Goal: Task Accomplishment & Management: Manage account settings

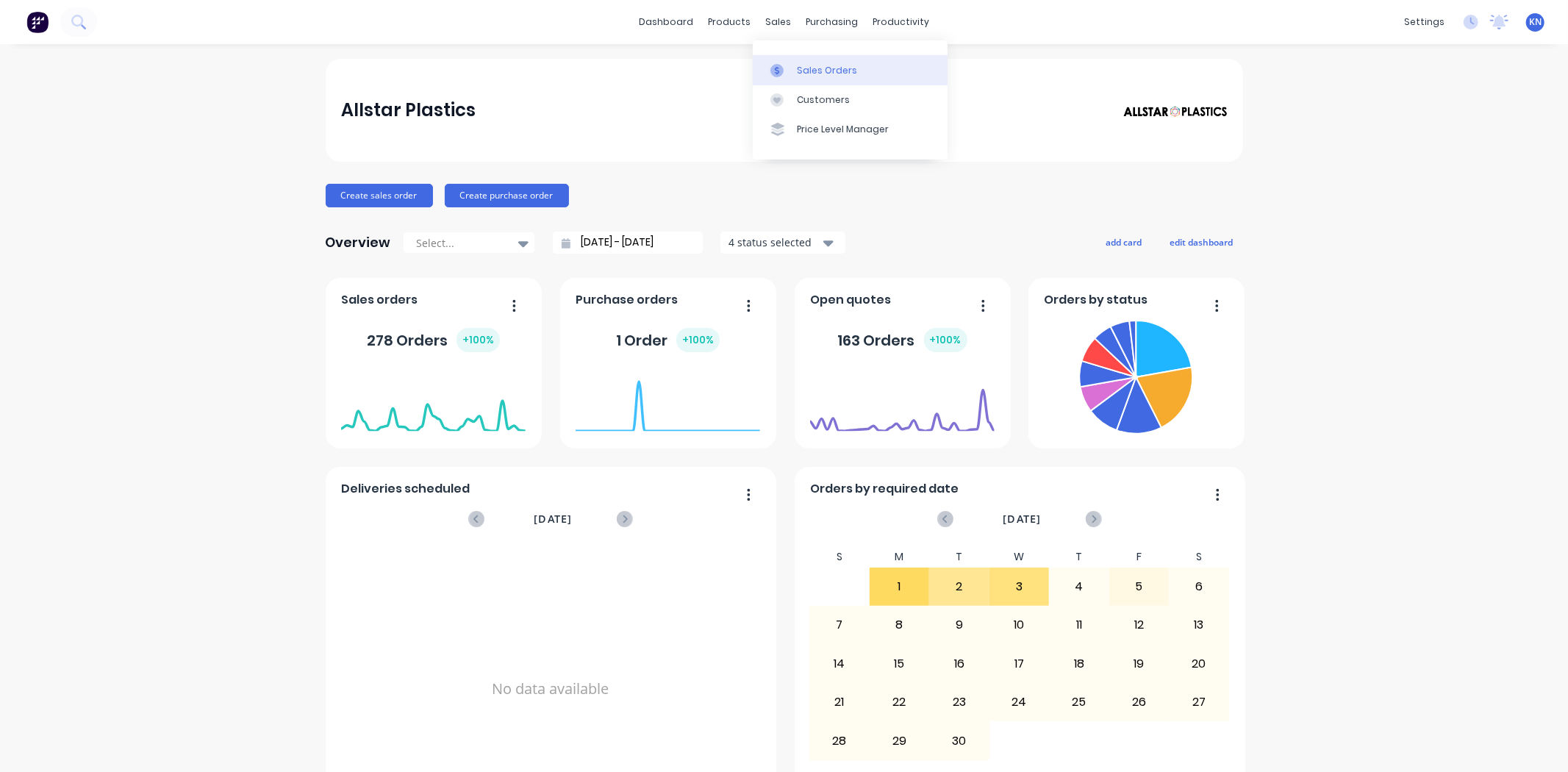
click at [825, 71] on div "Sales Orders" at bounding box center [827, 71] width 60 height 13
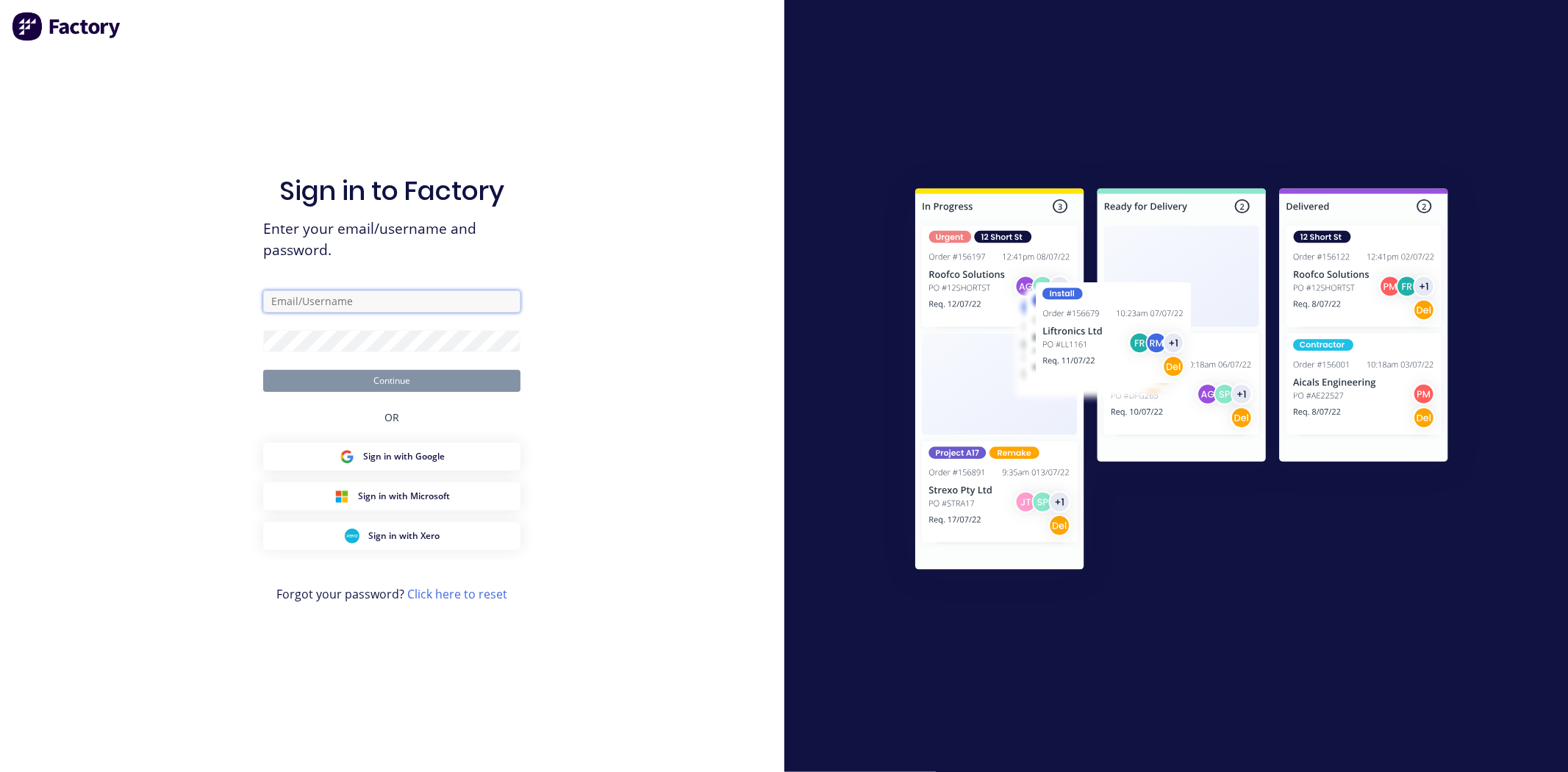
drag, startPoint x: 341, startPoint y: 297, endPoint x: 511, endPoint y: 305, distance: 170.2
click at [344, 297] on input "text" at bounding box center [391, 302] width 257 height 22
type input "[EMAIL_ADDRESS][DOMAIN_NAME]"
click at [413, 377] on button "Continue" at bounding box center [391, 381] width 257 height 22
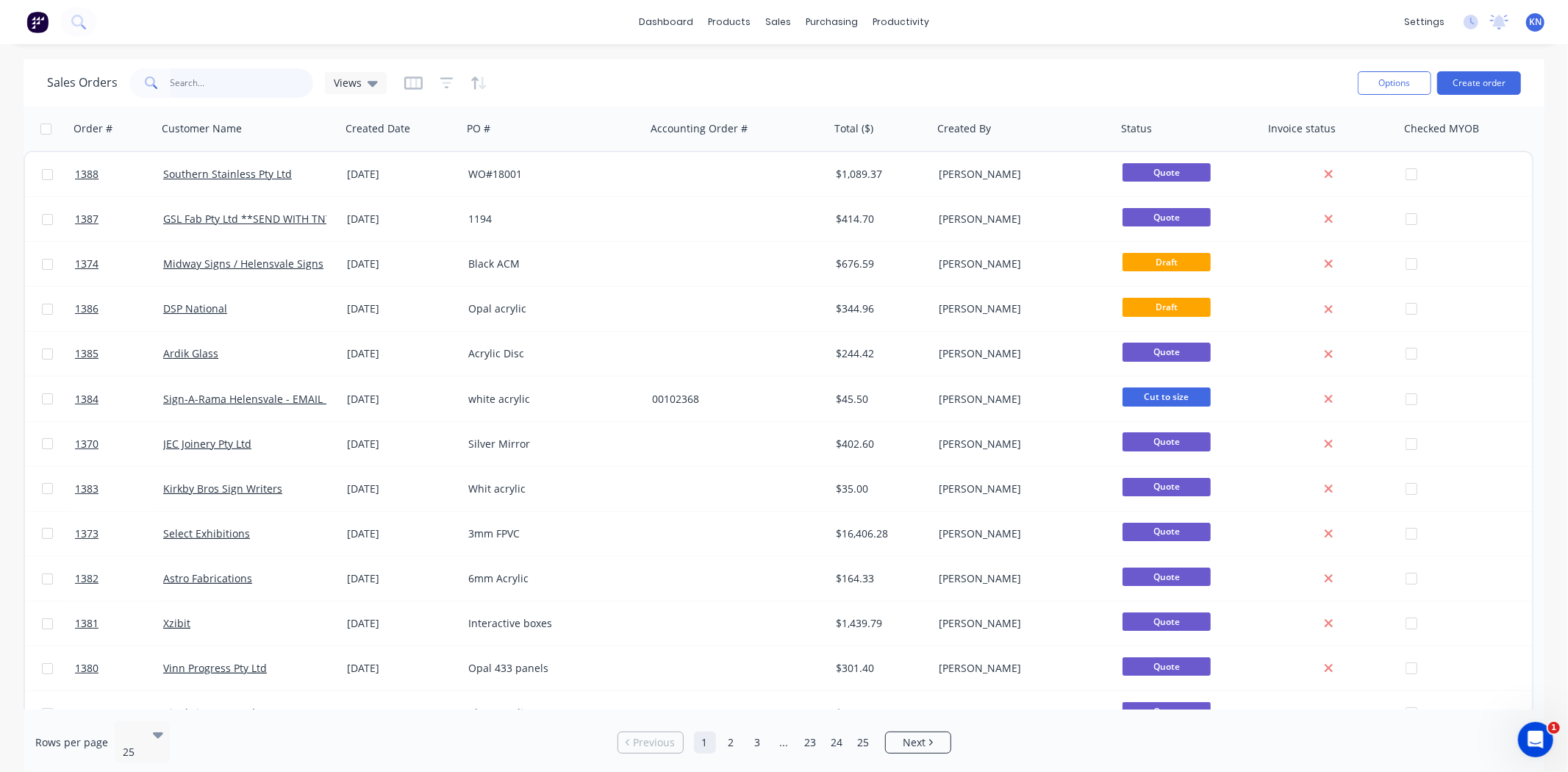
click at [203, 80] on input "text" at bounding box center [242, 82] width 144 height 29
type input "1378"
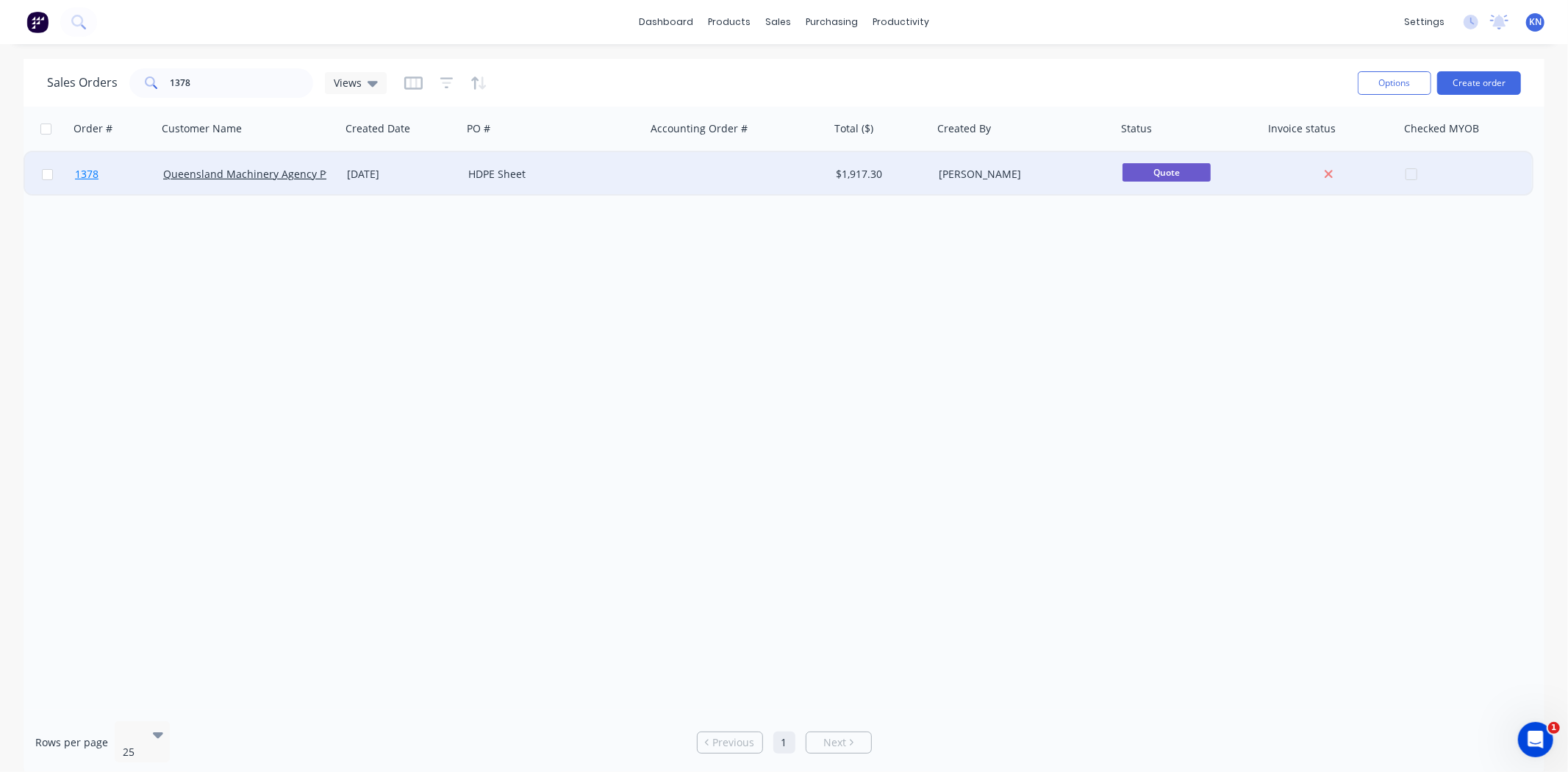
click at [86, 171] on span "1378" at bounding box center [87, 175] width 24 height 15
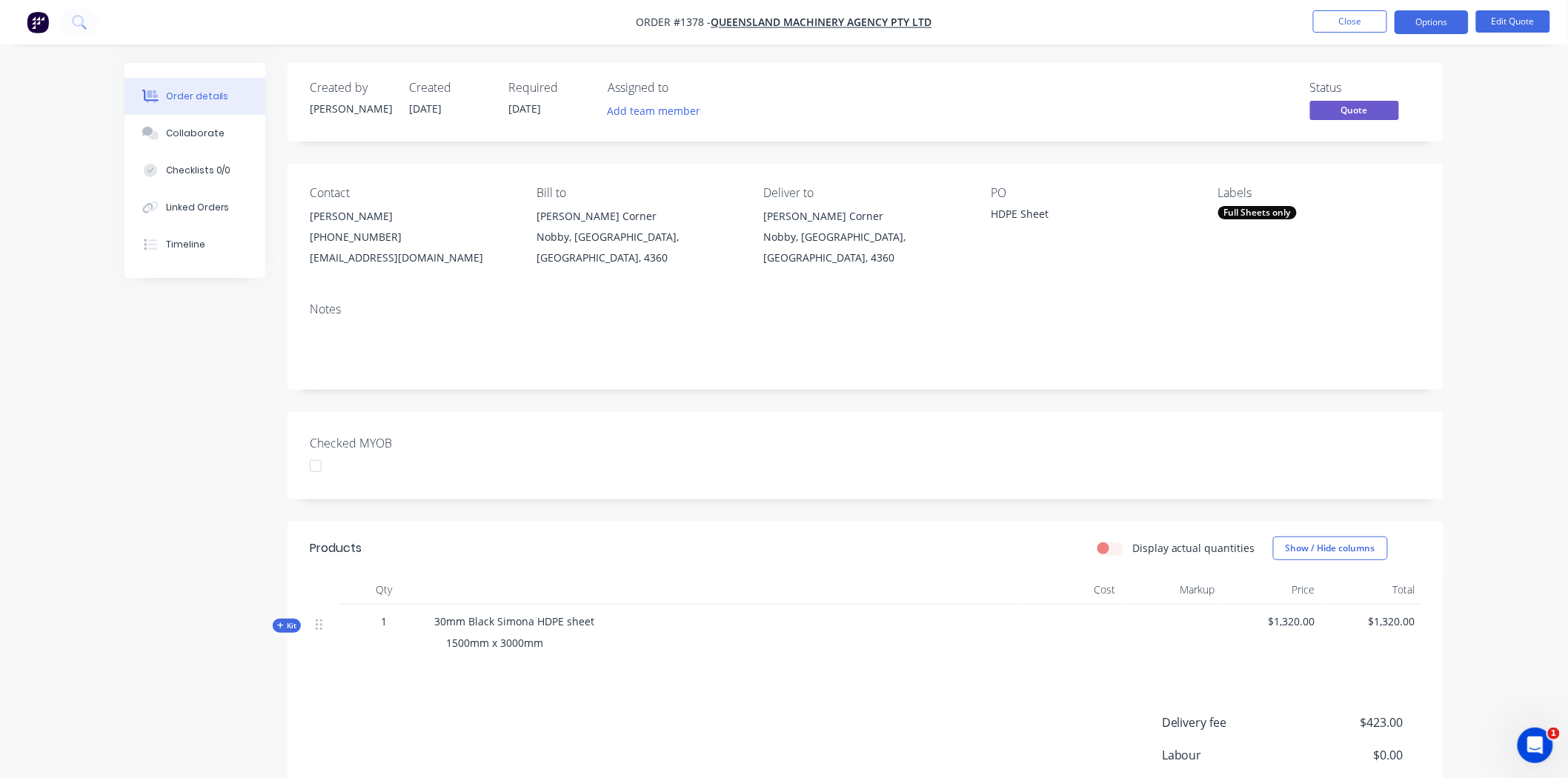
click at [314, 466] on div at bounding box center [315, 466] width 30 height 30
click at [1133, 217] on div "Full Sheets only" at bounding box center [1257, 212] width 79 height 14
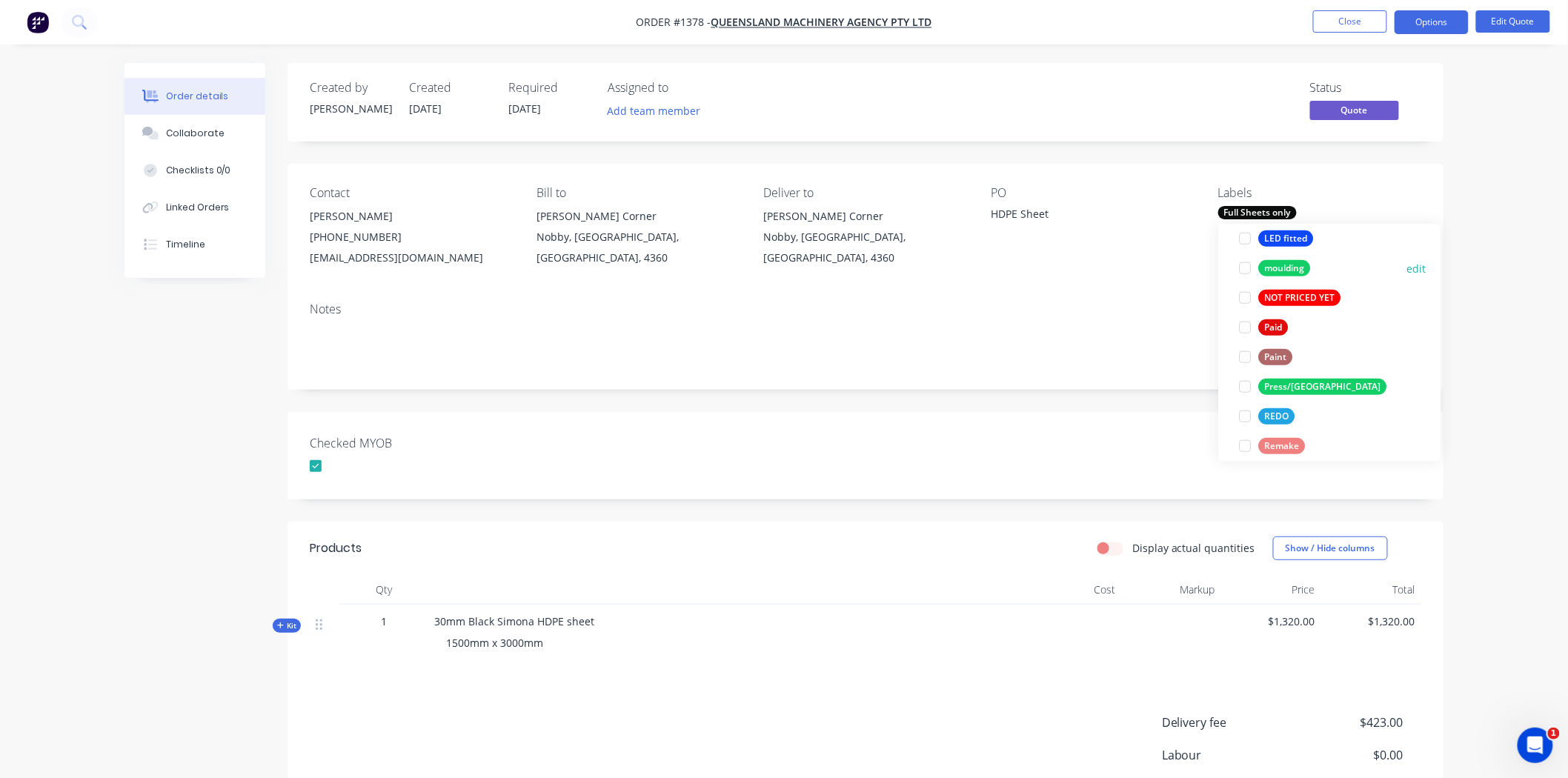
scroll to position [494, 0]
click at [1133, 324] on div at bounding box center [1245, 323] width 30 height 30
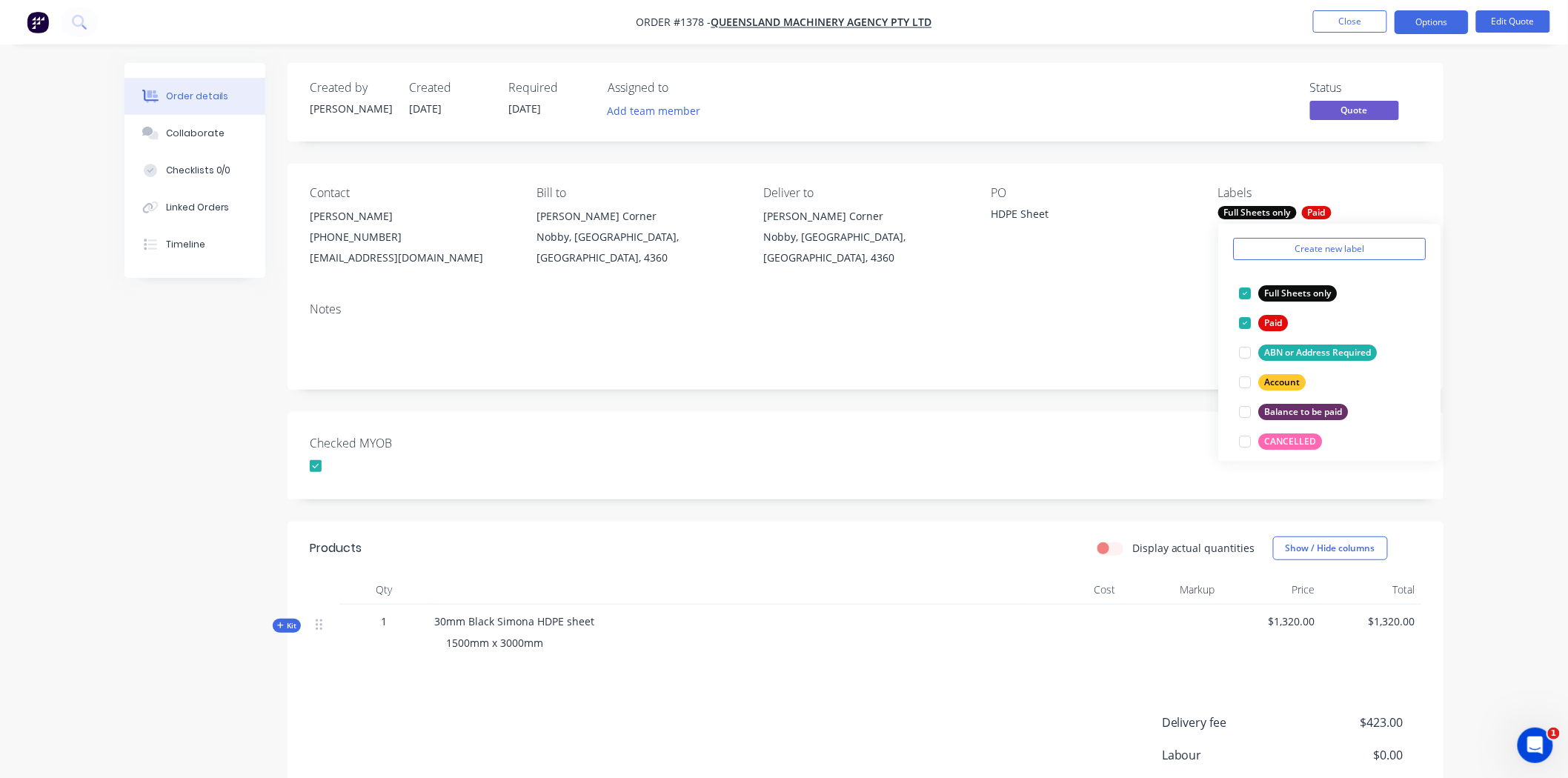
click at [853, 449] on div "Checked MYOB" at bounding box center [865, 455] width 1156 height 87
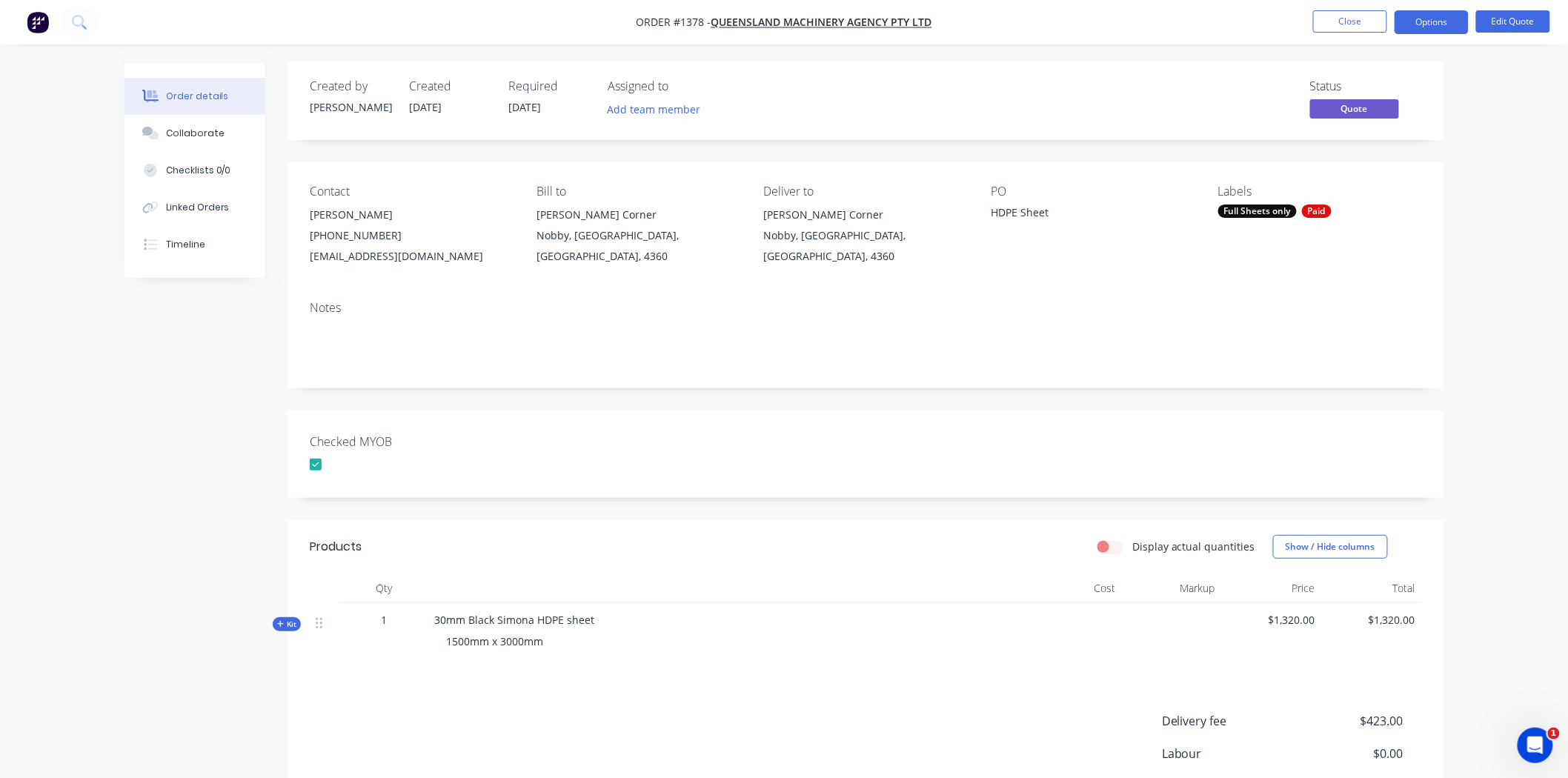
scroll to position [0, 0]
click at [1133, 19] on button "Options" at bounding box center [1432, 22] width 75 height 24
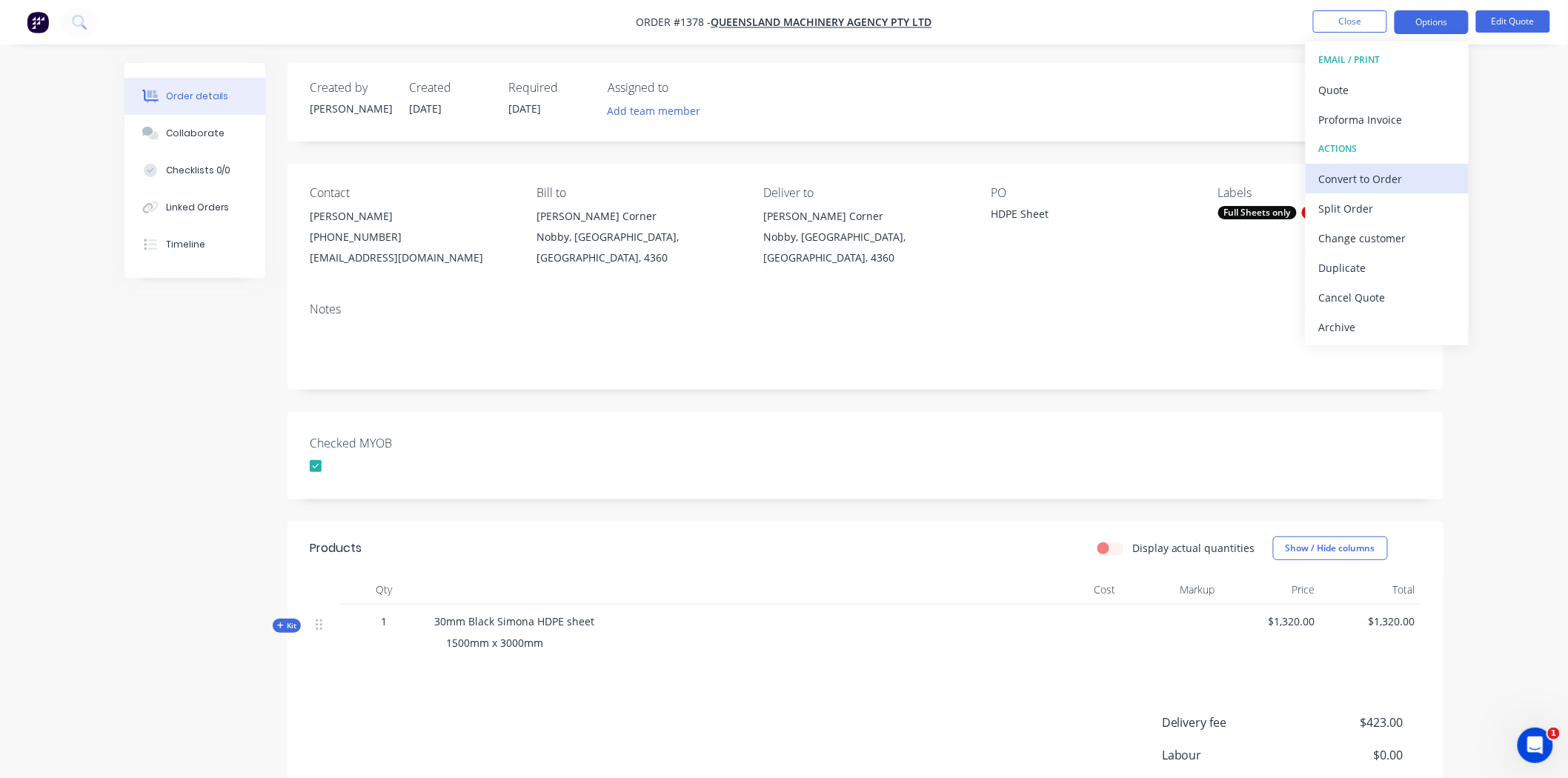
click at [1133, 175] on div "Convert to Order" at bounding box center [1387, 179] width 136 height 21
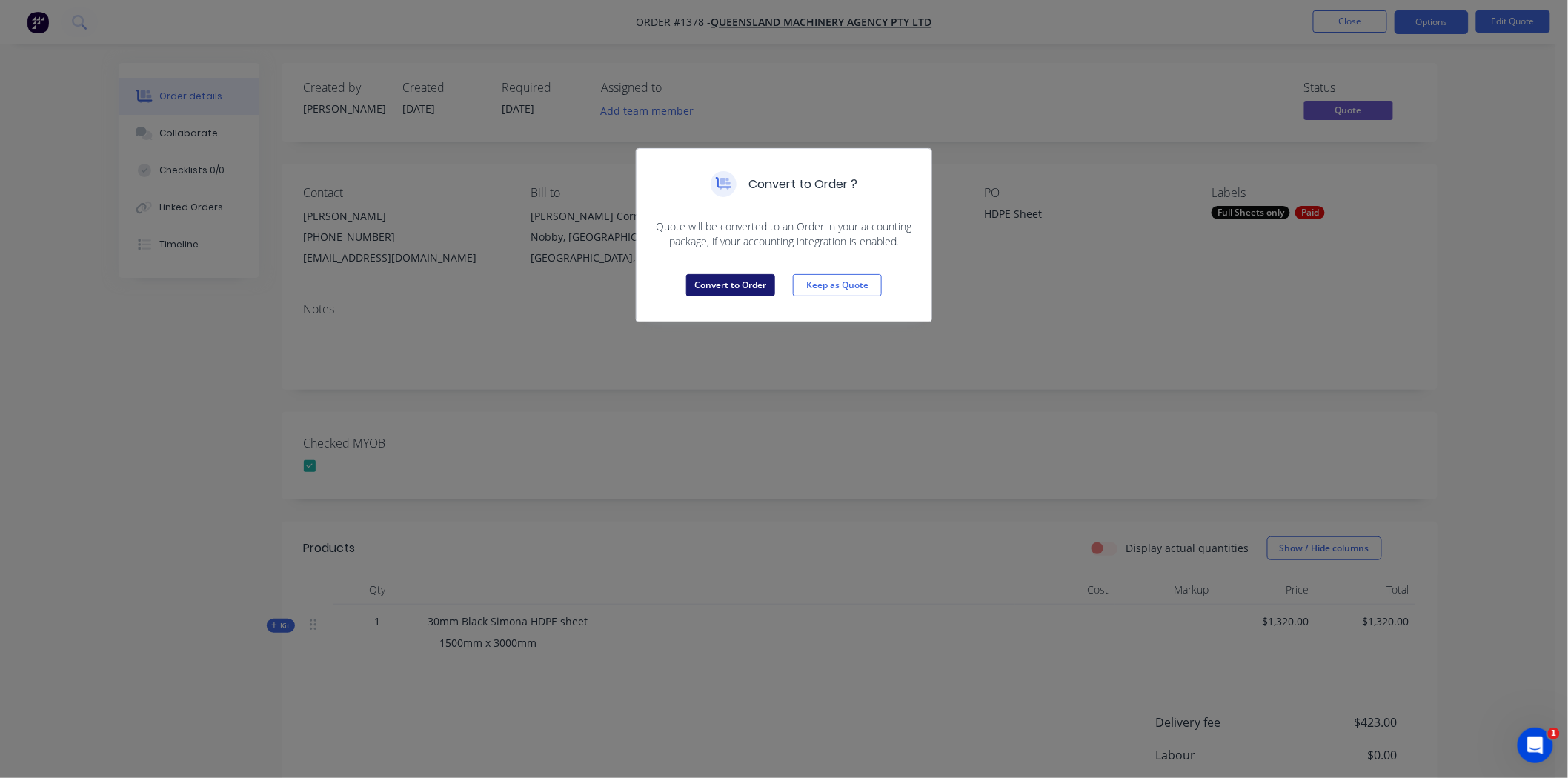
click at [713, 283] on button "Convert to Order" at bounding box center [730, 285] width 89 height 22
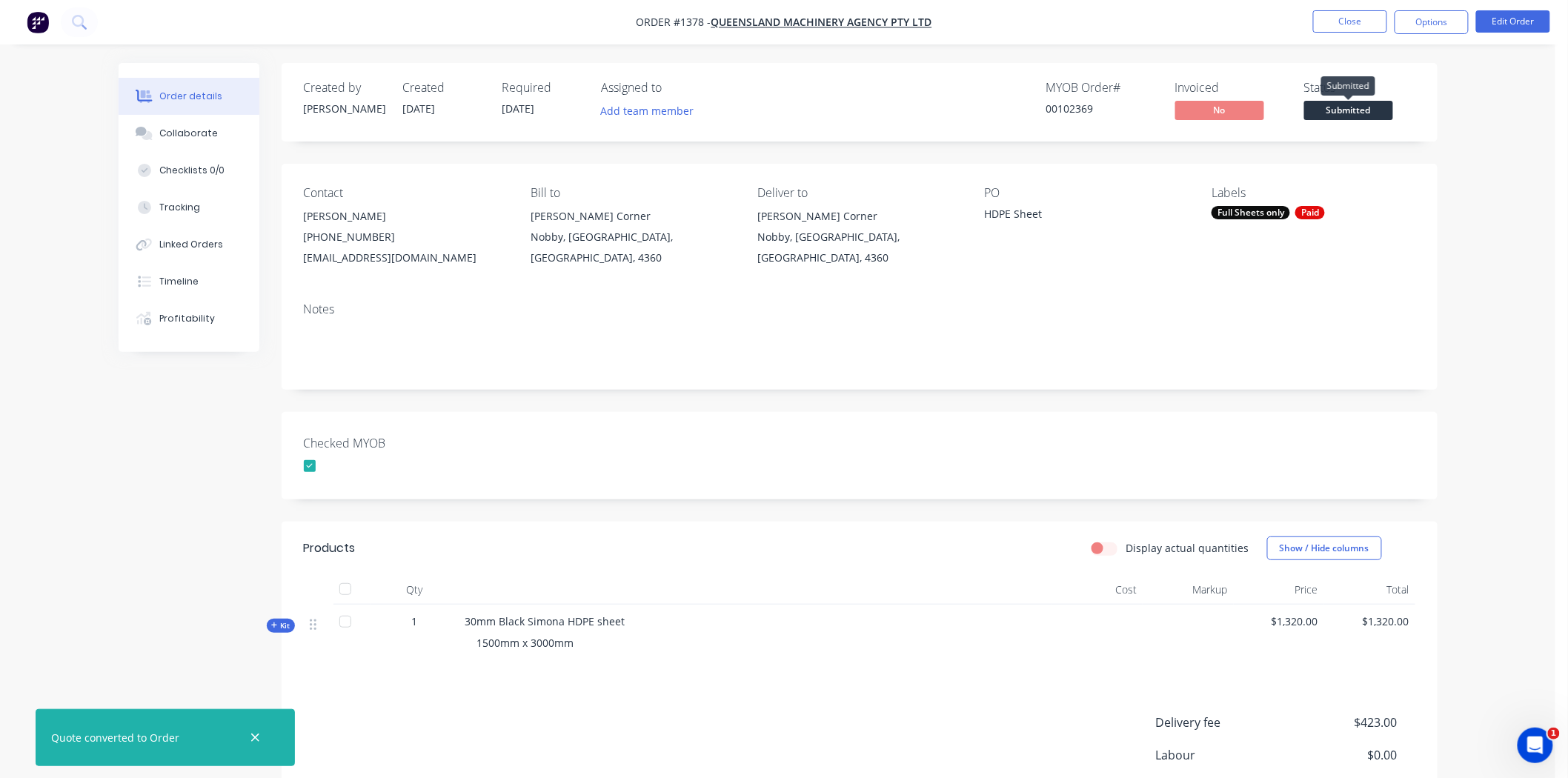
click at [1133, 107] on span "Submitted" at bounding box center [1348, 110] width 89 height 19
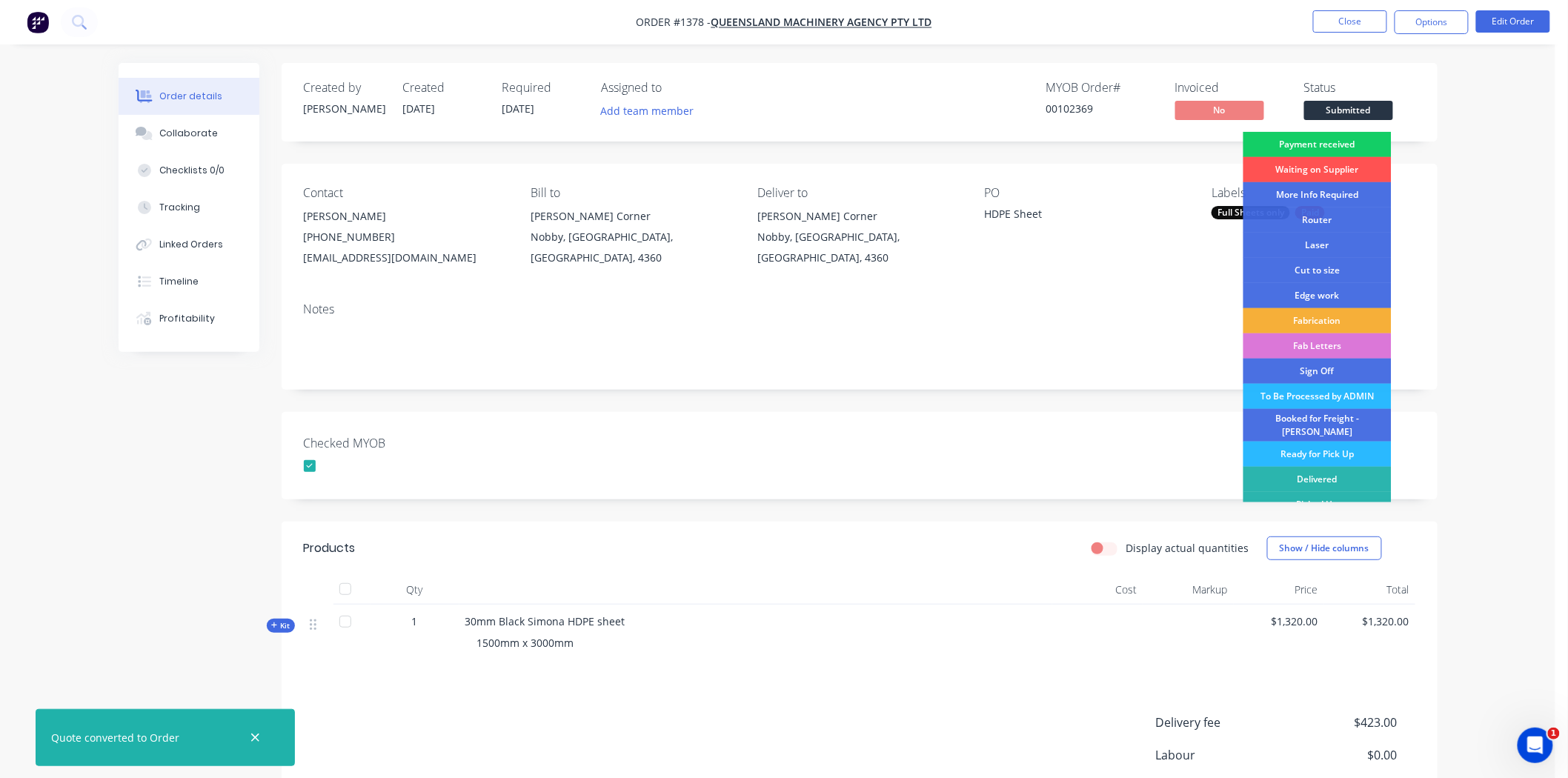
click at [1133, 141] on div "Payment received" at bounding box center [1317, 145] width 148 height 25
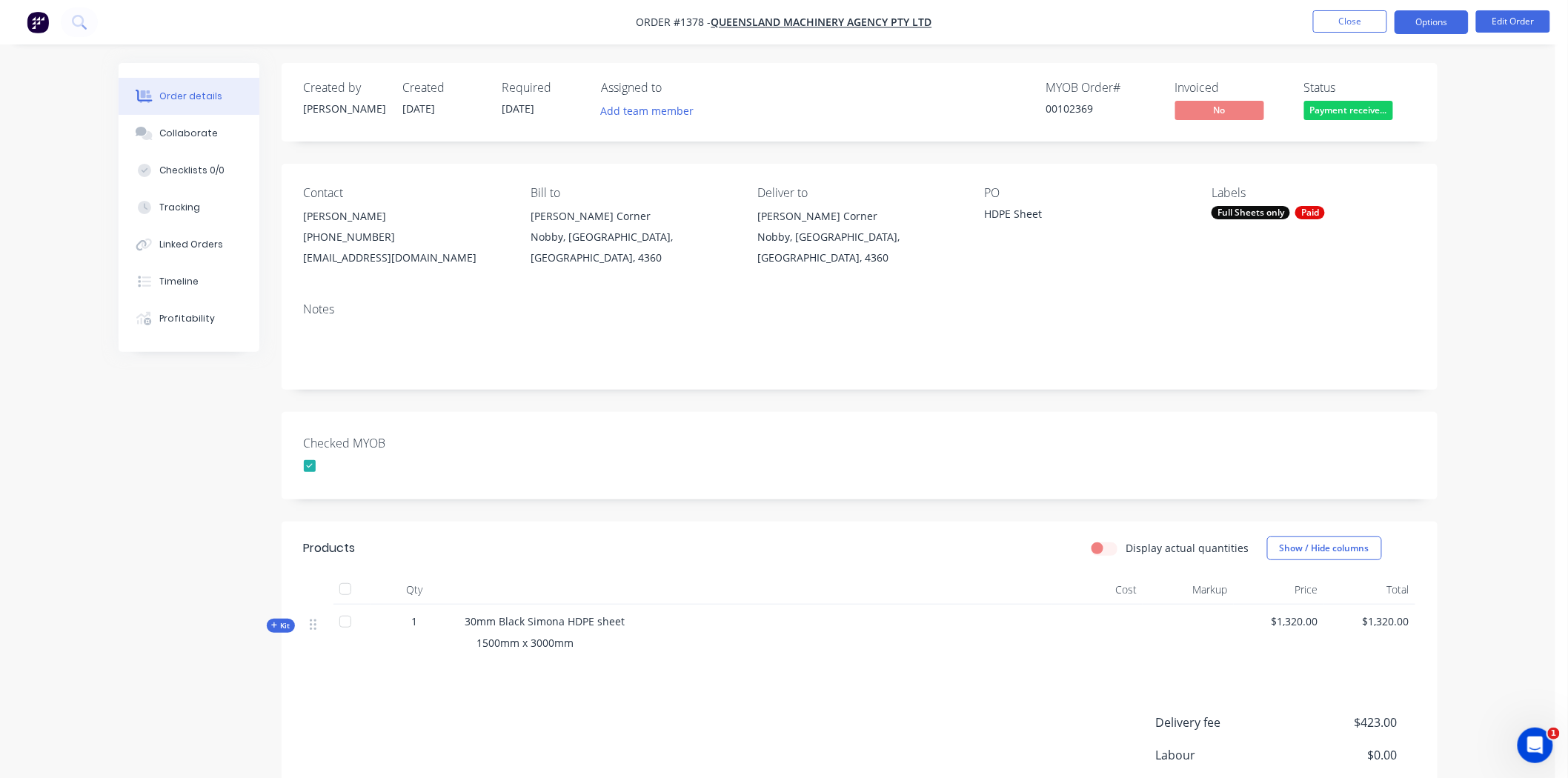
click at [1133, 25] on button "Options" at bounding box center [1432, 22] width 75 height 24
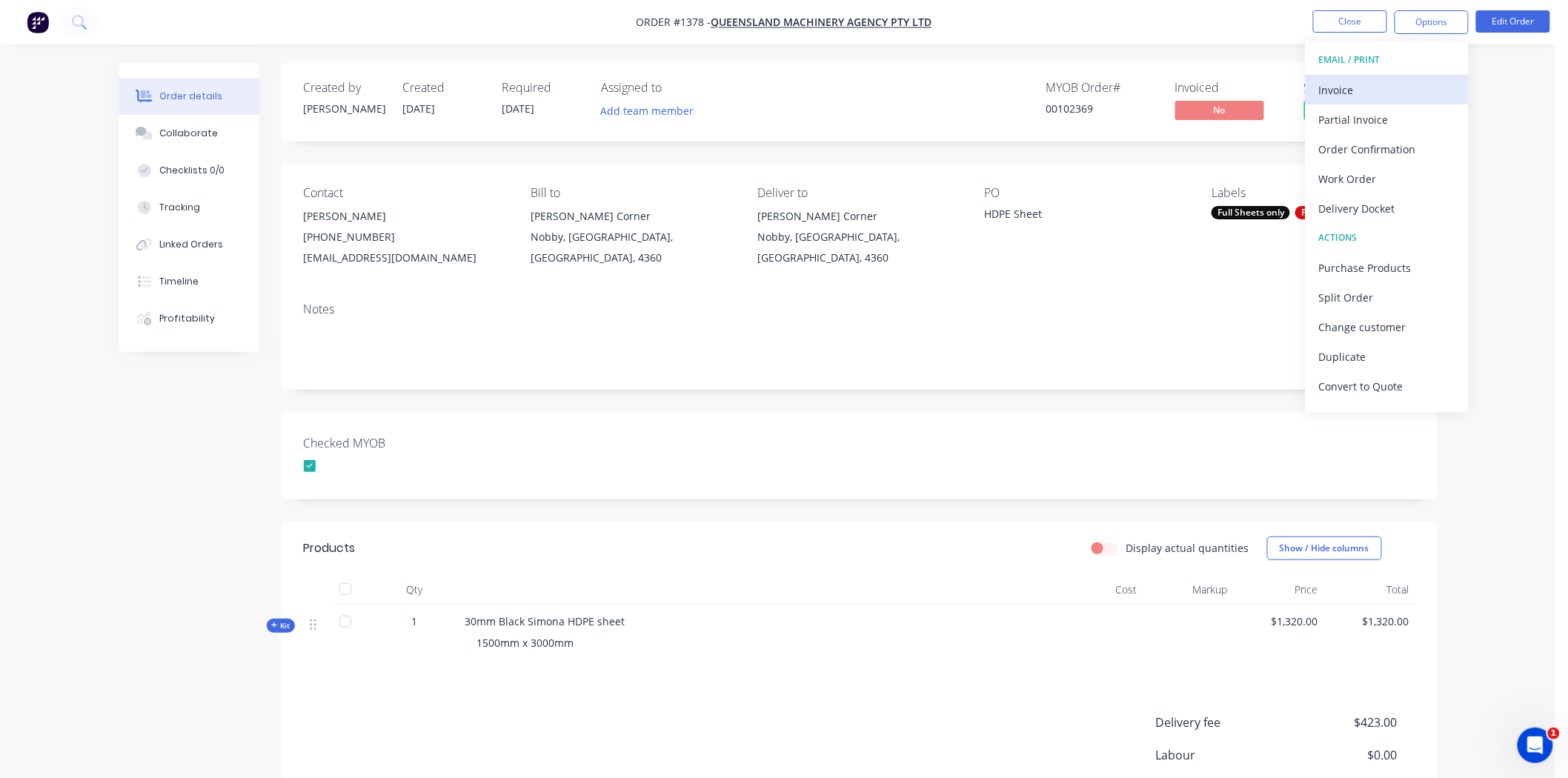
click at [1133, 87] on div "Invoice" at bounding box center [1387, 90] width 136 height 21
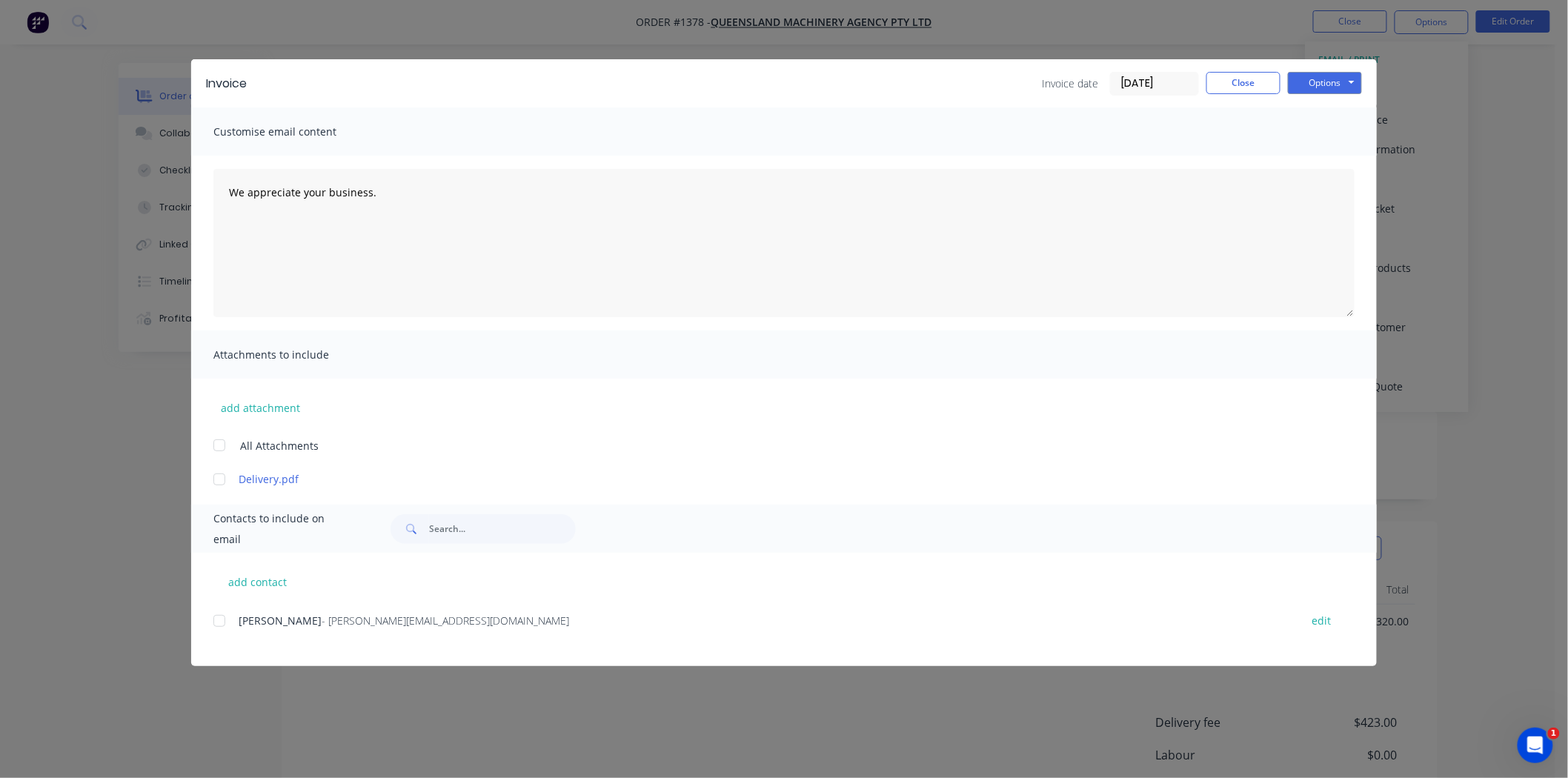
click at [1133, 82] on input "[DATE]" at bounding box center [1154, 84] width 87 height 22
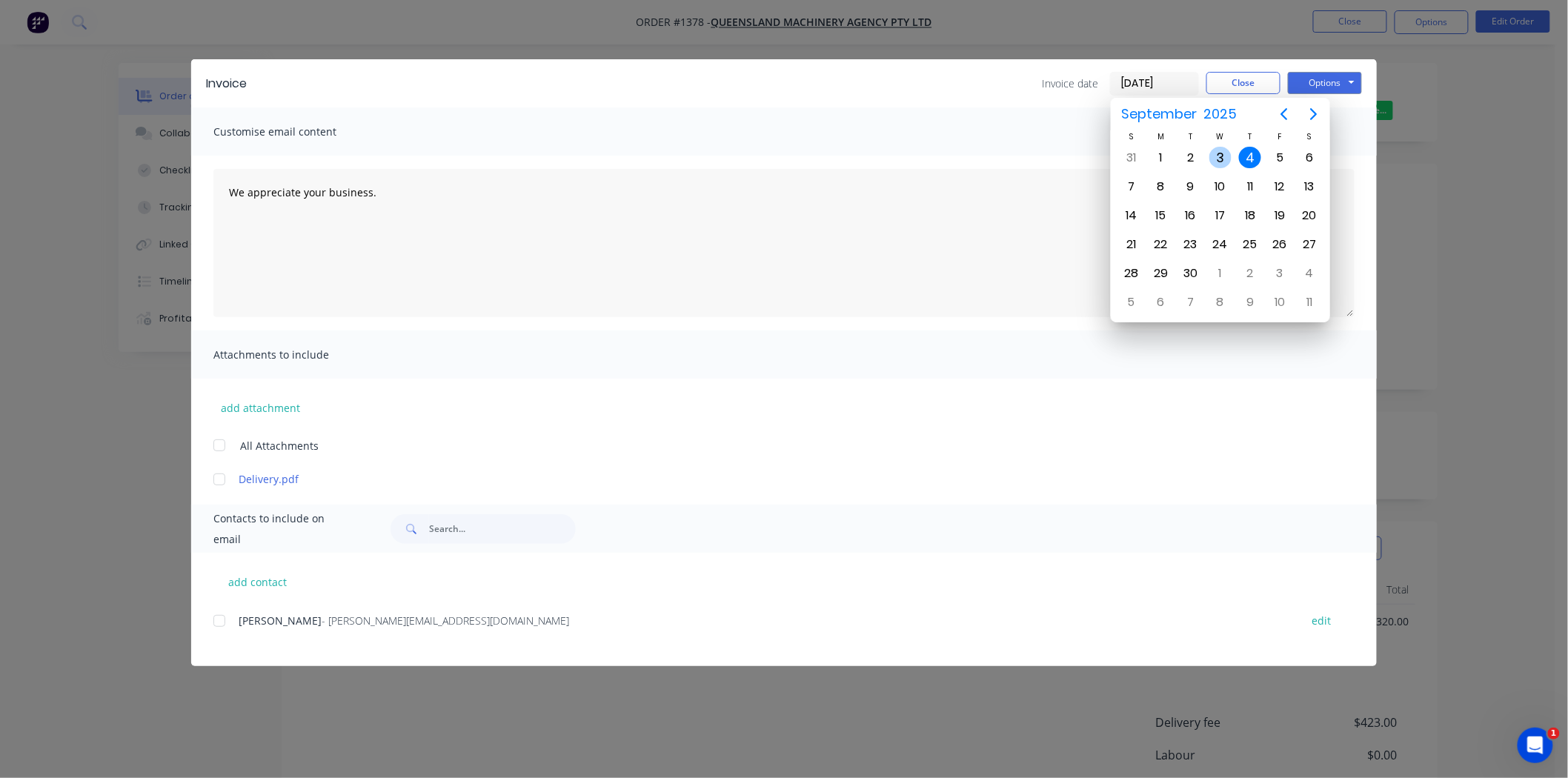
click at [1133, 152] on div "3" at bounding box center [1220, 157] width 22 height 22
type input "03/09/25"
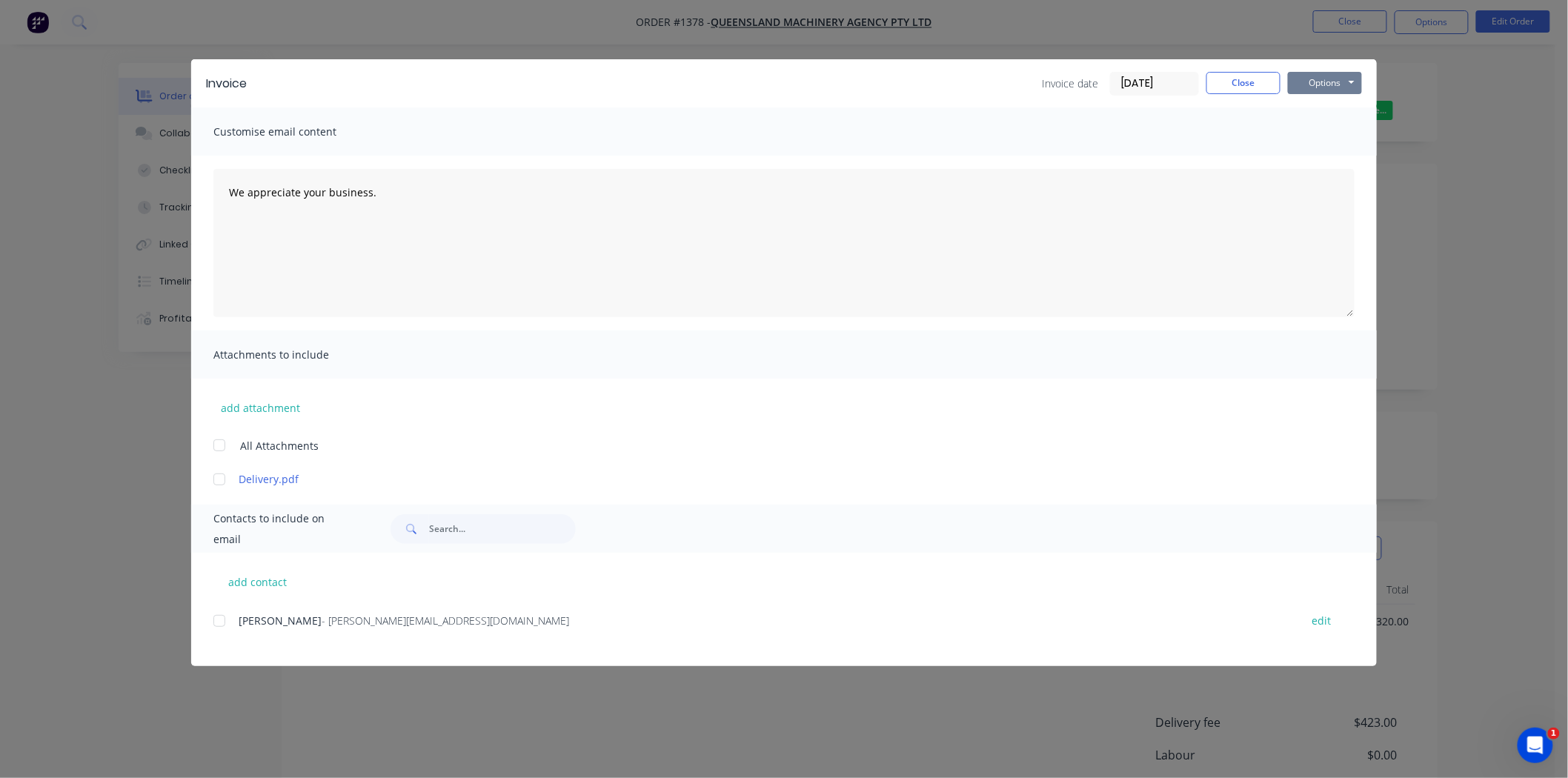
click at [1133, 81] on button "Options" at bounding box center [1325, 83] width 75 height 22
click at [1133, 131] on button "Print" at bounding box center [1335, 134] width 95 height 25
click at [1133, 82] on button "Options" at bounding box center [1325, 83] width 75 height 22
click at [1133, 134] on button "Print" at bounding box center [1335, 134] width 95 height 25
click at [1133, 80] on button "Close" at bounding box center [1244, 83] width 75 height 22
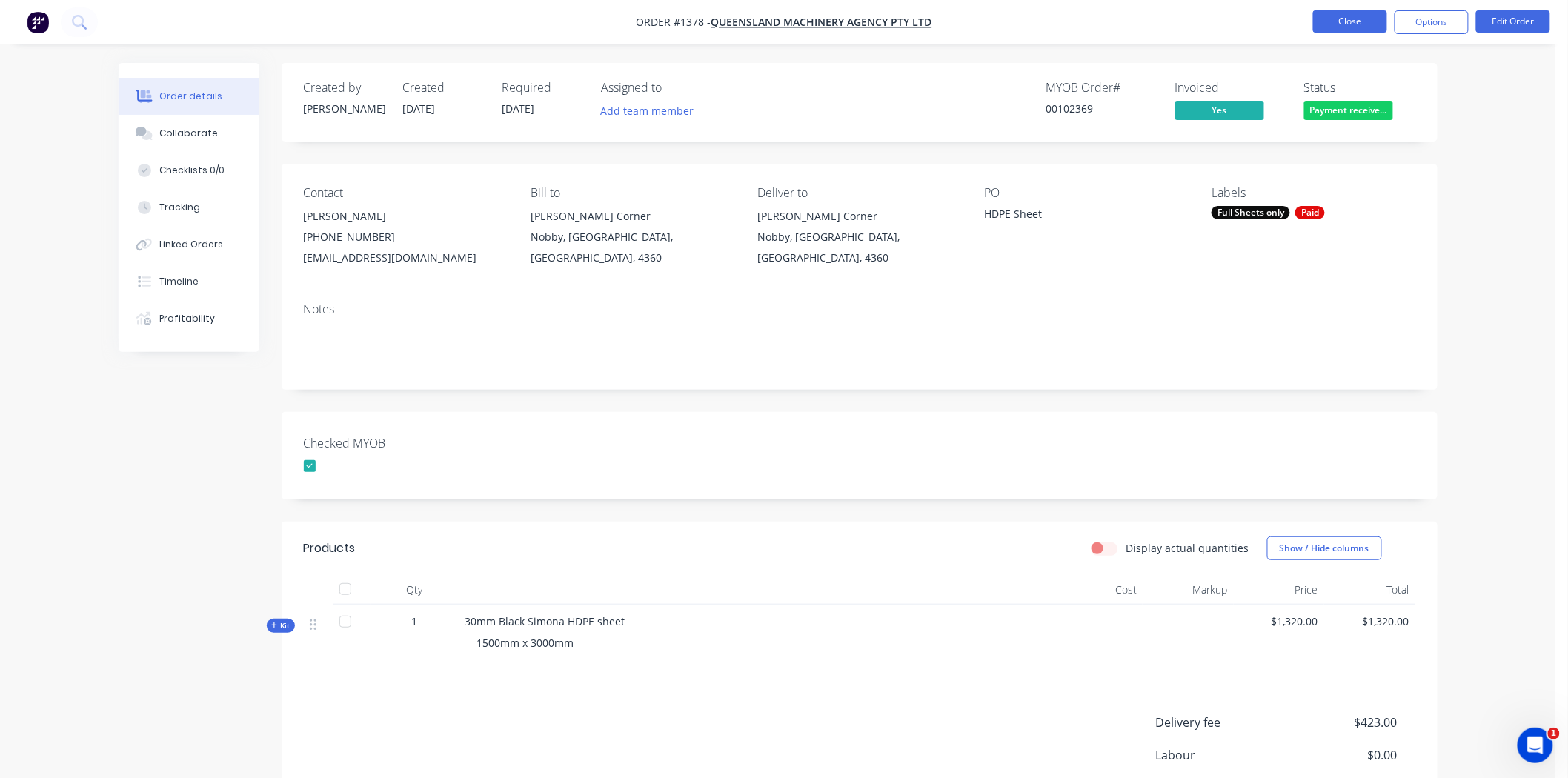
click at [1133, 15] on button "Close" at bounding box center [1350, 21] width 75 height 22
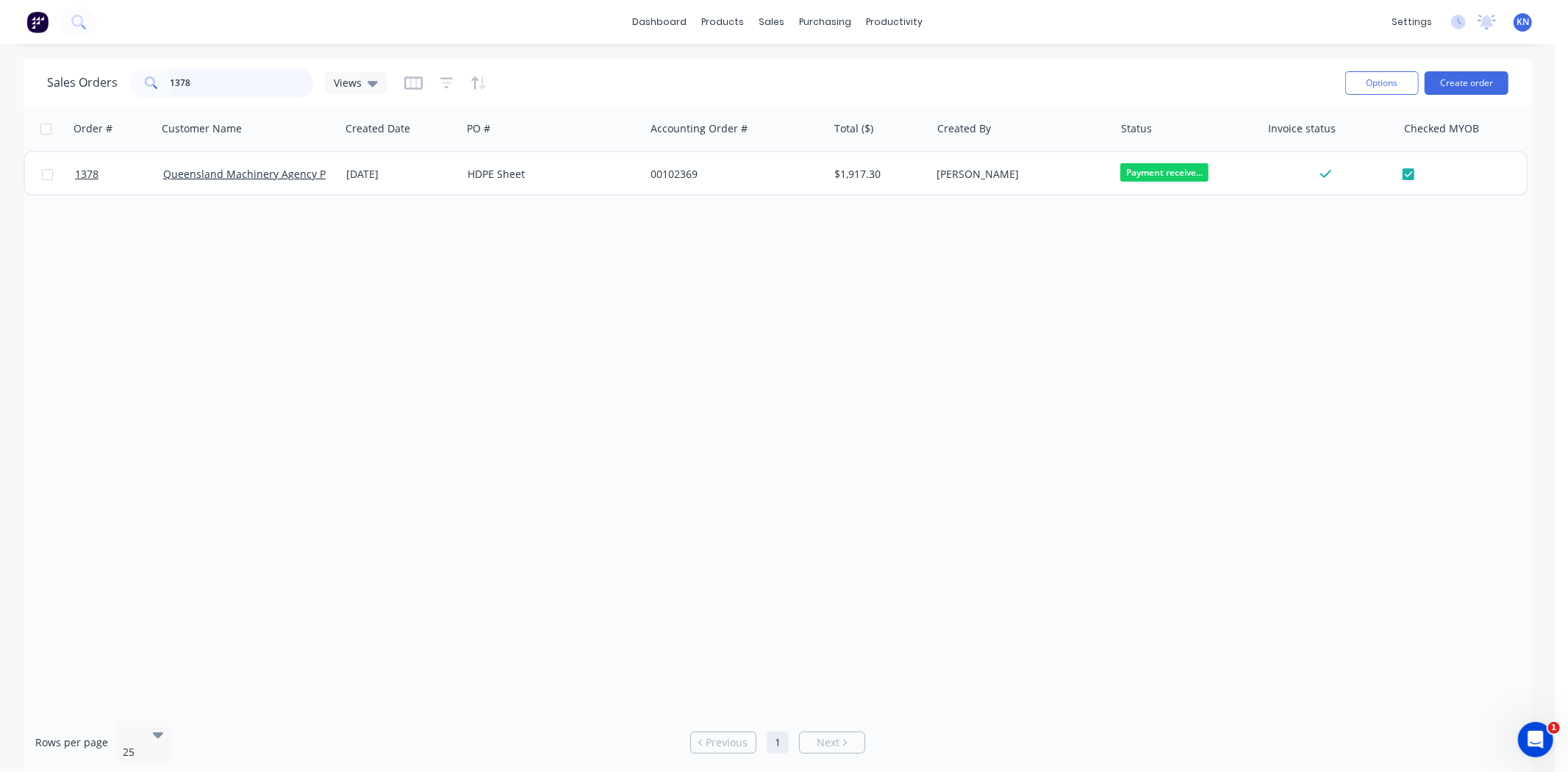
click at [203, 92] on input "1378" at bounding box center [242, 82] width 144 height 29
type input "1379"
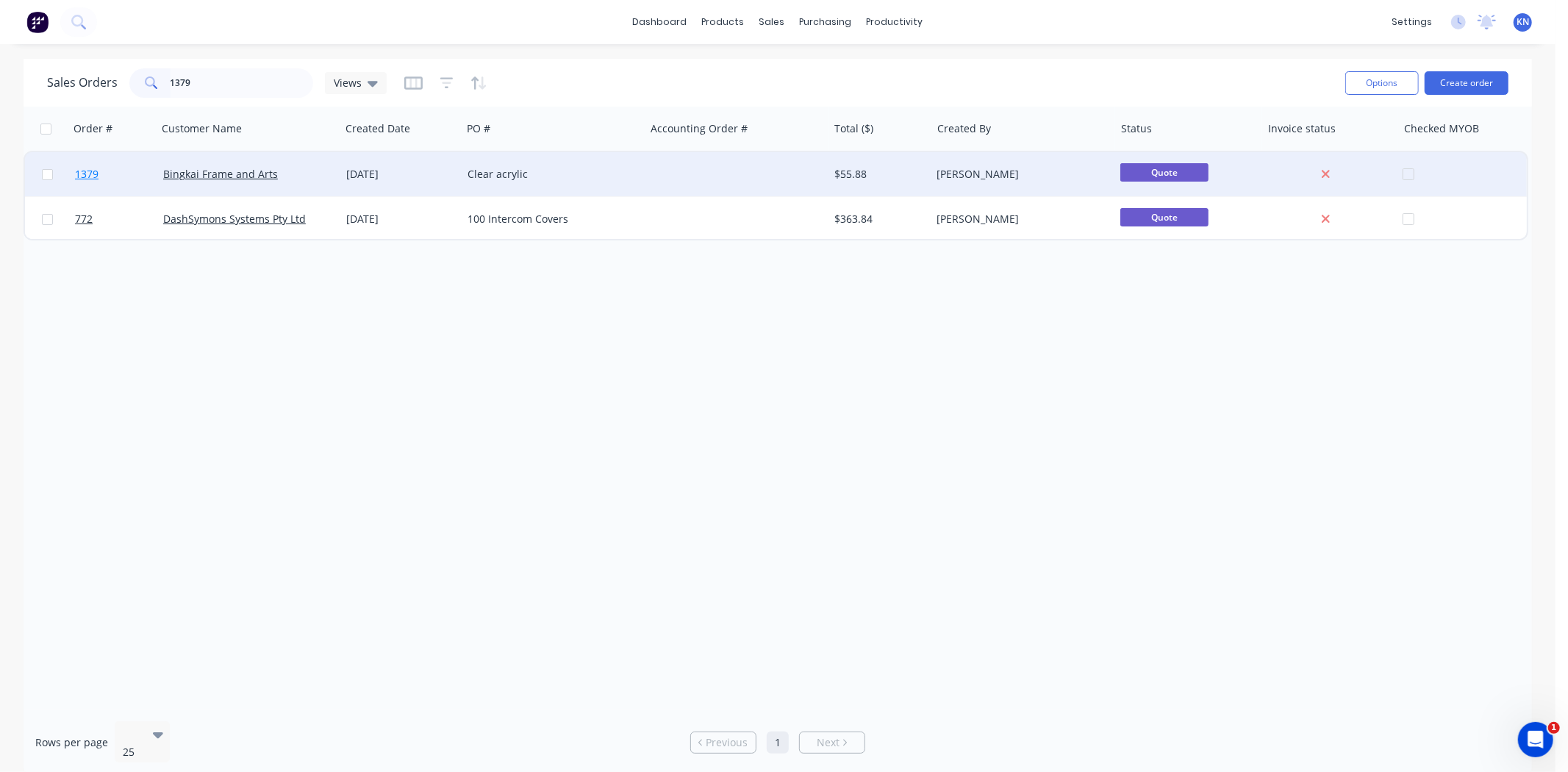
click at [114, 170] on link "1379" at bounding box center [118, 174] width 88 height 45
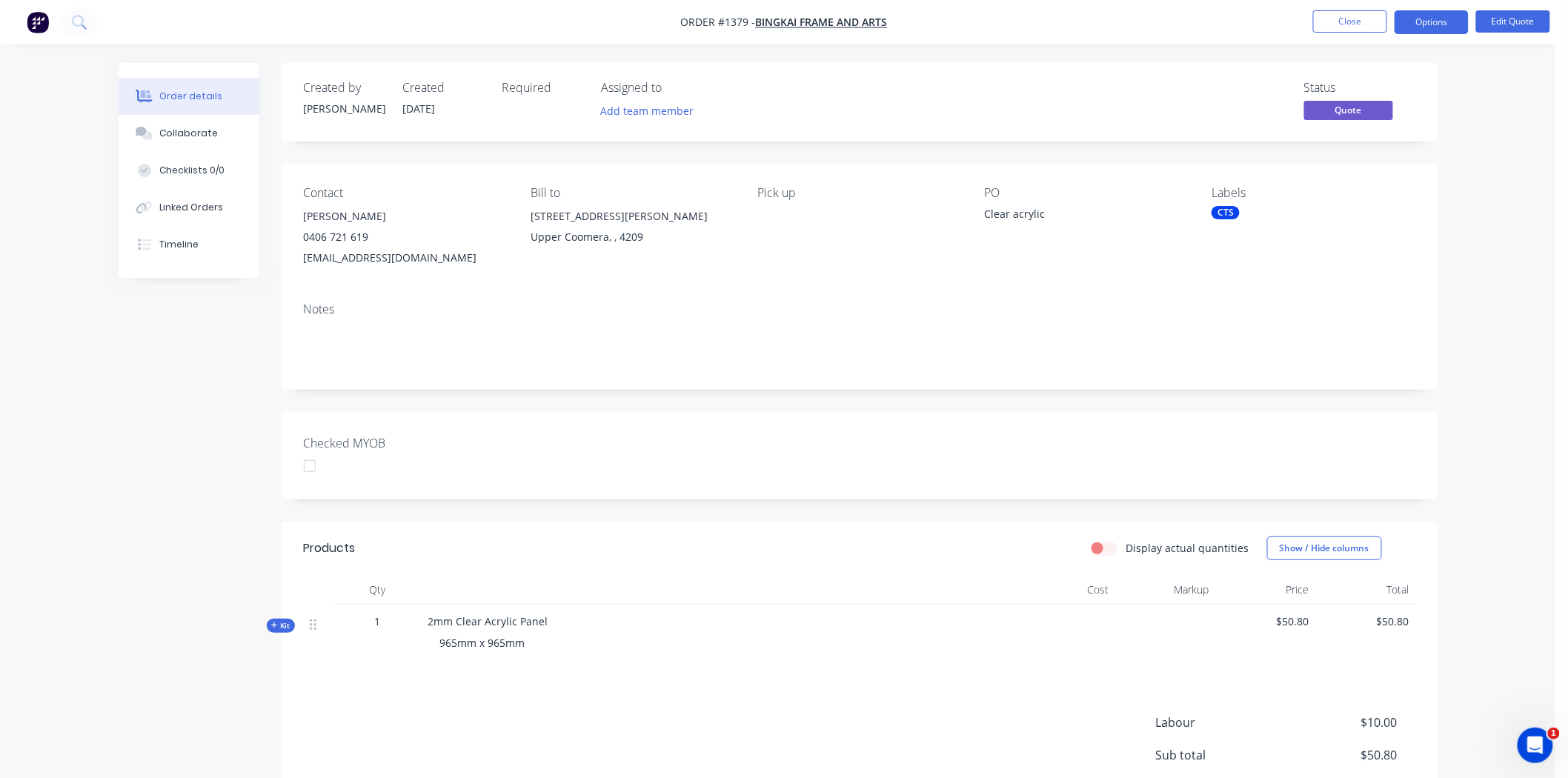
click at [309, 471] on div at bounding box center [309, 466] width 30 height 30
click at [1133, 14] on button "Options" at bounding box center [1432, 22] width 75 height 24
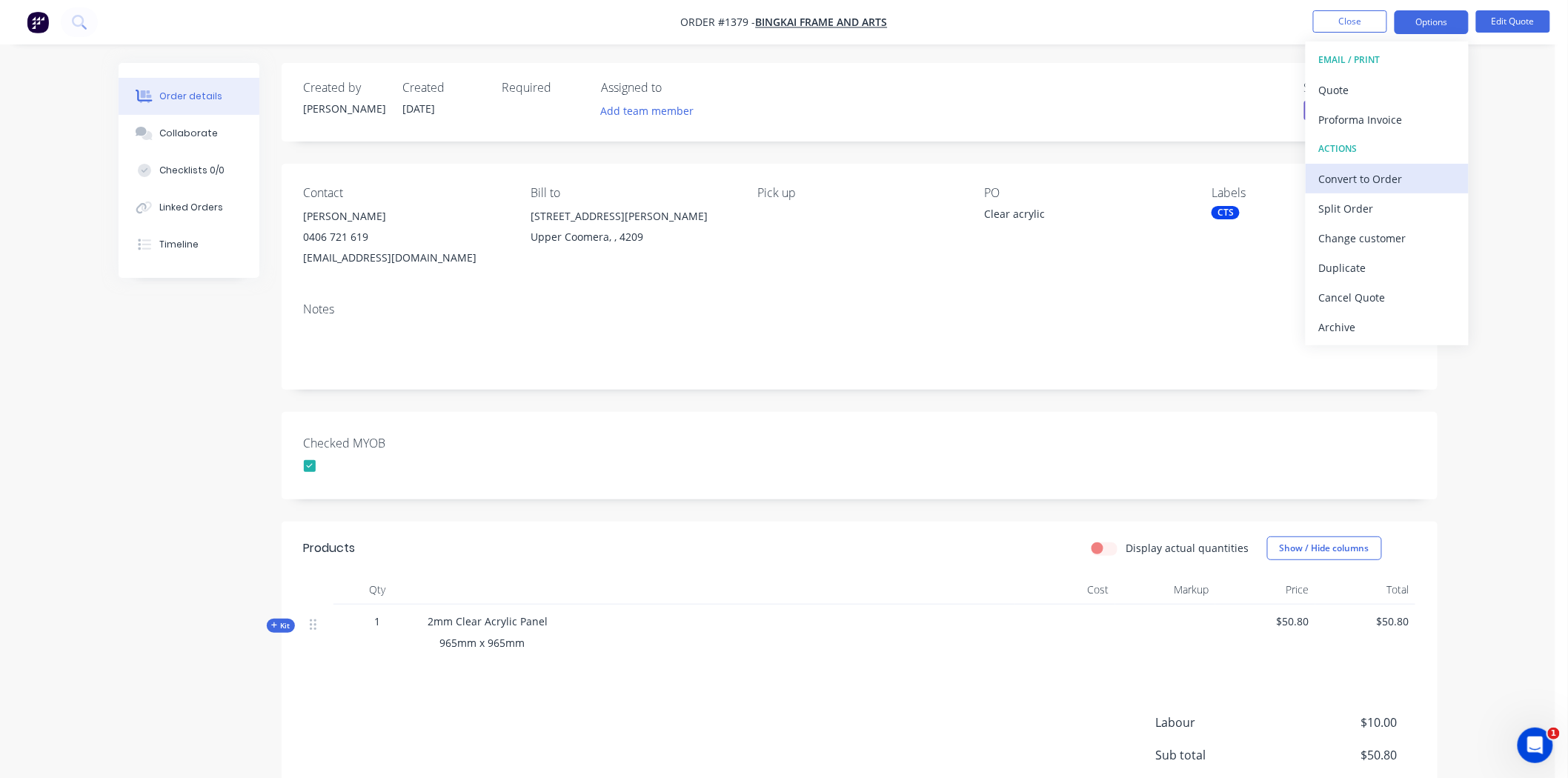
click at [1133, 175] on div "Convert to Order" at bounding box center [1387, 179] width 136 height 21
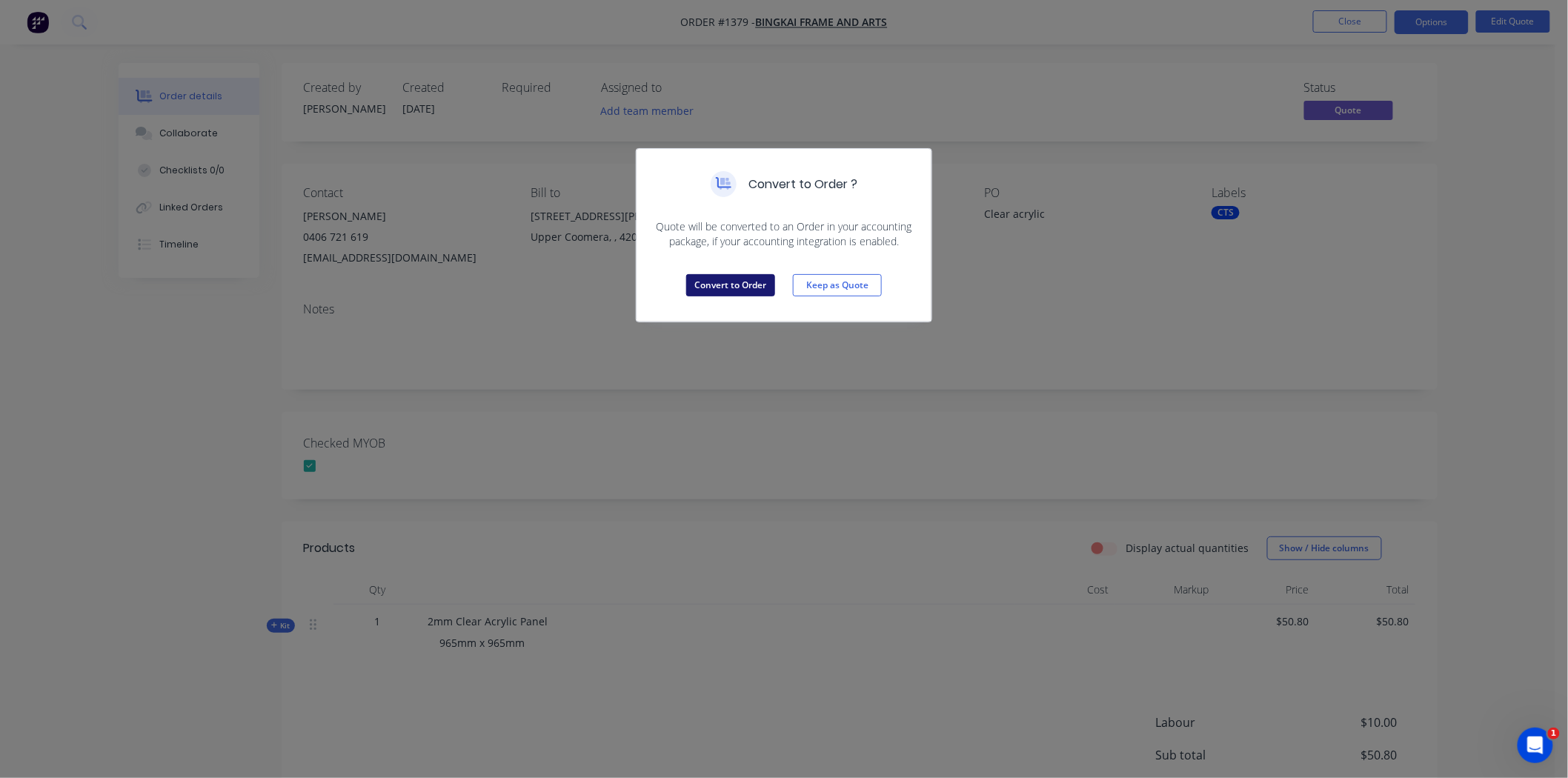
click at [727, 285] on button "Convert to Order" at bounding box center [730, 285] width 89 height 22
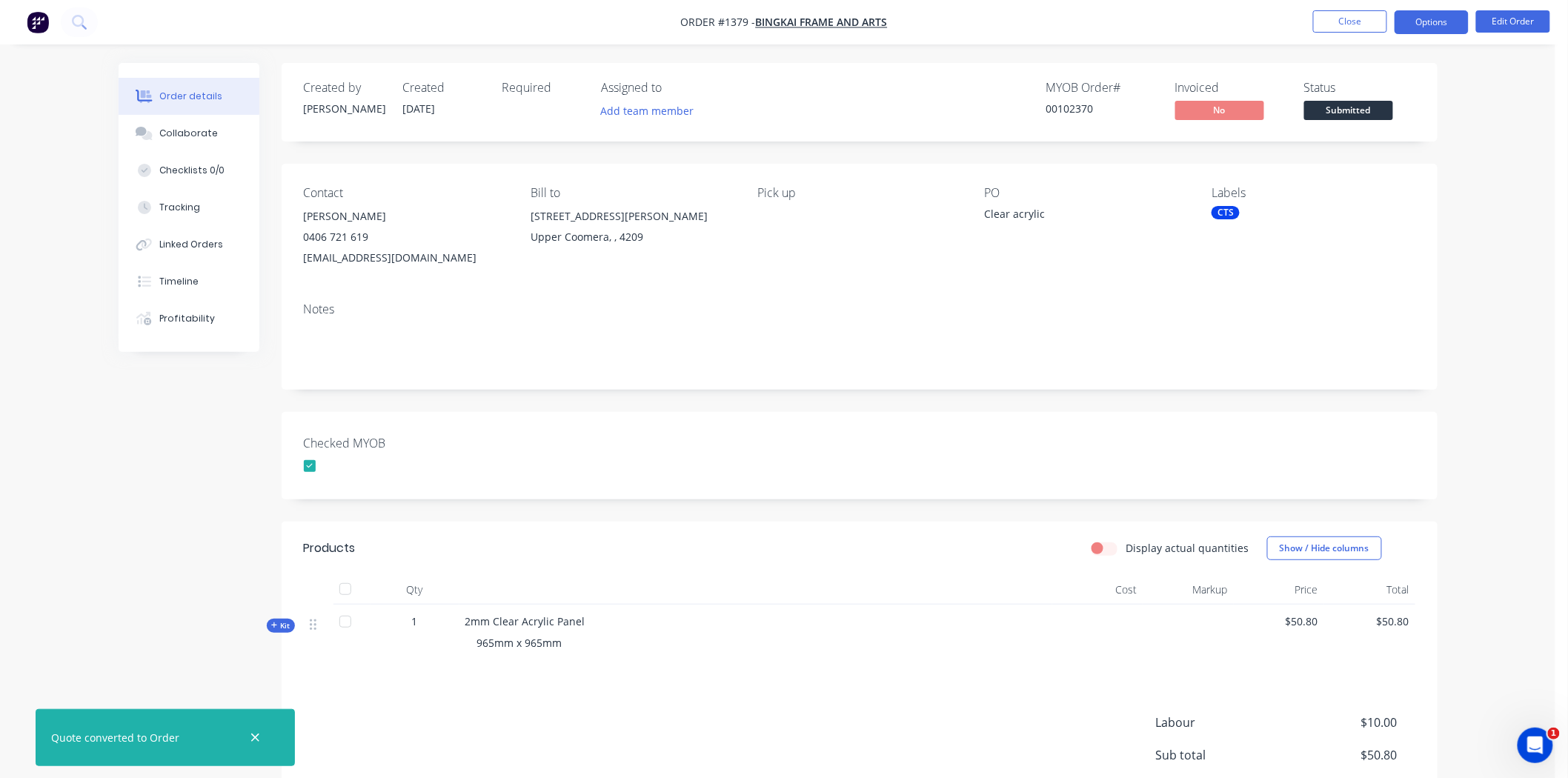
click at [1133, 20] on button "Options" at bounding box center [1432, 22] width 75 height 24
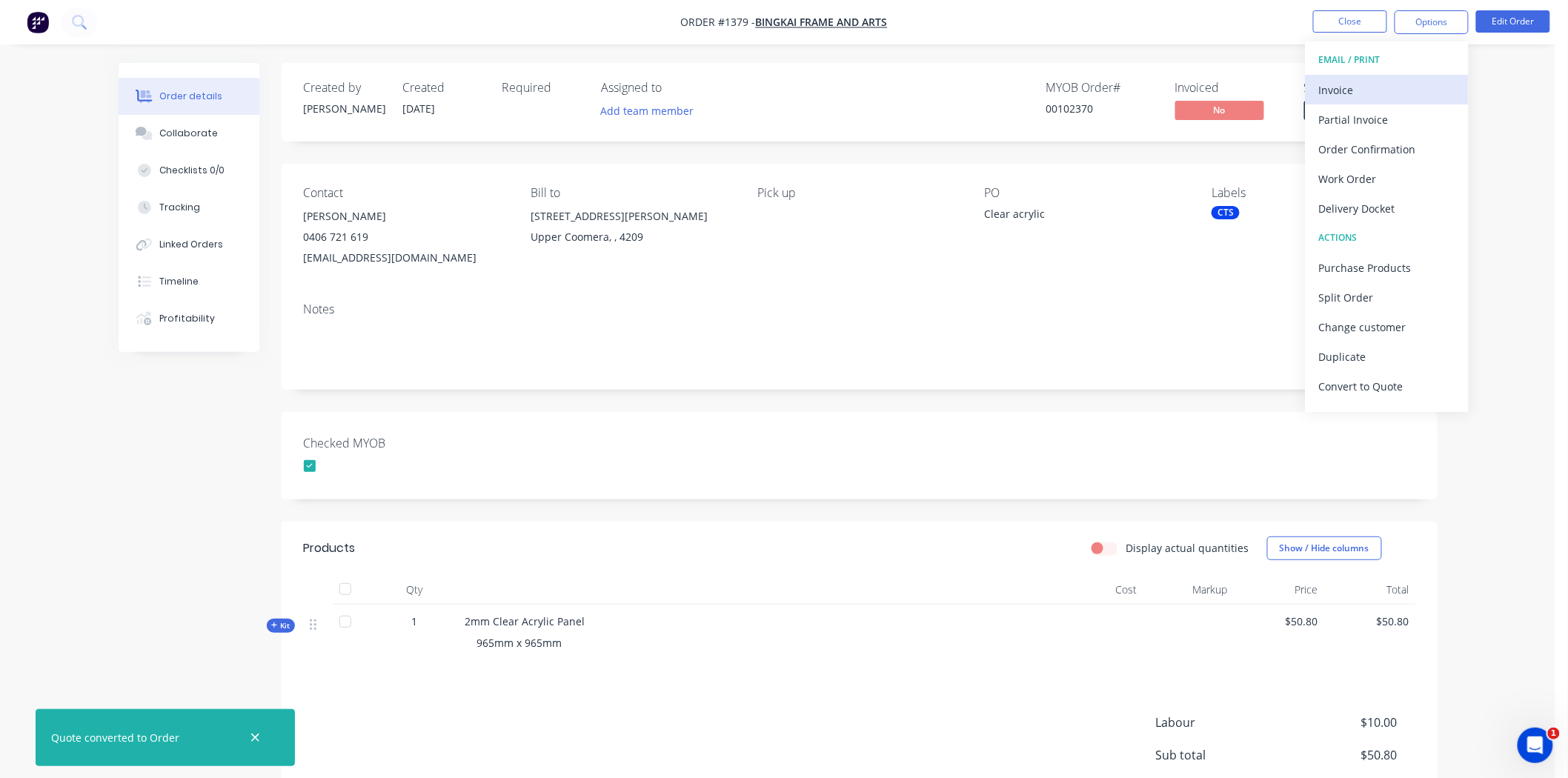
click at [1133, 92] on div "Invoice" at bounding box center [1387, 90] width 136 height 21
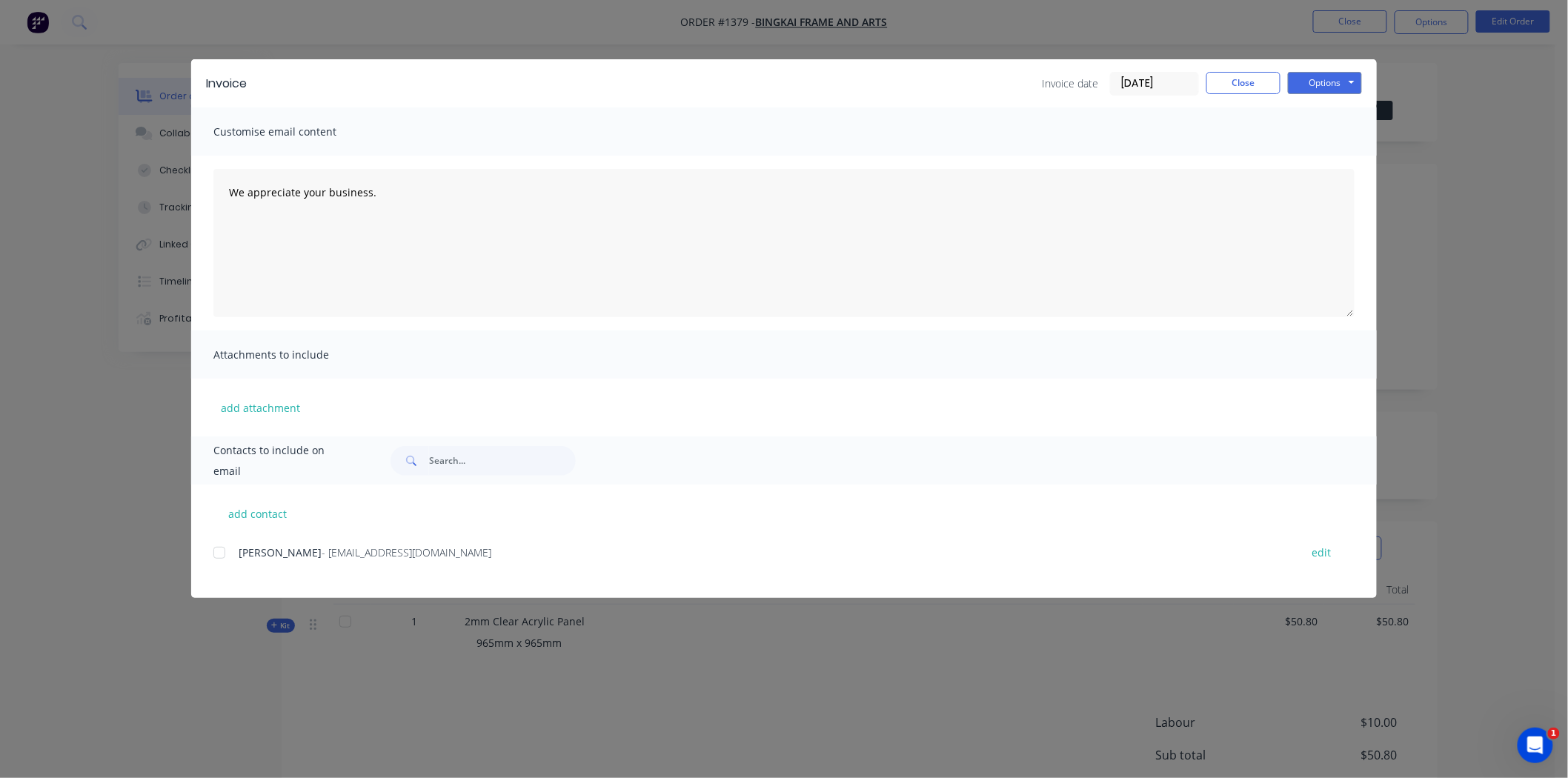
click at [1133, 85] on input "[DATE]" at bounding box center [1154, 84] width 87 height 22
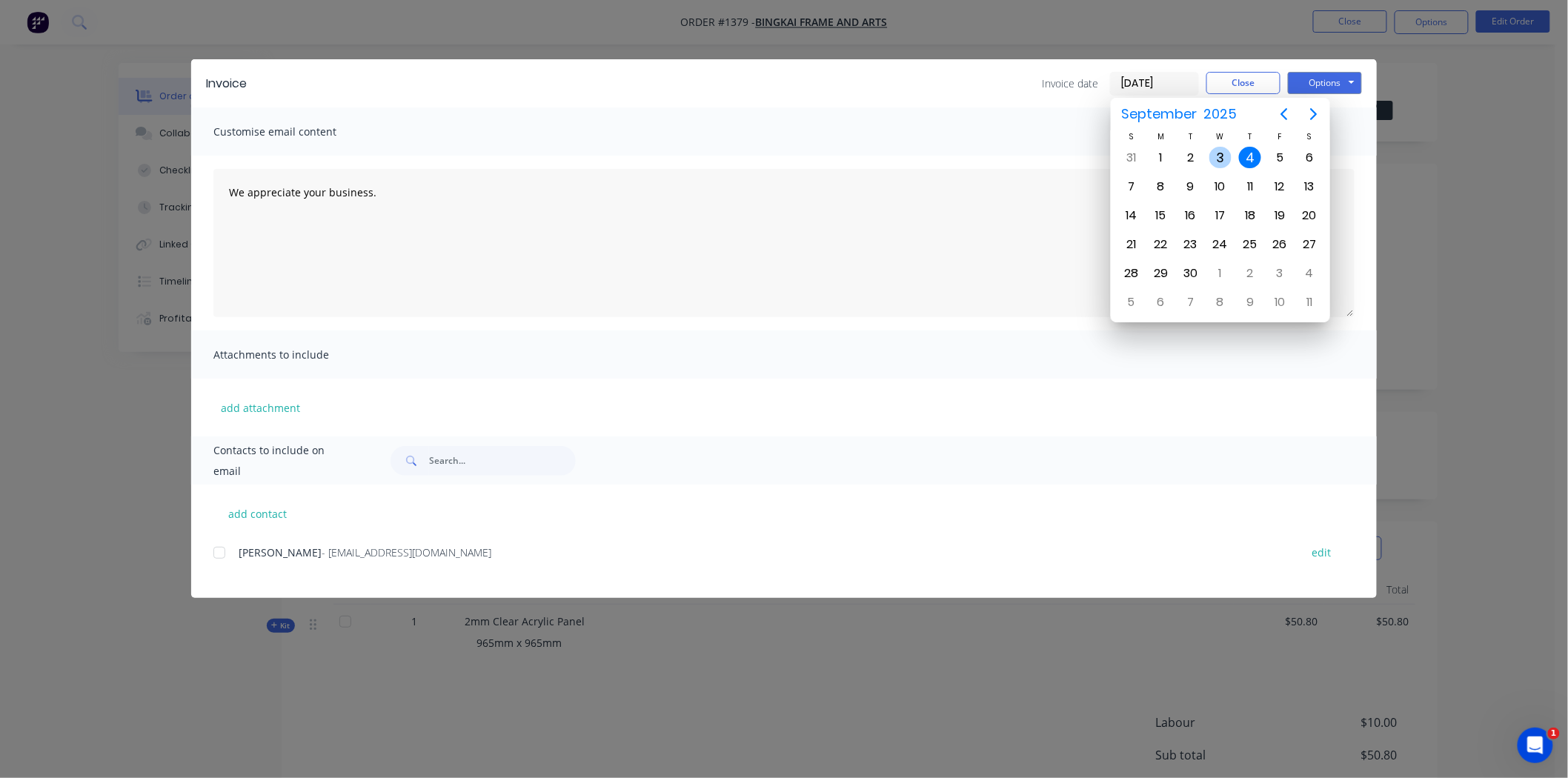
click at [1133, 152] on div "3" at bounding box center [1220, 157] width 22 height 22
type input "03/09/25"
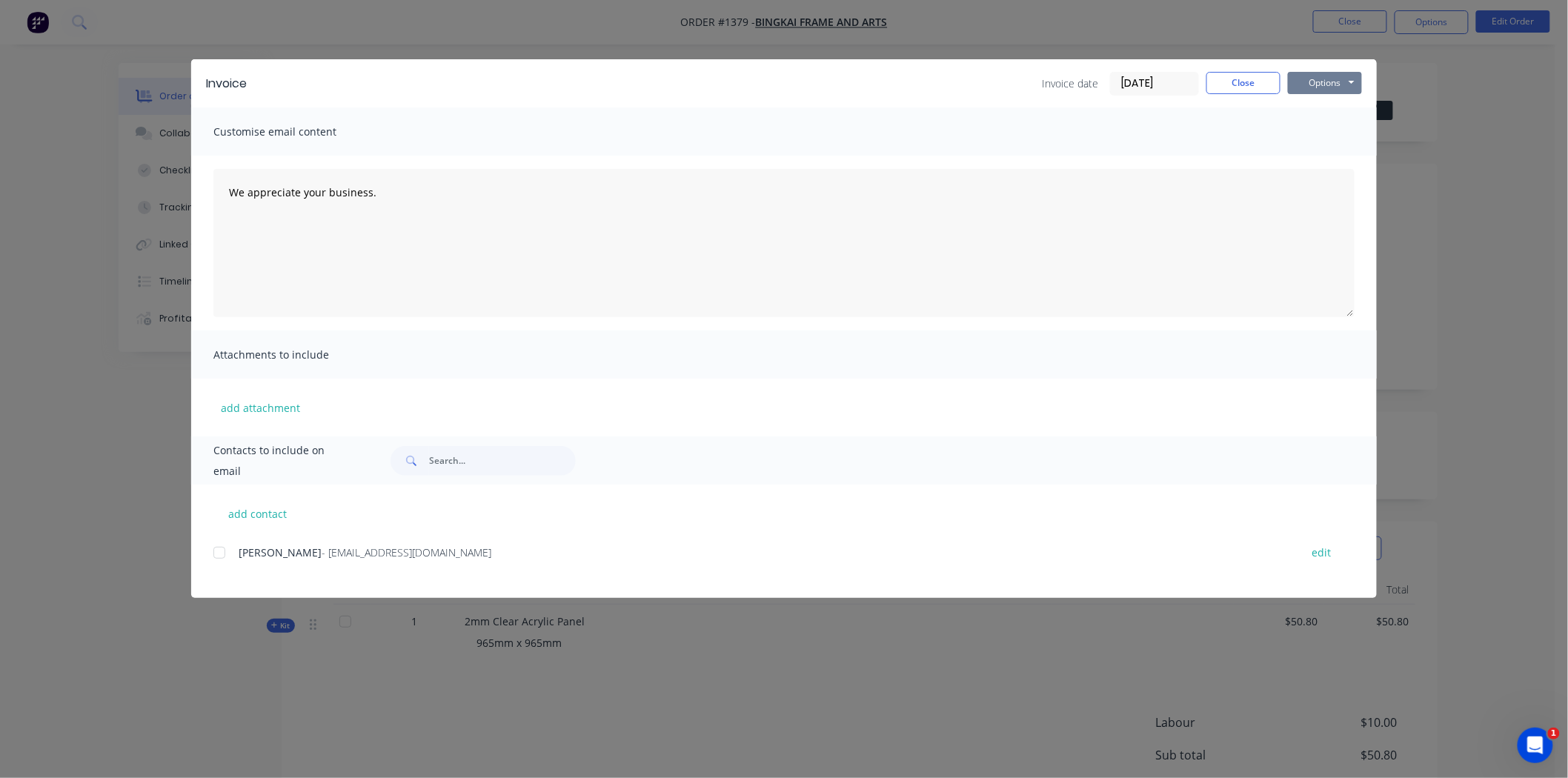
click at [1133, 82] on button "Options" at bounding box center [1325, 83] width 75 height 22
click at [1133, 129] on button "Print" at bounding box center [1335, 134] width 95 height 25
click at [1133, 77] on button "Close" at bounding box center [1244, 83] width 75 height 22
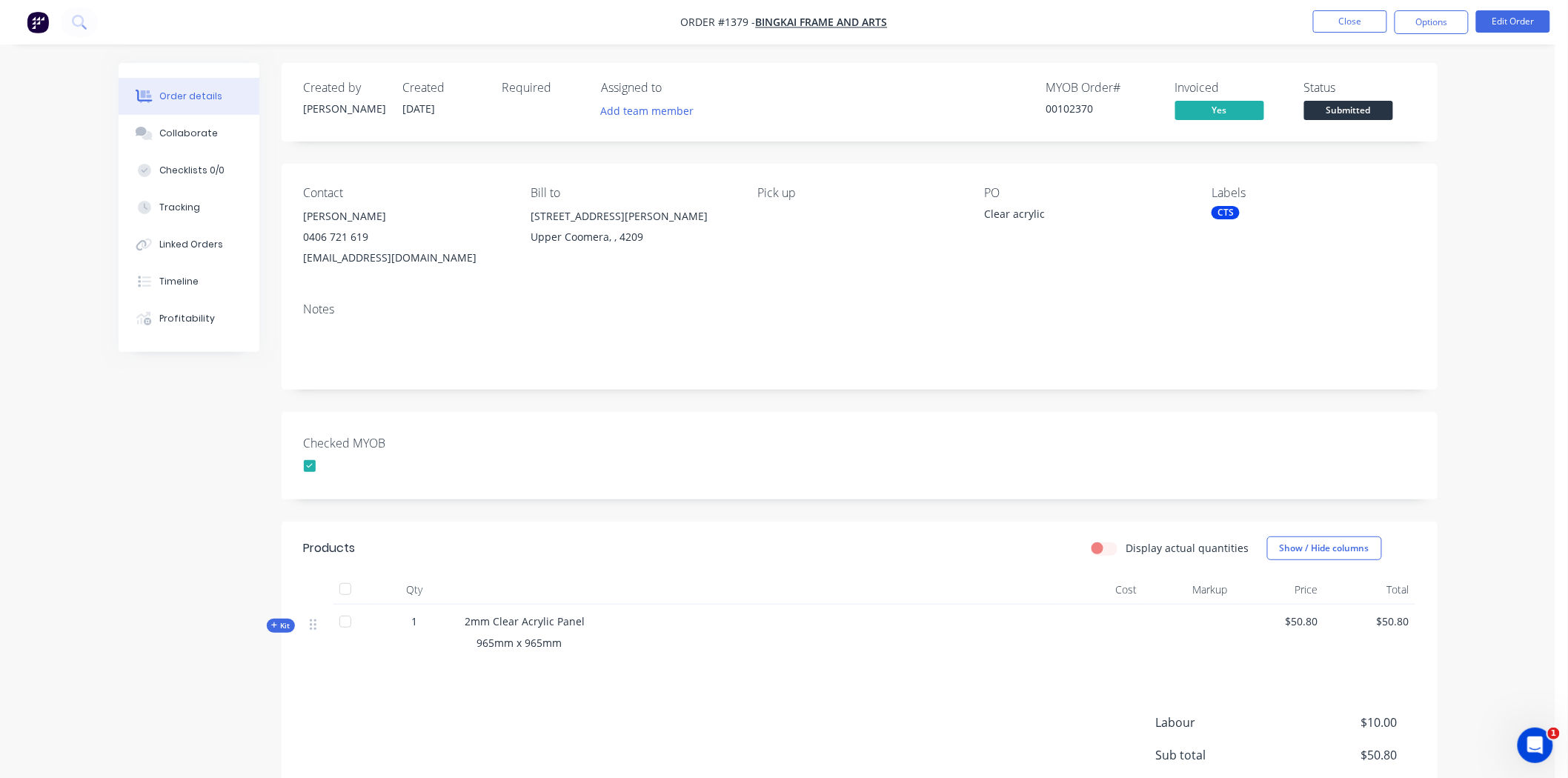
click at [1133, 110] on span "Submitted" at bounding box center [1348, 110] width 89 height 19
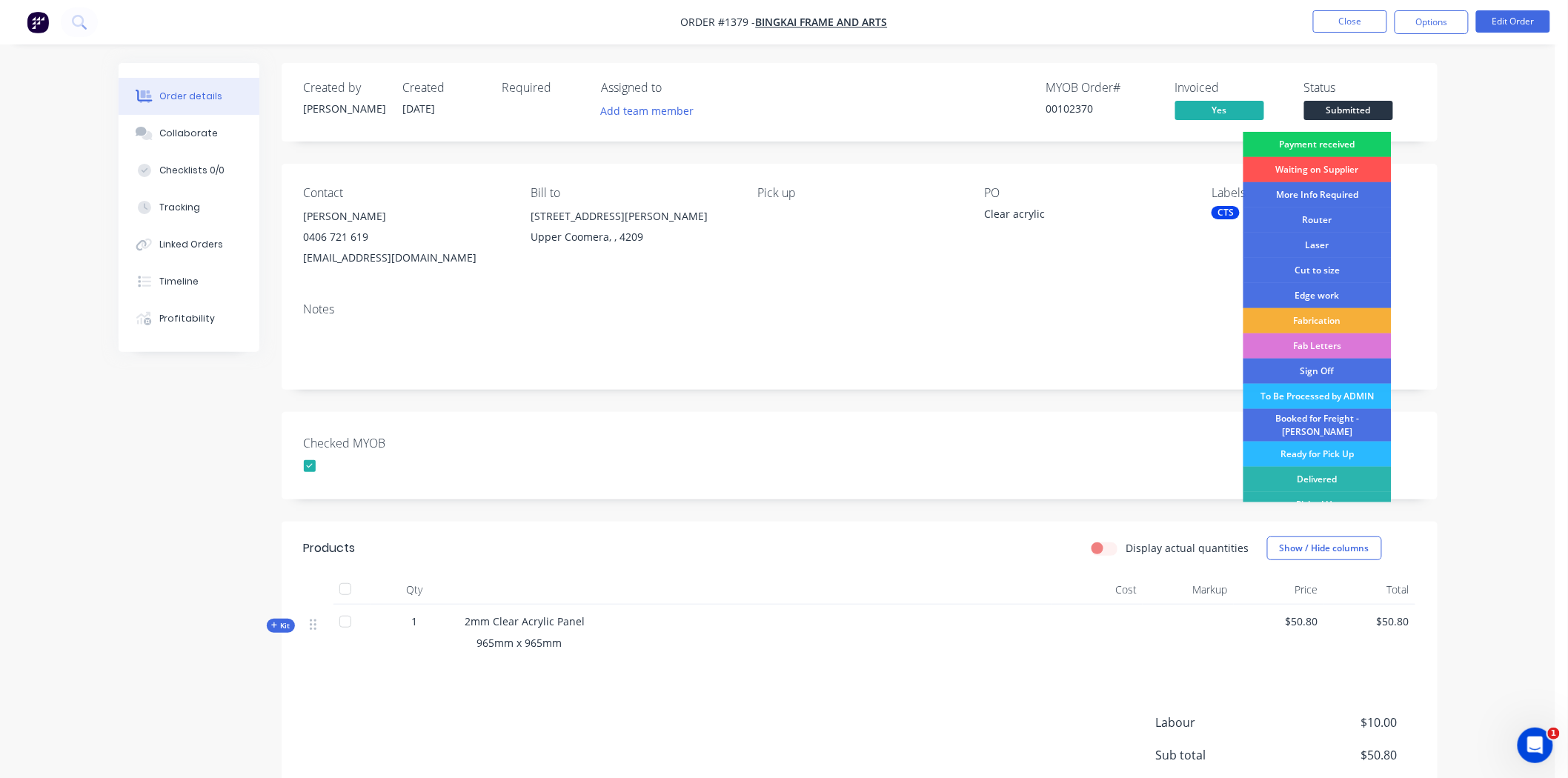
click at [1133, 141] on div "Payment received" at bounding box center [1317, 145] width 148 height 25
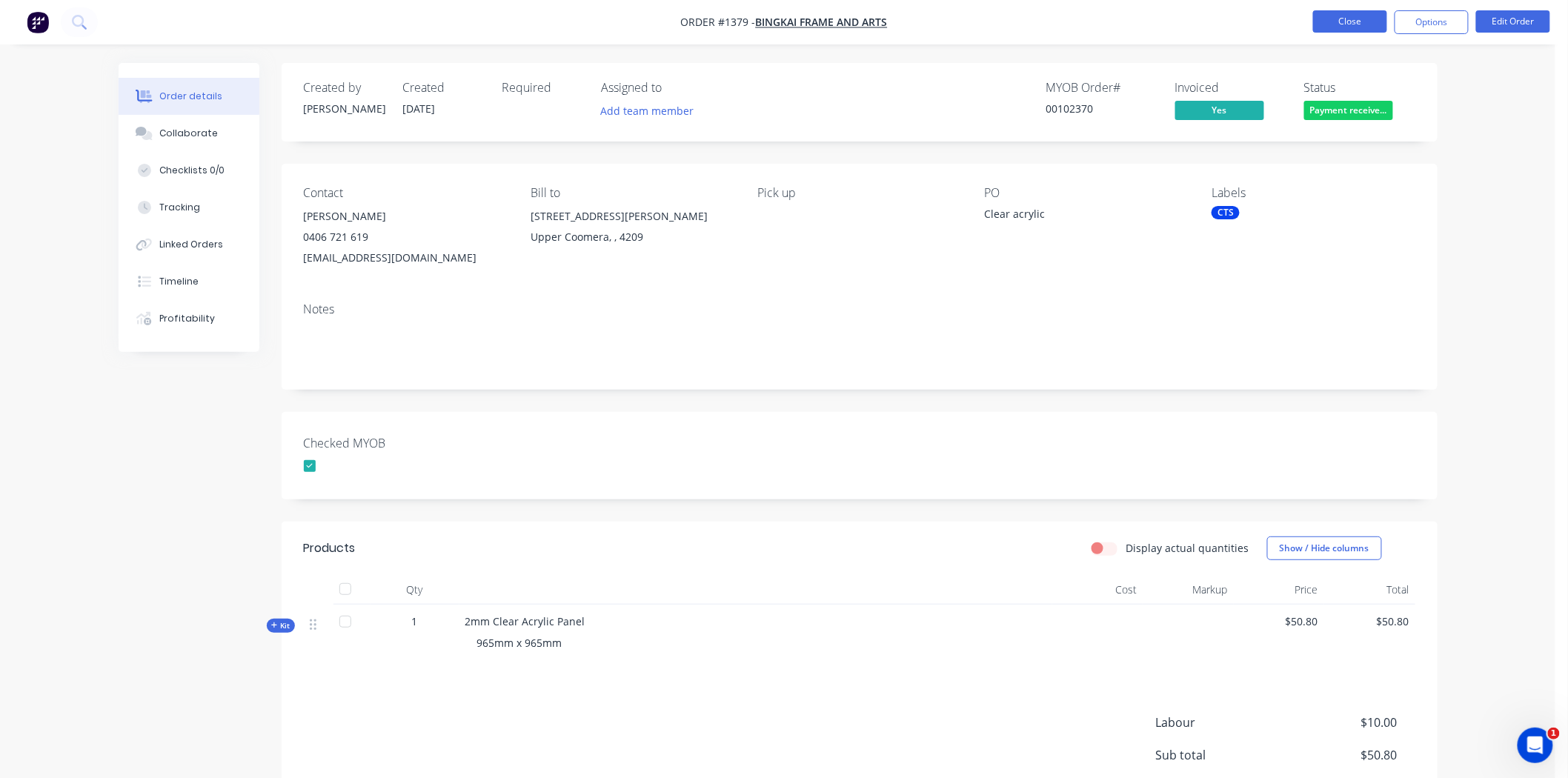
click at [1133, 15] on button "Close" at bounding box center [1350, 21] width 75 height 22
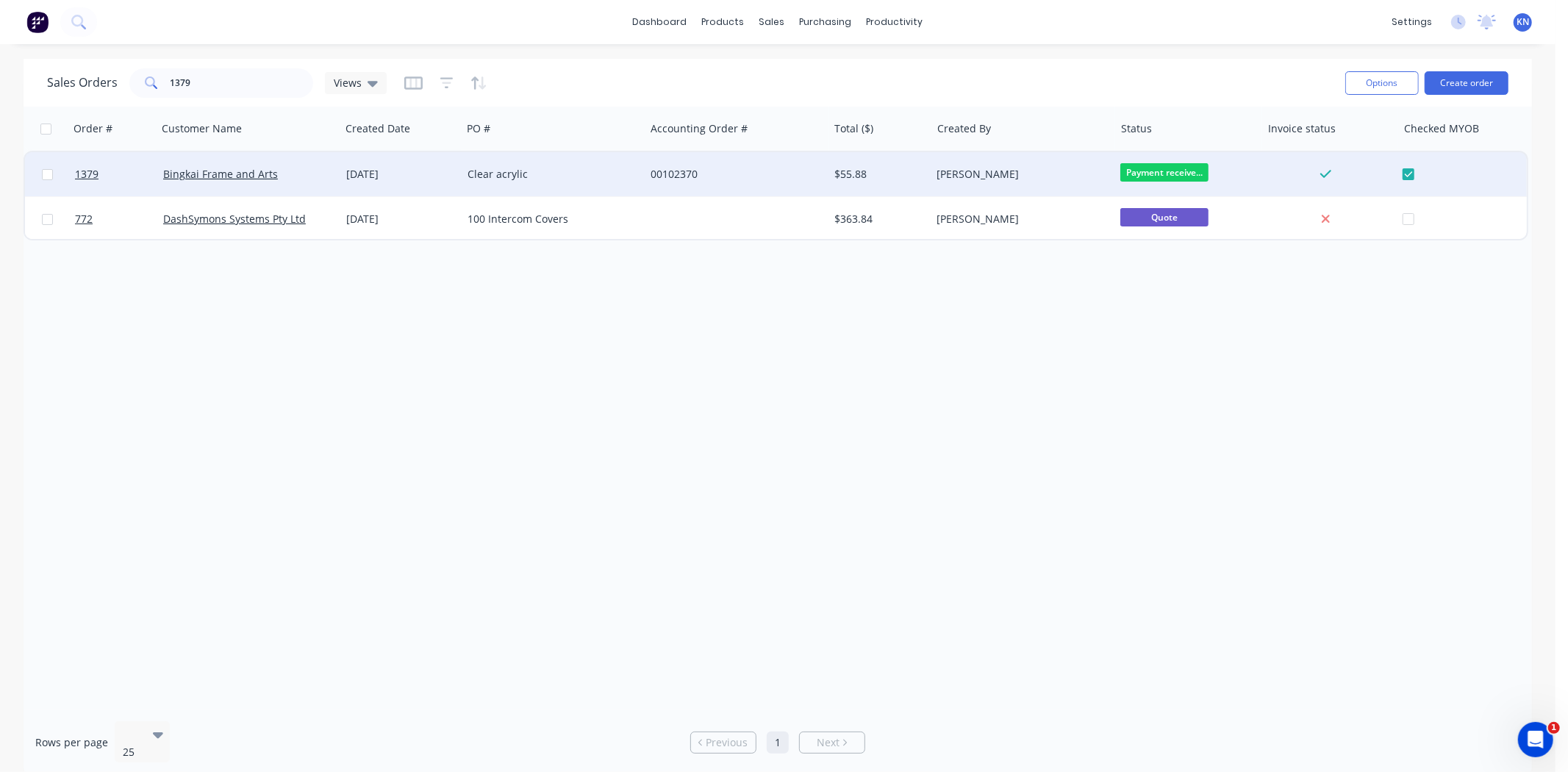
click at [1124, 166] on span "Payment receive..." at bounding box center [1164, 172] width 88 height 18
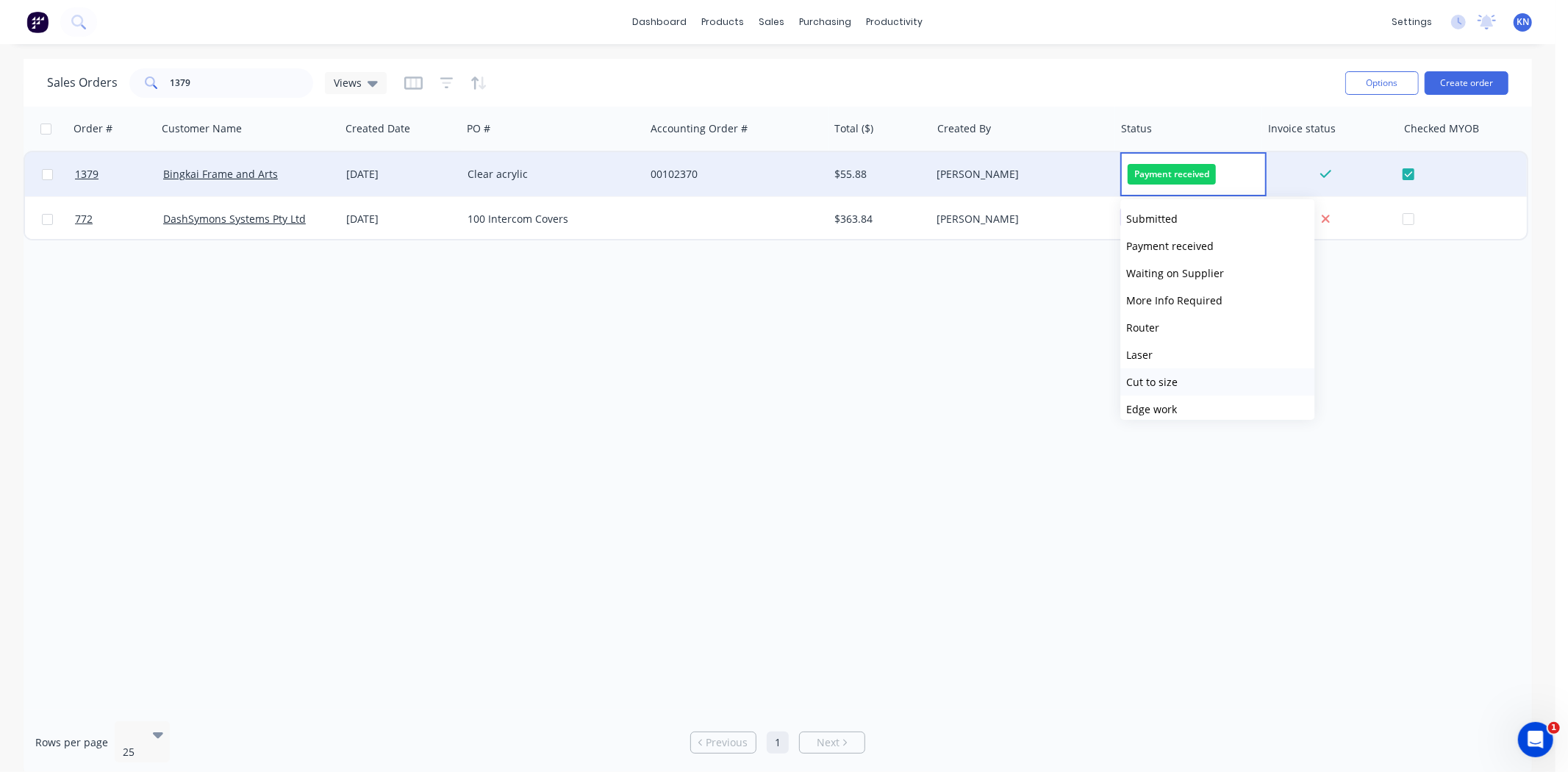
click at [1124, 383] on span "Cut to size" at bounding box center [1151, 381] width 51 height 14
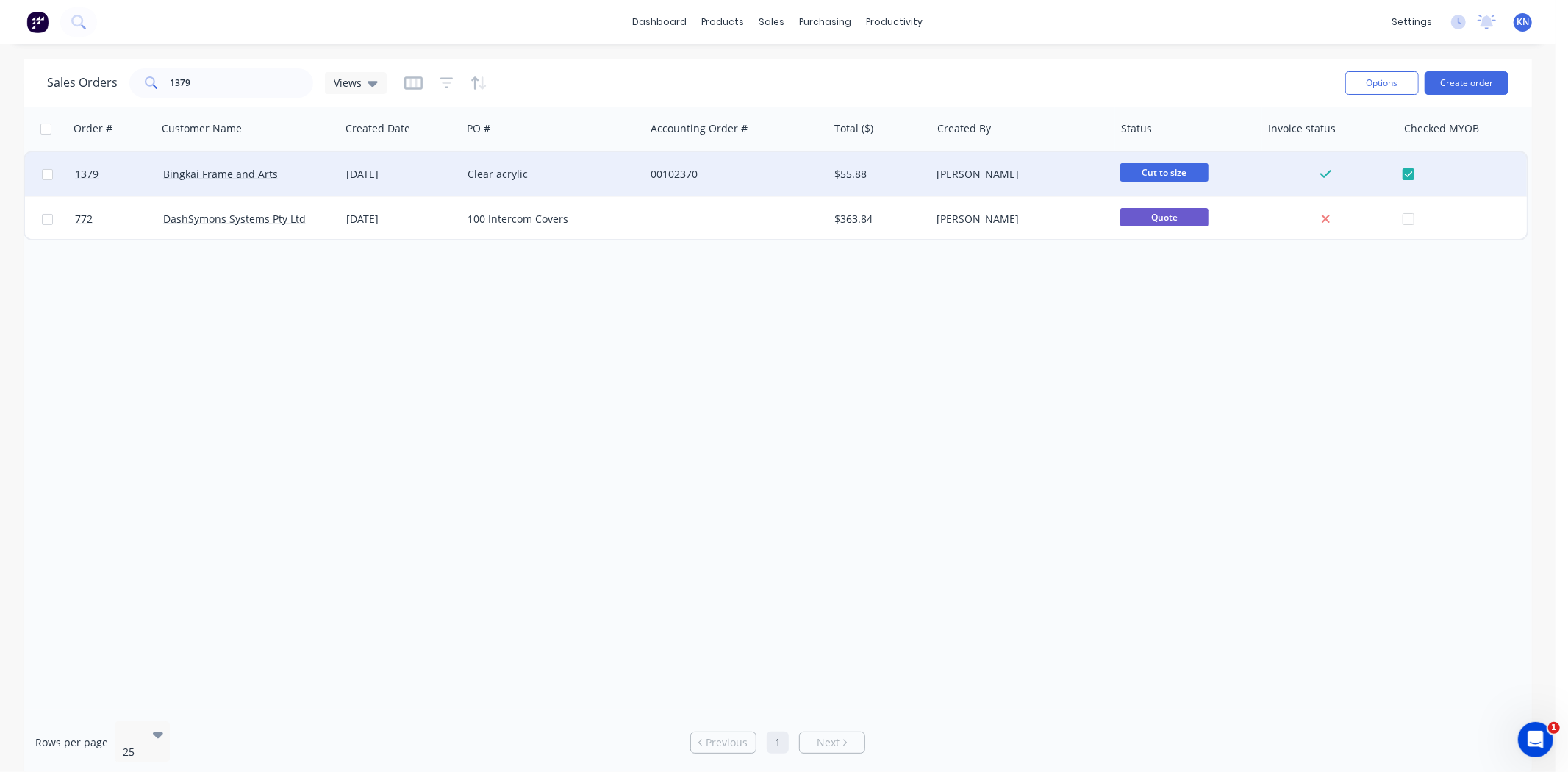
click at [306, 170] on div "Bingkai Frame and Arts" at bounding box center [244, 175] width 163 height 15
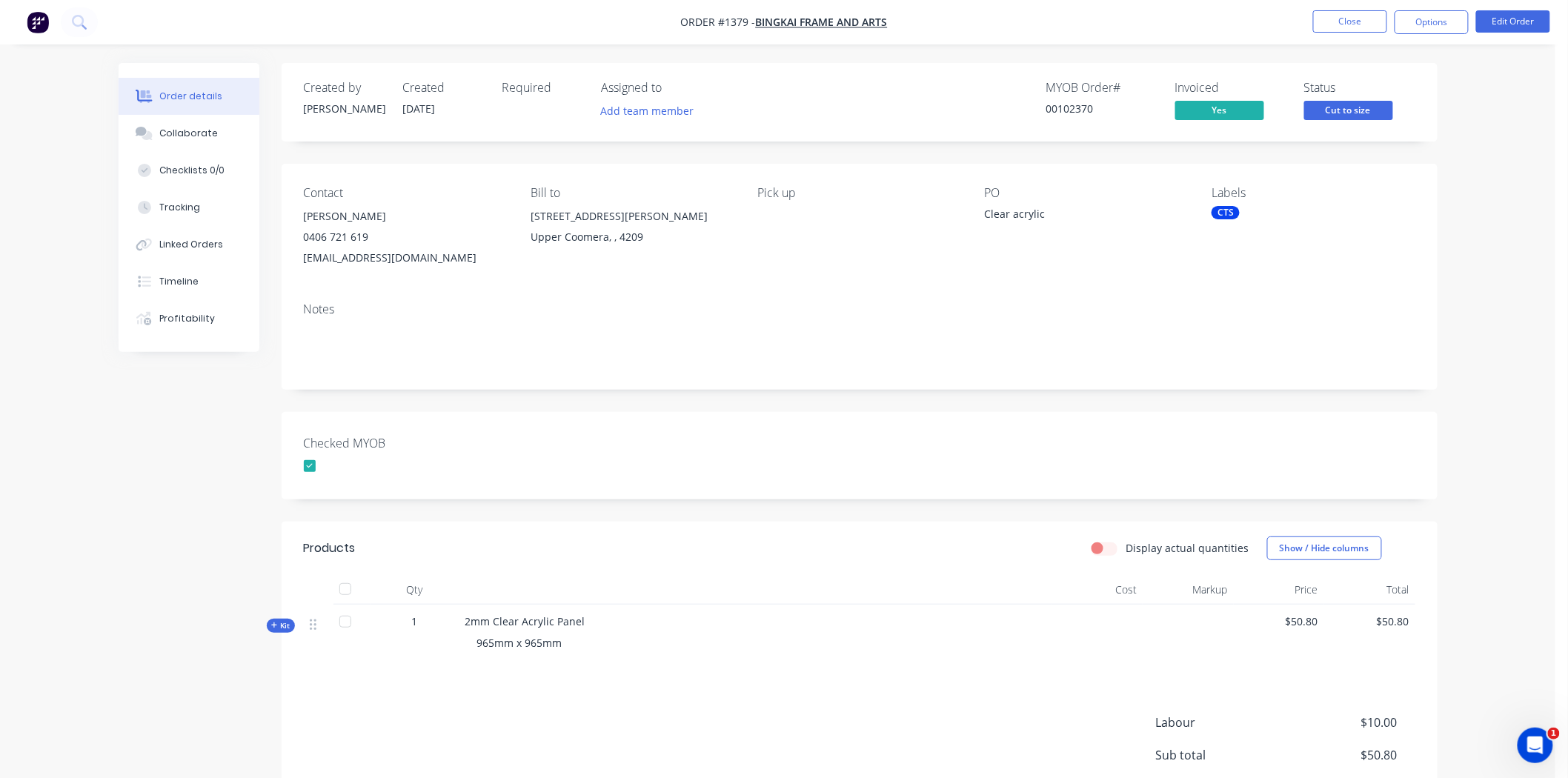
click at [1133, 211] on div "CTS" at bounding box center [1225, 212] width 28 height 14
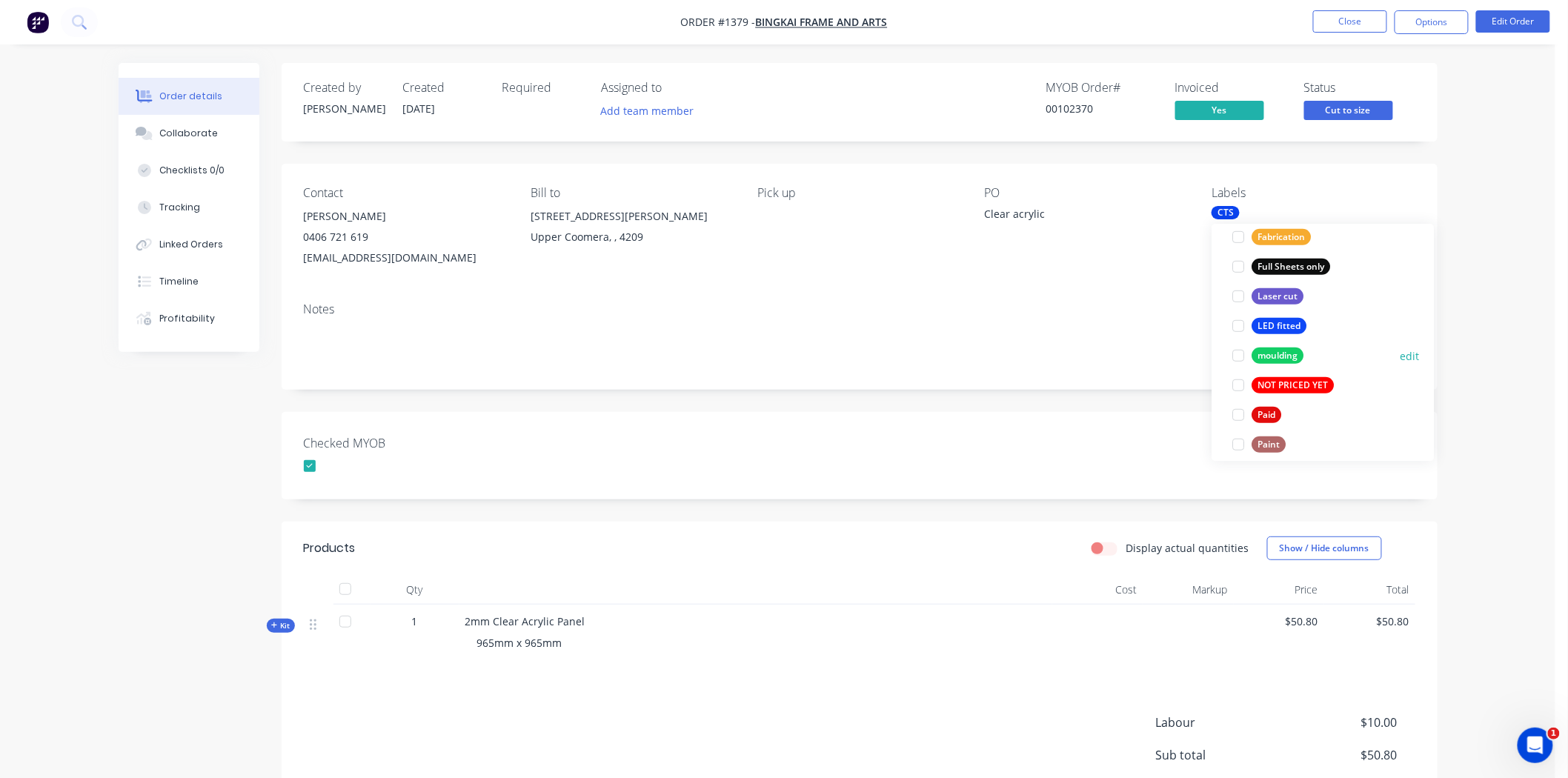
scroll to position [494, 0]
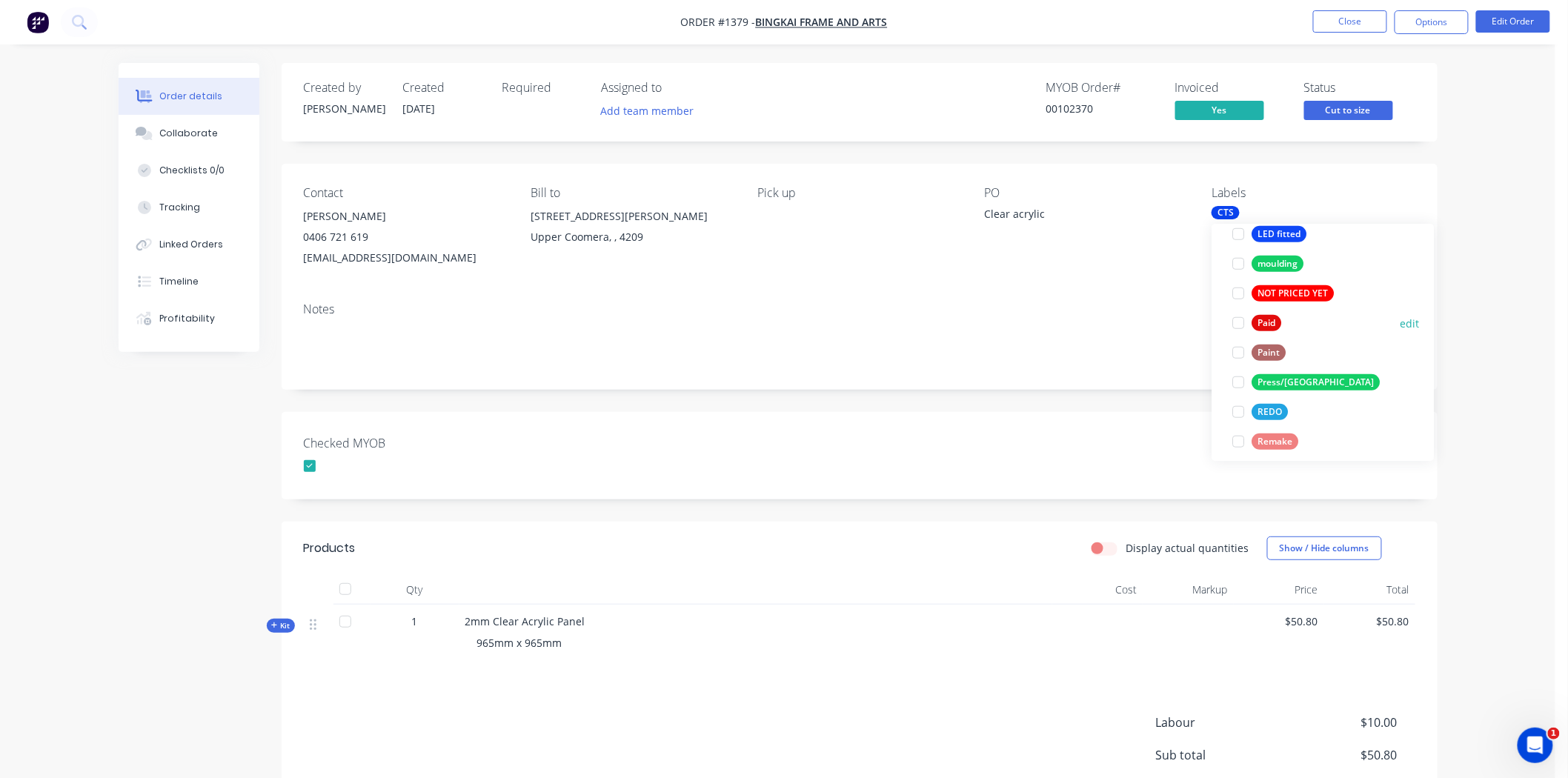
click at [1133, 324] on div at bounding box center [1239, 323] width 30 height 30
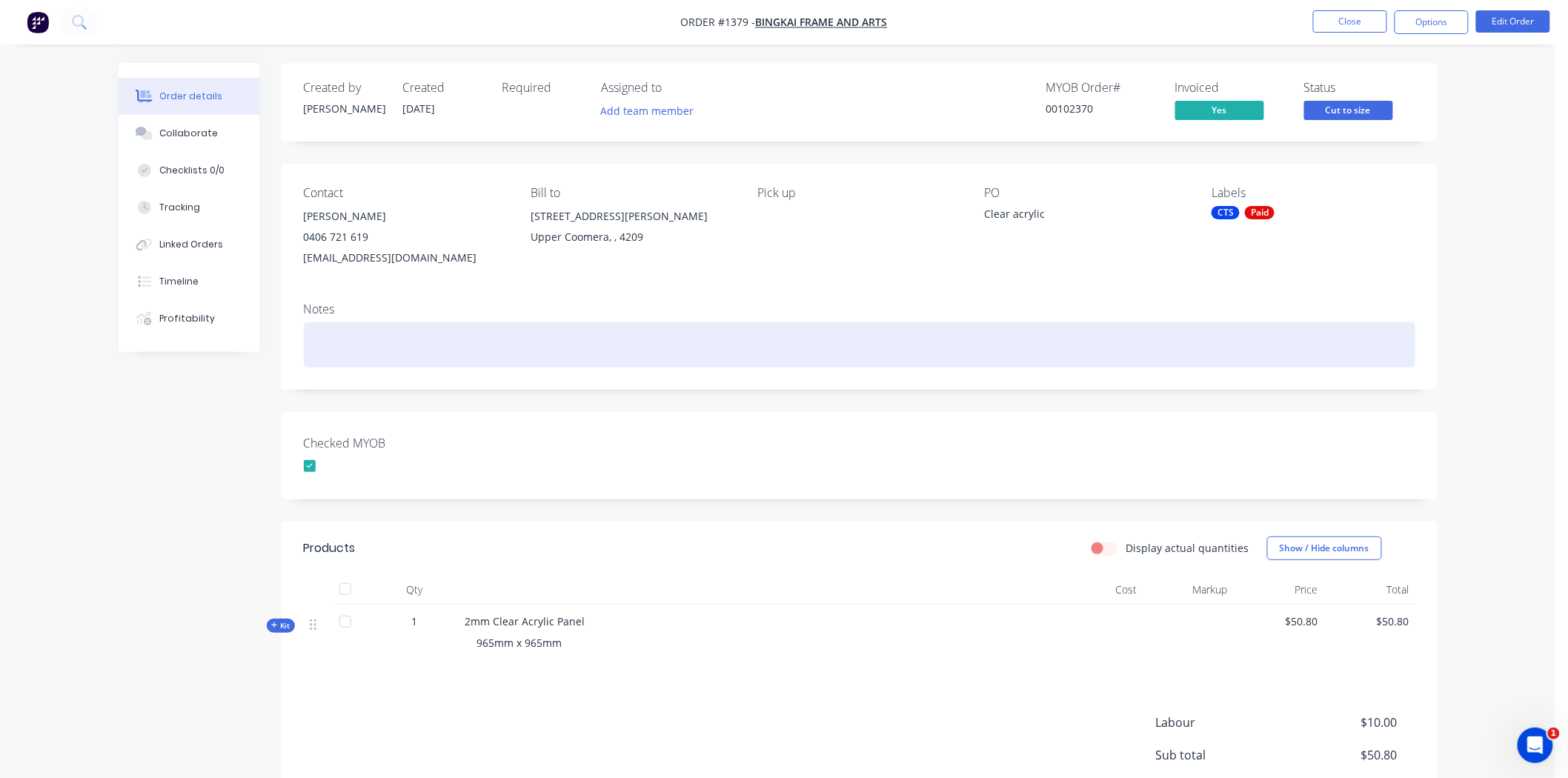
click at [1089, 344] on div at bounding box center [859, 345] width 1112 height 45
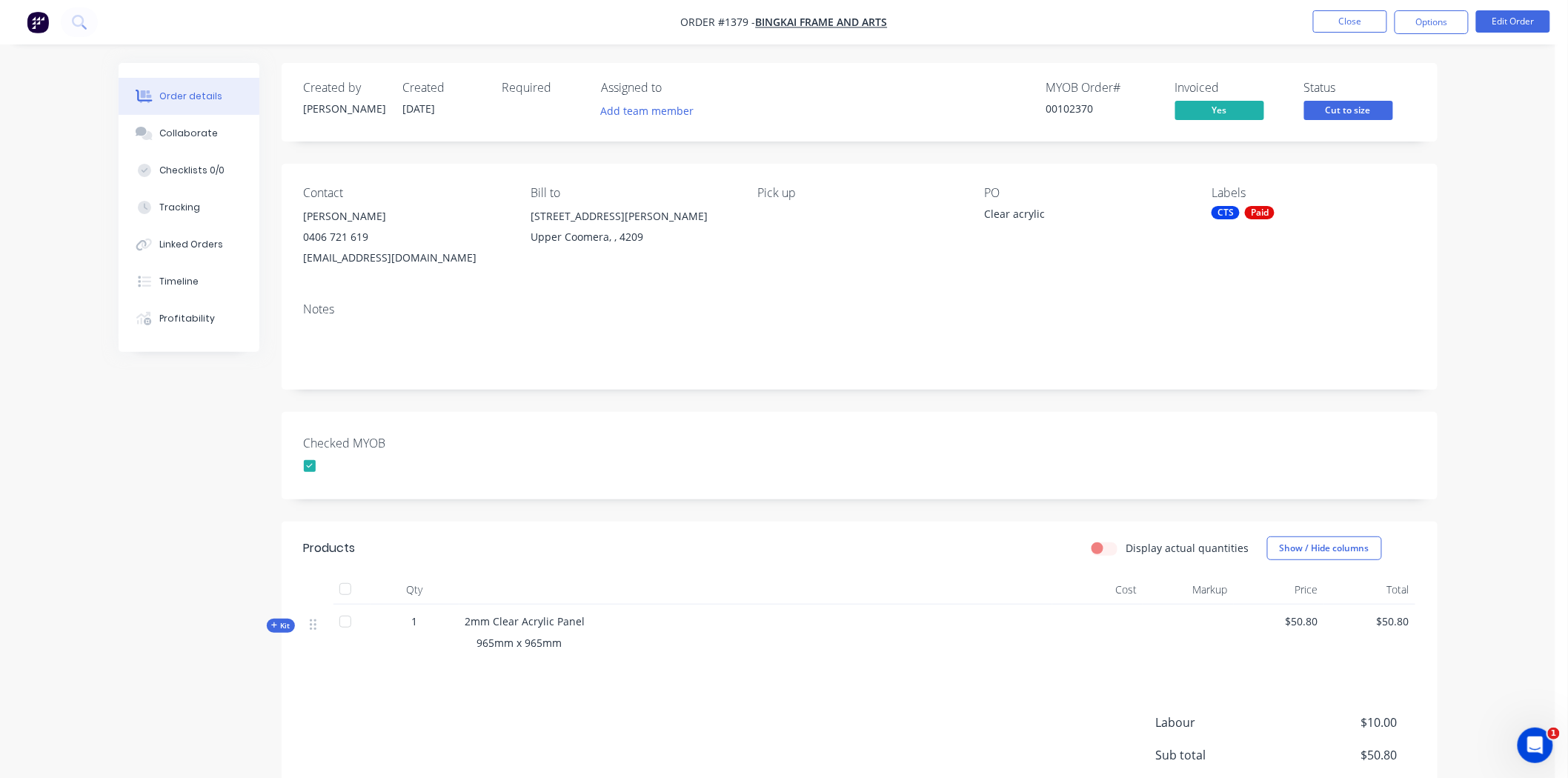
click at [1133, 211] on div "CTS Paid" at bounding box center [1313, 212] width 203 height 14
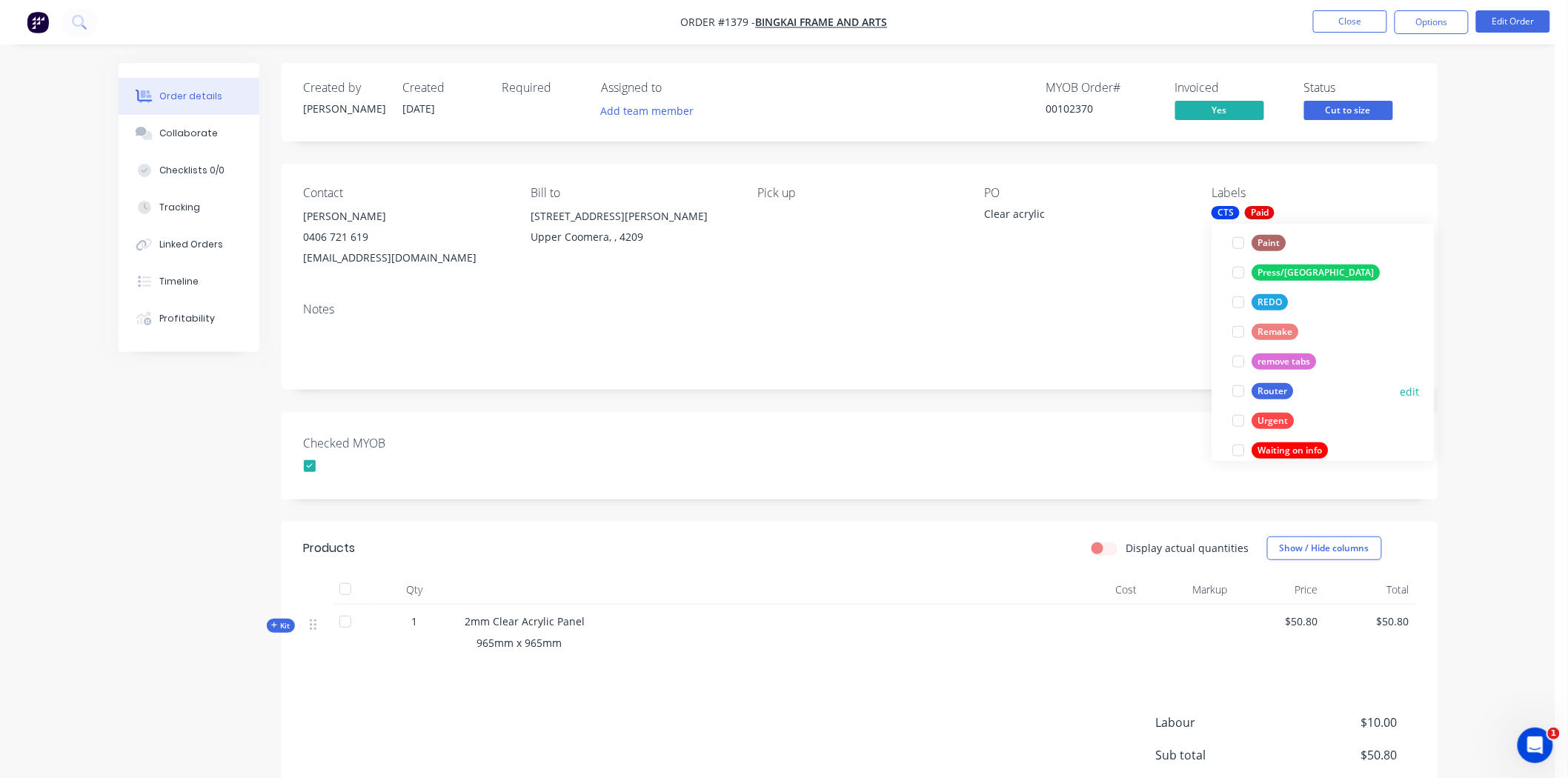
scroll to position [622, 0]
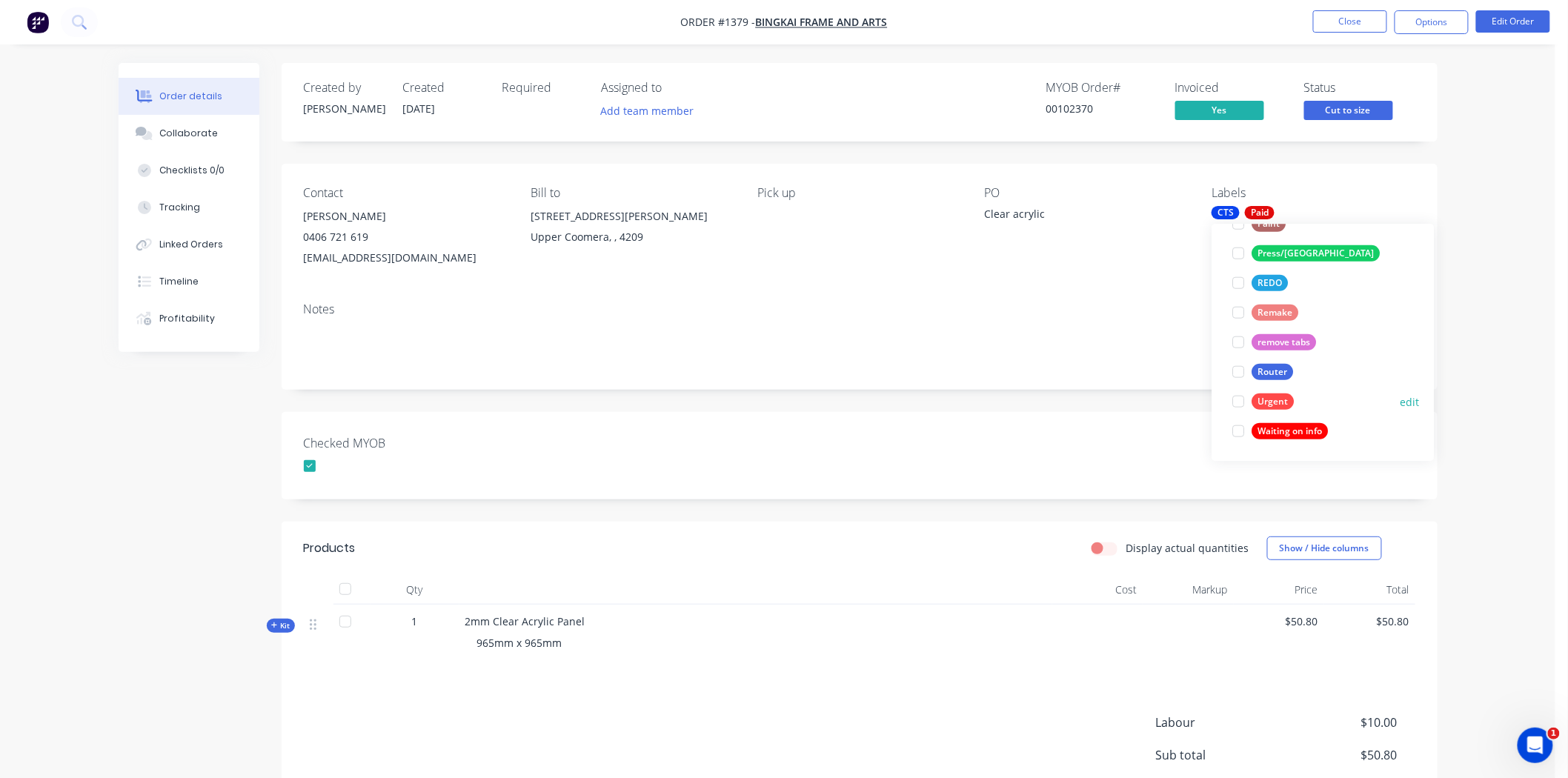
click at [1133, 404] on div at bounding box center [1239, 401] width 30 height 30
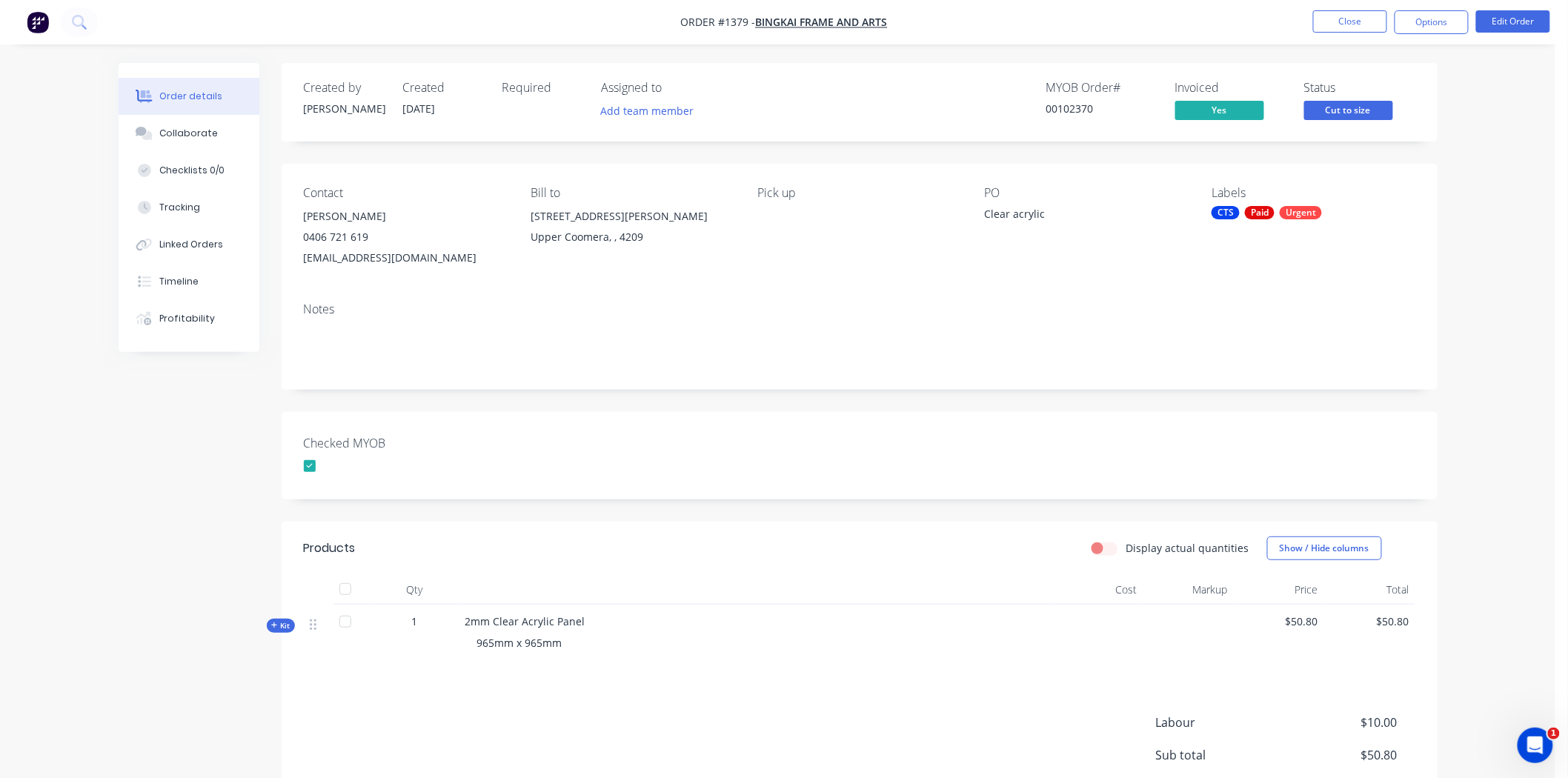
click at [1047, 395] on div "Created by Darren Created 04/09/25 Required Assigned to Add team member MYOB Or…" at bounding box center [859, 485] width 1156 height 845
click at [1133, 16] on button "Close" at bounding box center [1350, 21] width 75 height 22
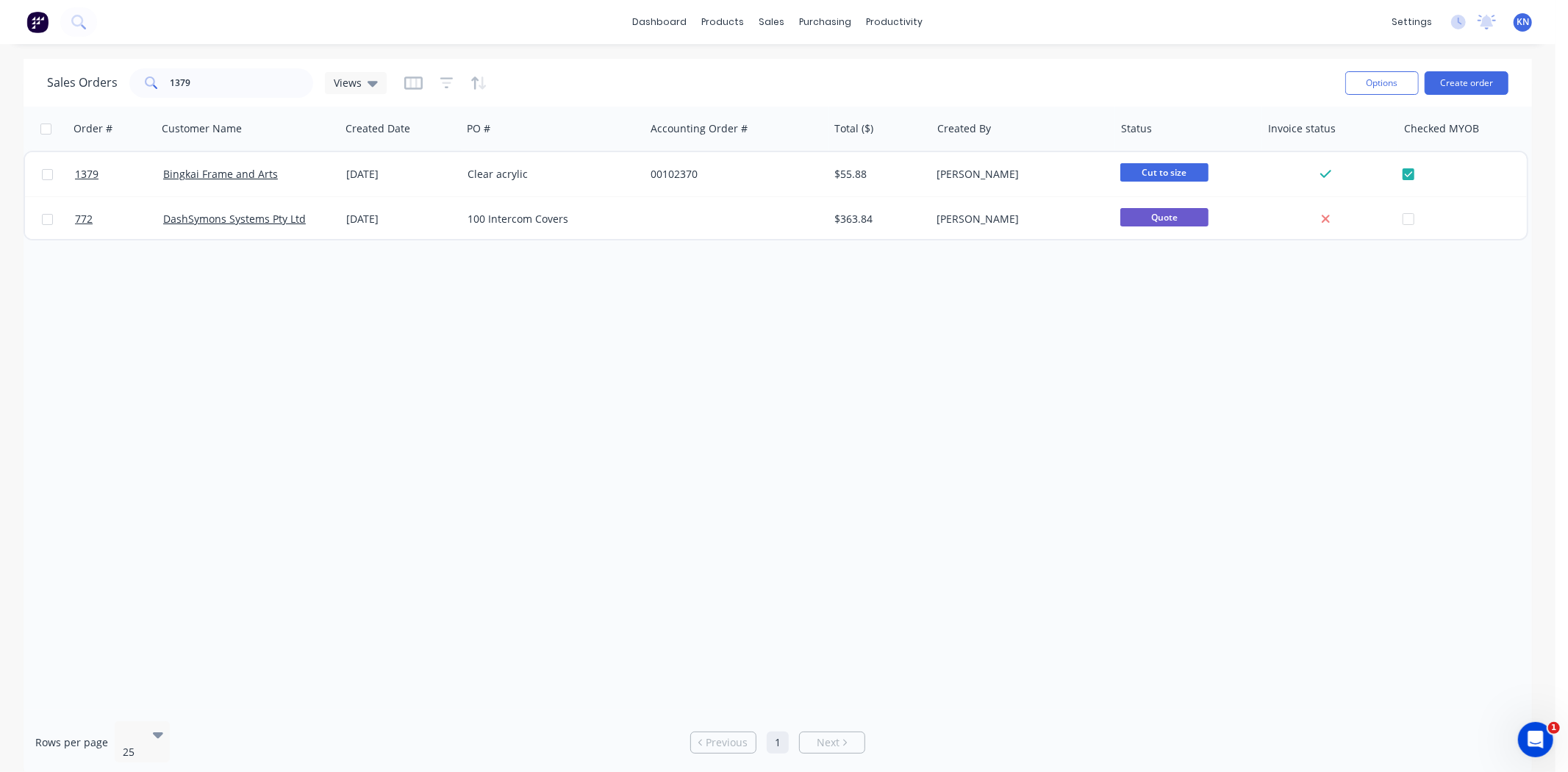
click at [304, 381] on div "Order # Customer Name Created Date PO # Accounting Order # Total ($) Created By…" at bounding box center [778, 408] width 1508 height 603
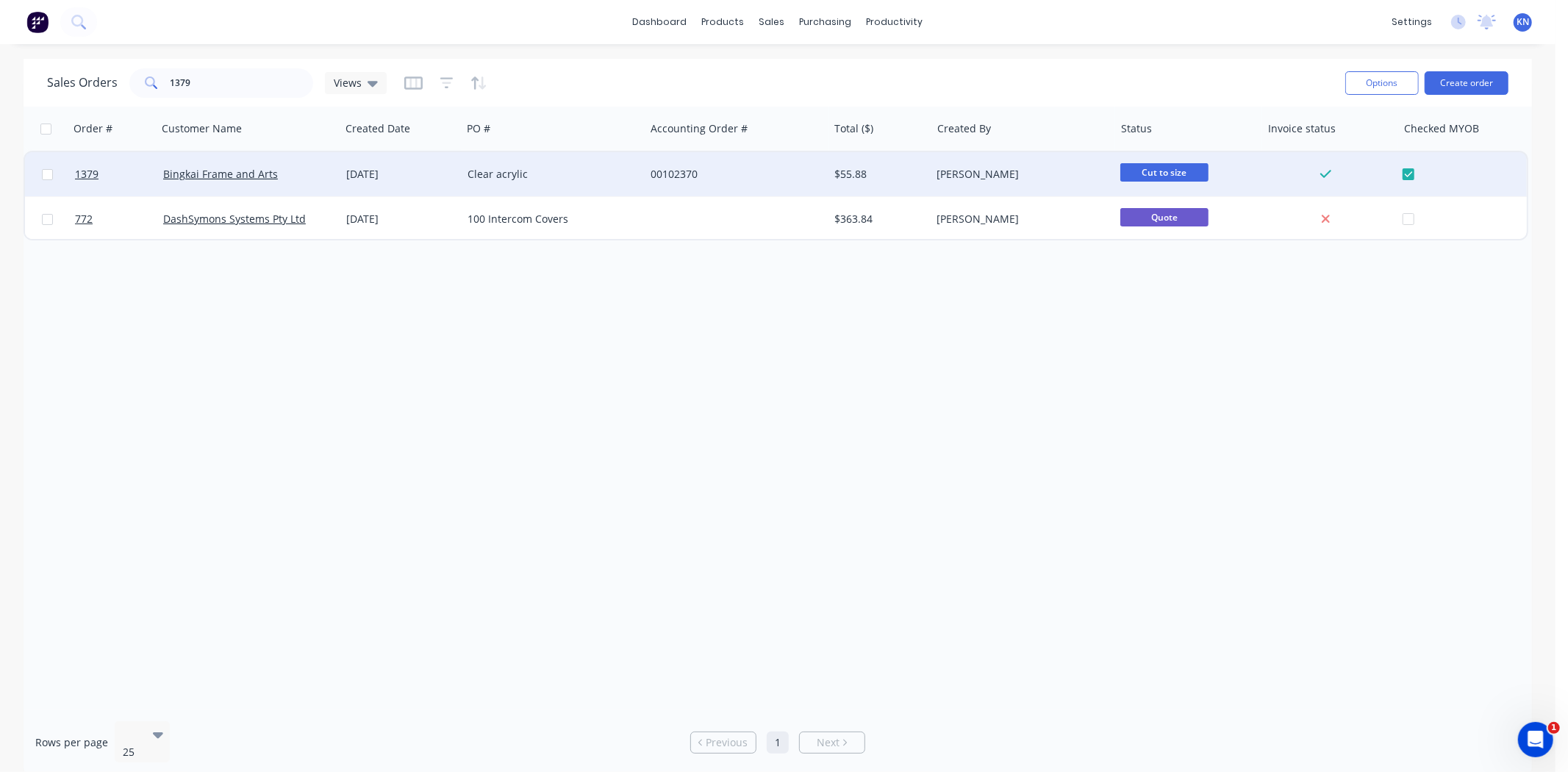
click at [569, 174] on div "Clear acrylic" at bounding box center [549, 175] width 163 height 15
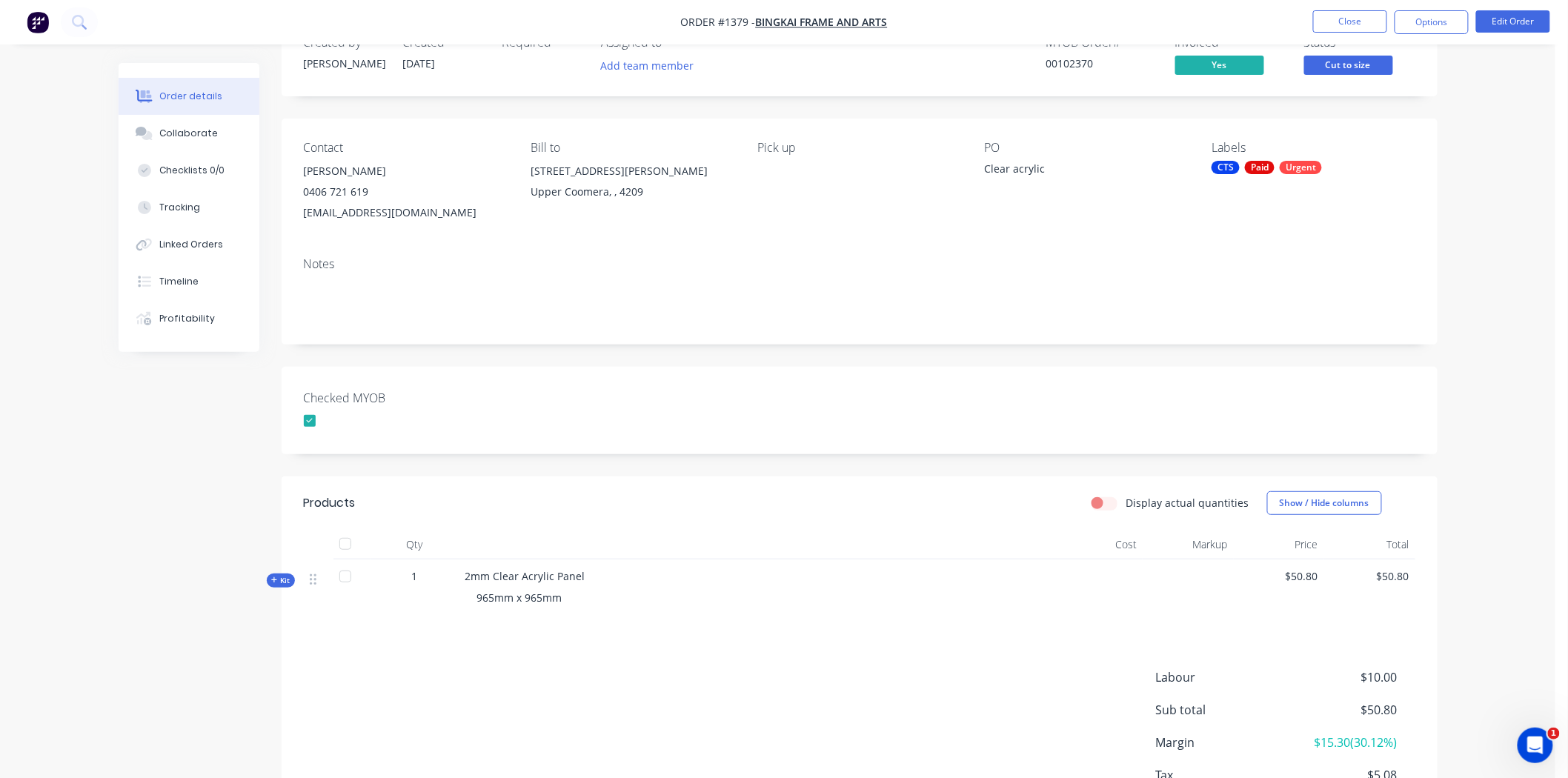
scroll to position [82, 0]
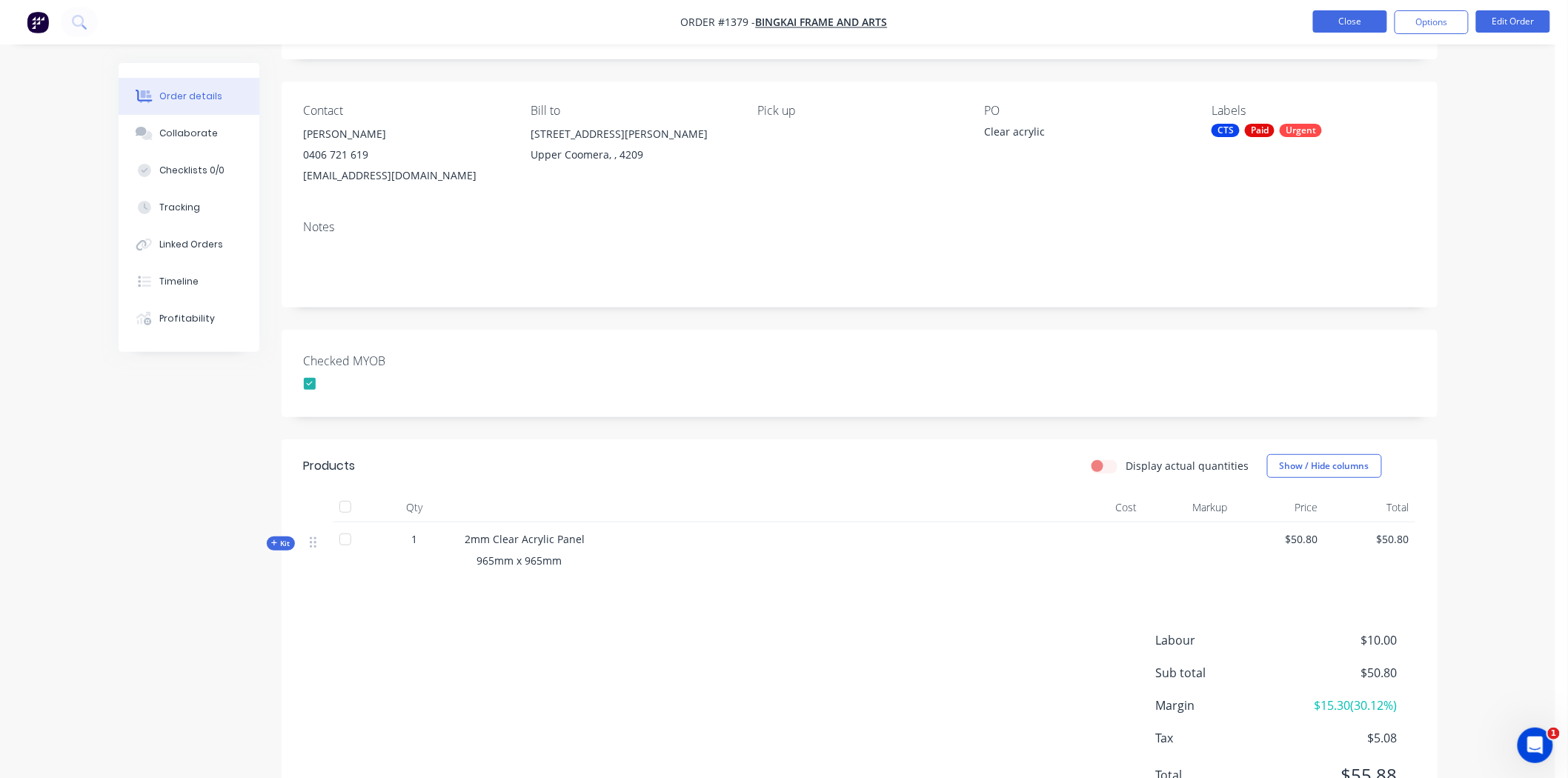
click at [1133, 19] on button "Close" at bounding box center [1350, 21] width 75 height 22
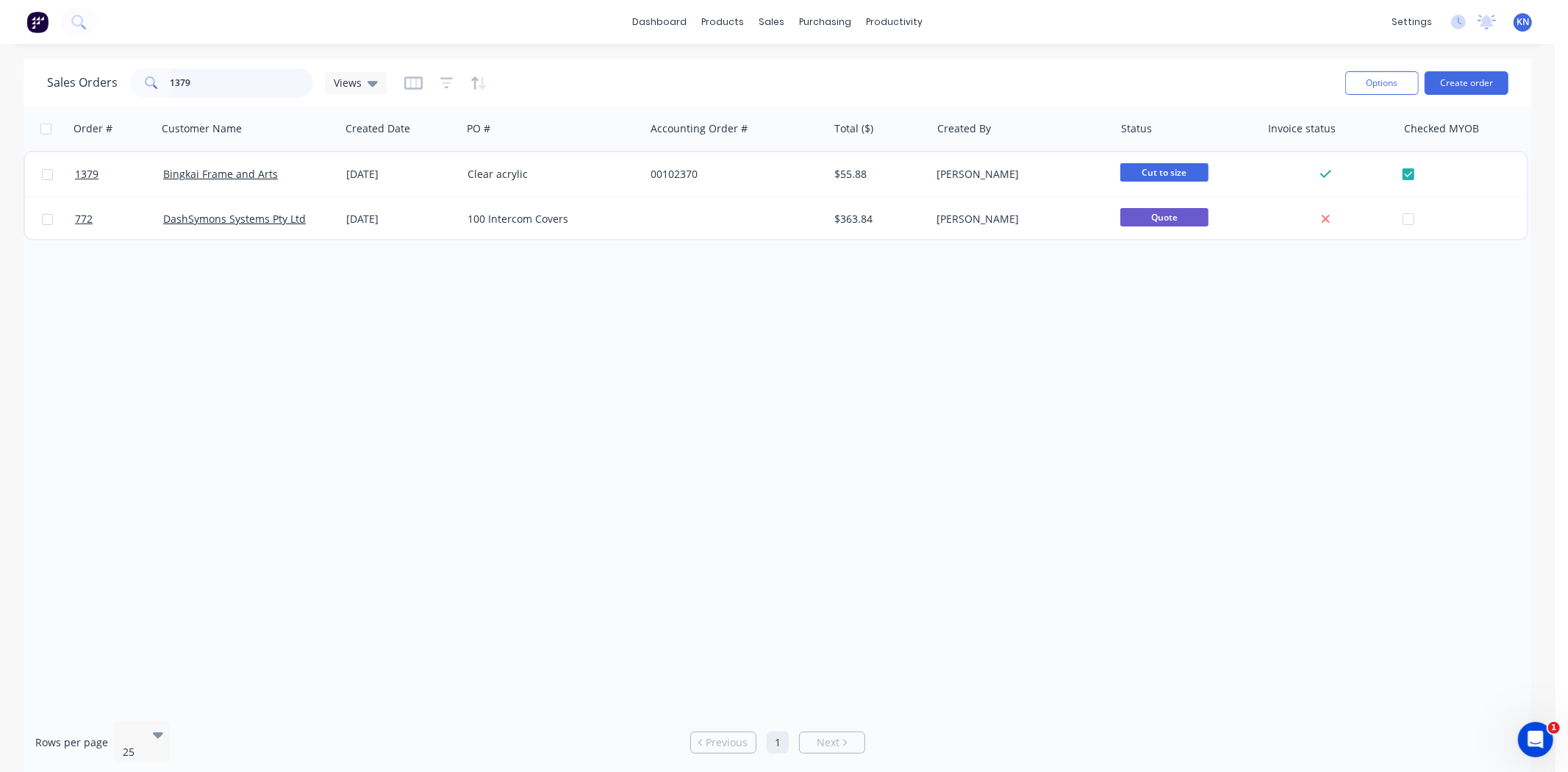
click at [204, 75] on input "1379" at bounding box center [242, 82] width 144 height 29
type input "1"
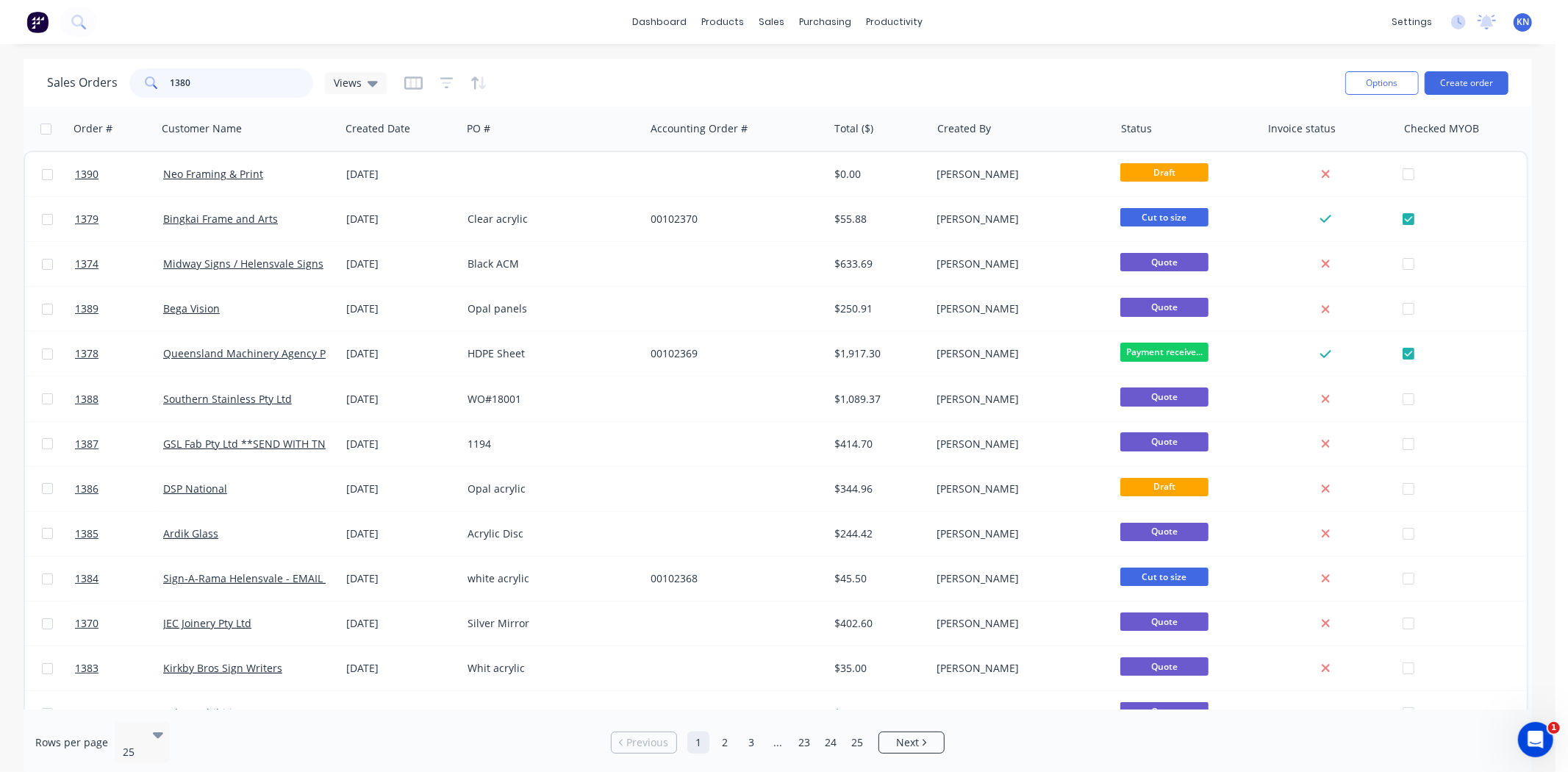
type input "1380"
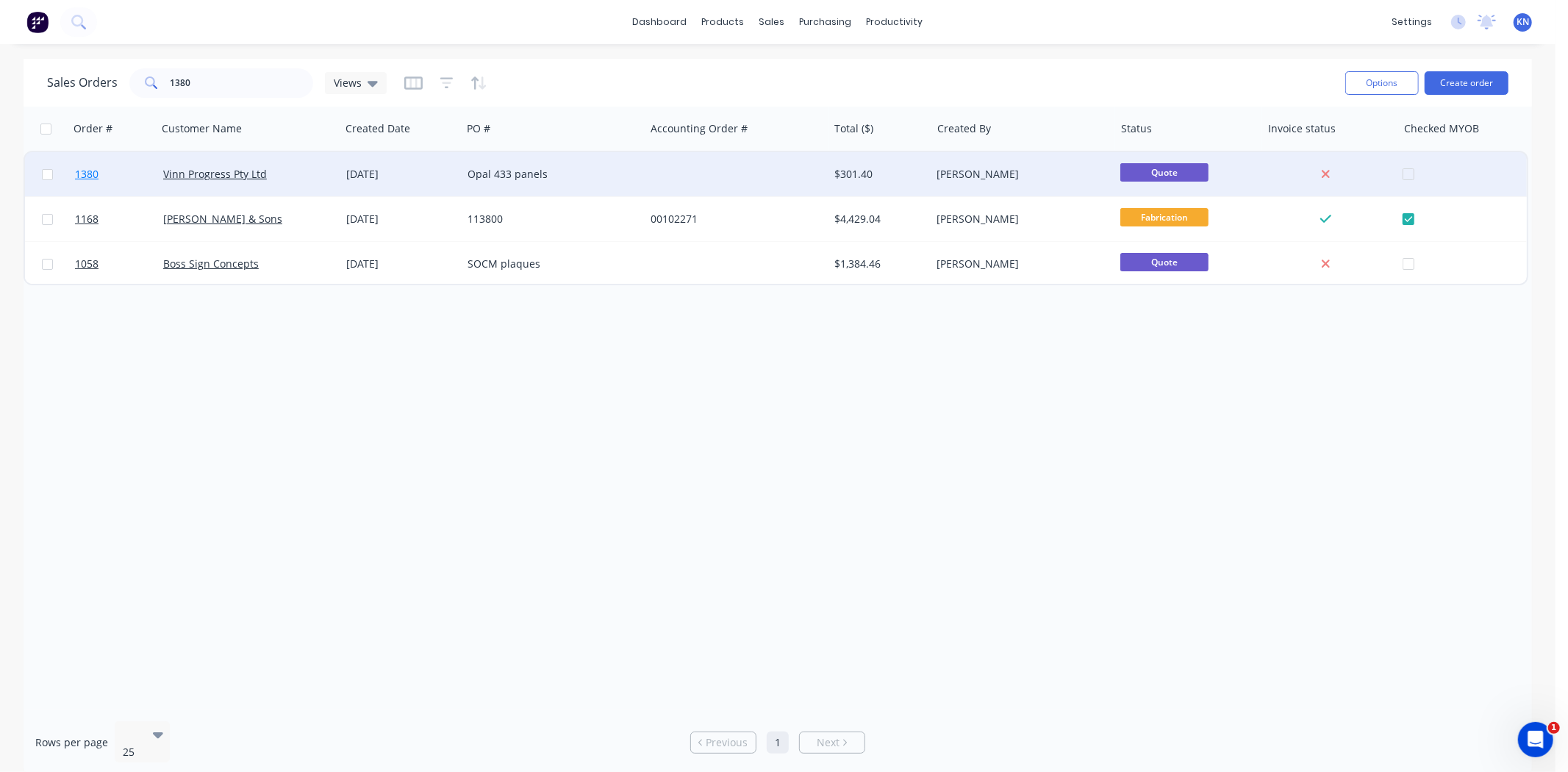
click at [112, 174] on link "1380" at bounding box center [118, 174] width 88 height 45
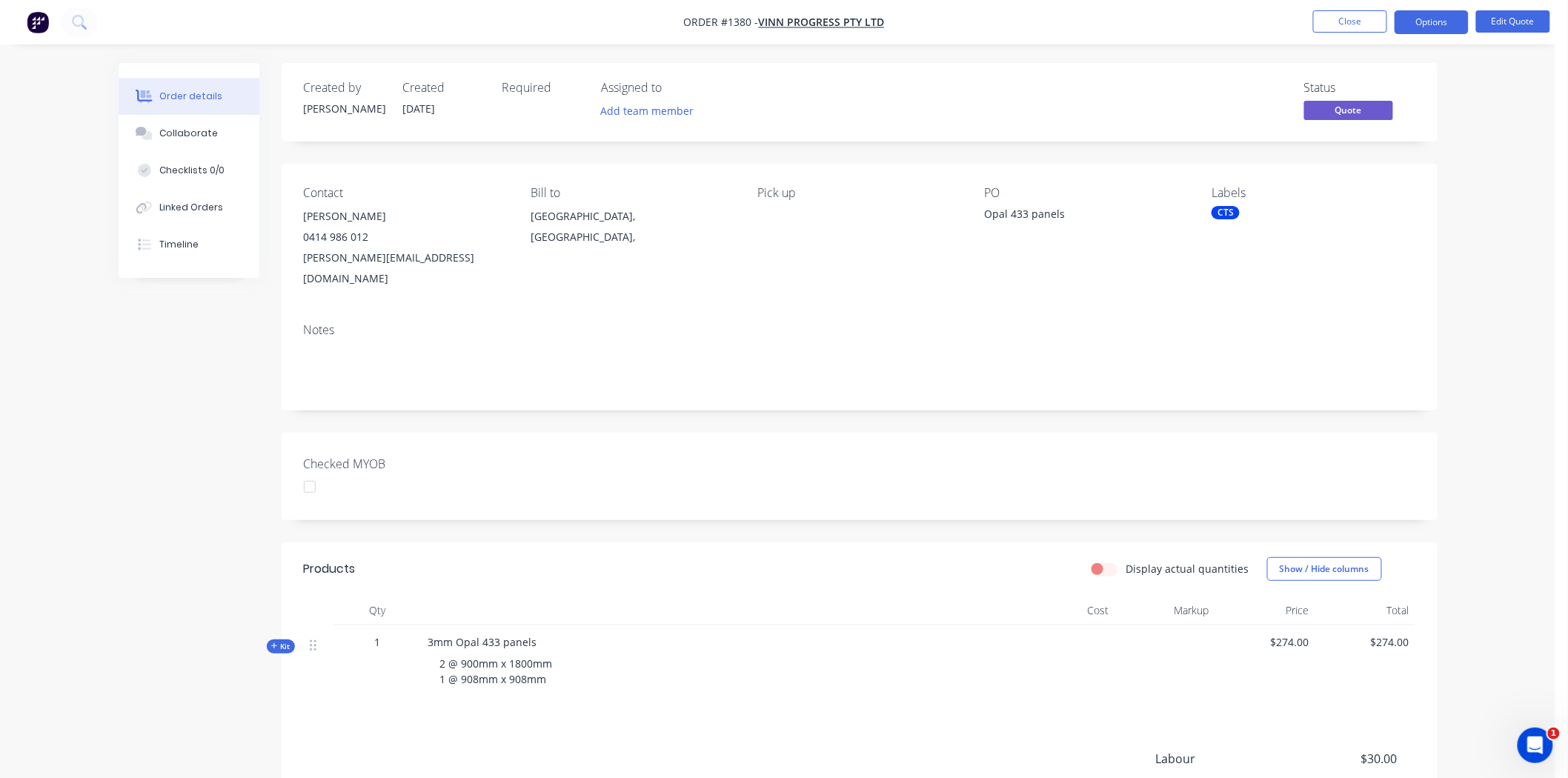
click at [280, 641] on span "Kit" at bounding box center [280, 646] width 19 height 11
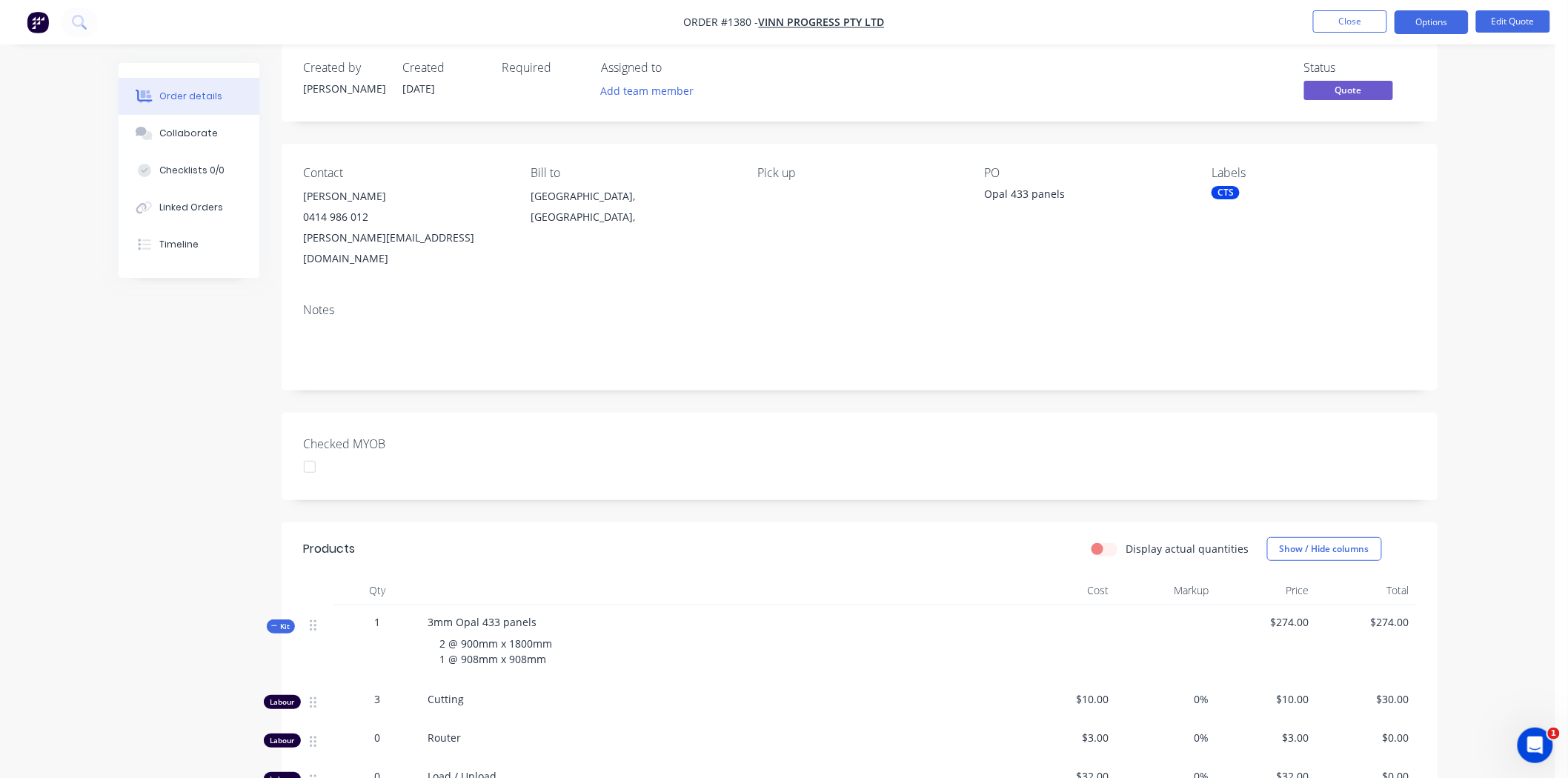
scroll to position [12, 0]
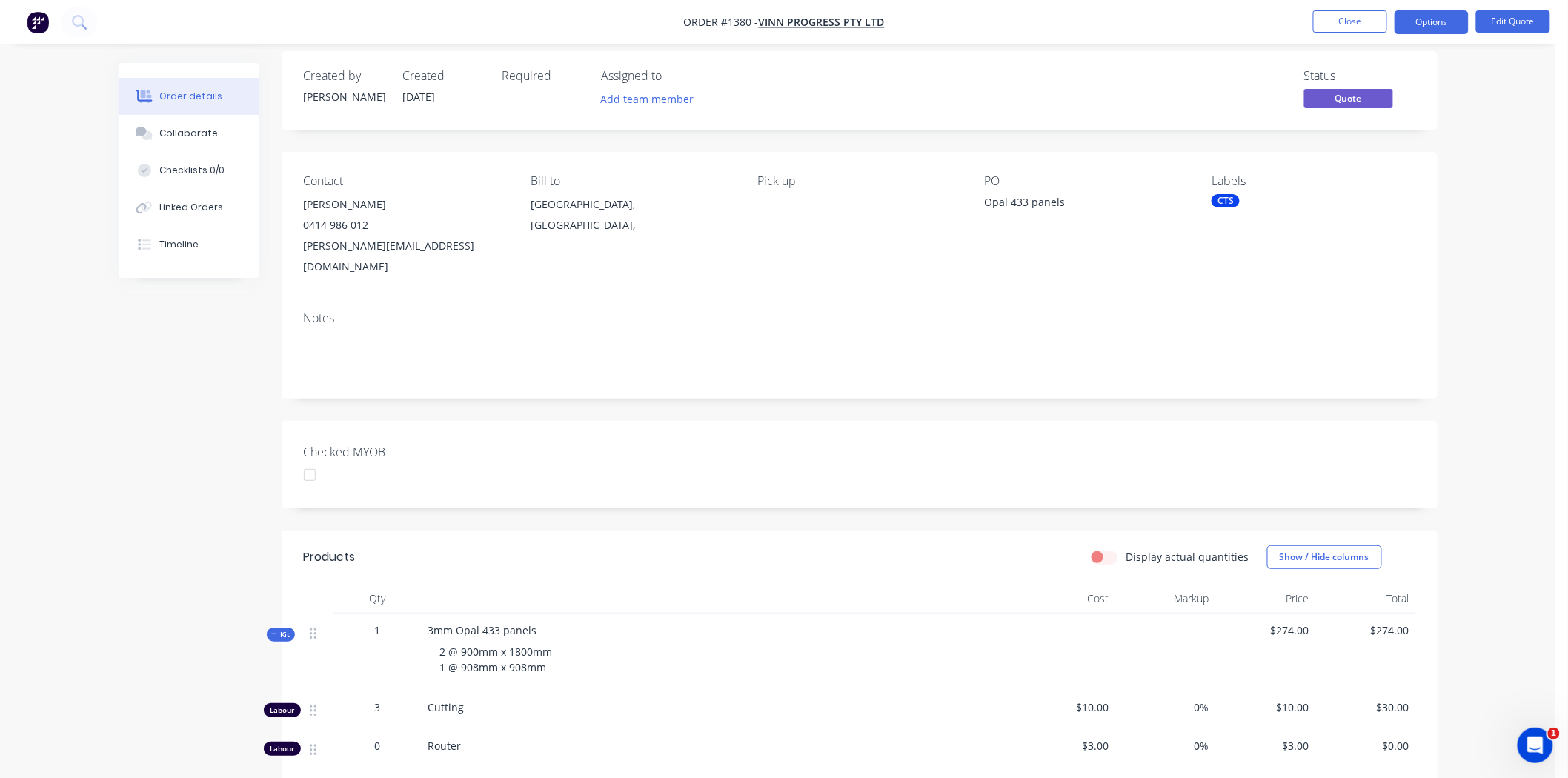
click at [278, 629] on span "Kit" at bounding box center [280, 634] width 19 height 11
click at [273, 631] on icon at bounding box center [274, 634] width 7 height 8
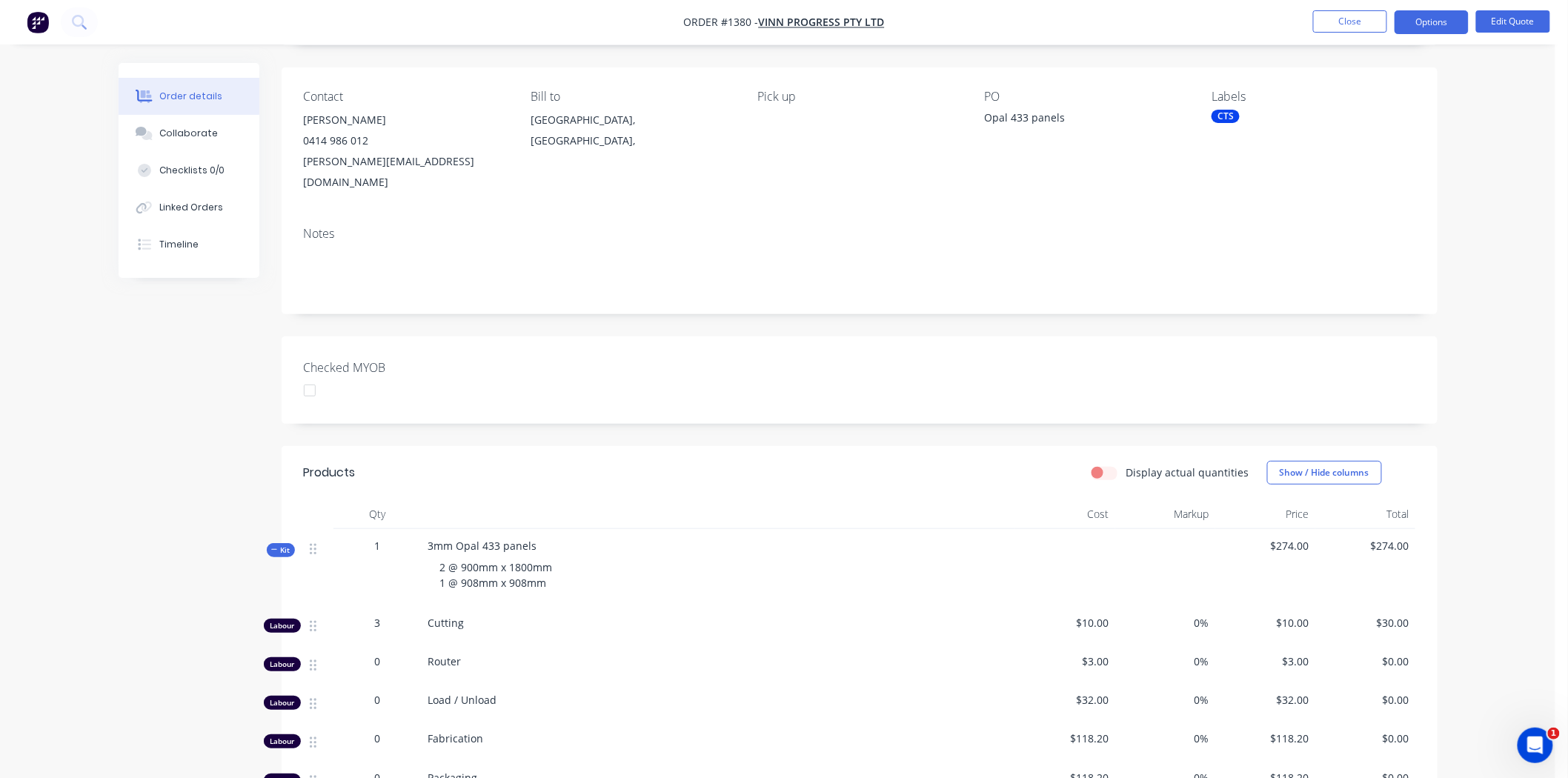
scroll to position [0, 0]
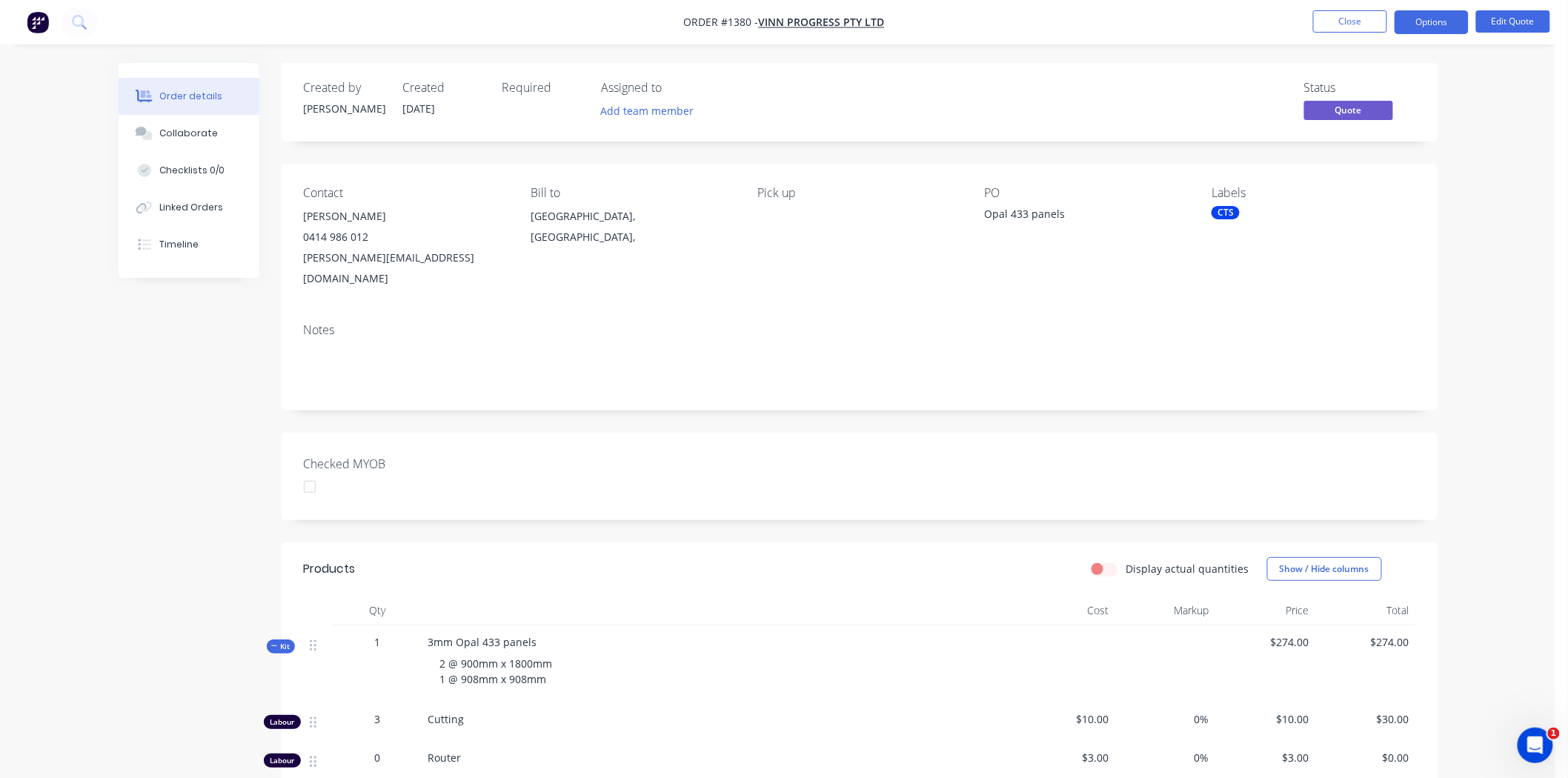
click at [279, 641] on span "Kit" at bounding box center [280, 646] width 19 height 11
click at [1133, 211] on div "CTS" at bounding box center [1225, 212] width 28 height 14
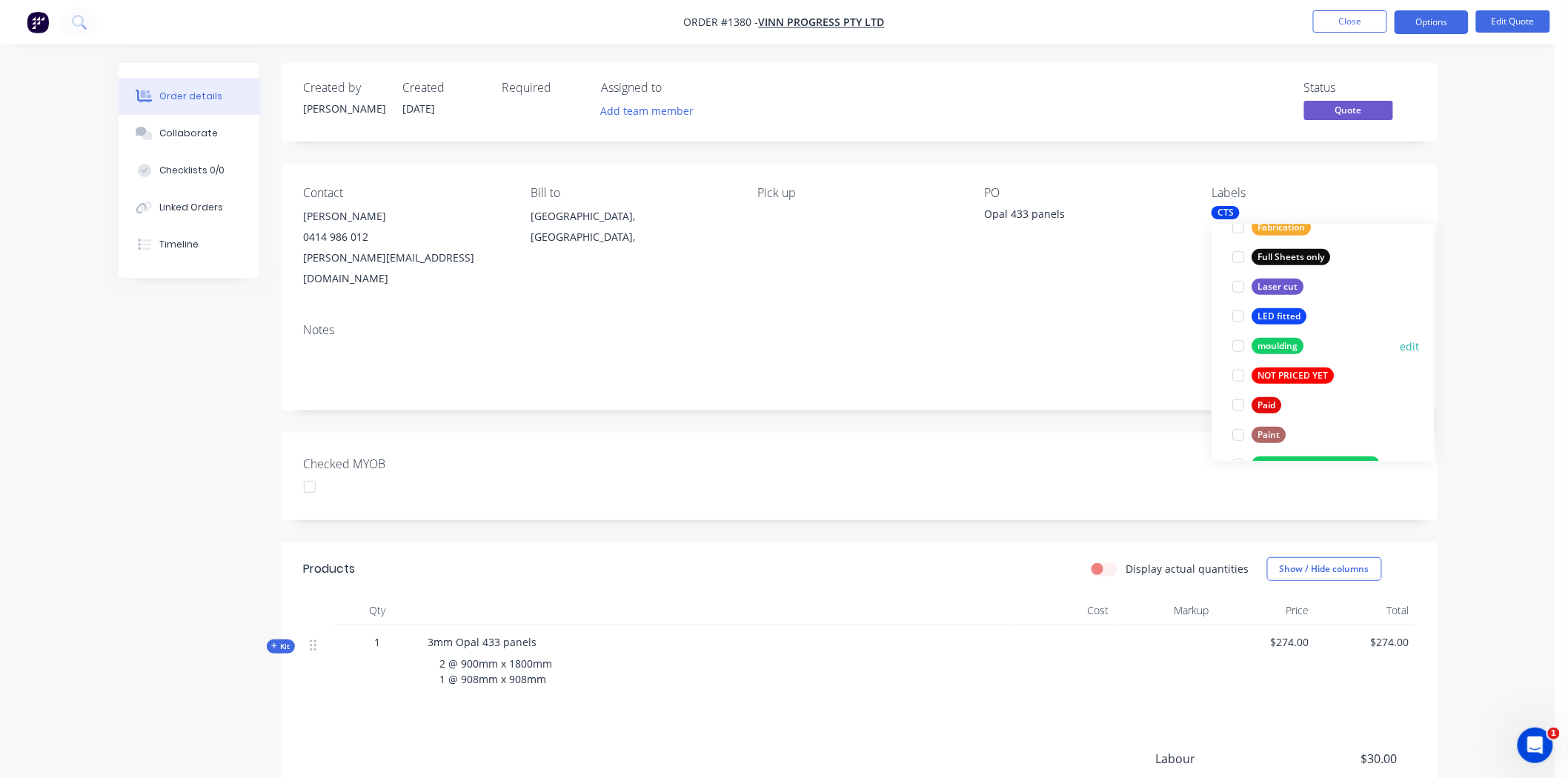
scroll to position [494, 0]
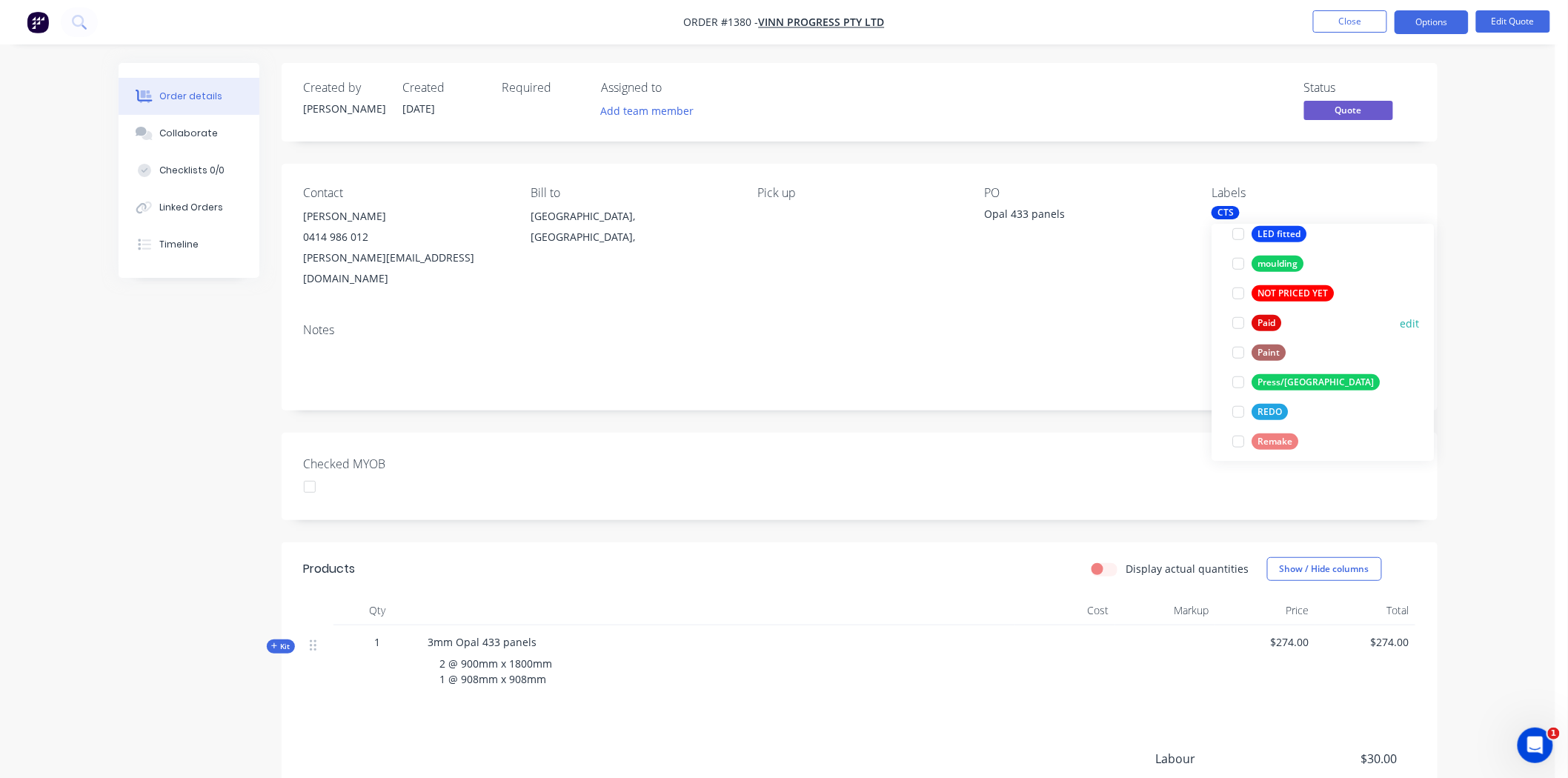
click at [1133, 323] on div at bounding box center [1239, 323] width 30 height 30
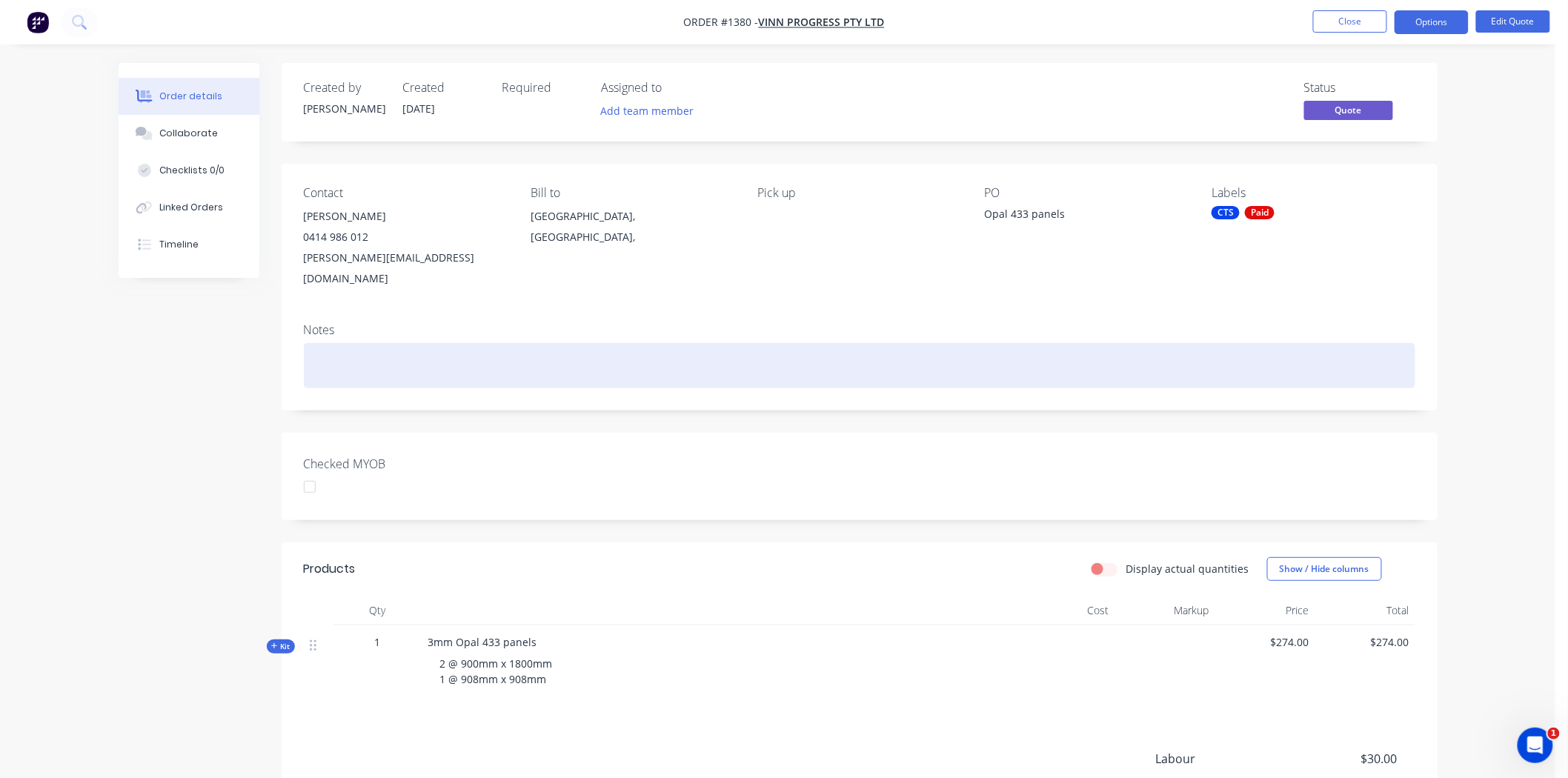
click at [960, 360] on div at bounding box center [859, 365] width 1112 height 45
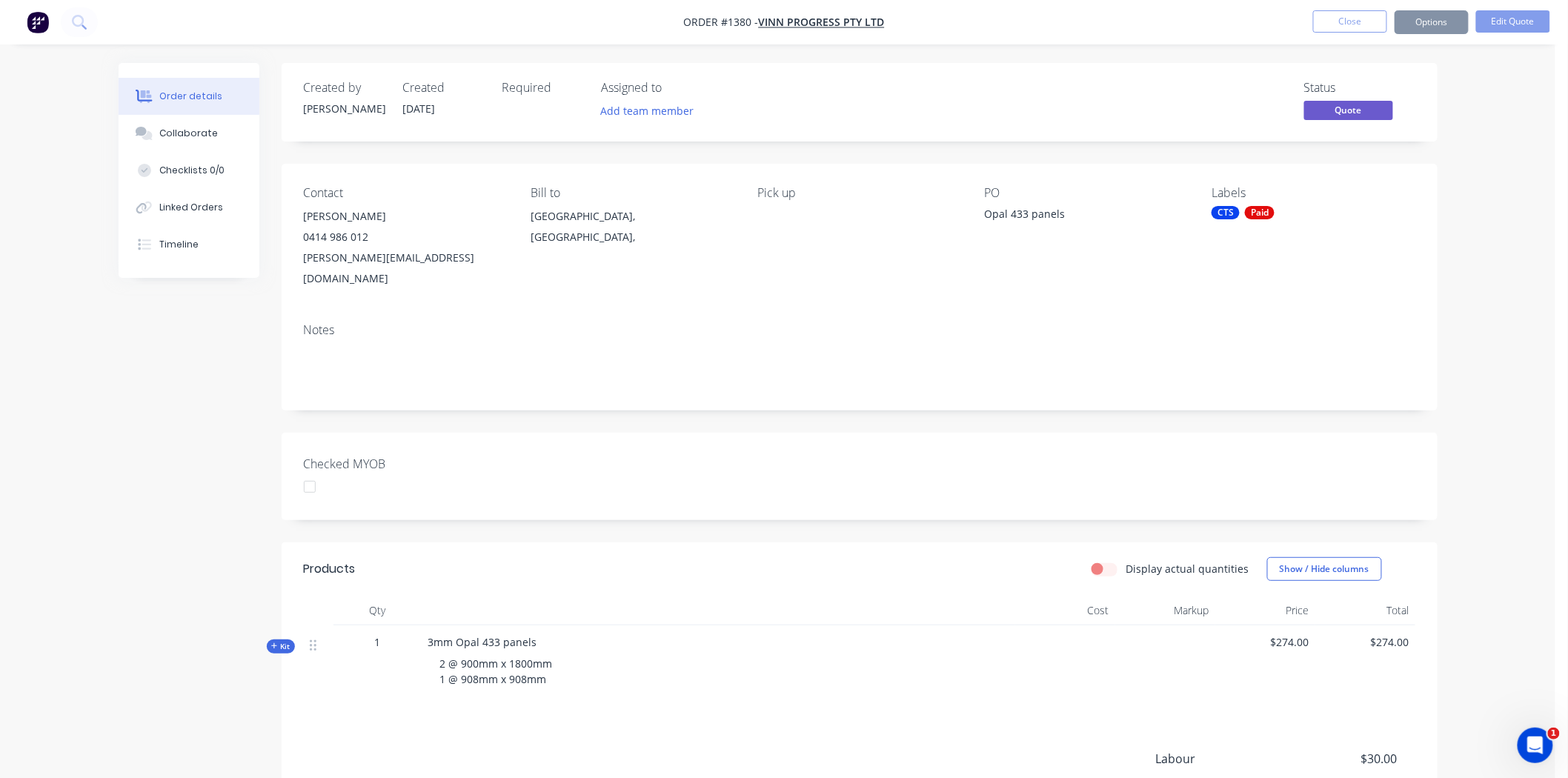
click at [963, 448] on div "Checked MYOB" at bounding box center [859, 476] width 1156 height 87
click at [310, 472] on div at bounding box center [309, 486] width 30 height 30
click at [1133, 17] on button "Options" at bounding box center [1432, 22] width 75 height 24
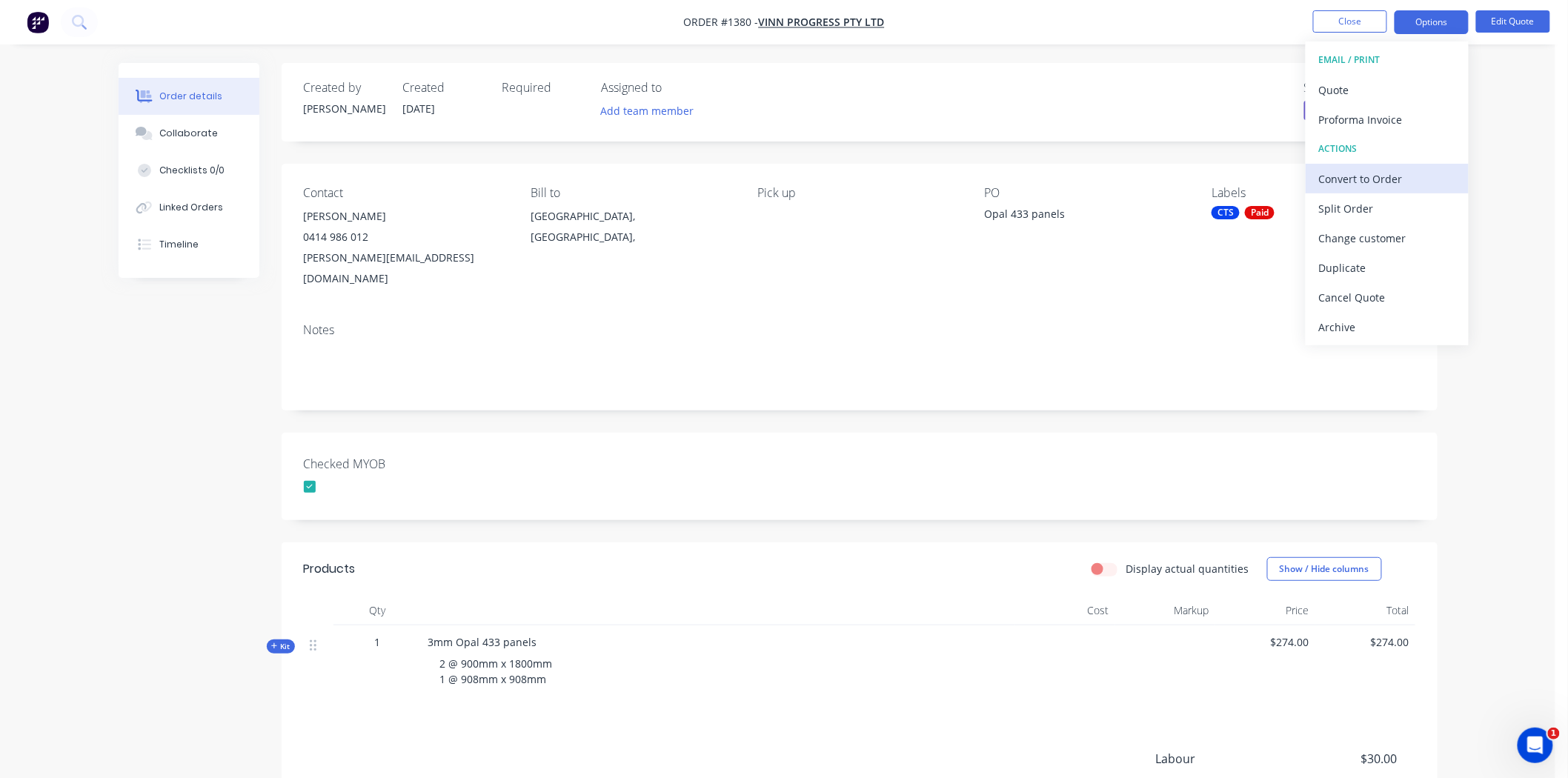
click at [1133, 179] on div "Convert to Order" at bounding box center [1387, 179] width 136 height 21
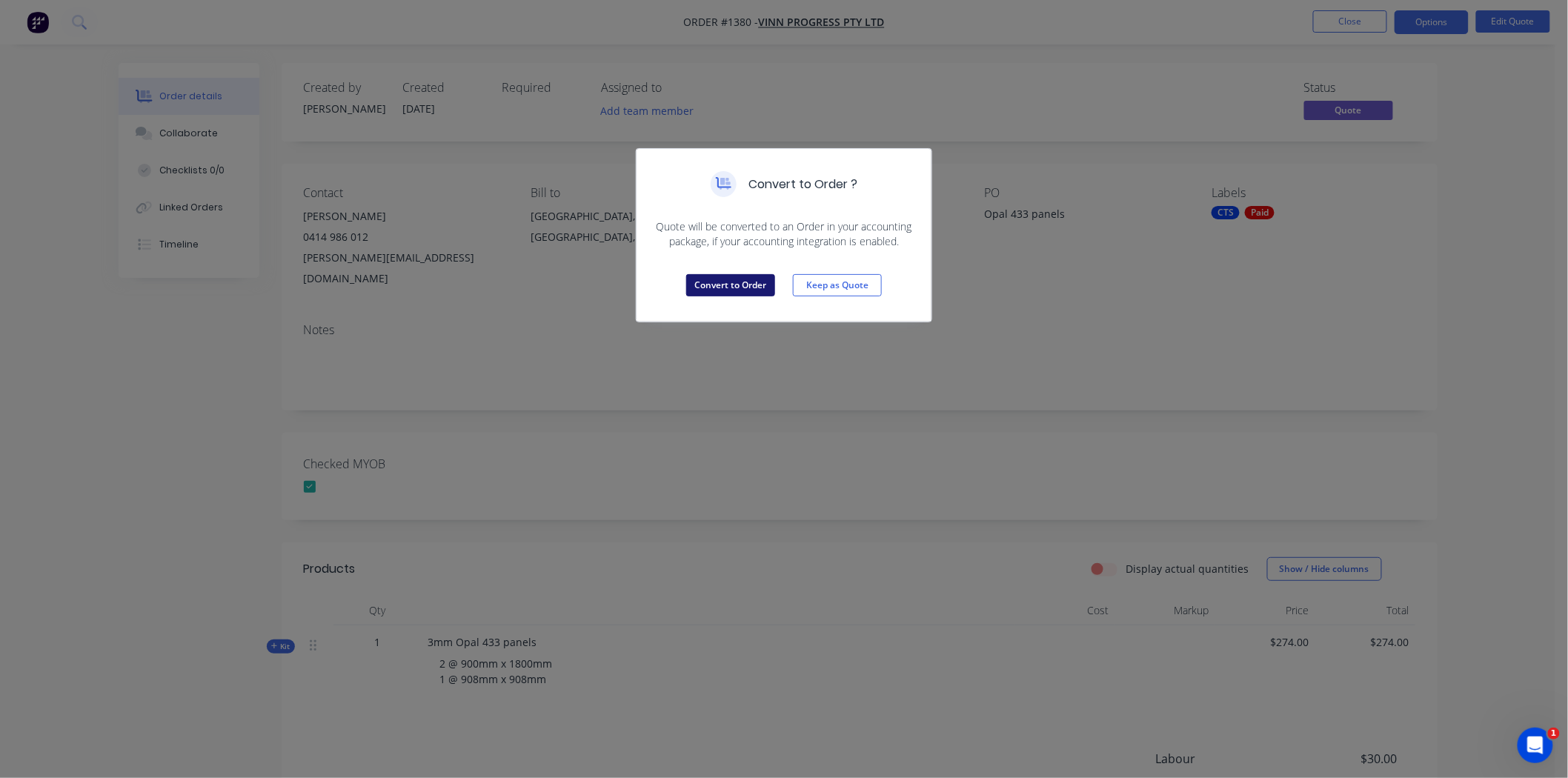
click at [744, 284] on button "Convert to Order" at bounding box center [730, 285] width 89 height 22
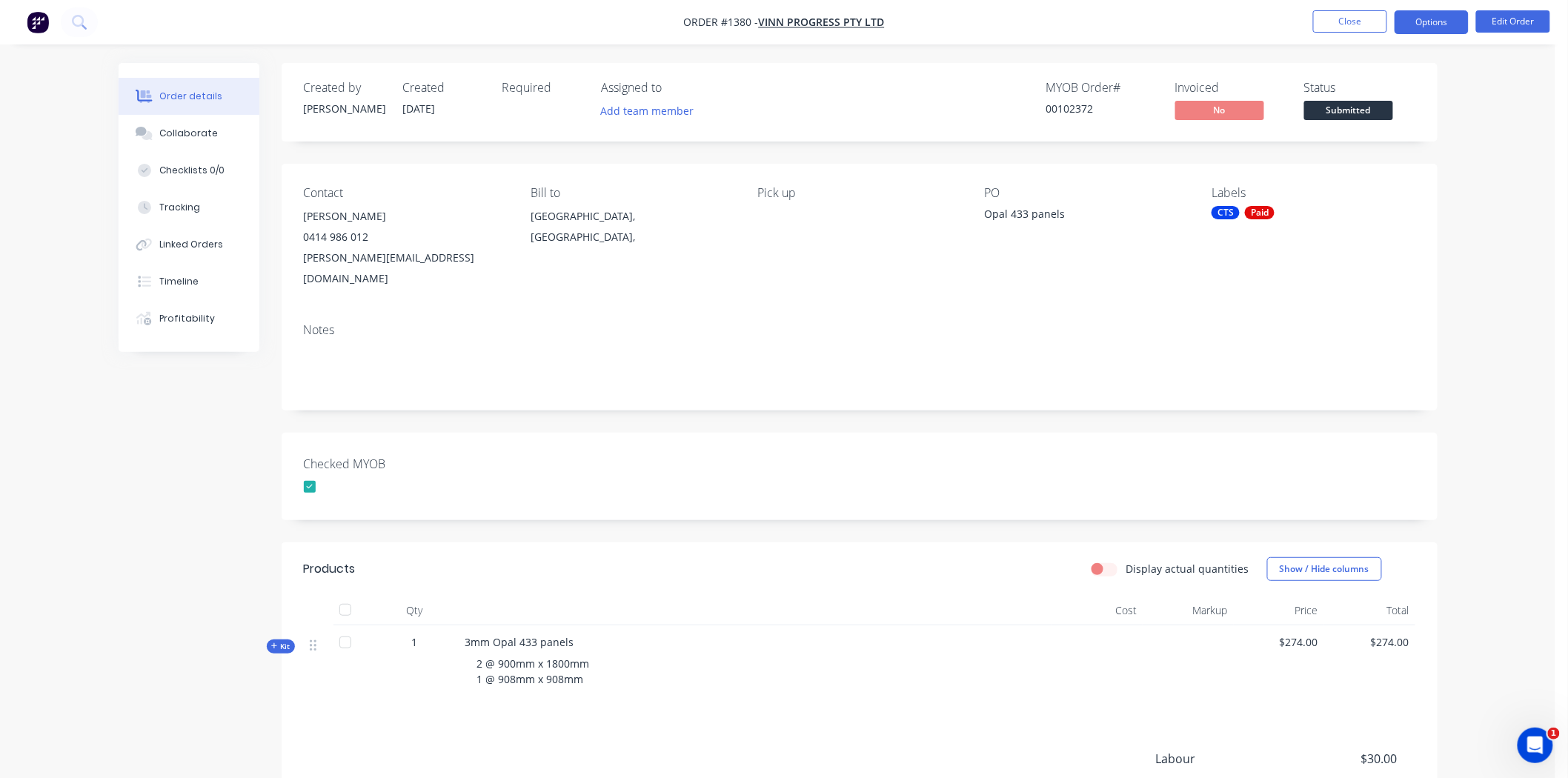
click at [1133, 20] on button "Options" at bounding box center [1432, 22] width 75 height 24
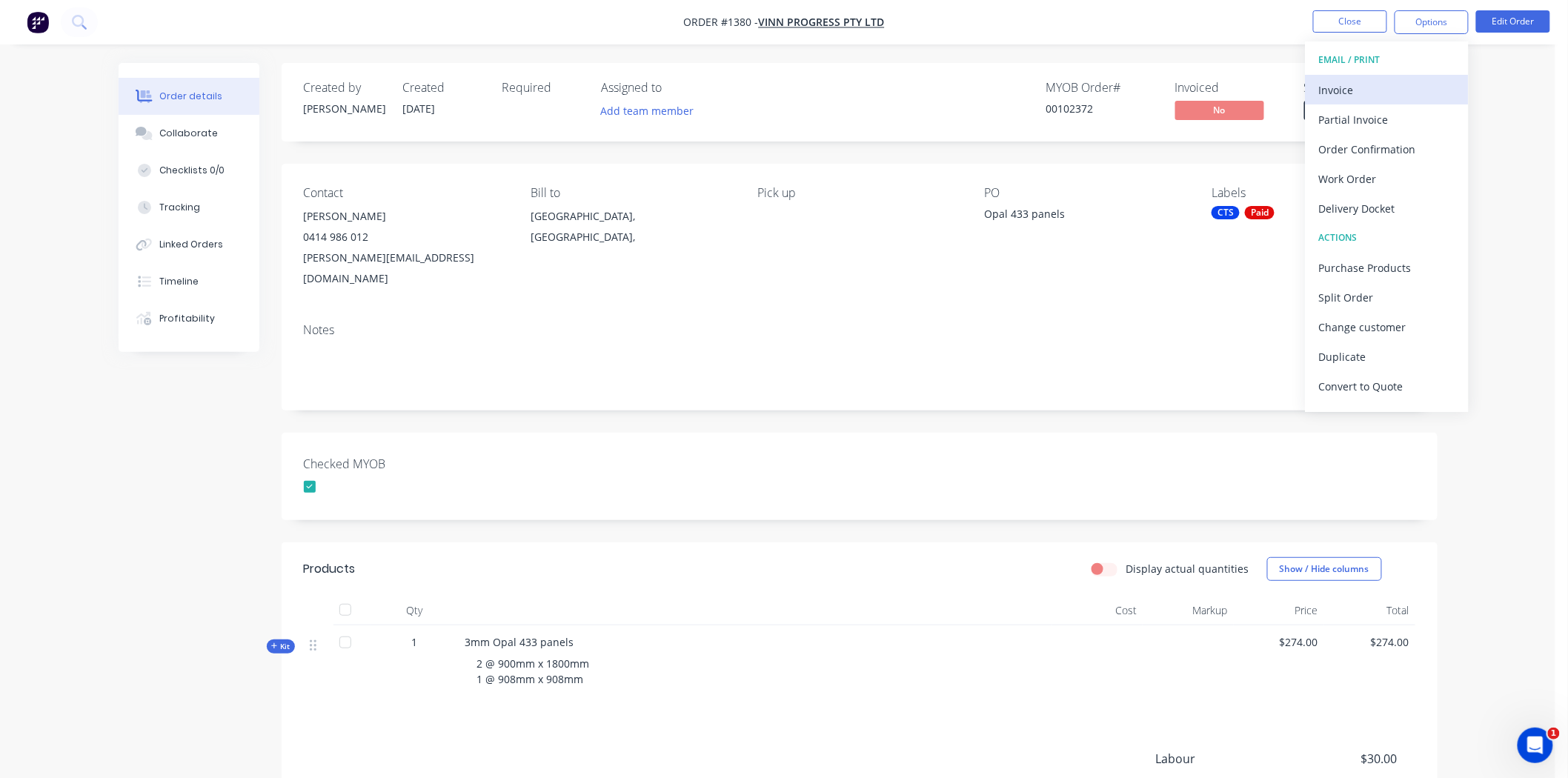
click at [1133, 86] on div "Invoice" at bounding box center [1387, 90] width 136 height 21
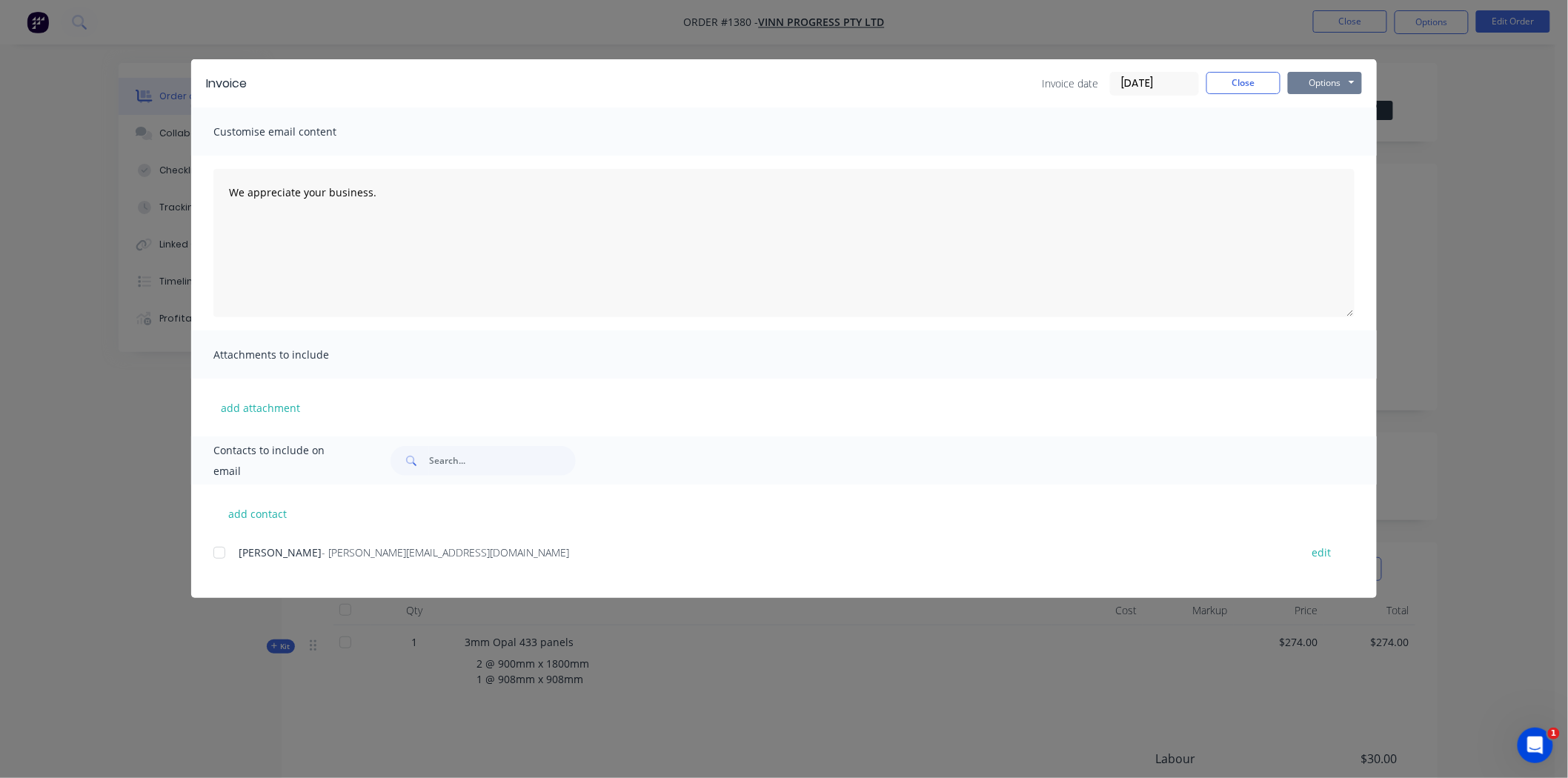
click at [1133, 81] on button "Options" at bounding box center [1325, 83] width 75 height 22
click at [1133, 134] on button "Print" at bounding box center [1335, 134] width 95 height 25
click at [1133, 78] on button "Close" at bounding box center [1244, 83] width 75 height 22
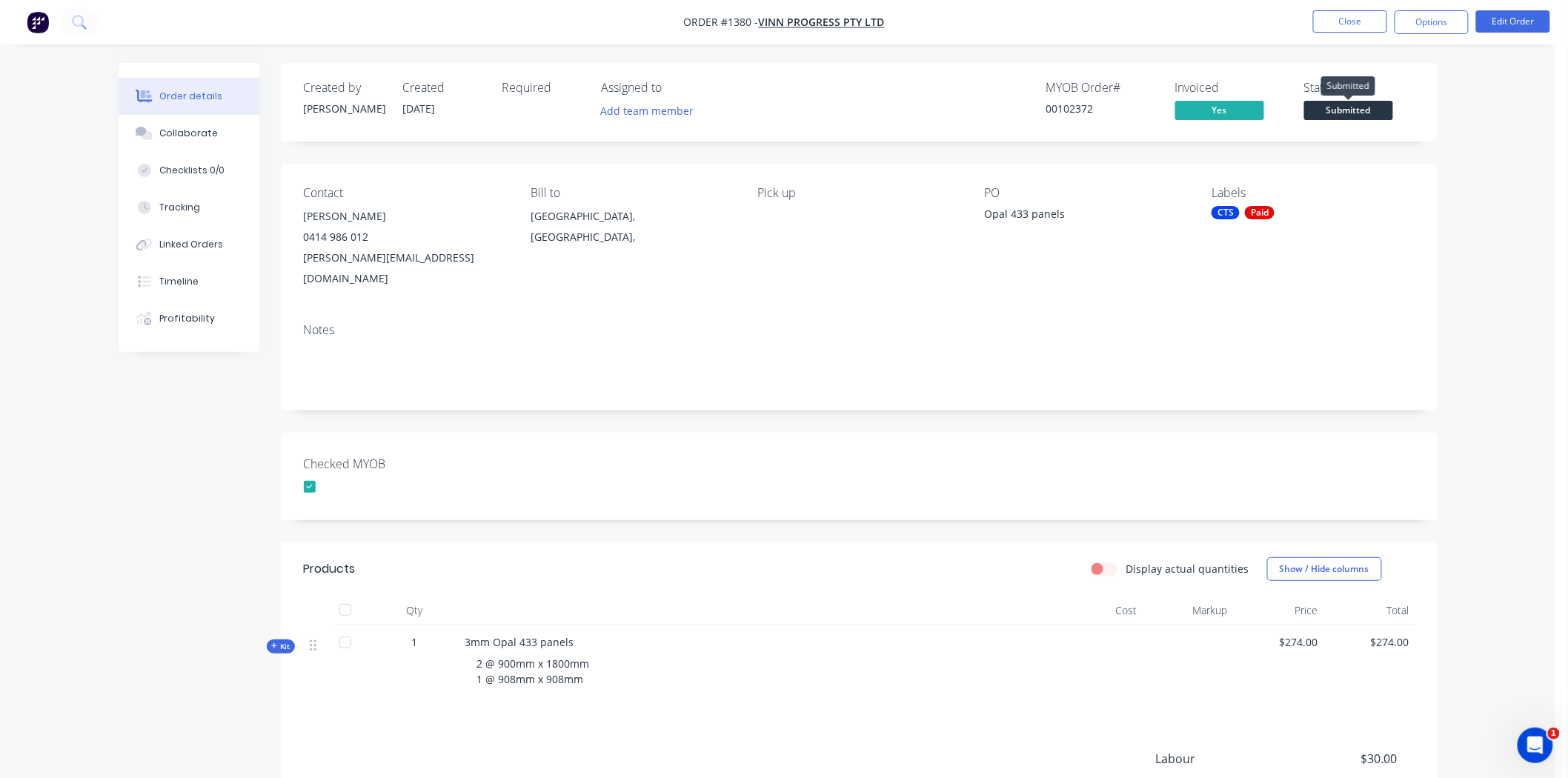
click at [1133, 108] on span "Submitted" at bounding box center [1348, 110] width 89 height 19
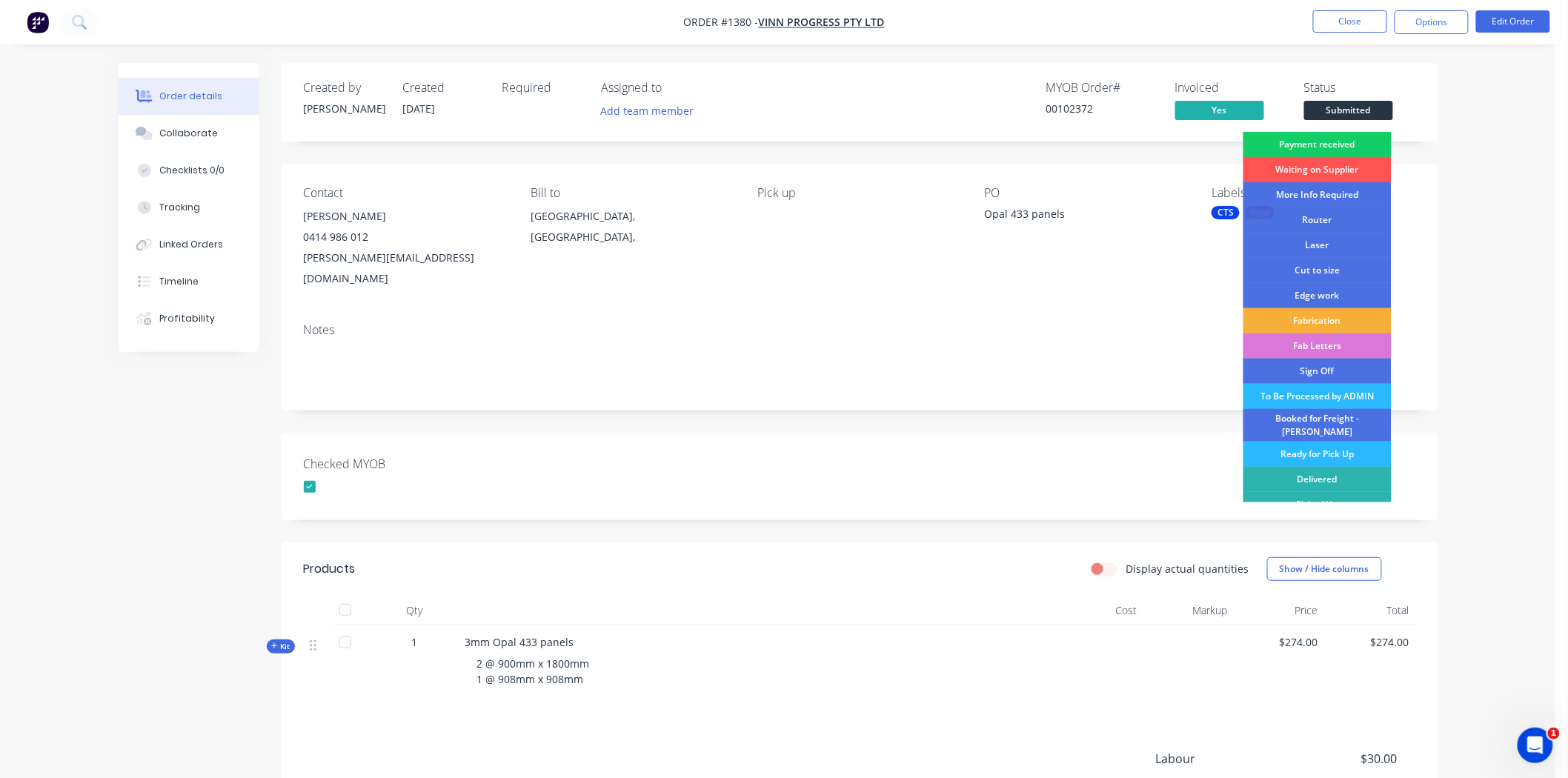
click at [1133, 142] on div "Payment received" at bounding box center [1317, 145] width 148 height 25
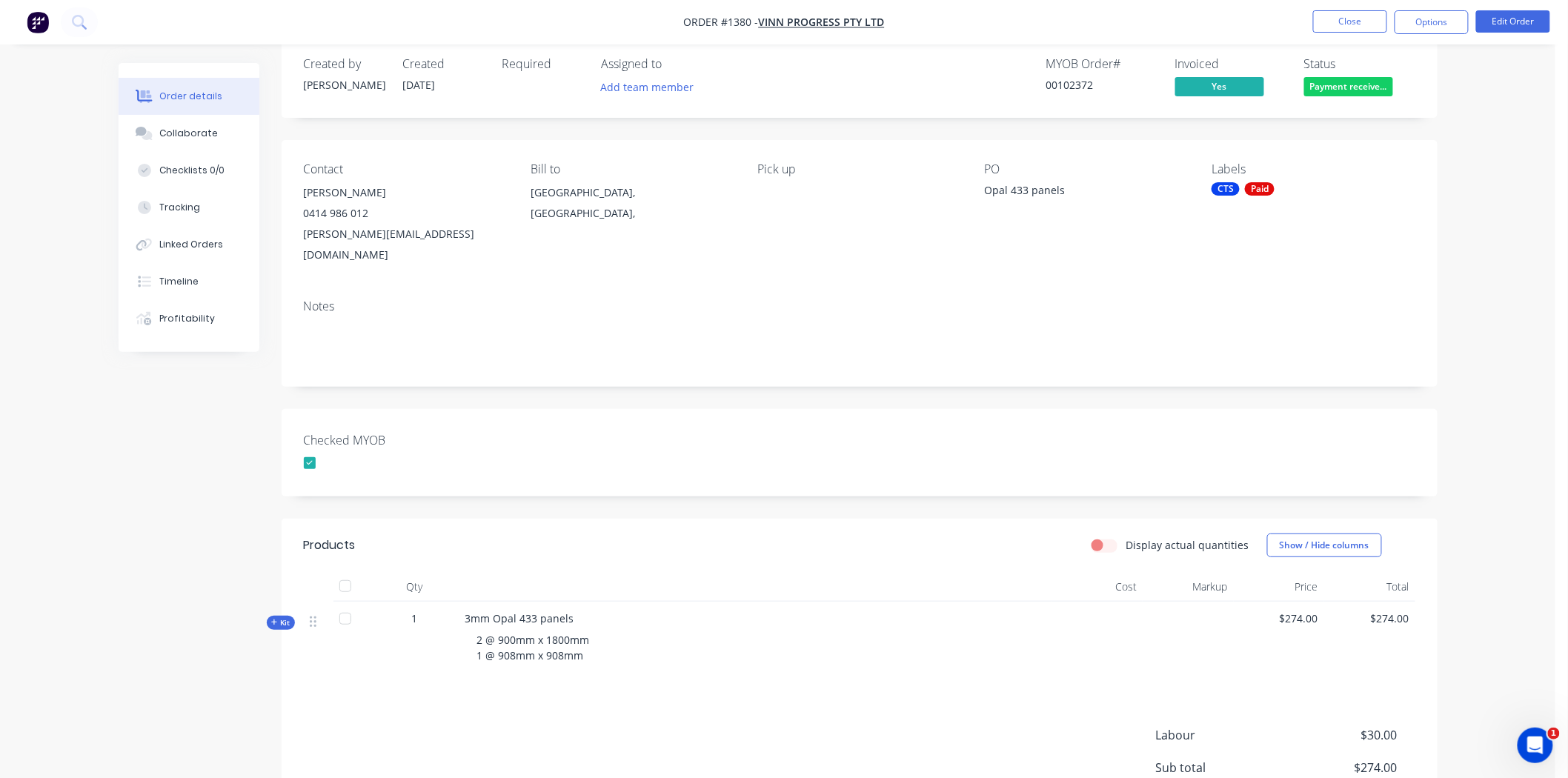
scroll to position [0, 0]
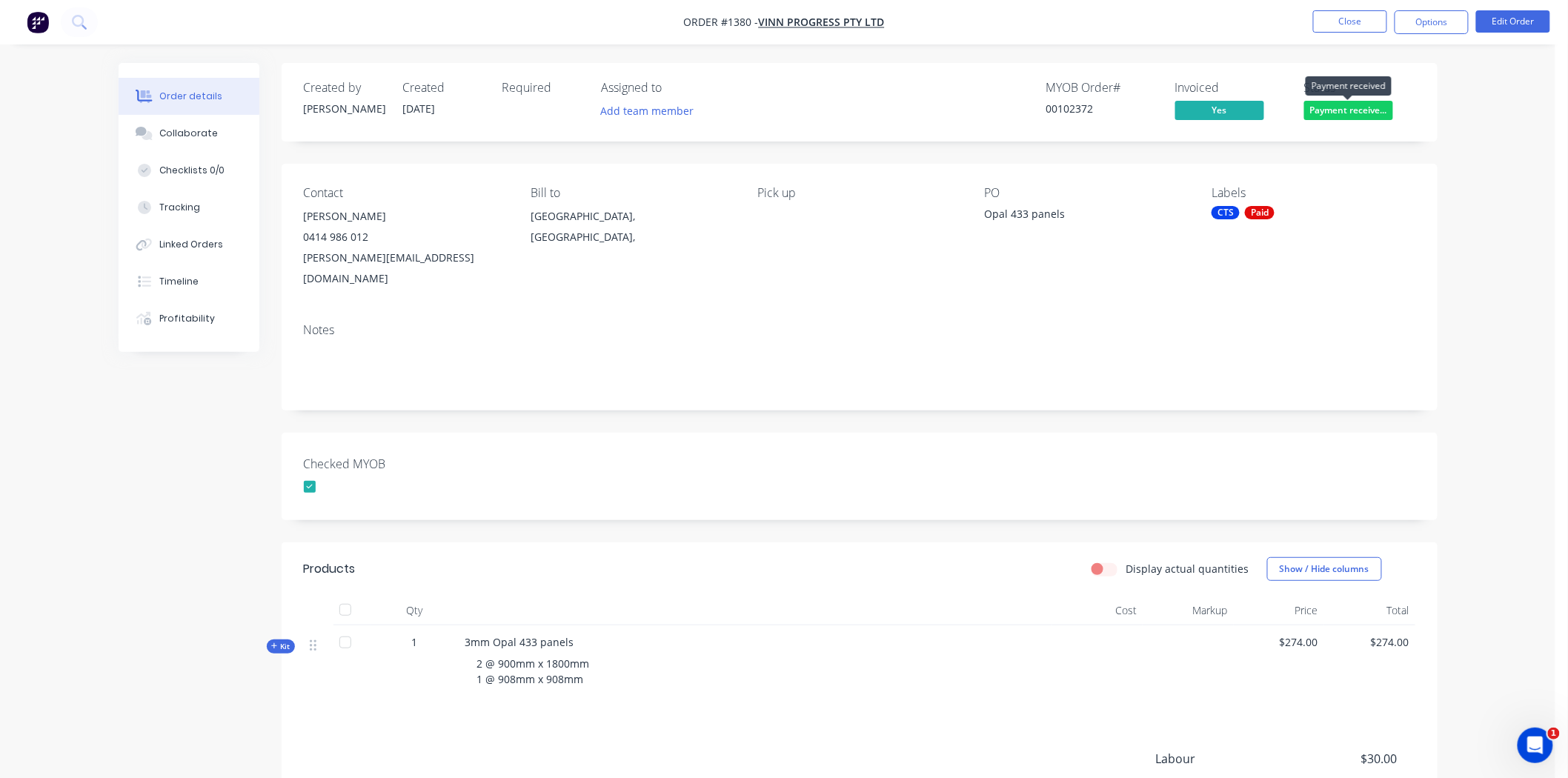
click at [1133, 113] on span "Payment receive..." at bounding box center [1348, 110] width 89 height 19
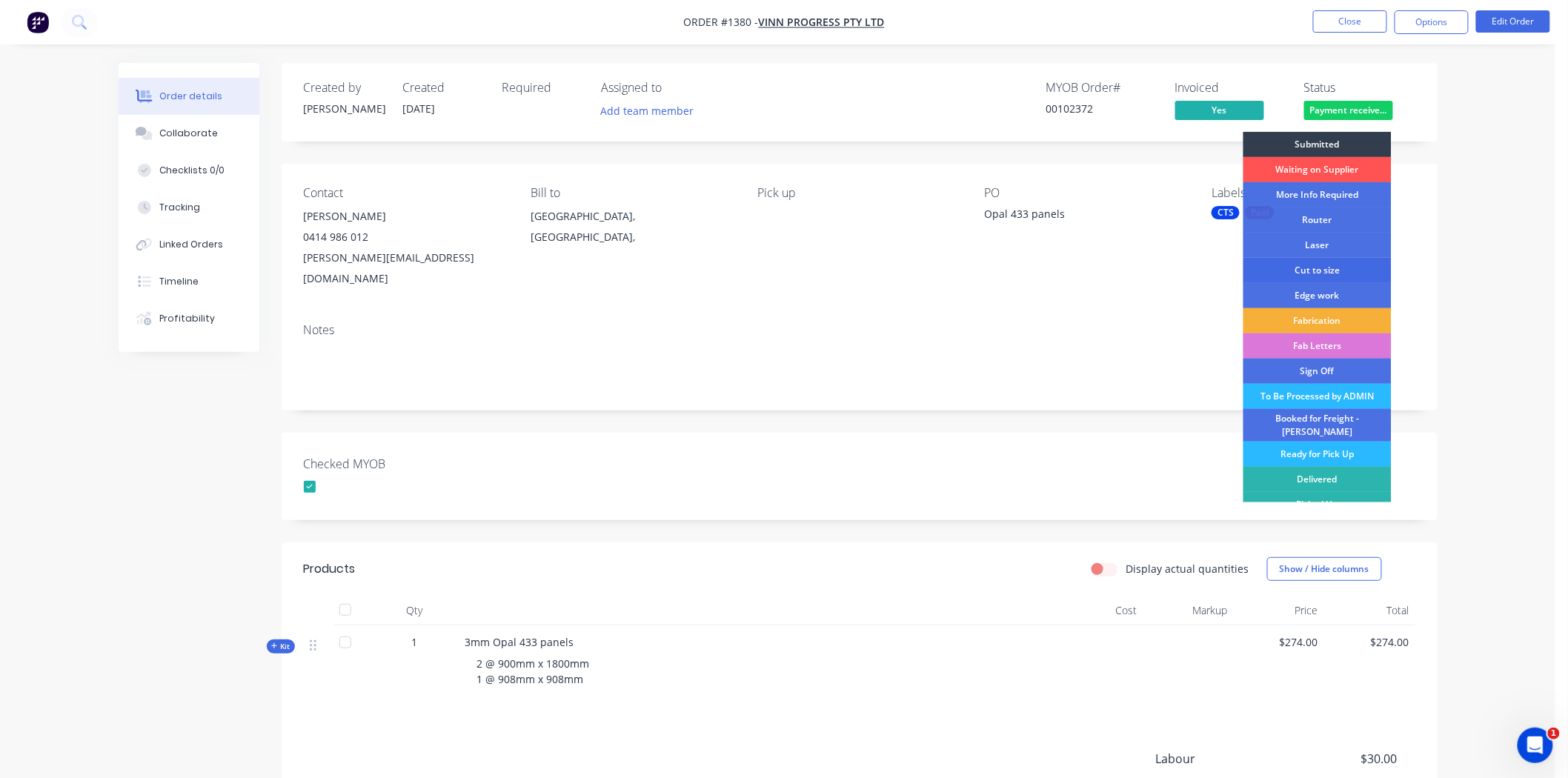
click at [1133, 268] on div "Cut to size" at bounding box center [1317, 271] width 148 height 25
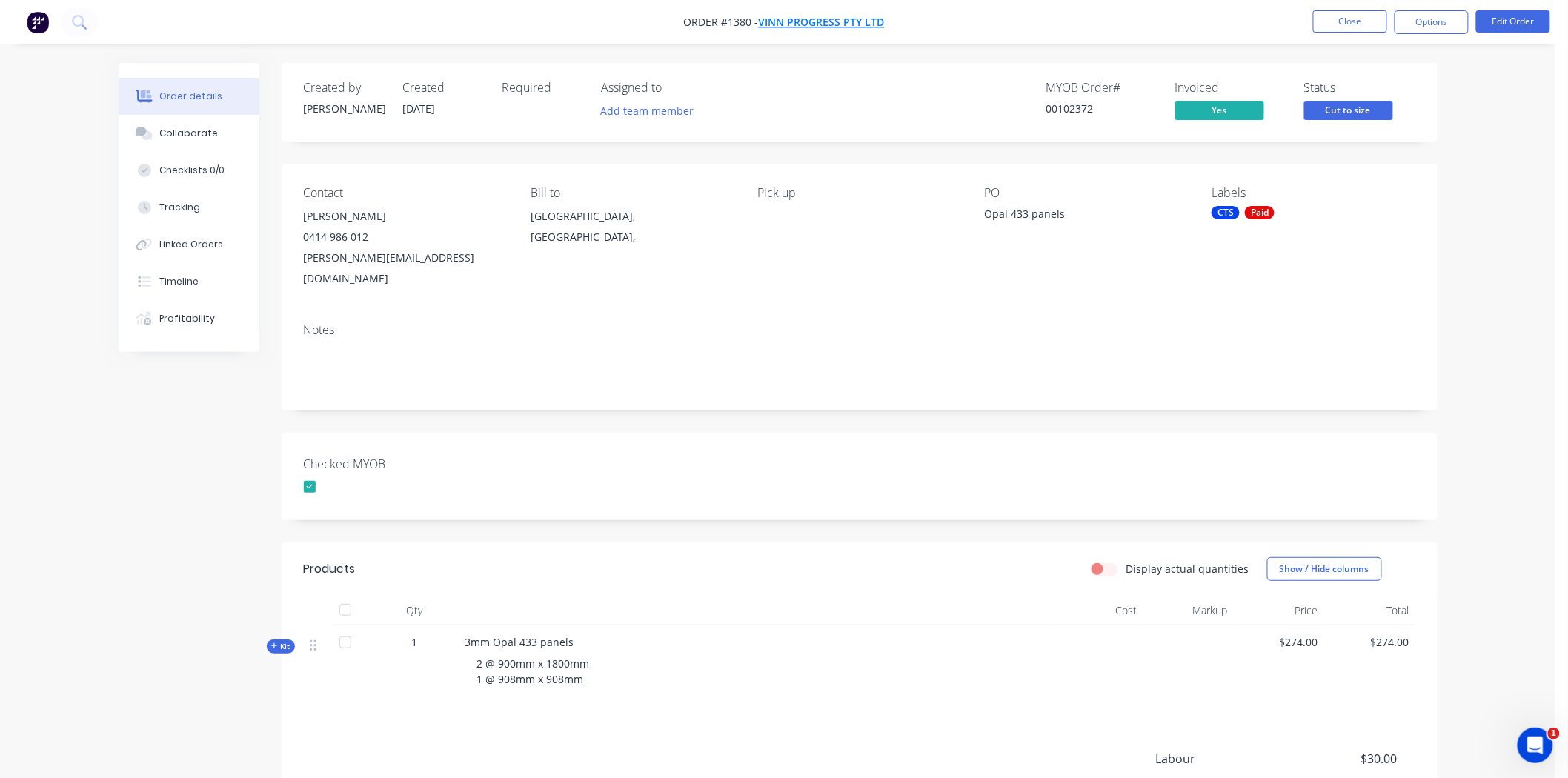
click at [816, 24] on span "Vinn Progress Pty Ltd" at bounding box center [821, 22] width 126 height 14
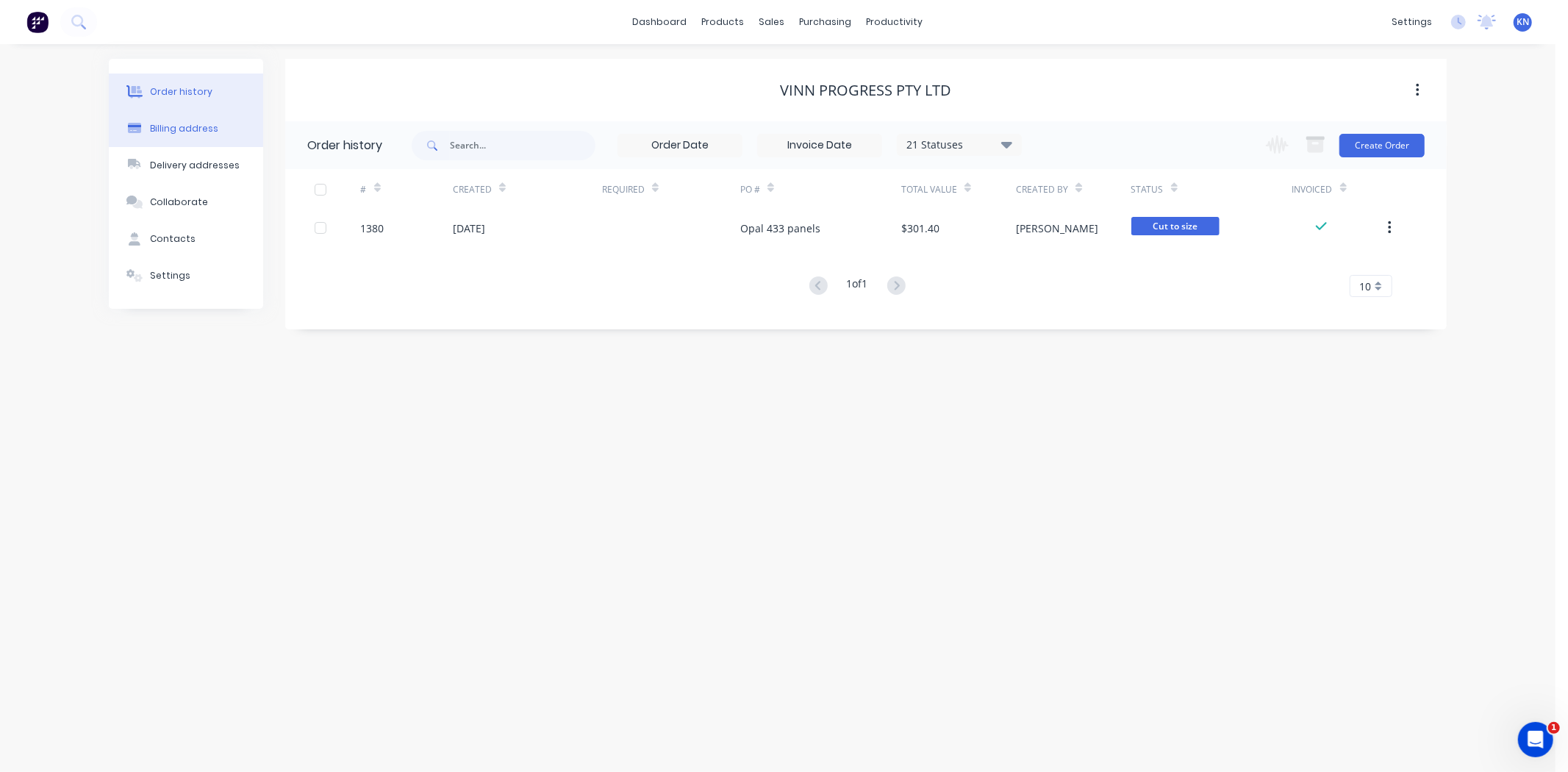
click at [199, 122] on div "Billing address" at bounding box center [184, 129] width 68 height 13
select select "AU"
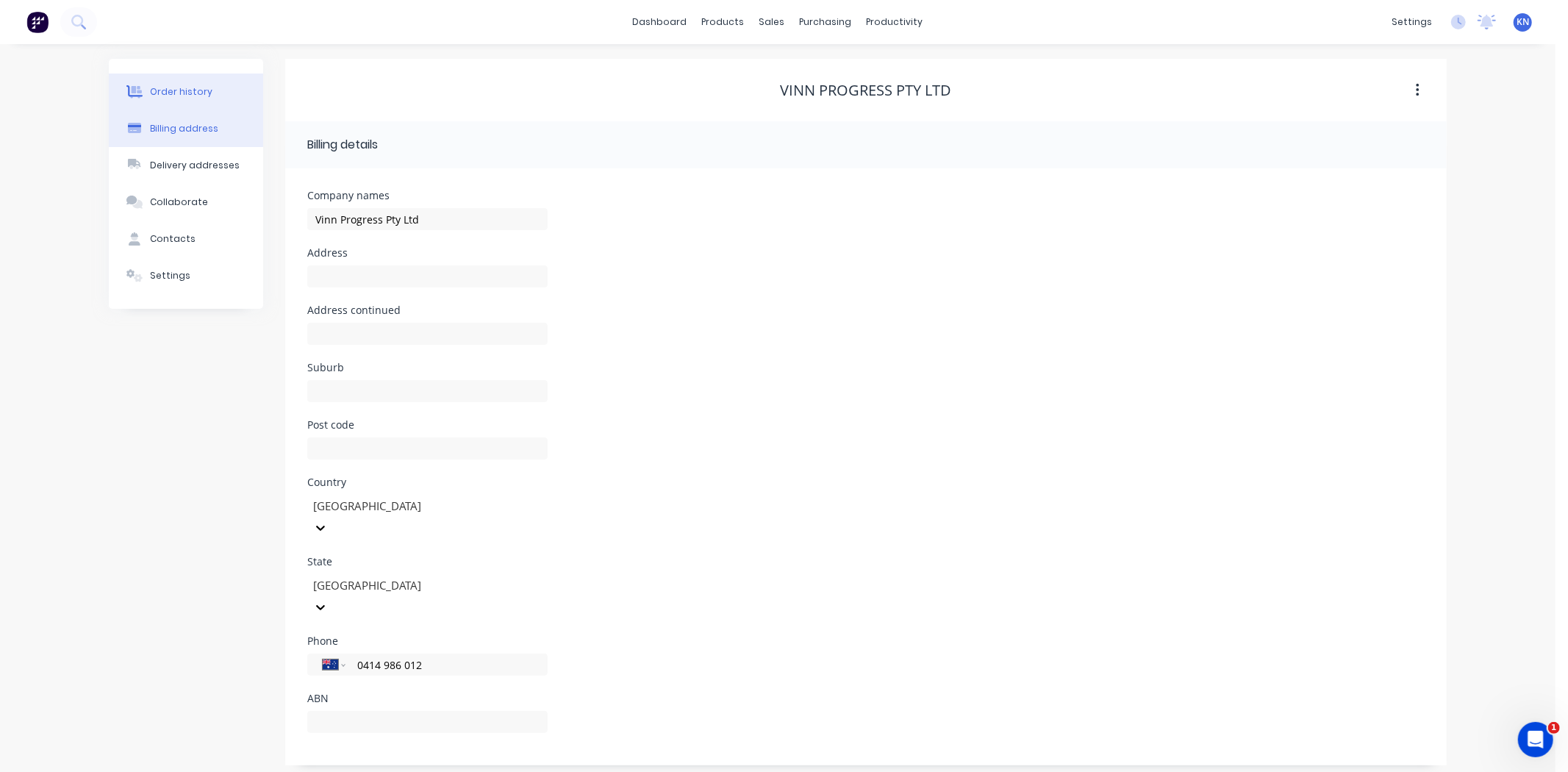
click at [191, 84] on button "Order history" at bounding box center [186, 92] width 155 height 37
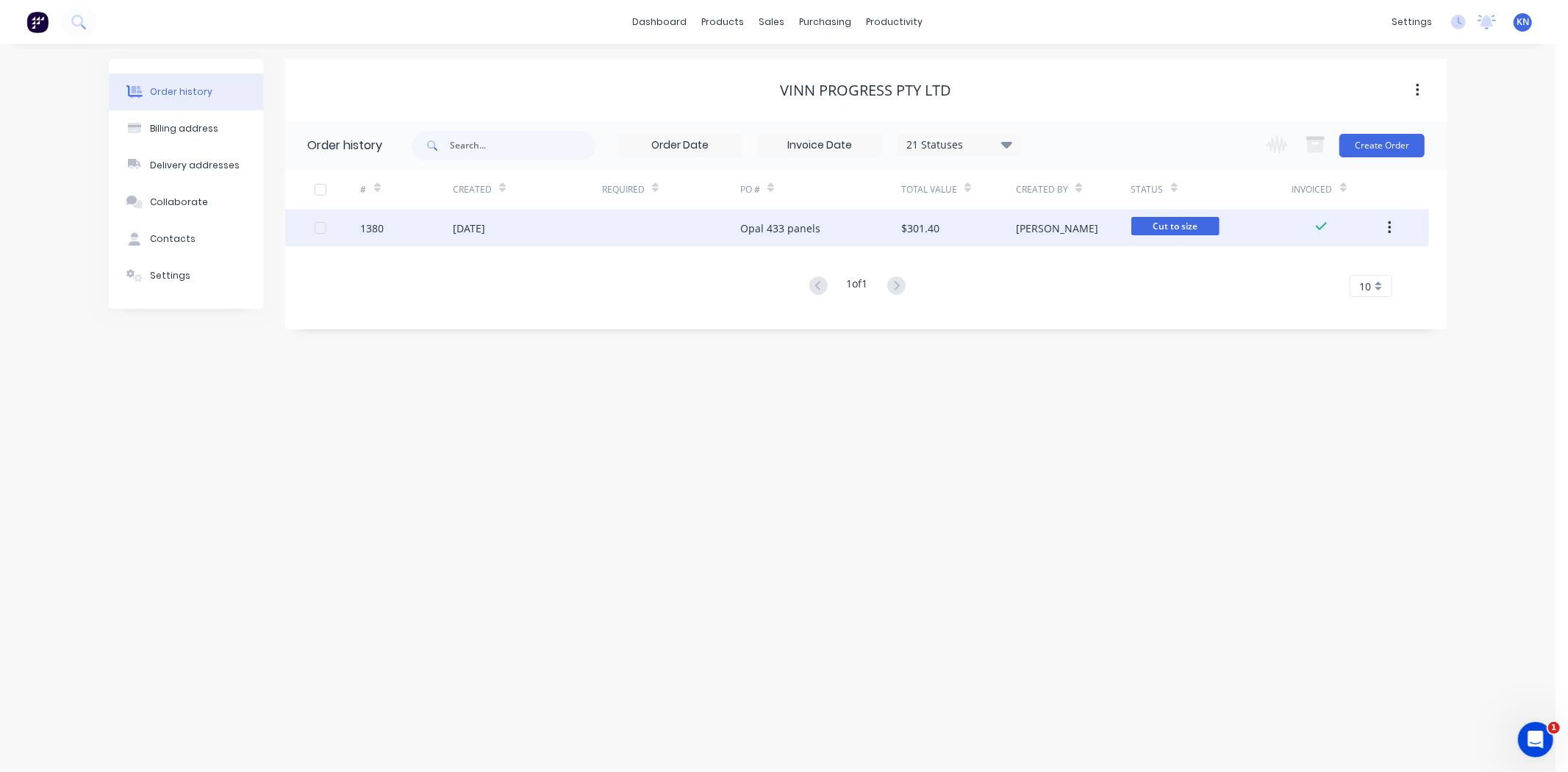
click at [369, 223] on div "1380" at bounding box center [373, 228] width 24 height 15
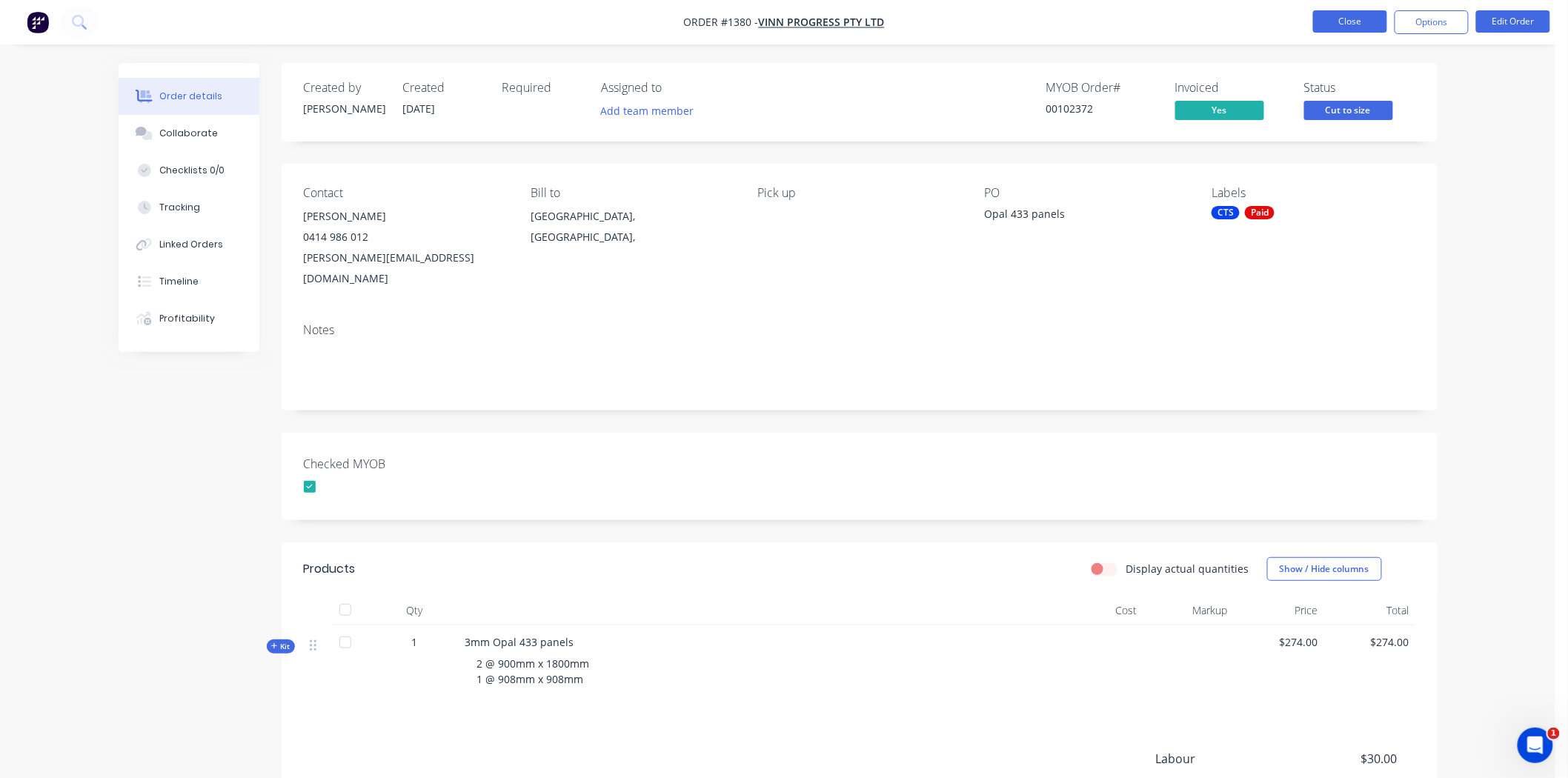
click at [1133, 20] on button "Close" at bounding box center [1350, 21] width 75 height 22
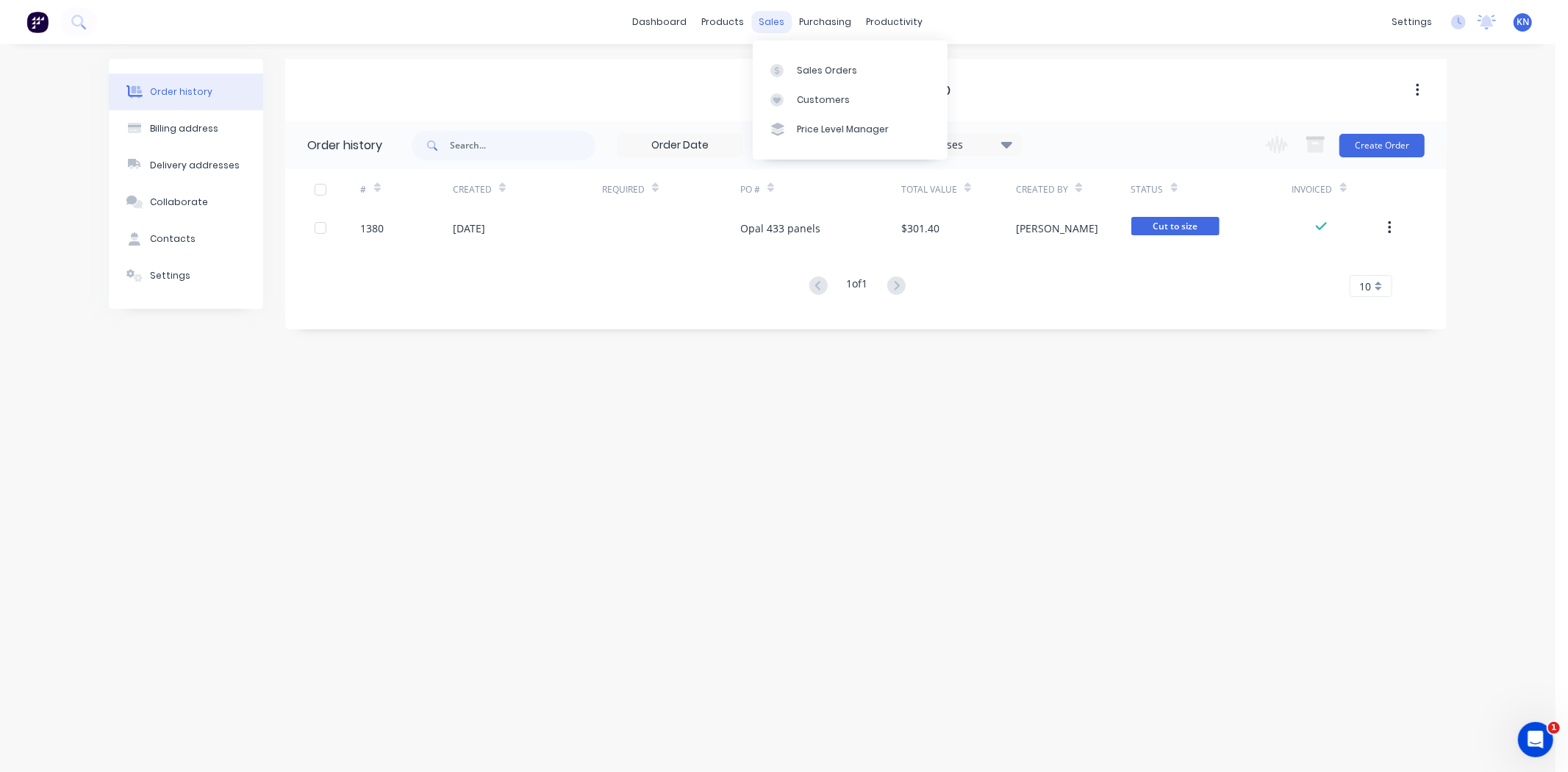
click at [777, 23] on div "sales" at bounding box center [772, 22] width 40 height 22
click at [809, 65] on div "Sales Orders" at bounding box center [827, 71] width 60 height 13
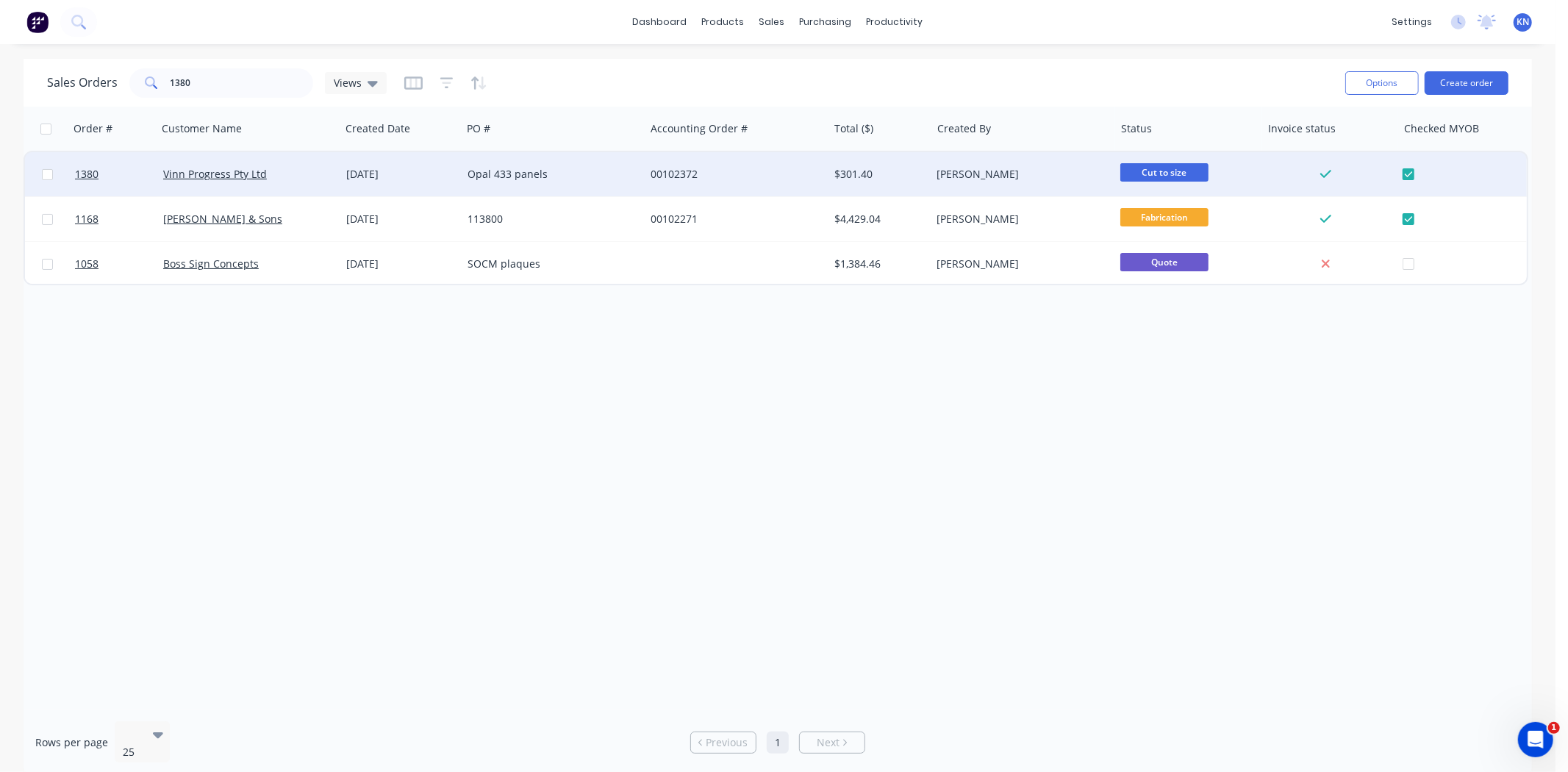
click at [303, 170] on div "Vinn Progress Pty Ltd" at bounding box center [244, 175] width 163 height 15
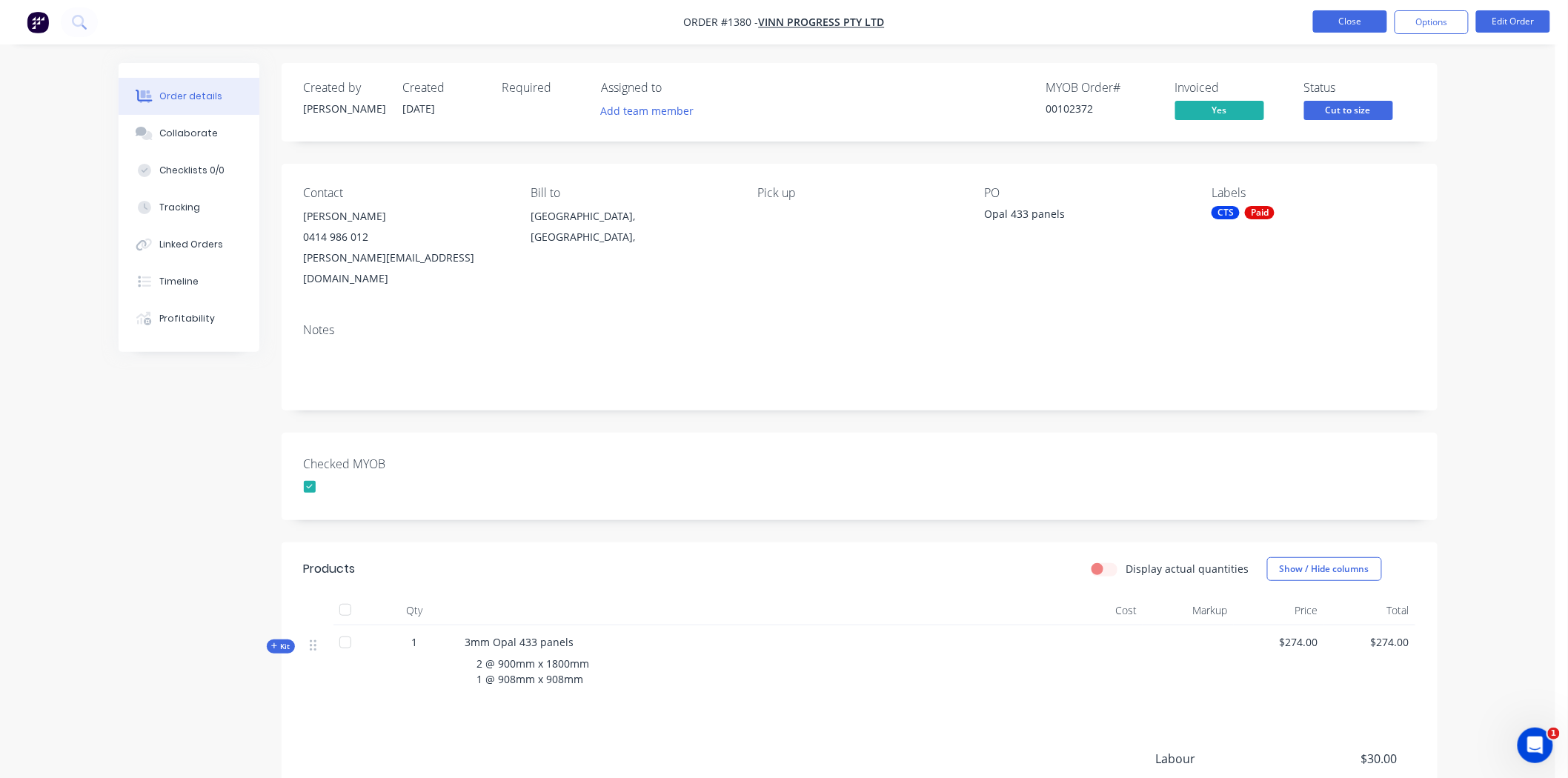
click at [1133, 20] on button "Close" at bounding box center [1350, 21] width 75 height 22
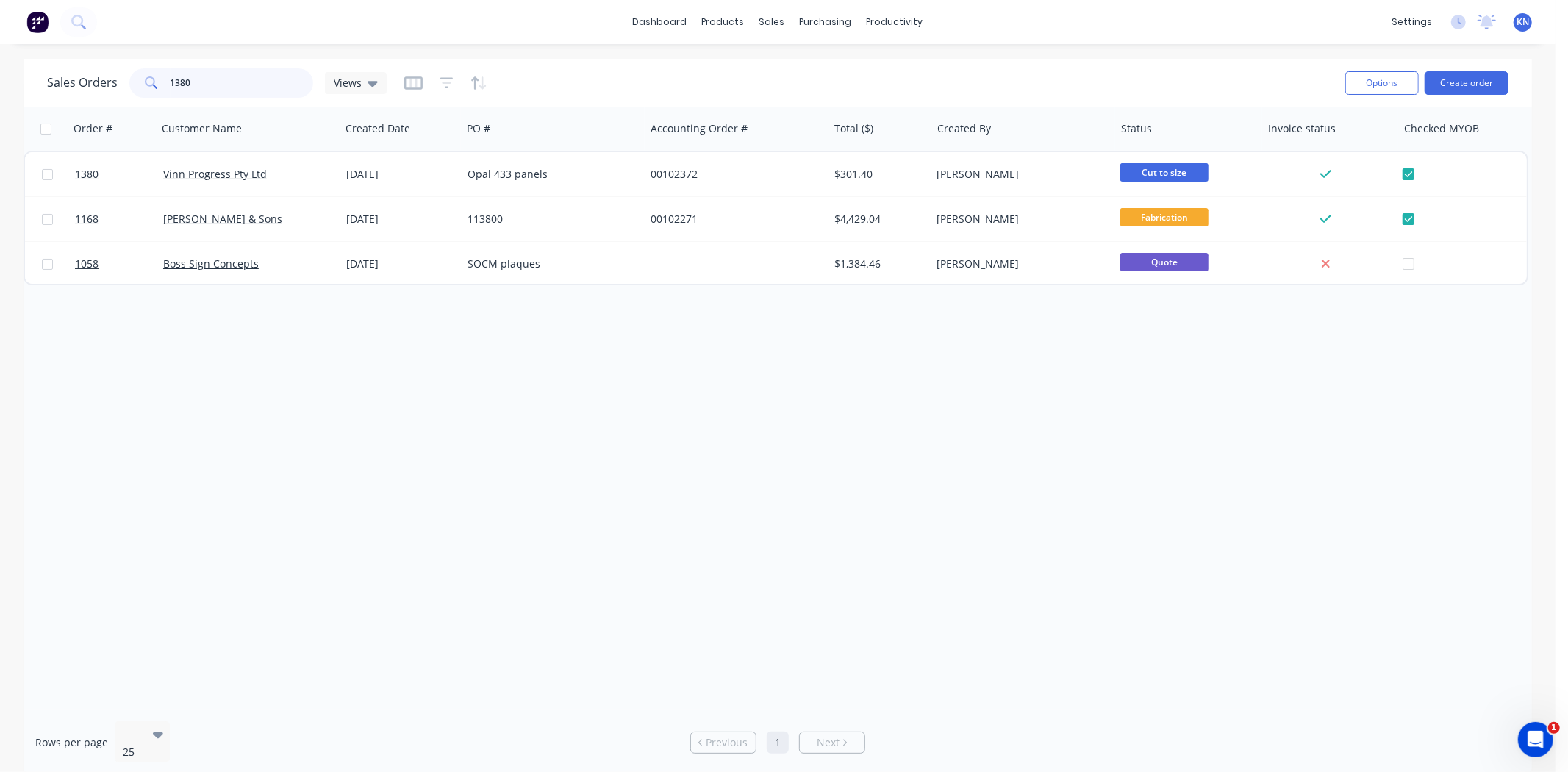
drag, startPoint x: 227, startPoint y: 81, endPoint x: 140, endPoint y: 84, distance: 87.1
click at [140, 84] on div "1380" at bounding box center [221, 82] width 184 height 29
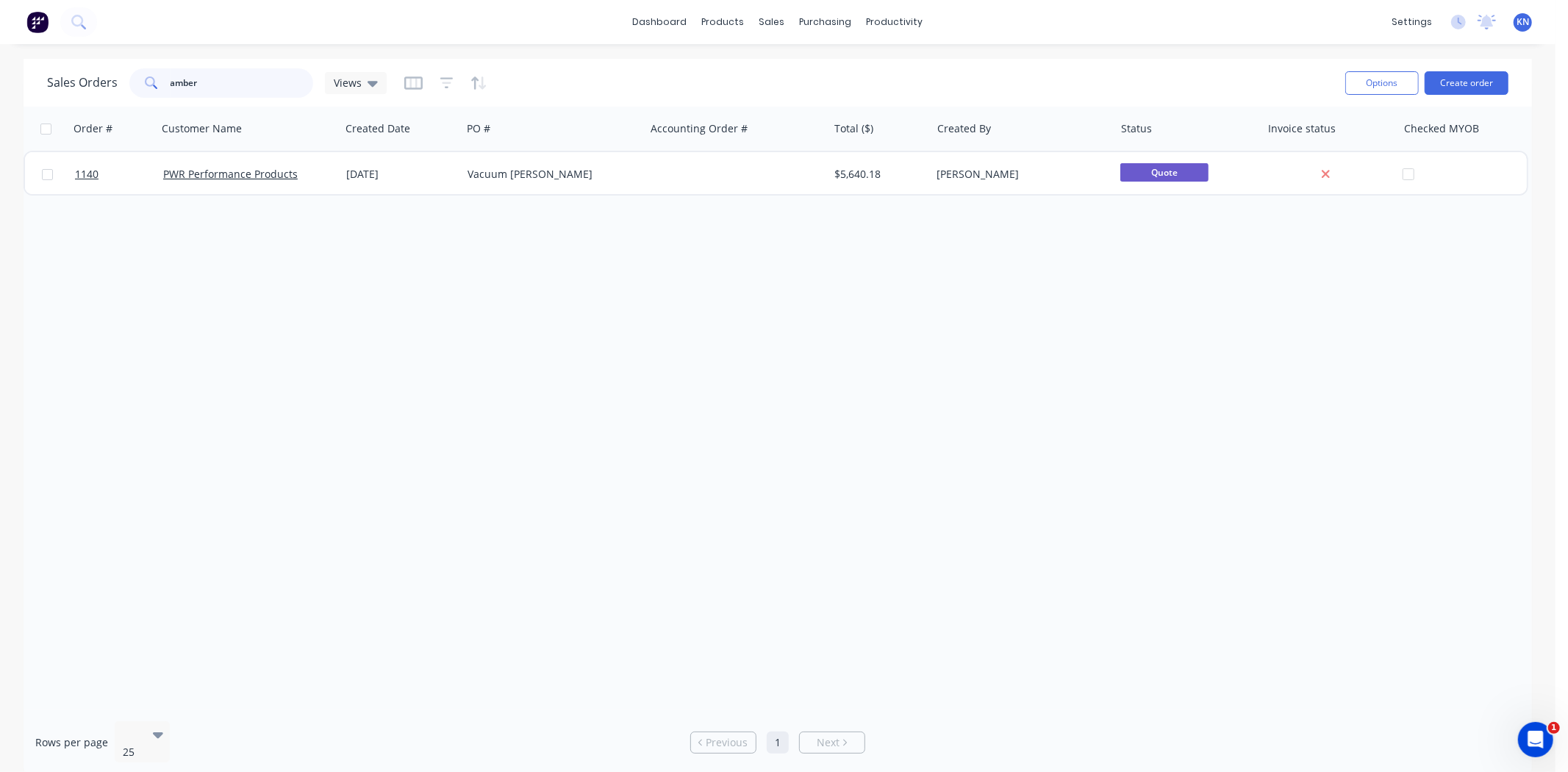
drag, startPoint x: 218, startPoint y: 85, endPoint x: 133, endPoint y: 74, distance: 85.7
click at [133, 74] on div "amber" at bounding box center [221, 82] width 184 height 29
type input "1272"
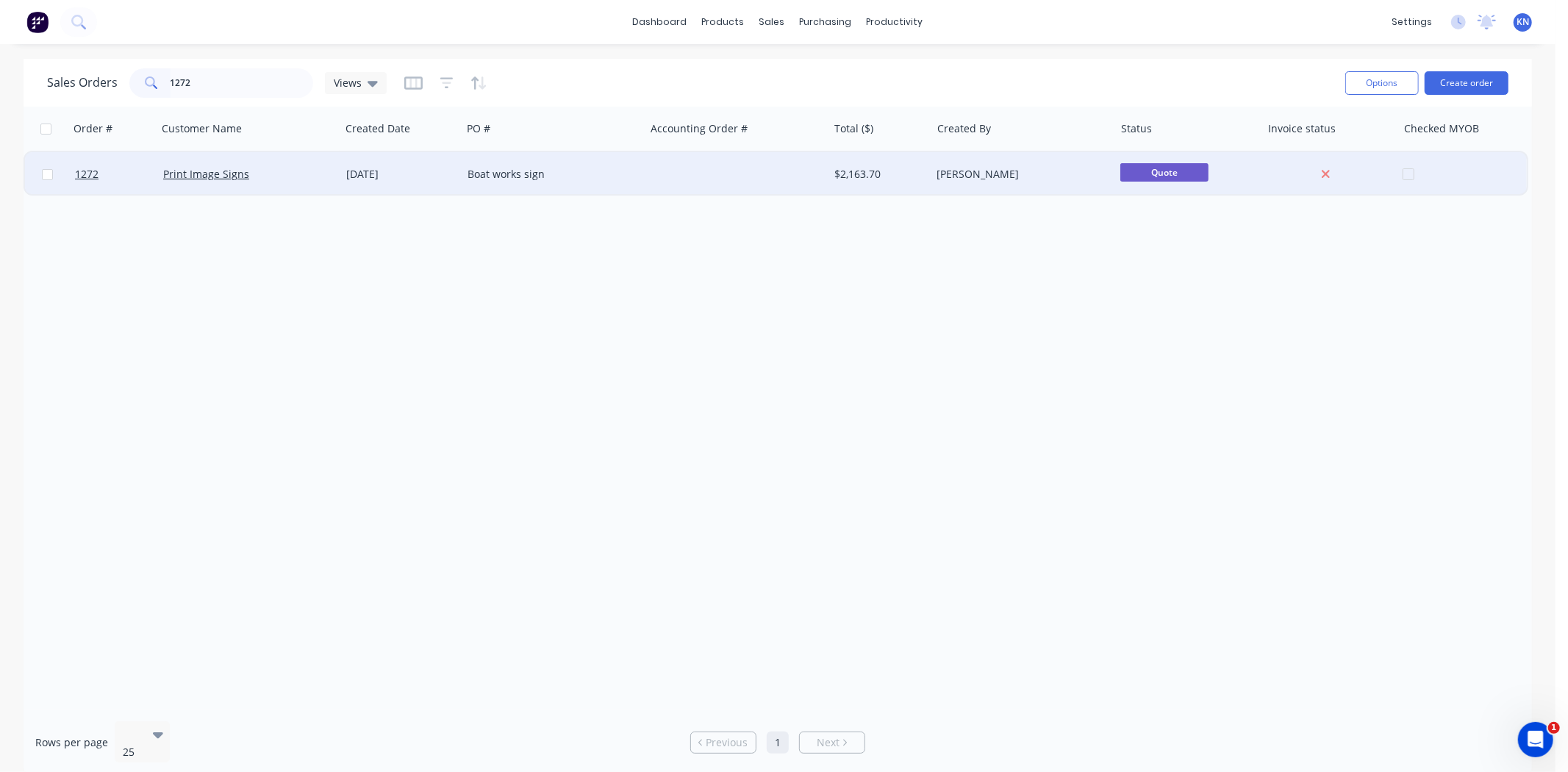
click at [291, 179] on div "Print Image Signs" at bounding box center [244, 175] width 163 height 15
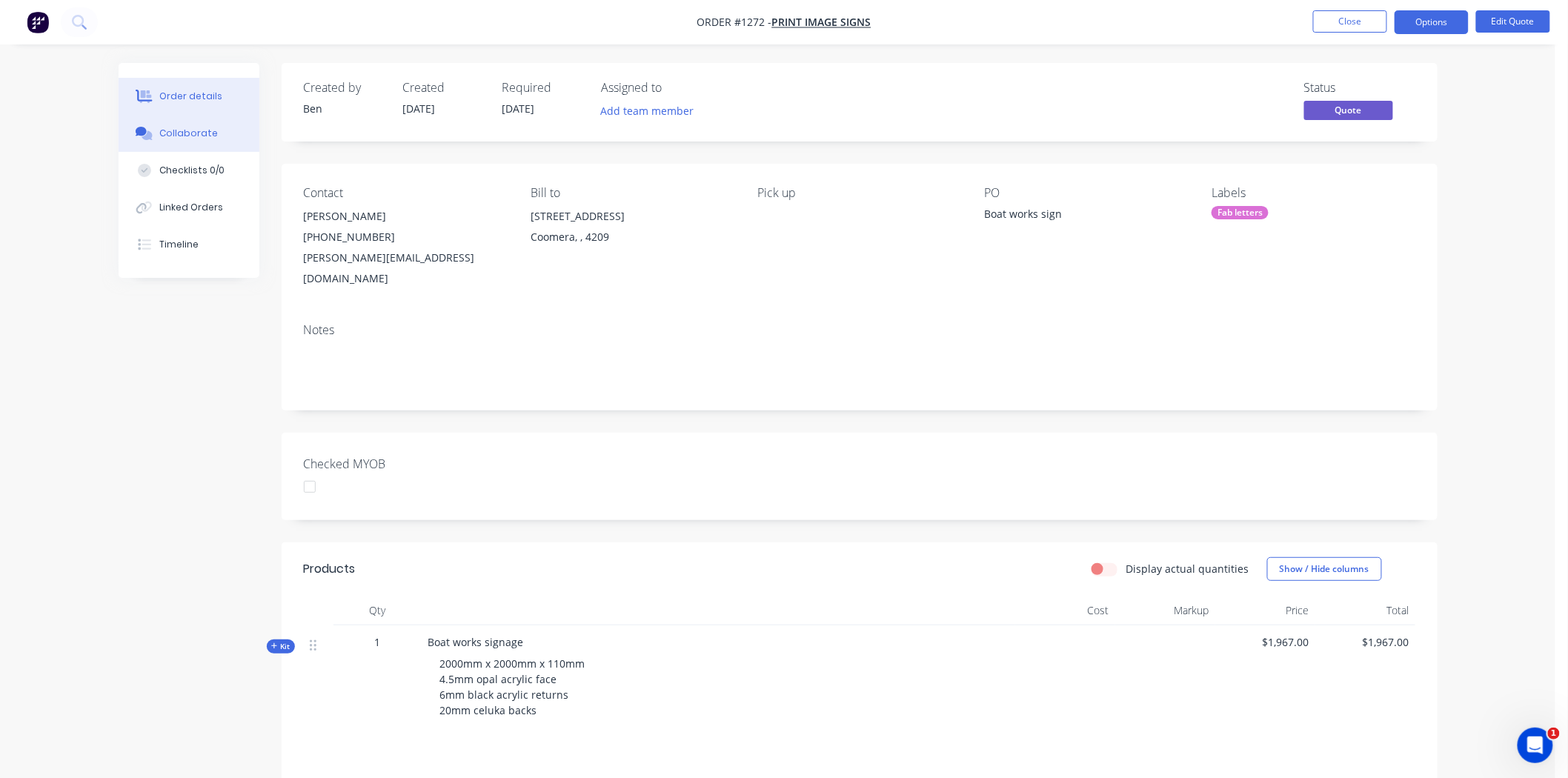
click at [204, 131] on div "Collaborate" at bounding box center [188, 134] width 58 height 14
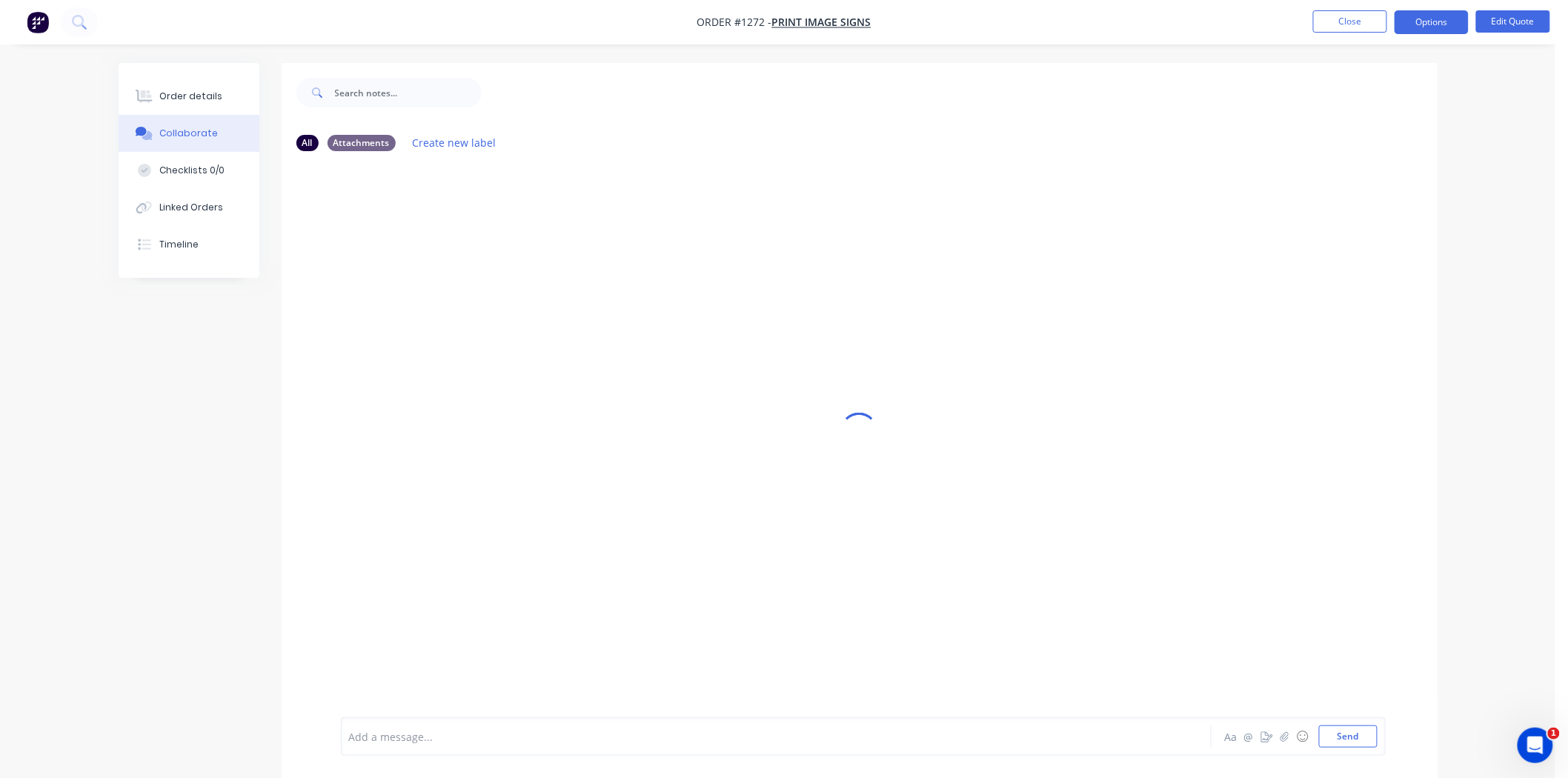
click at [447, 743] on div "Add a message... Aa @ ☺ Send" at bounding box center [864, 737] width 1045 height 39
click at [1133, 735] on button "Send" at bounding box center [1348, 737] width 58 height 22
click at [193, 91] on div "Order details" at bounding box center [190, 97] width 63 height 14
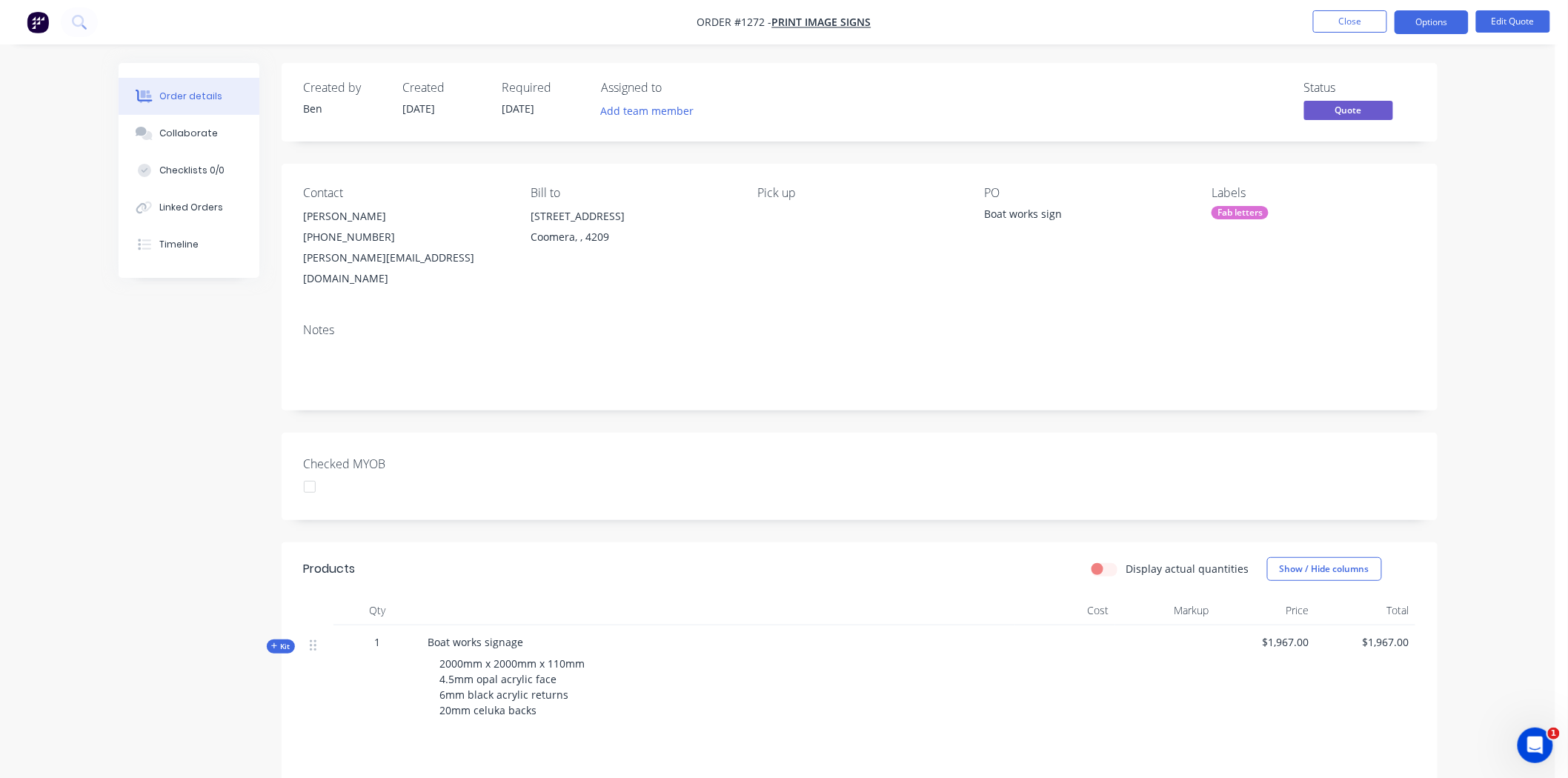
click at [1133, 216] on div "Fab letters" at bounding box center [1239, 212] width 57 height 14
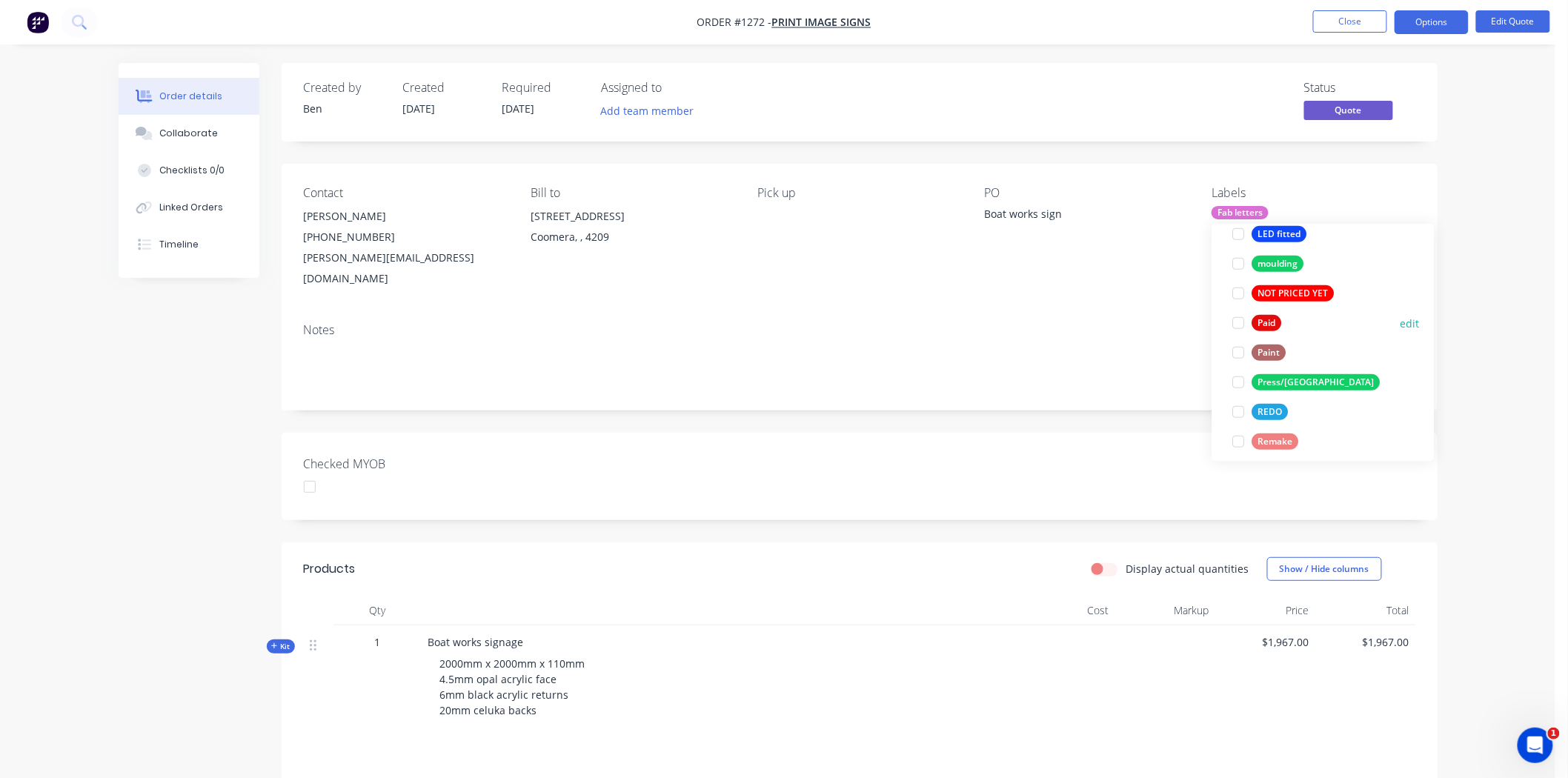
click at [1133, 323] on div at bounding box center [1239, 323] width 30 height 30
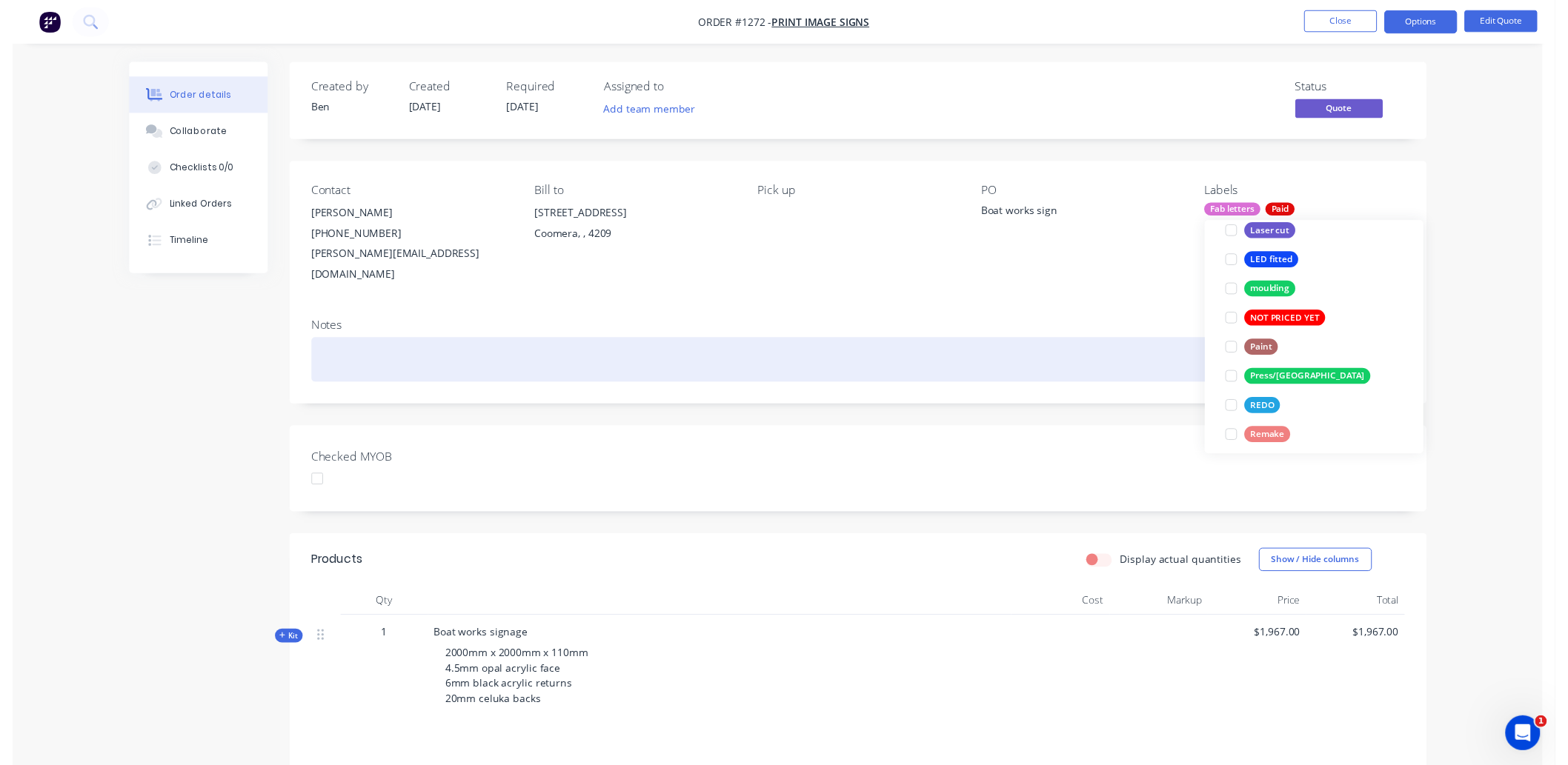
scroll to position [49, 0]
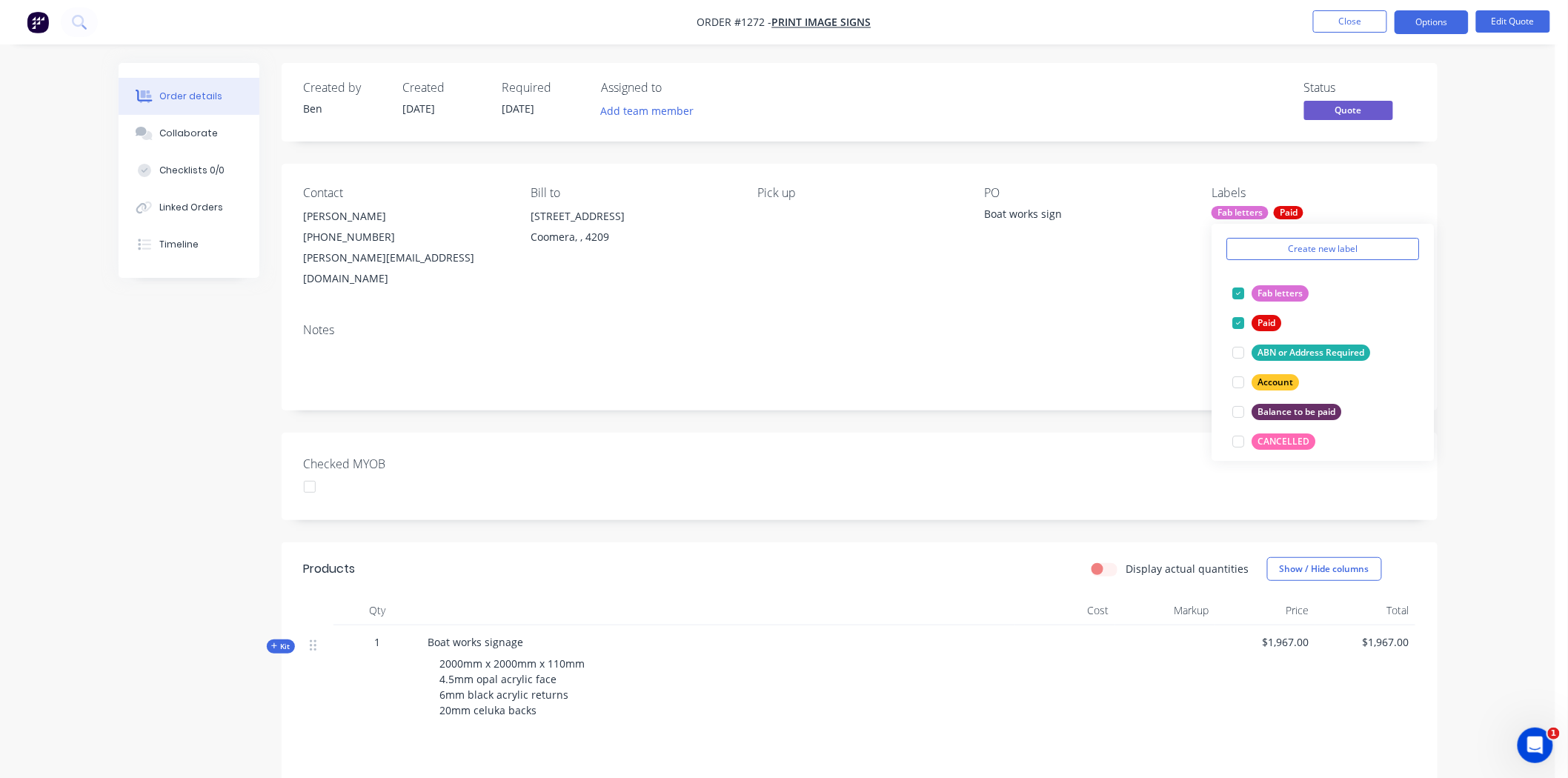
click at [905, 441] on div "Checked MYOB" at bounding box center [859, 476] width 1156 height 87
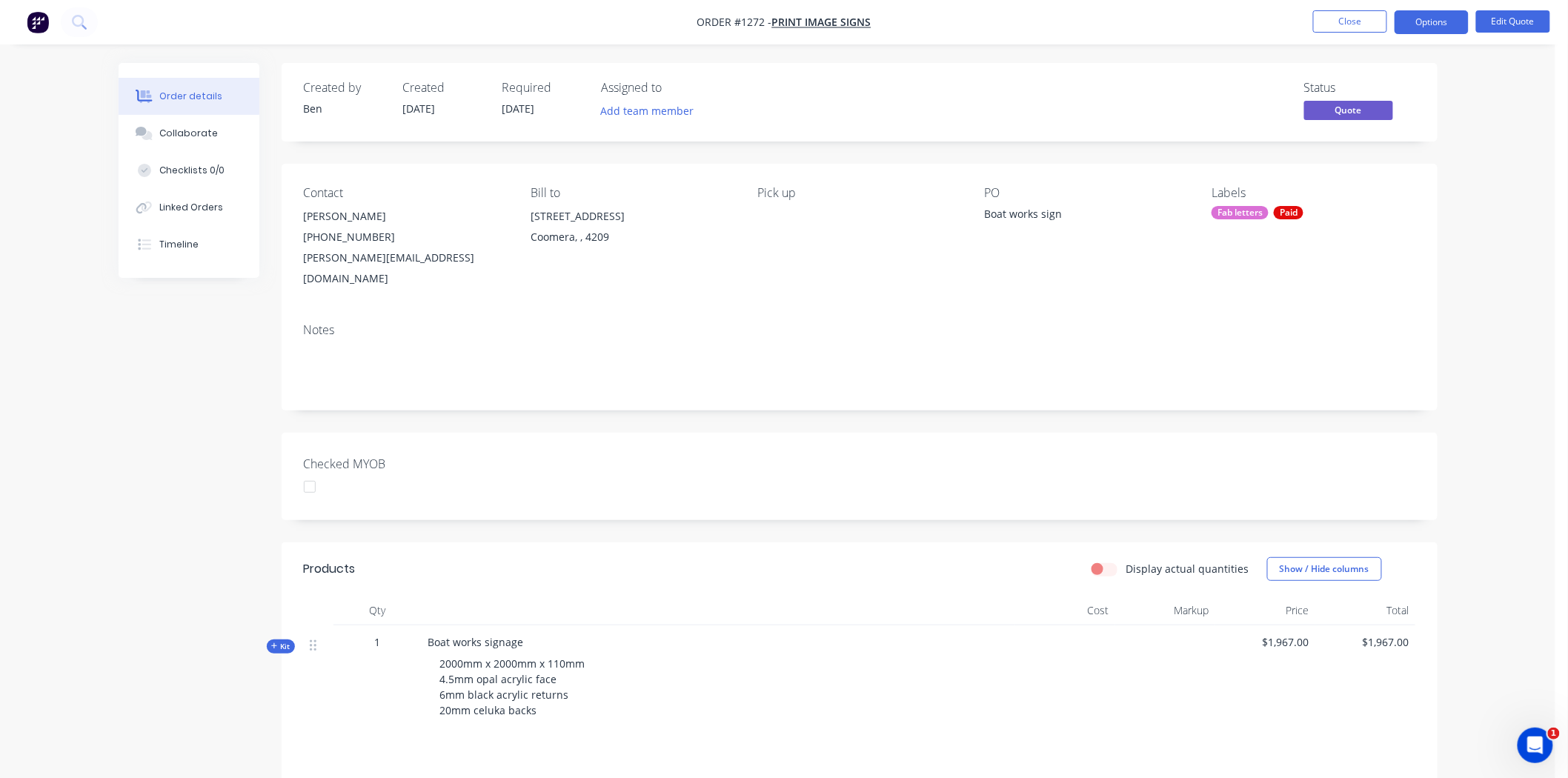
click at [313, 472] on div at bounding box center [309, 486] width 30 height 30
click at [1133, 21] on button "Options" at bounding box center [1432, 22] width 75 height 24
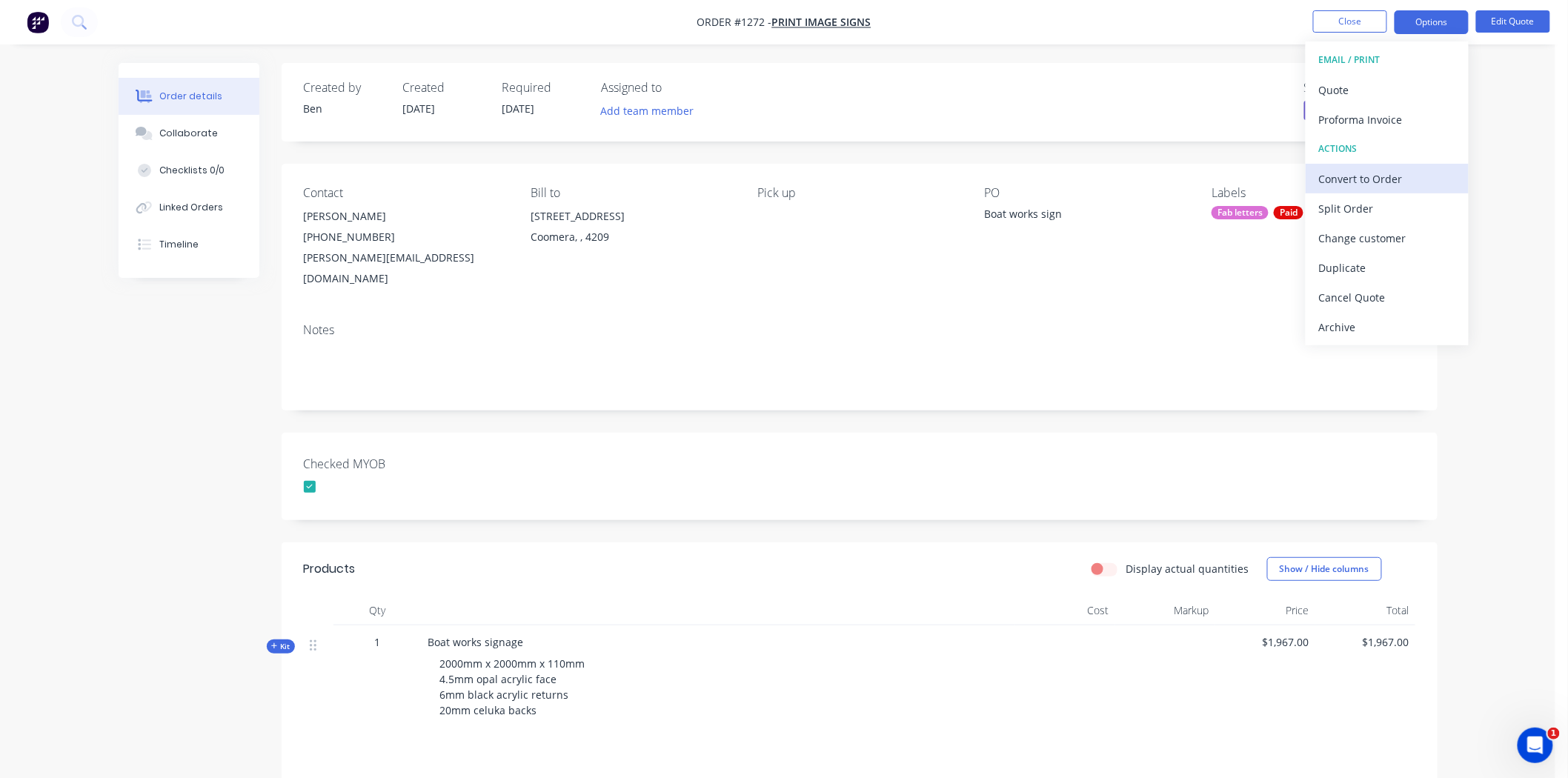
click at [1133, 175] on div "Convert to Order" at bounding box center [1387, 179] width 136 height 21
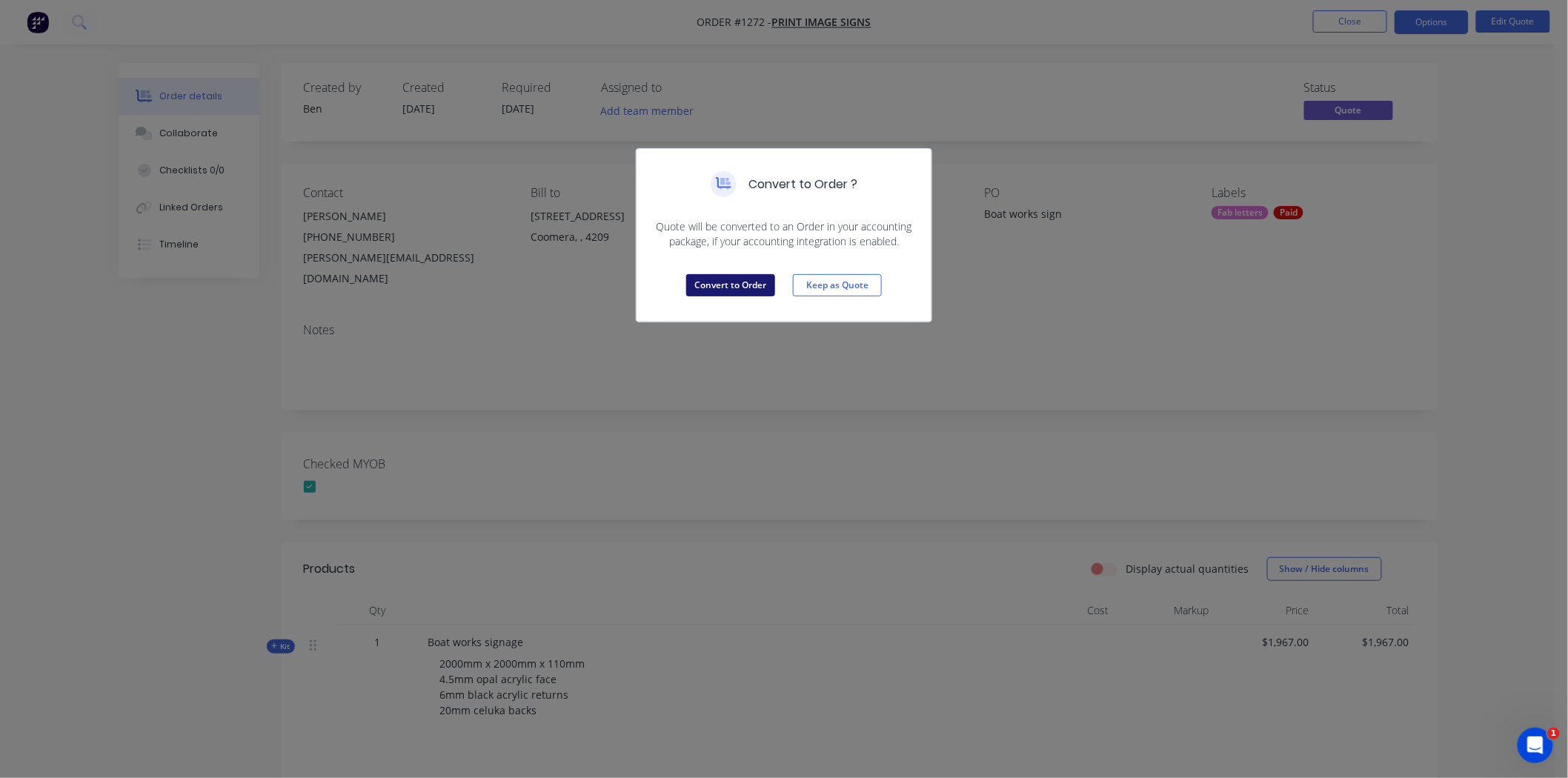
click at [715, 284] on button "Convert to Order" at bounding box center [730, 285] width 89 height 22
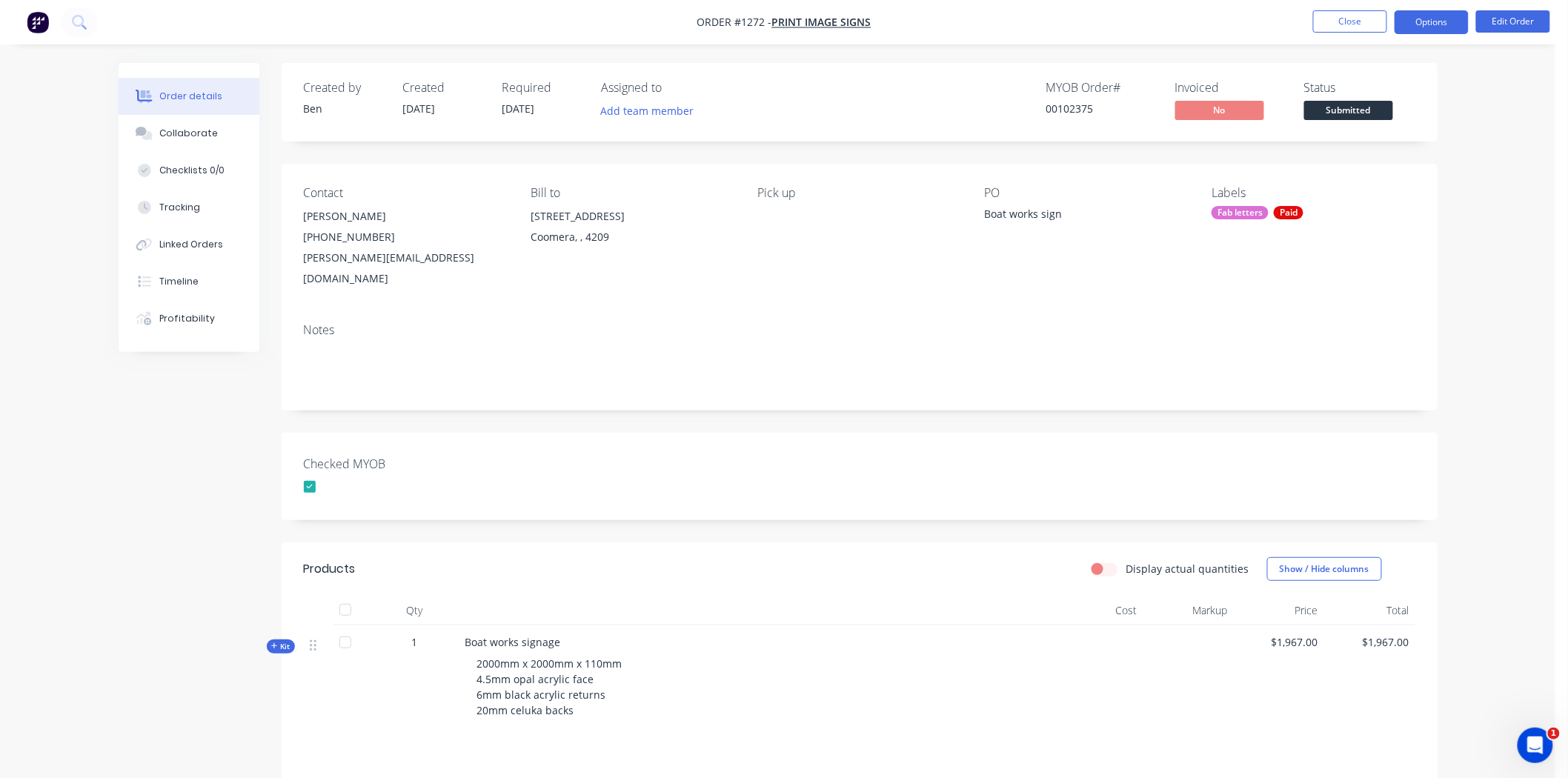
click at [1133, 19] on button "Options" at bounding box center [1432, 22] width 75 height 24
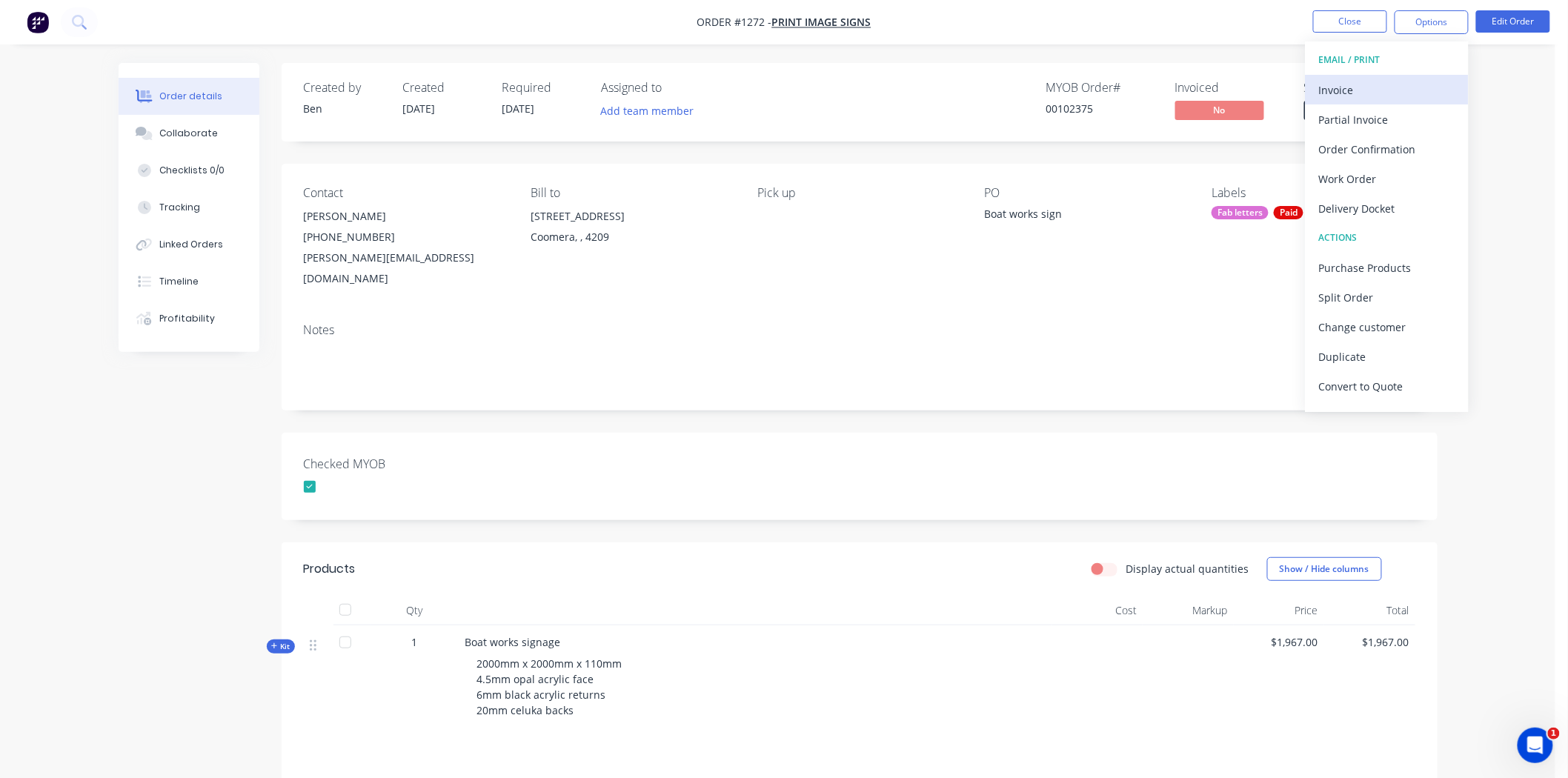
click at [1133, 87] on div "Invoice" at bounding box center [1387, 90] width 136 height 21
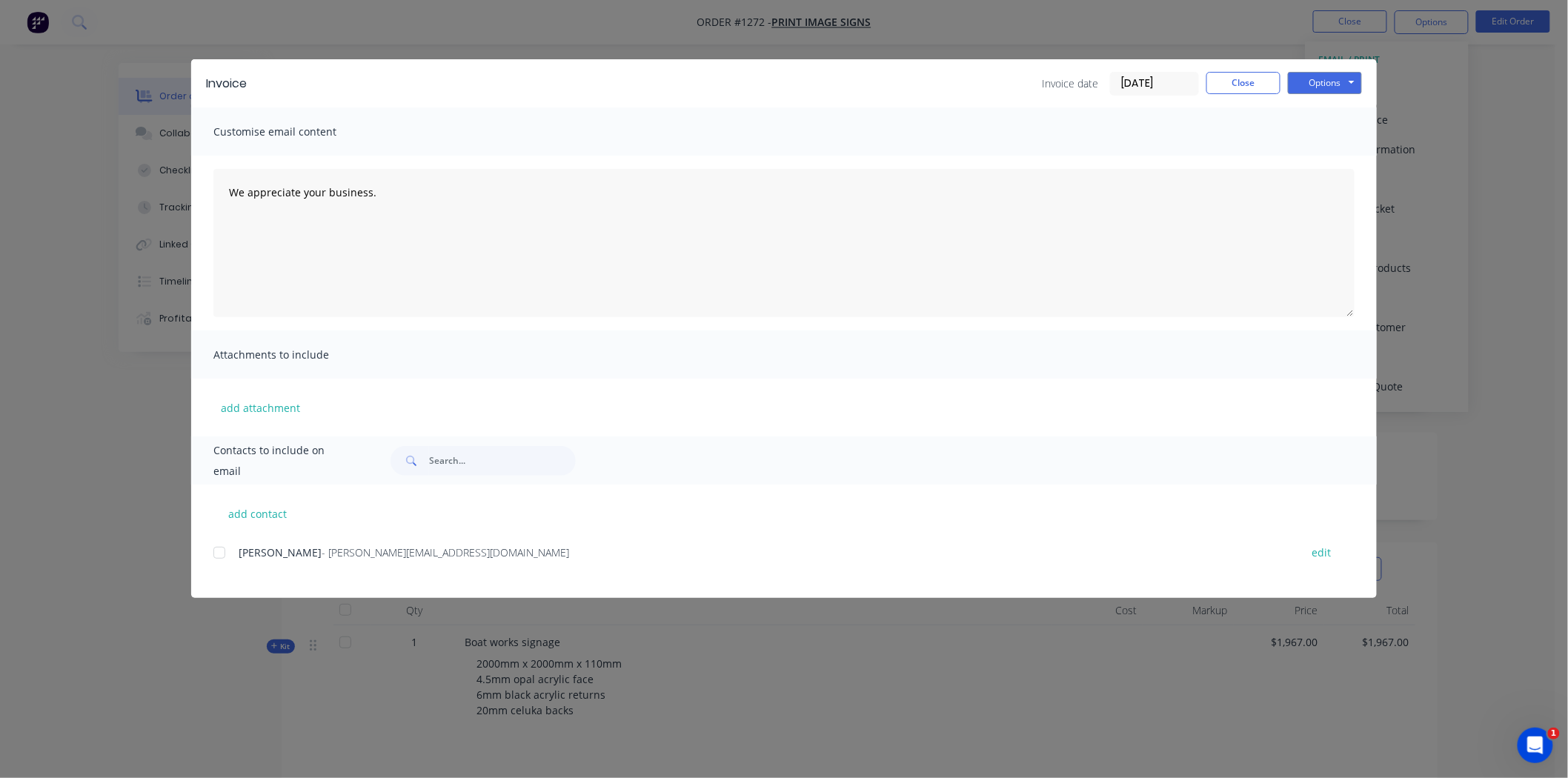
click at [1133, 74] on input "[DATE]" at bounding box center [1154, 84] width 87 height 22
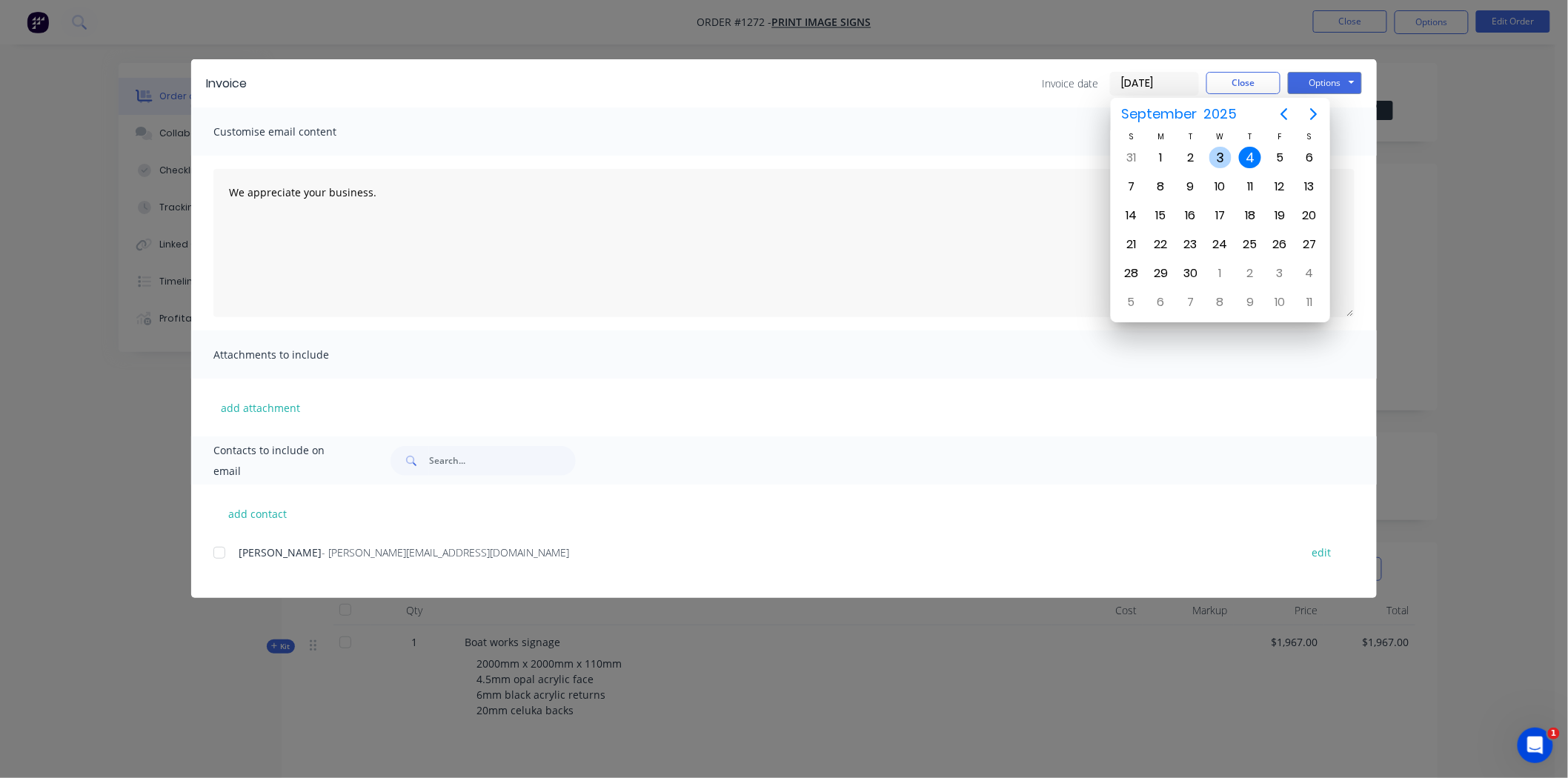
click at [1133, 158] on div "3" at bounding box center [1220, 157] width 22 height 22
type input "[DATE]"
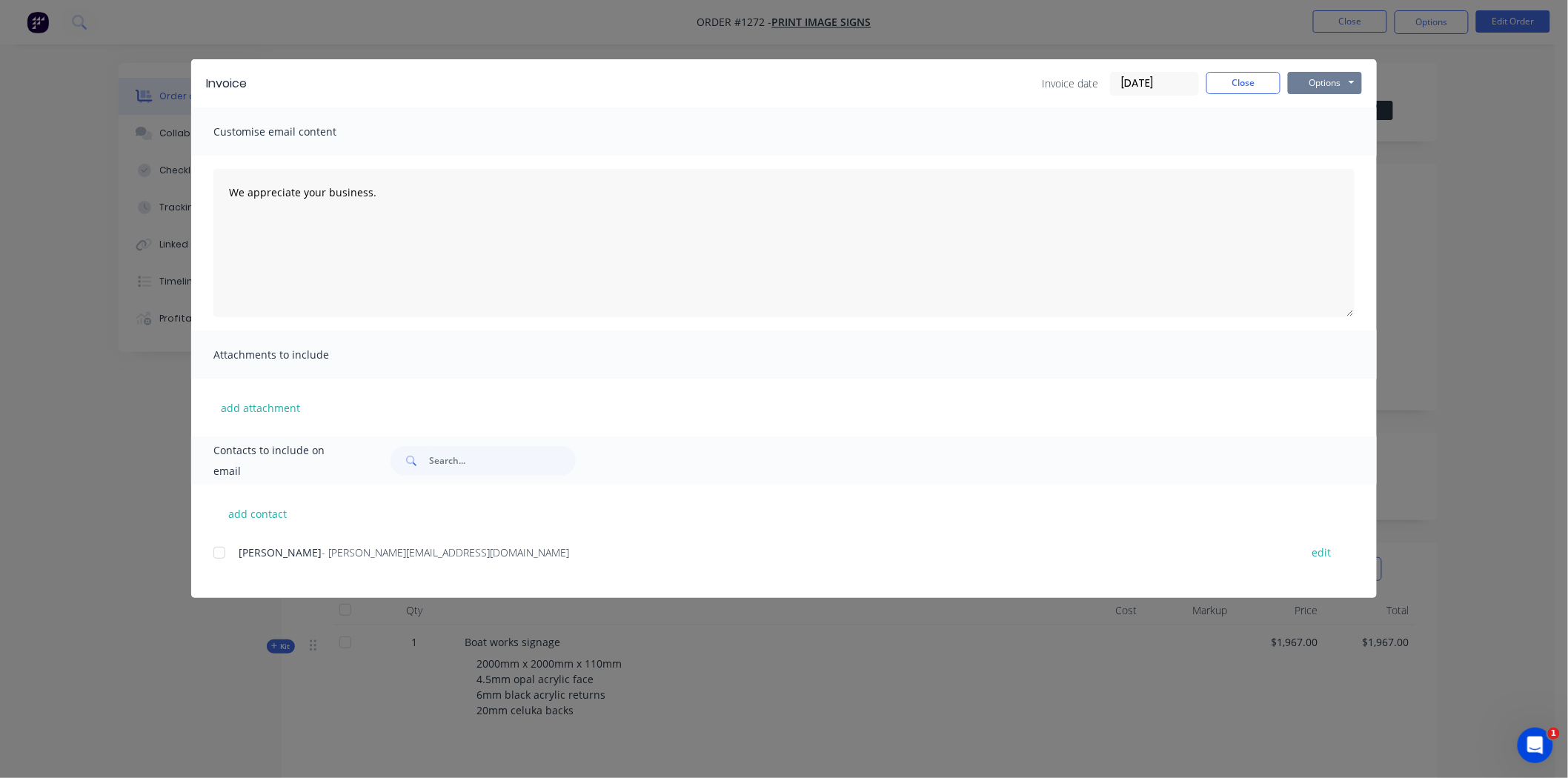
click at [1133, 85] on button "Options" at bounding box center [1325, 83] width 75 height 22
click at [1133, 130] on button "Print" at bounding box center [1335, 134] width 95 height 25
click at [1133, 86] on button "Close" at bounding box center [1244, 83] width 75 height 22
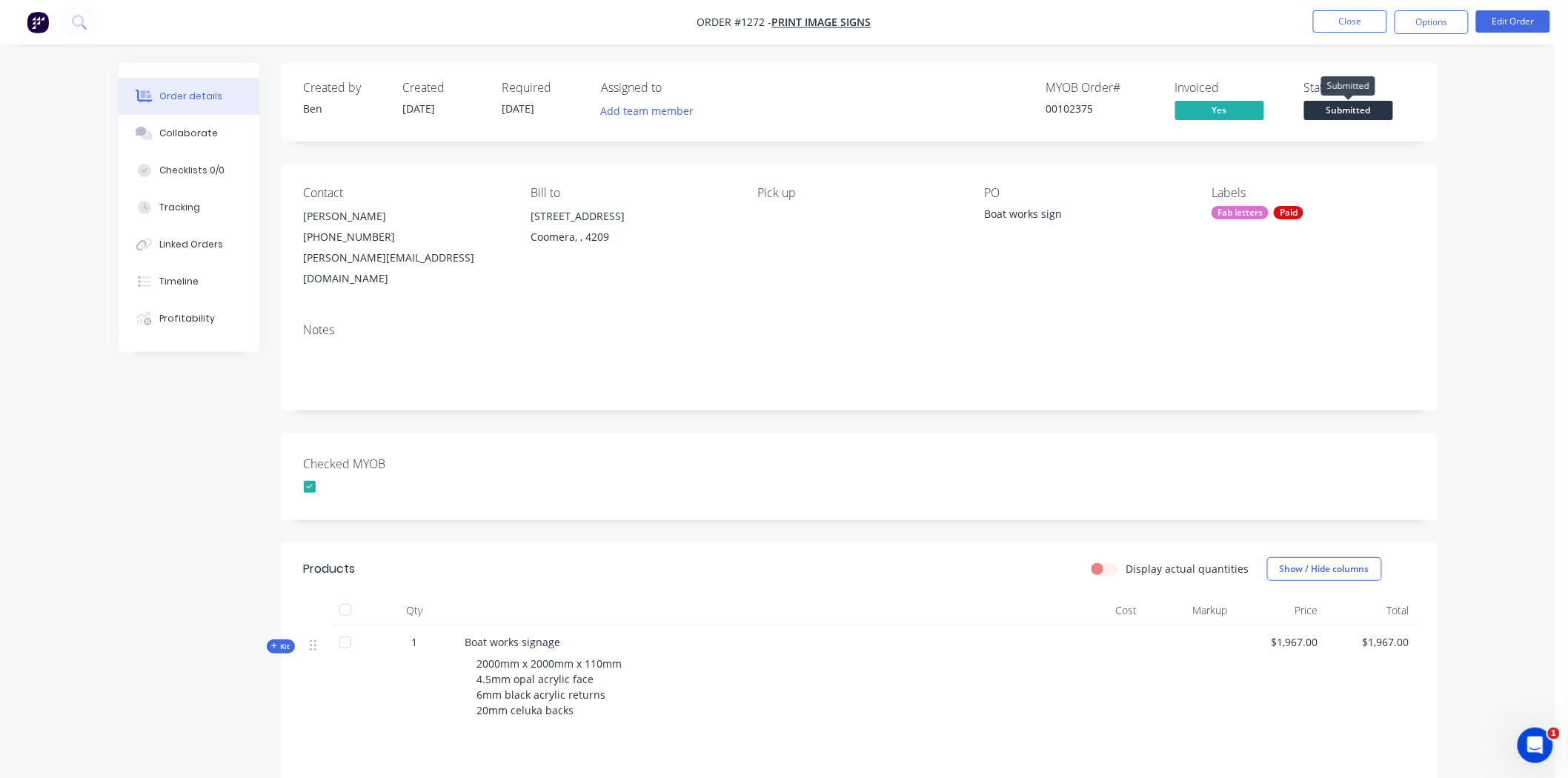
click at [1133, 113] on span "Submitted" at bounding box center [1348, 110] width 89 height 19
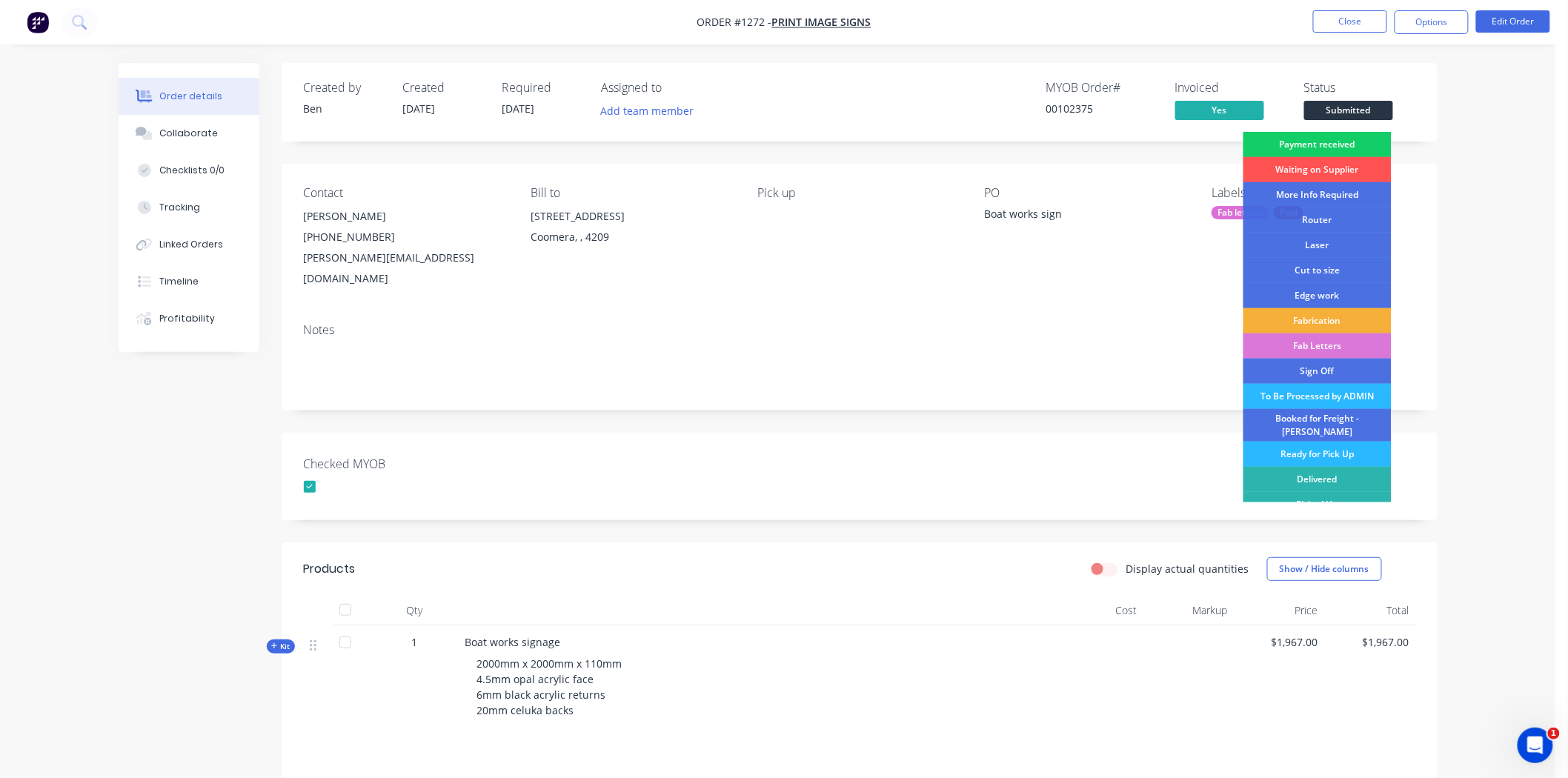
click at [1133, 144] on div "Payment received" at bounding box center [1317, 145] width 148 height 25
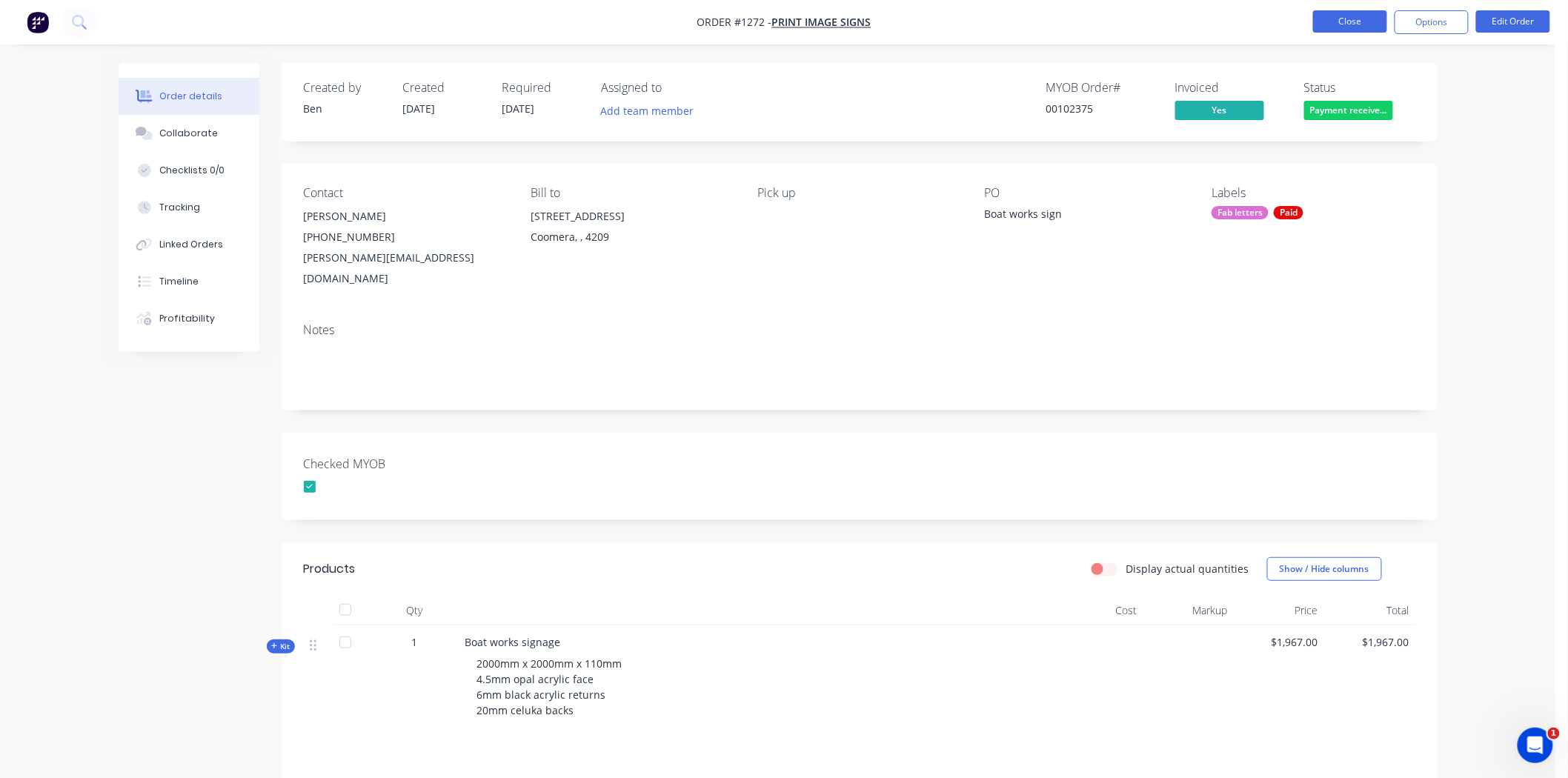
click at [1133, 19] on button "Close" at bounding box center [1350, 21] width 75 height 22
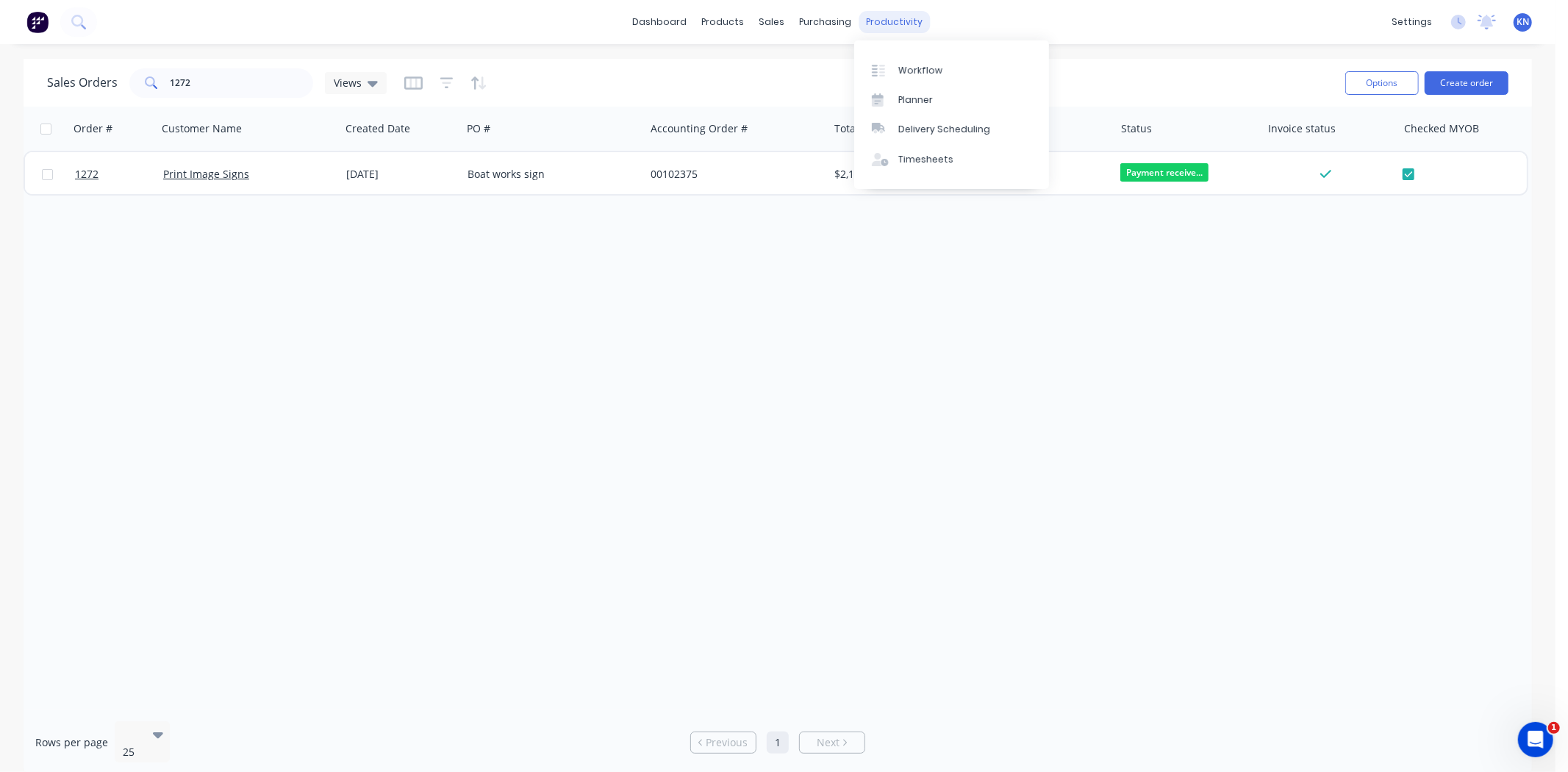
click at [915, 22] on div "productivity" at bounding box center [894, 22] width 71 height 22
click at [915, 64] on div "Workflow" at bounding box center [920, 71] width 45 height 13
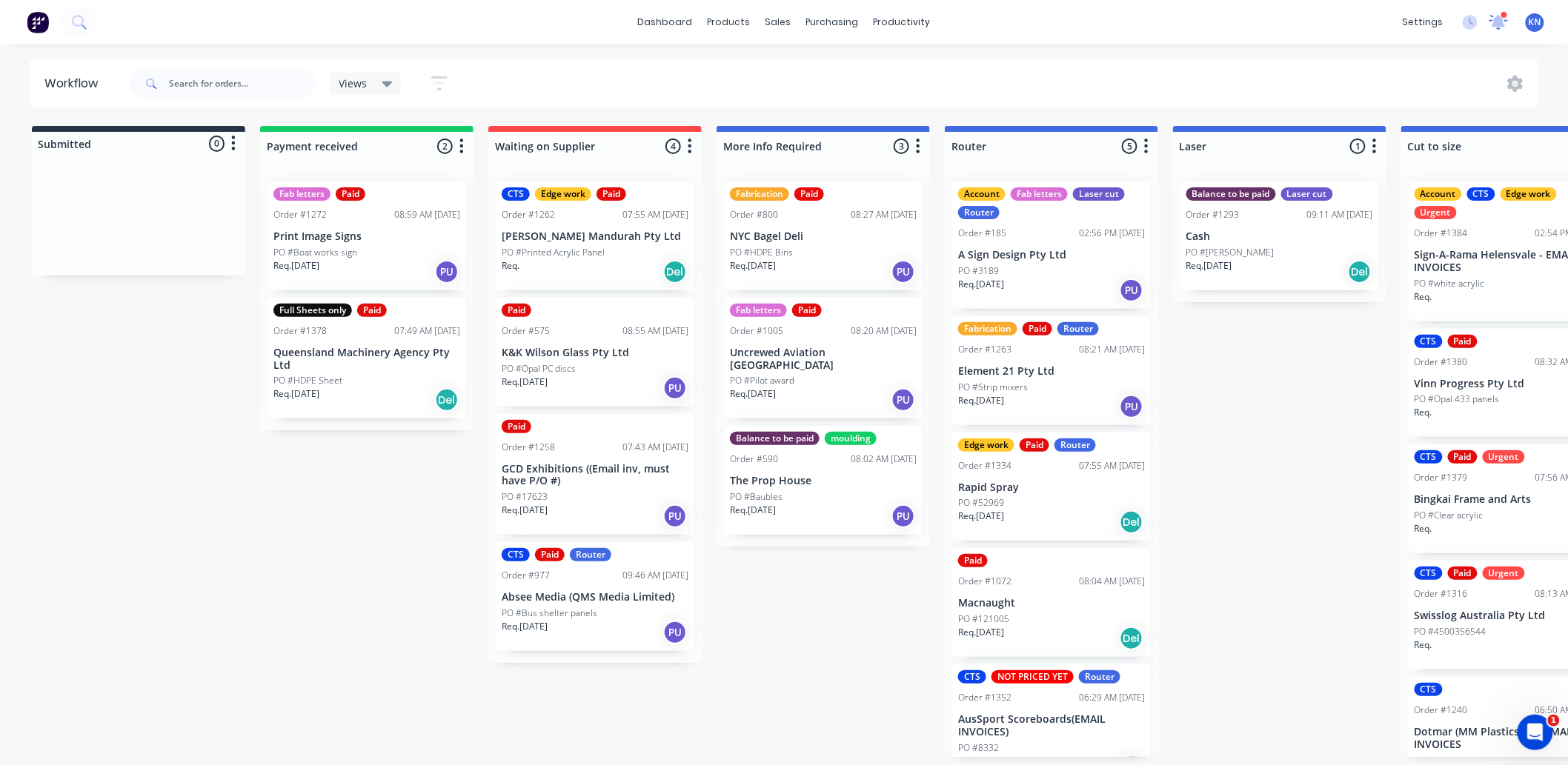
click at [1497, 19] on icon at bounding box center [1499, 20] width 14 height 13
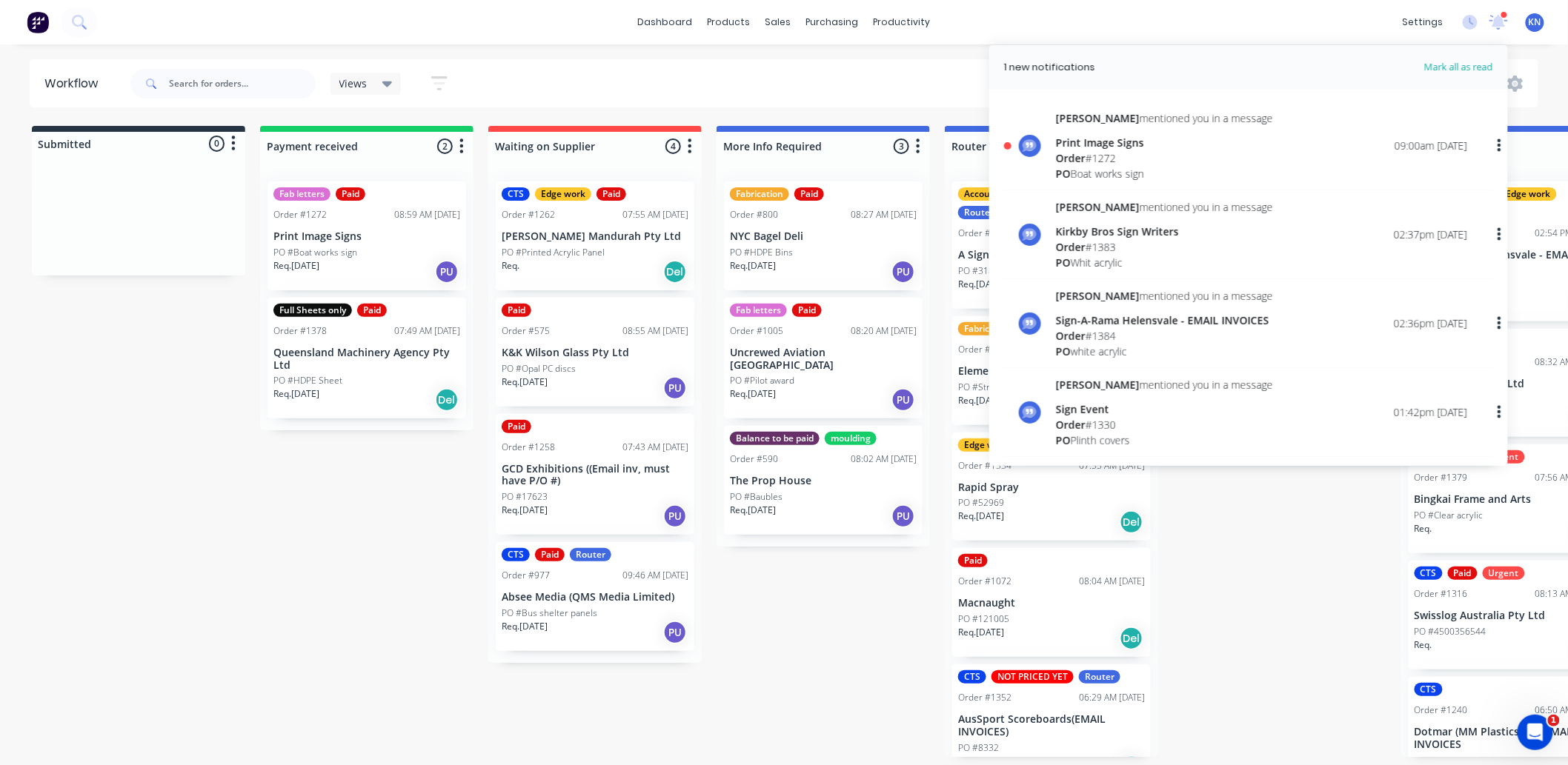
click at [1089, 146] on div "Print Image Signs" at bounding box center [1164, 142] width 217 height 15
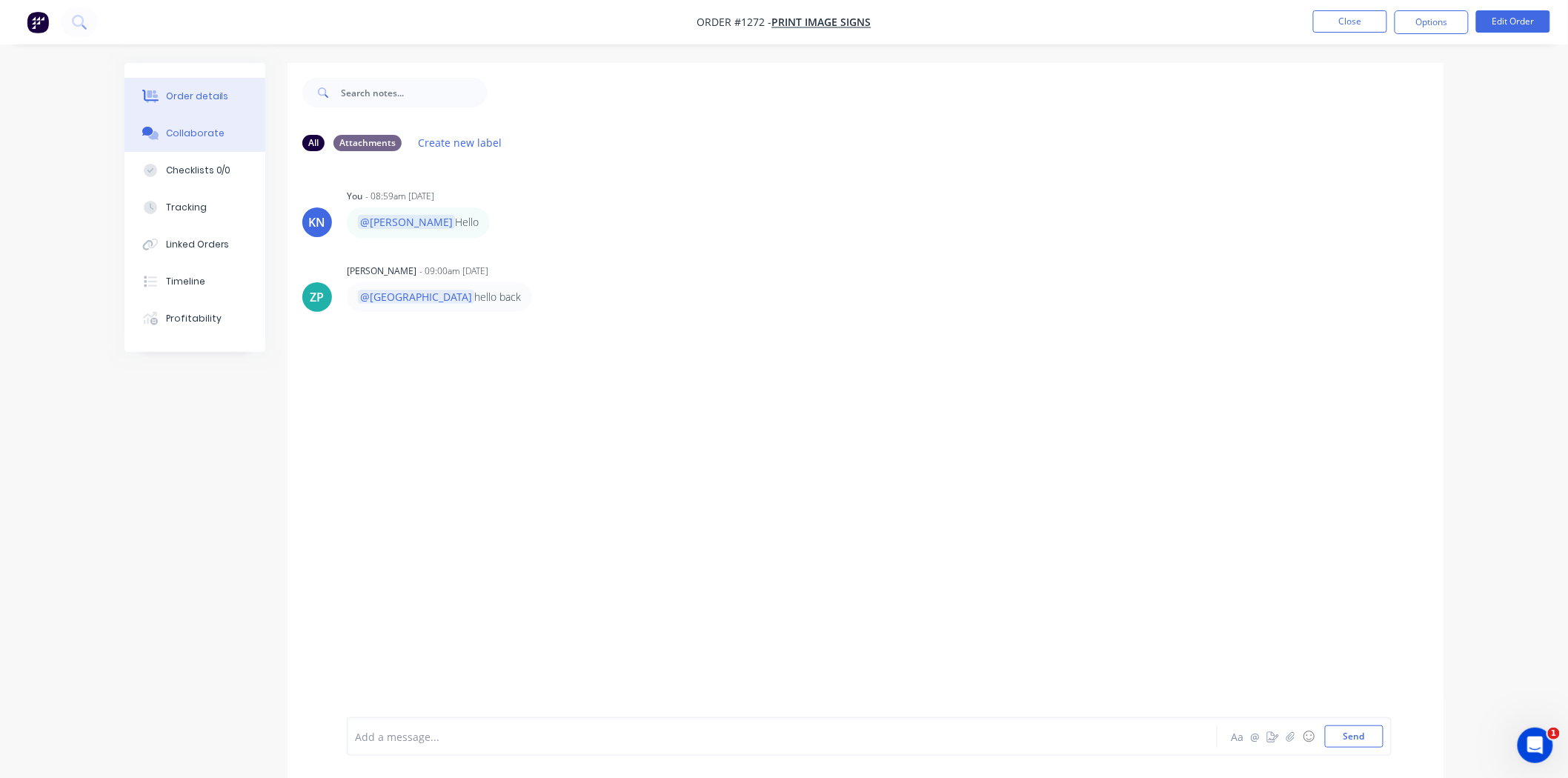
click at [190, 97] on div "Order details" at bounding box center [197, 97] width 63 height 14
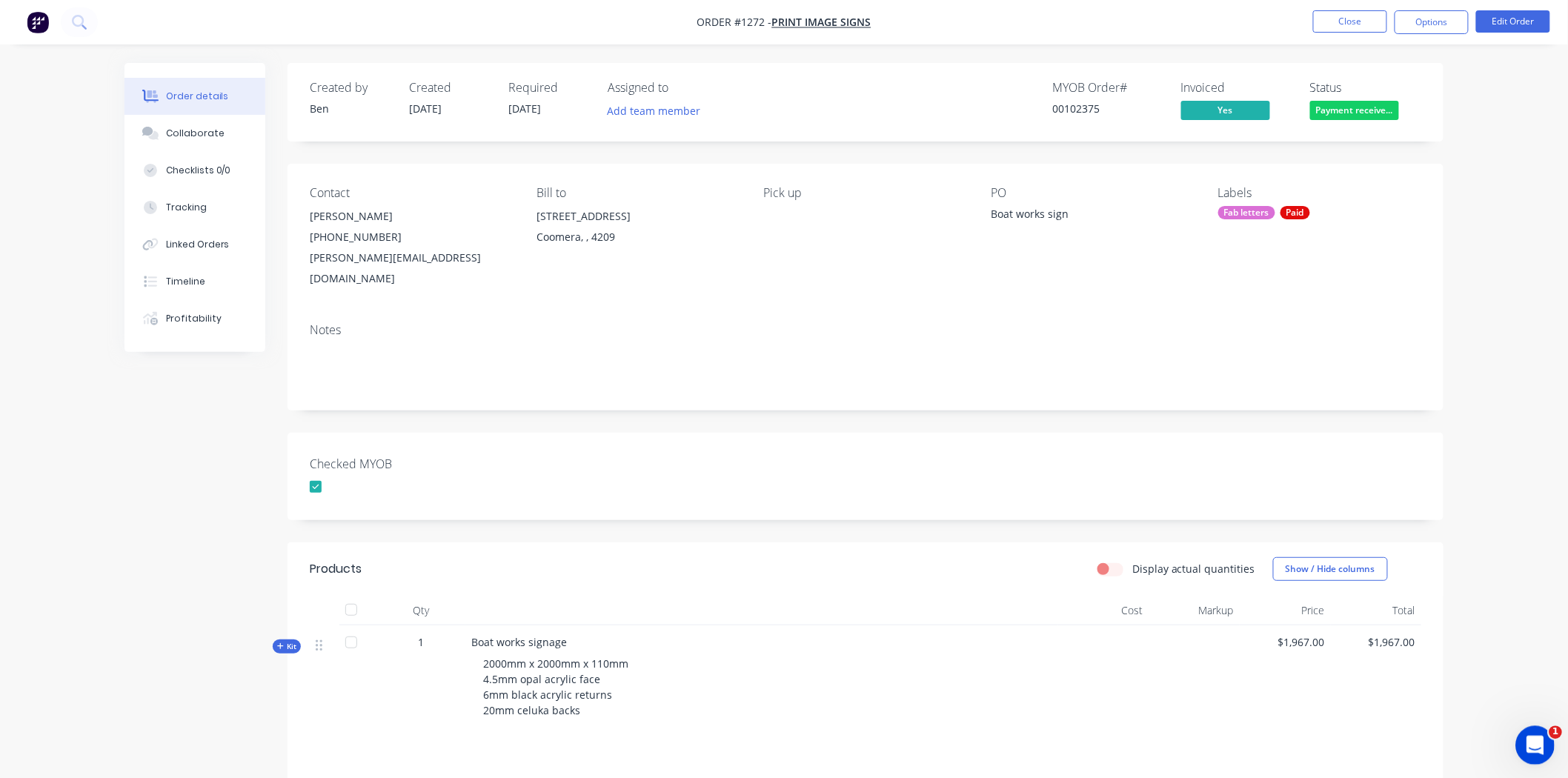
click at [1531, 725] on div "Open Intercom Messenger" at bounding box center [1532, 743] width 49 height 49
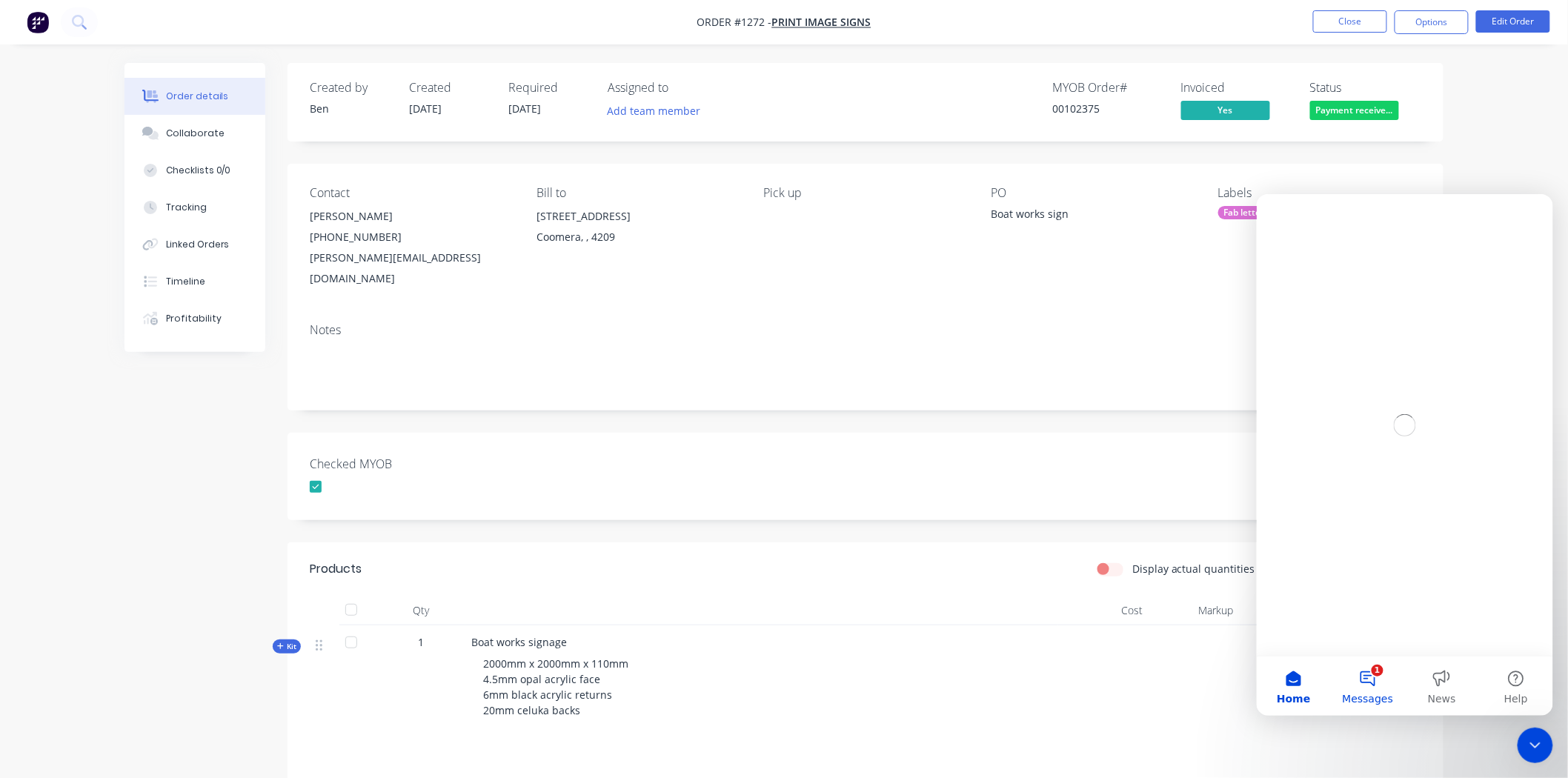
click at [1376, 678] on button "1 Messages" at bounding box center [1367, 686] width 75 height 59
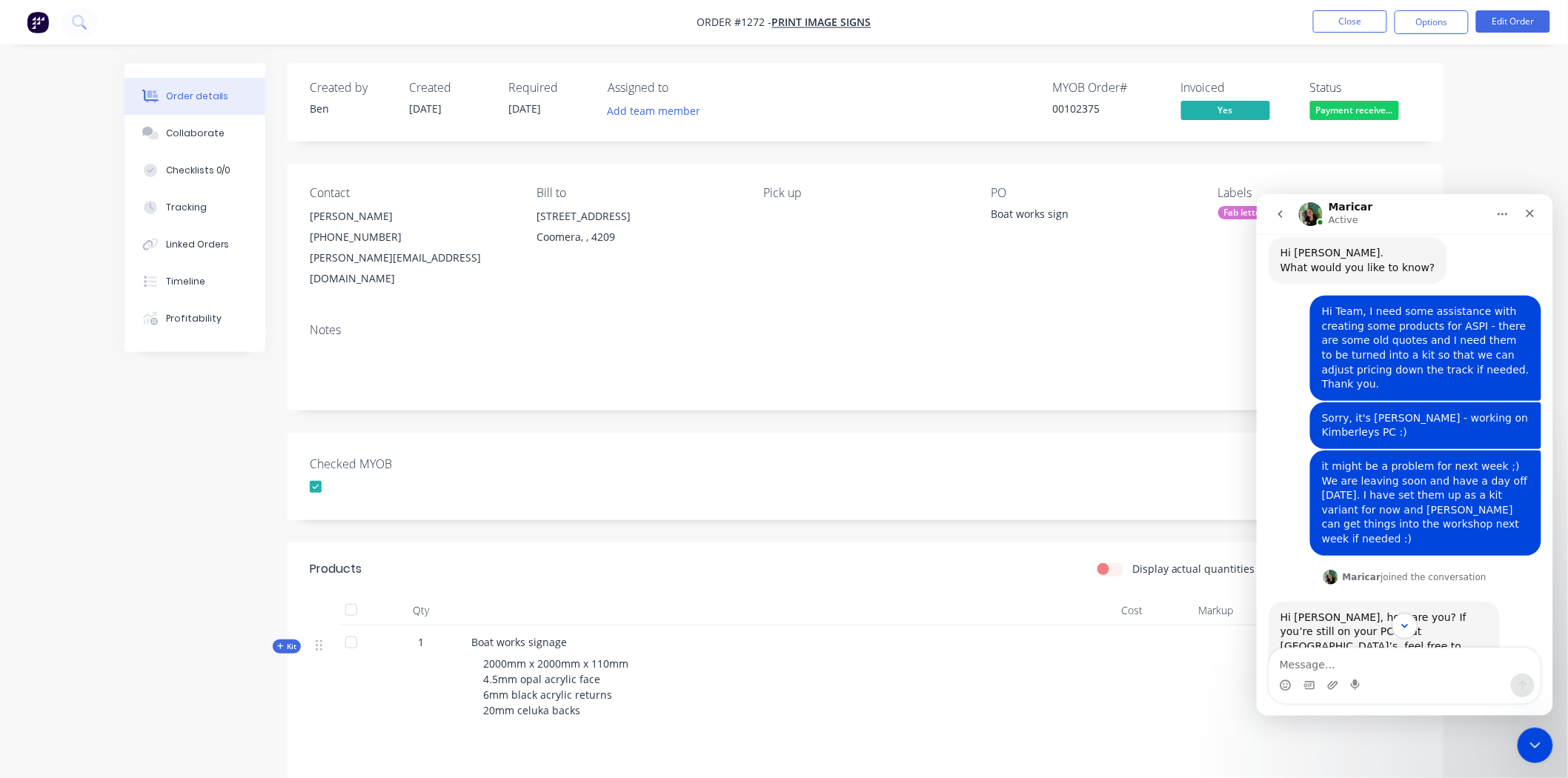
scroll to position [102, 0]
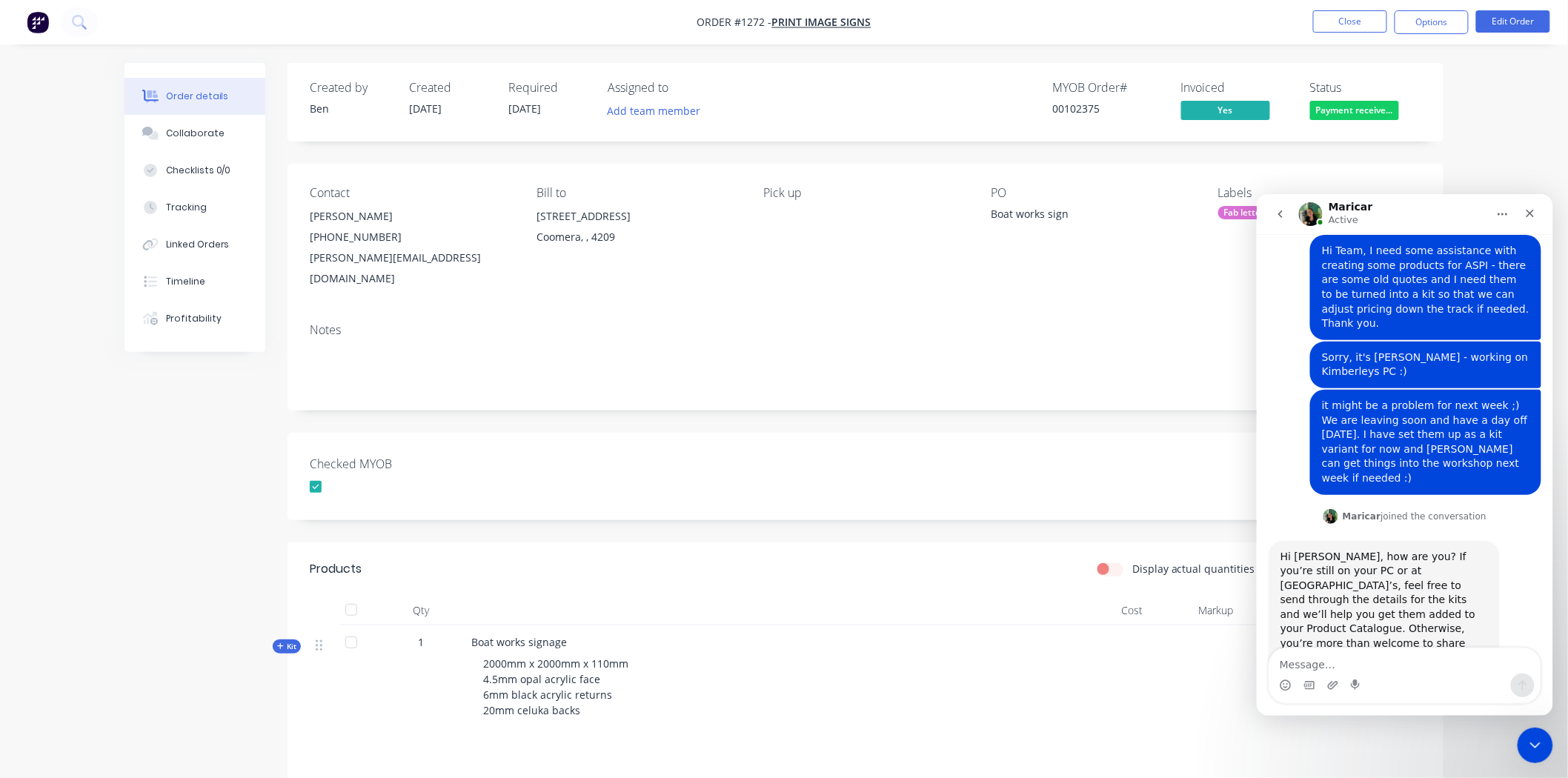
click at [1282, 217] on icon "go back" at bounding box center [1279, 213] width 12 height 12
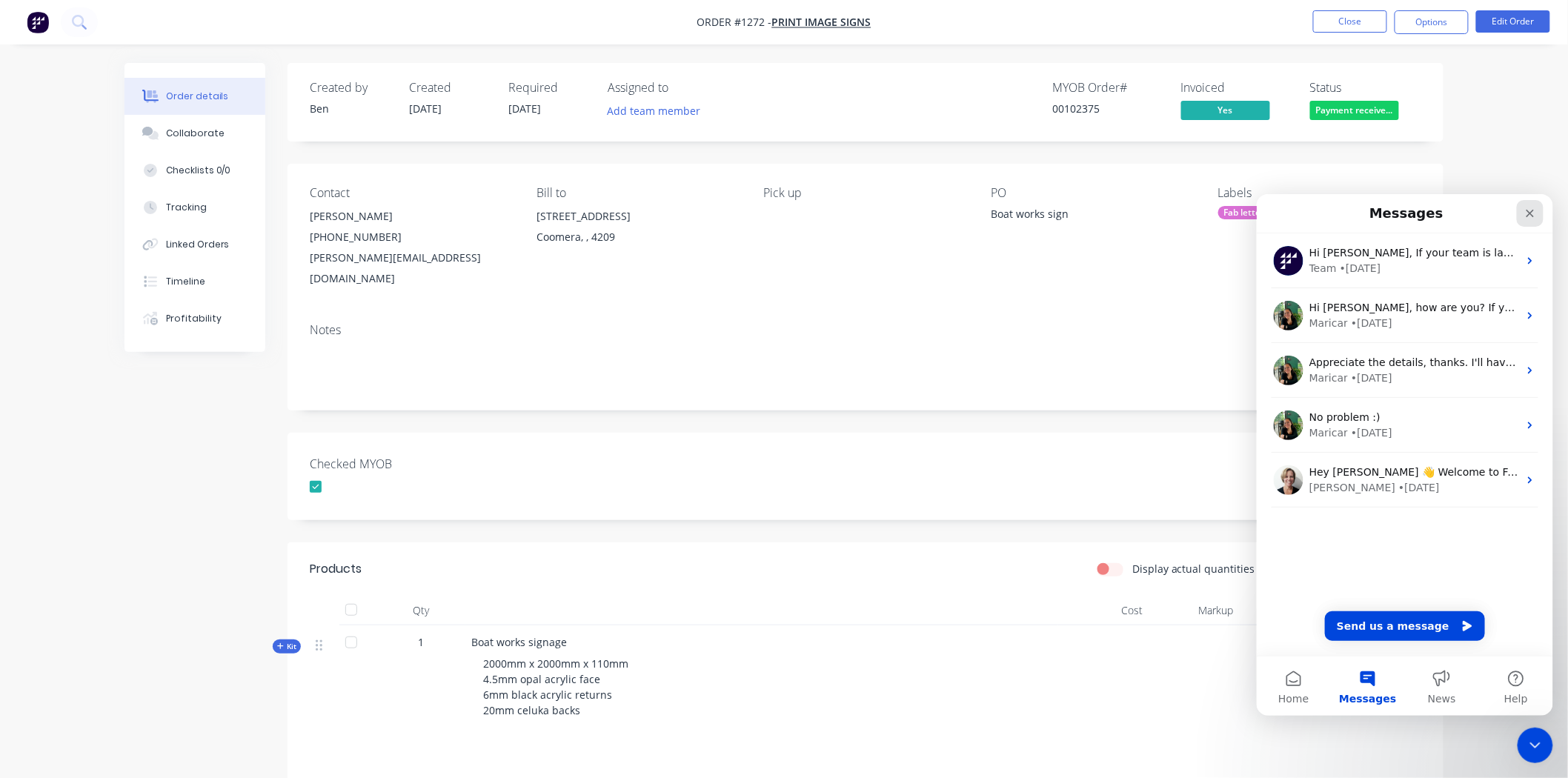
click at [1528, 210] on icon "Close" at bounding box center [1529, 212] width 12 height 12
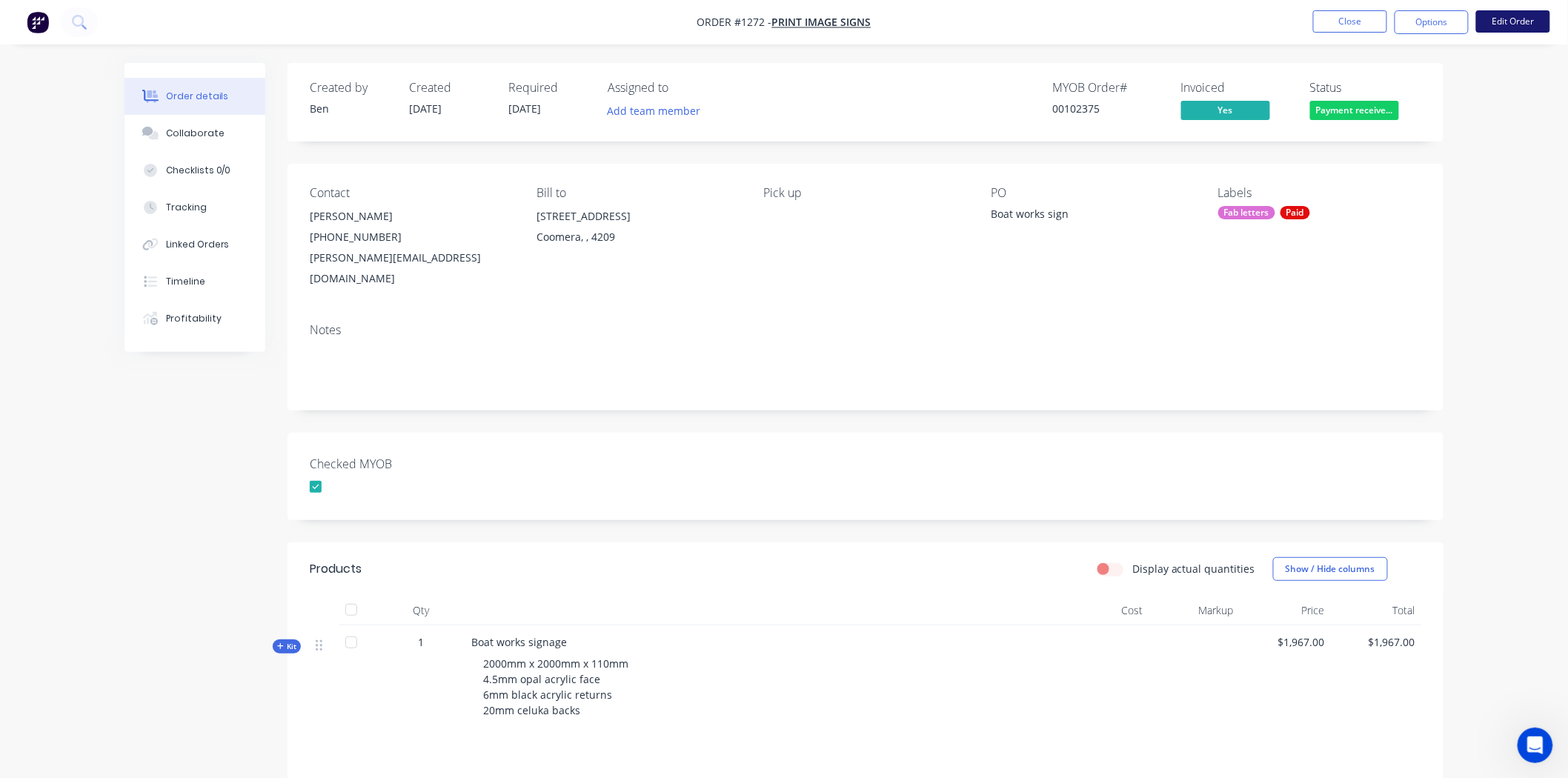
click at [1521, 23] on button "Edit Order" at bounding box center [1513, 21] width 75 height 22
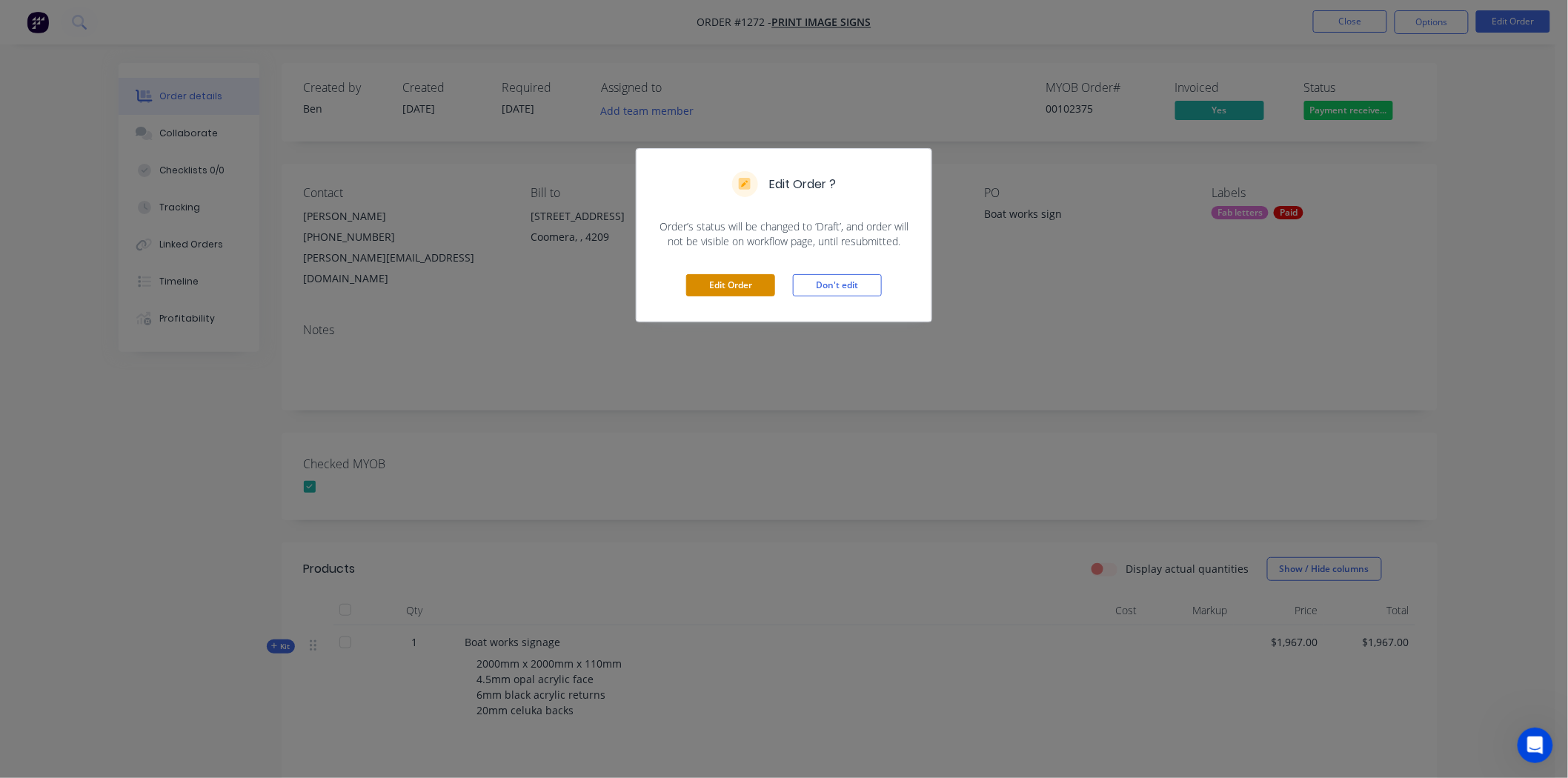
click at [754, 289] on button "Edit Order" at bounding box center [730, 285] width 89 height 22
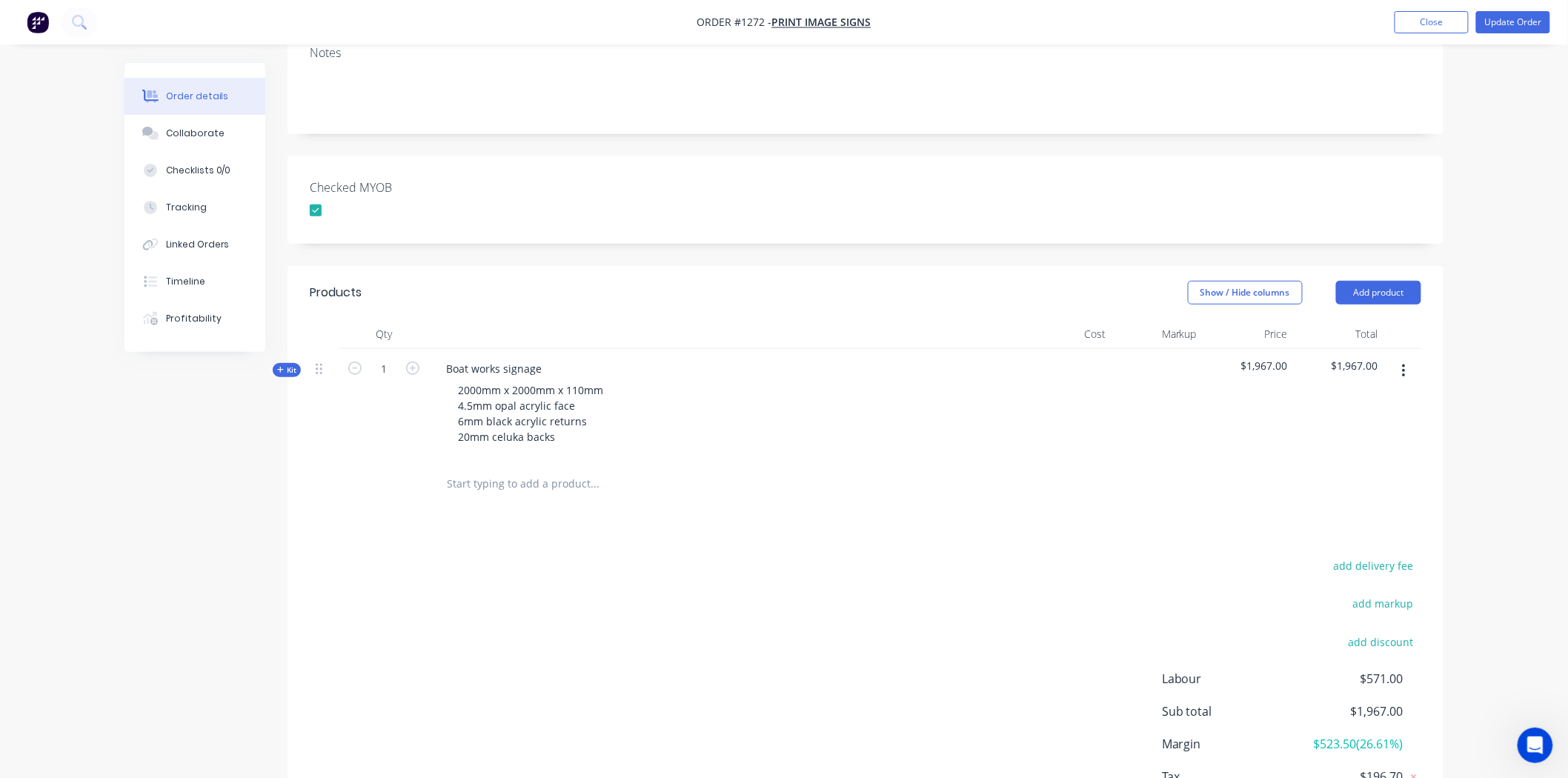
scroll to position [329, 0]
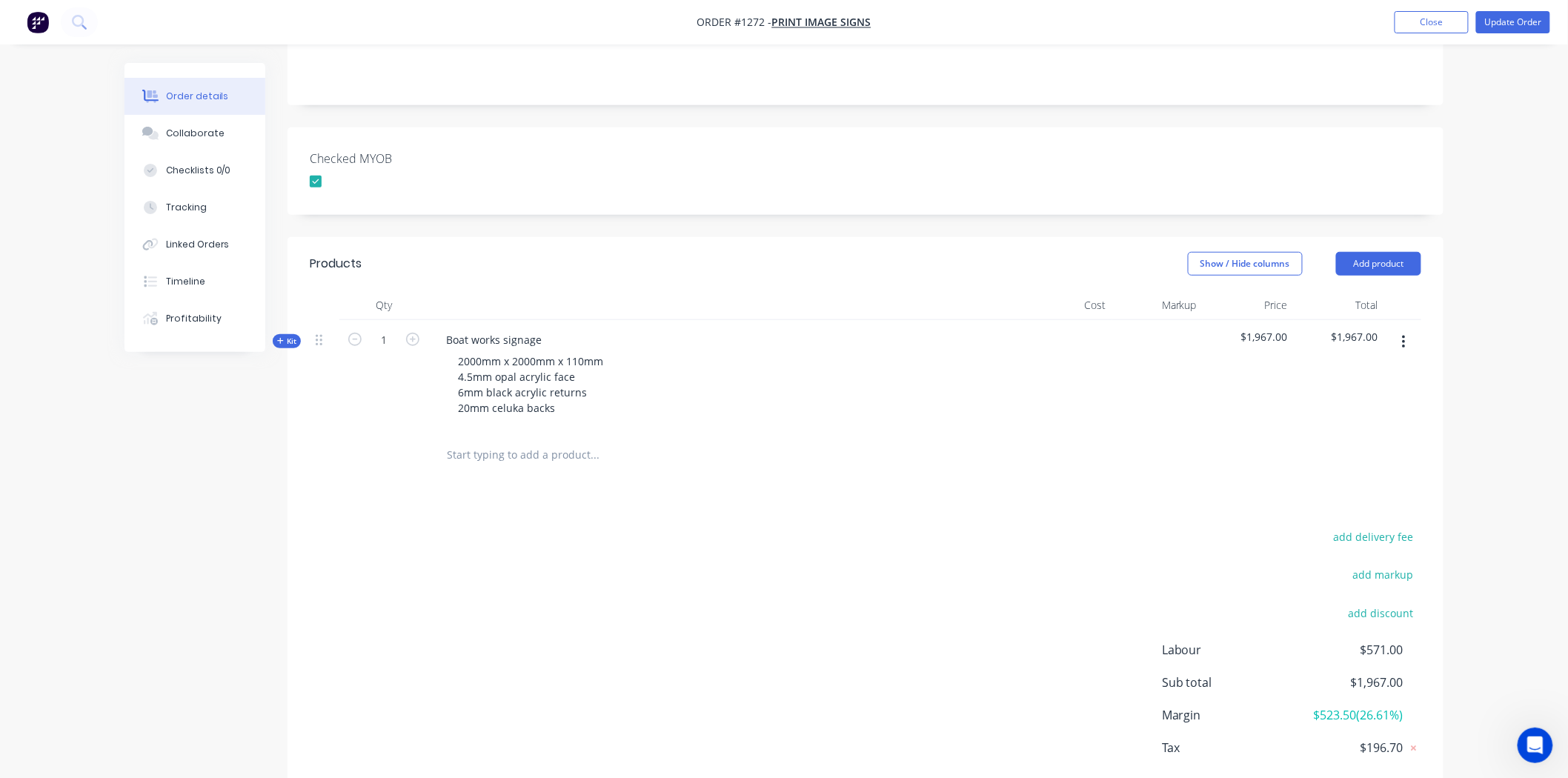
click at [511, 440] on input "text" at bounding box center [594, 455] width 296 height 30
click at [1403, 334] on icon "button" at bounding box center [1404, 342] width 3 height 16
click at [1164, 441] on div "Products Show / Hide columns Add product Qty Cost Markup Price Total Kit 1 Boat…" at bounding box center [865, 536] width 1156 height 598
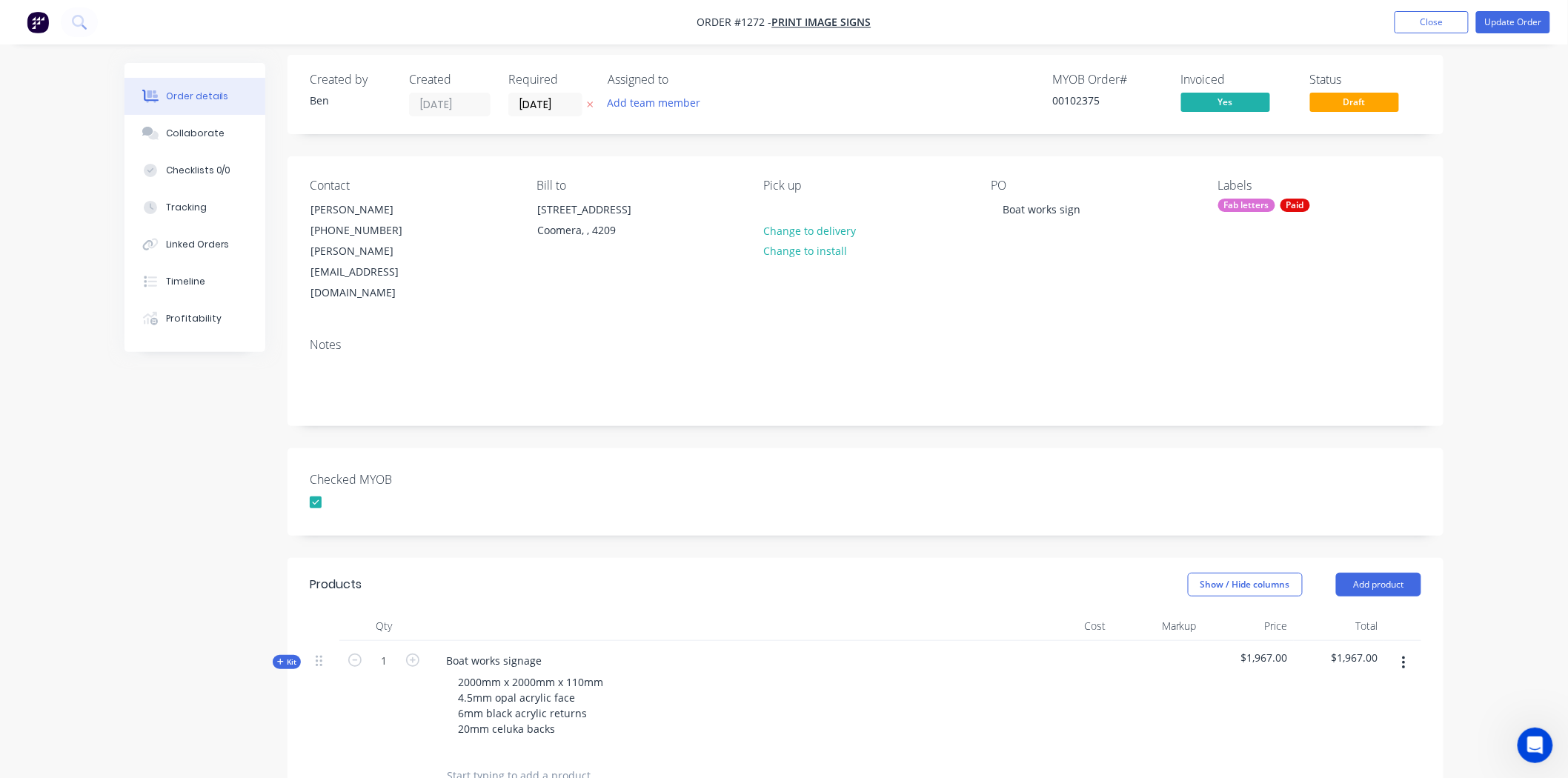
scroll to position [0, 0]
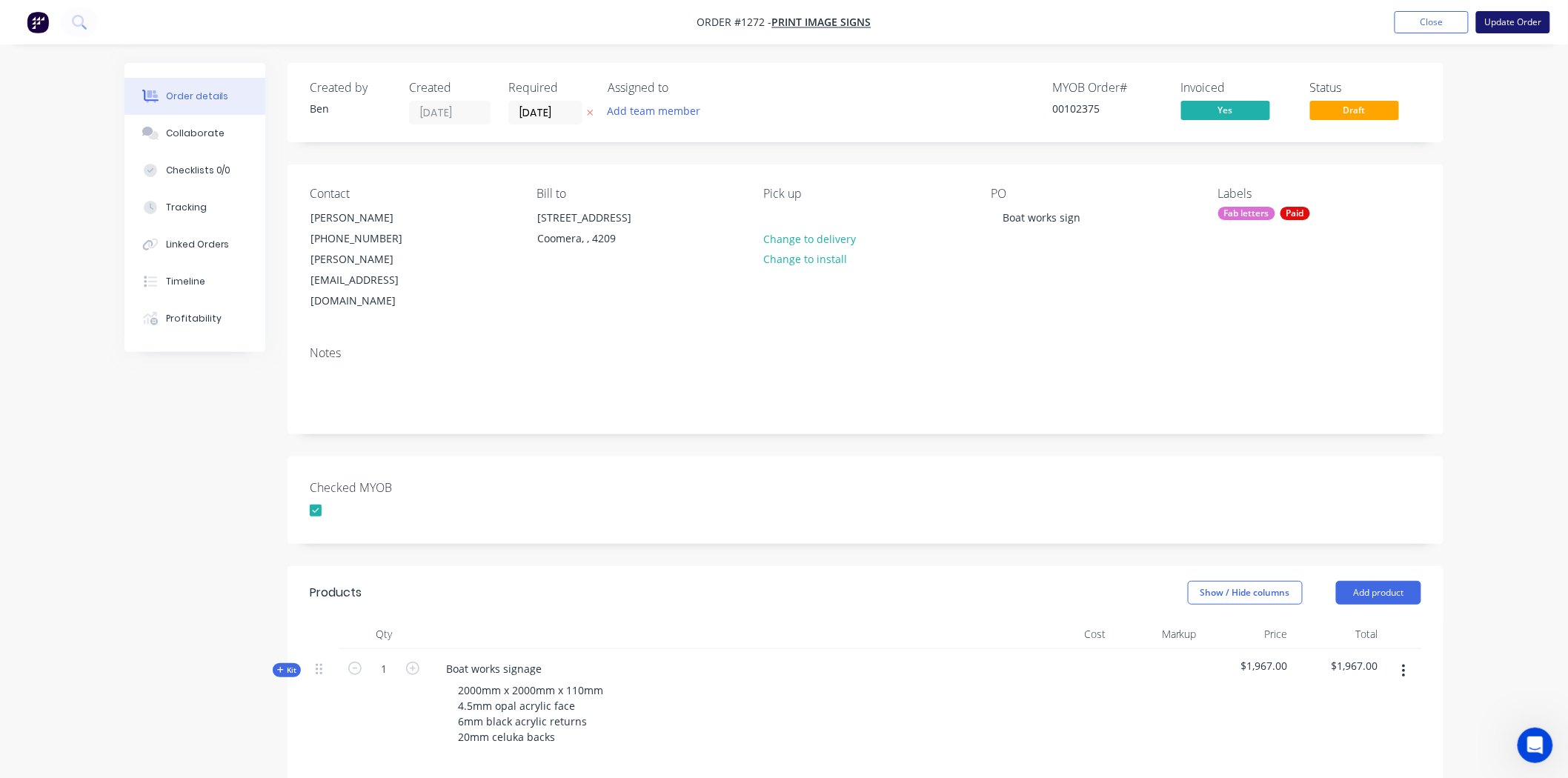
click at [1513, 23] on button "Update Order" at bounding box center [1513, 22] width 75 height 22
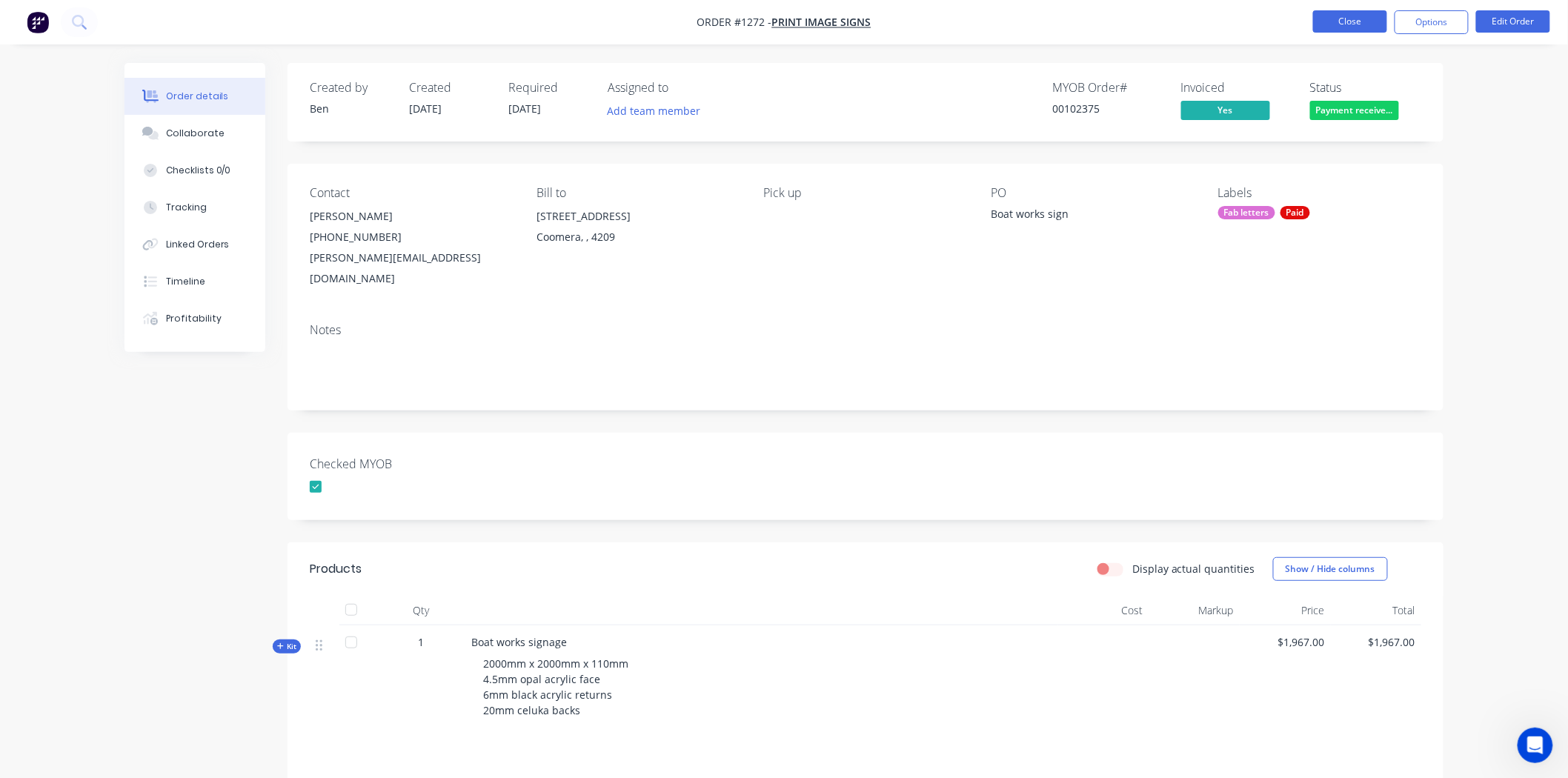
click at [1361, 17] on button "Close" at bounding box center [1350, 21] width 75 height 22
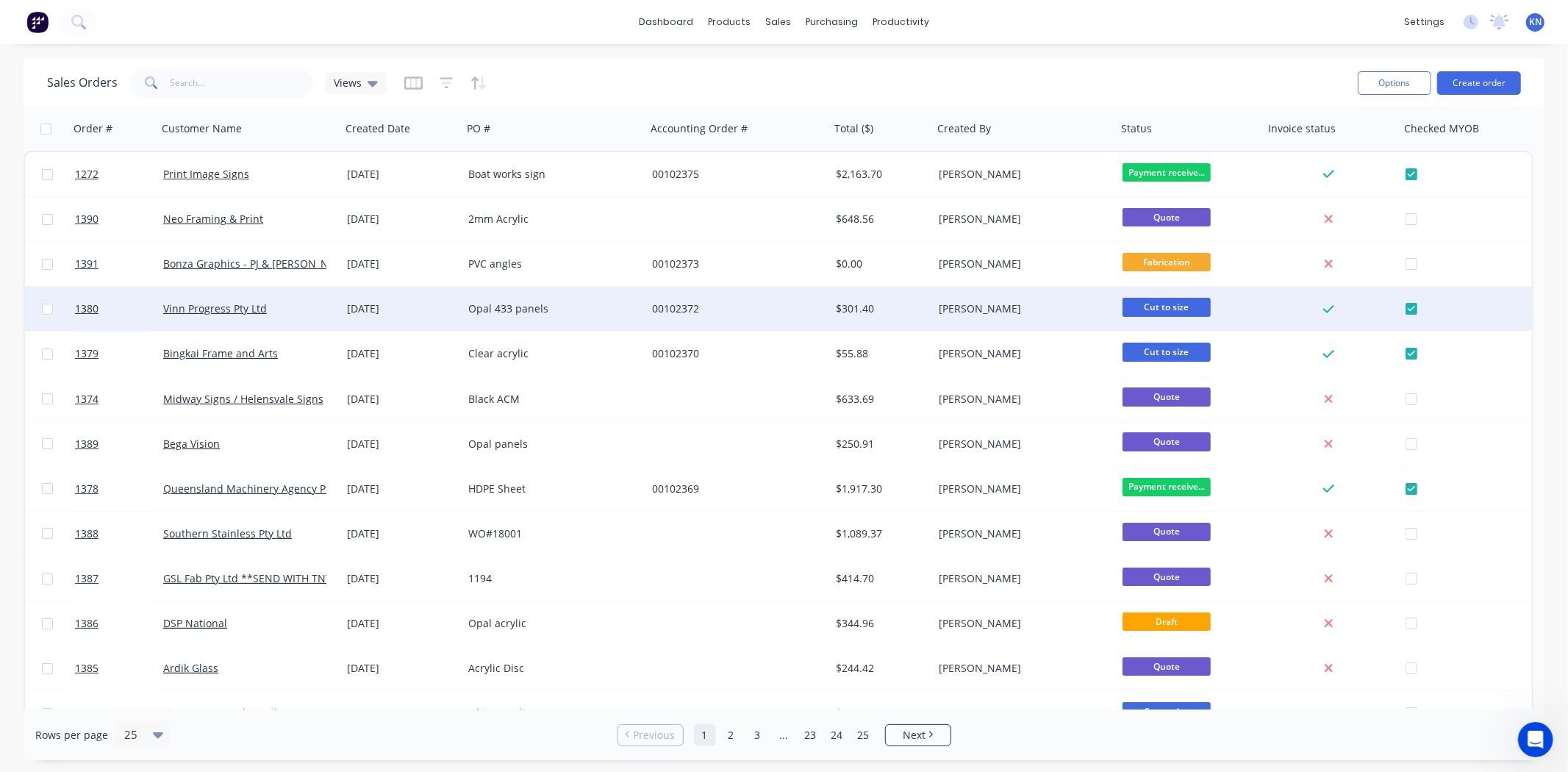
click at [307, 303] on div "Vinn Progress Pty Ltd" at bounding box center [244, 309] width 163 height 15
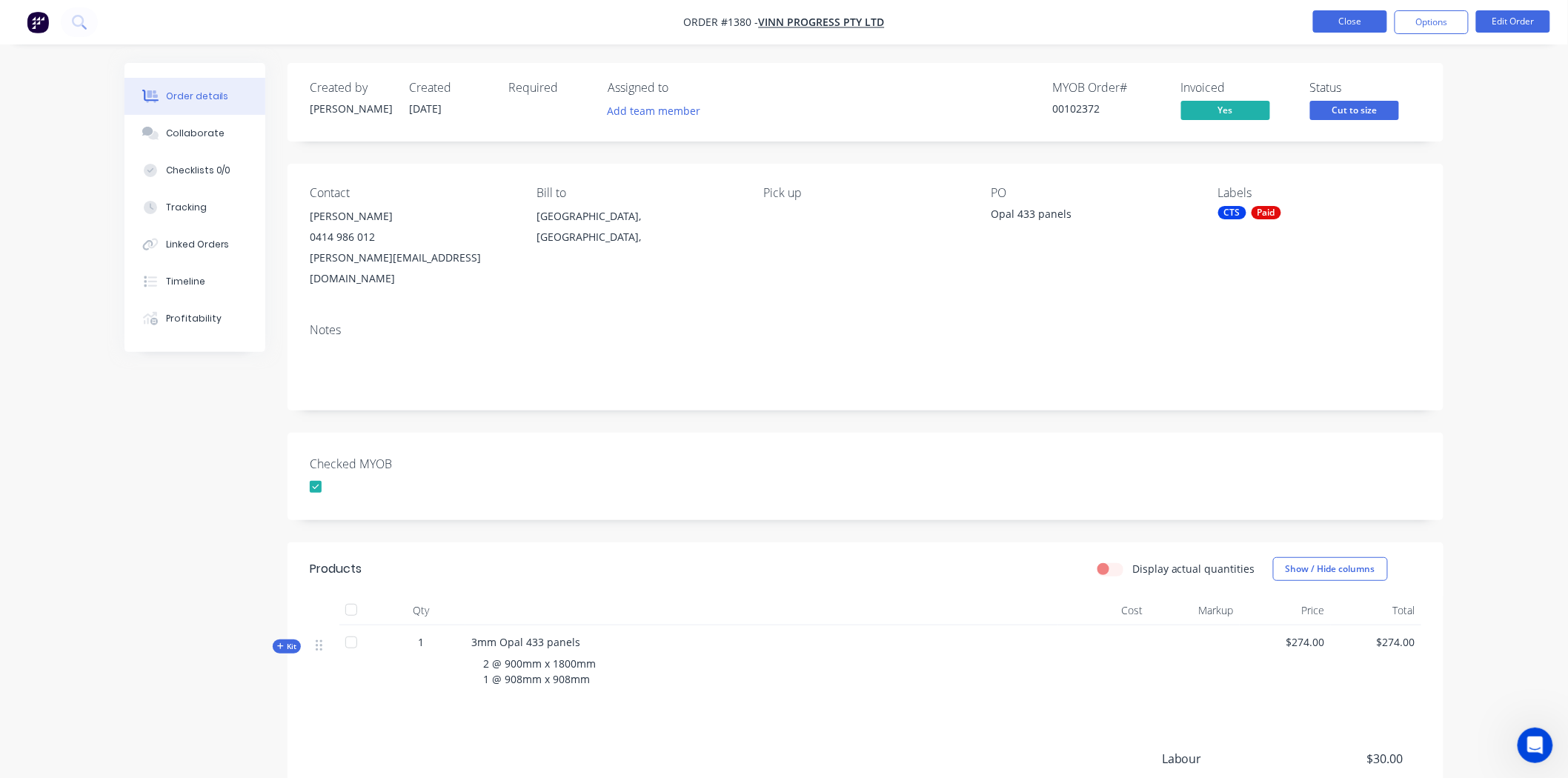
click at [1369, 22] on button "Close" at bounding box center [1350, 21] width 75 height 22
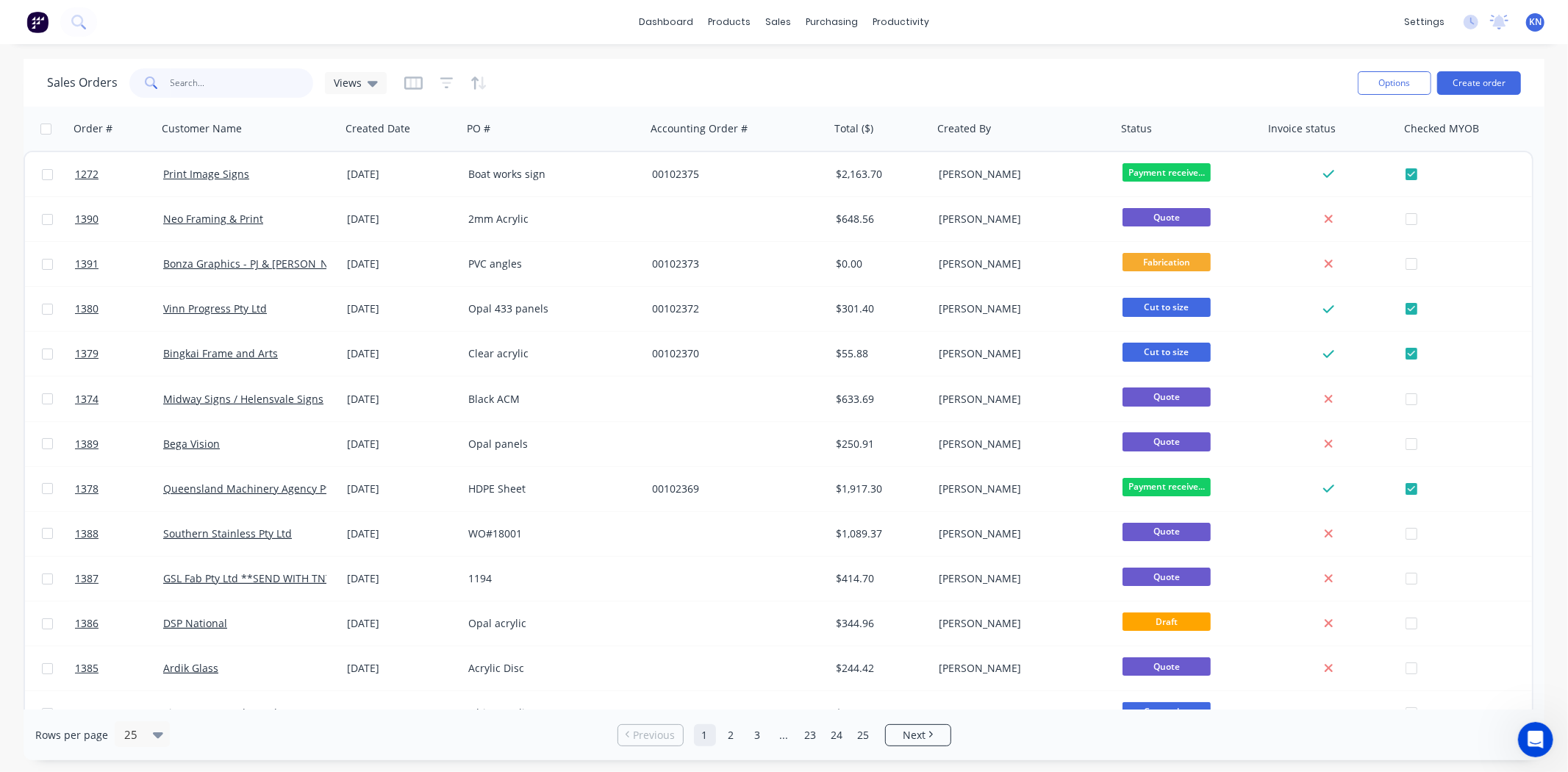
click at [213, 83] on input "text" at bounding box center [242, 82] width 144 height 29
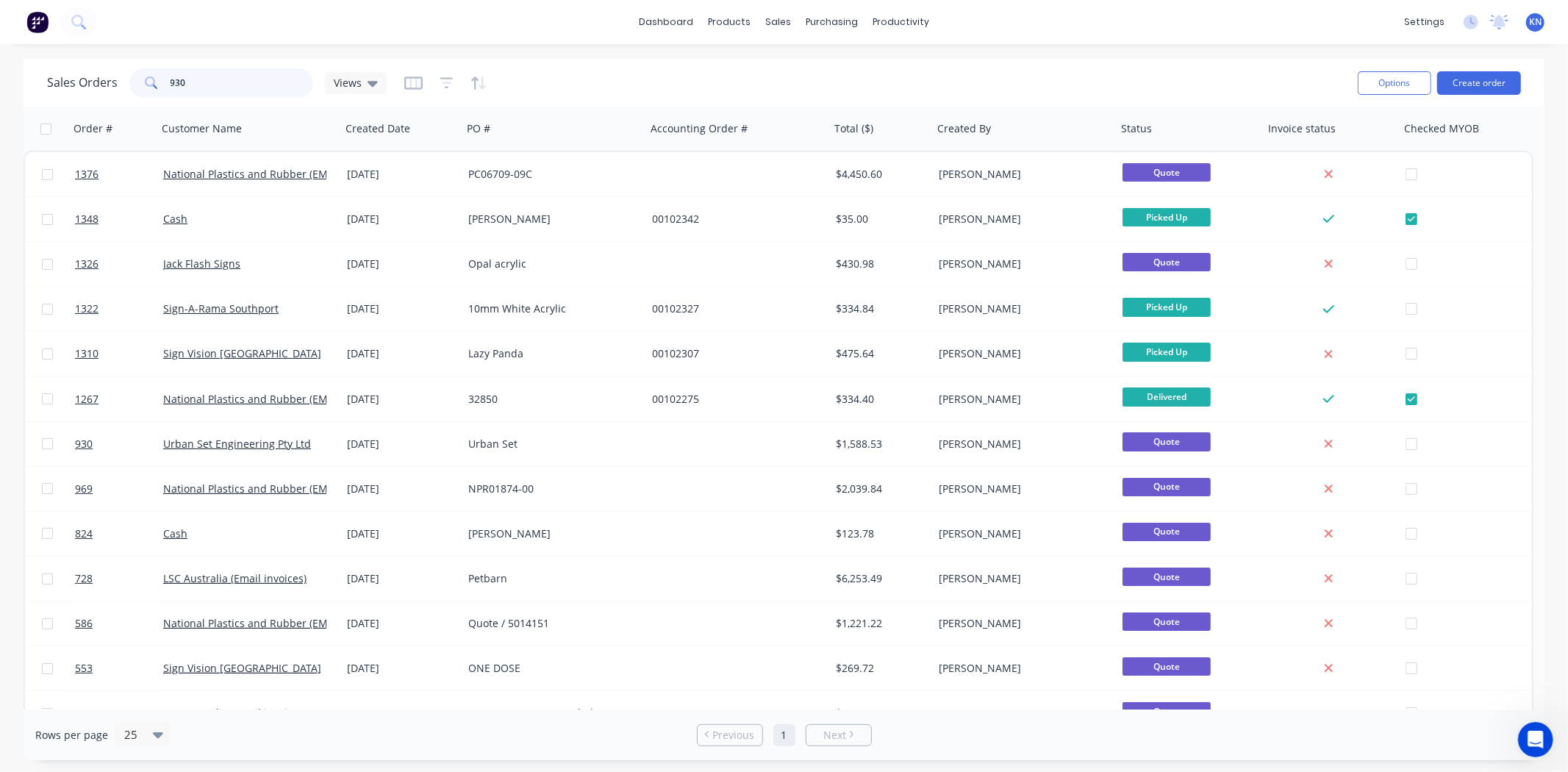
drag, startPoint x: 208, startPoint y: 81, endPoint x: 152, endPoint y: 82, distance: 56.0
click at [152, 82] on div "930" at bounding box center [221, 82] width 184 height 29
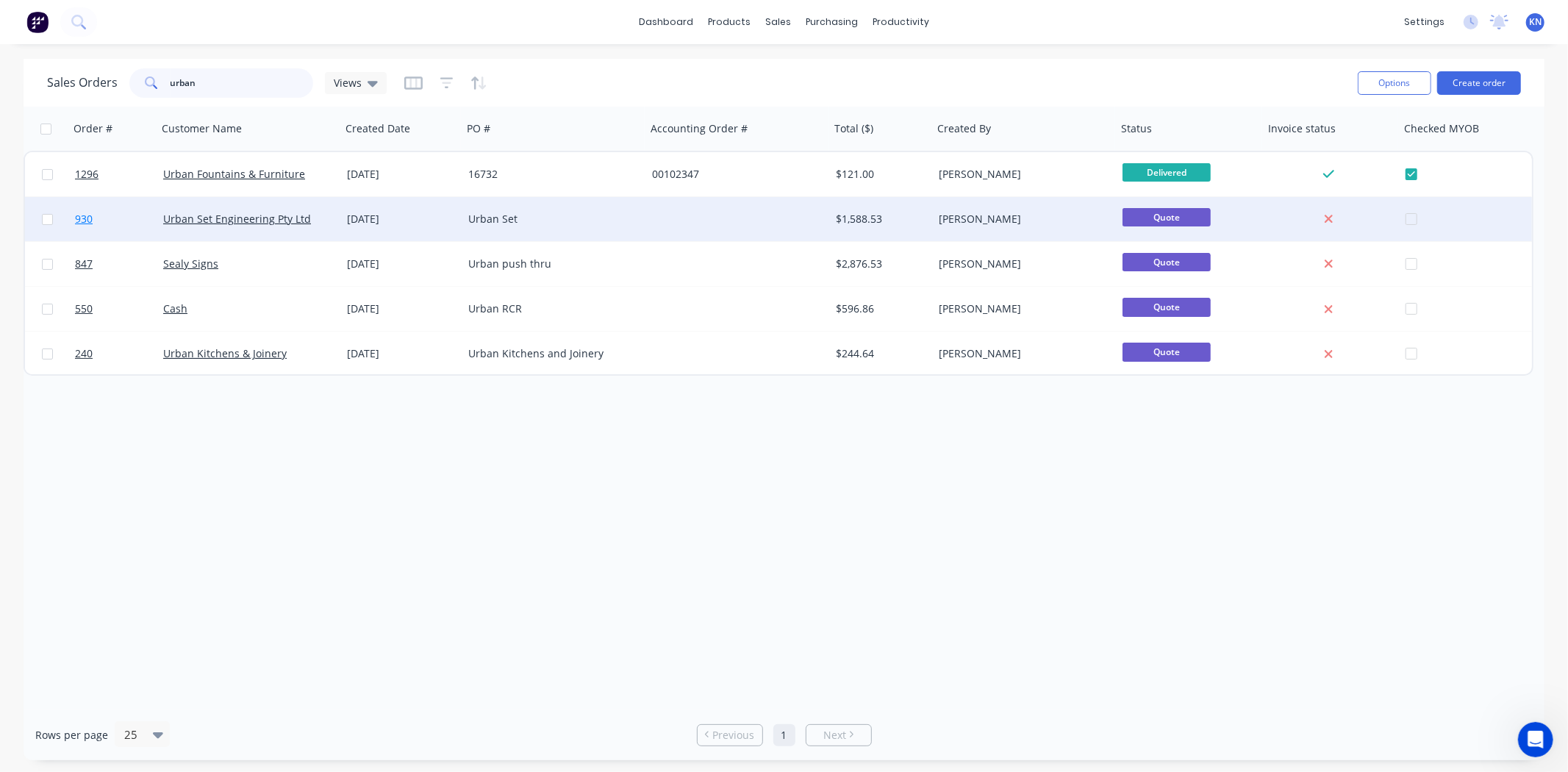
type input "urban"
click at [112, 216] on link "930" at bounding box center [118, 219] width 88 height 45
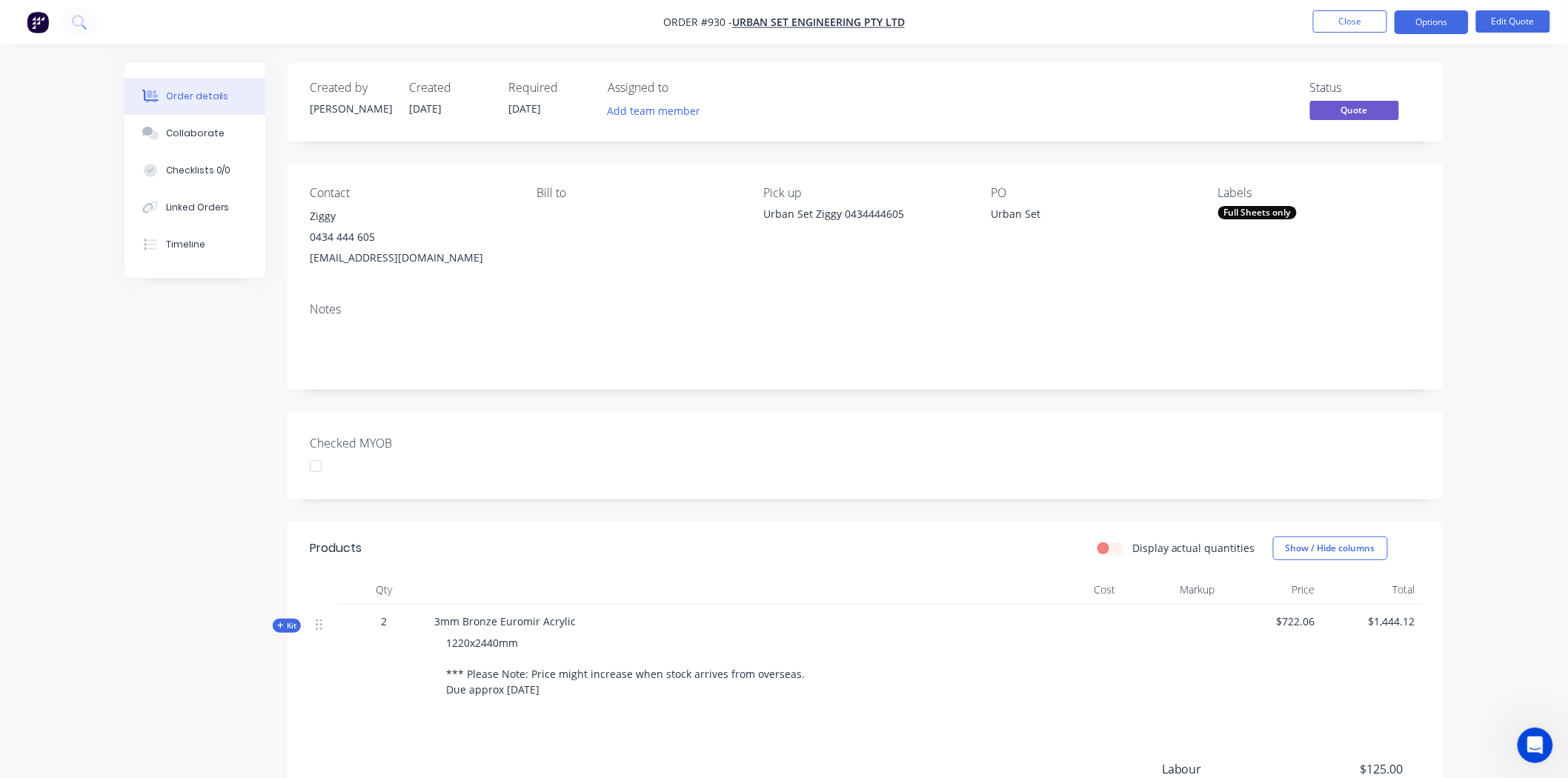
click at [314, 463] on div at bounding box center [315, 466] width 30 height 30
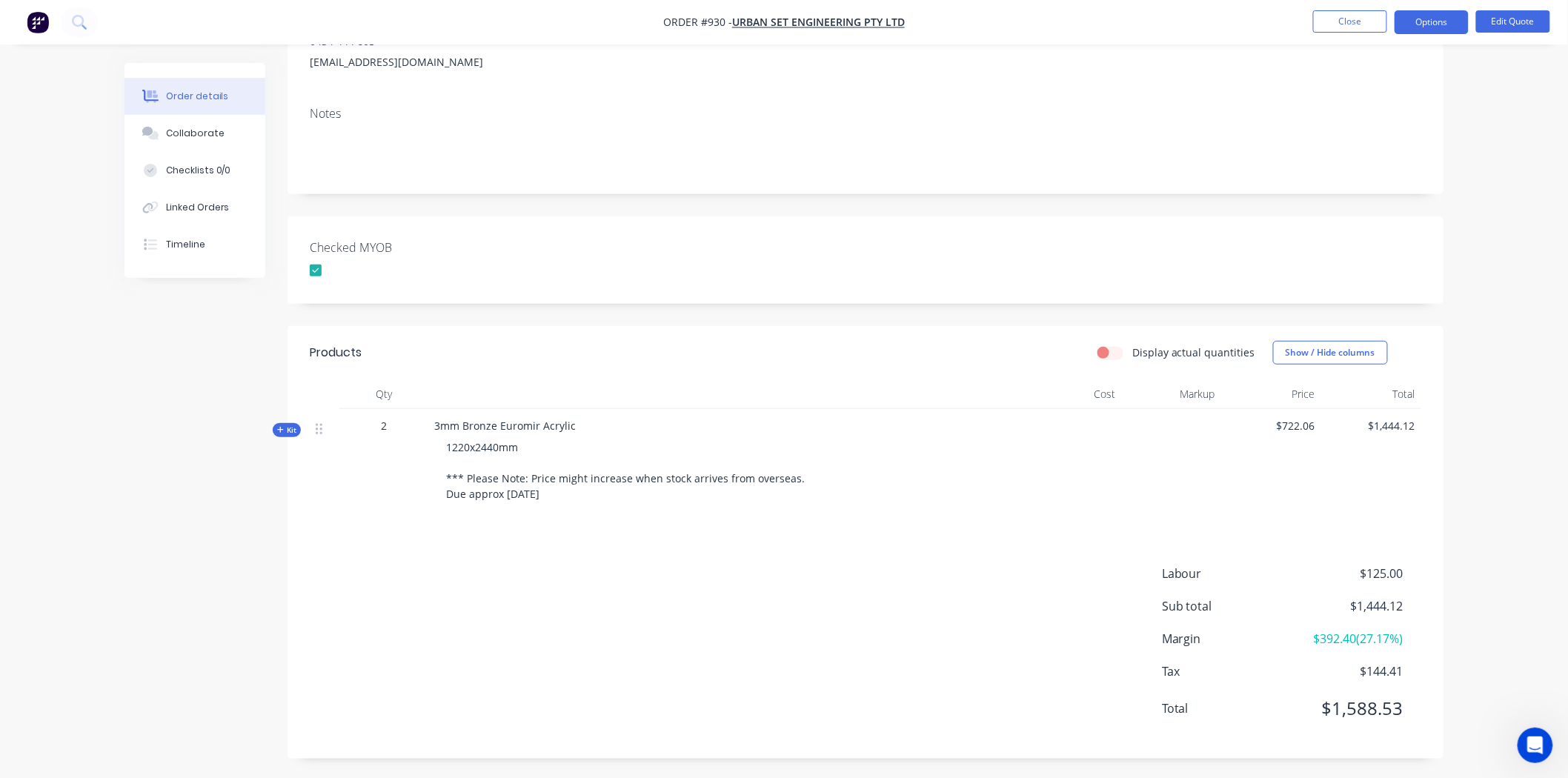
scroll to position [200, 0]
click at [1434, 16] on button "Options" at bounding box center [1432, 22] width 75 height 24
click at [1404, 176] on div "Convert to Order" at bounding box center [1387, 179] width 136 height 21
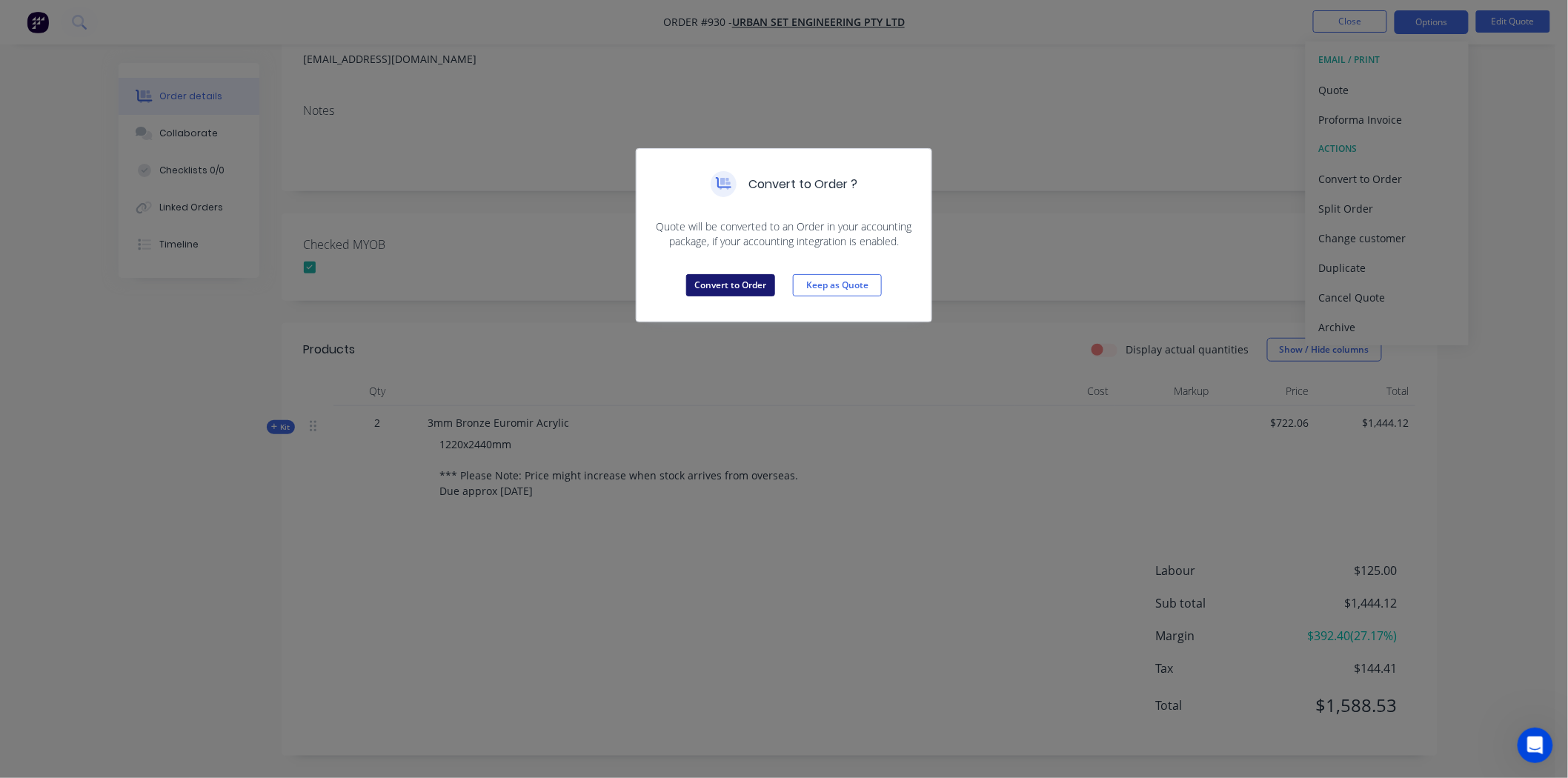
click at [723, 284] on button "Convert to Order" at bounding box center [730, 285] width 89 height 22
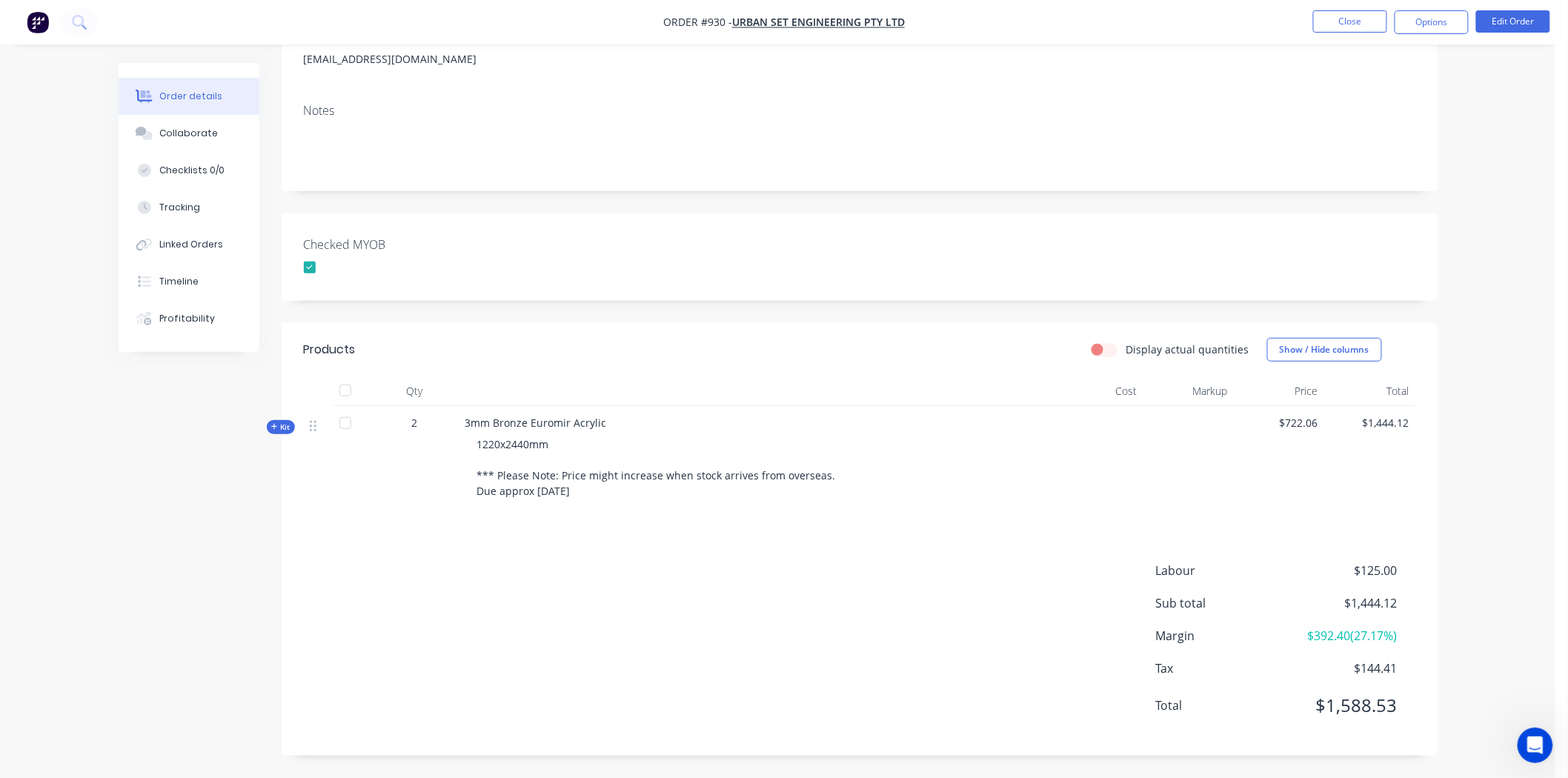
scroll to position [0, 0]
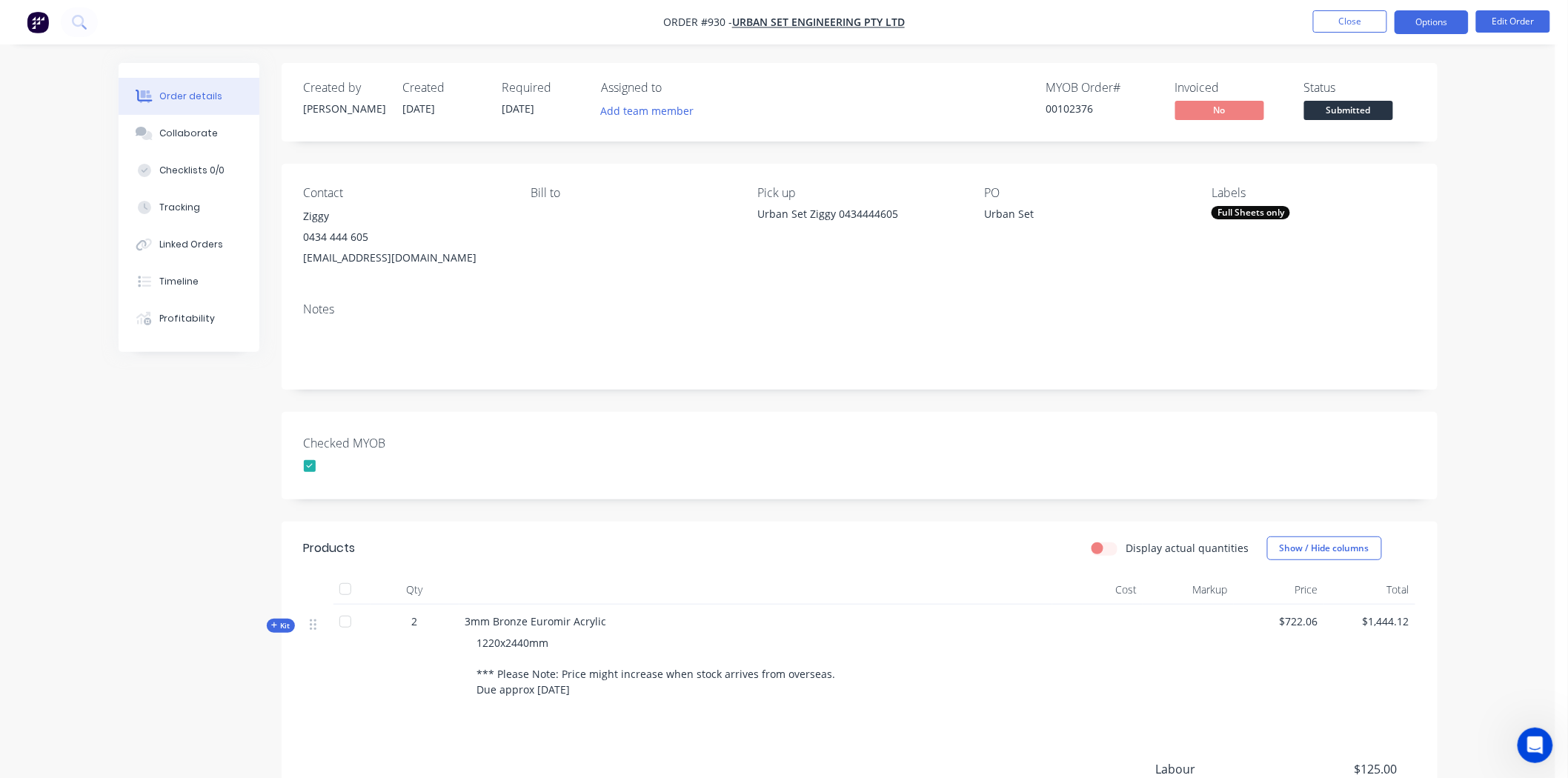
click at [1425, 21] on button "Options" at bounding box center [1432, 22] width 75 height 24
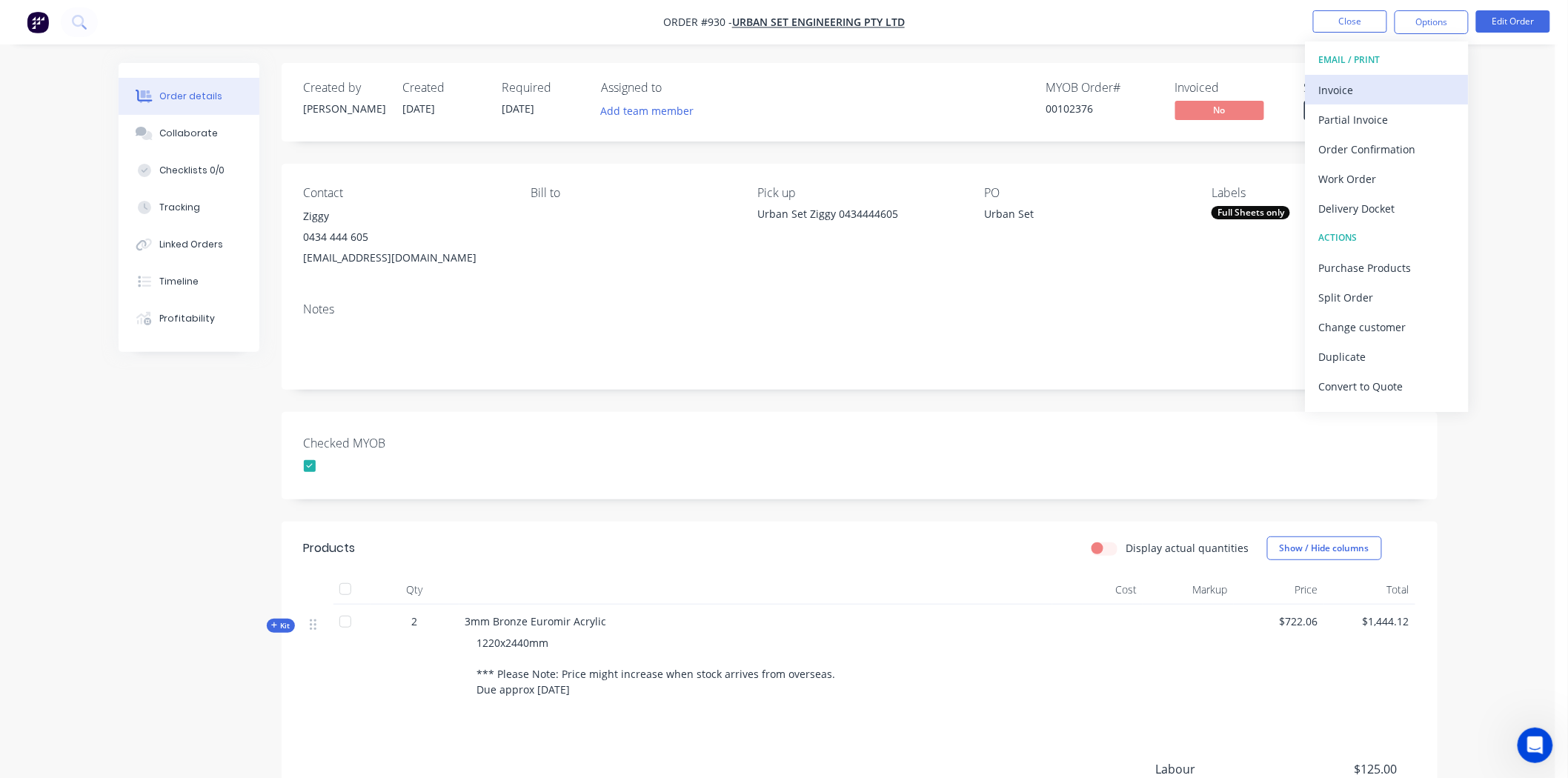
click at [1342, 89] on div "Invoice" at bounding box center [1387, 90] width 136 height 21
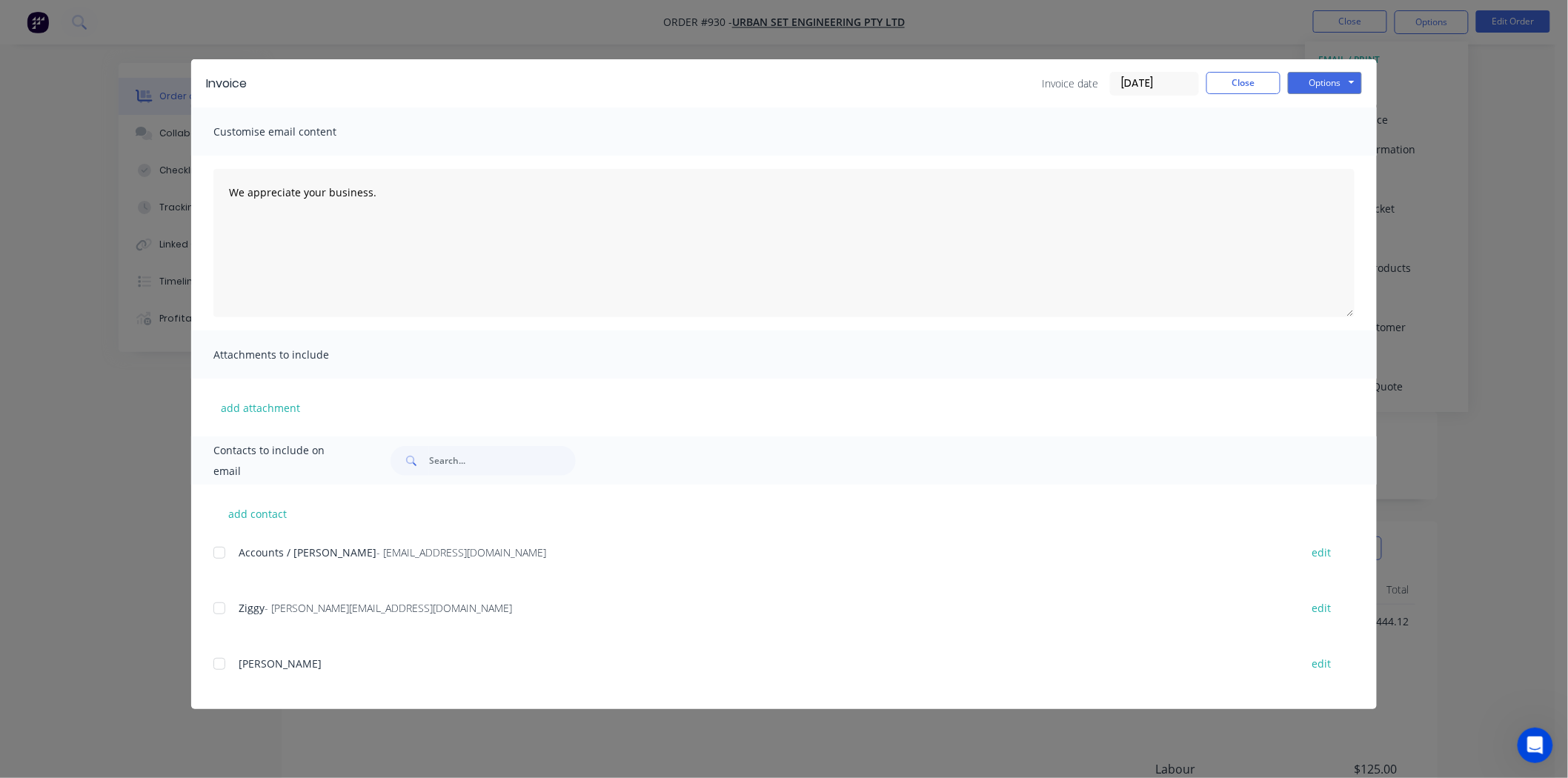
click at [1136, 81] on input "[DATE]" at bounding box center [1154, 84] width 87 height 22
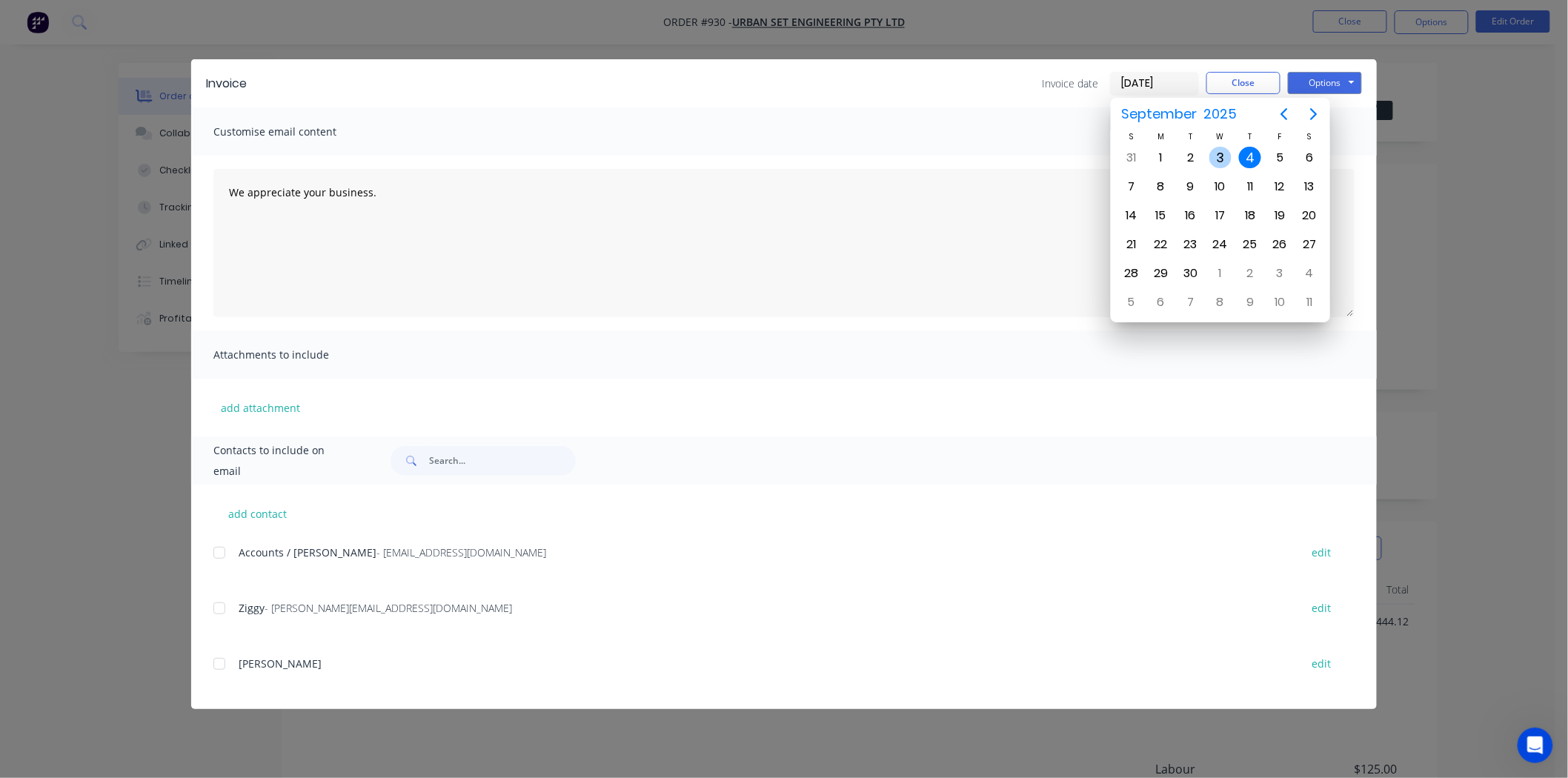
click at [1215, 157] on div "3" at bounding box center [1220, 157] width 22 height 22
type input "03/09/25"
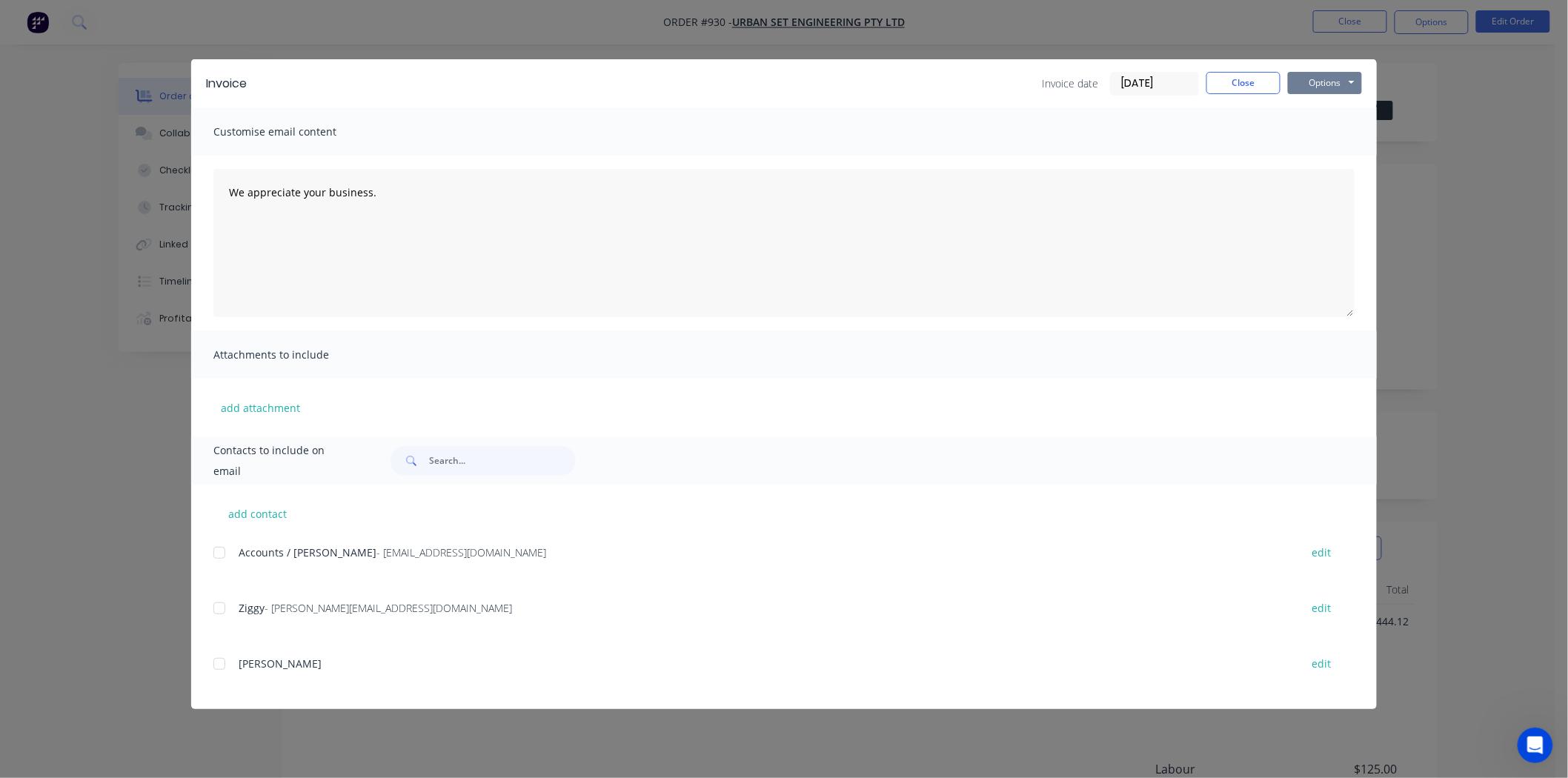
click at [1314, 77] on button "Options" at bounding box center [1325, 83] width 75 height 22
click at [1337, 128] on button "Print" at bounding box center [1335, 134] width 95 height 25
click at [1258, 80] on button "Close" at bounding box center [1244, 83] width 75 height 22
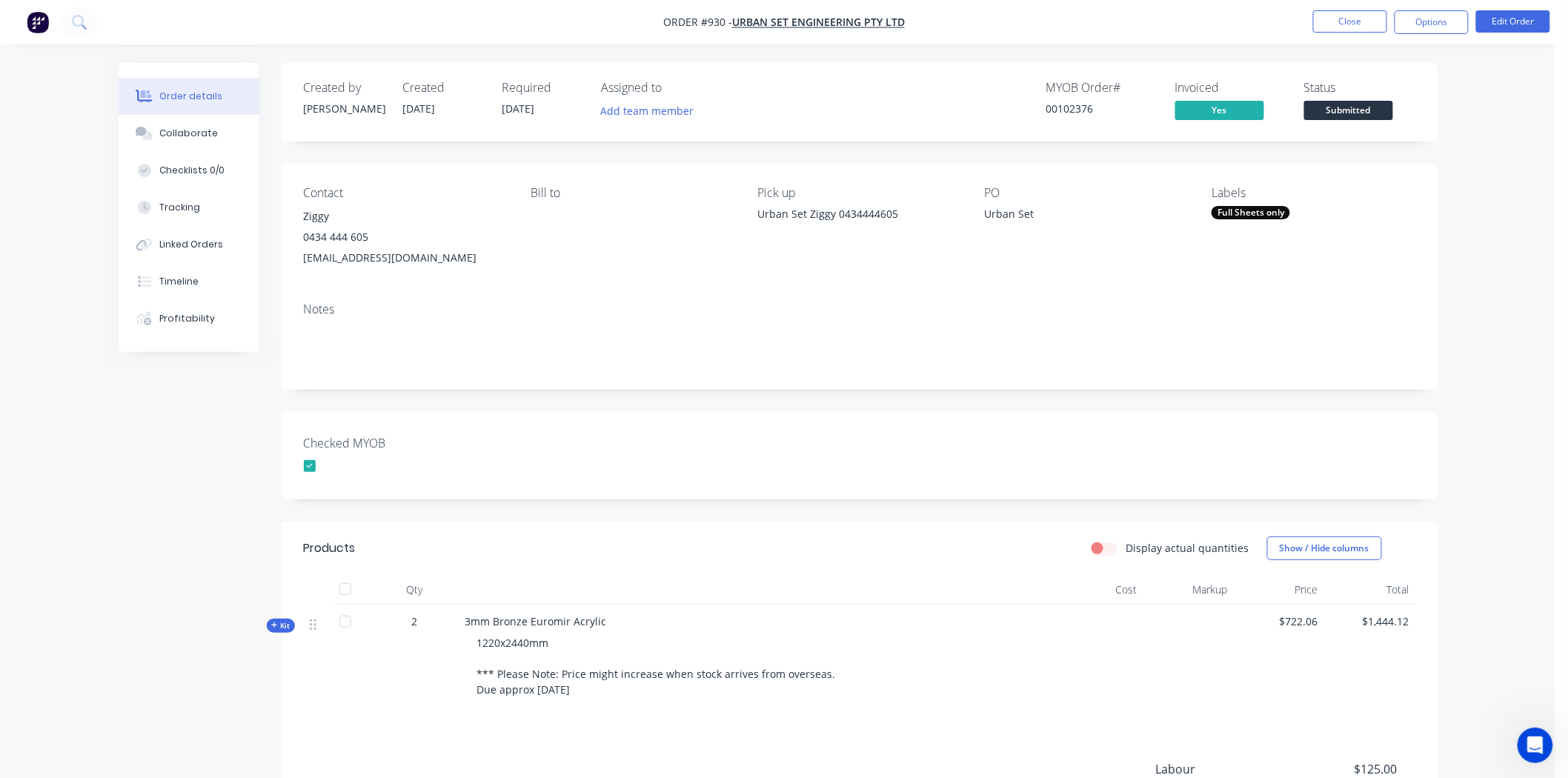
click at [1278, 209] on div "Full Sheets only" at bounding box center [1251, 212] width 79 height 14
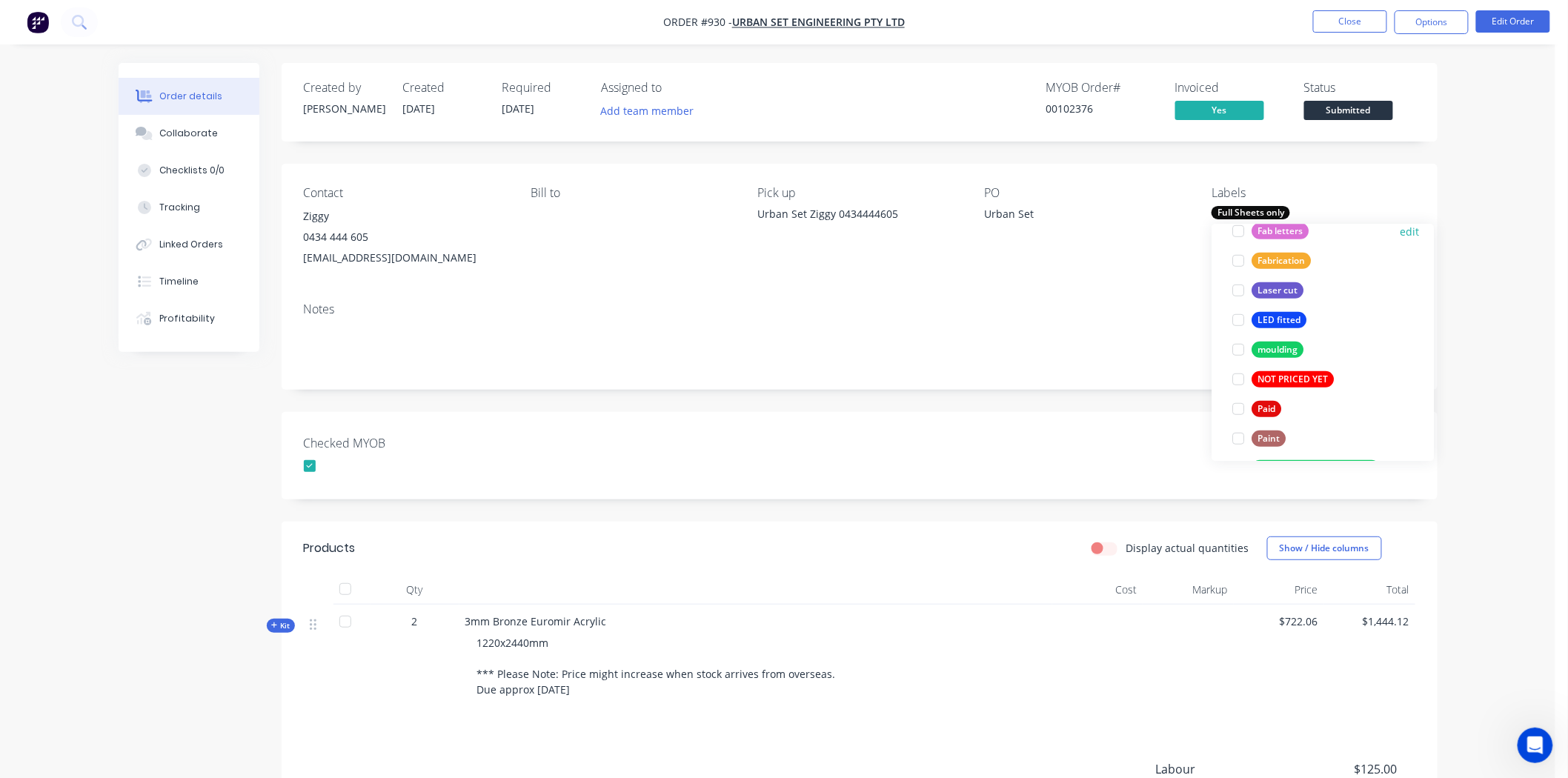
scroll to position [411, 0]
click at [1235, 403] on div at bounding box center [1239, 405] width 30 height 30
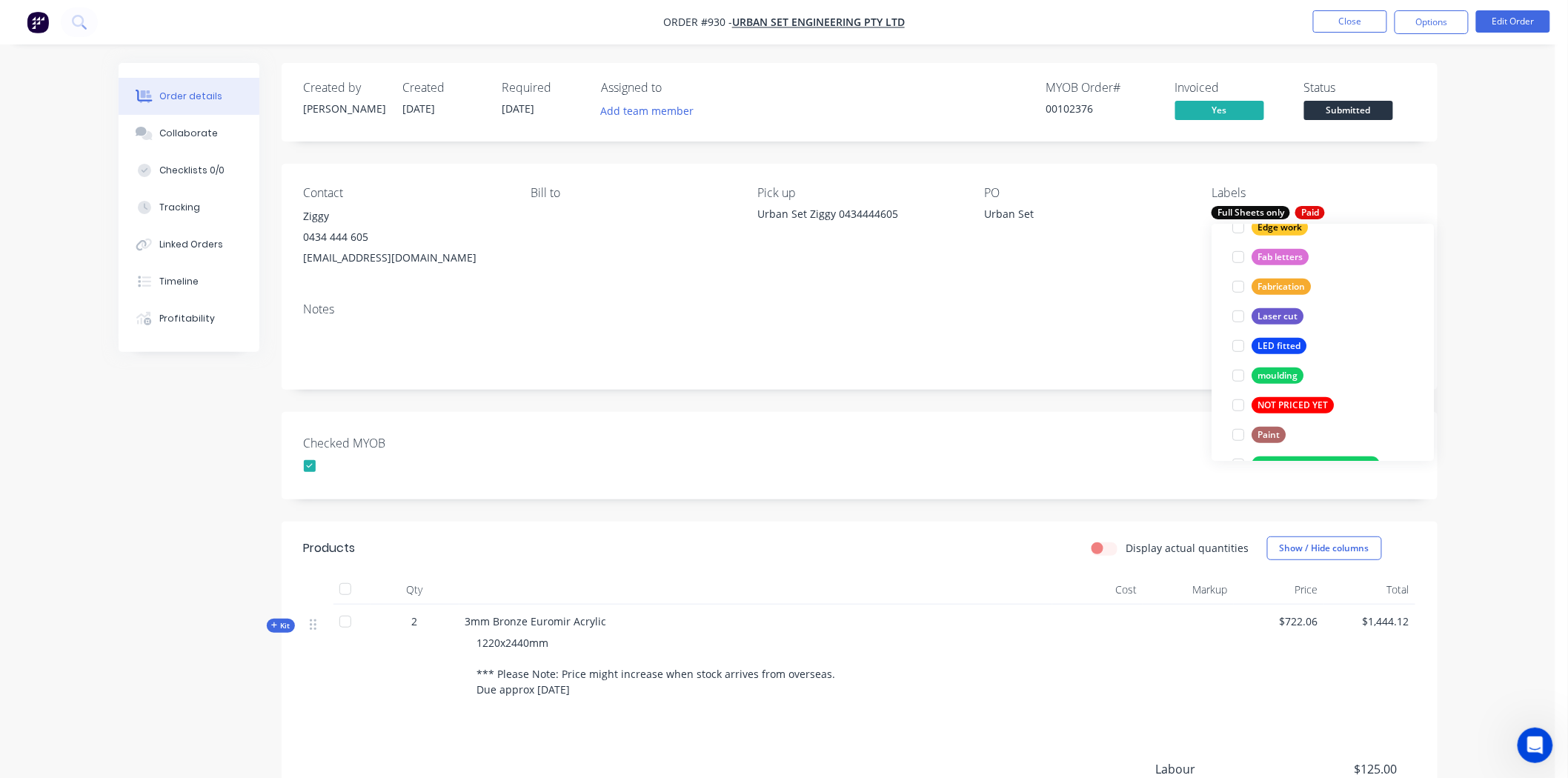
scroll to position [0, 0]
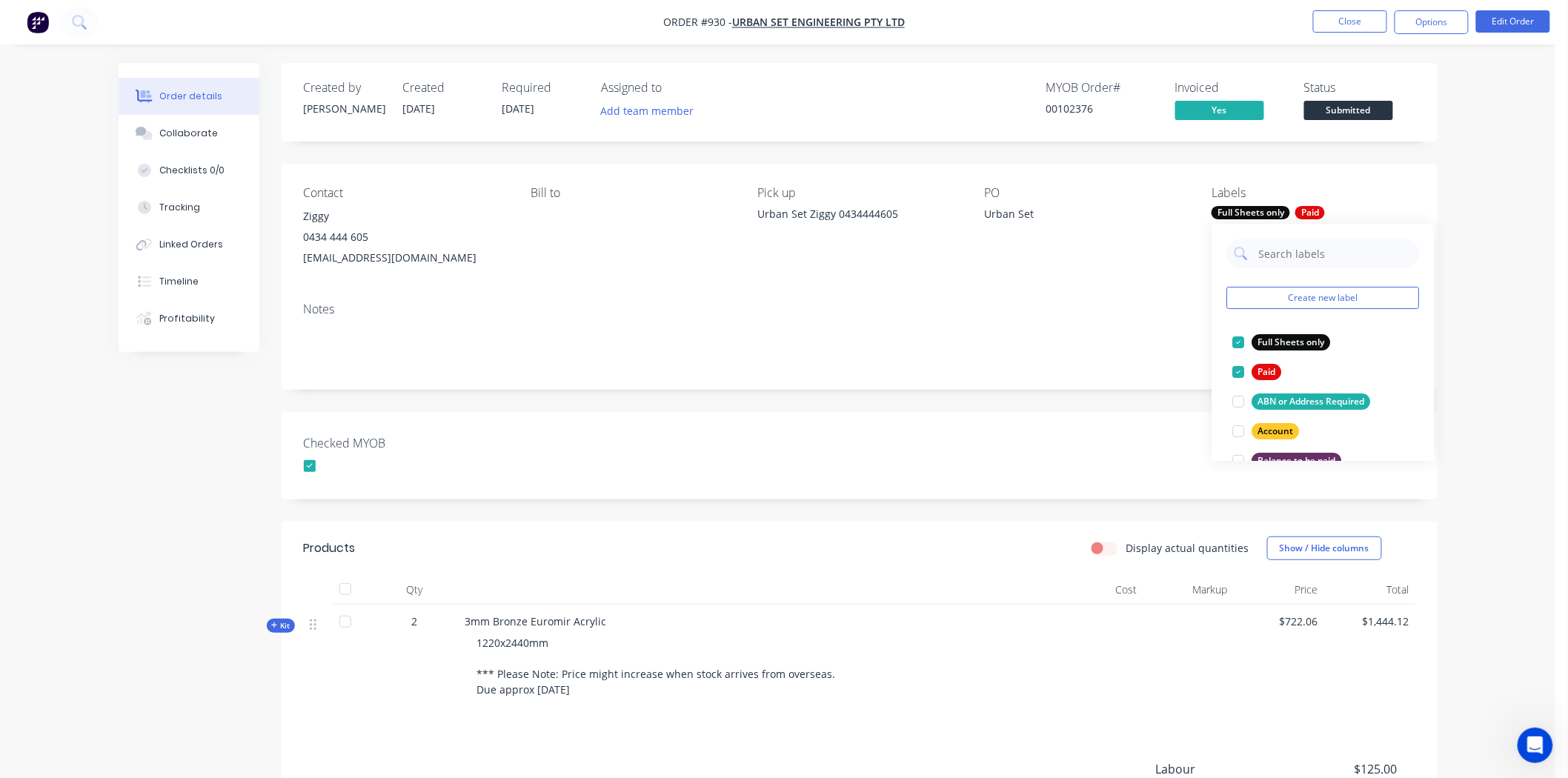
click at [1107, 312] on div "Notes" at bounding box center [859, 309] width 1112 height 14
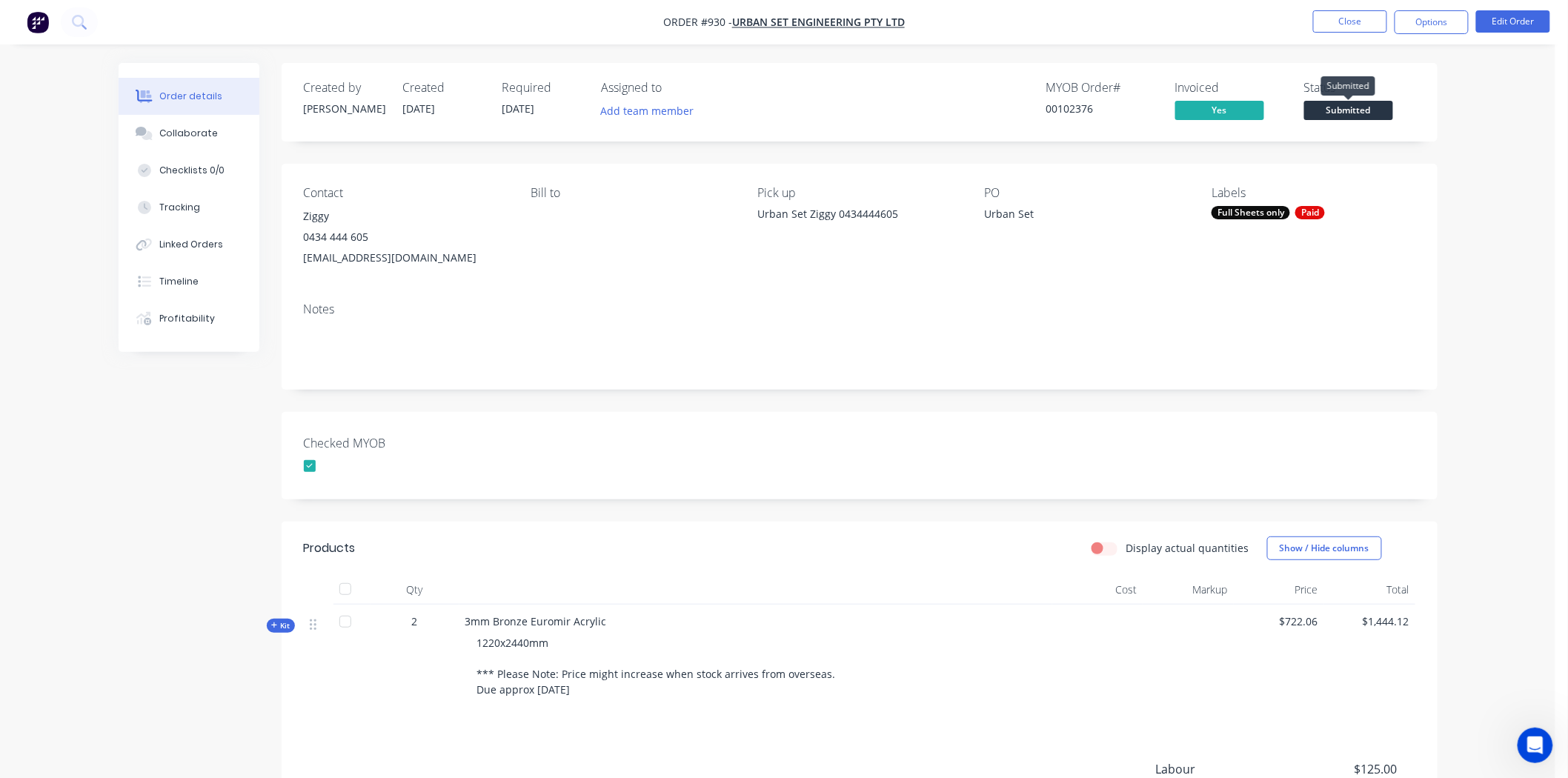
click at [1344, 108] on span "Submitted" at bounding box center [1348, 110] width 89 height 19
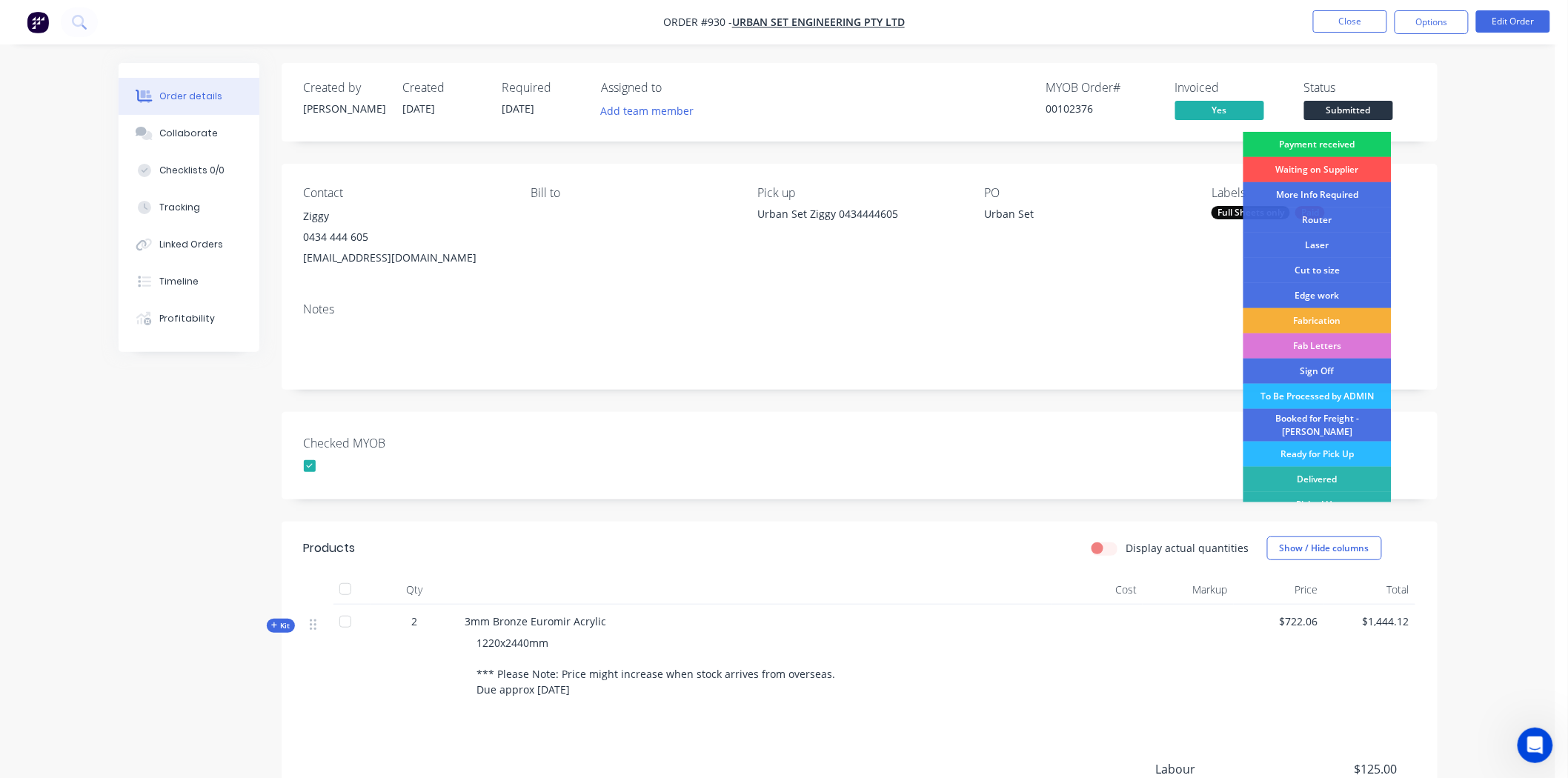
click at [1339, 140] on div "Payment received" at bounding box center [1317, 145] width 148 height 25
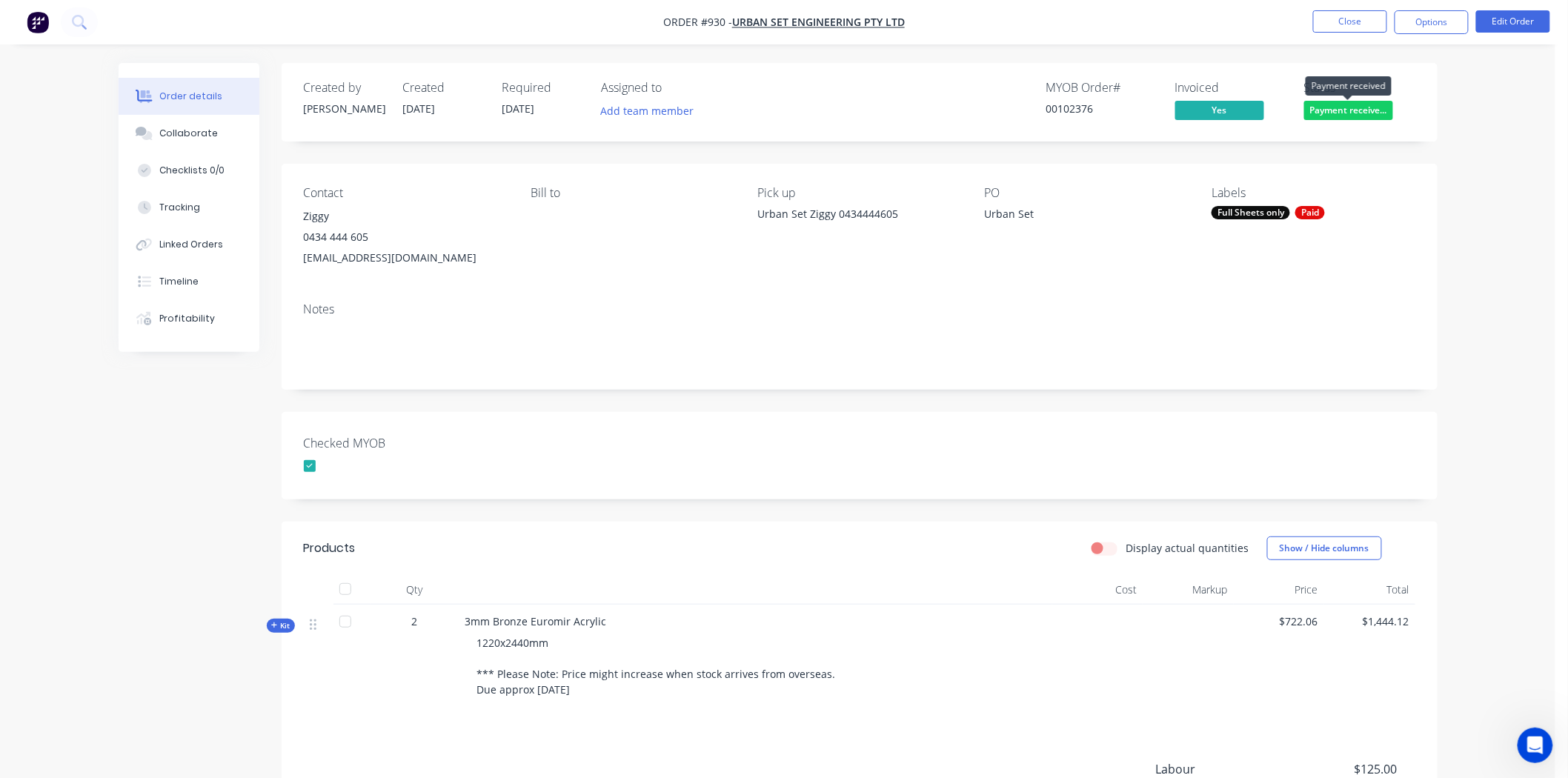
click at [1356, 100] on div "Payment received" at bounding box center [1349, 86] width 86 height 29
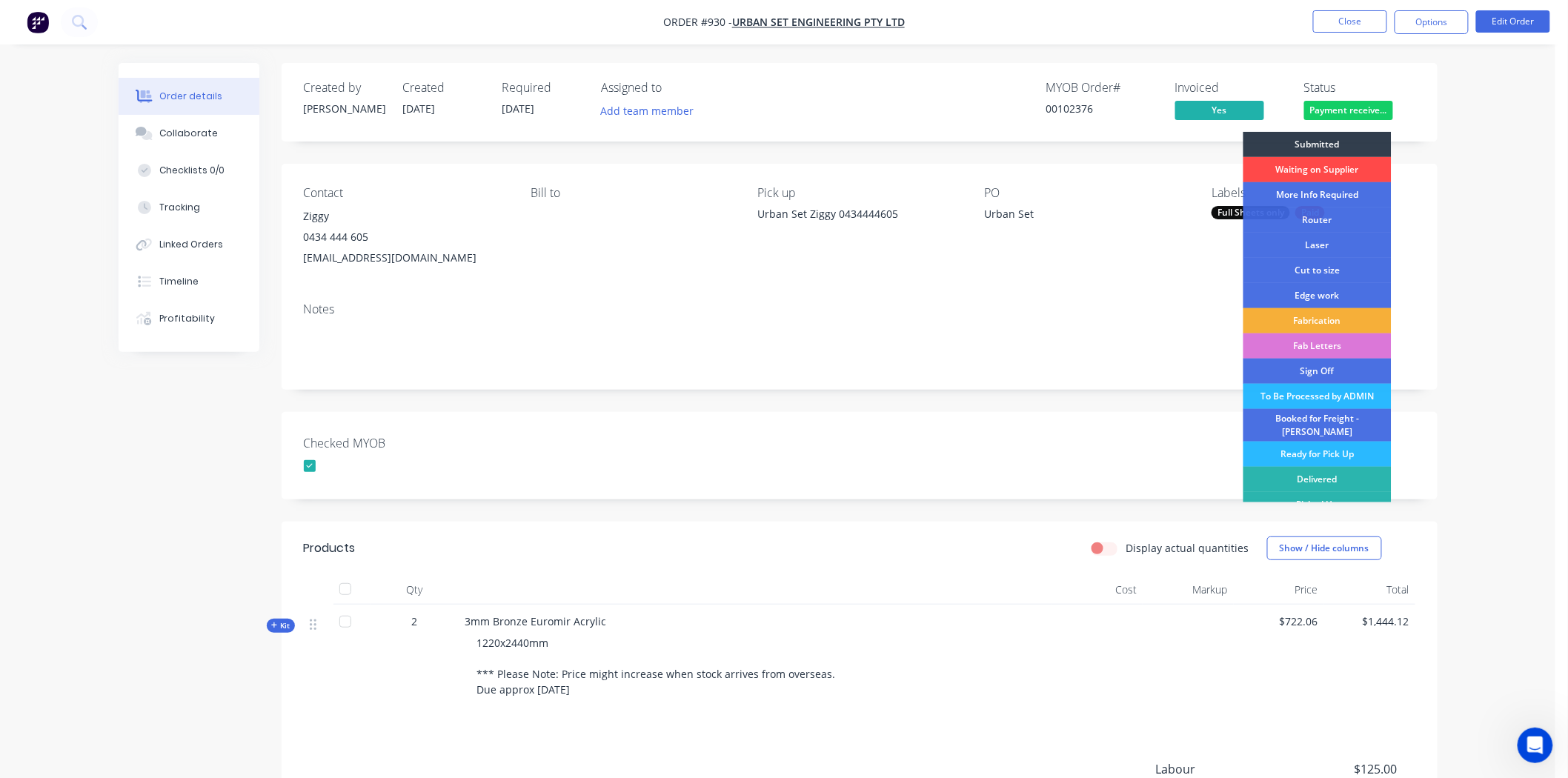
click at [1323, 167] on div "Waiting on Supplier" at bounding box center [1317, 170] width 148 height 25
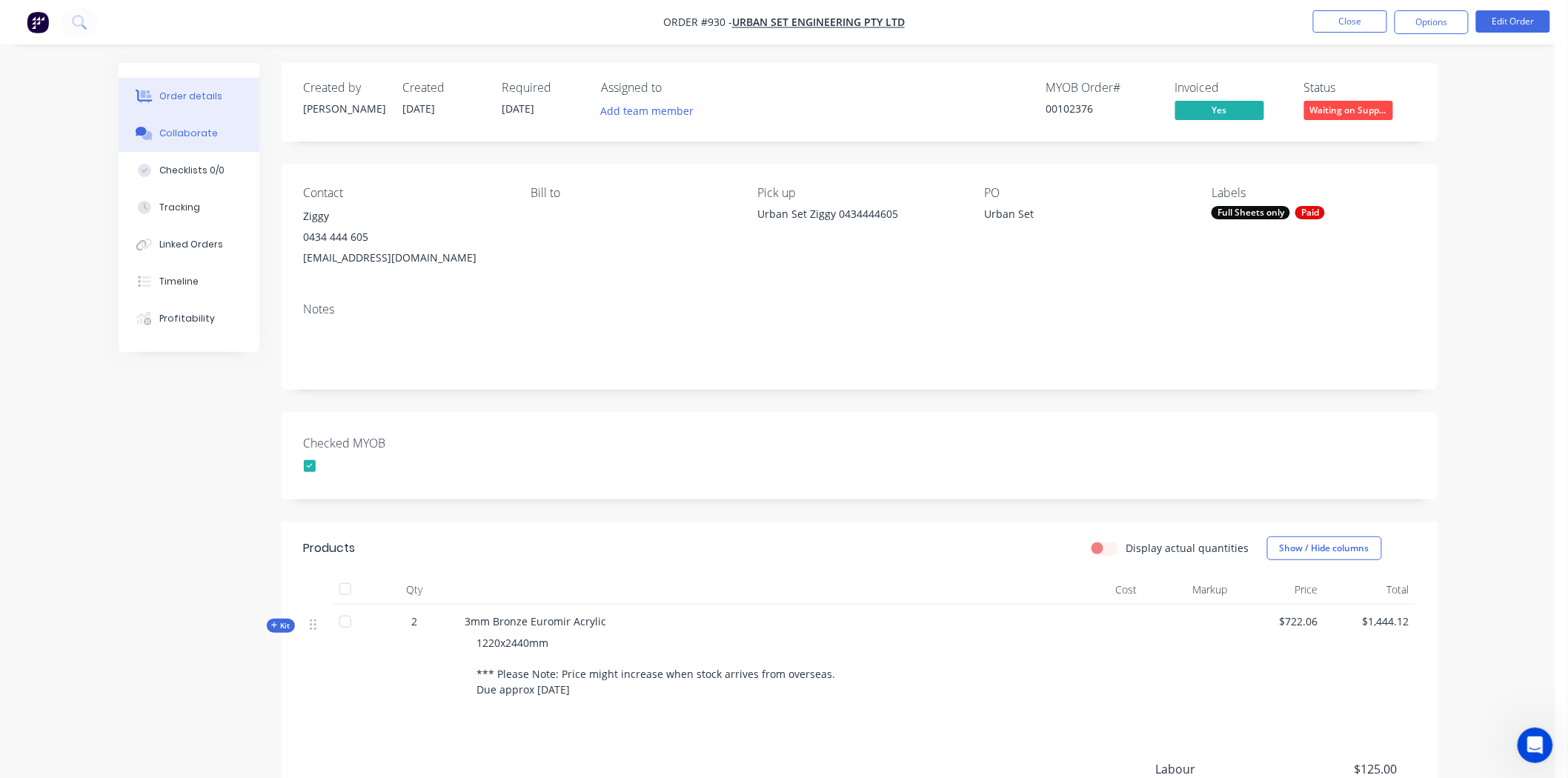
click at [188, 122] on button "Collaborate" at bounding box center [189, 134] width 141 height 37
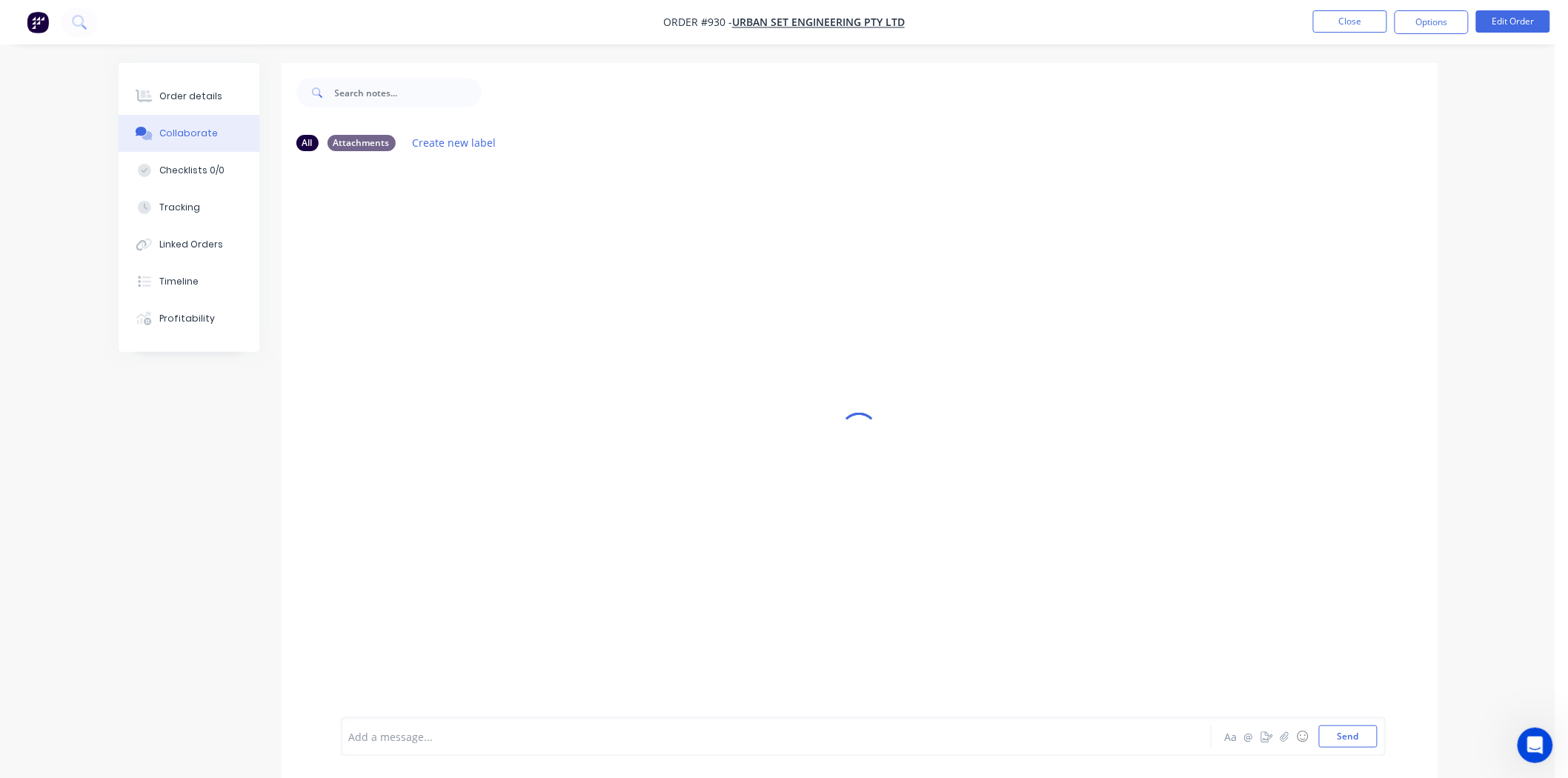
click at [418, 733] on div at bounding box center [735, 737] width 770 height 15
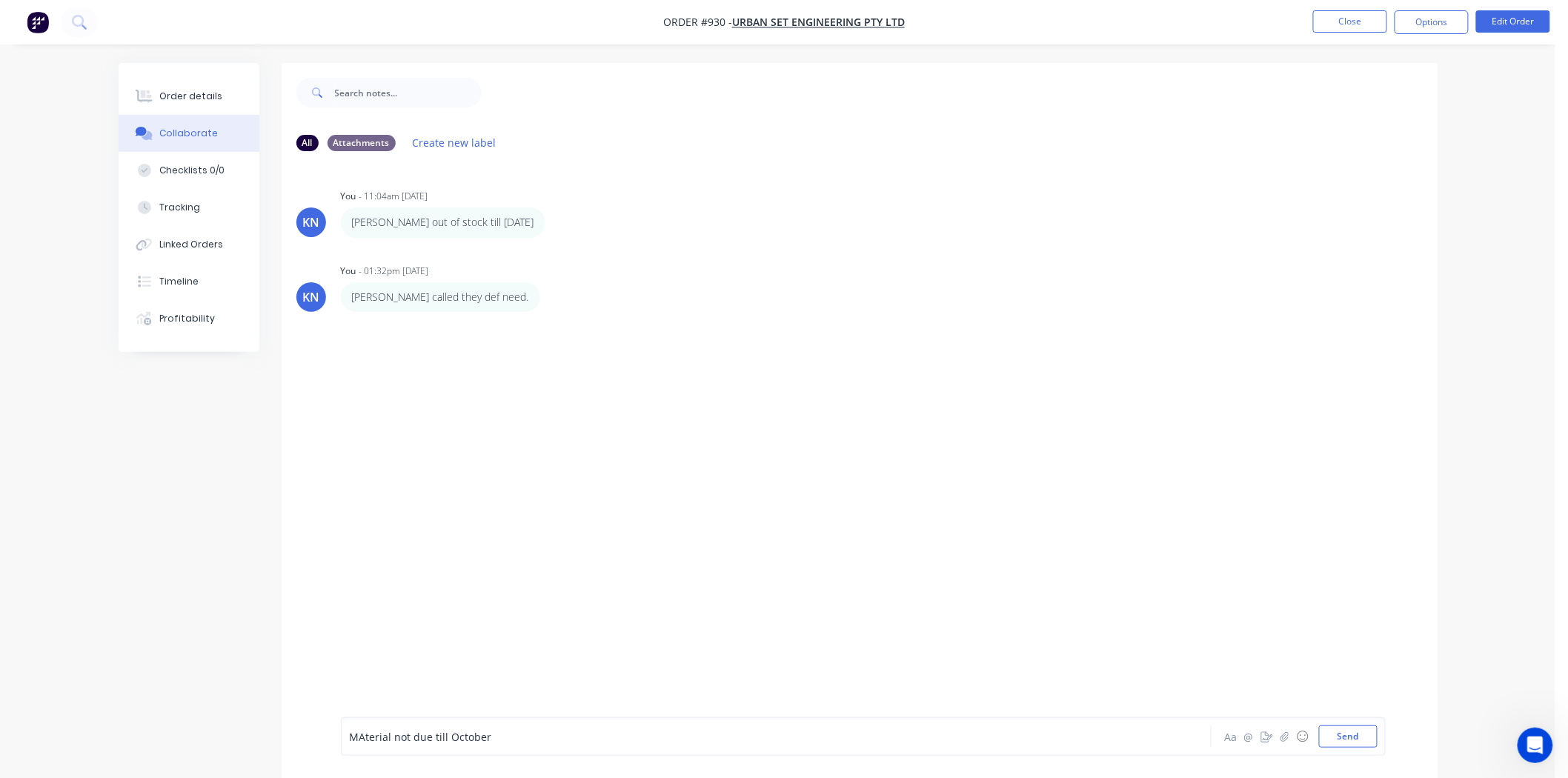
click at [363, 734] on span "MAterial not due till October" at bounding box center [421, 737] width 142 height 14
click at [525, 732] on div "Material not due till October" at bounding box center [735, 737] width 770 height 15
click at [1355, 739] on button "Send" at bounding box center [1348, 737] width 58 height 22
click at [174, 91] on div "Order details" at bounding box center [190, 97] width 63 height 14
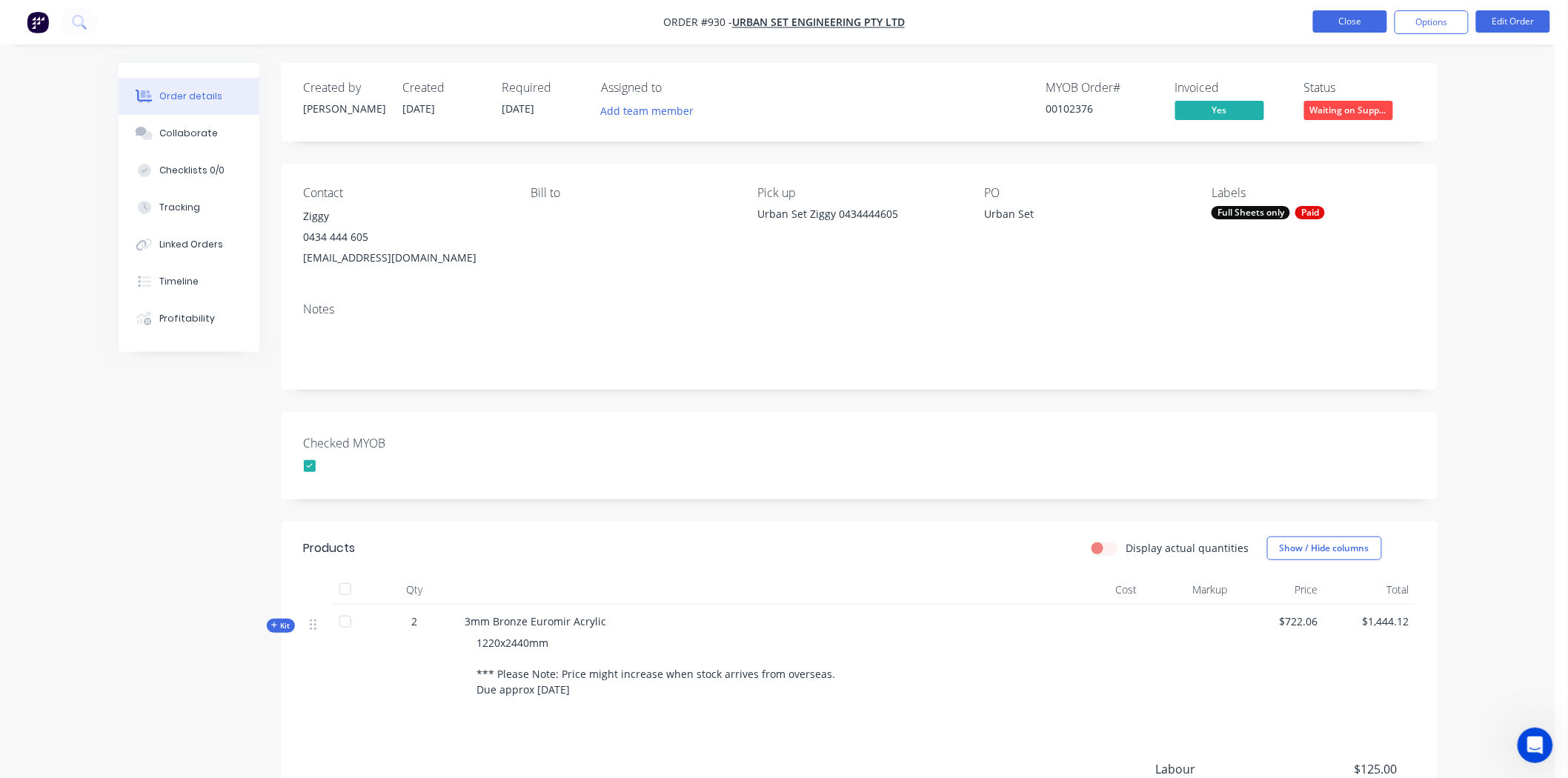
click at [1369, 19] on button "Close" at bounding box center [1350, 21] width 75 height 22
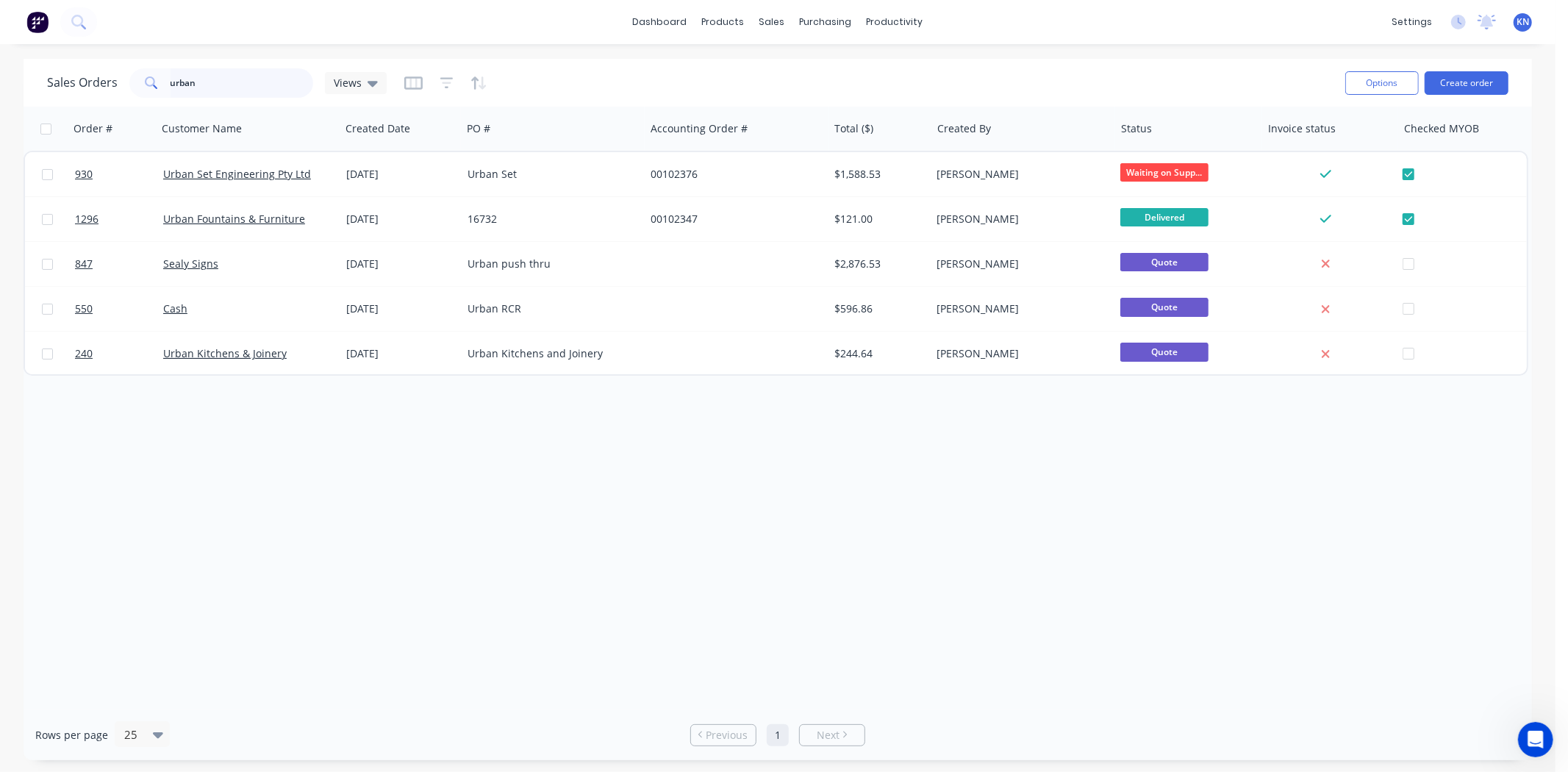
click at [230, 86] on input "urban" at bounding box center [242, 82] width 144 height 29
type input "u"
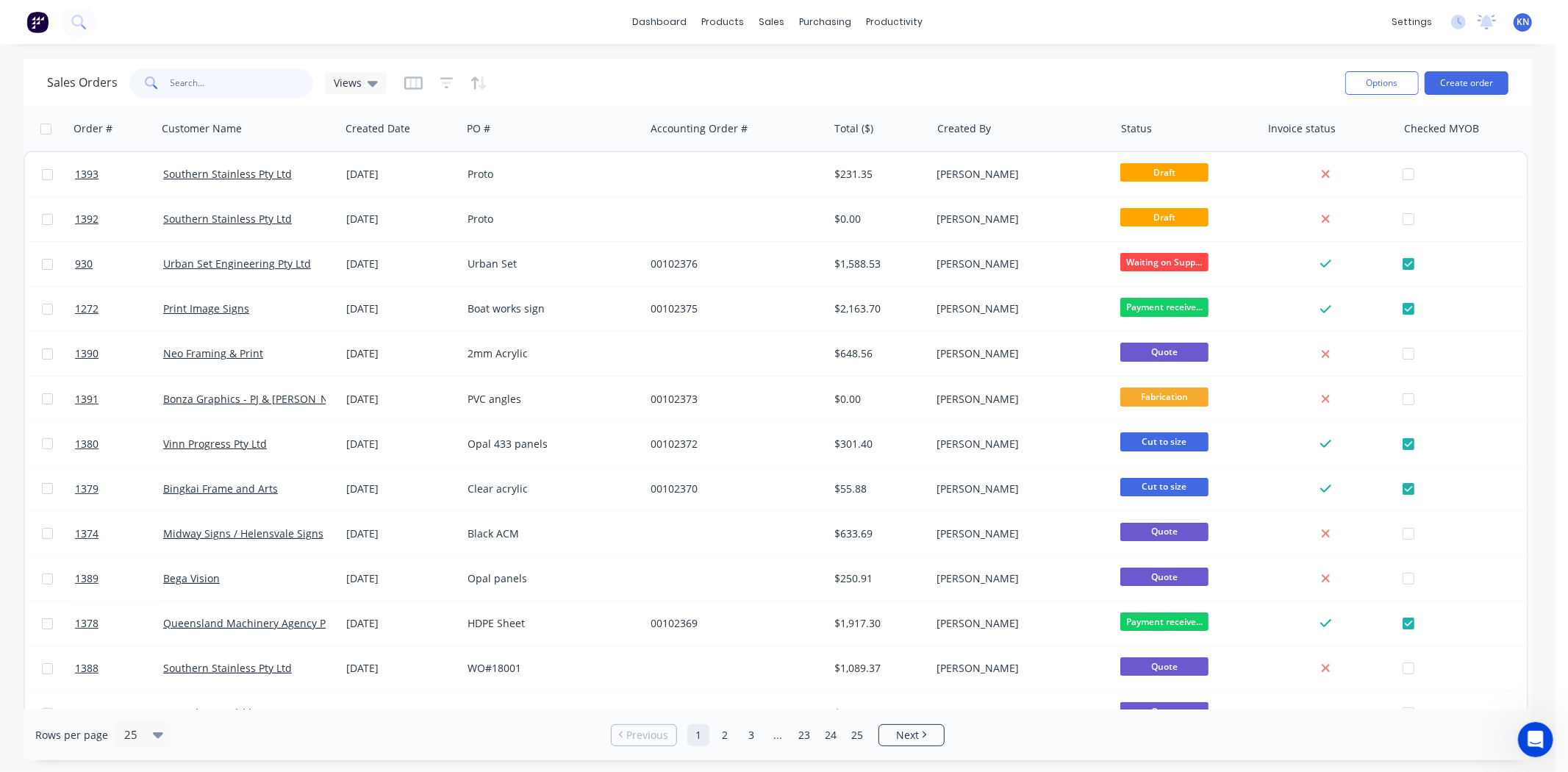
click at [181, 80] on input "text" at bounding box center [242, 82] width 144 height 29
type input "1342"
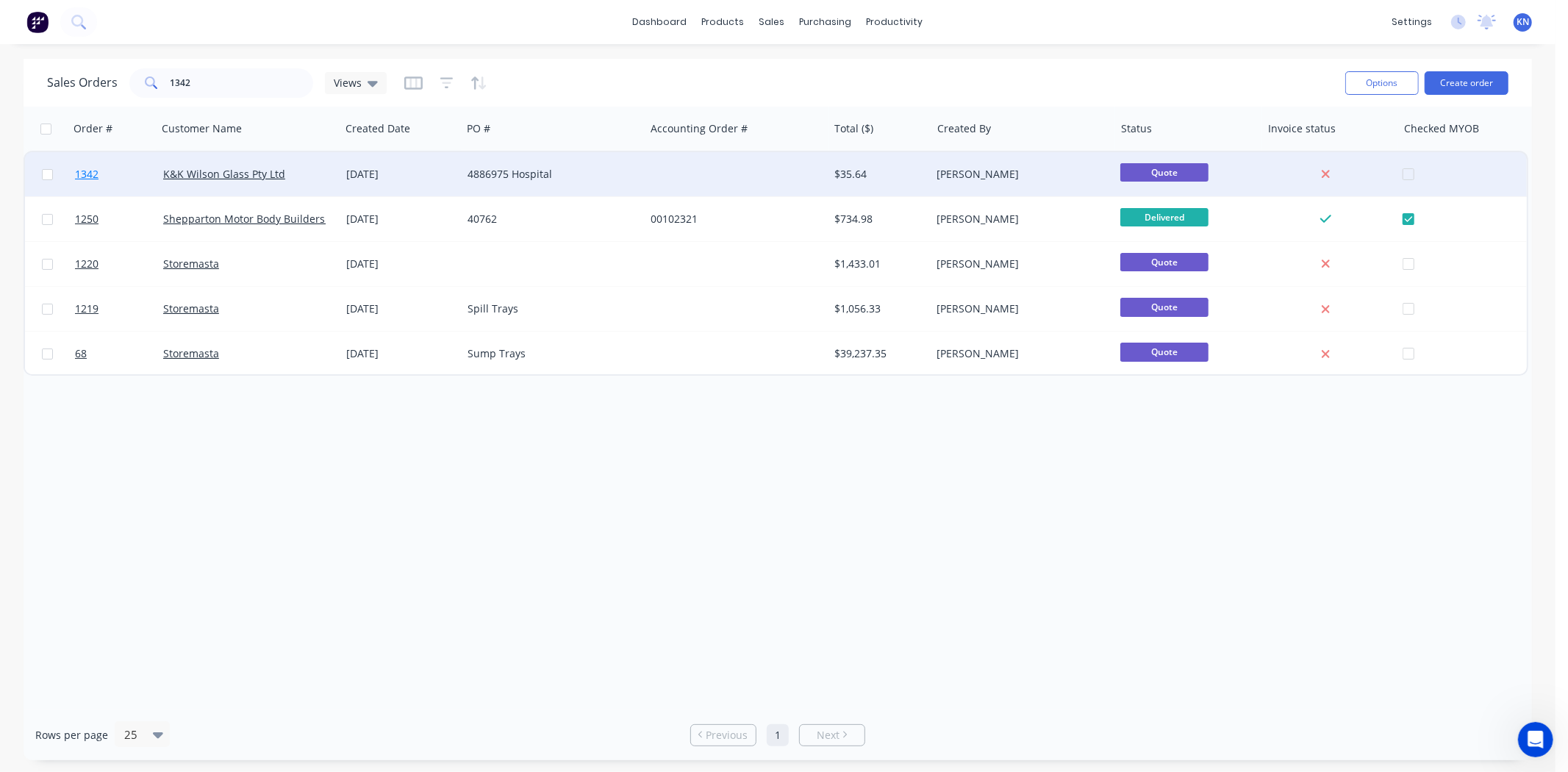
click at [128, 169] on link "1342" at bounding box center [118, 174] width 88 height 45
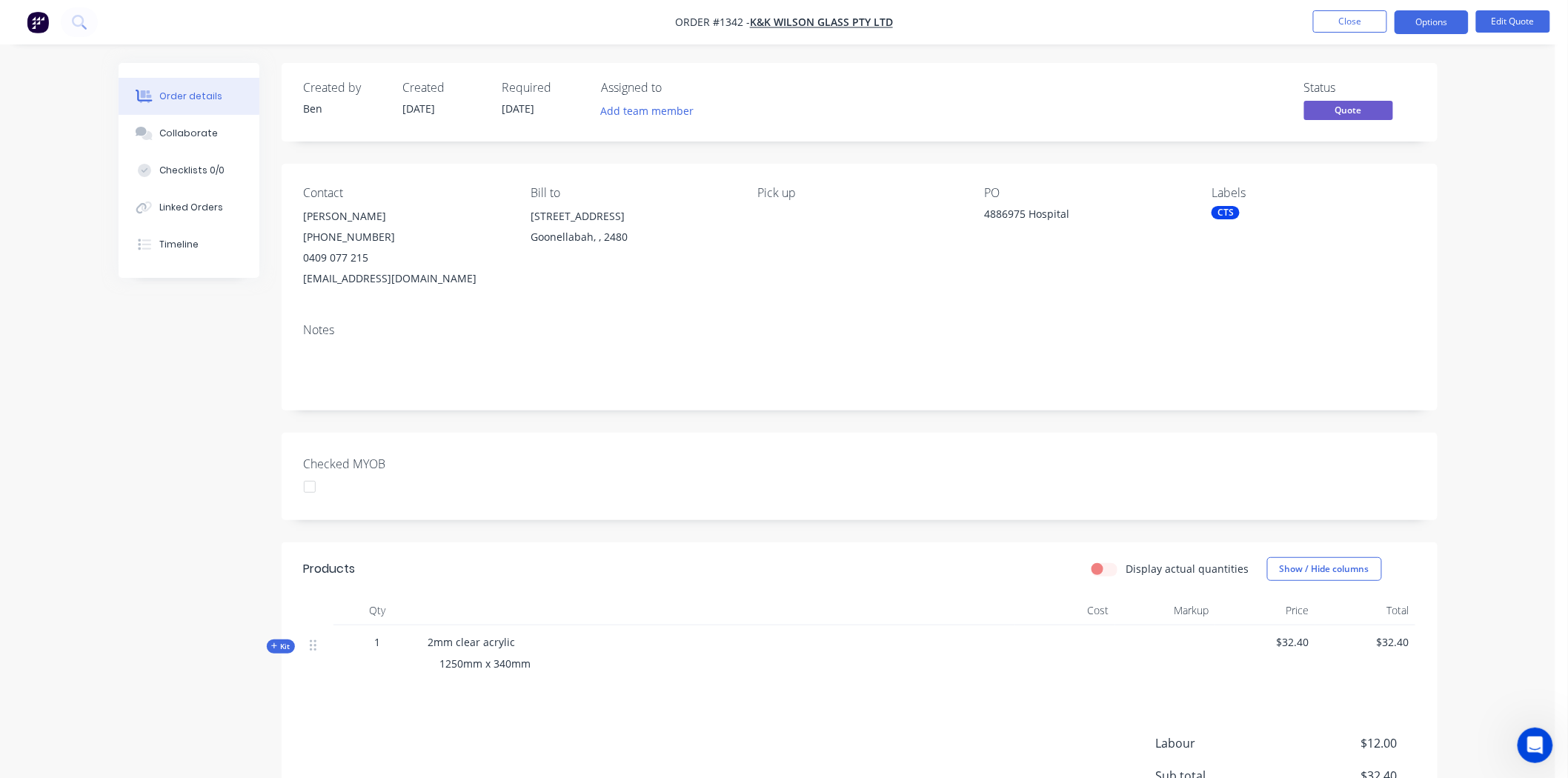
click at [312, 483] on div at bounding box center [309, 486] width 30 height 30
click at [1223, 215] on div "CTS" at bounding box center [1225, 212] width 28 height 14
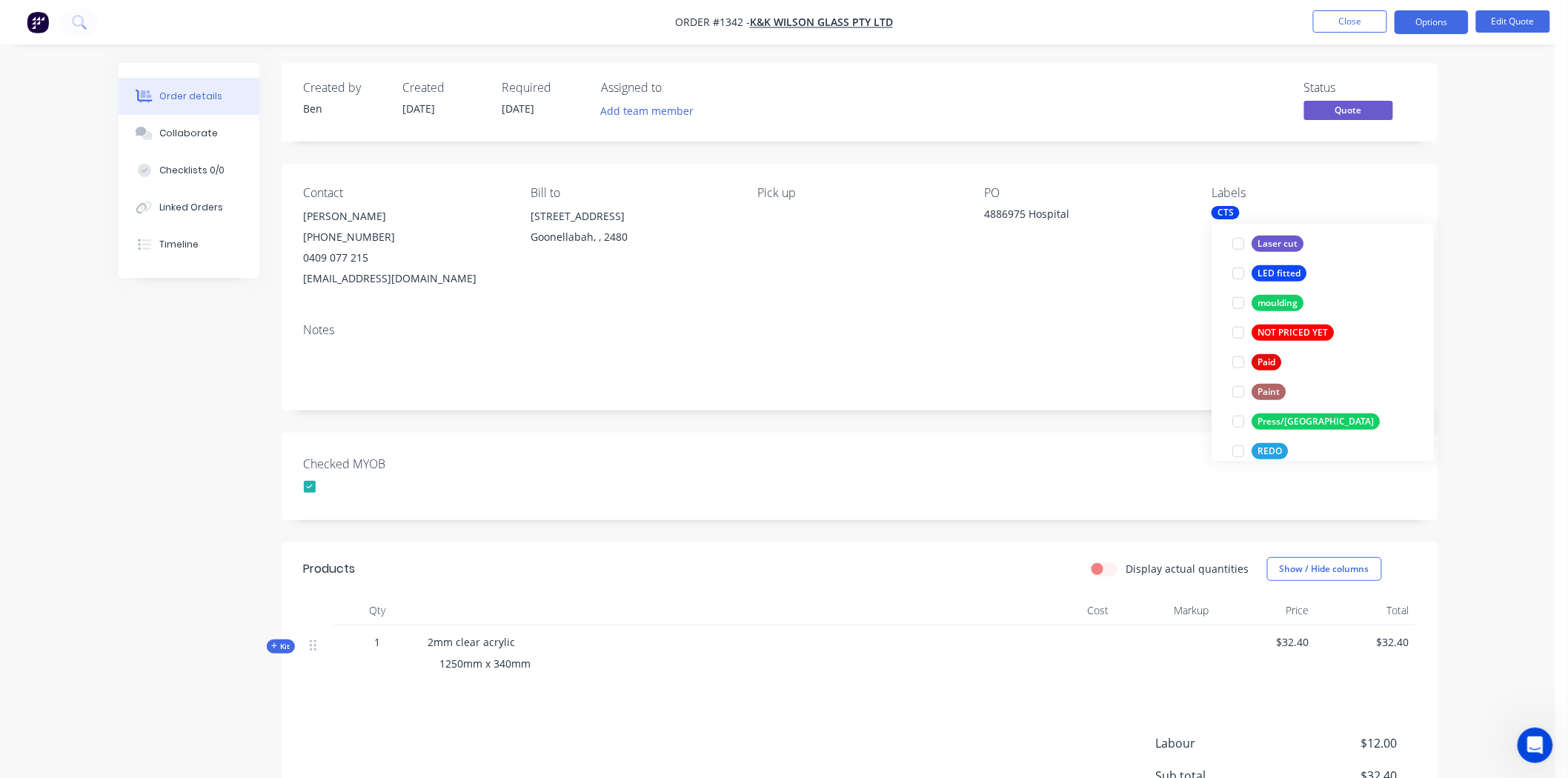
scroll to position [576, 0]
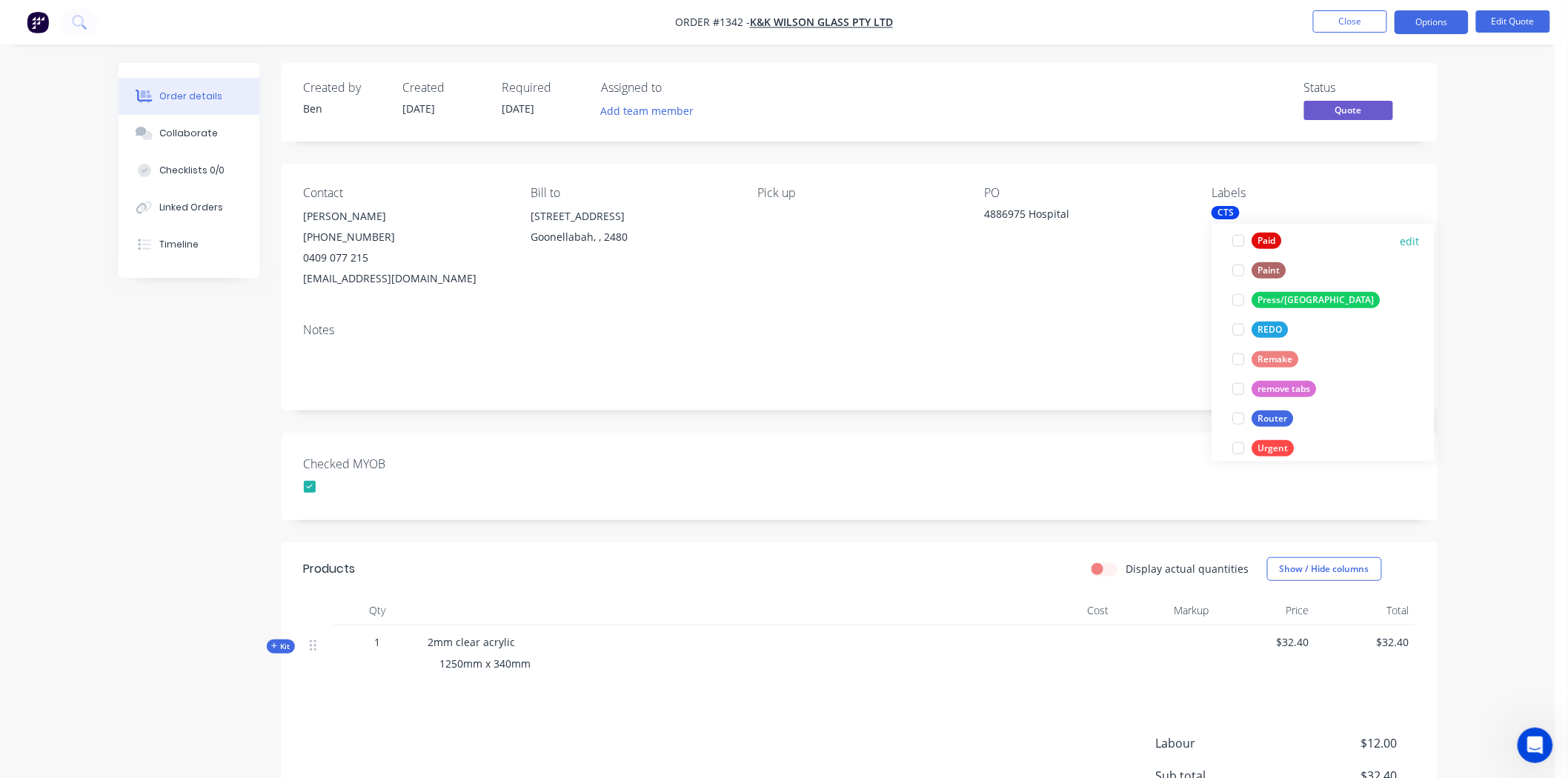
click at [1238, 240] on div at bounding box center [1239, 240] width 30 height 30
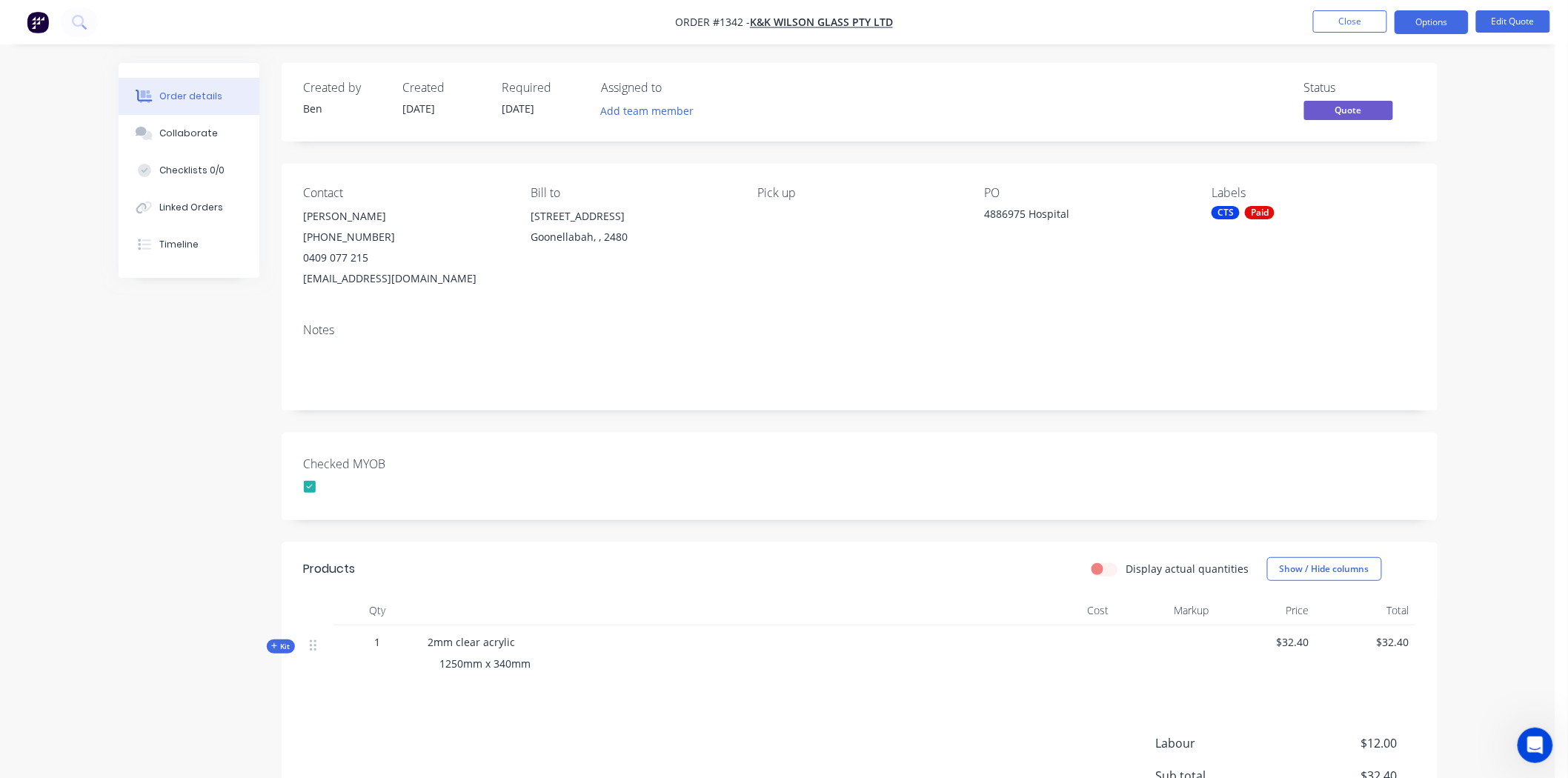
click at [870, 464] on div "Checked MYOB" at bounding box center [859, 476] width 1156 height 87
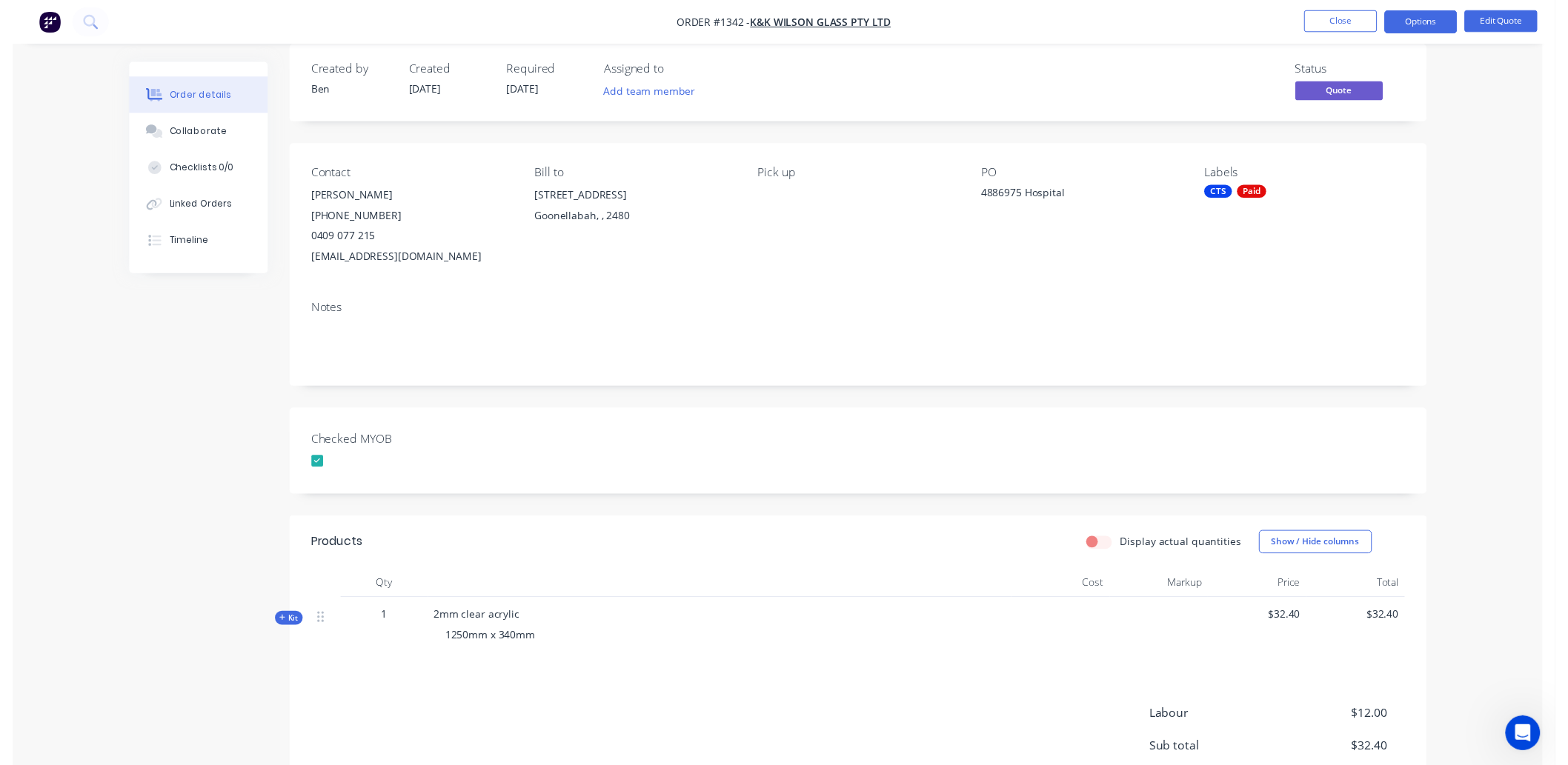
scroll to position [0, 0]
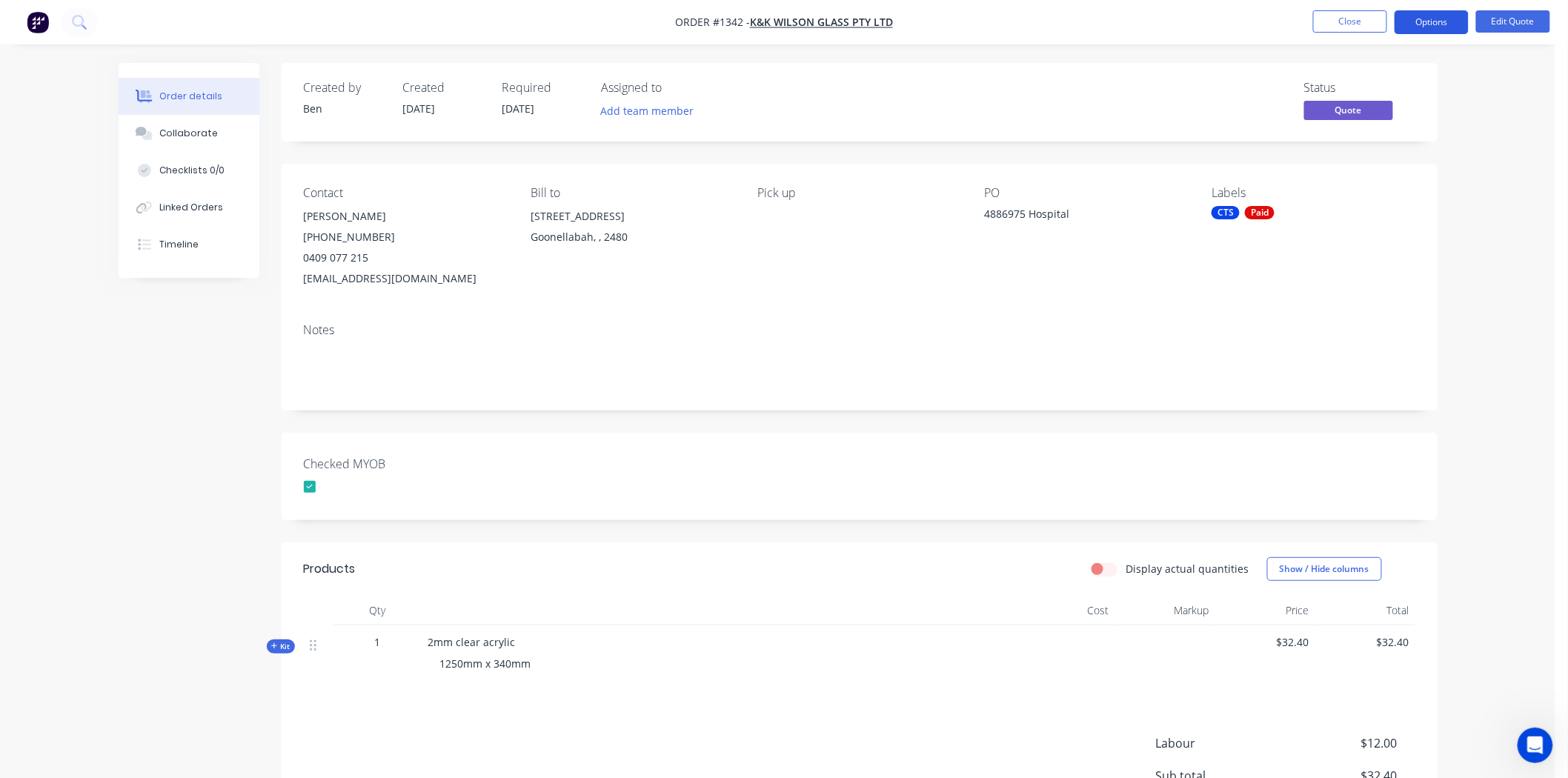
click at [1439, 16] on button "Options" at bounding box center [1432, 22] width 75 height 24
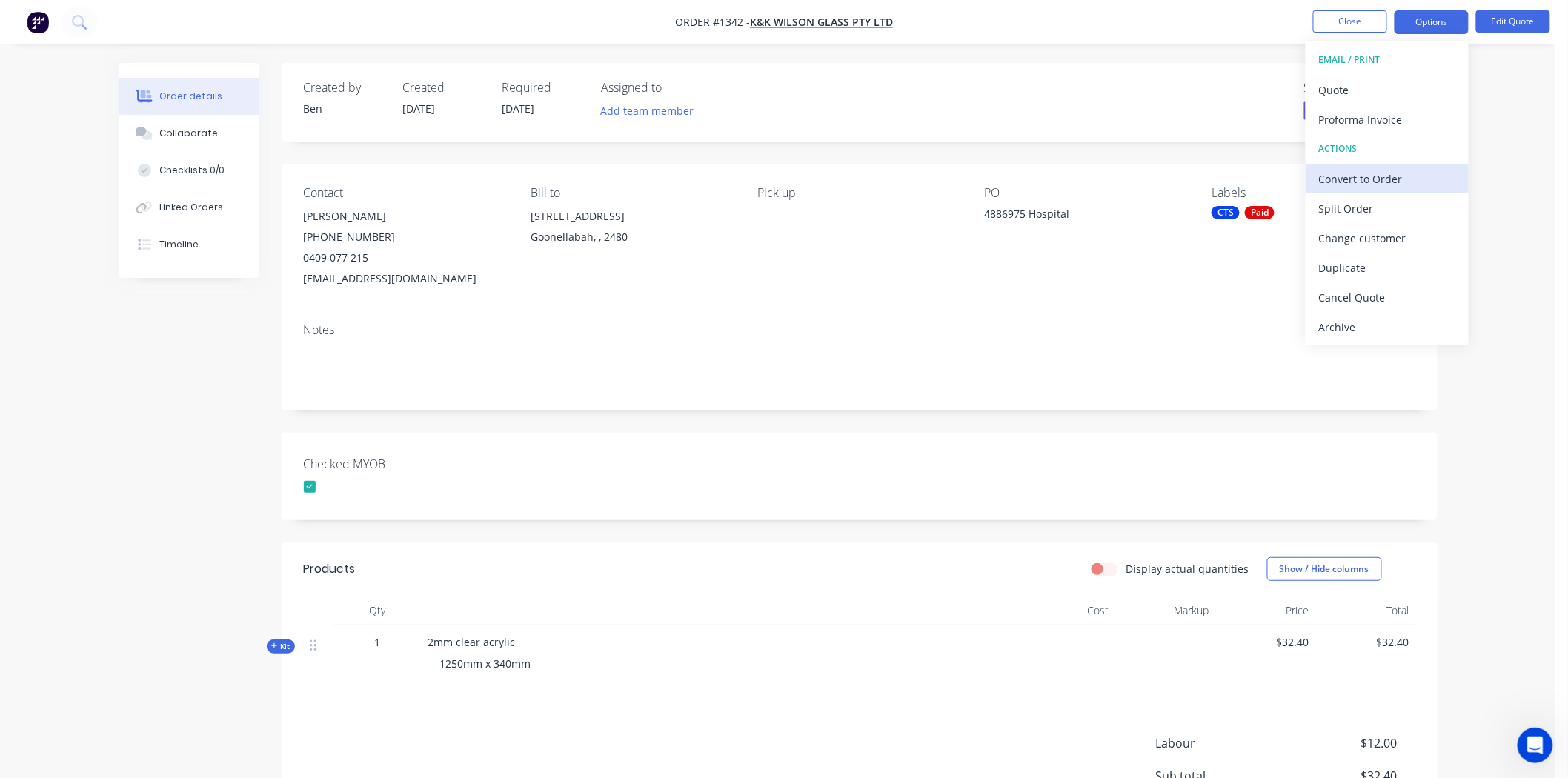
click at [1372, 173] on div "Convert to Order" at bounding box center [1387, 179] width 136 height 21
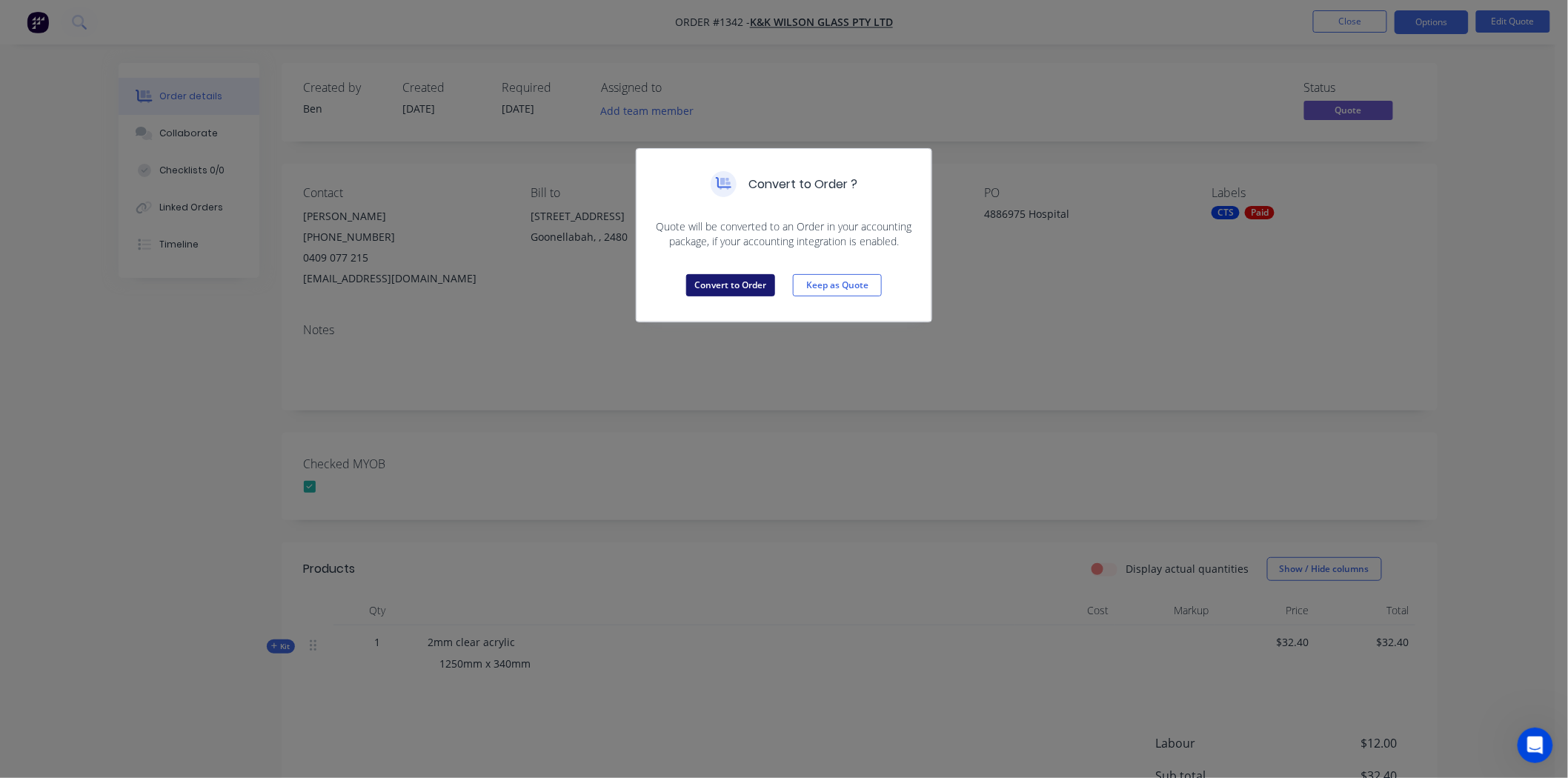
click at [730, 283] on button "Convert to Order" at bounding box center [730, 285] width 89 height 22
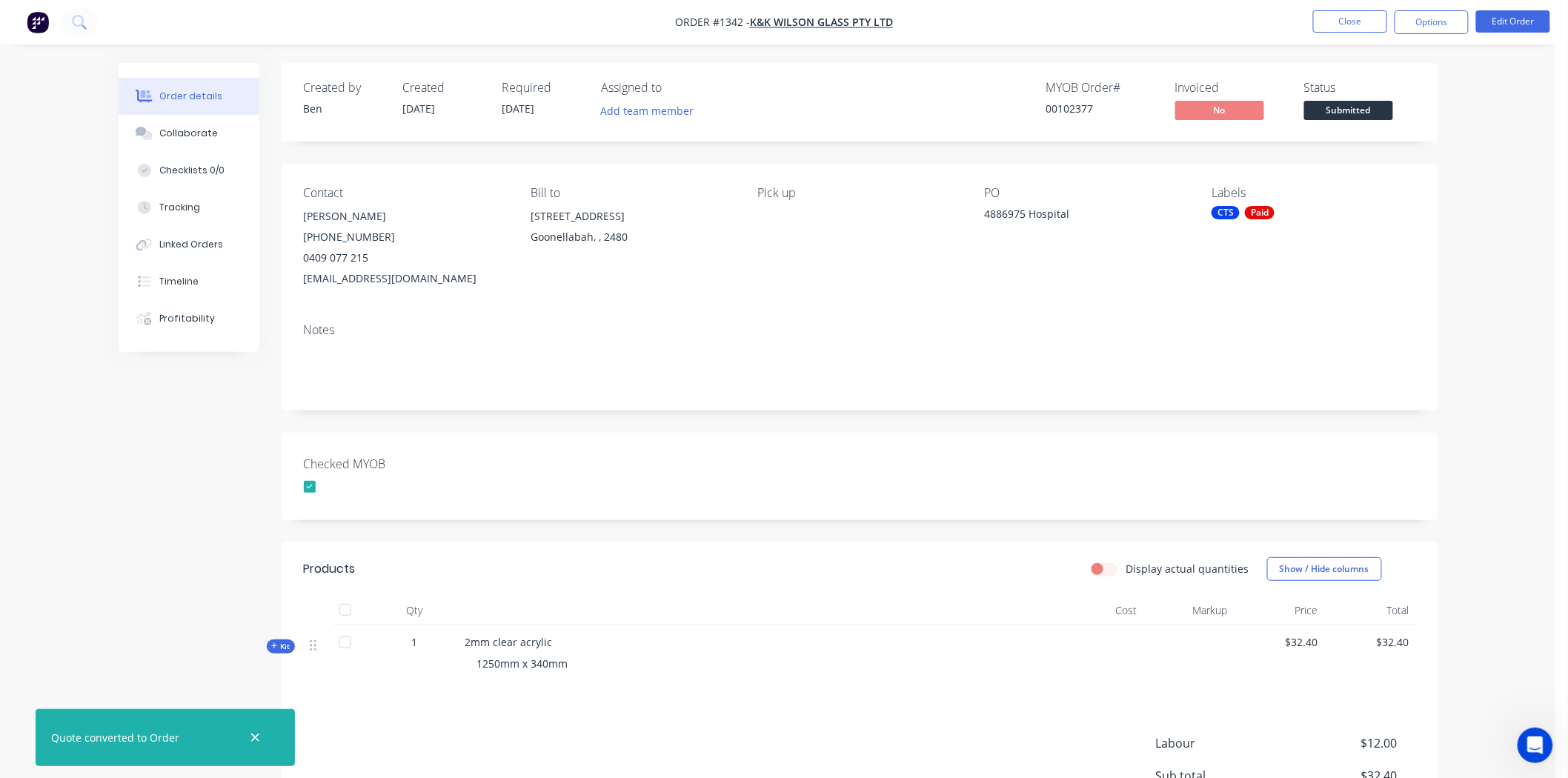
click at [1361, 108] on span "Submitted" at bounding box center [1348, 110] width 89 height 19
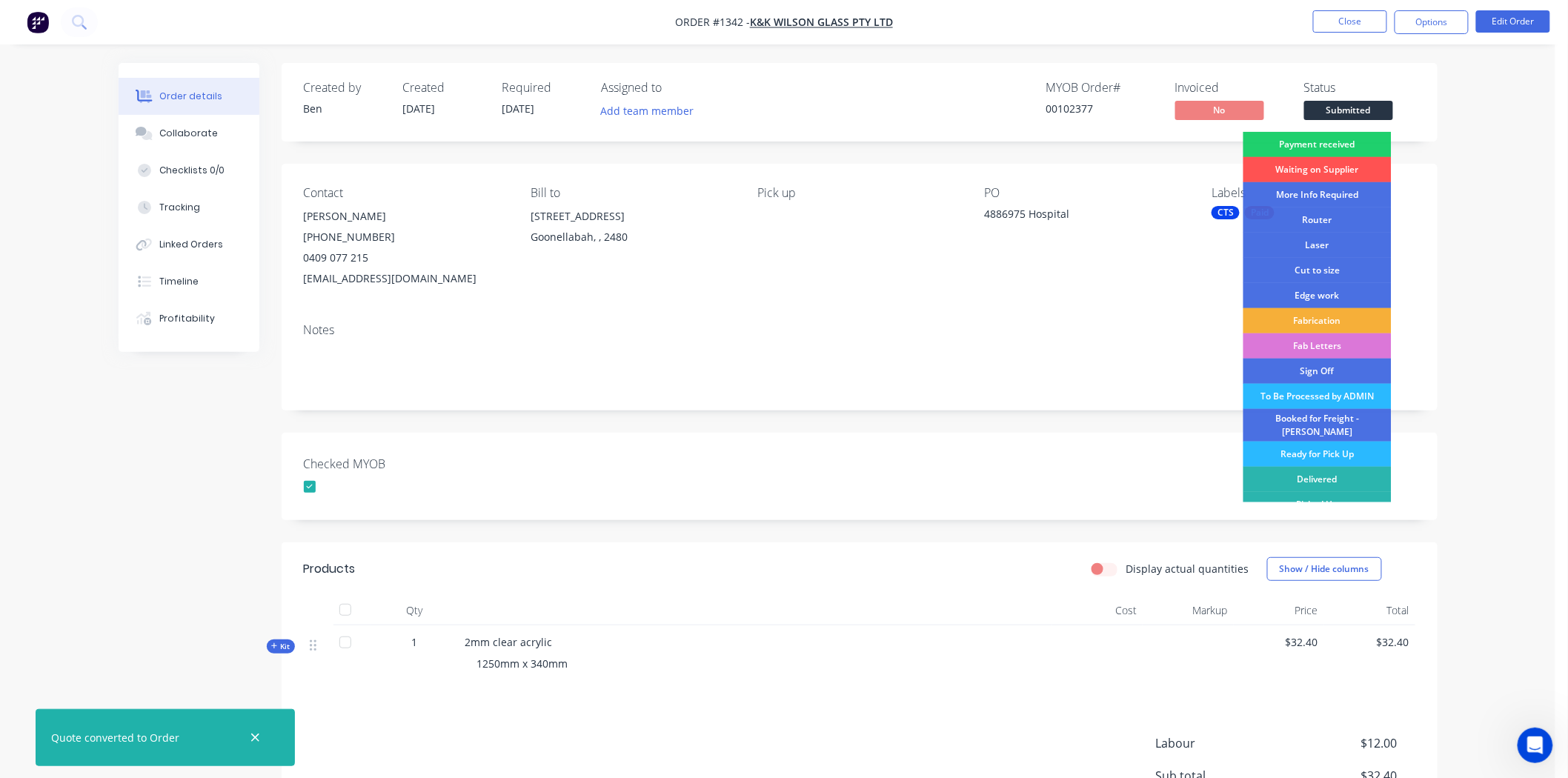
click at [1339, 142] on div "Payment received" at bounding box center [1317, 145] width 148 height 25
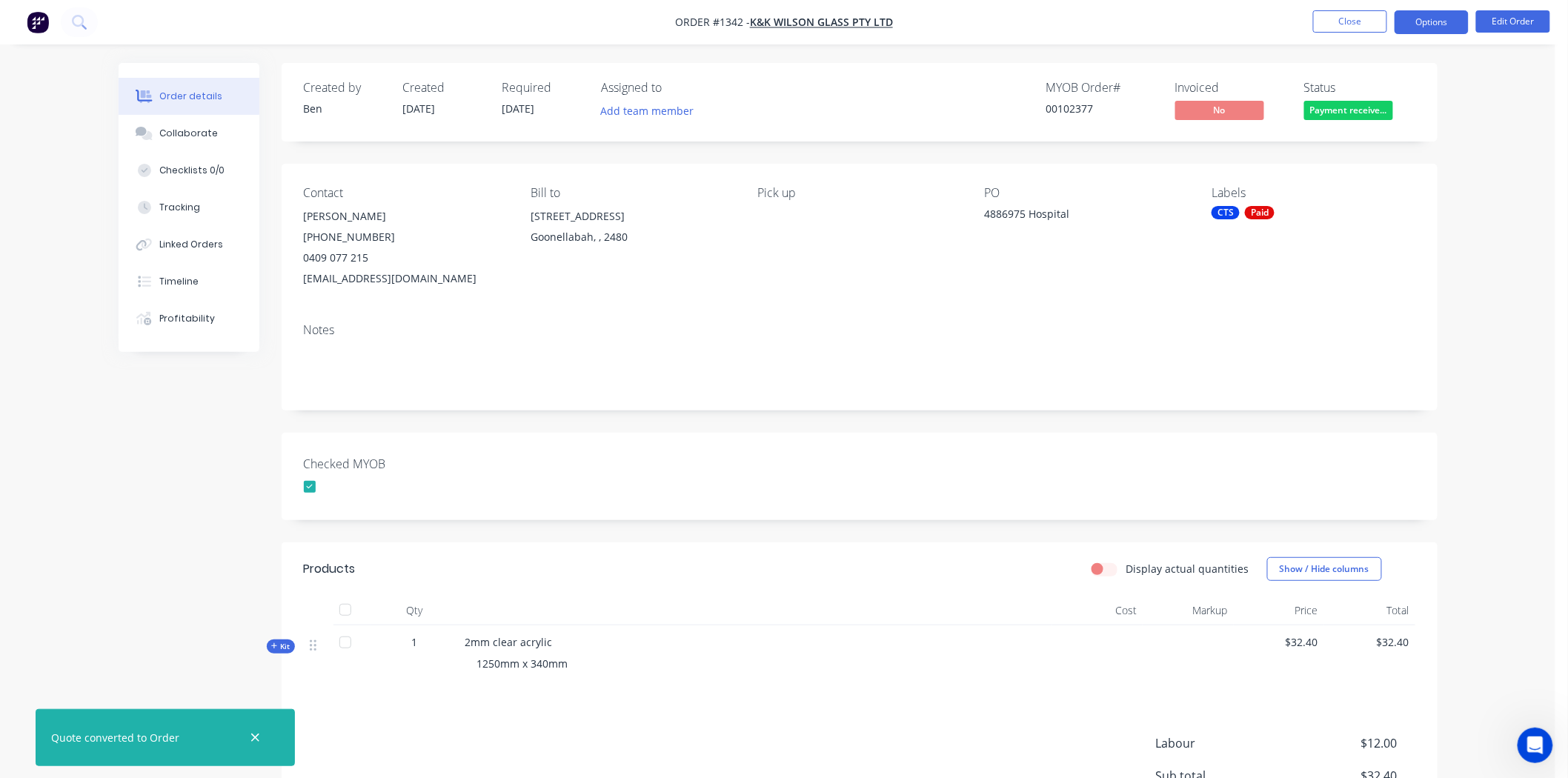
click at [1424, 22] on button "Options" at bounding box center [1432, 22] width 75 height 24
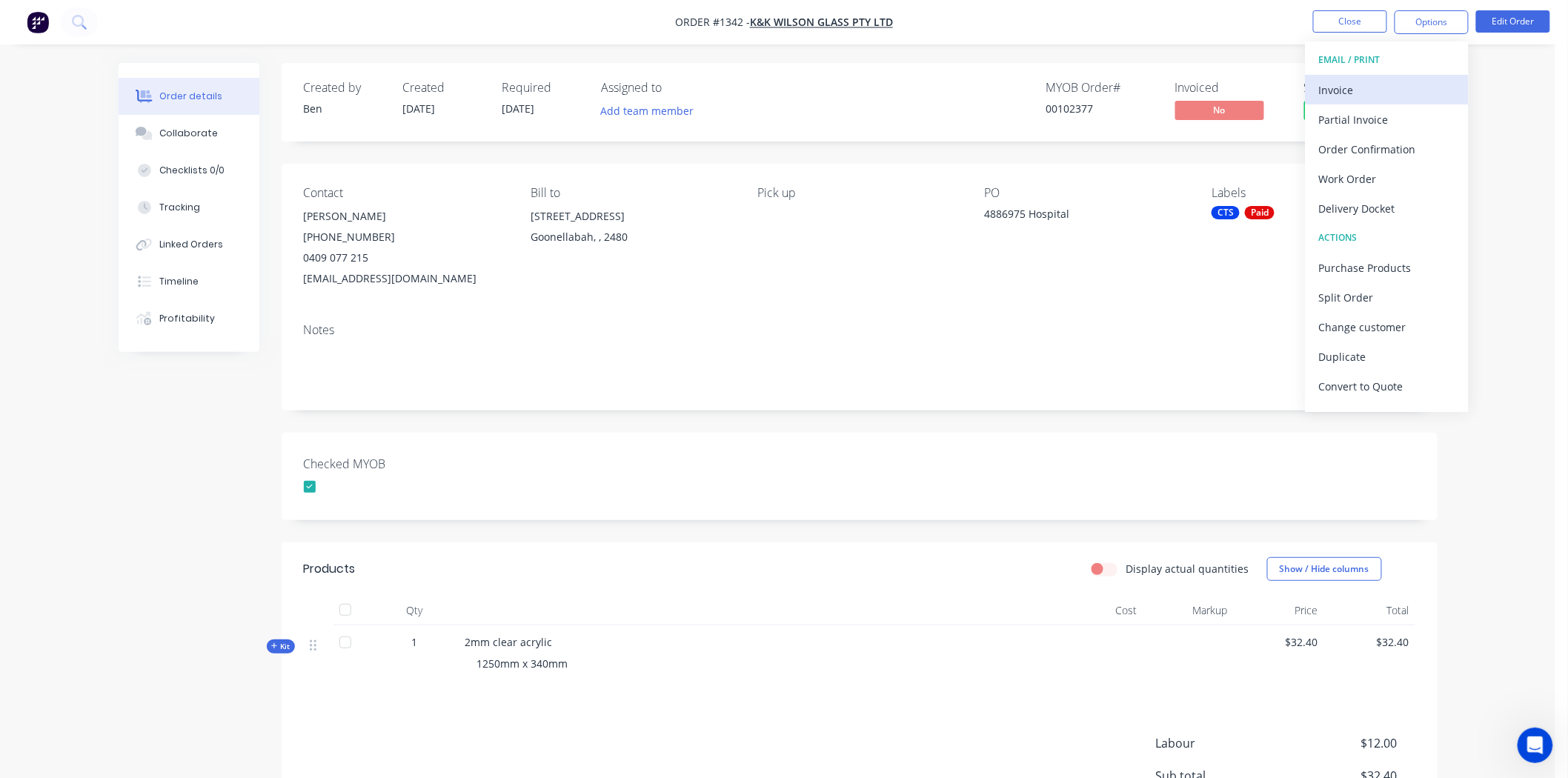
click at [1332, 87] on div "Invoice" at bounding box center [1387, 90] width 136 height 21
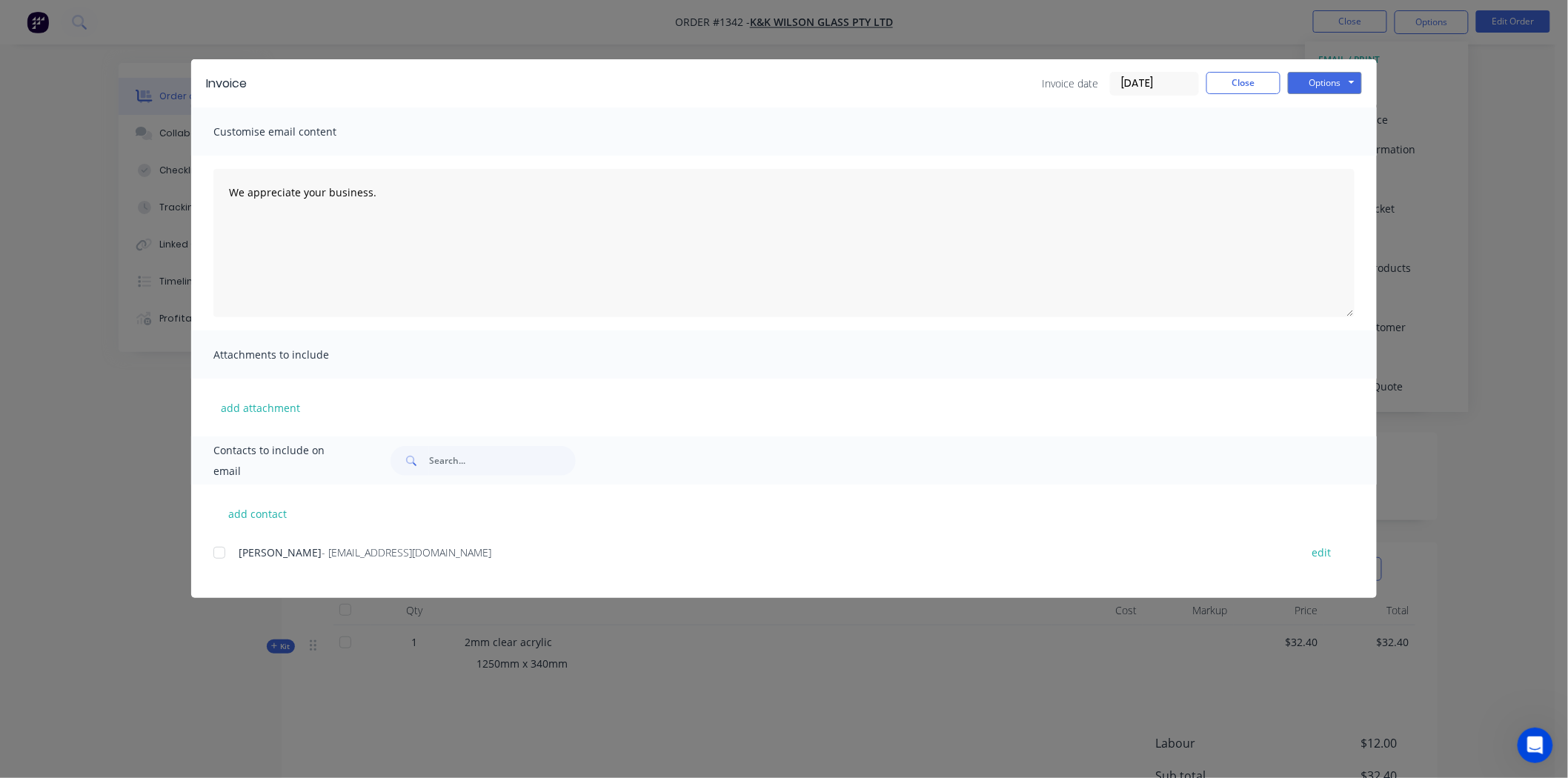
click at [1138, 76] on input "[DATE]" at bounding box center [1154, 84] width 87 height 22
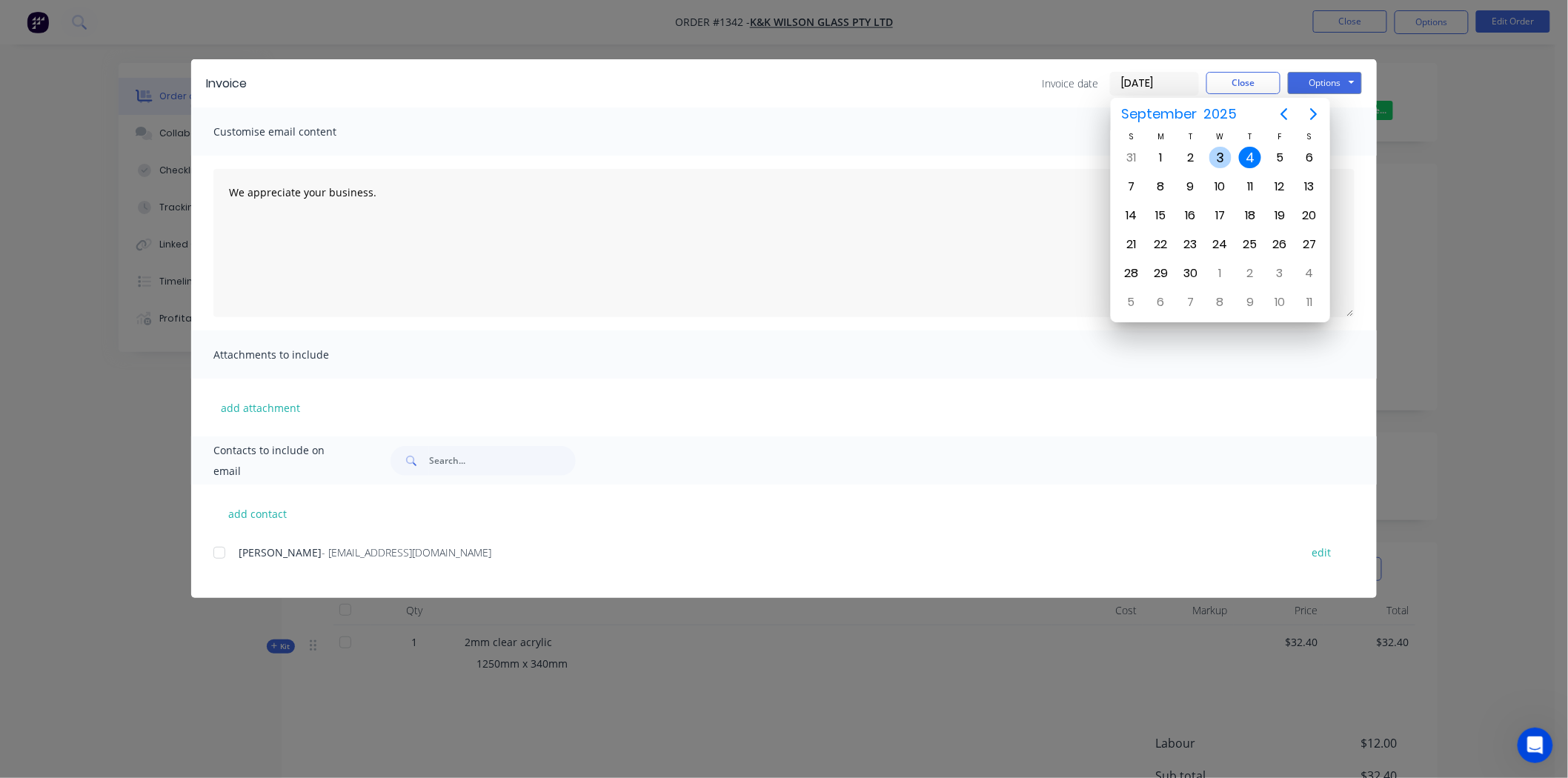
click at [1220, 152] on div "3" at bounding box center [1220, 157] width 22 height 22
type input "03/09/25"
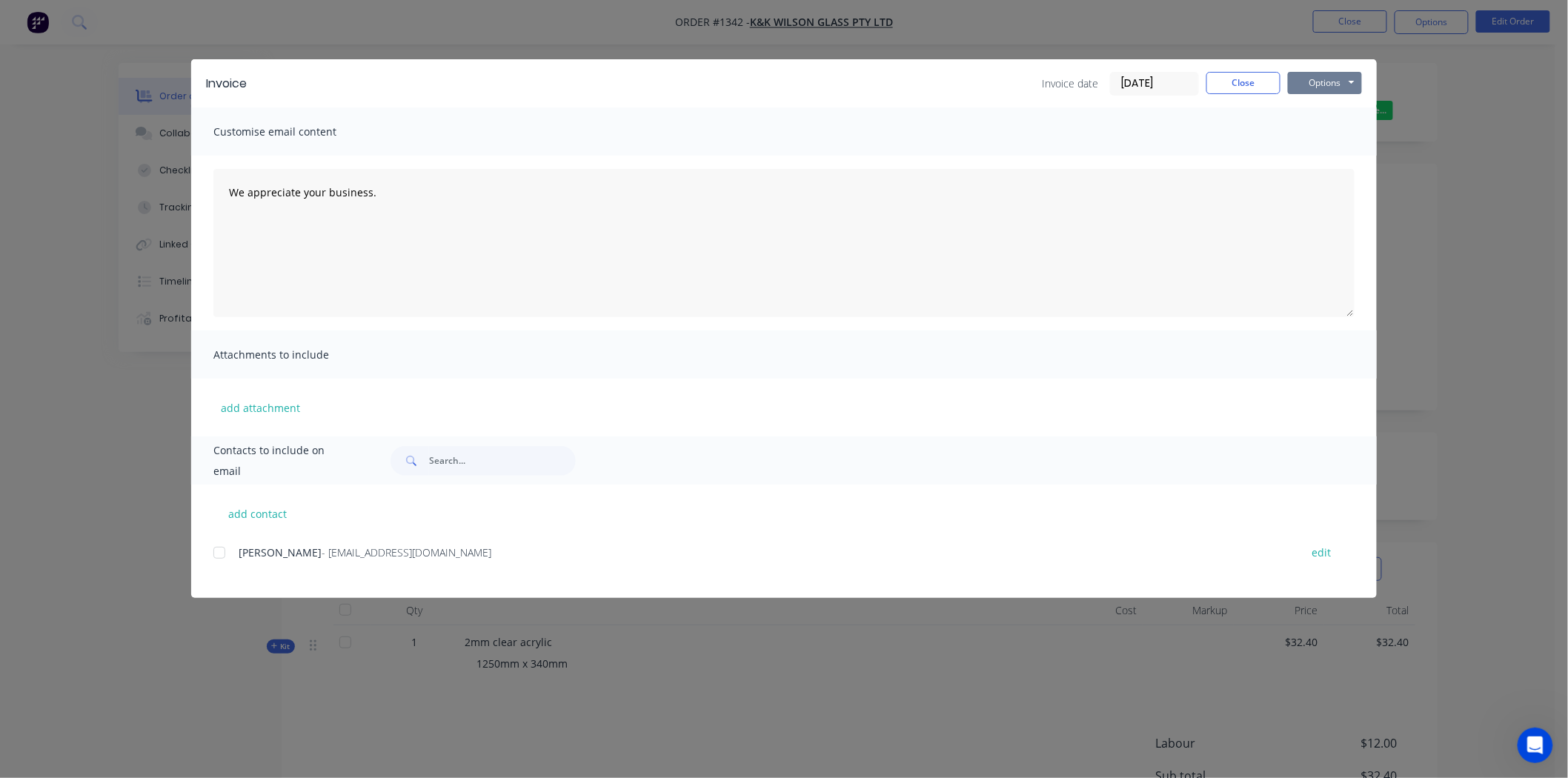
click at [1328, 84] on button "Options" at bounding box center [1325, 83] width 75 height 22
click at [1328, 135] on button "Print" at bounding box center [1335, 134] width 95 height 25
click at [1249, 80] on button "Close" at bounding box center [1244, 83] width 75 height 22
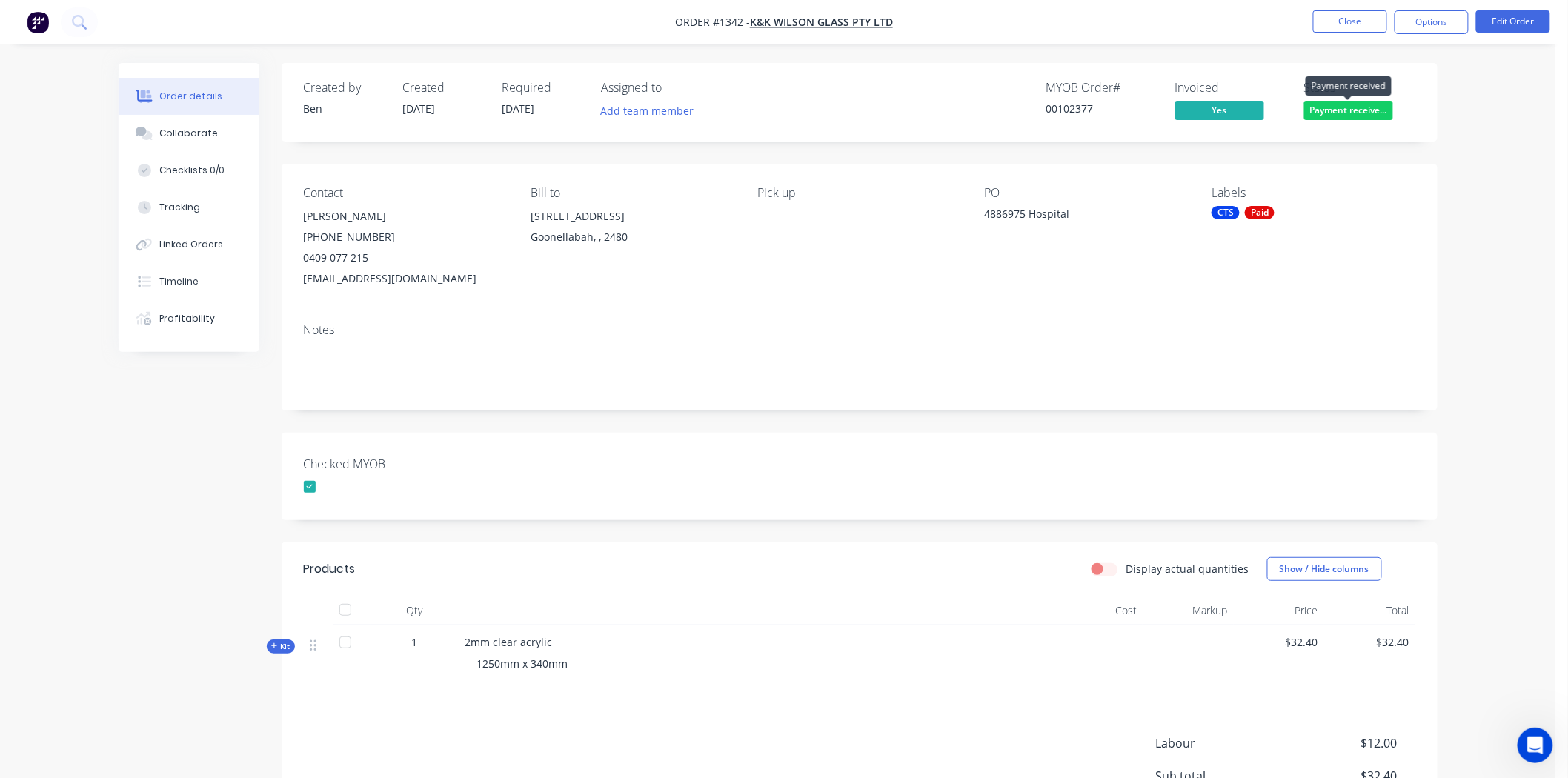
click at [1366, 112] on span "Payment receive..." at bounding box center [1348, 110] width 89 height 19
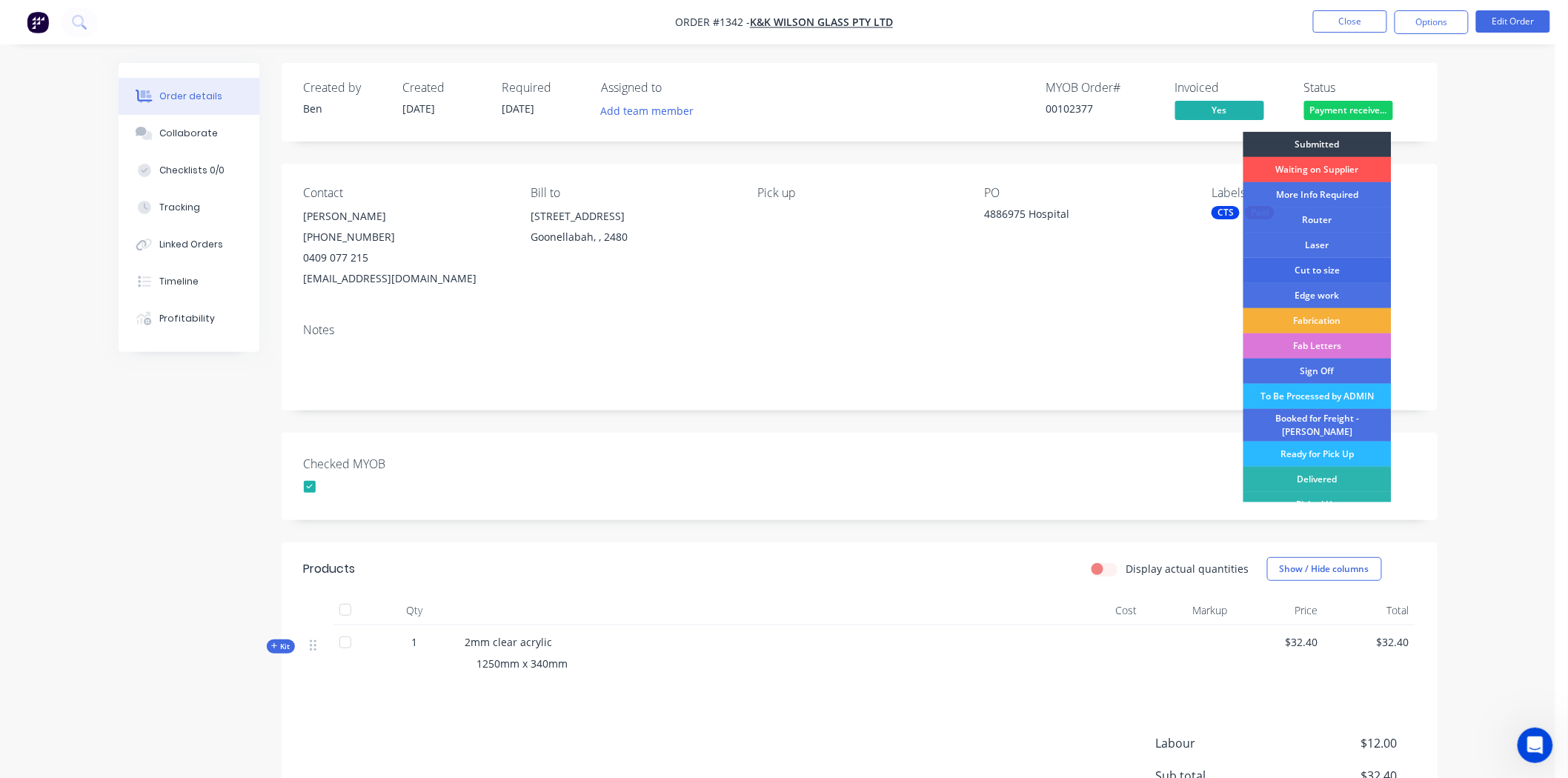
click at [1313, 265] on div "Cut to size" at bounding box center [1317, 271] width 148 height 25
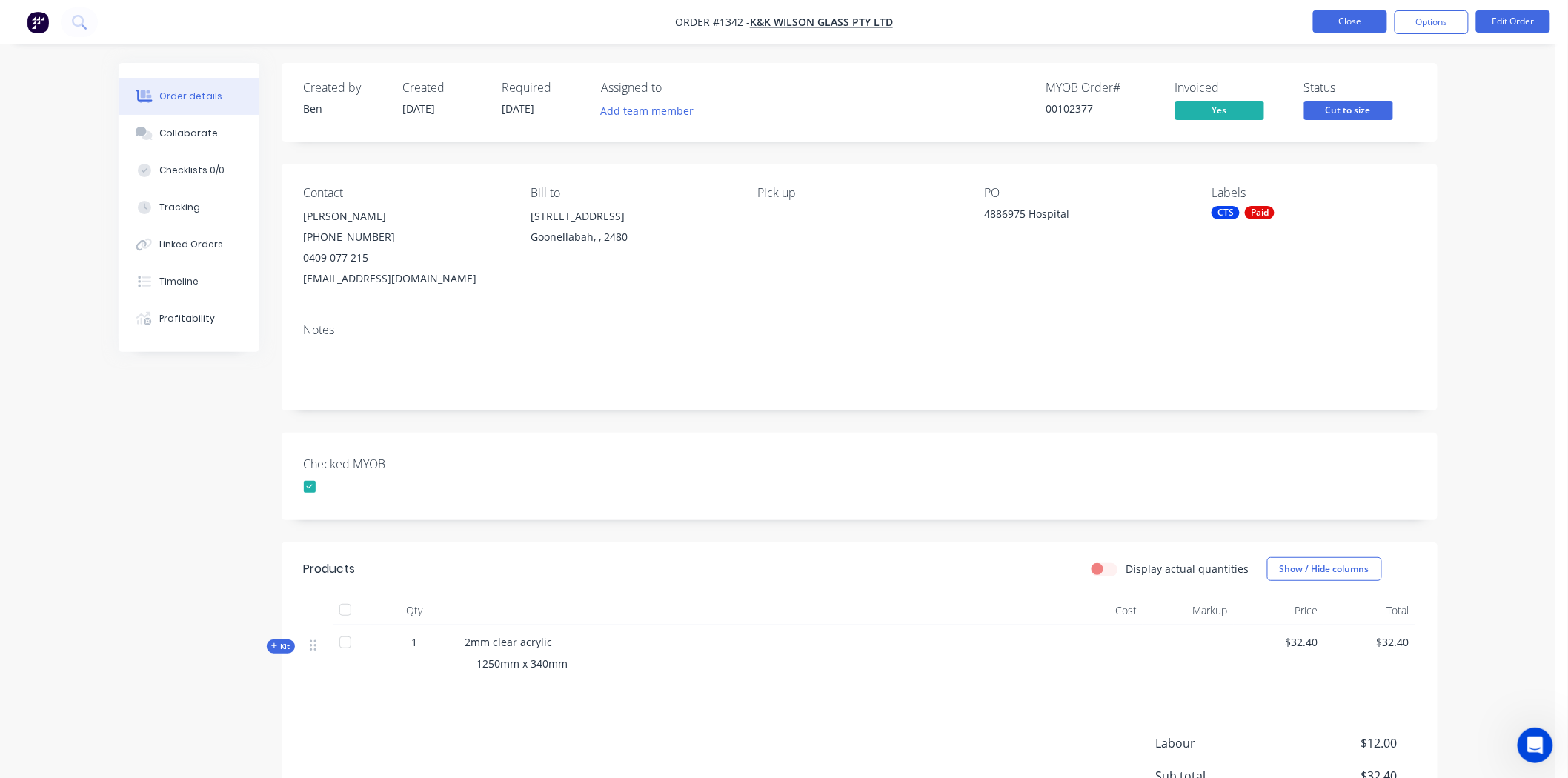
click at [1374, 22] on button "Close" at bounding box center [1350, 21] width 75 height 22
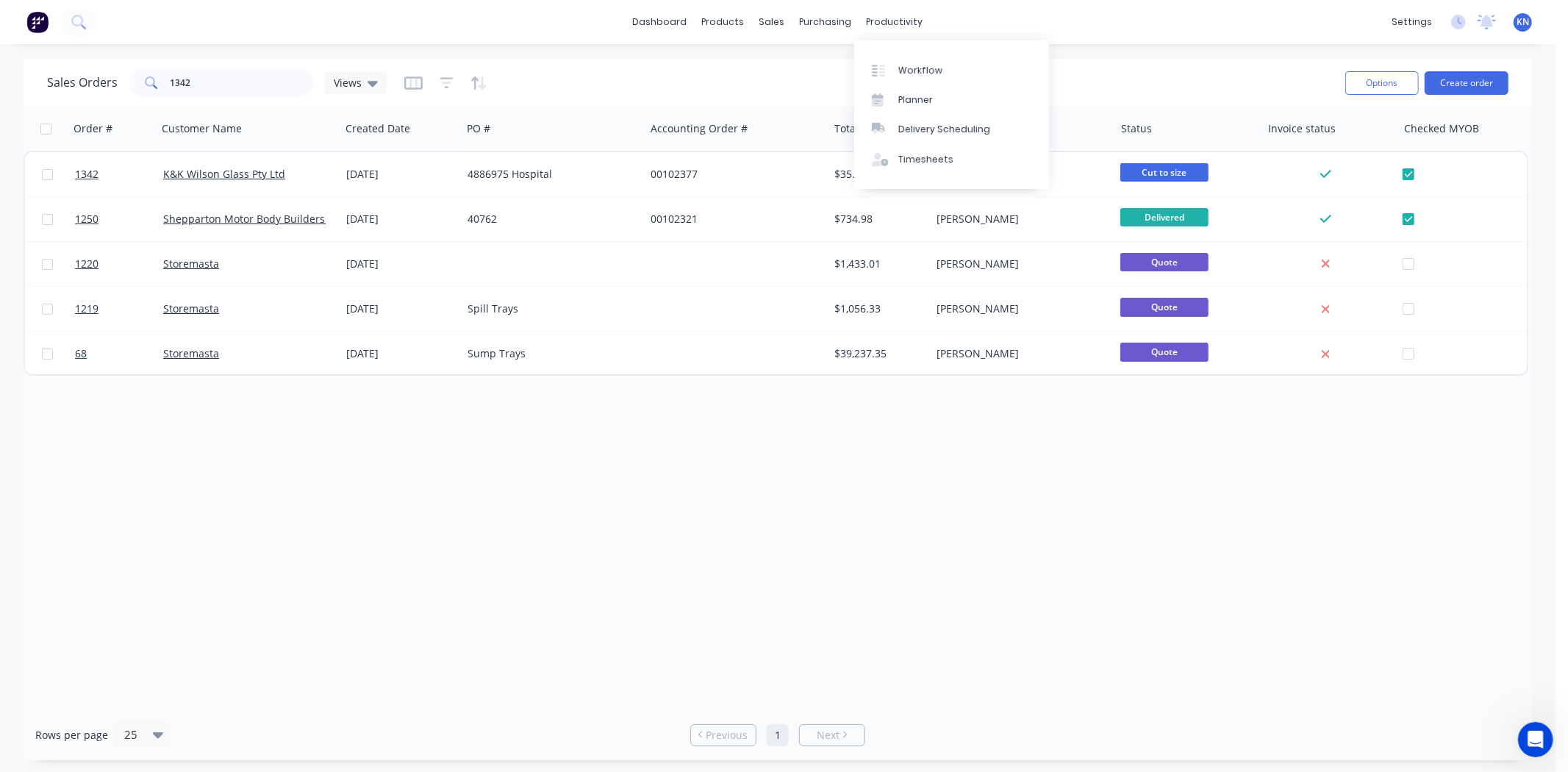
drag, startPoint x: 910, startPoint y: 66, endPoint x: 1567, endPoint y: 508, distance: 791.8
click at [910, 66] on div "Workflow" at bounding box center [920, 71] width 45 height 13
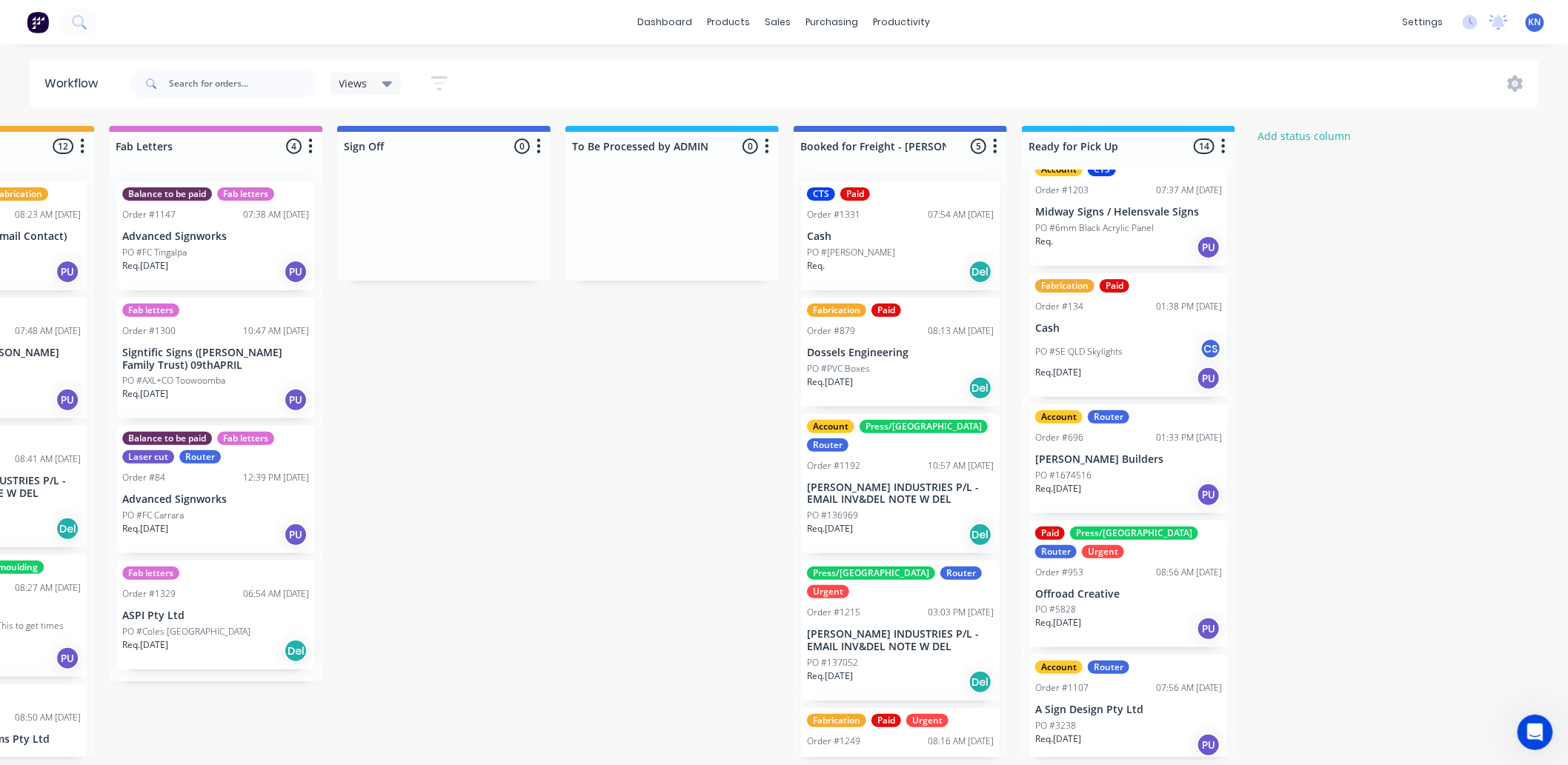
scroll to position [411, 0]
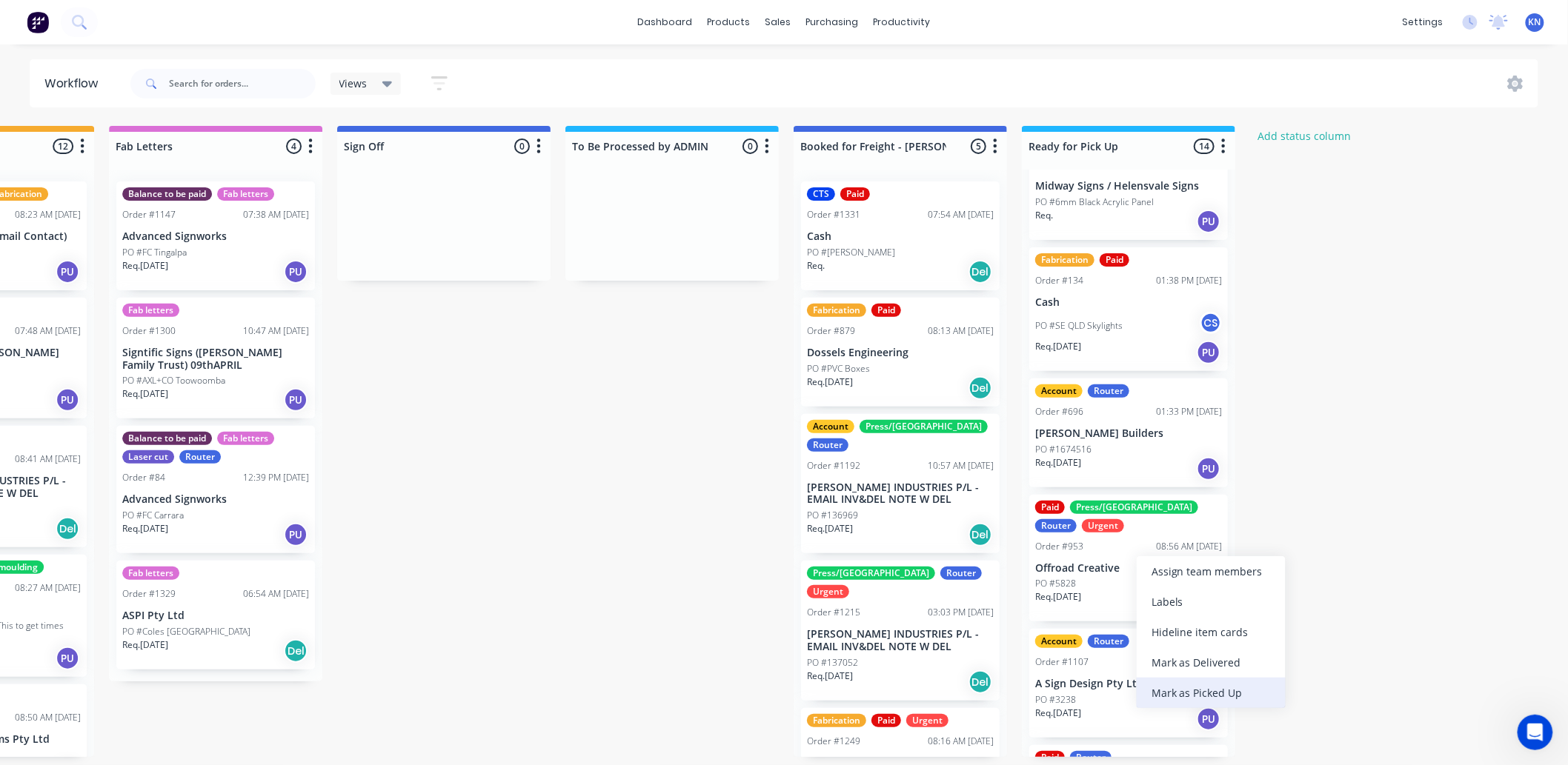
click at [1226, 691] on div "Mark as Picked Up" at bounding box center [1211, 693] width 149 height 30
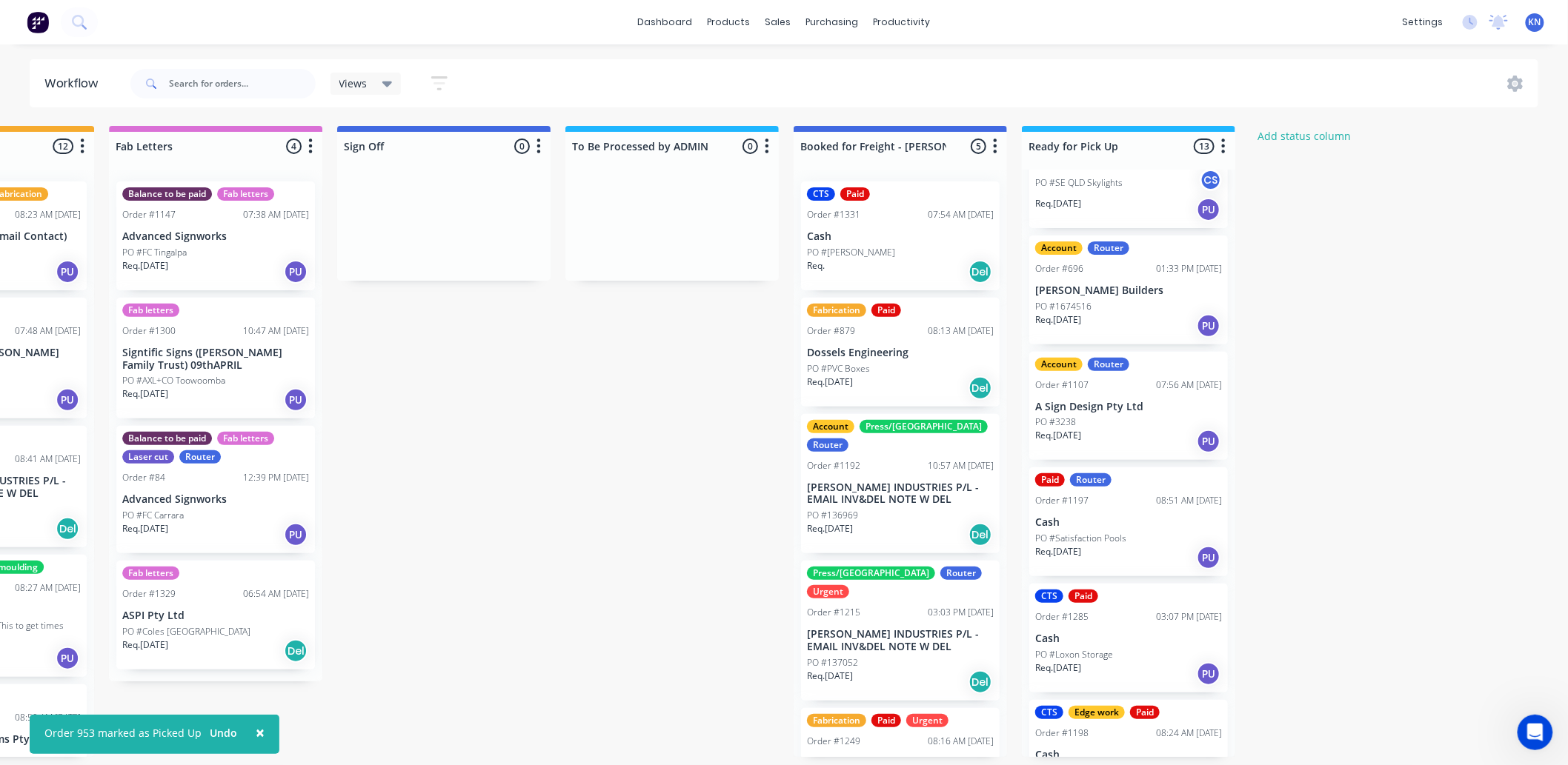
scroll to position [575, 0]
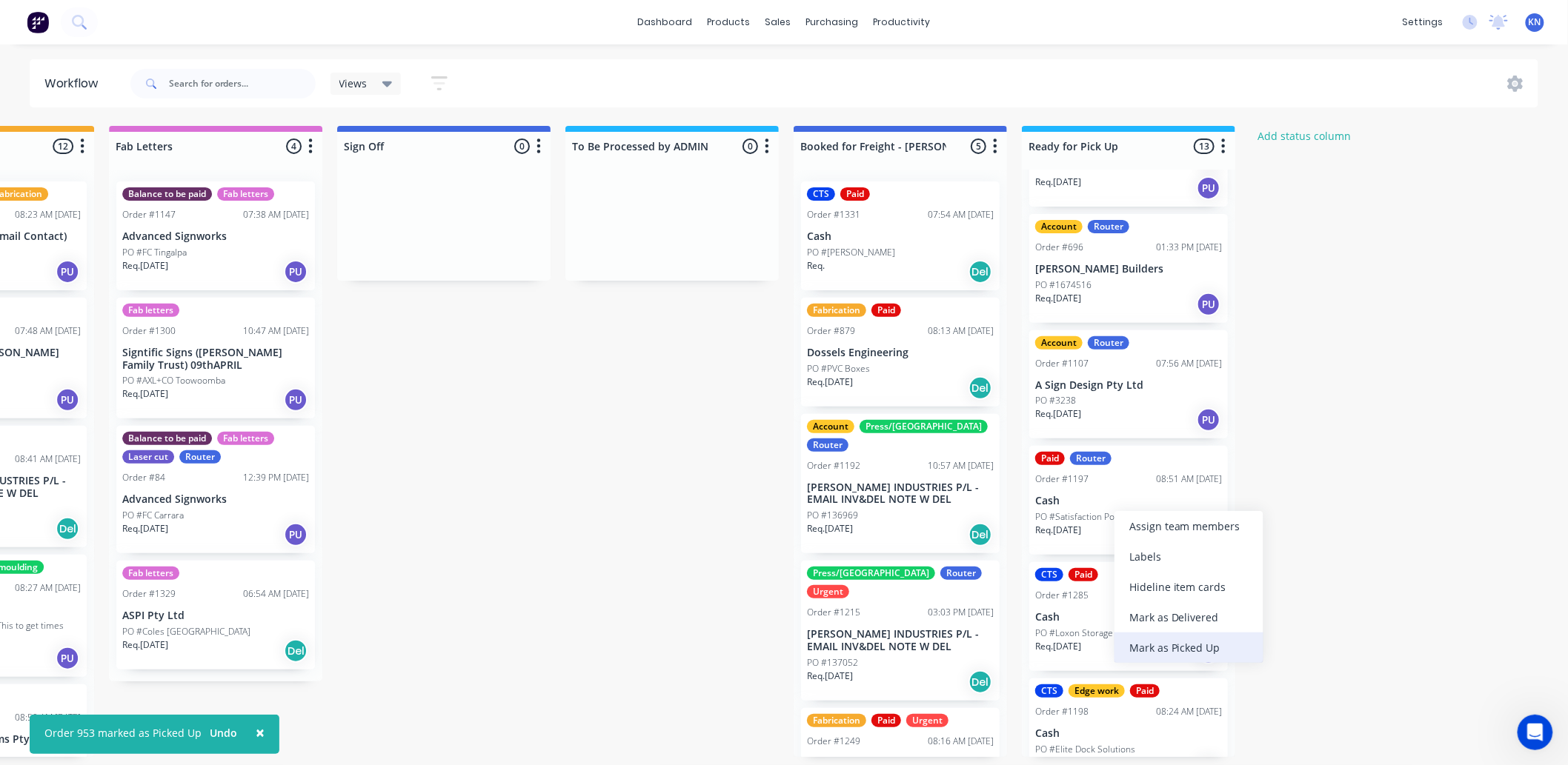
click at [1211, 641] on div "Mark as Picked Up" at bounding box center [1189, 647] width 149 height 30
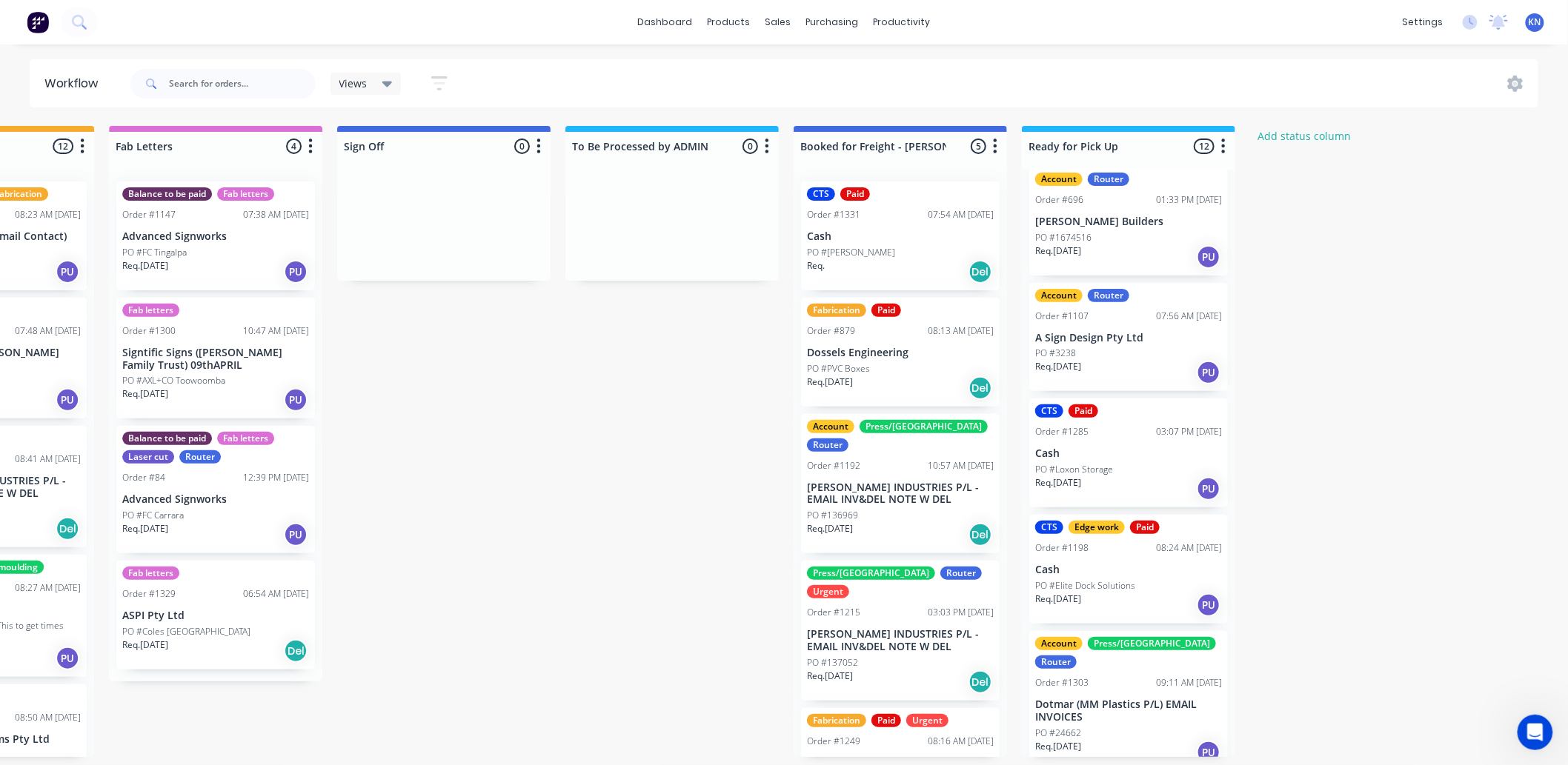
scroll to position [658, 0]
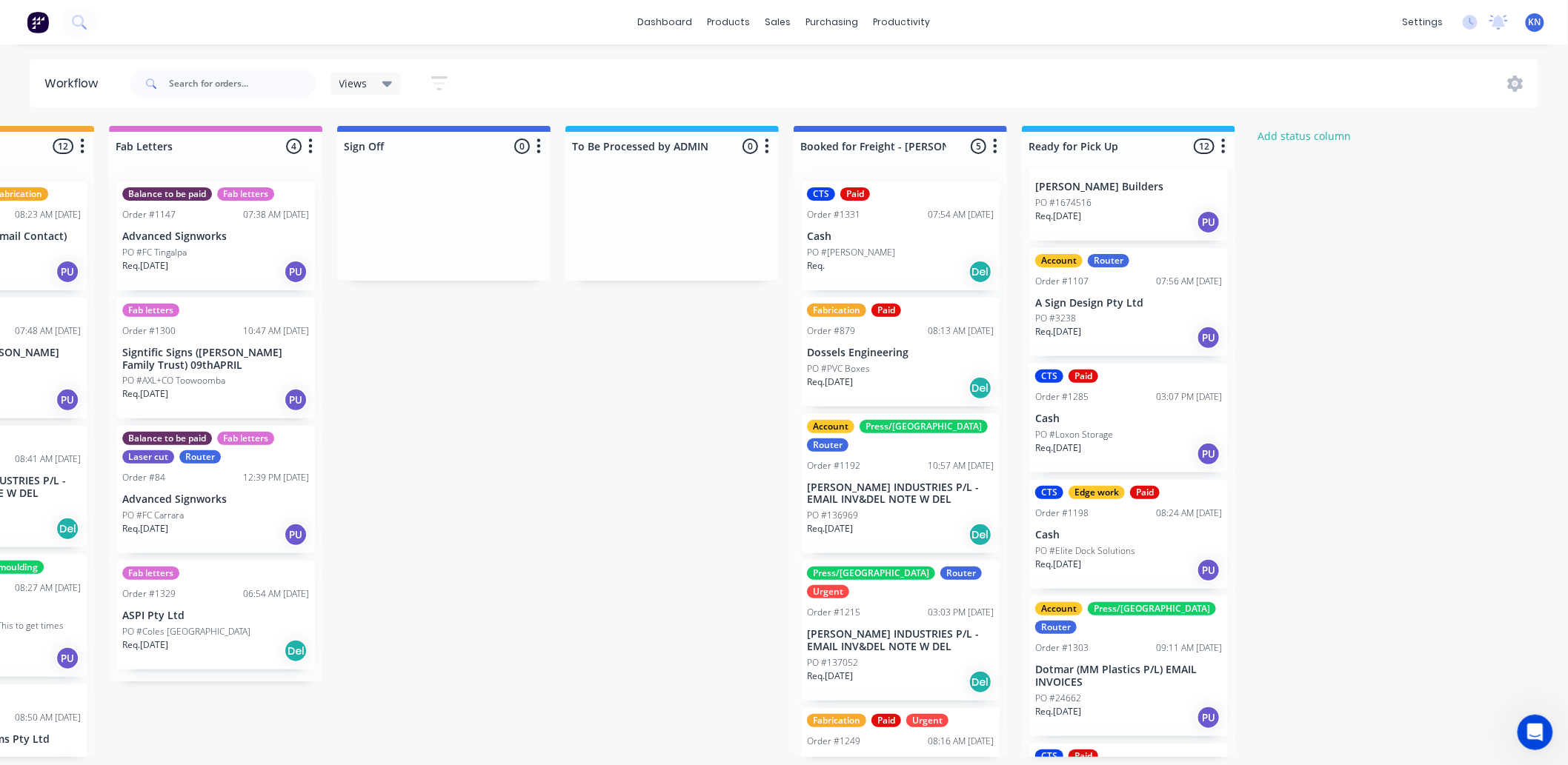
click at [1136, 433] on div "PO #Loxon Storage" at bounding box center [1129, 435] width 187 height 14
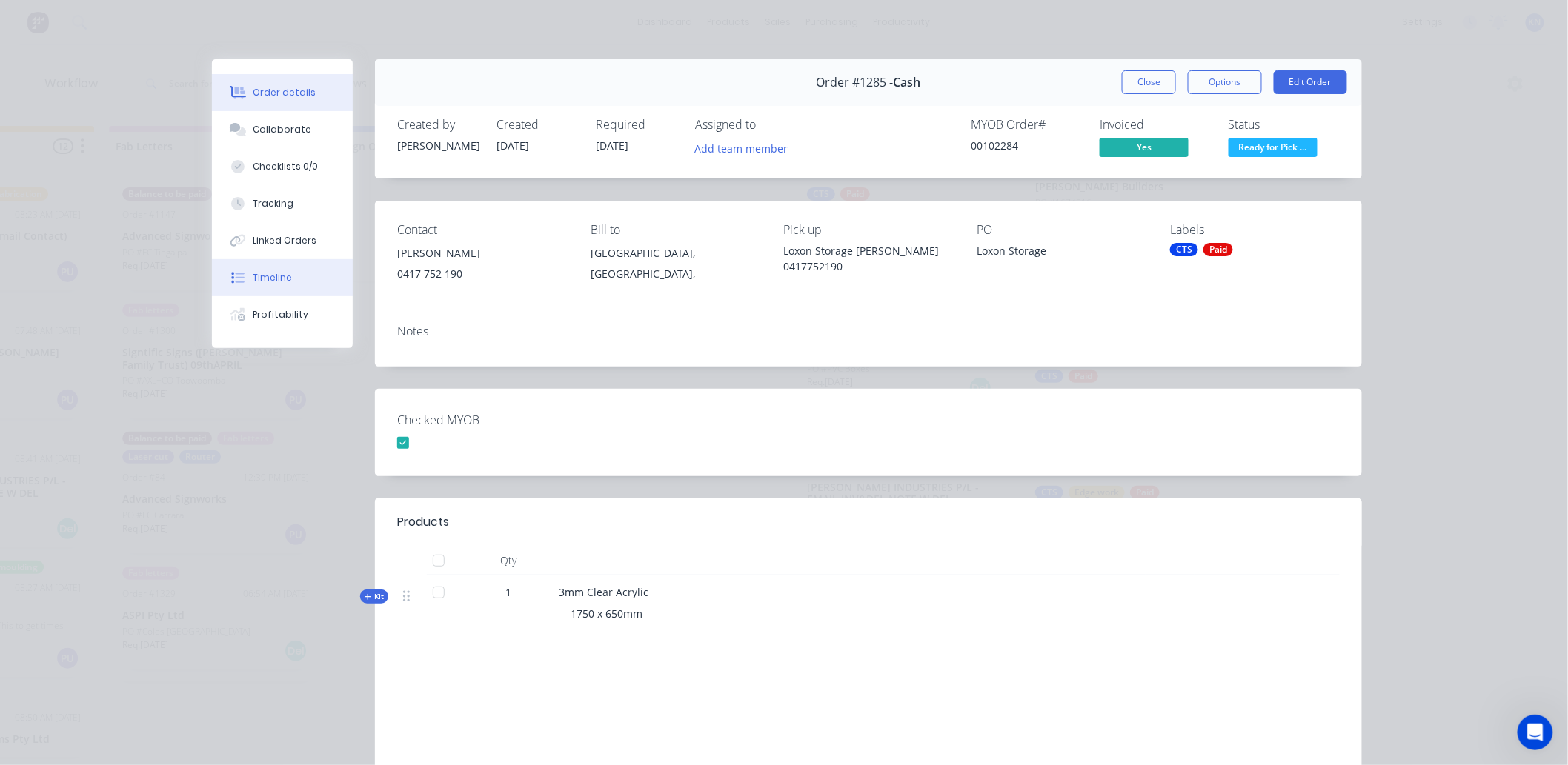
click at [270, 278] on div "Timeline" at bounding box center [273, 278] width 39 height 14
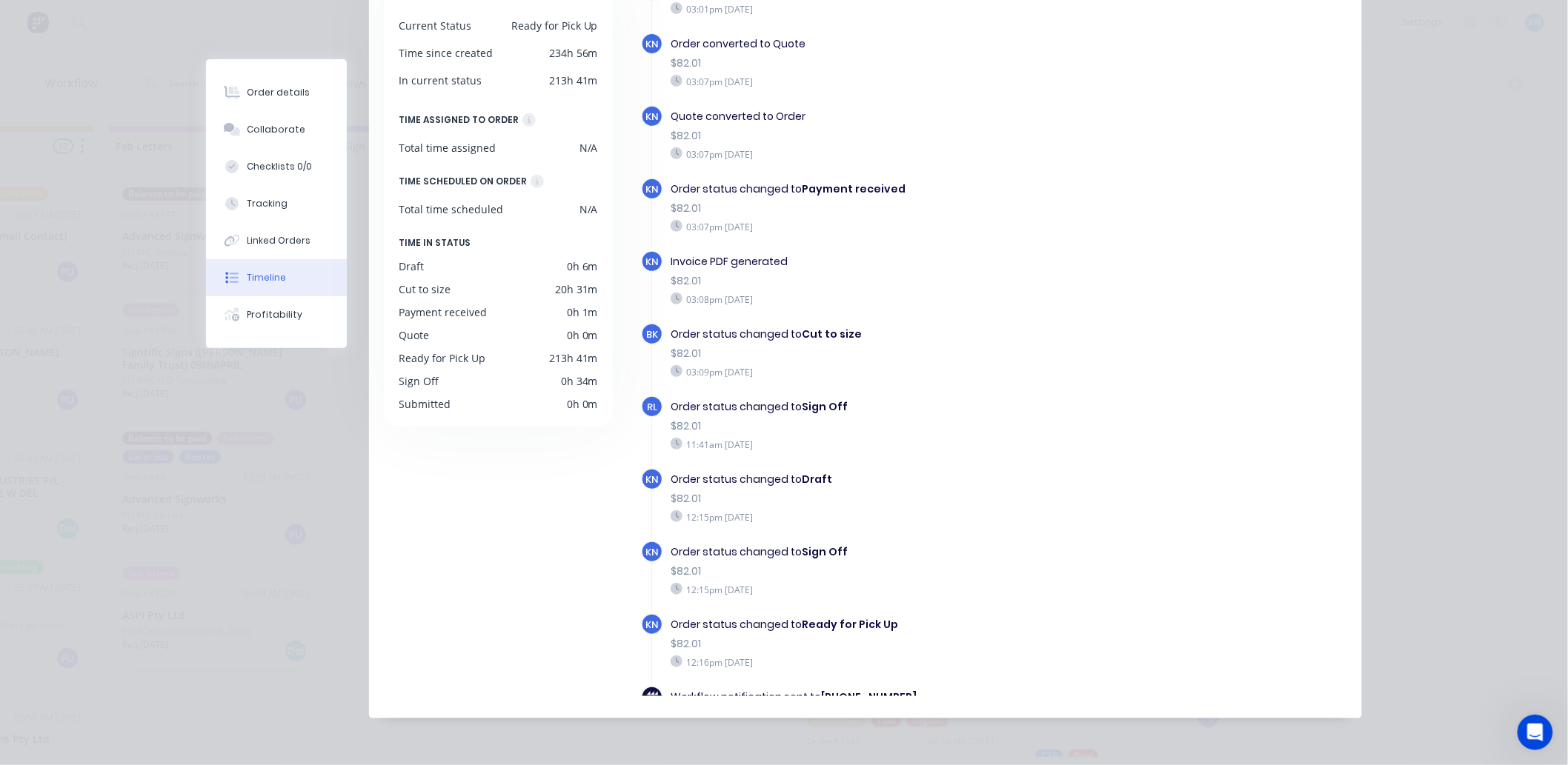
scroll to position [0, 0]
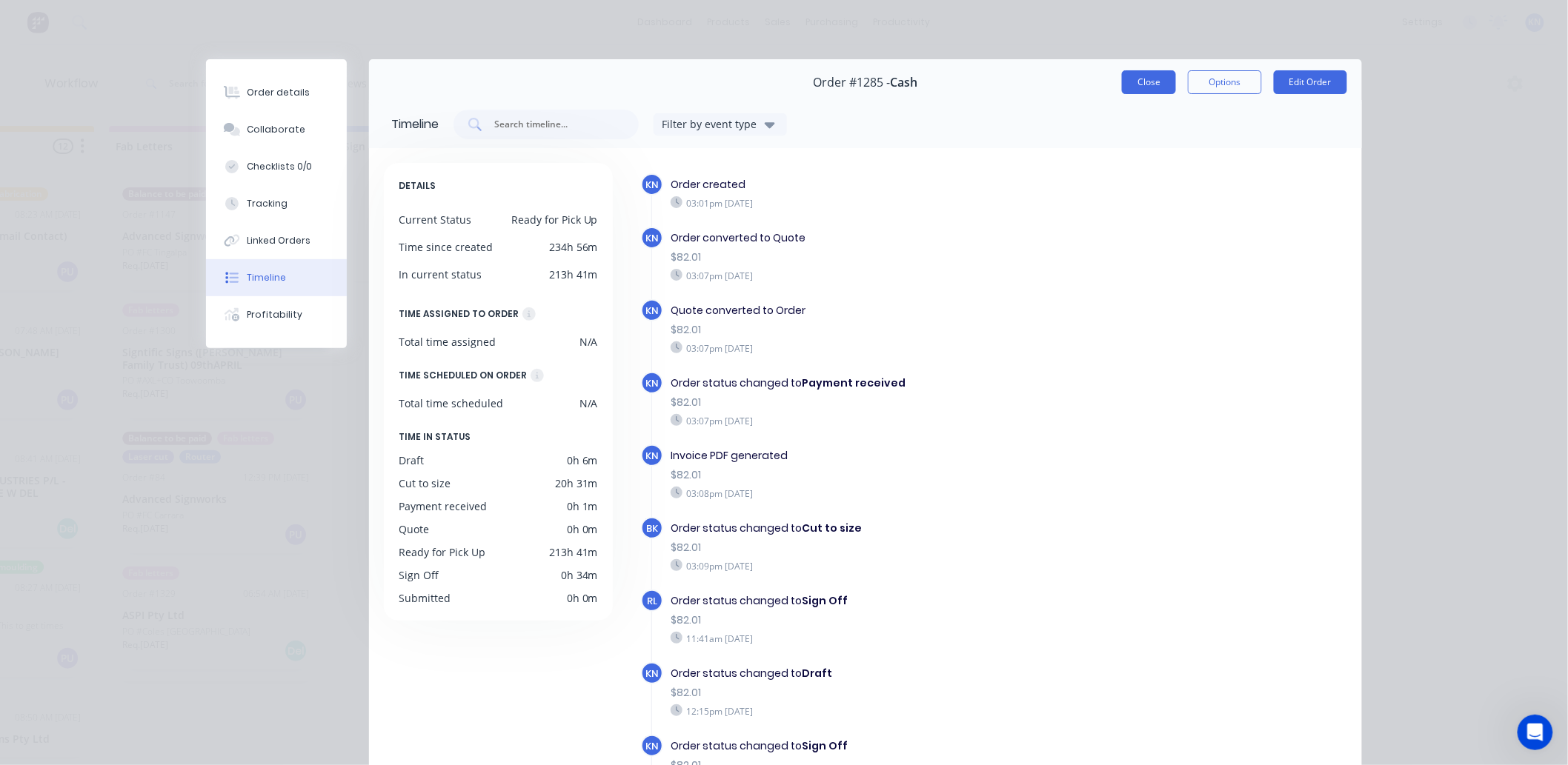
click at [1144, 85] on button "Close" at bounding box center [1149, 82] width 54 height 24
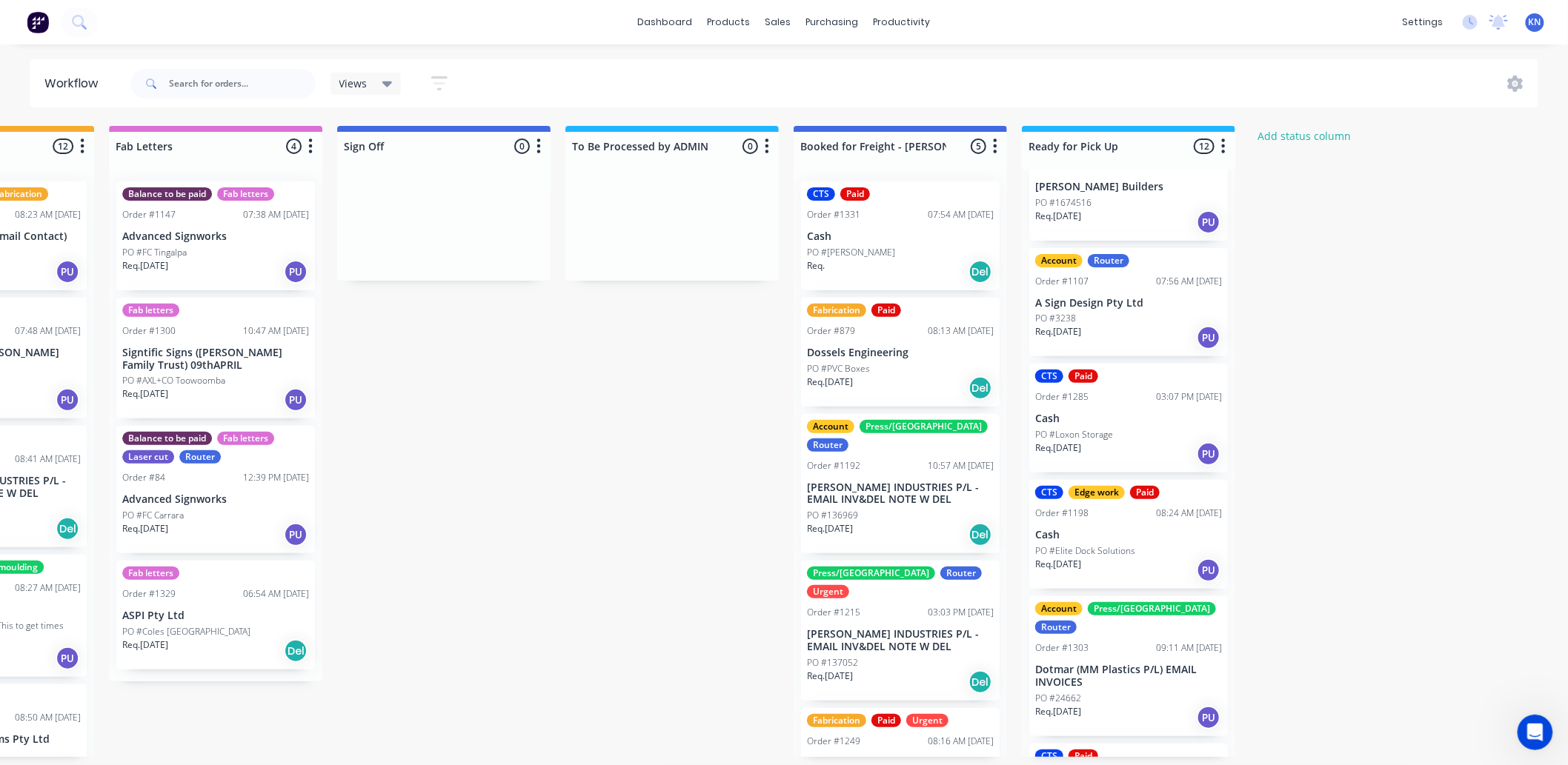
click at [1107, 418] on p "Cash" at bounding box center [1129, 418] width 187 height 13
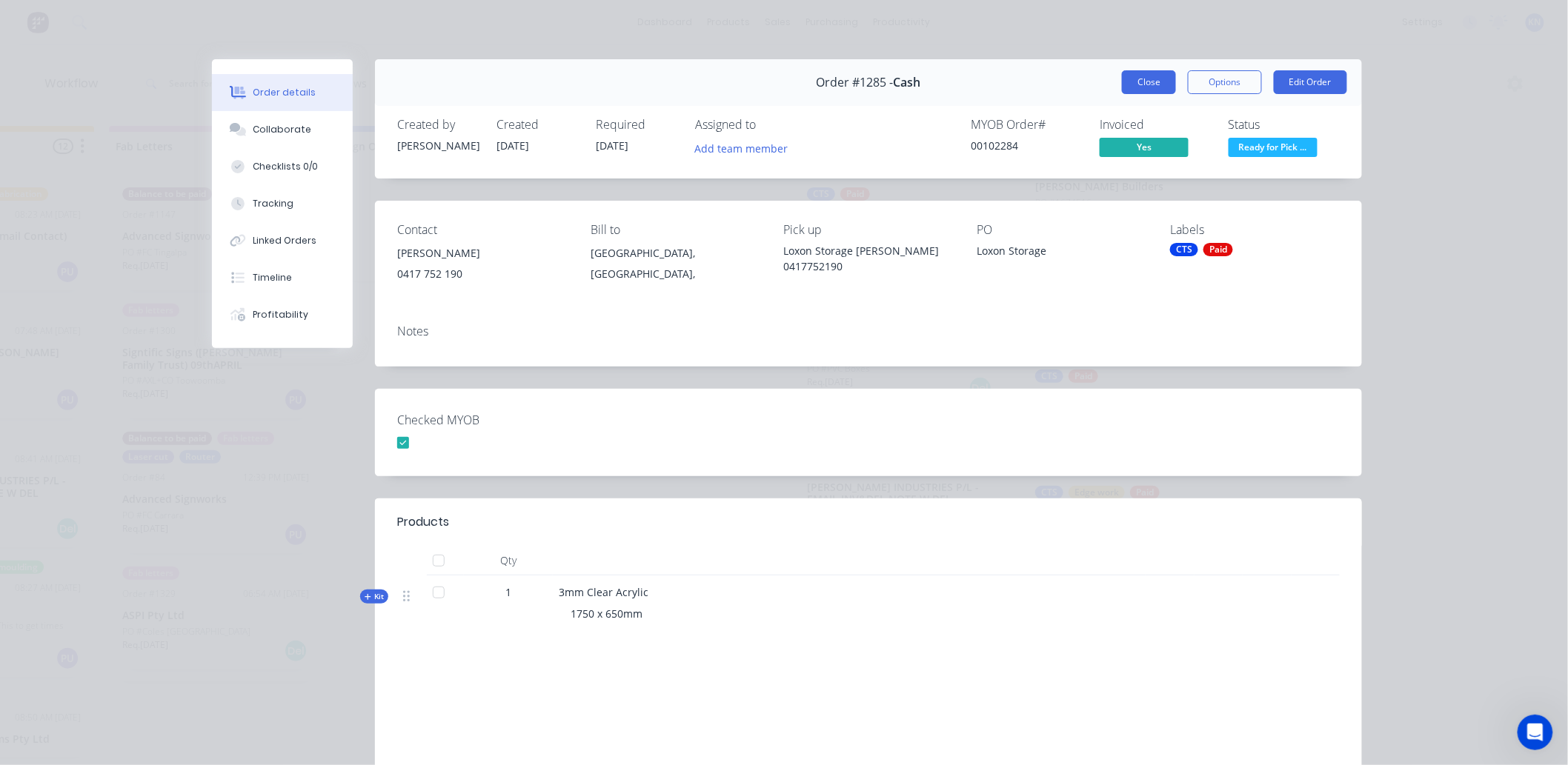
click at [1128, 82] on button "Close" at bounding box center [1149, 82] width 54 height 24
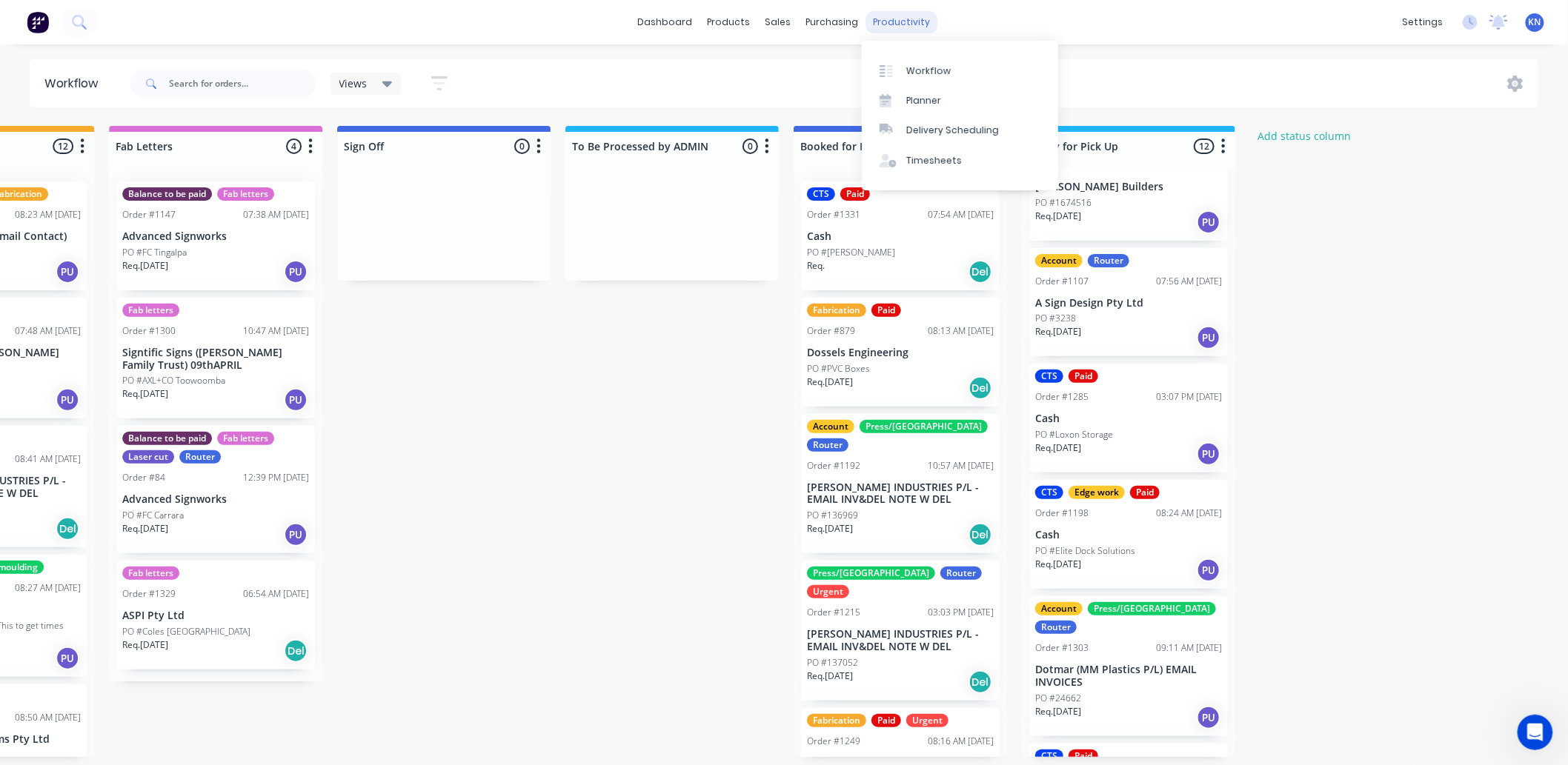
click at [898, 19] on div "productivity" at bounding box center [902, 22] width 72 height 22
click at [912, 70] on div "Workflow" at bounding box center [928, 71] width 45 height 14
drag, startPoint x: 424, startPoint y: 270, endPoint x: 683, endPoint y: 330, distance: 265.9
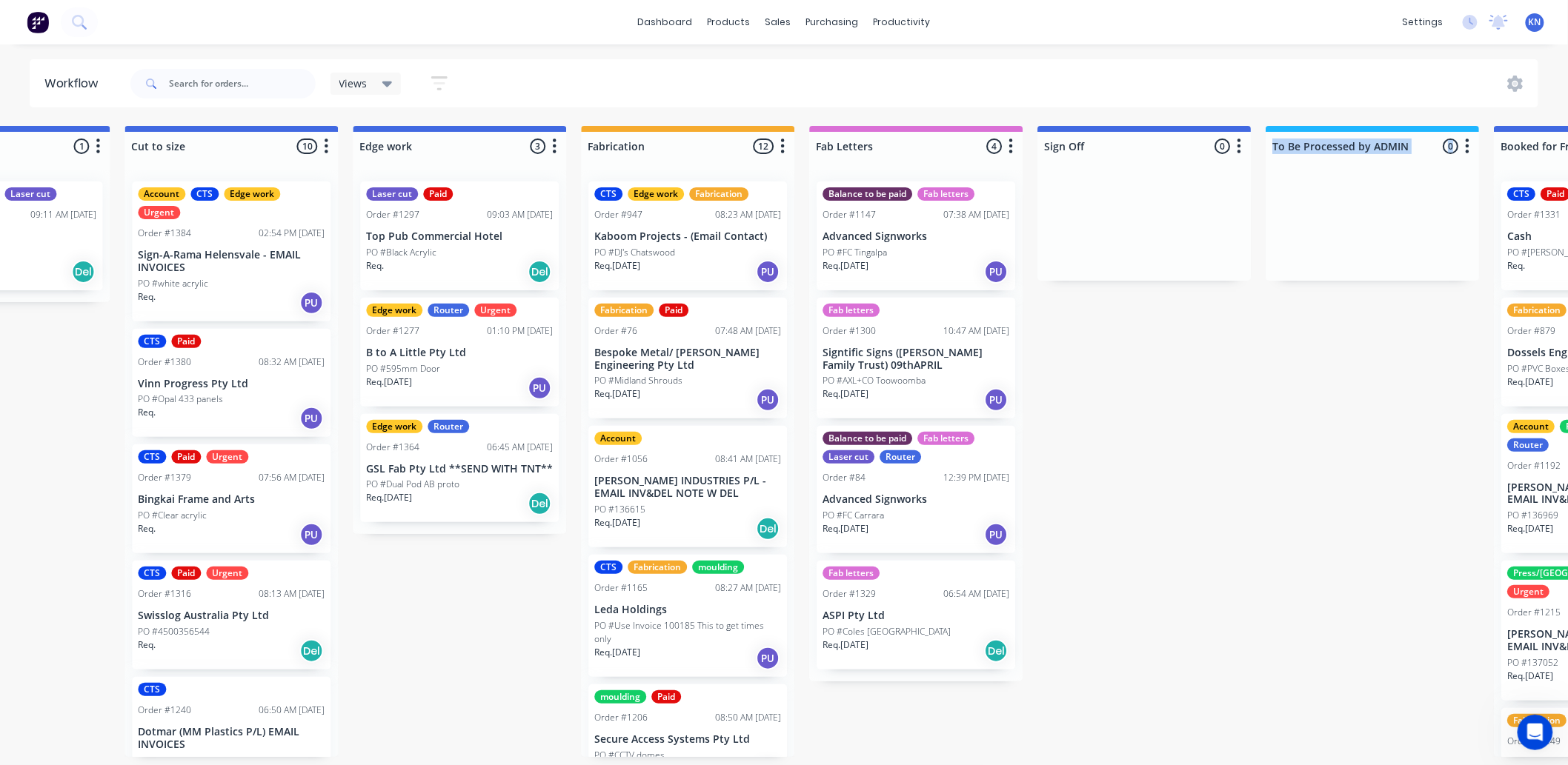
scroll to position [0, 1202]
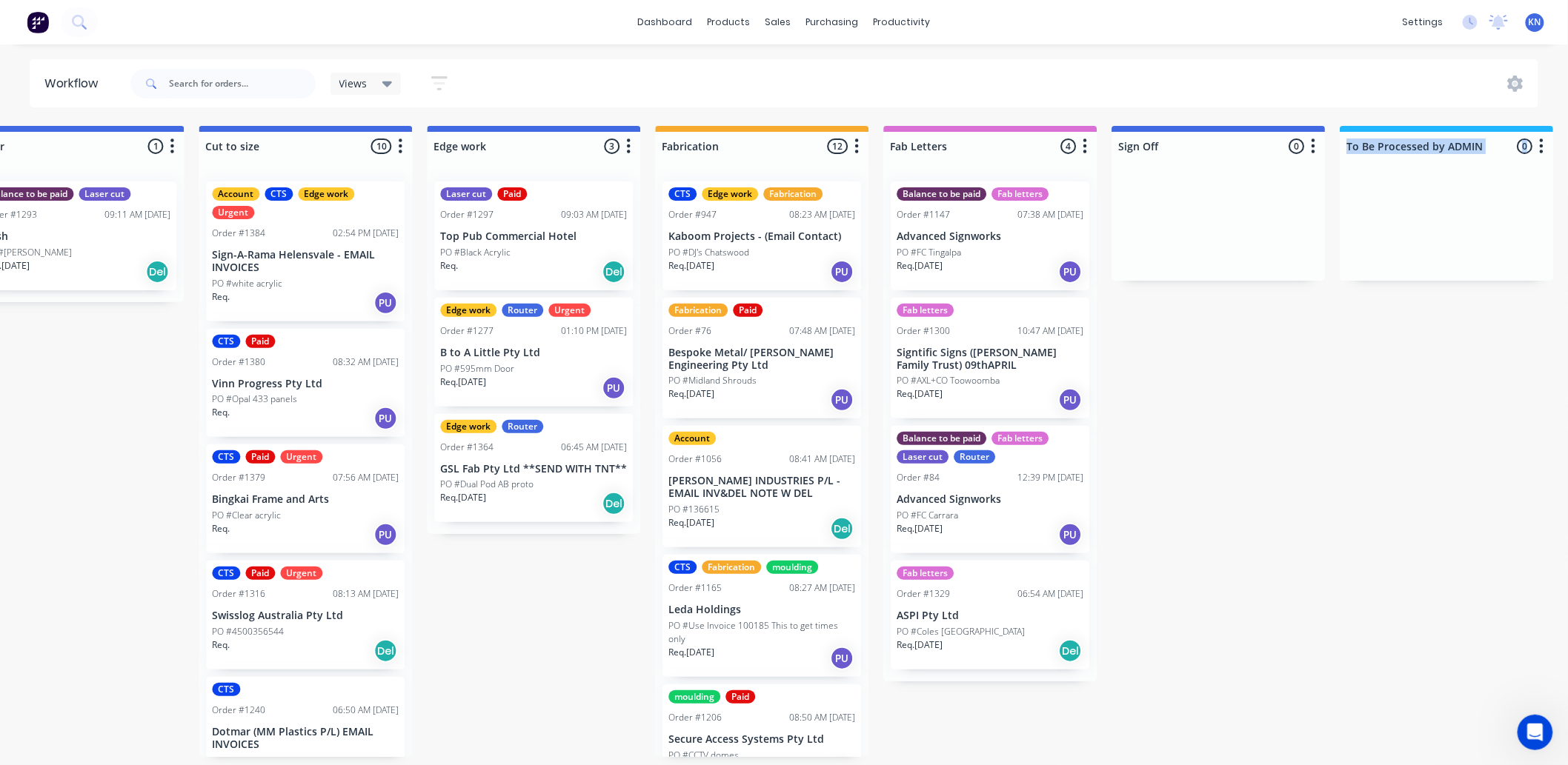
click at [295, 500] on p "Bingkai Frame and Arts" at bounding box center [305, 499] width 187 height 13
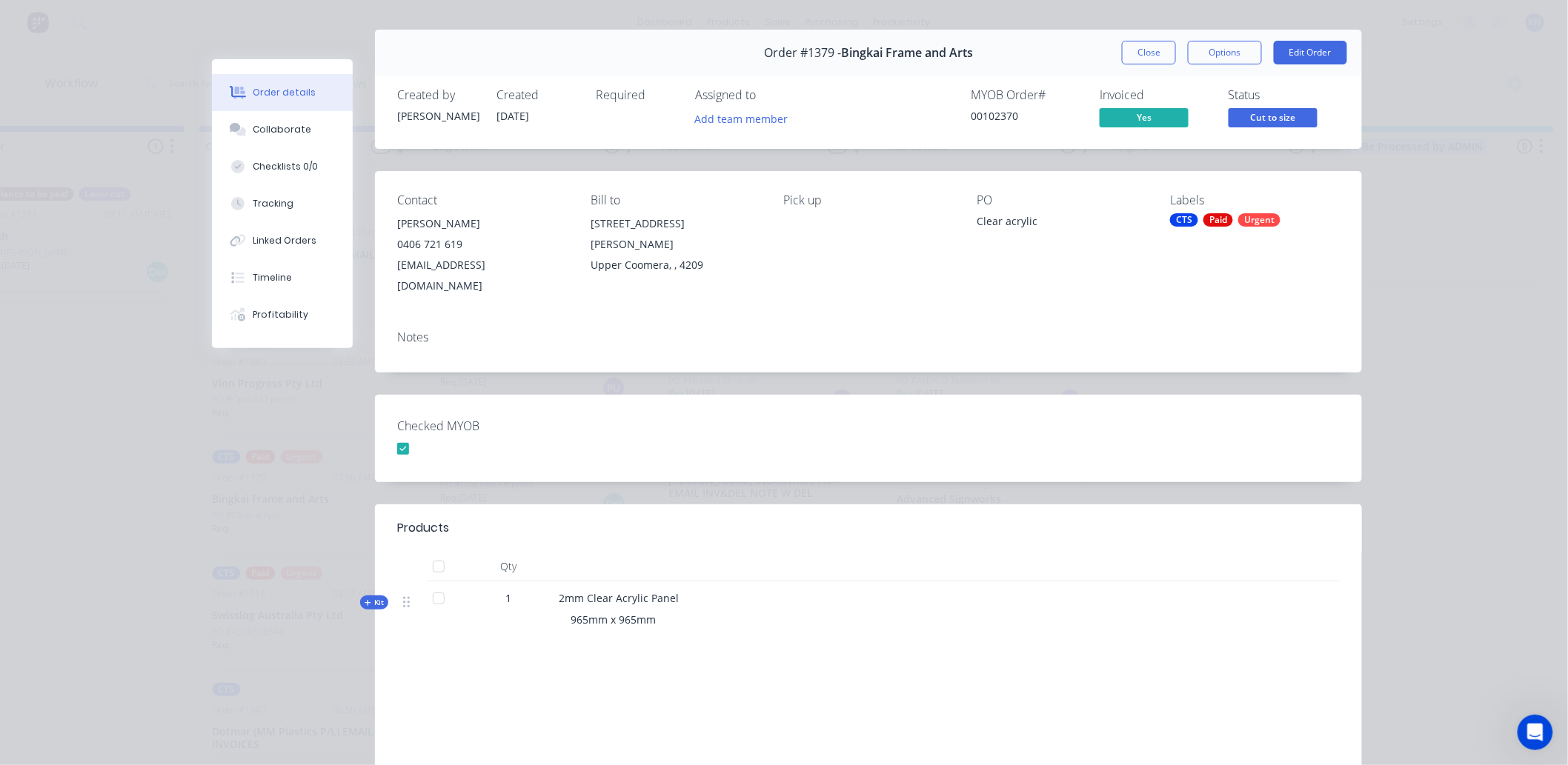
scroll to position [0, 0]
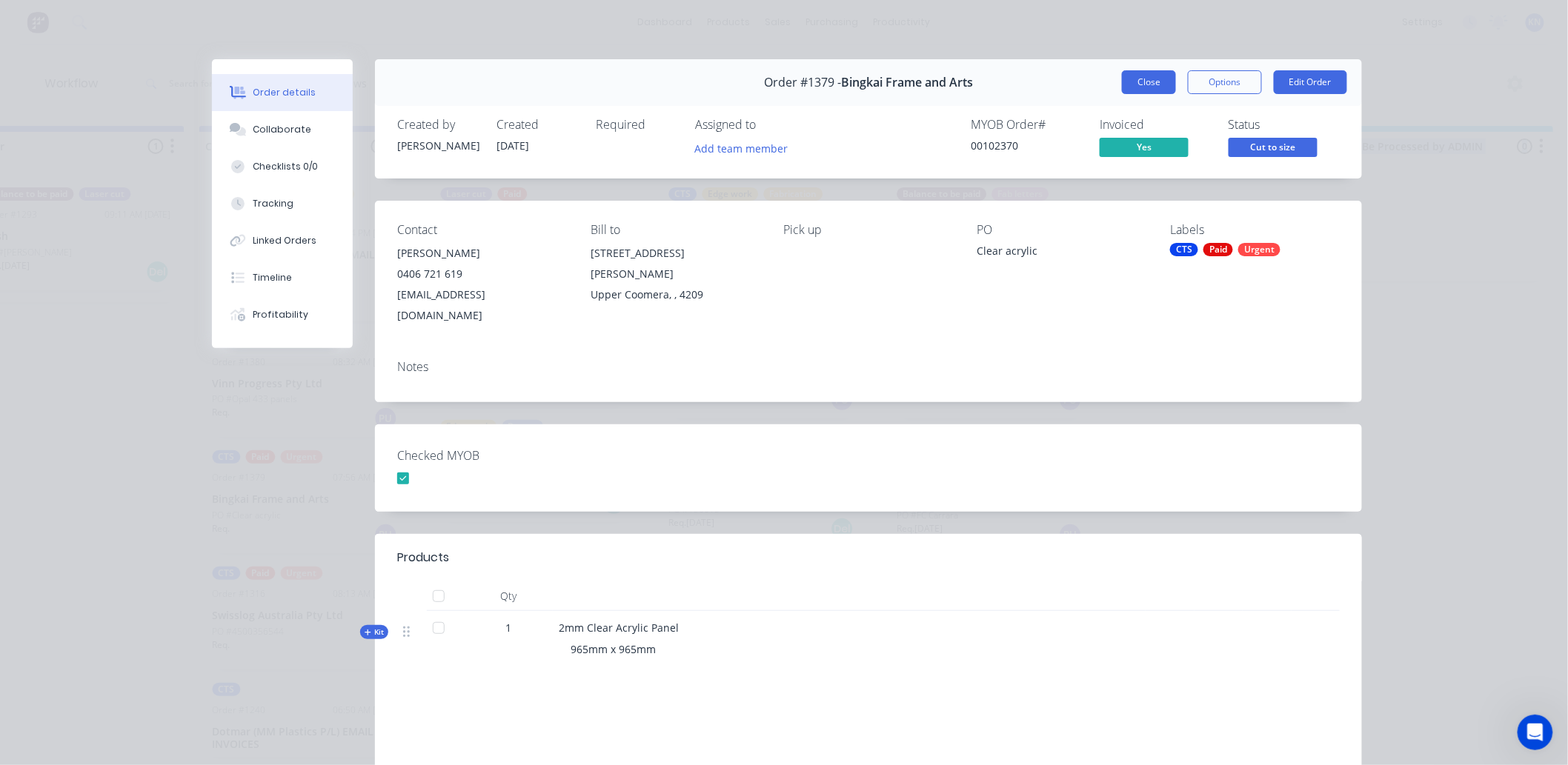
click at [1143, 80] on button "Close" at bounding box center [1149, 82] width 54 height 24
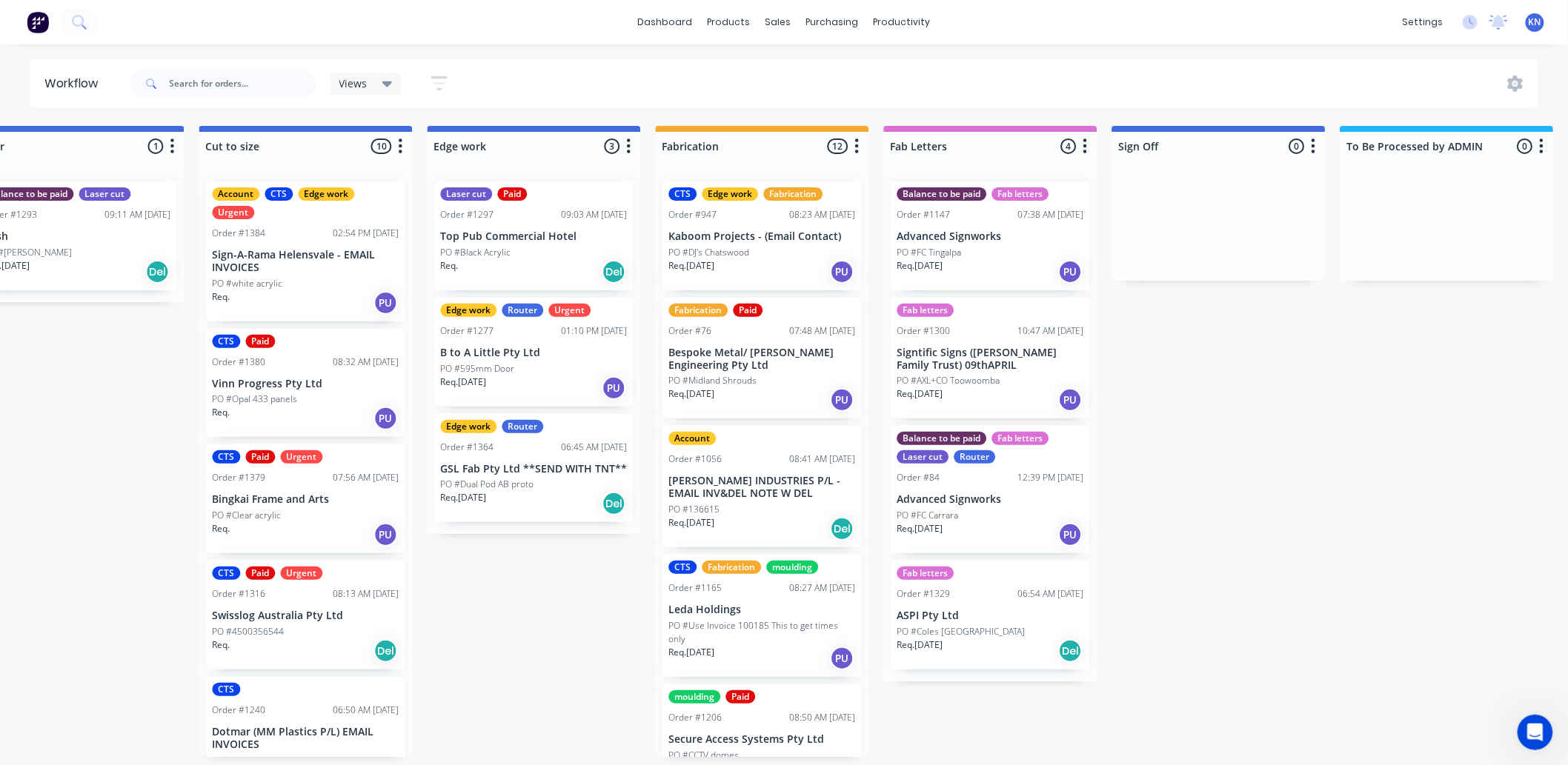
click at [591, 588] on div "Submitted 0 Status colour #273444 hex #273444 Save Cancel Summaries Total order…" at bounding box center [560, 442] width 3546 height 631
click at [263, 618] on p "Swisslog Australia Pty Ltd" at bounding box center [305, 615] width 187 height 13
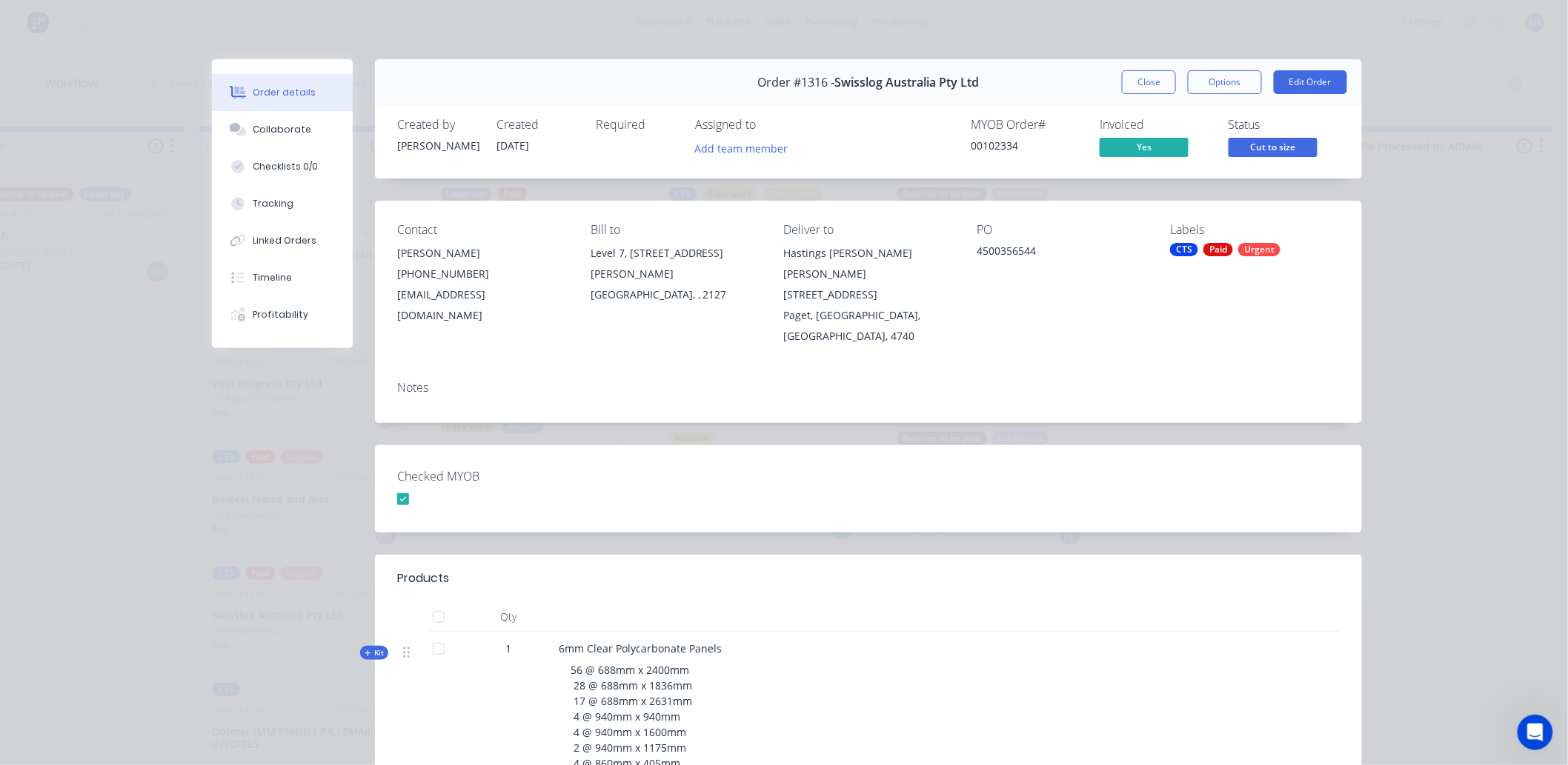
drag, startPoint x: 1151, startPoint y: 84, endPoint x: 1113, endPoint y: 91, distance: 38.6
click at [1151, 84] on button "Close" at bounding box center [1149, 82] width 54 height 24
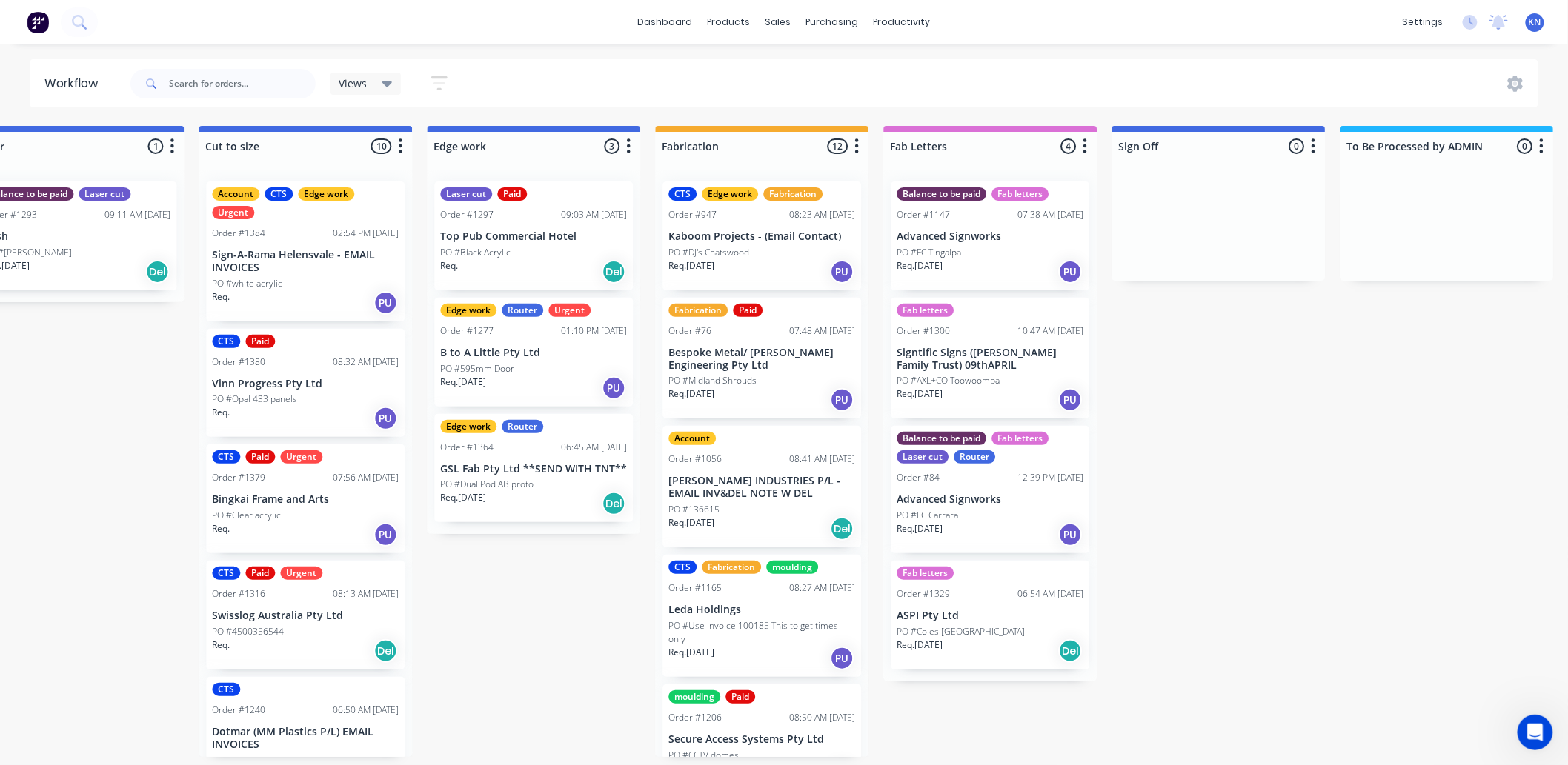
click at [268, 617] on p "Swisslog Australia Pty Ltd" at bounding box center [305, 615] width 187 height 13
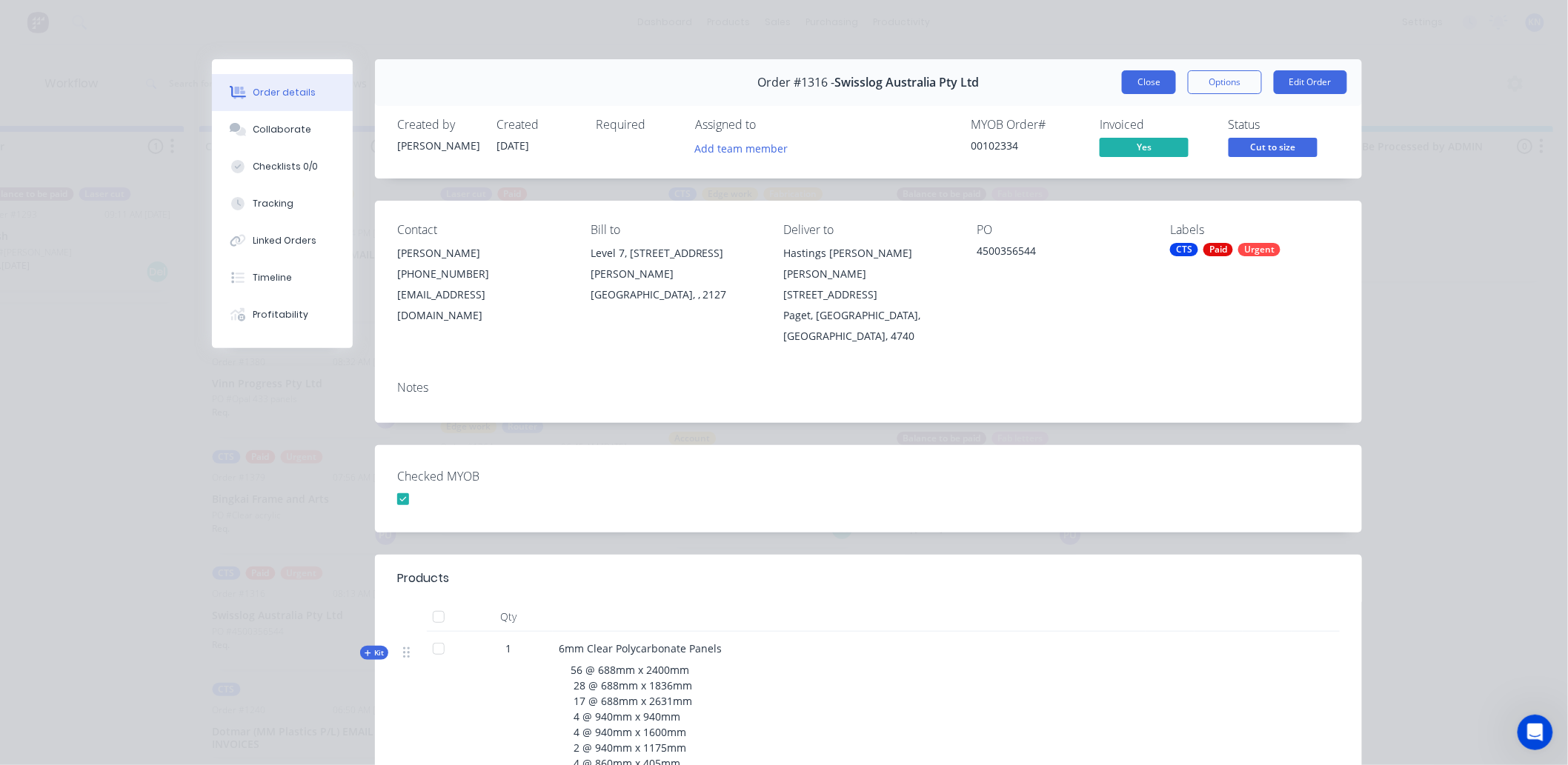
click at [1148, 80] on button "Close" at bounding box center [1149, 82] width 54 height 24
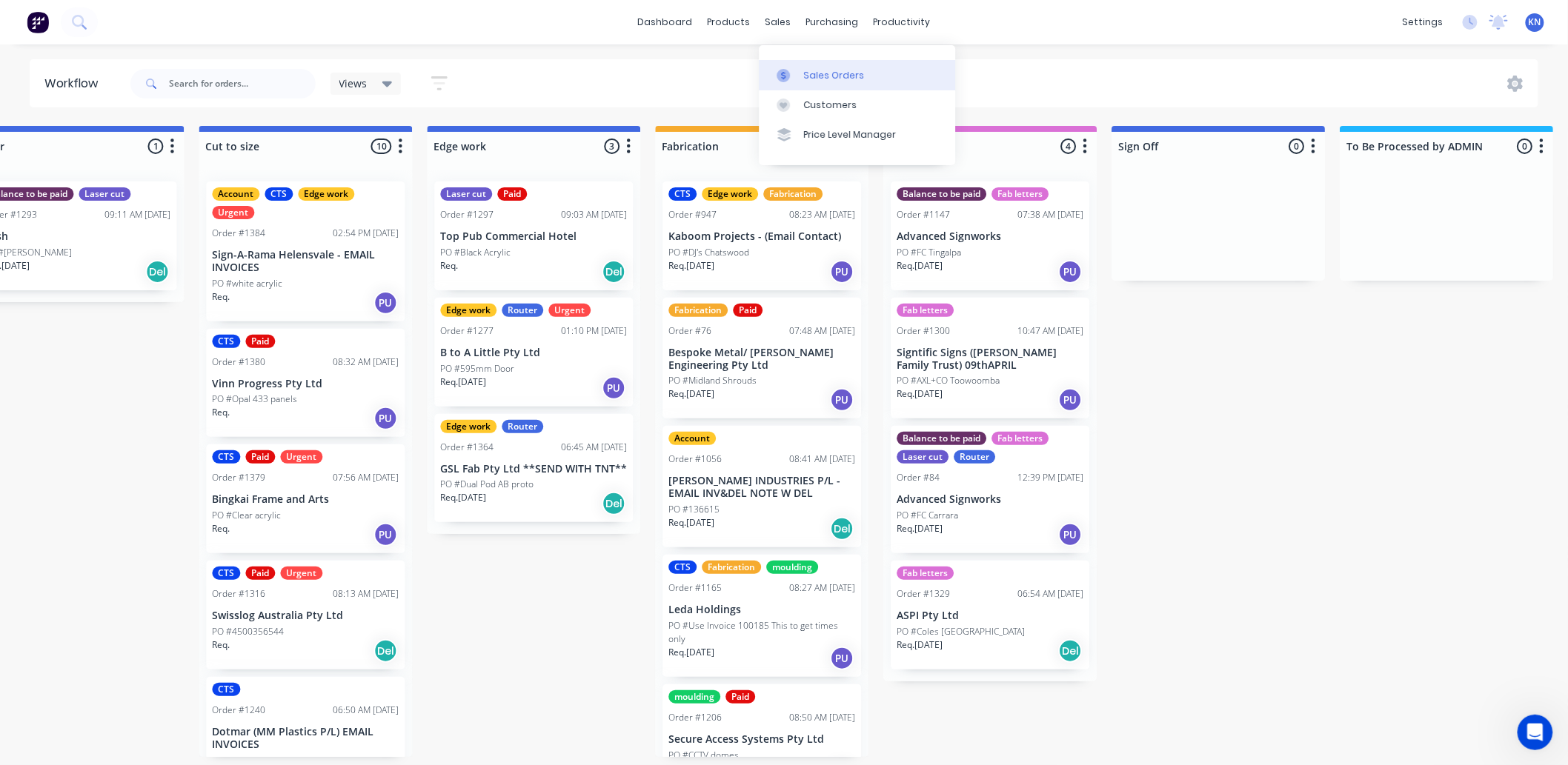
click at [820, 71] on div "Sales Orders" at bounding box center [834, 75] width 61 height 14
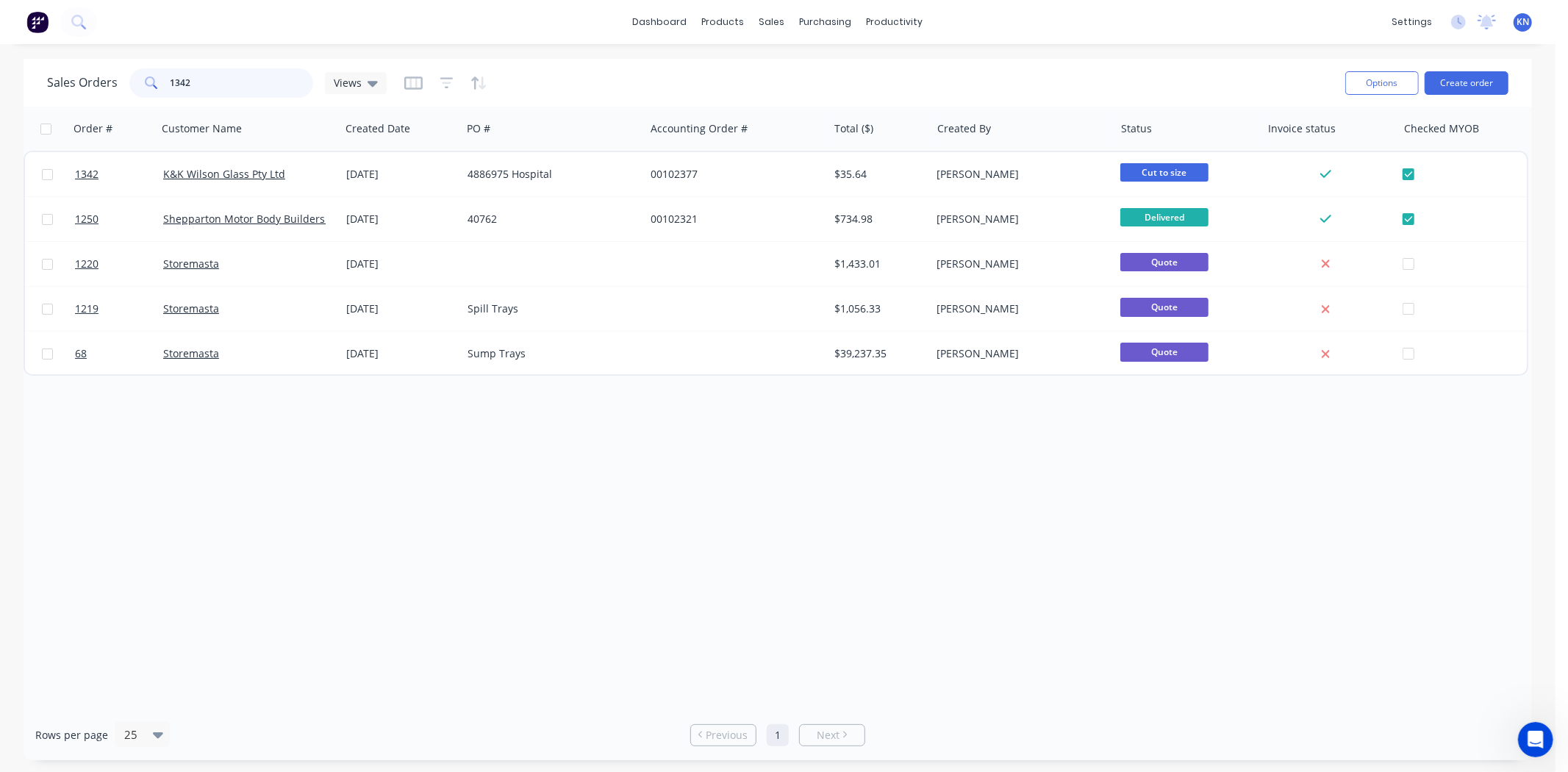
click at [207, 81] on input "1342" at bounding box center [242, 82] width 144 height 29
type input "1316"
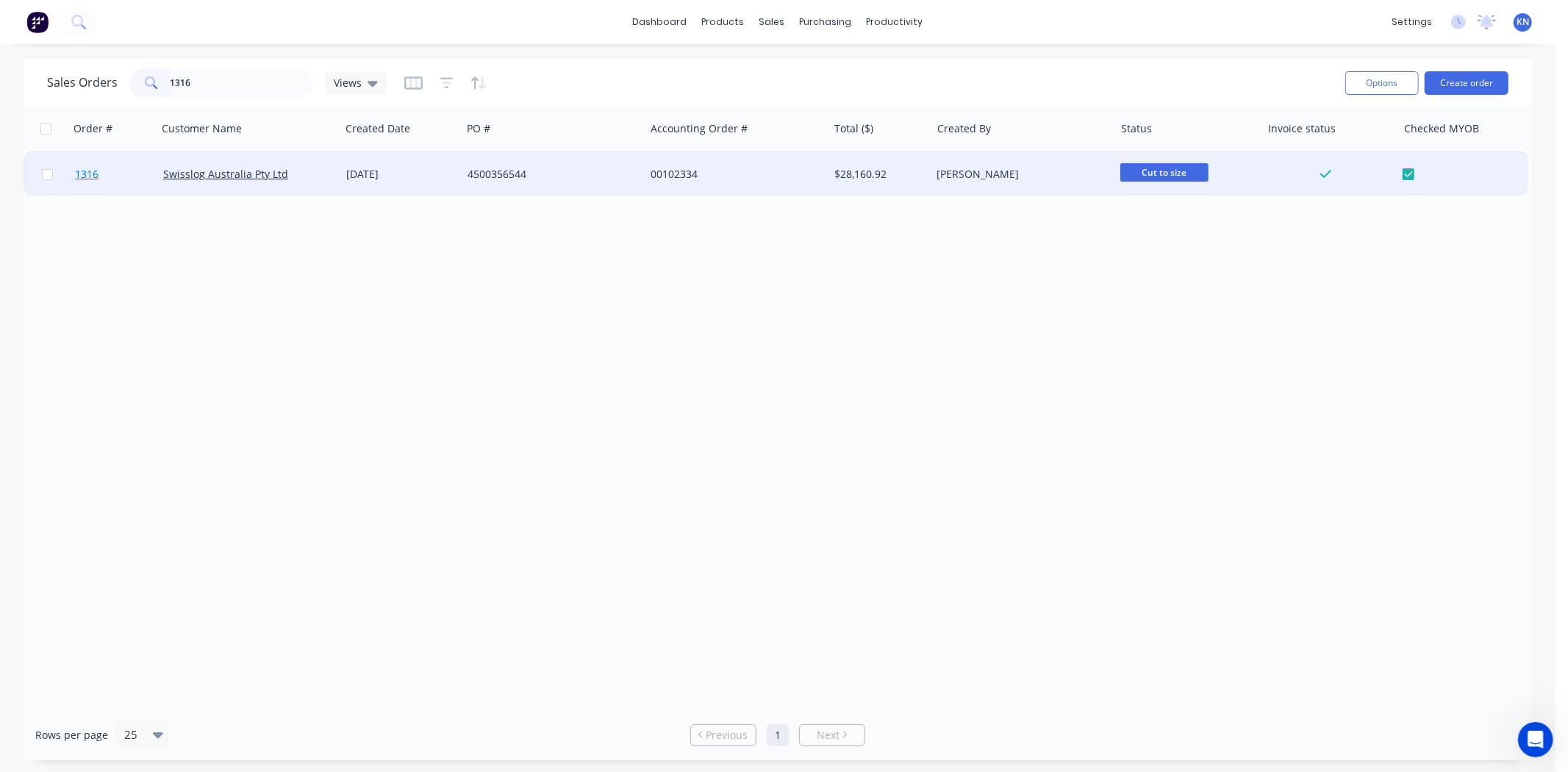
click at [83, 172] on span "1316" at bounding box center [87, 175] width 24 height 15
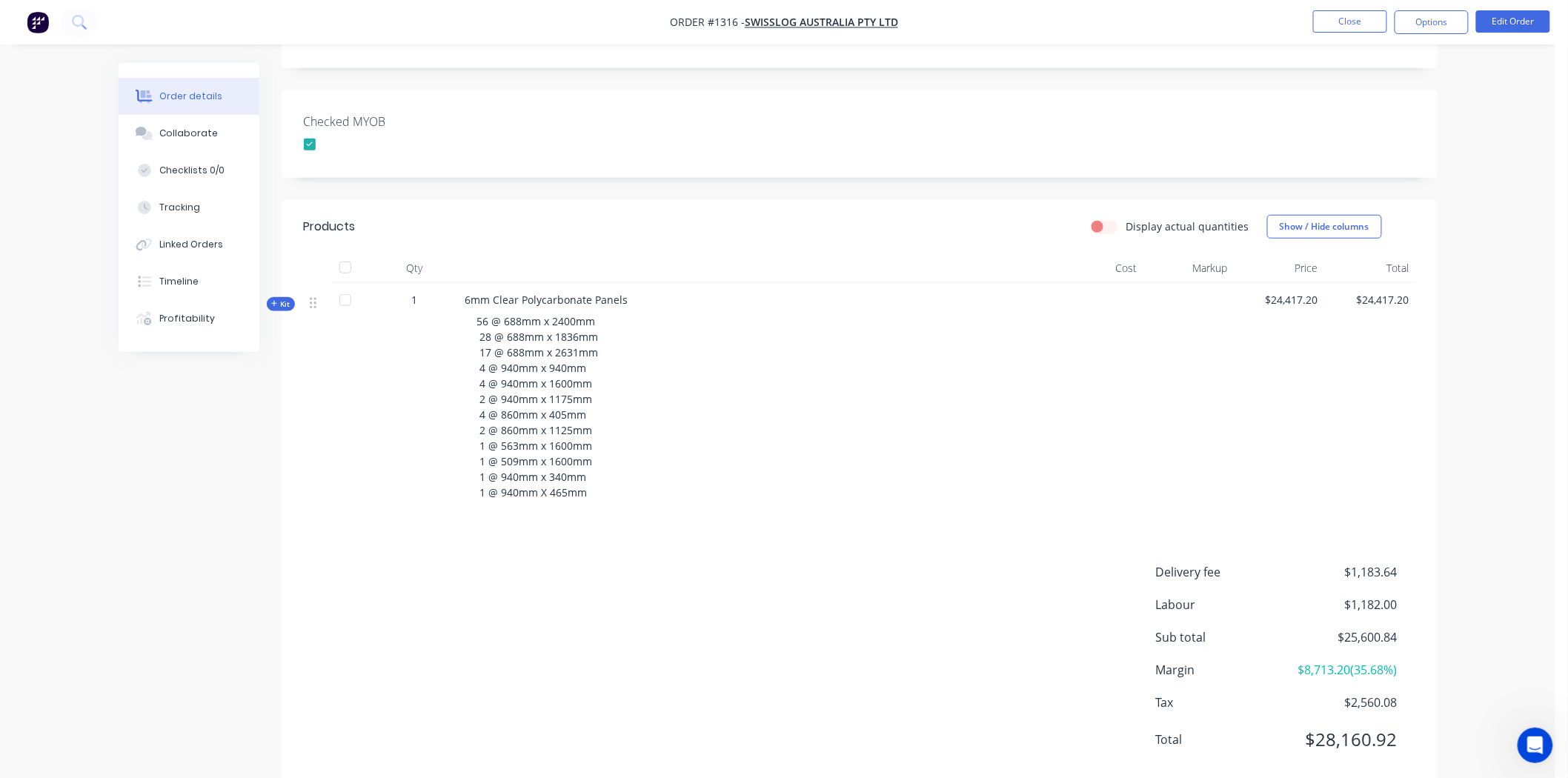
scroll to position [356, 0]
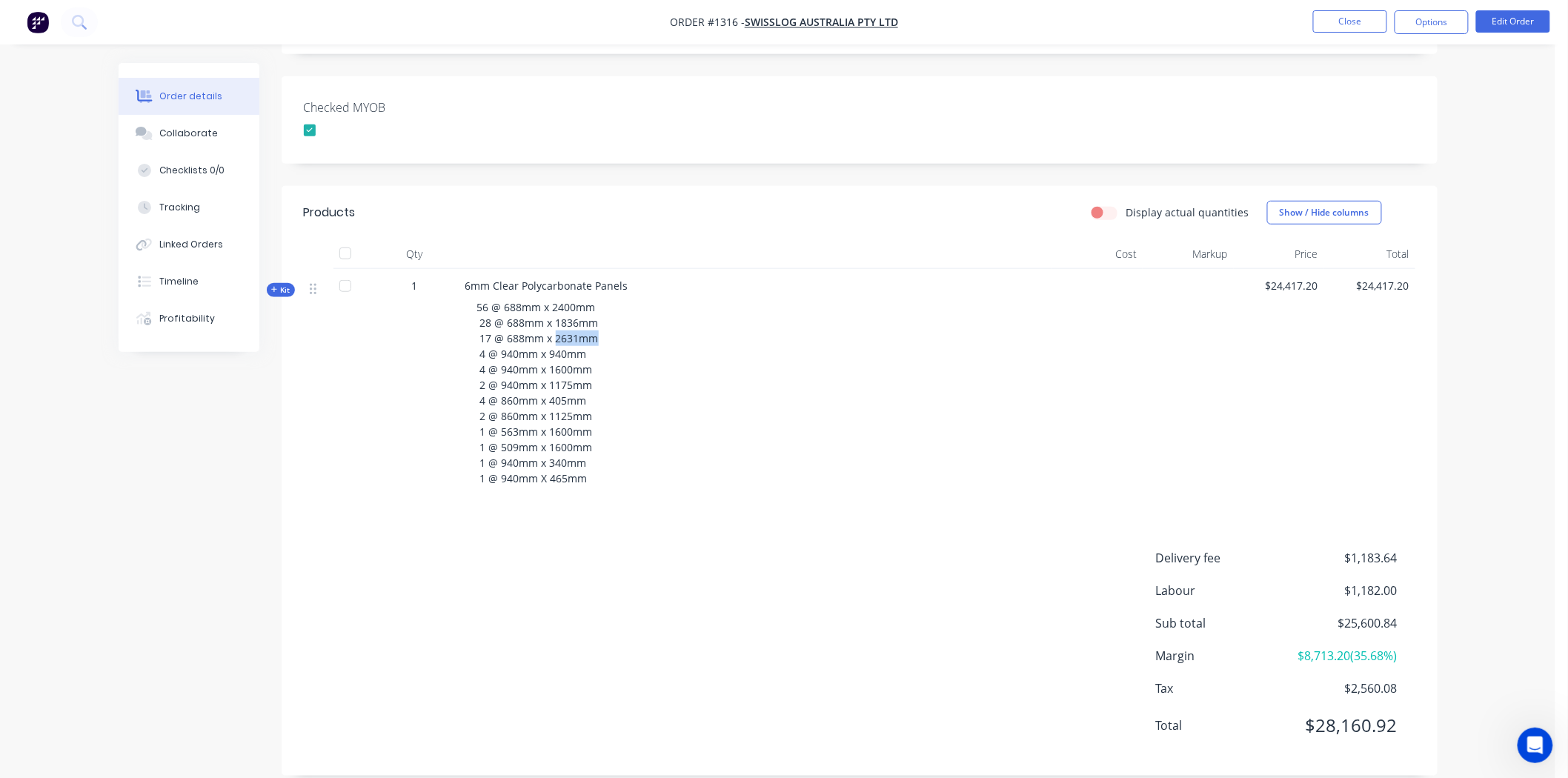
drag, startPoint x: 556, startPoint y: 314, endPoint x: 602, endPoint y: 321, distance: 46.5
click at [602, 321] on div "56 @ 688mm x 2400mm 28 @ 688mm x 1836mm 17 @ 688mm x 2631mm 4 @ 940mm x 940mm 4…" at bounding box center [756, 393] width 581 height 199
click at [662, 321] on div "56 @ 688mm x 2400mm 28 @ 688mm x 1836mm 17 @ 688mm x 2631mm 4 @ 940mm x 940mm 4…" at bounding box center [756, 393] width 581 height 199
click at [280, 284] on span "Kit" at bounding box center [280, 290] width 19 height 11
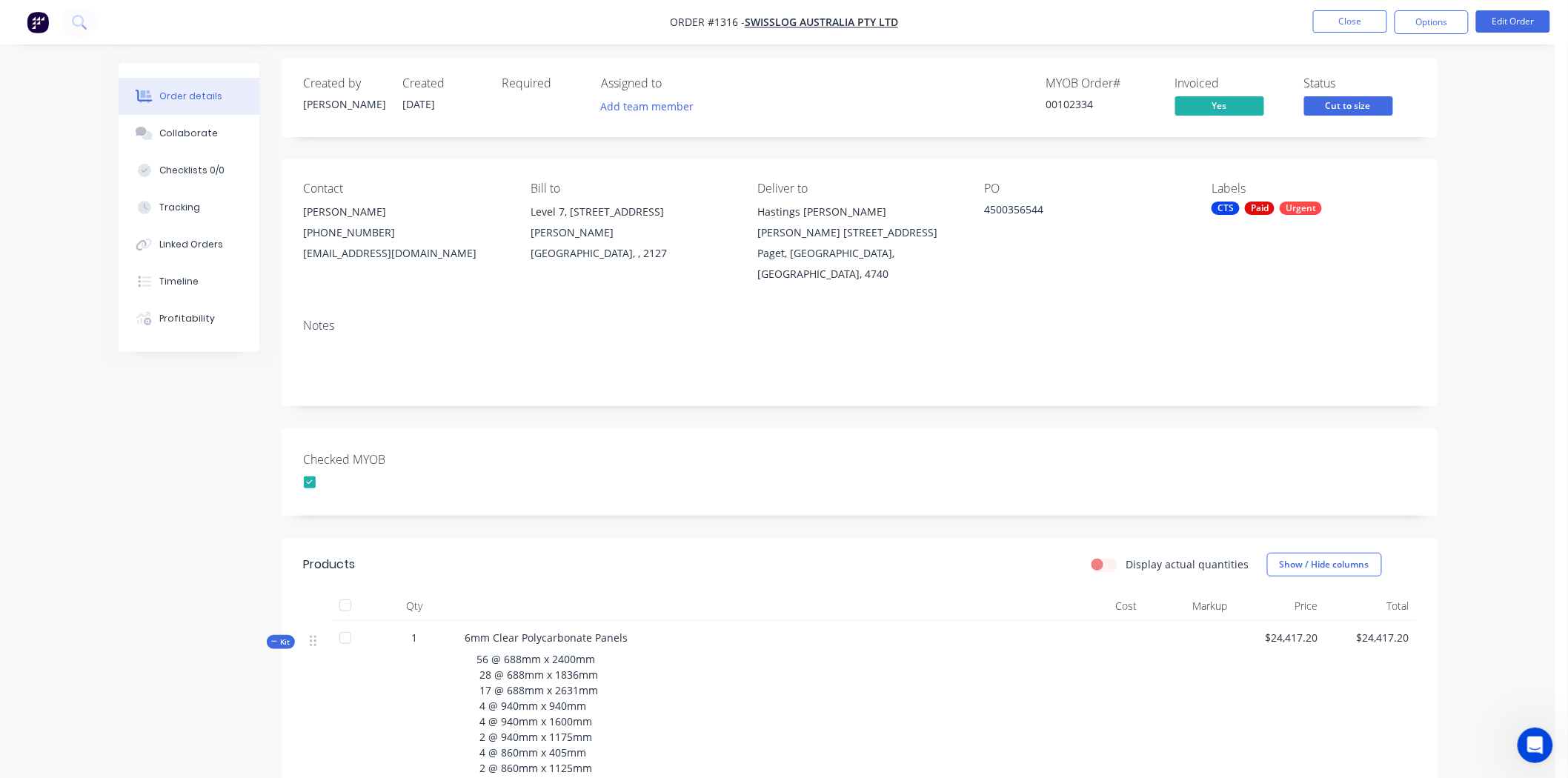
scroll to position [0, 0]
click at [175, 97] on div "Order details" at bounding box center [190, 97] width 63 height 14
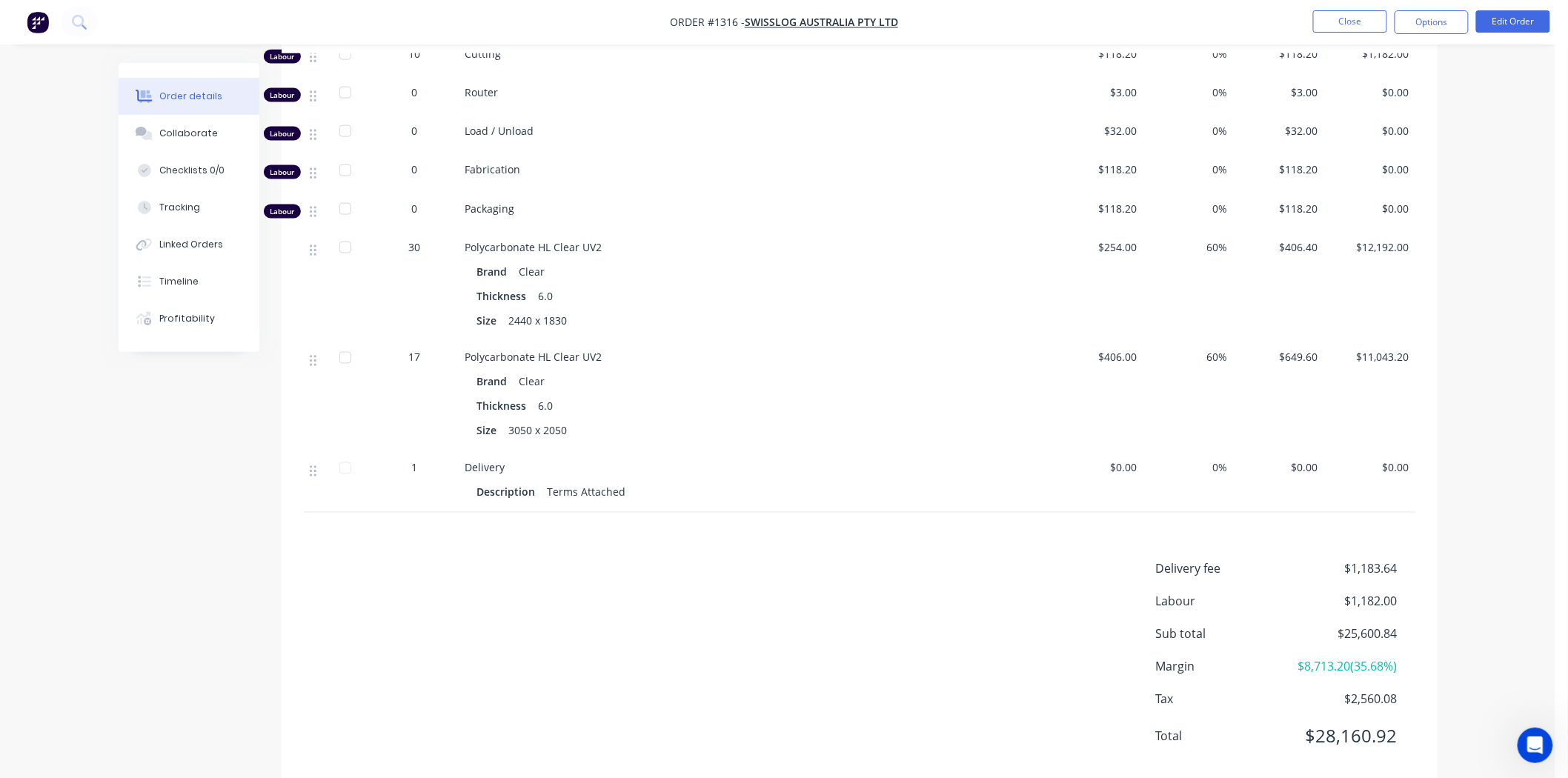
scroll to position [823, 0]
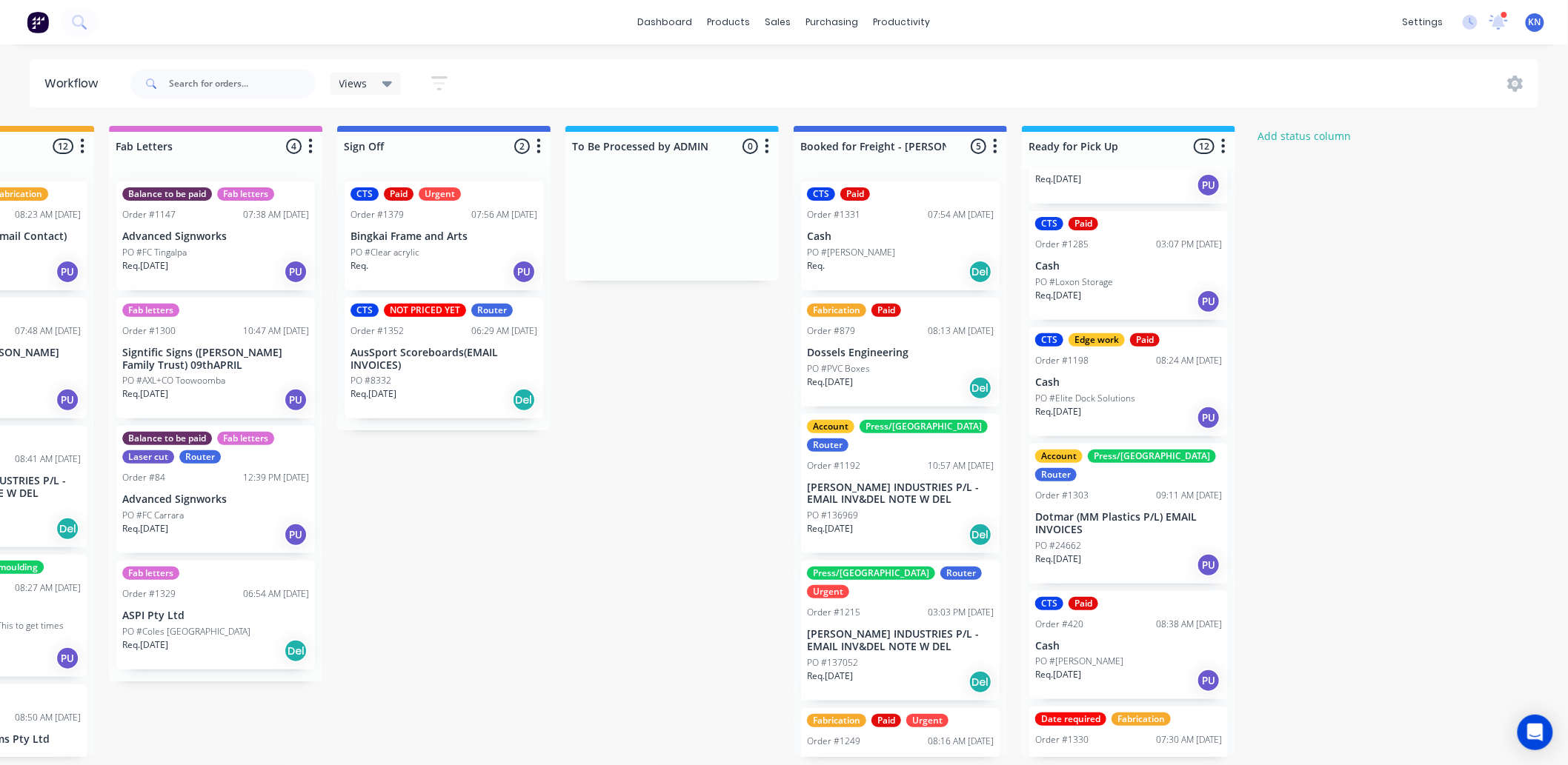
scroll to position [848, 0]
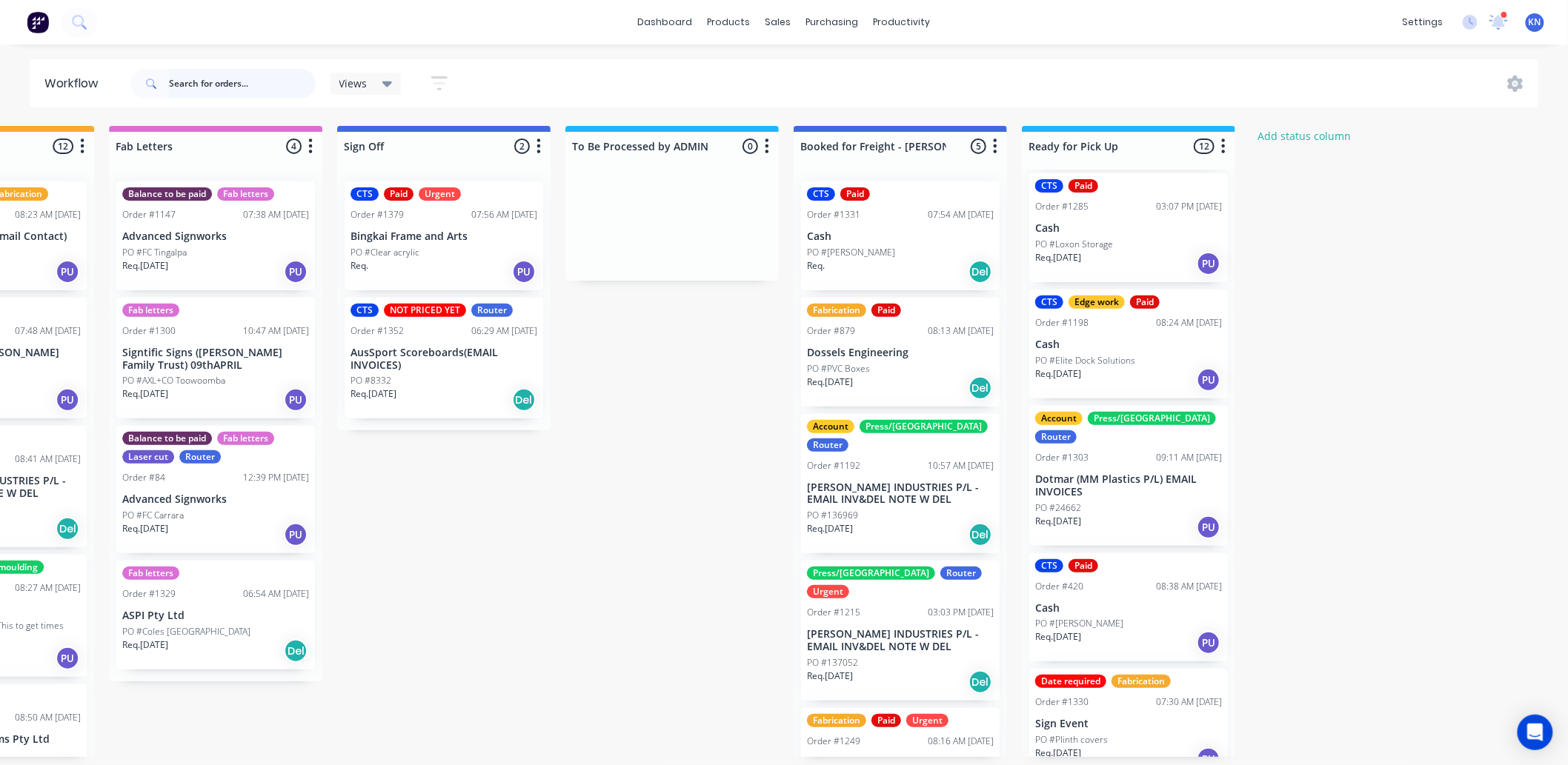
click at [237, 84] on input "text" at bounding box center [242, 83] width 146 height 30
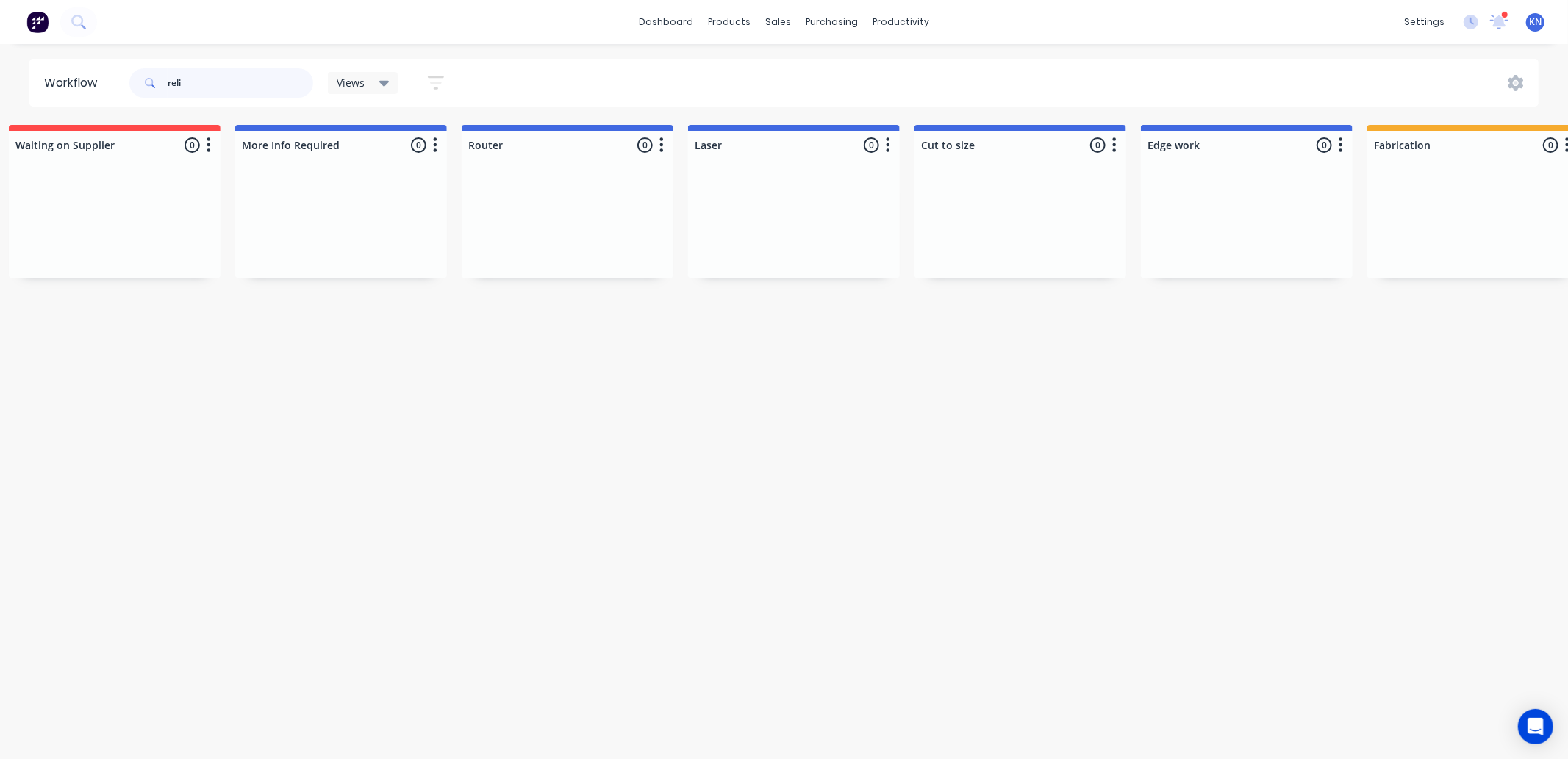
scroll to position [0, 185]
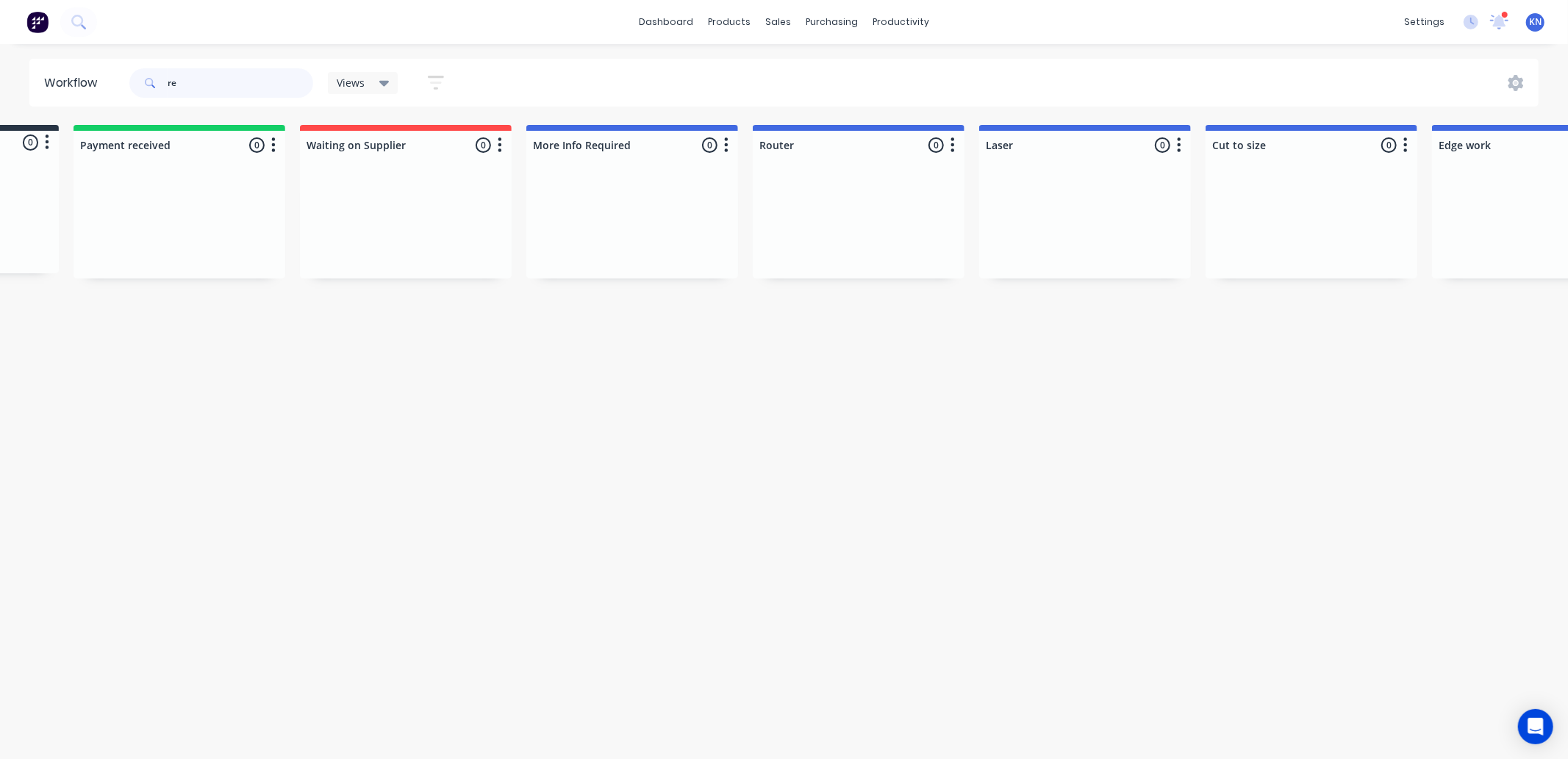
type input "r"
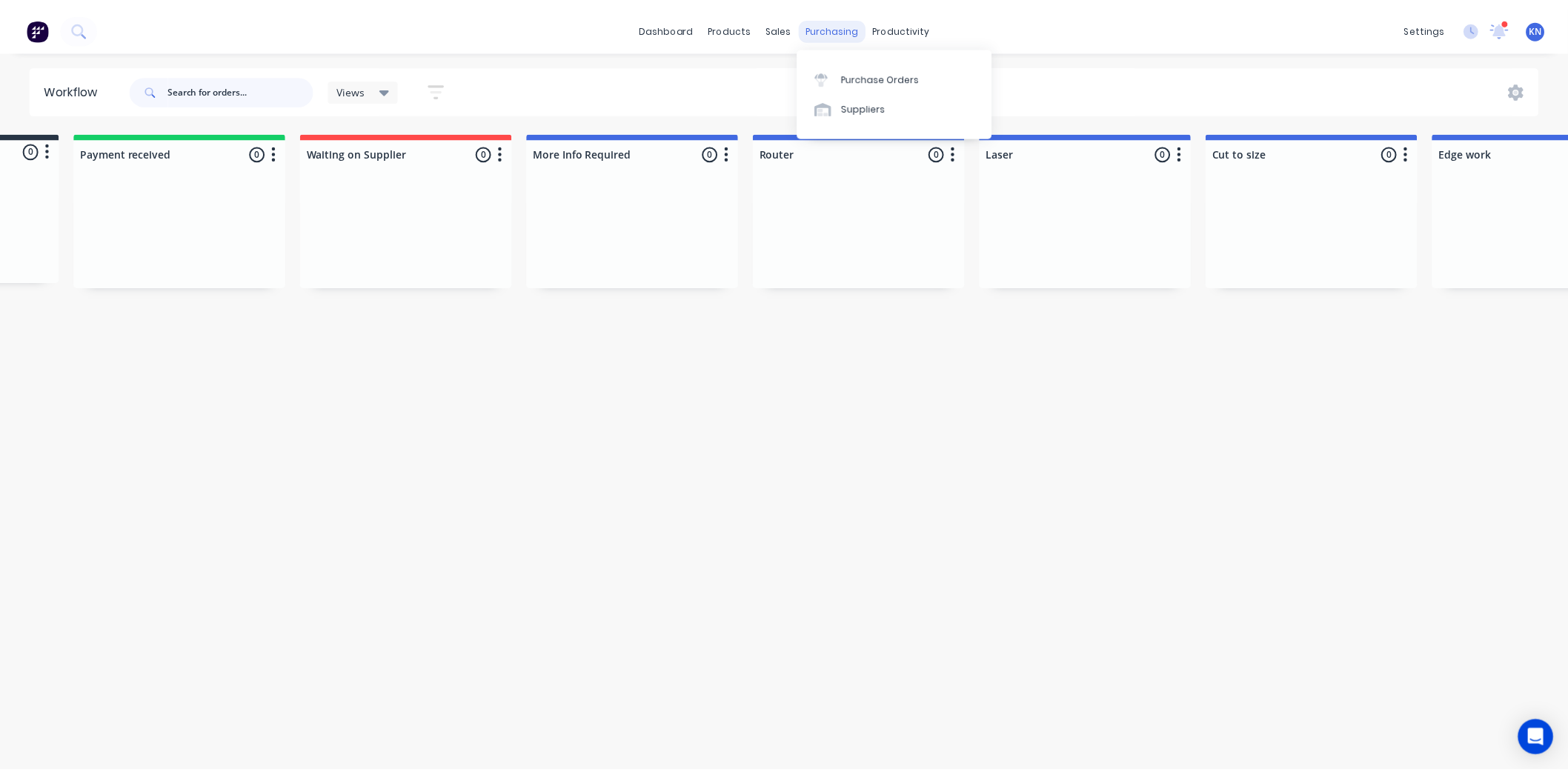
scroll to position [0, 0]
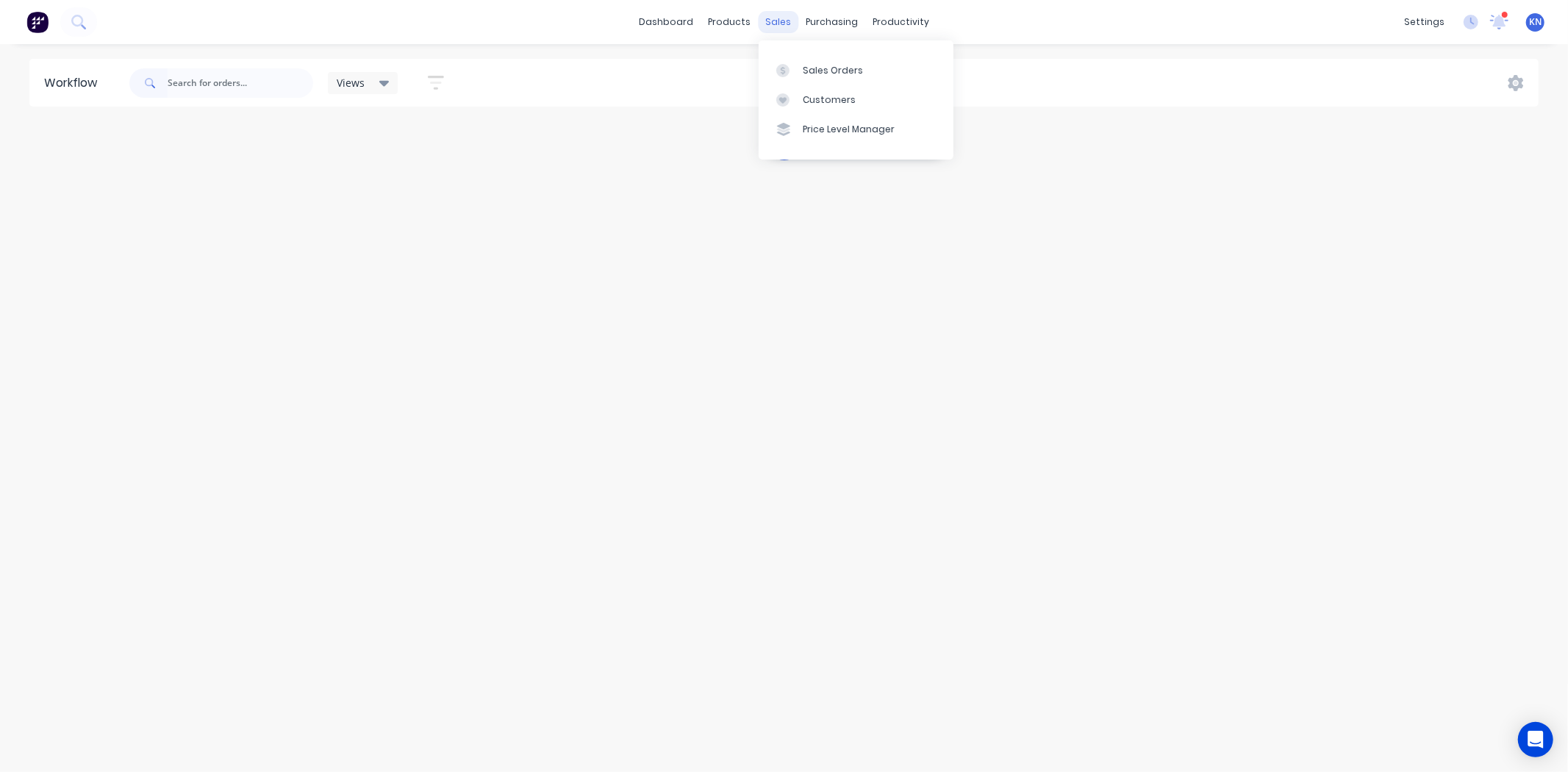
click at [775, 19] on div "sales" at bounding box center [778, 22] width 40 height 22
click at [833, 72] on div "Sales Orders" at bounding box center [833, 71] width 60 height 13
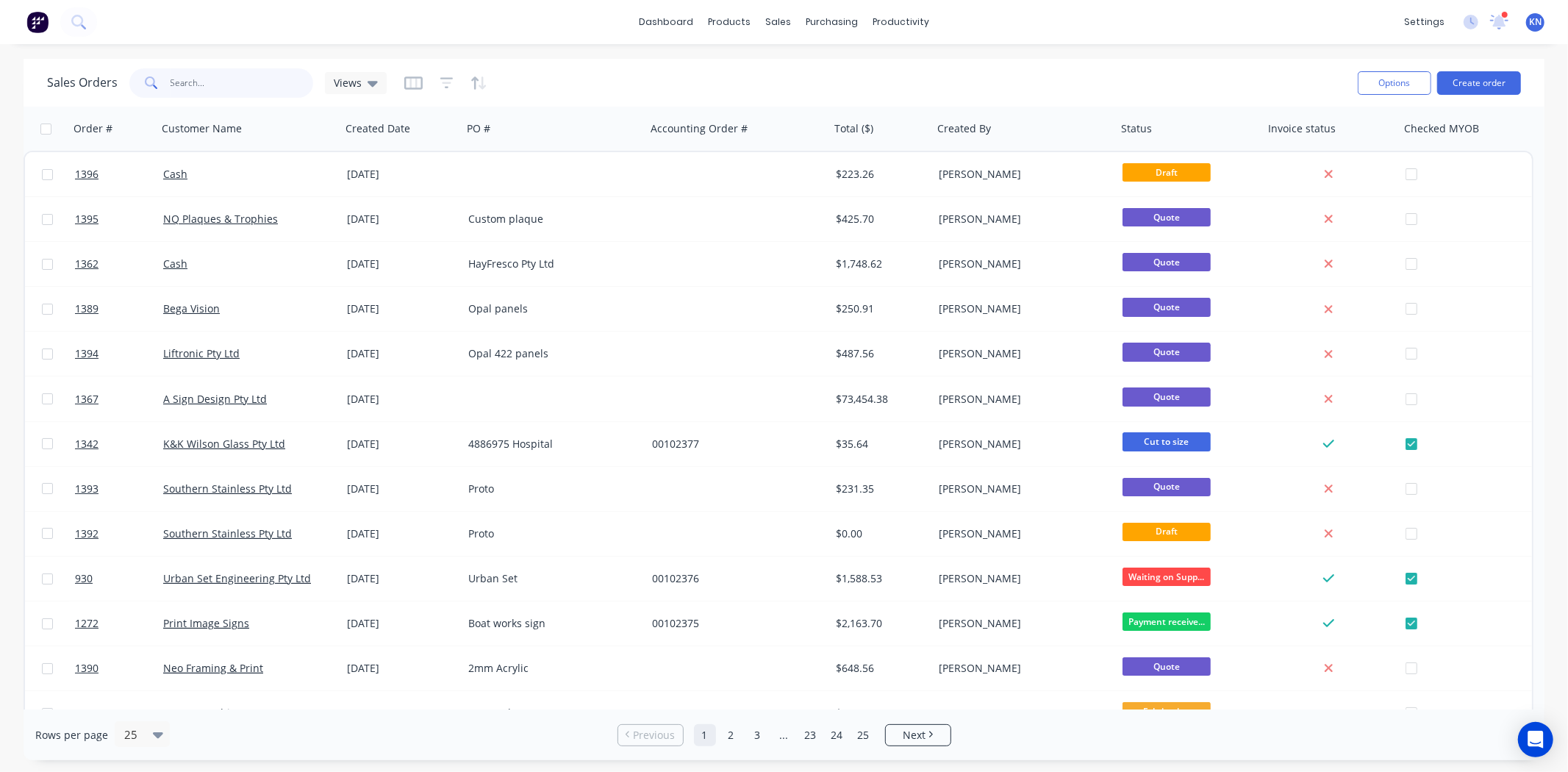
click at [228, 82] on input "text" at bounding box center [242, 82] width 144 height 29
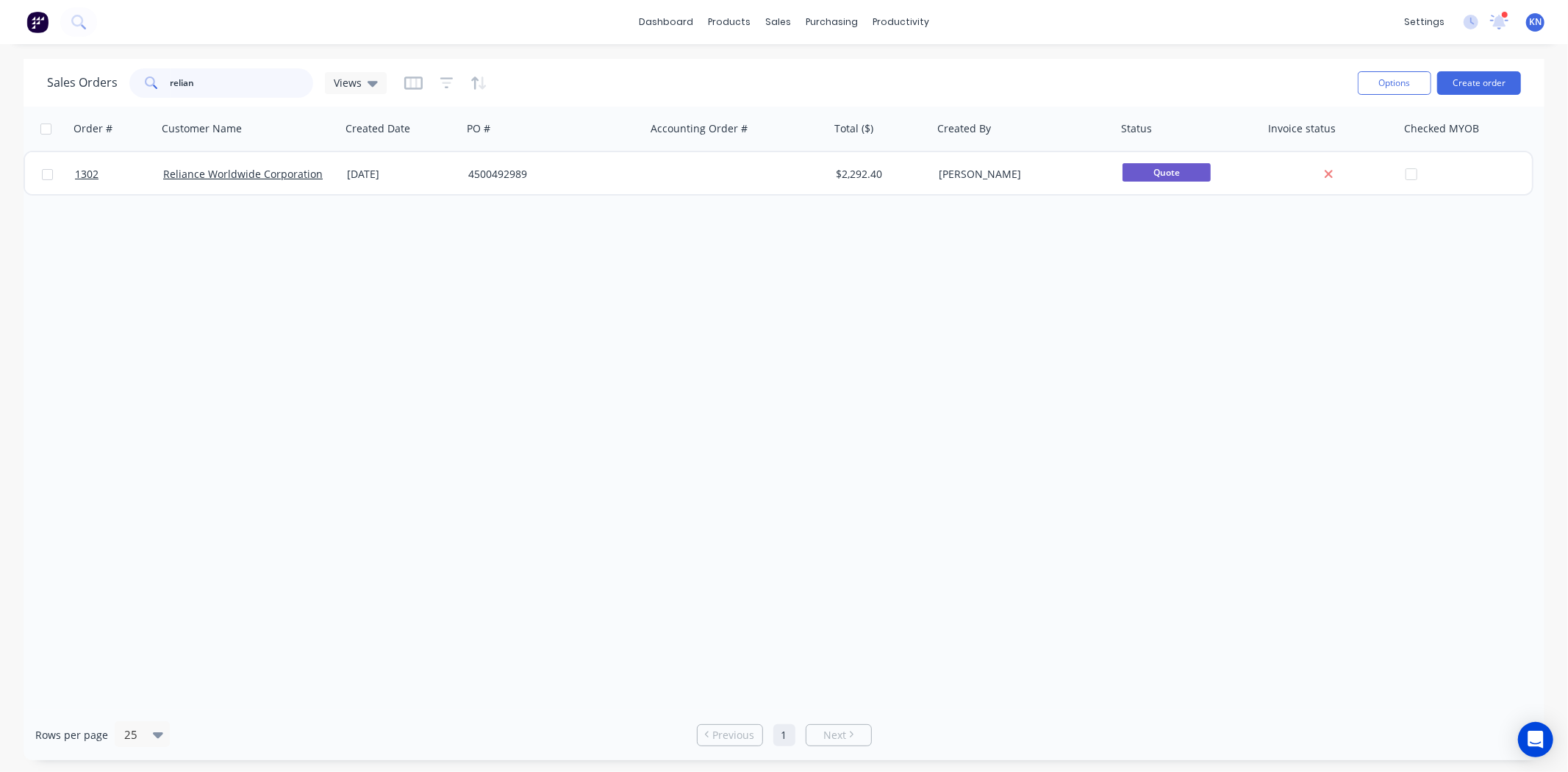
type input "relian"
click at [1500, 17] on icon at bounding box center [1499, 20] width 13 height 13
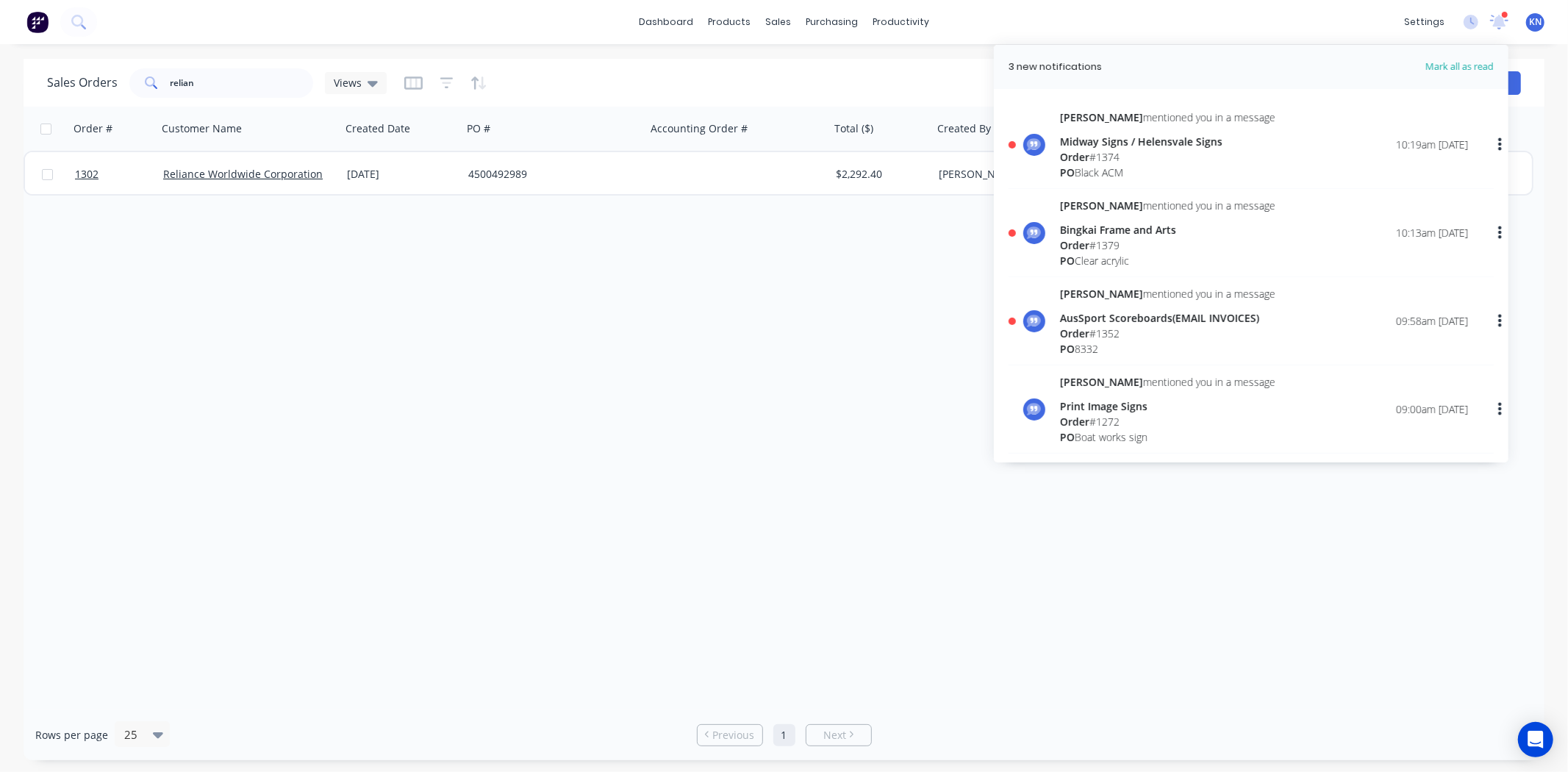
click at [1095, 226] on div "Bingkai Frame and Arts" at bounding box center [1167, 229] width 215 height 15
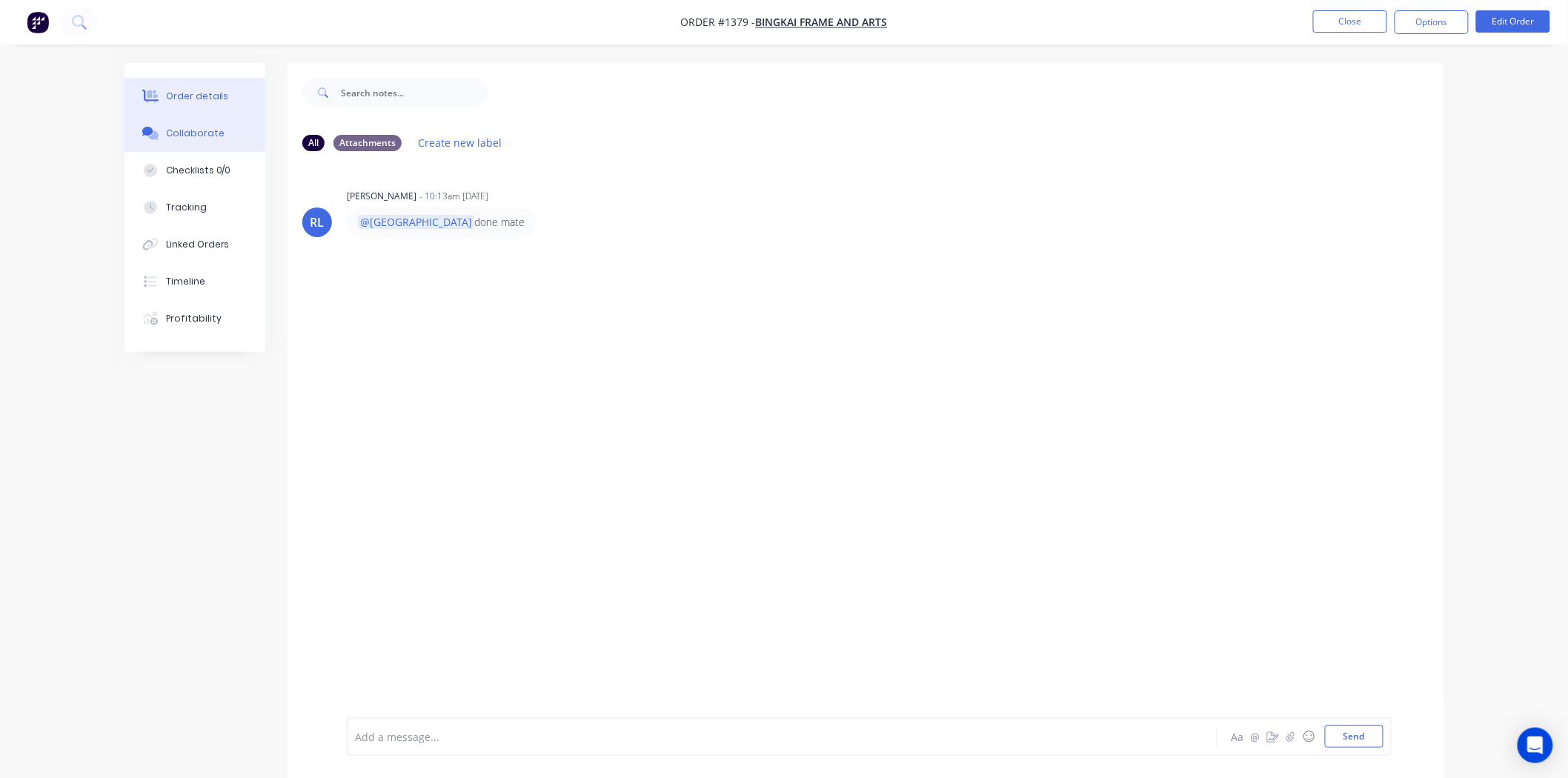
click at [179, 94] on div "Order details" at bounding box center [197, 97] width 63 height 14
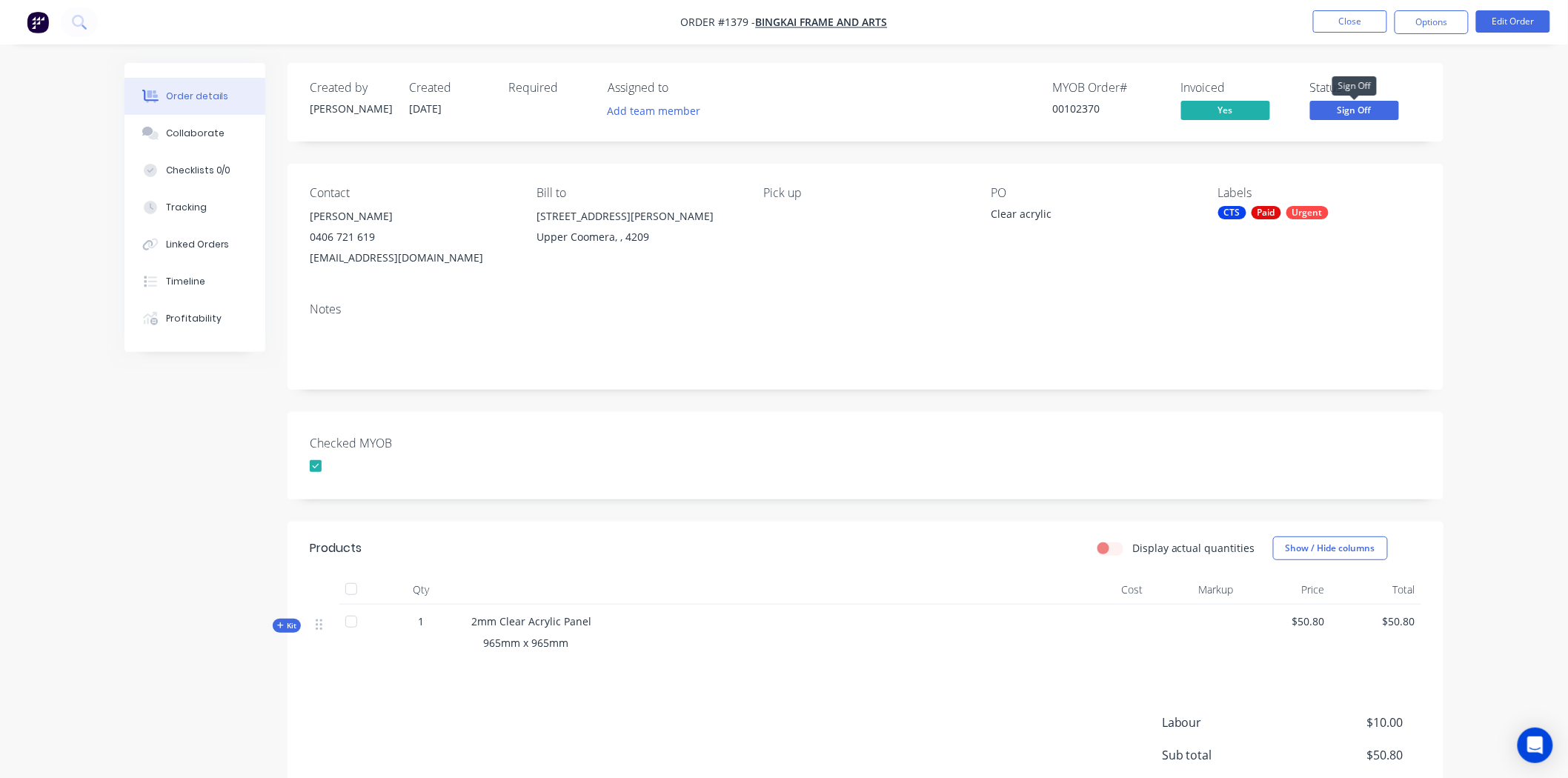
click at [1375, 109] on span "Sign Off" at bounding box center [1354, 110] width 89 height 19
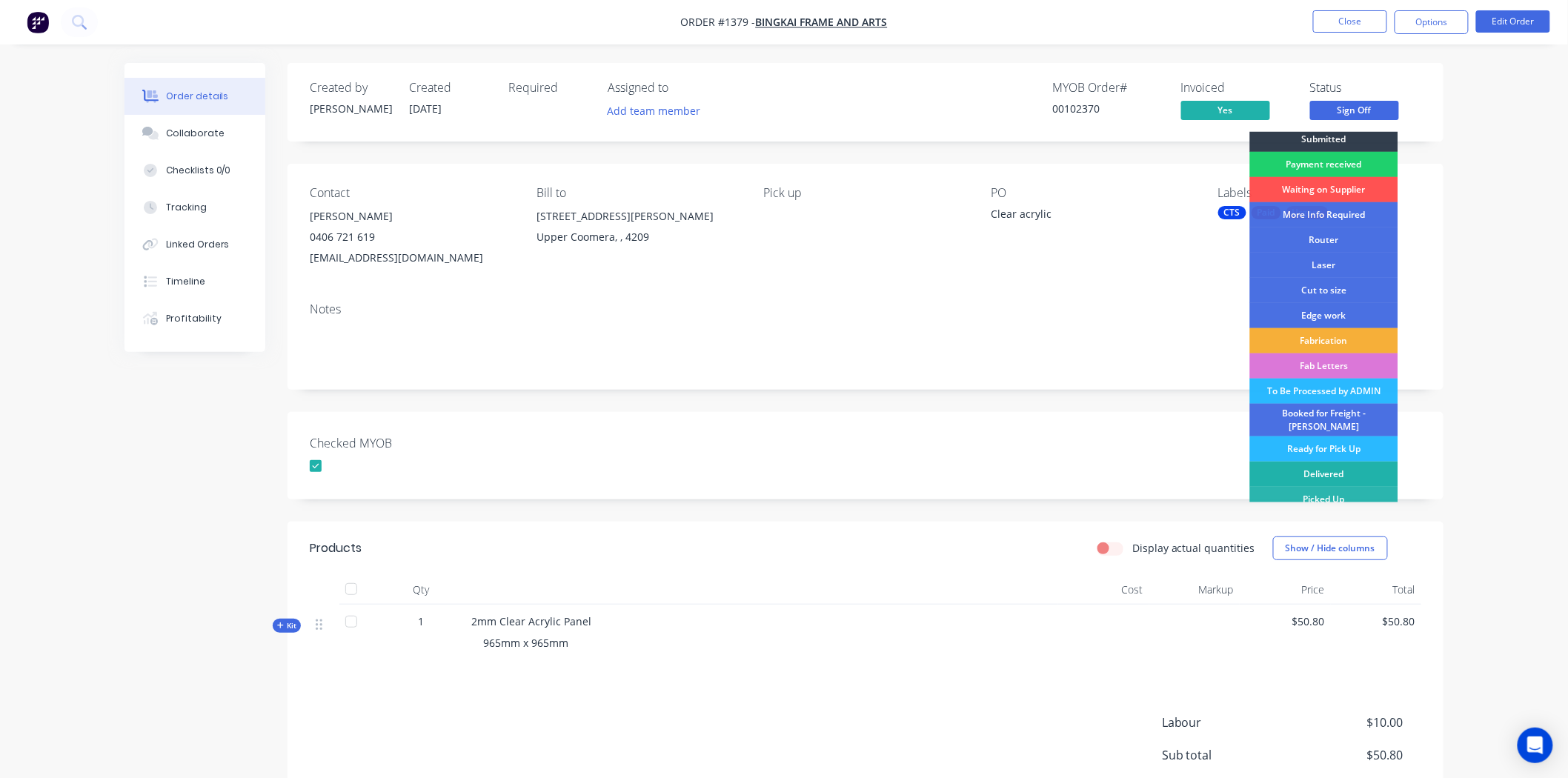
scroll to position [8, 0]
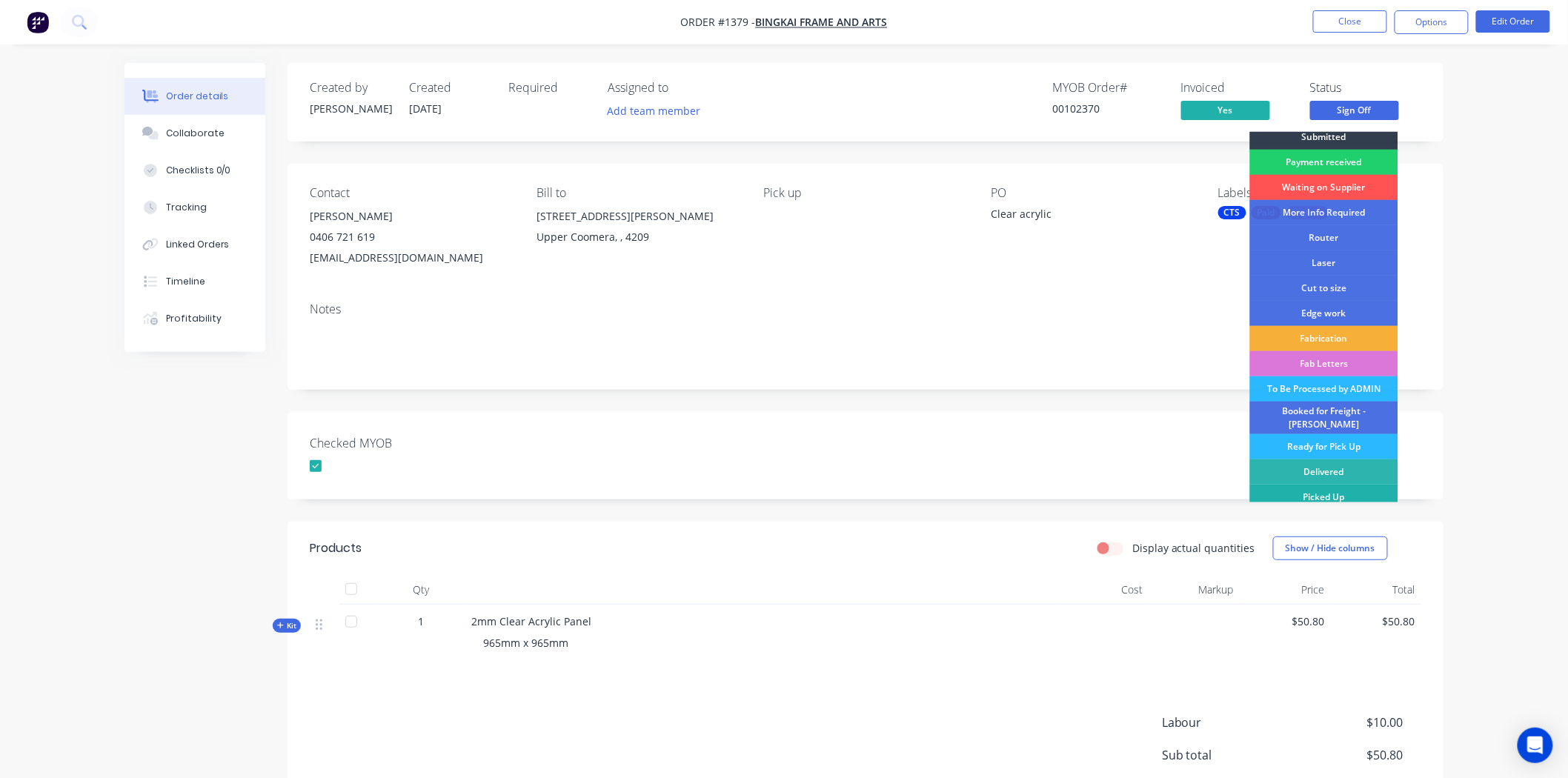
click at [1321, 488] on div "Picked Up" at bounding box center [1323, 497] width 148 height 25
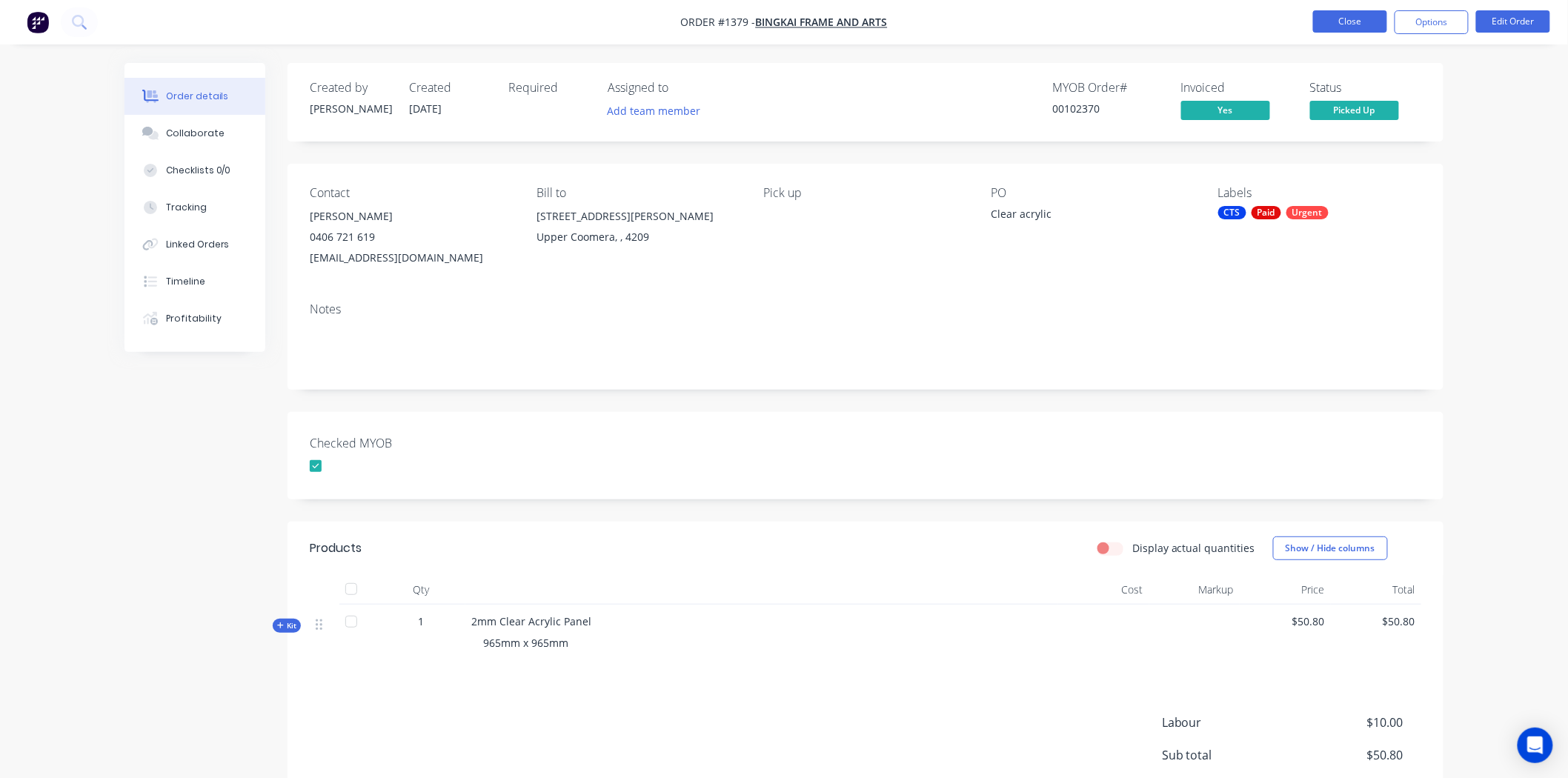
click at [1358, 21] on button "Close" at bounding box center [1350, 21] width 75 height 22
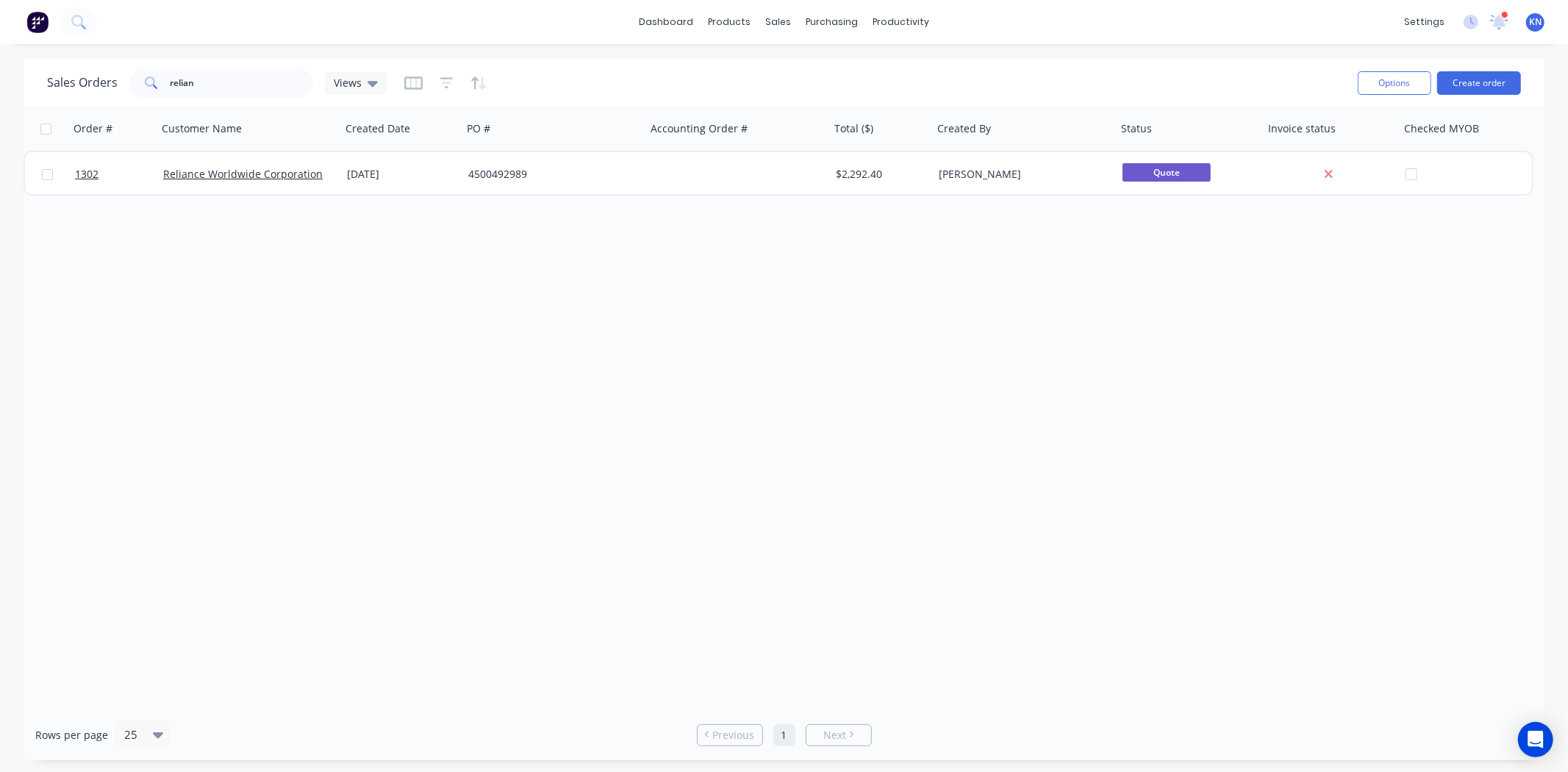
click at [783, 393] on div "Order # Customer Name Created Date PO # Accounting Order # Total ($) Created By…" at bounding box center [784, 408] width 1521 height 603
click at [1500, 19] on icon at bounding box center [1499, 21] width 13 height 12
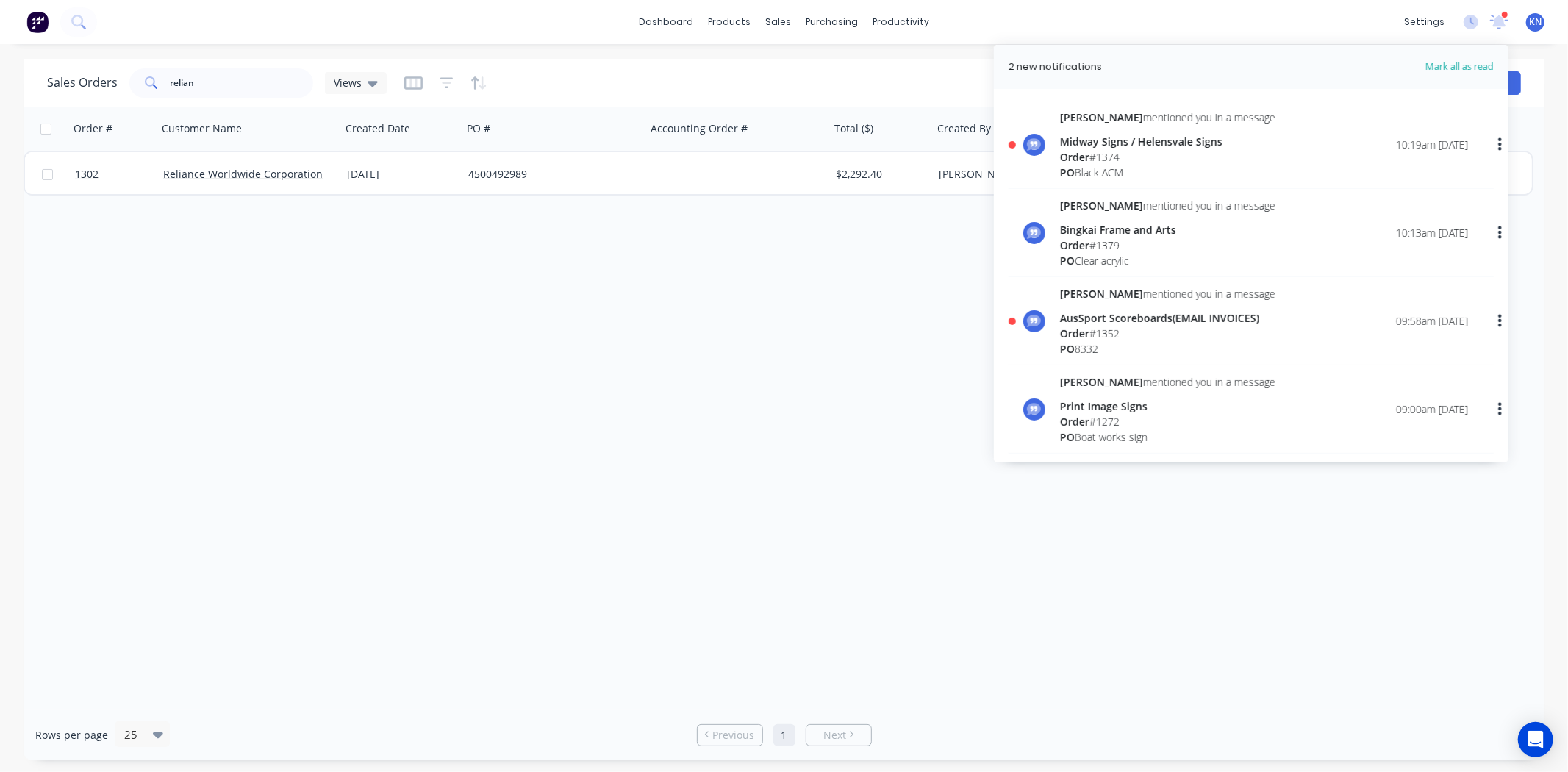
click at [1112, 145] on div "Midway Signs / Helensvale Signs" at bounding box center [1167, 141] width 215 height 15
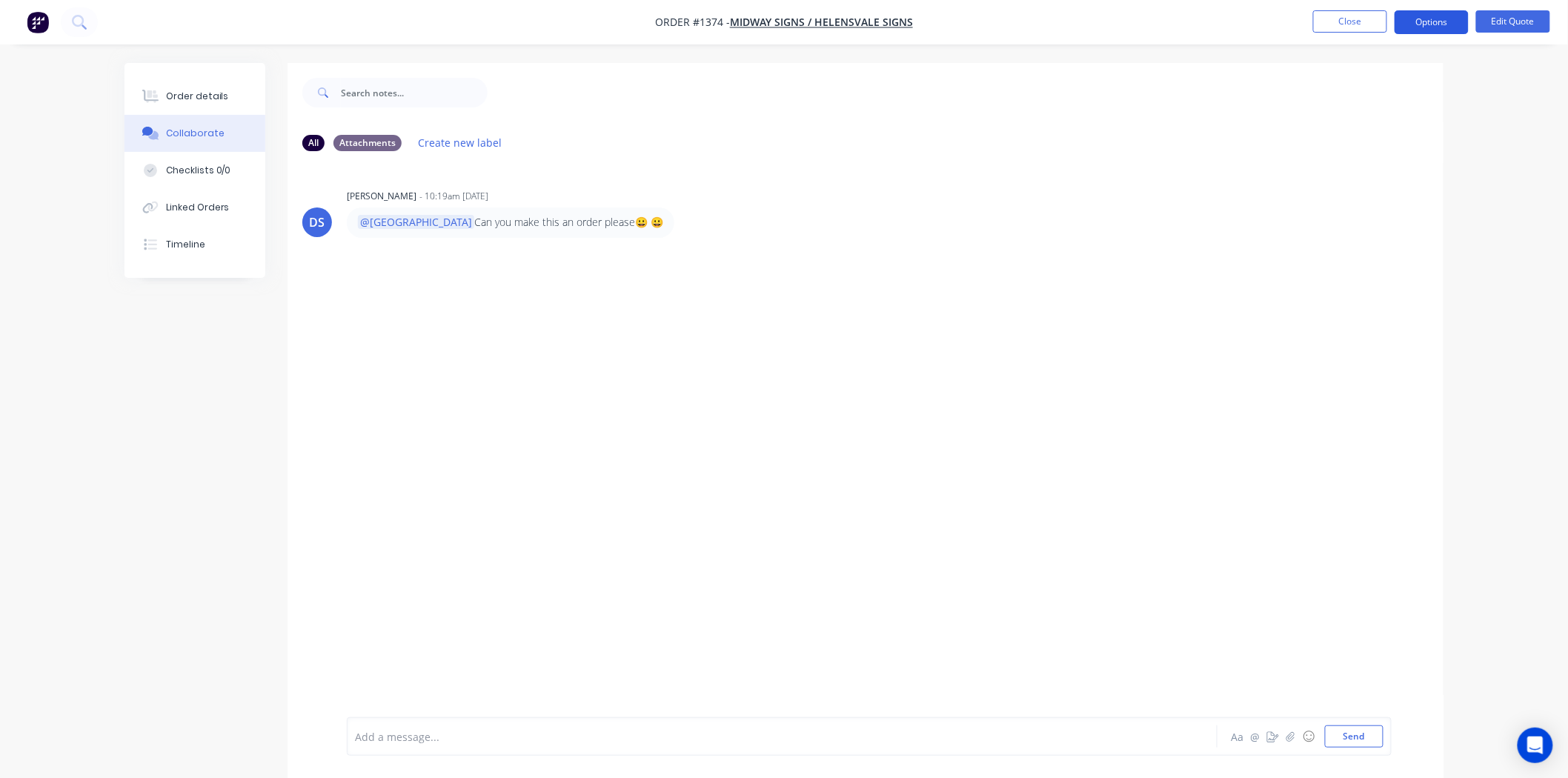
click at [1439, 17] on button "Options" at bounding box center [1432, 22] width 75 height 24
click at [1375, 176] on div "Convert to Order" at bounding box center [1387, 179] width 136 height 21
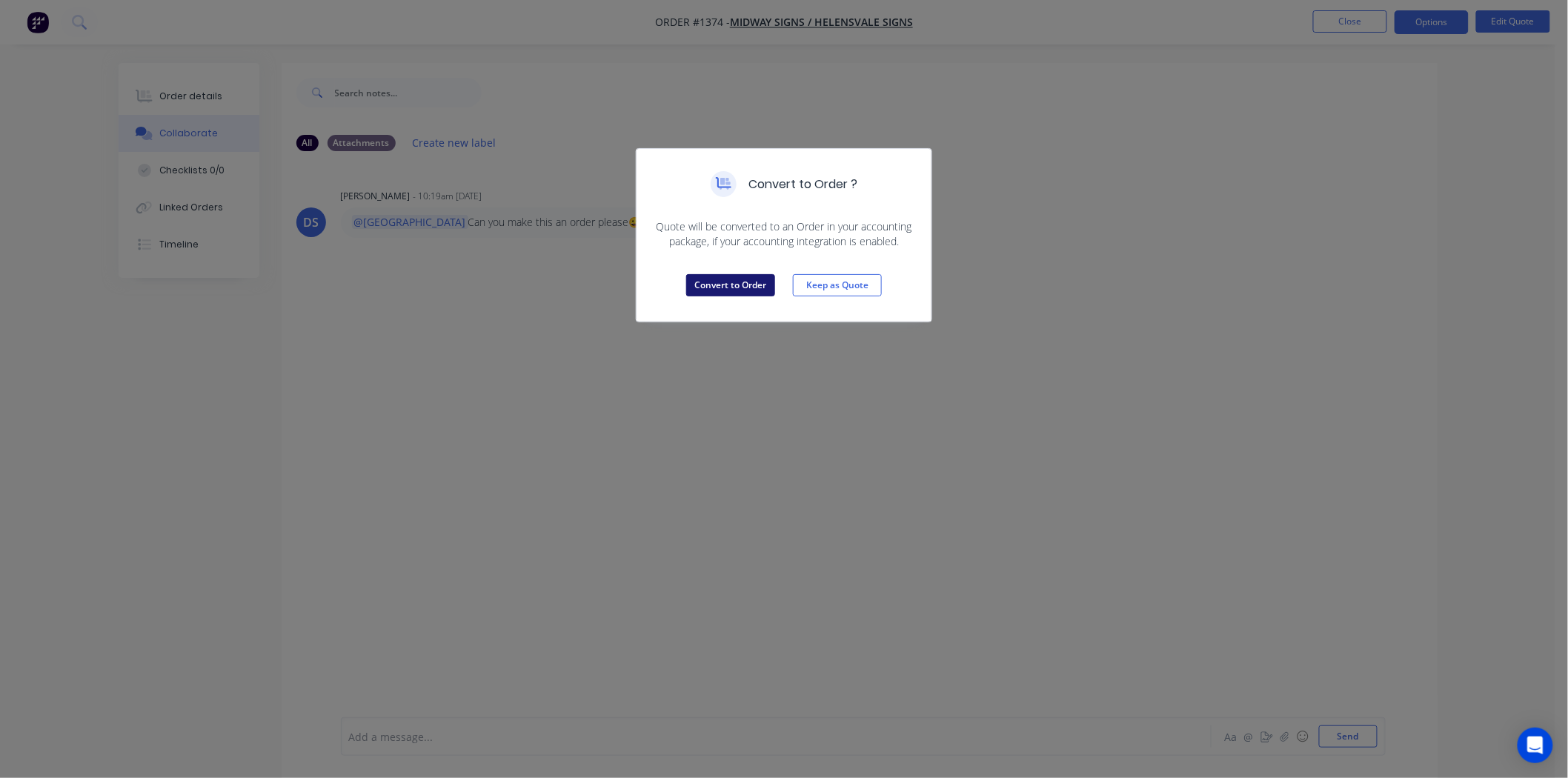
click at [732, 279] on button "Convert to Order" at bounding box center [730, 285] width 89 height 22
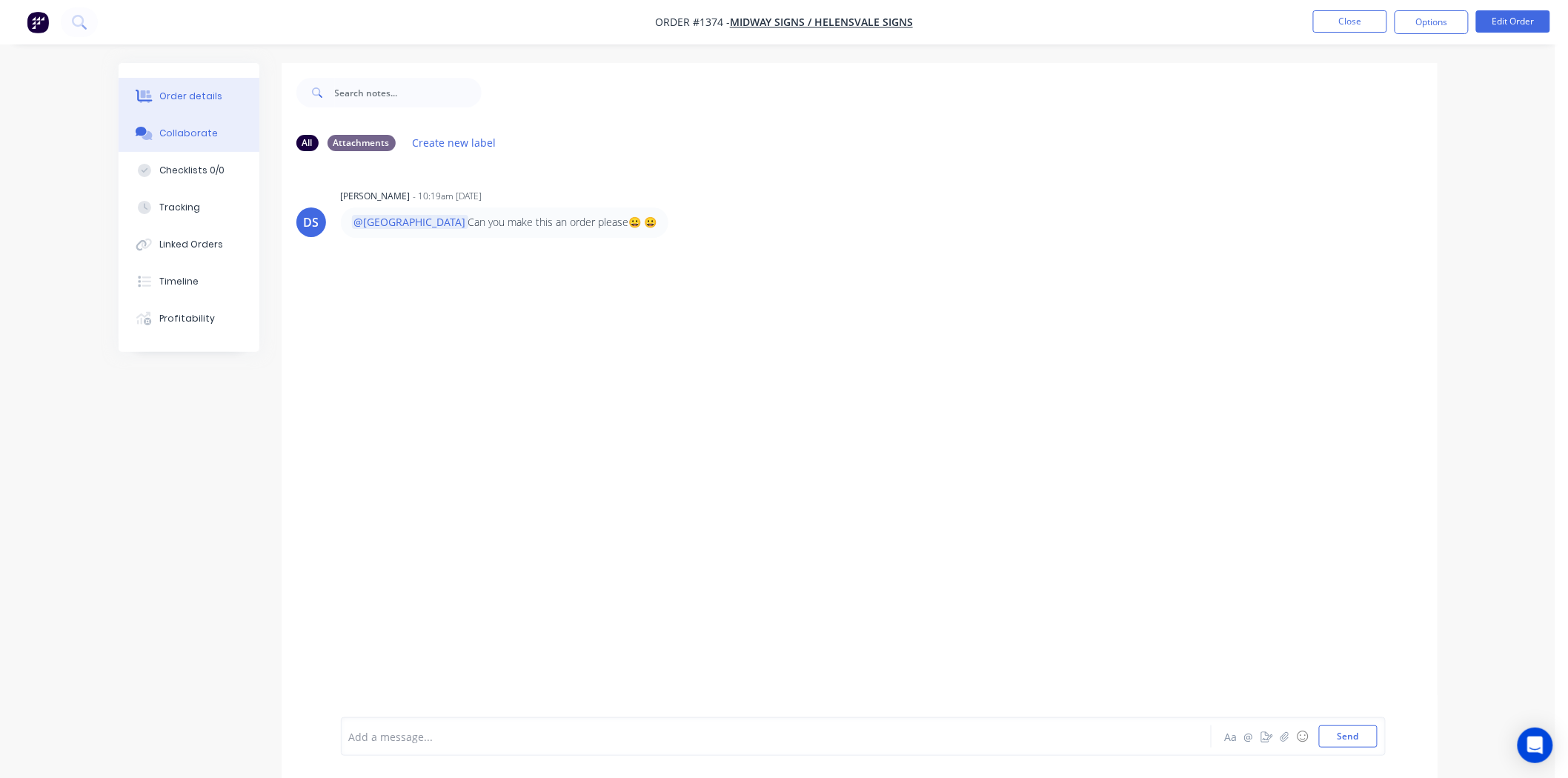
click at [179, 99] on div "Order details" at bounding box center [190, 97] width 63 height 14
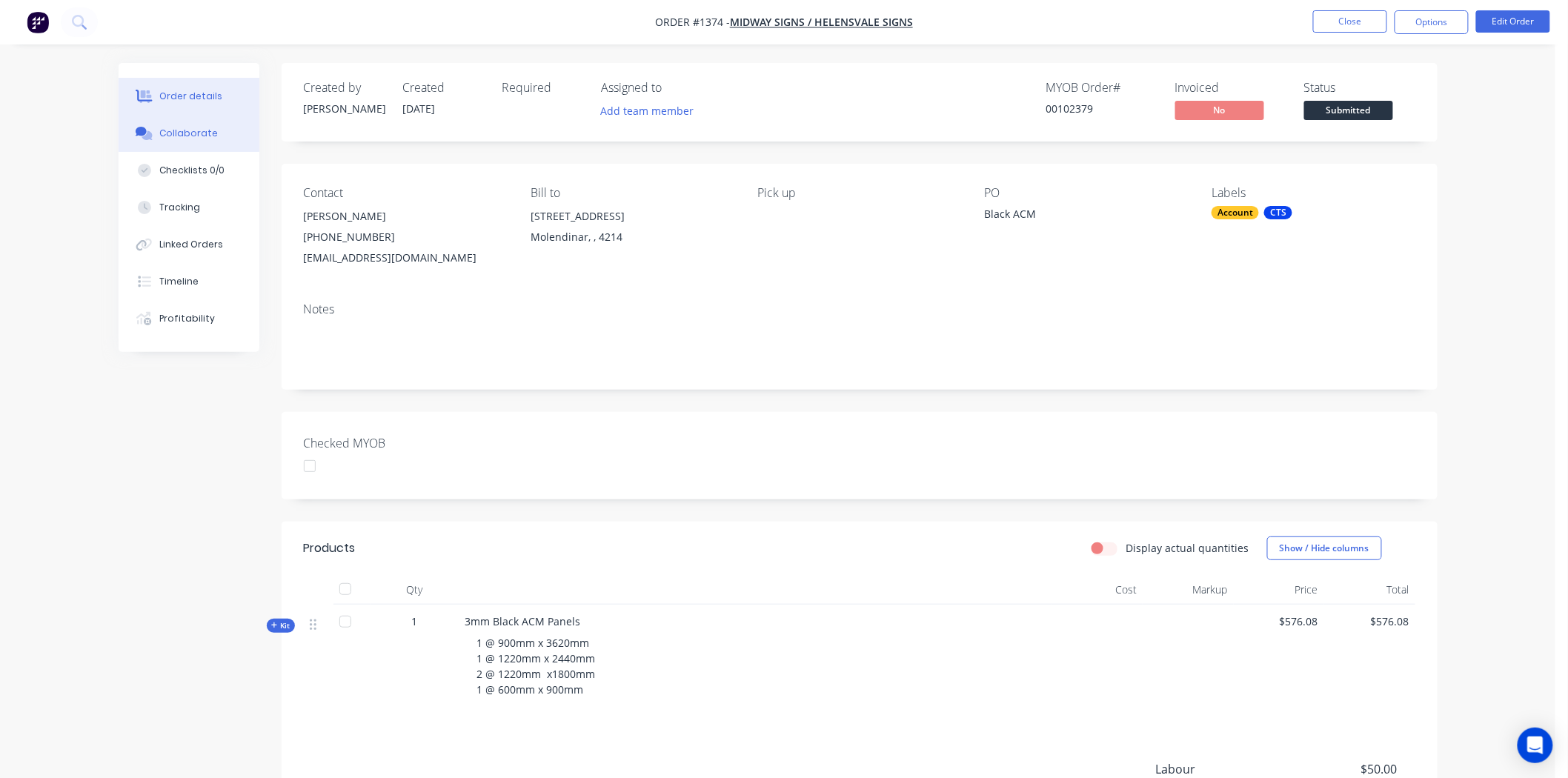
click at [181, 131] on div "Collaborate" at bounding box center [188, 134] width 58 height 14
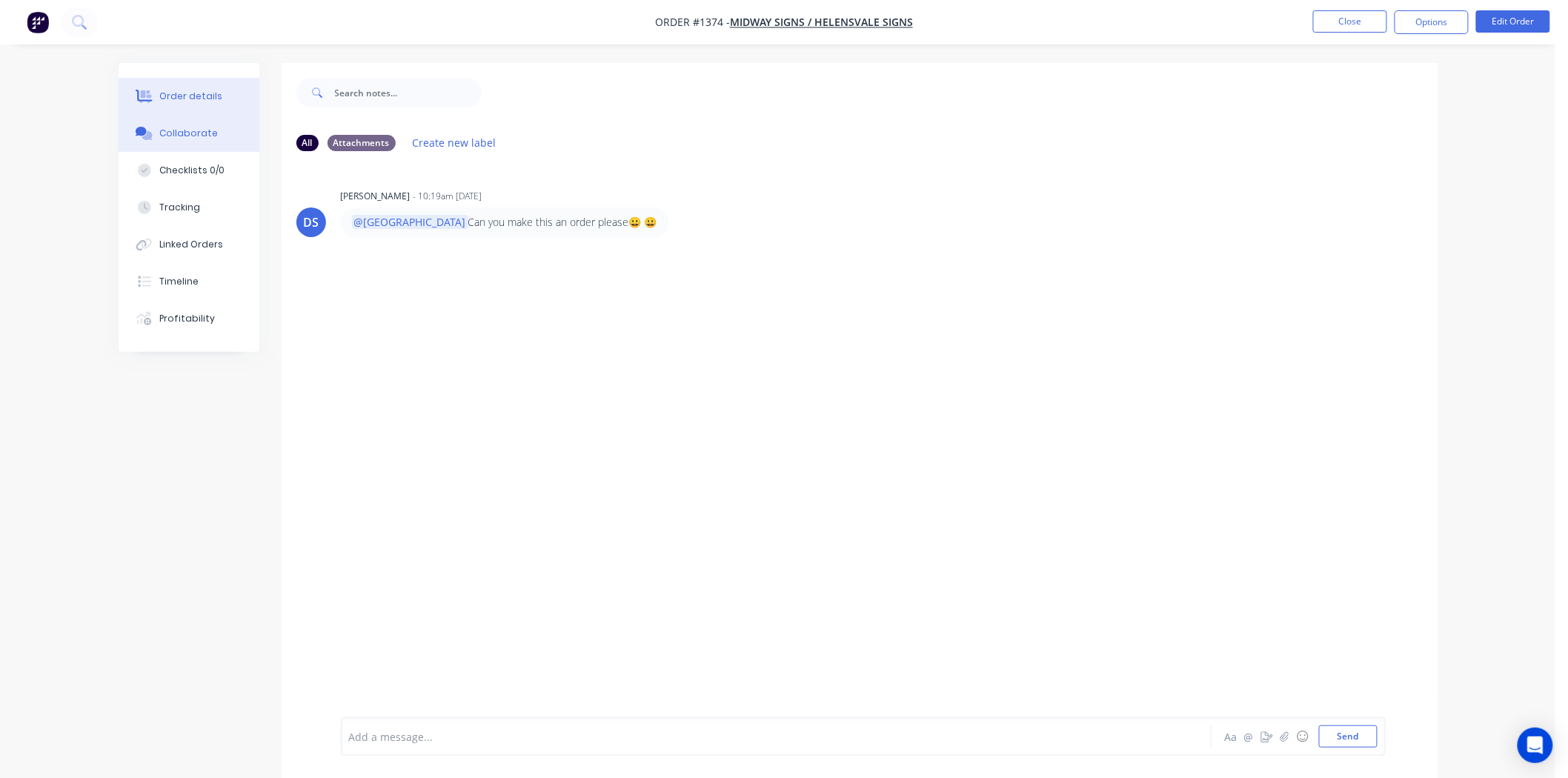
click at [187, 97] on div "Order details" at bounding box center [190, 97] width 63 height 14
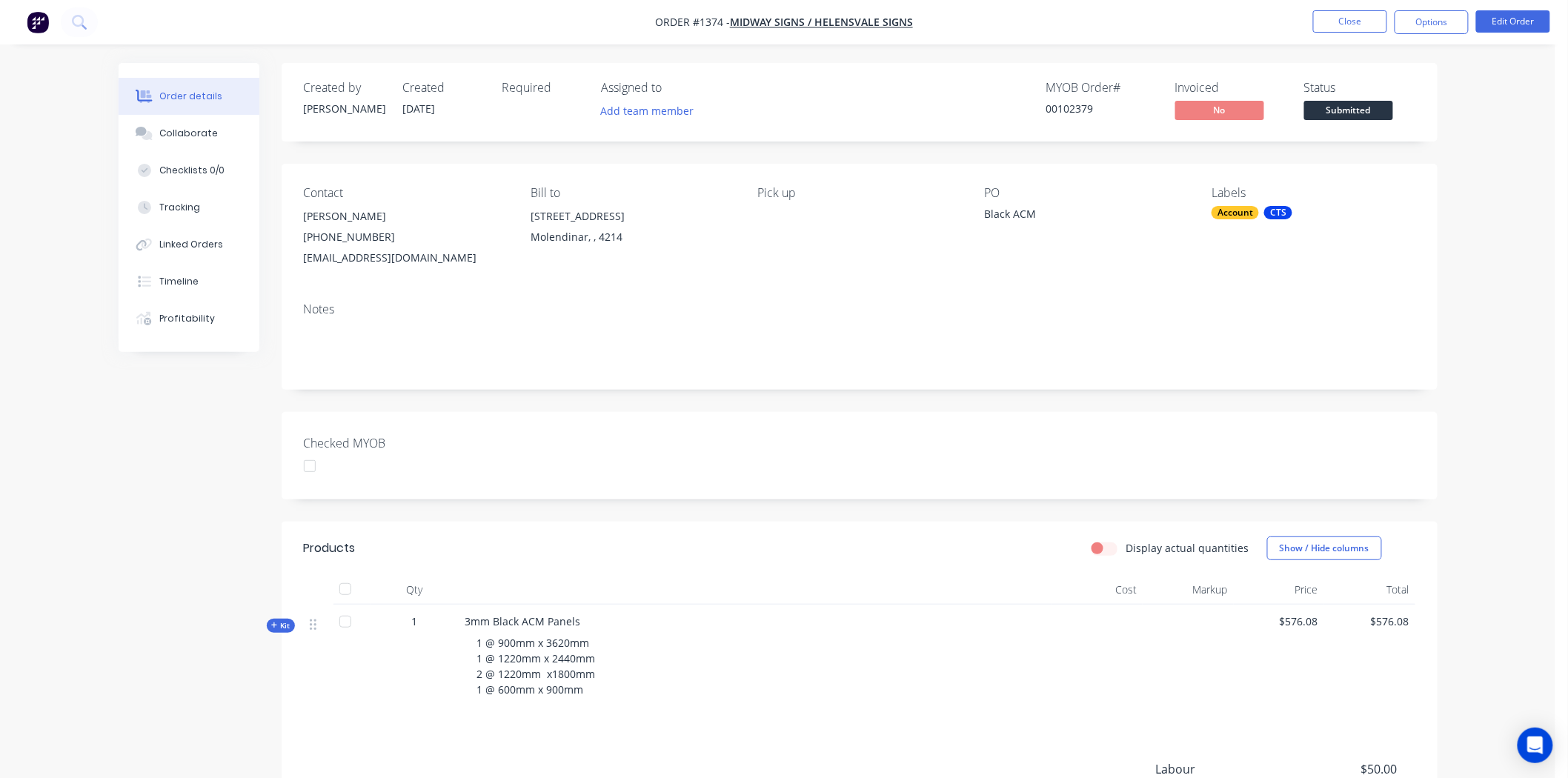
click at [282, 625] on span "Kit" at bounding box center [280, 626] width 19 height 11
click at [274, 626] on icon at bounding box center [273, 626] width 6 height 1
click at [1427, 18] on button "Options" at bounding box center [1432, 22] width 75 height 24
drag, startPoint x: 1071, startPoint y: 456, endPoint x: 1121, endPoint y: 435, distance: 54.2
click at [1071, 457] on div "Checked MYOB" at bounding box center [859, 455] width 1156 height 87
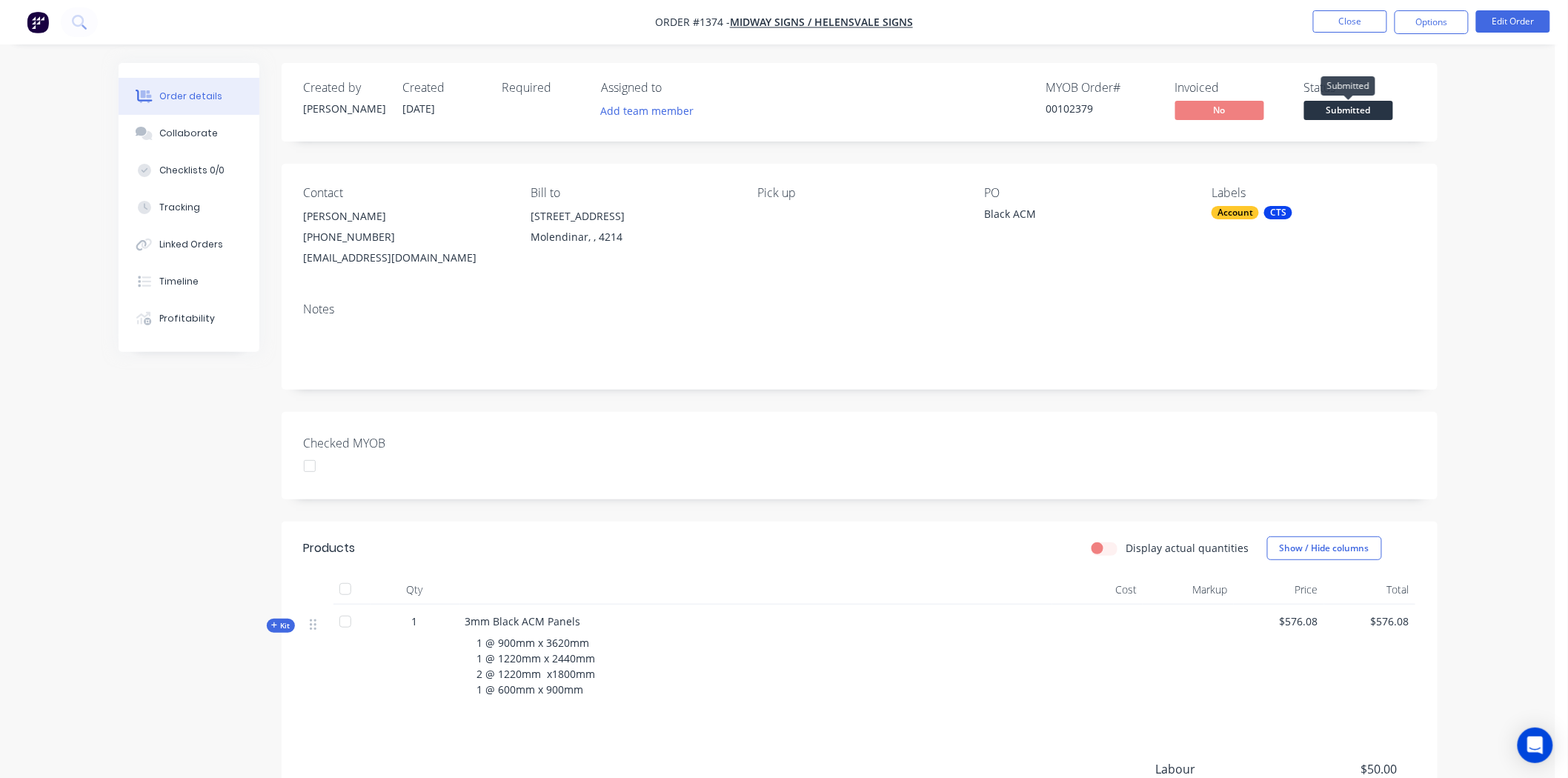
click at [1375, 113] on span "Submitted" at bounding box center [1348, 110] width 89 height 19
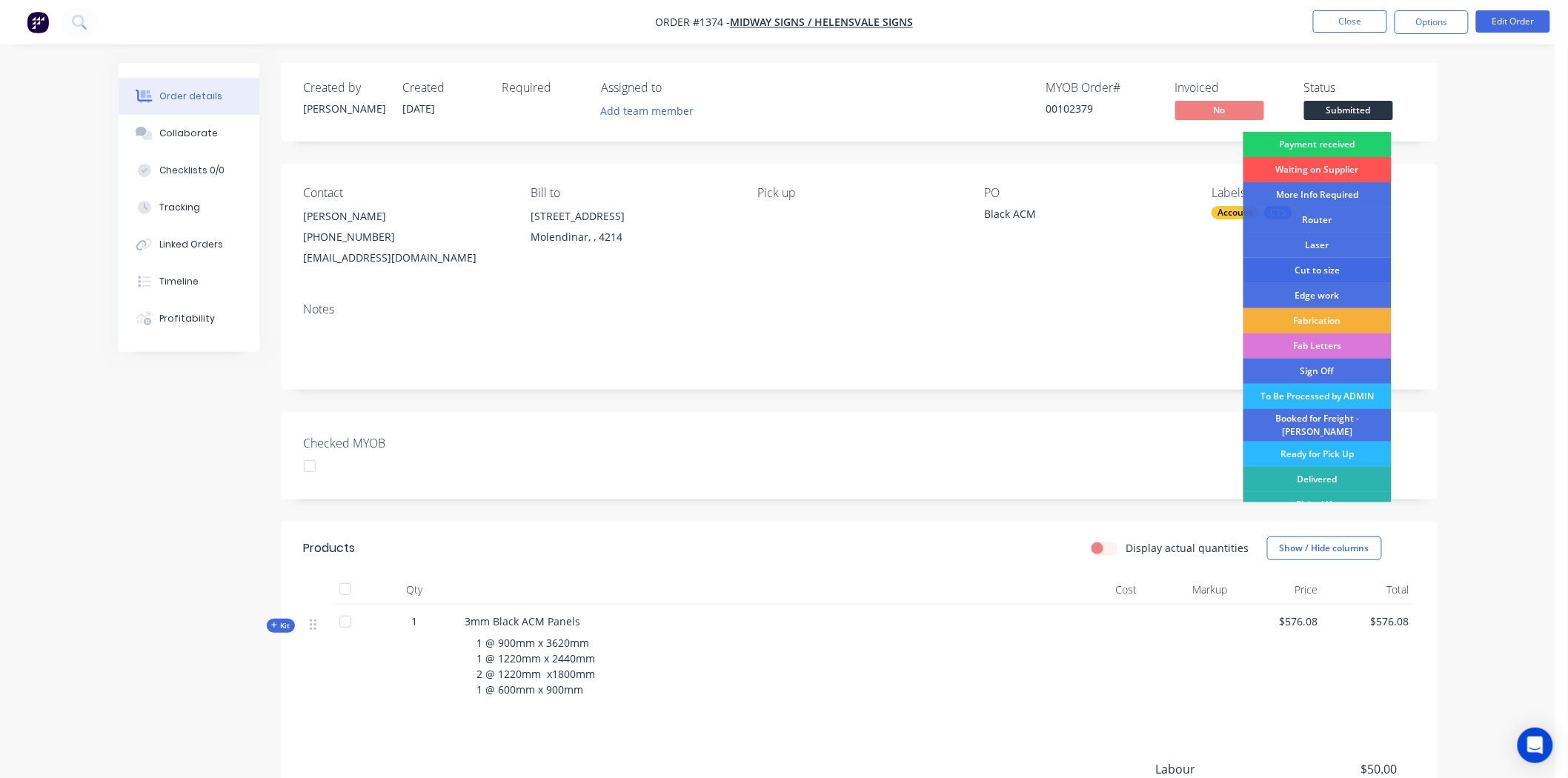
click at [1321, 270] on div "Cut to size" at bounding box center [1317, 271] width 148 height 25
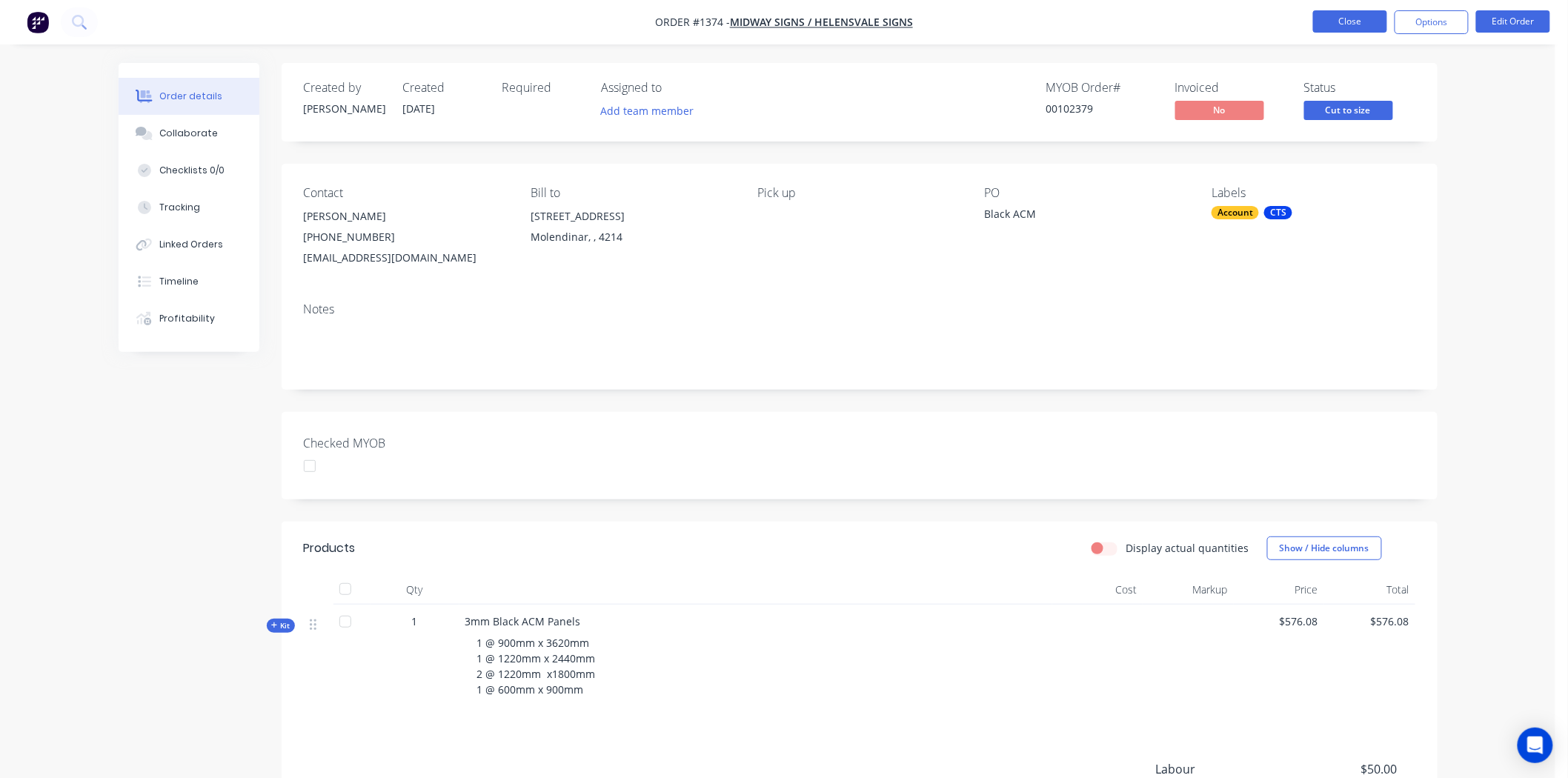
click at [1361, 21] on button "Close" at bounding box center [1350, 21] width 75 height 22
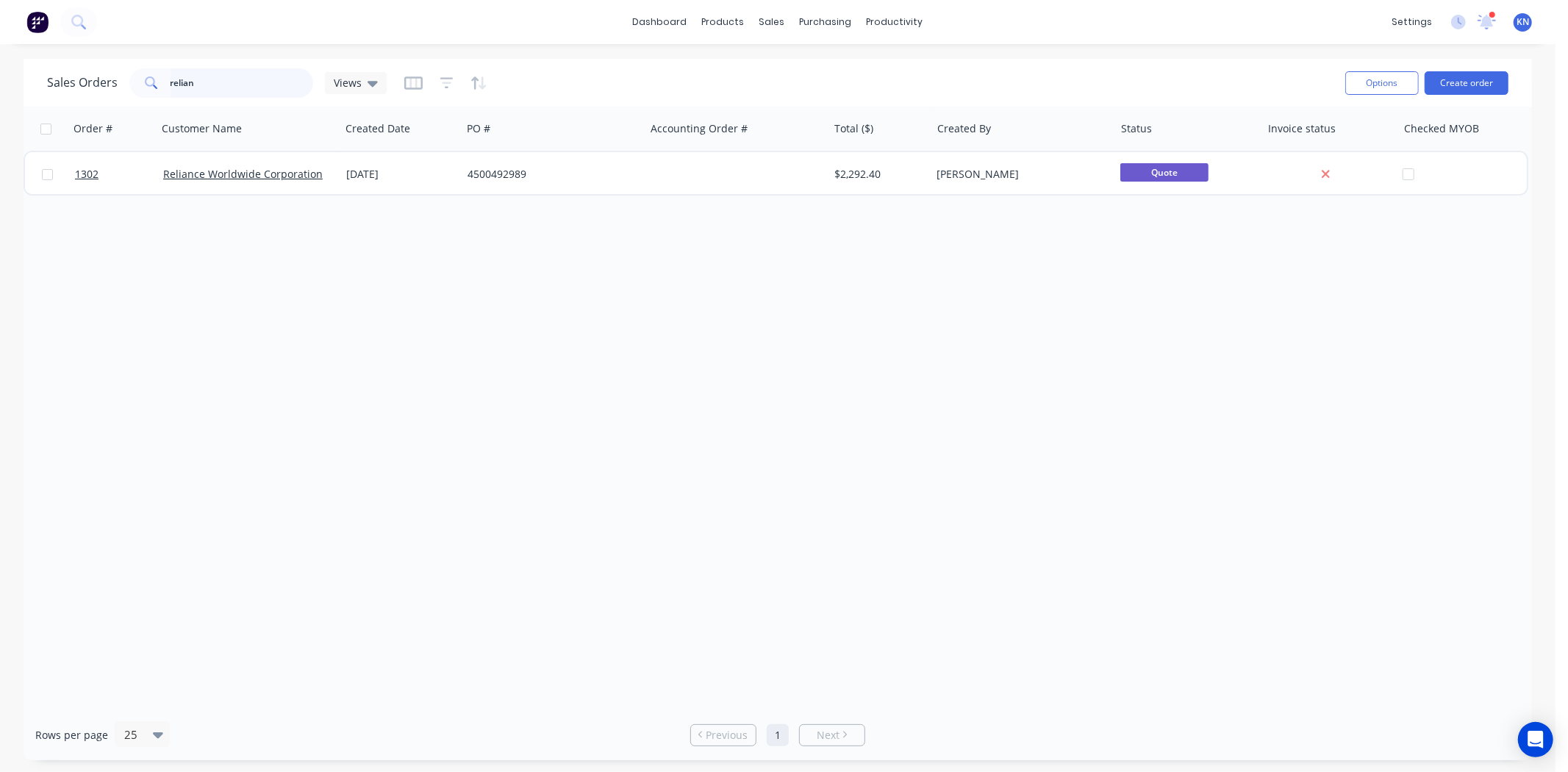
click at [228, 92] on input "relian" at bounding box center [242, 82] width 144 height 29
type input "r"
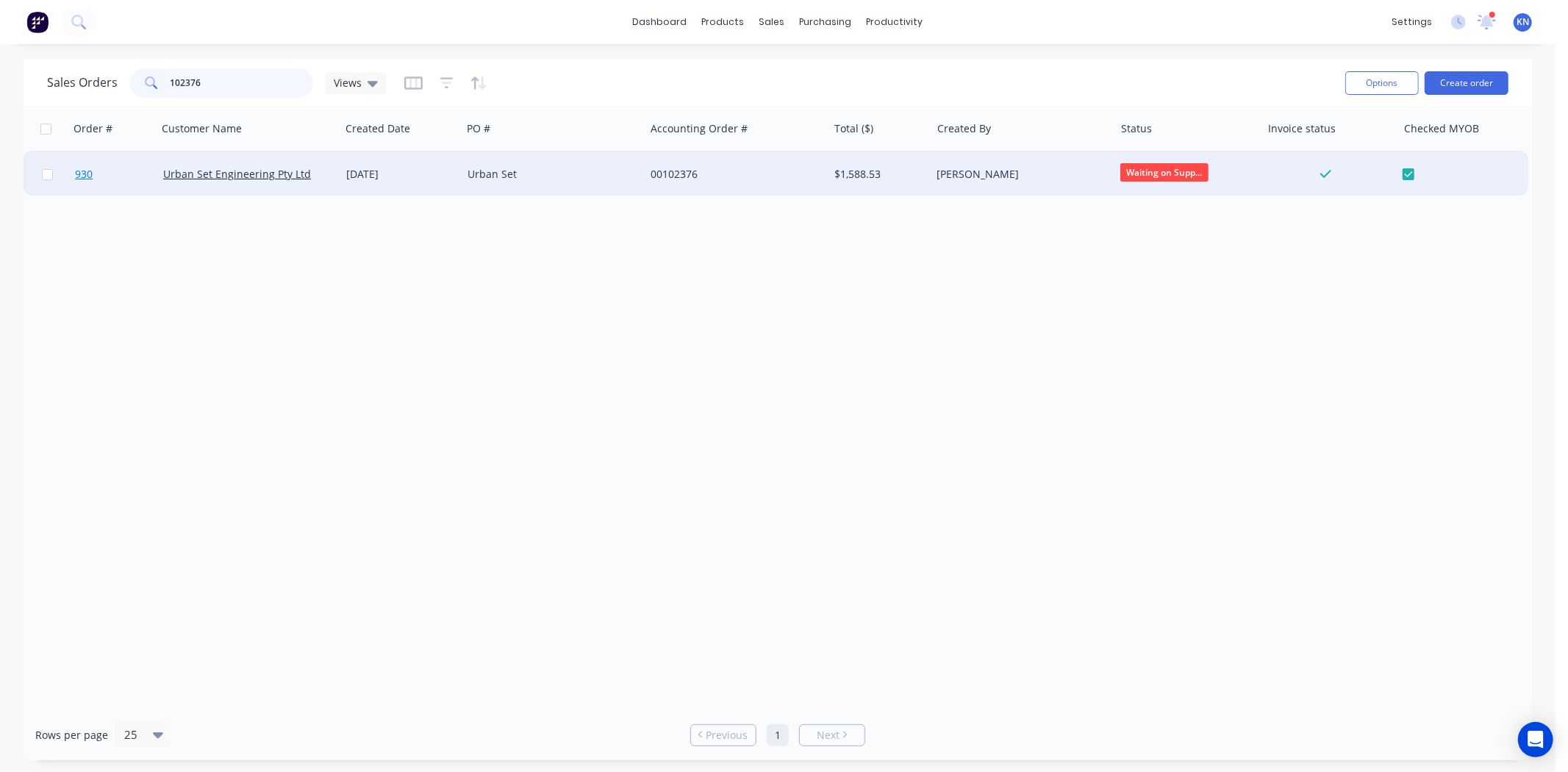
type input "102376"
click at [84, 174] on span "930" at bounding box center [83, 175] width 18 height 15
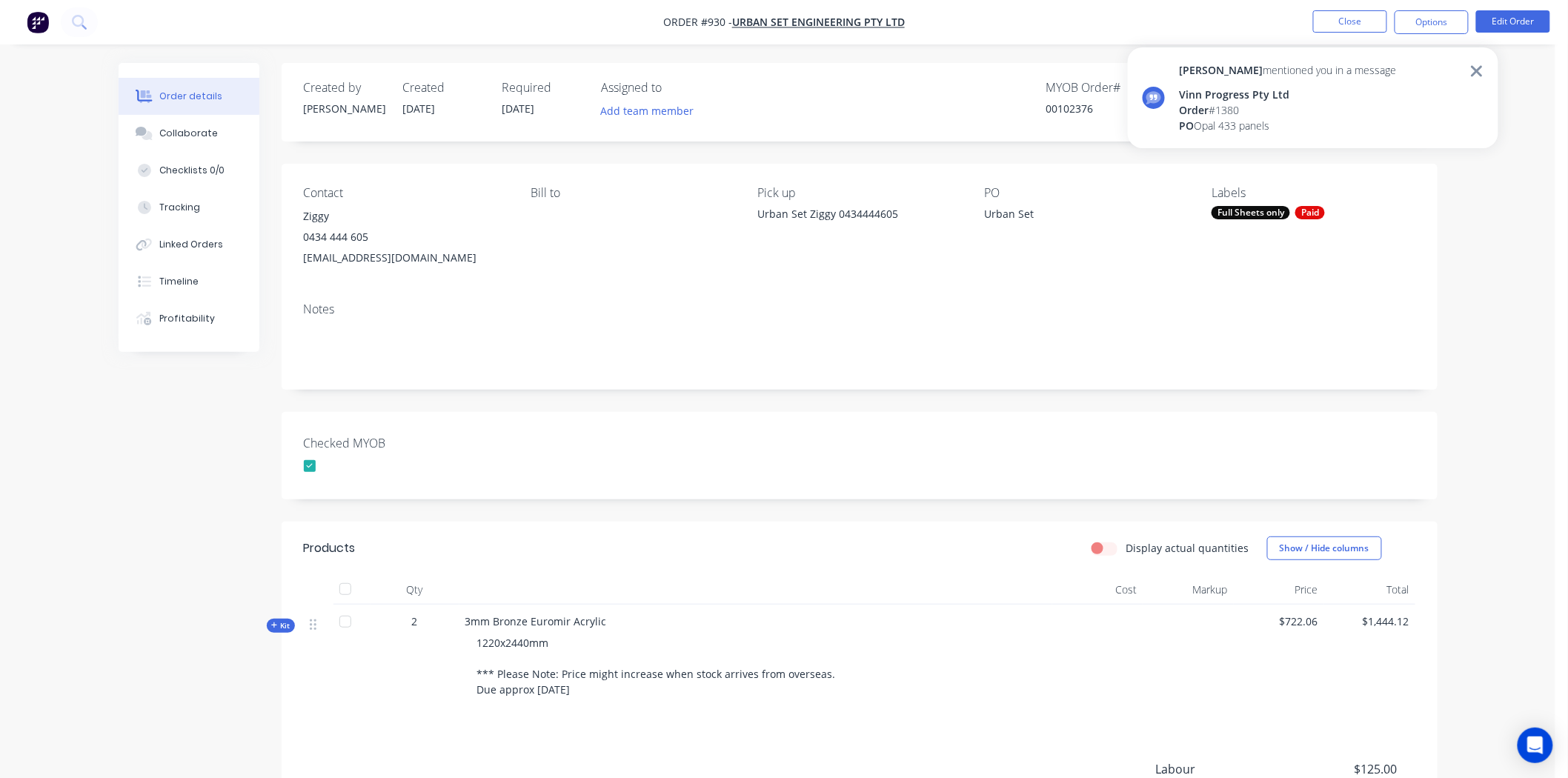
click at [1476, 69] on icon at bounding box center [1476, 70] width 11 height 11
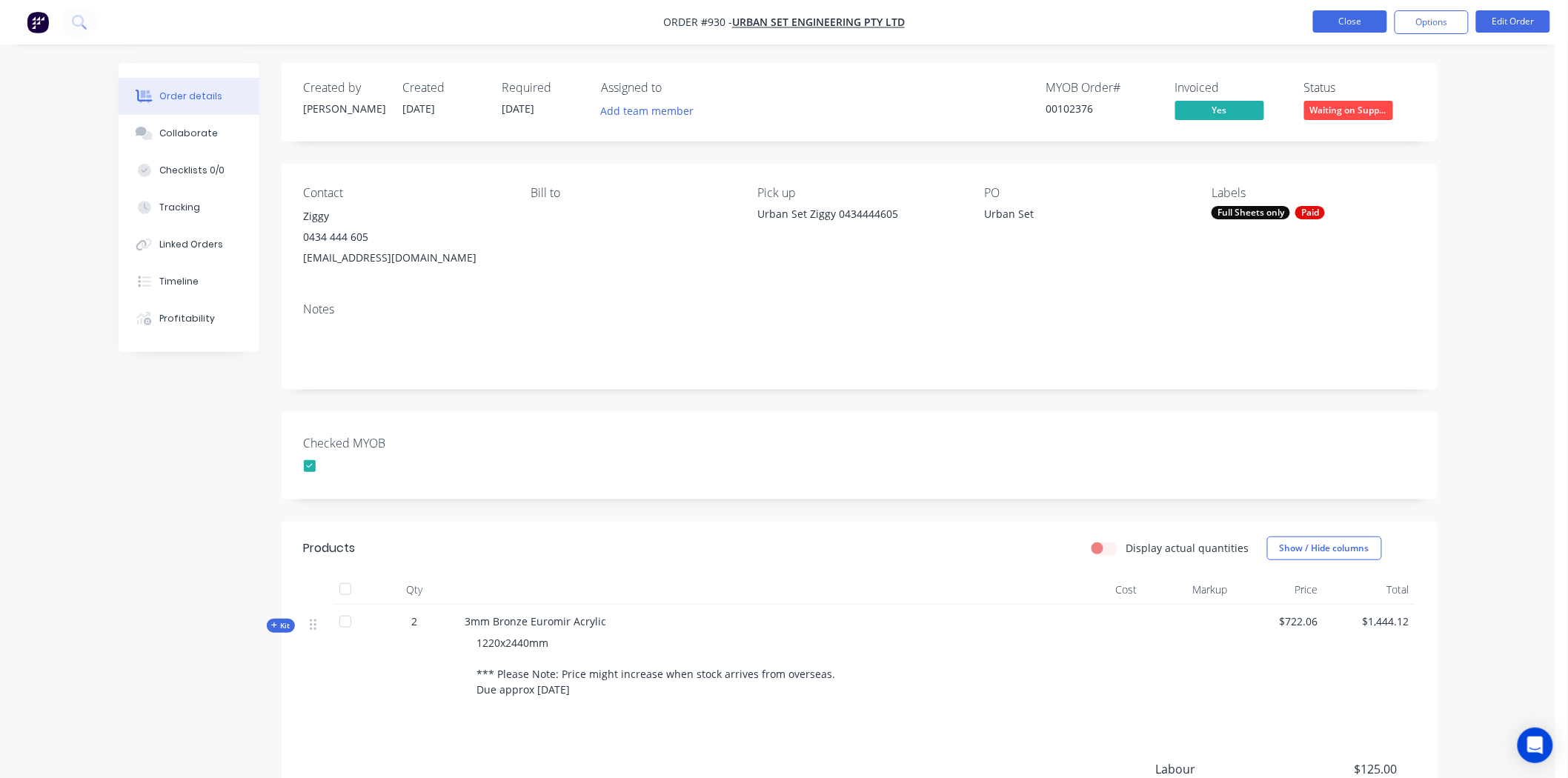
click at [1358, 23] on button "Close" at bounding box center [1350, 21] width 75 height 22
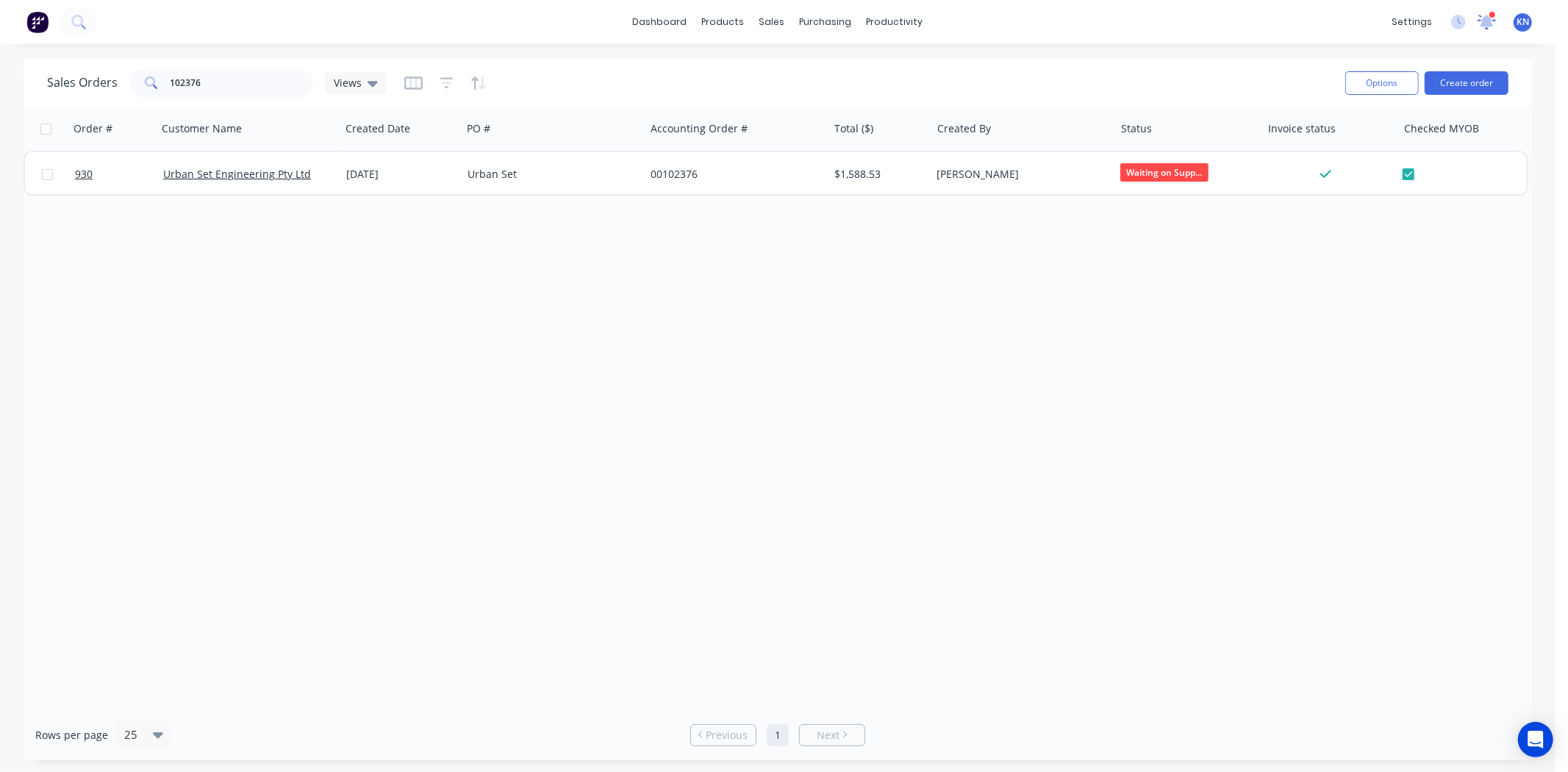
click at [1486, 23] on icon at bounding box center [1487, 21] width 13 height 12
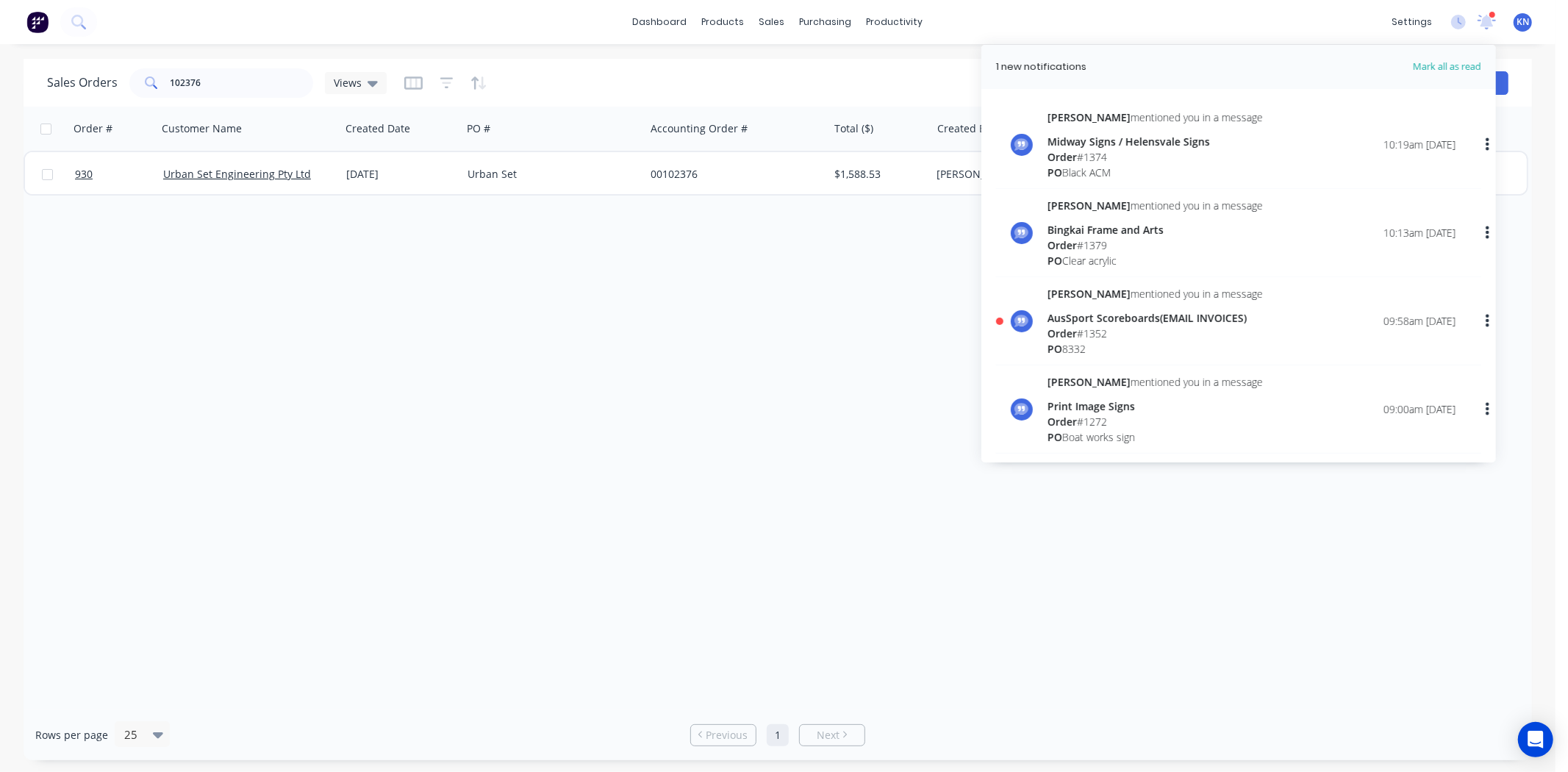
click at [1089, 333] on div "Order # 1352" at bounding box center [1155, 333] width 215 height 15
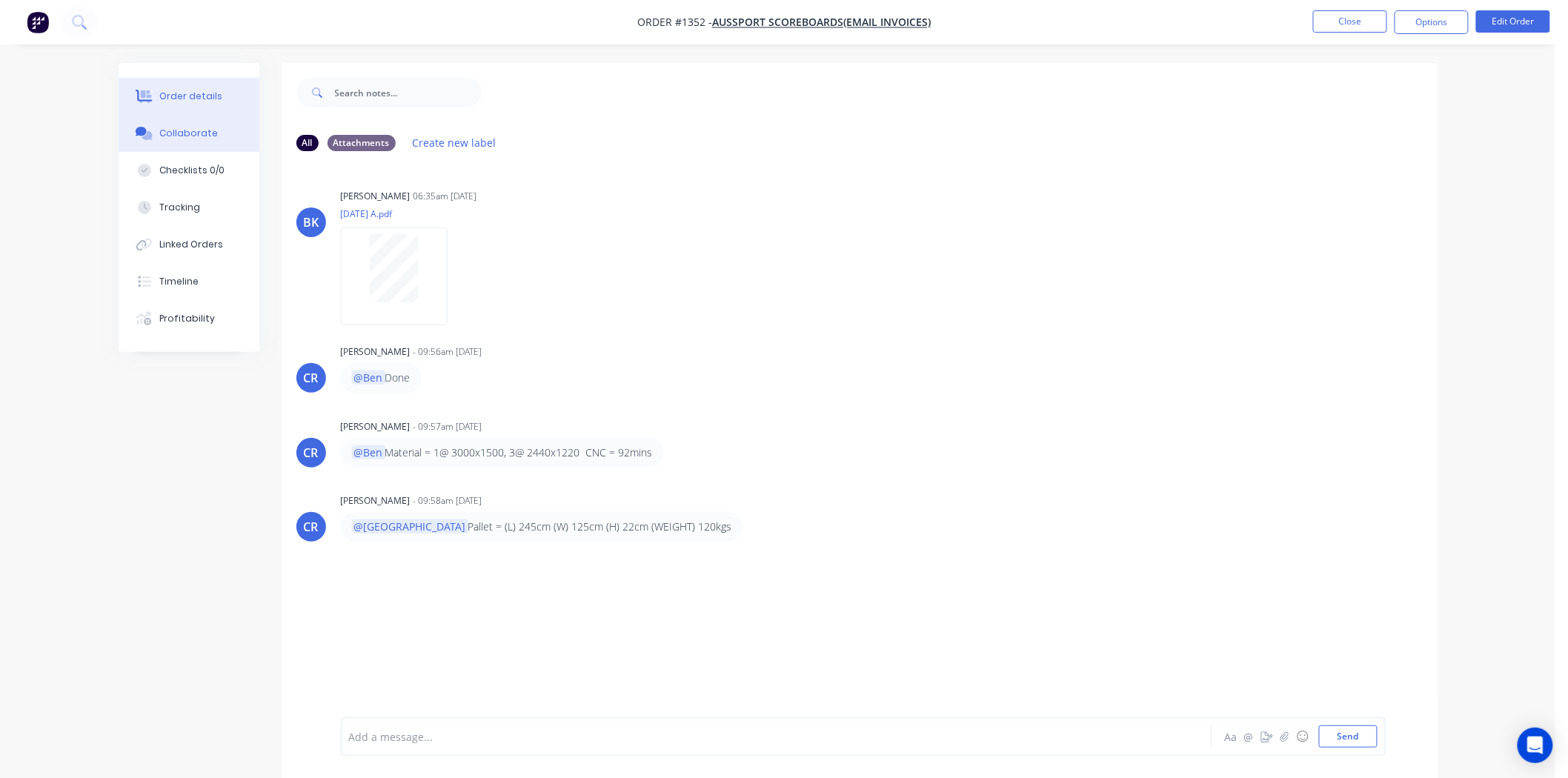
click at [170, 93] on div "Order details" at bounding box center [190, 97] width 63 height 14
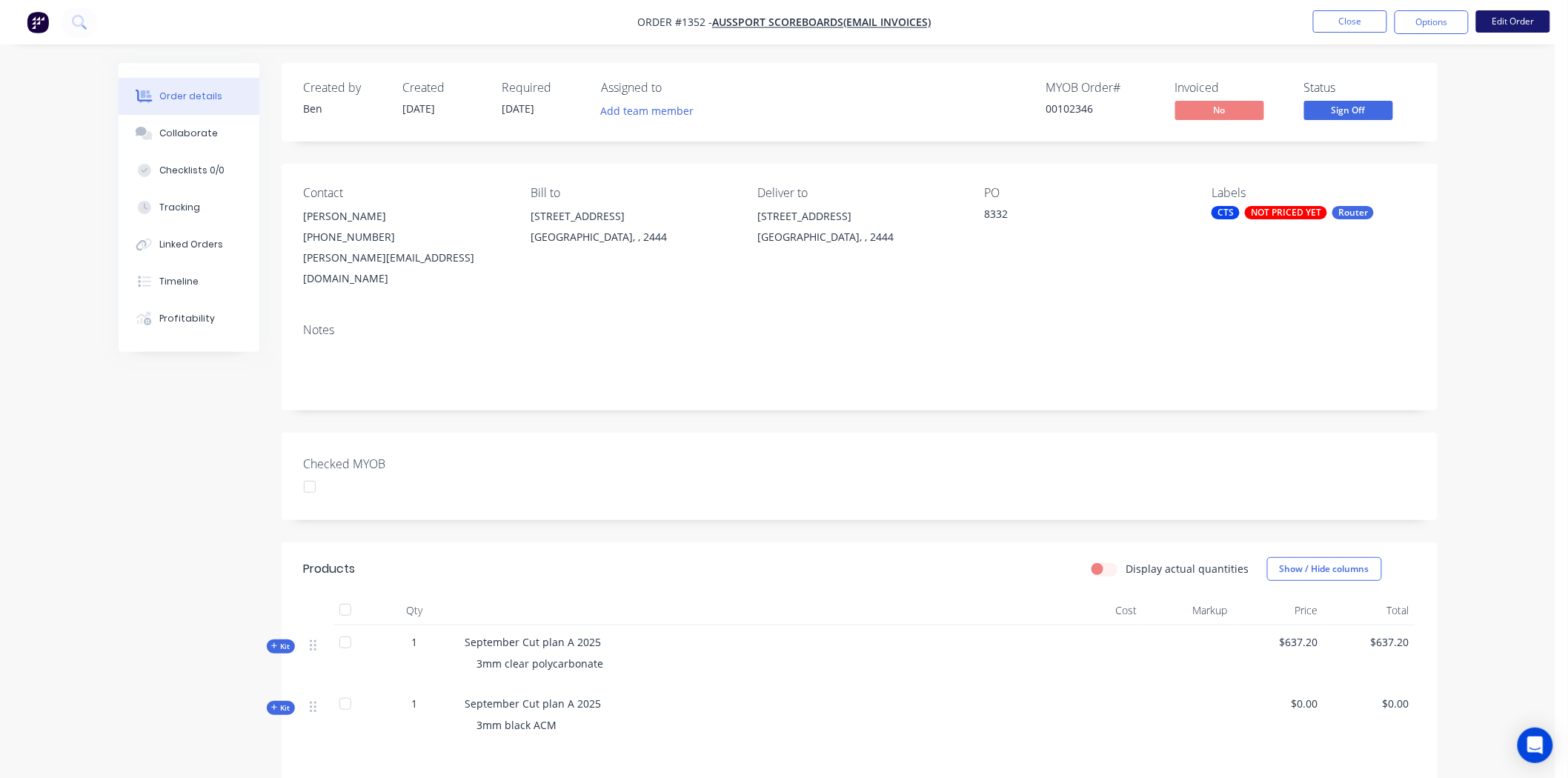
click at [1523, 20] on button "Edit Order" at bounding box center [1513, 21] width 75 height 22
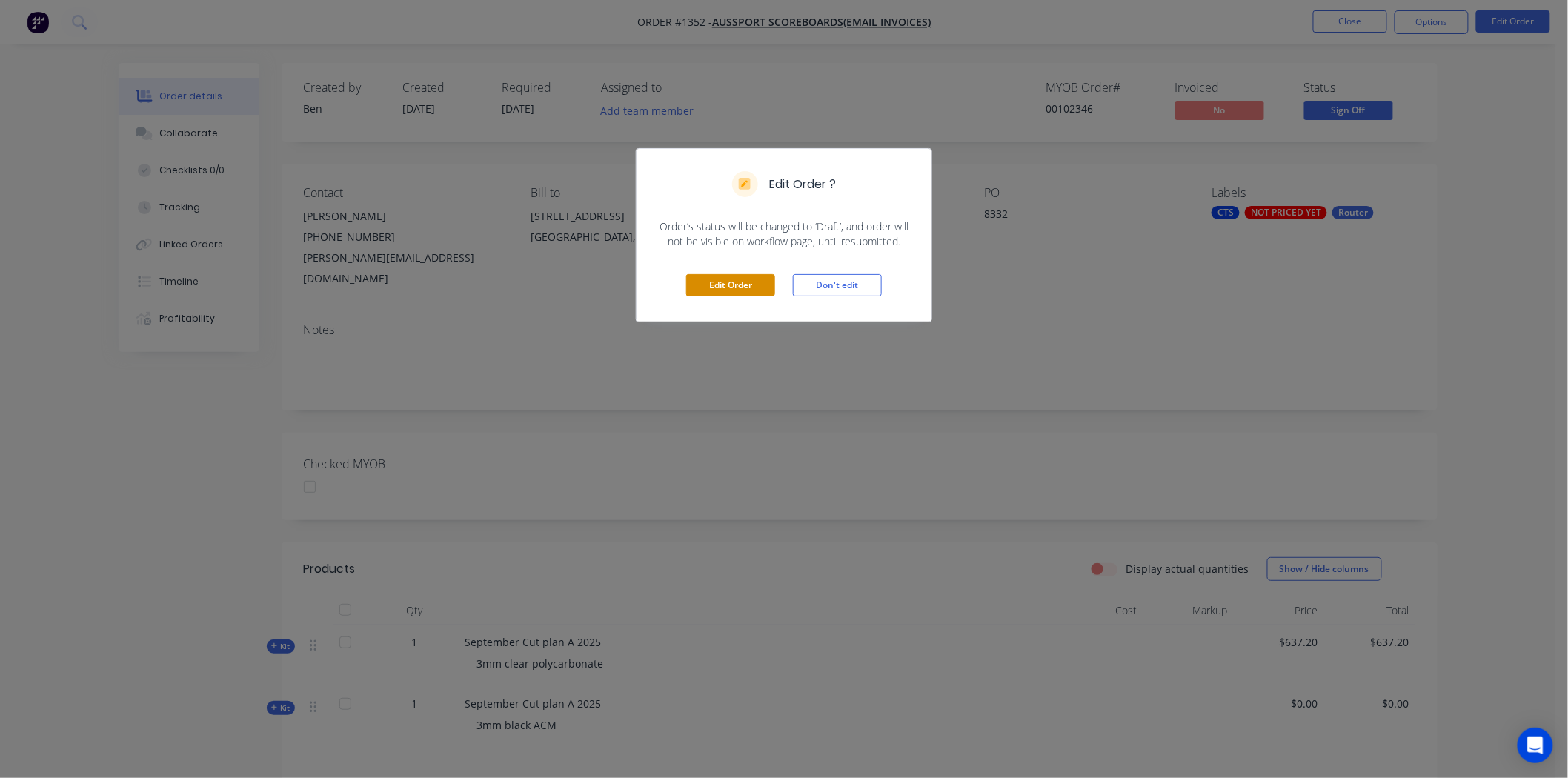
click at [728, 294] on button "Edit Order" at bounding box center [730, 285] width 89 height 22
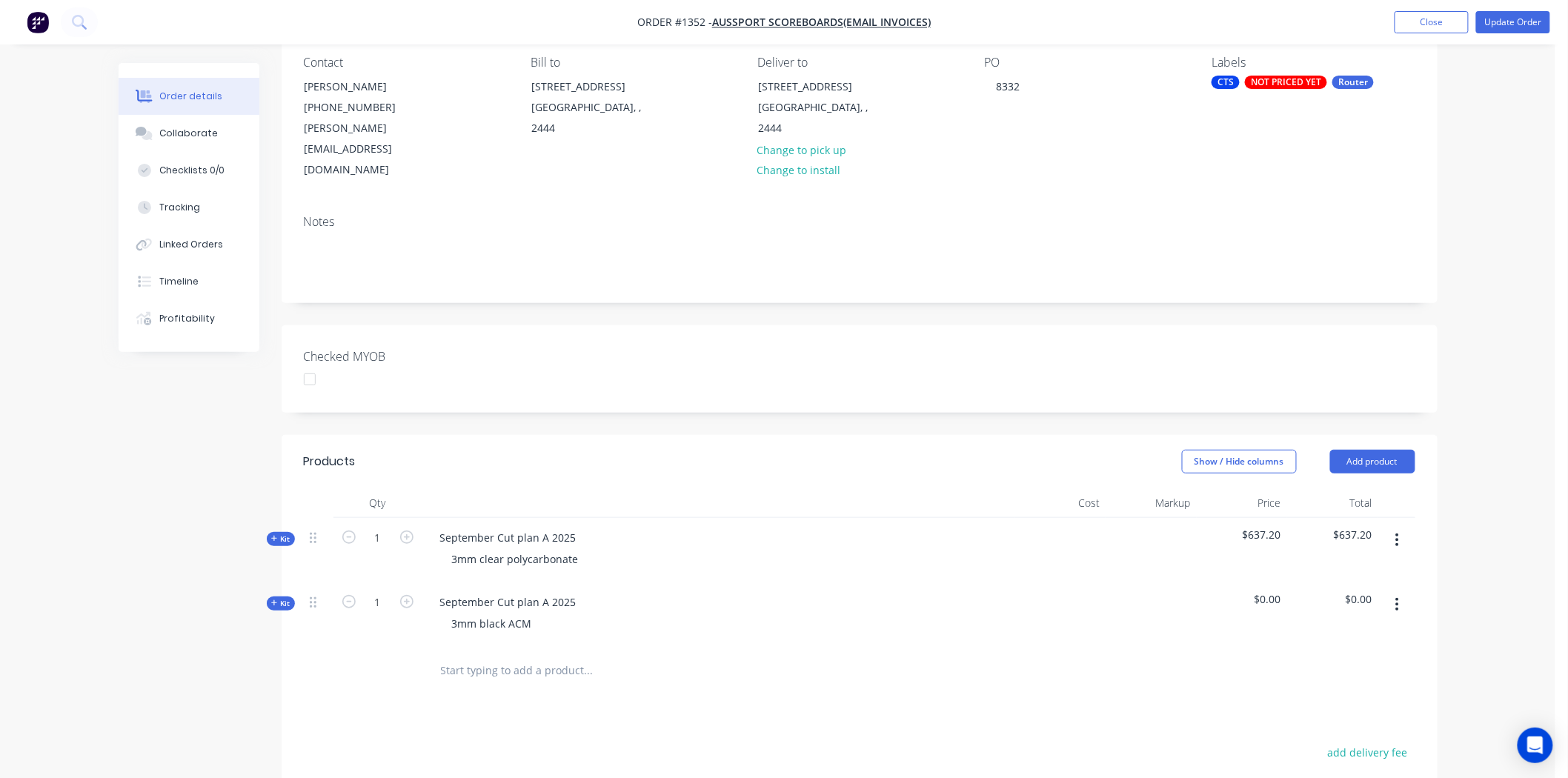
scroll to position [329, 0]
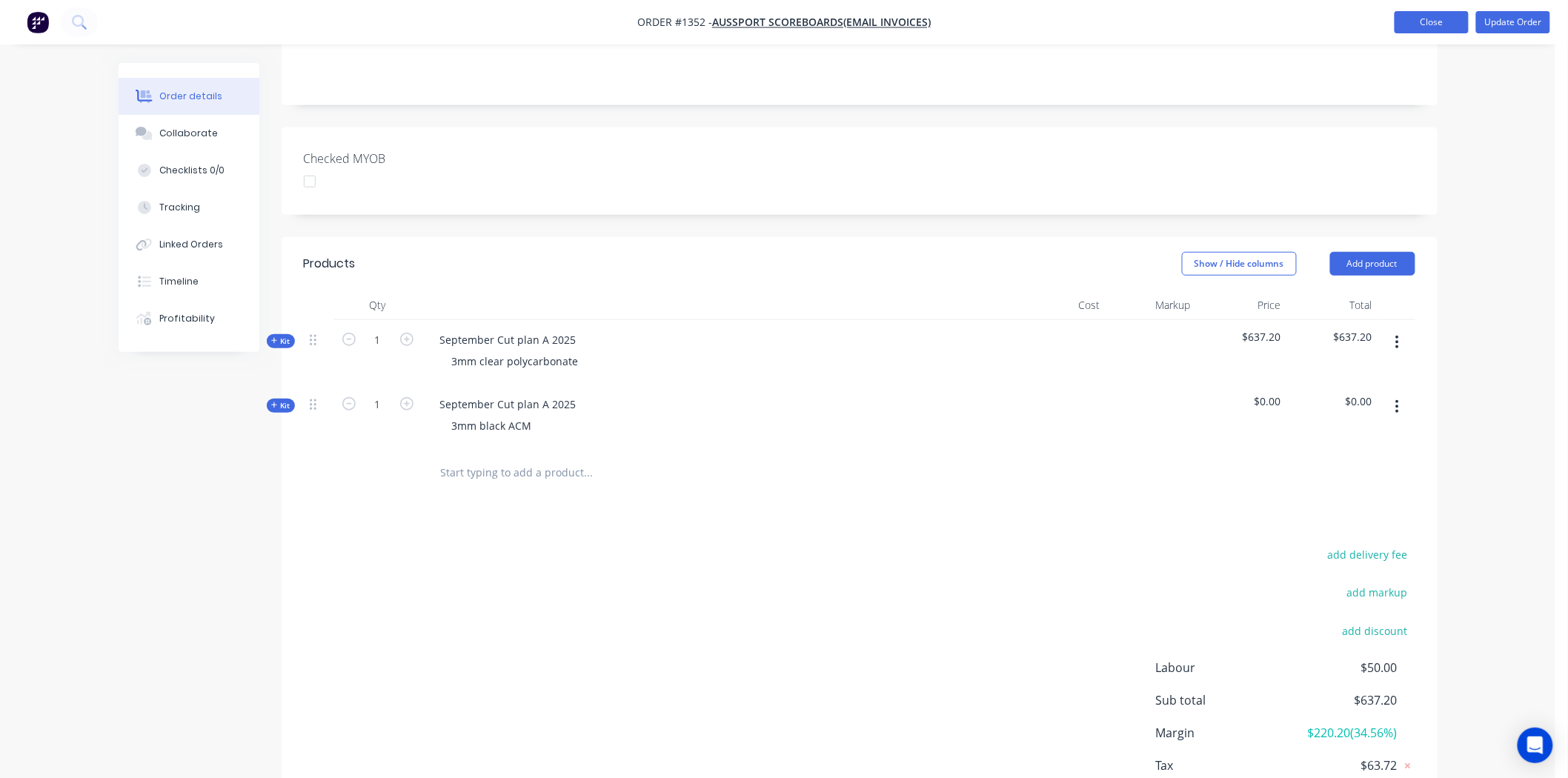
click at [1418, 21] on button "Close" at bounding box center [1432, 22] width 75 height 22
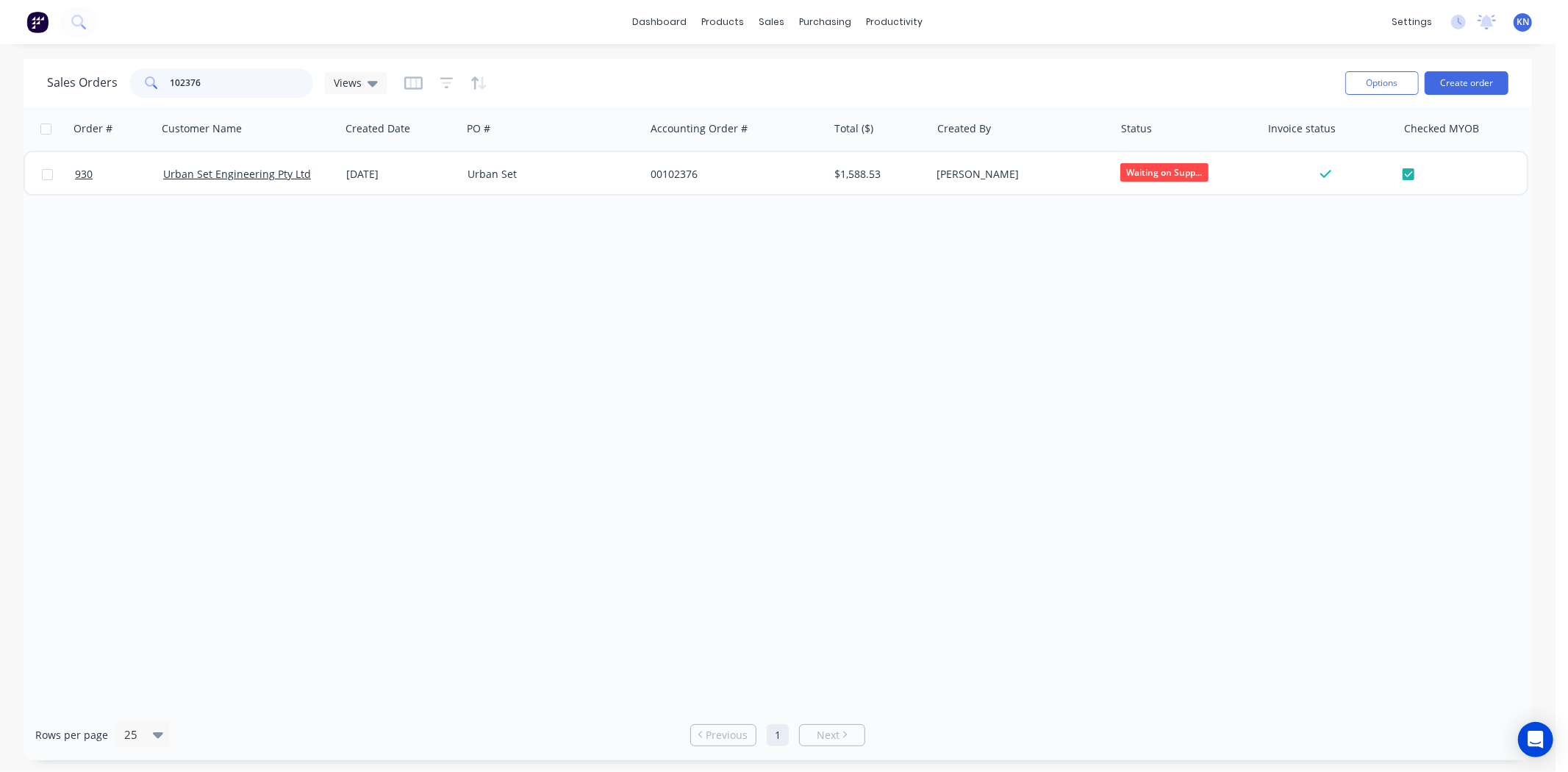
click at [229, 81] on input "102376" at bounding box center [242, 82] width 144 height 29
type input "1"
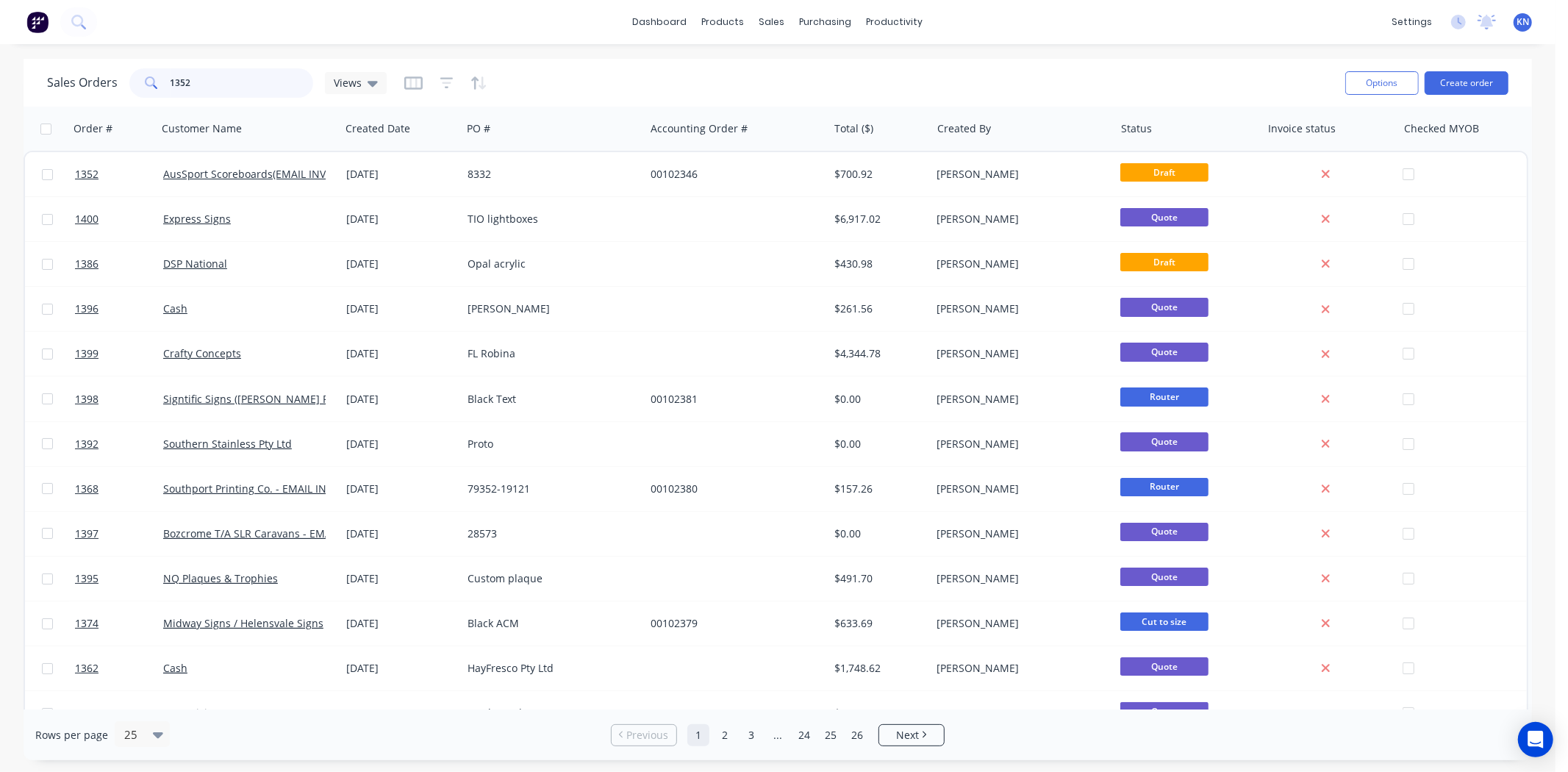
type input "1352"
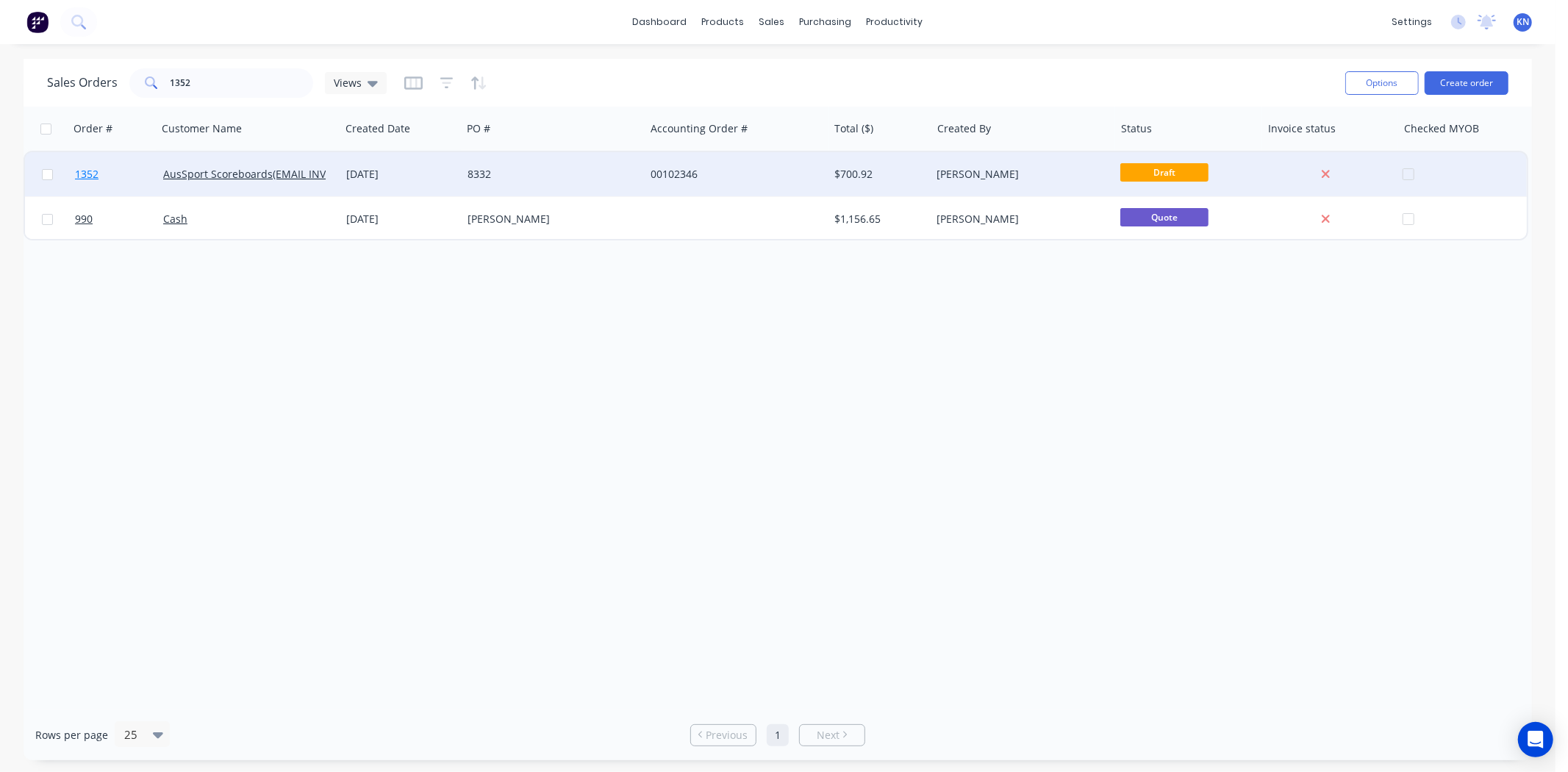
click at [120, 171] on link "1352" at bounding box center [118, 174] width 88 height 45
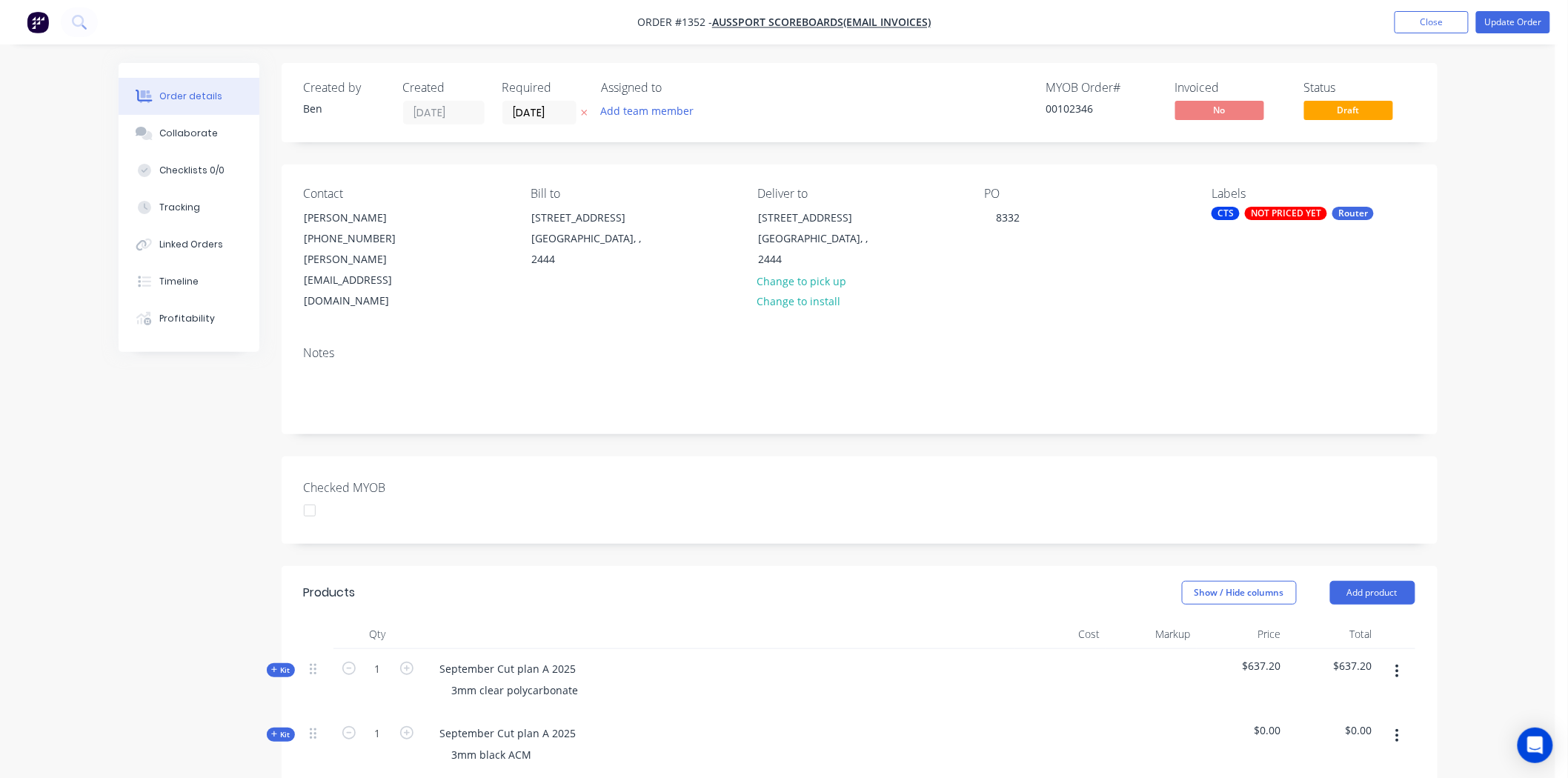
scroll to position [385, 0]
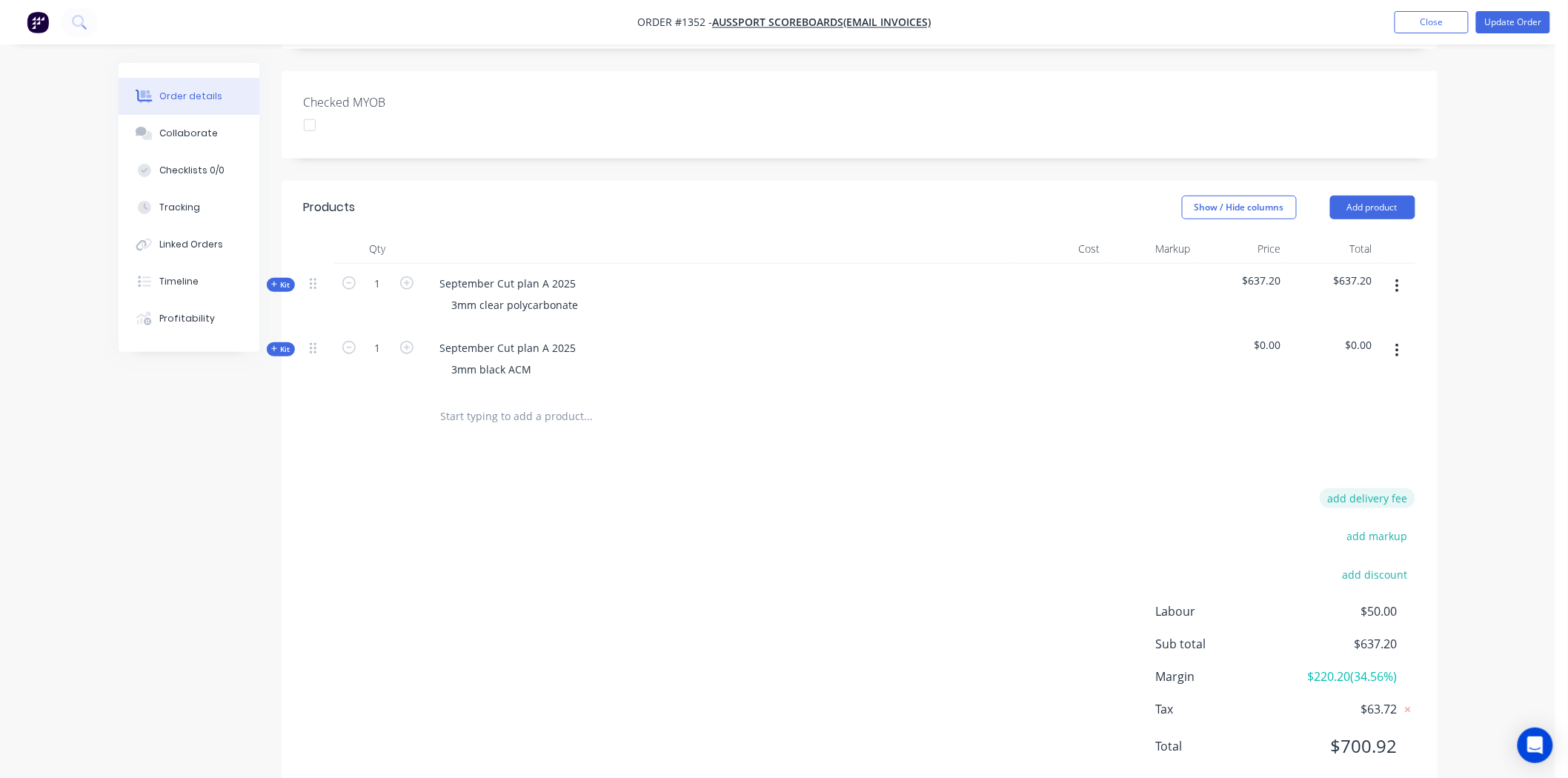
click at [1372, 488] on button "add delivery fee" at bounding box center [1367, 499] width 96 height 20
type input "180"
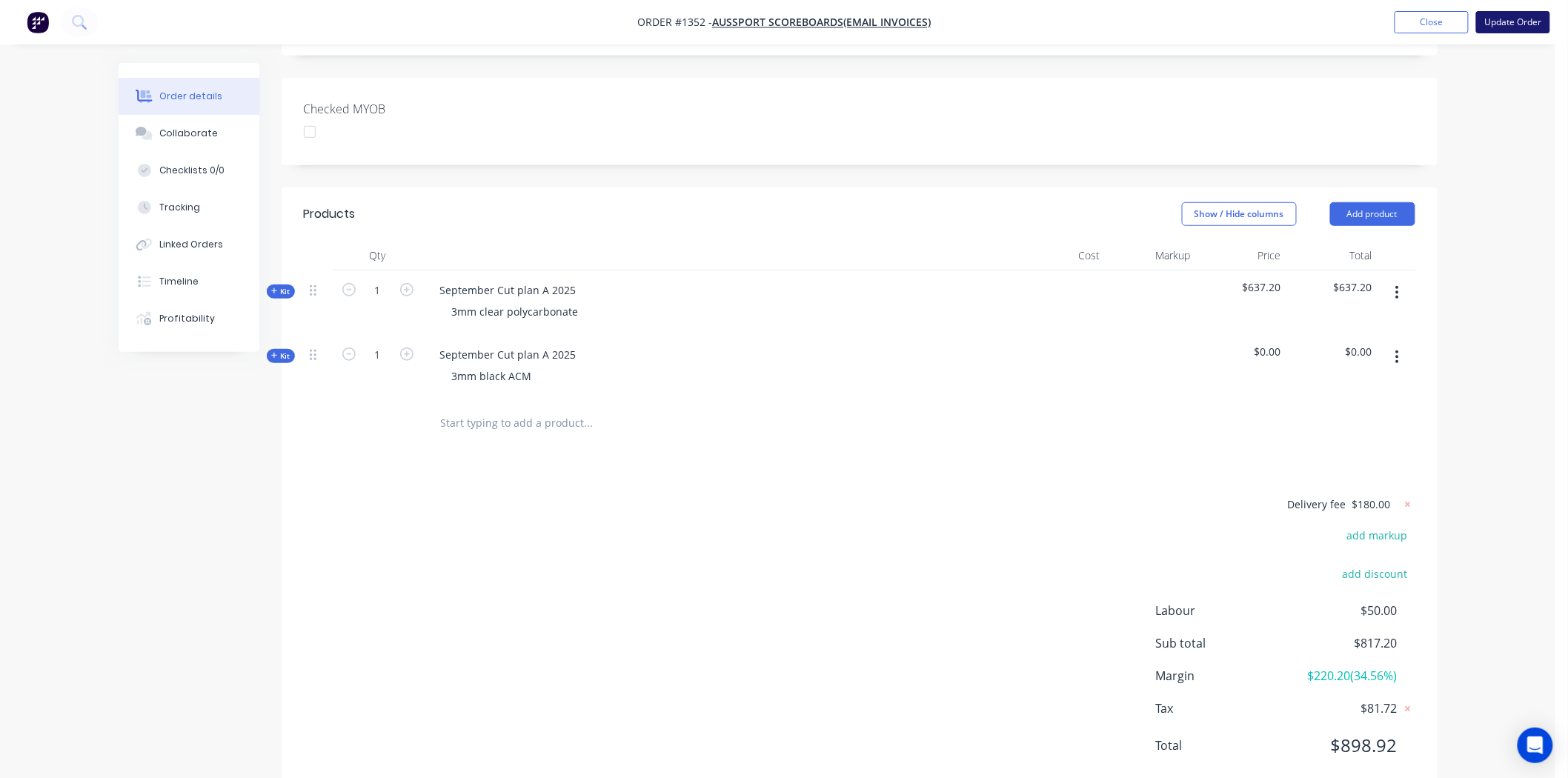
click at [1525, 19] on button "Update Order" at bounding box center [1513, 22] width 75 height 22
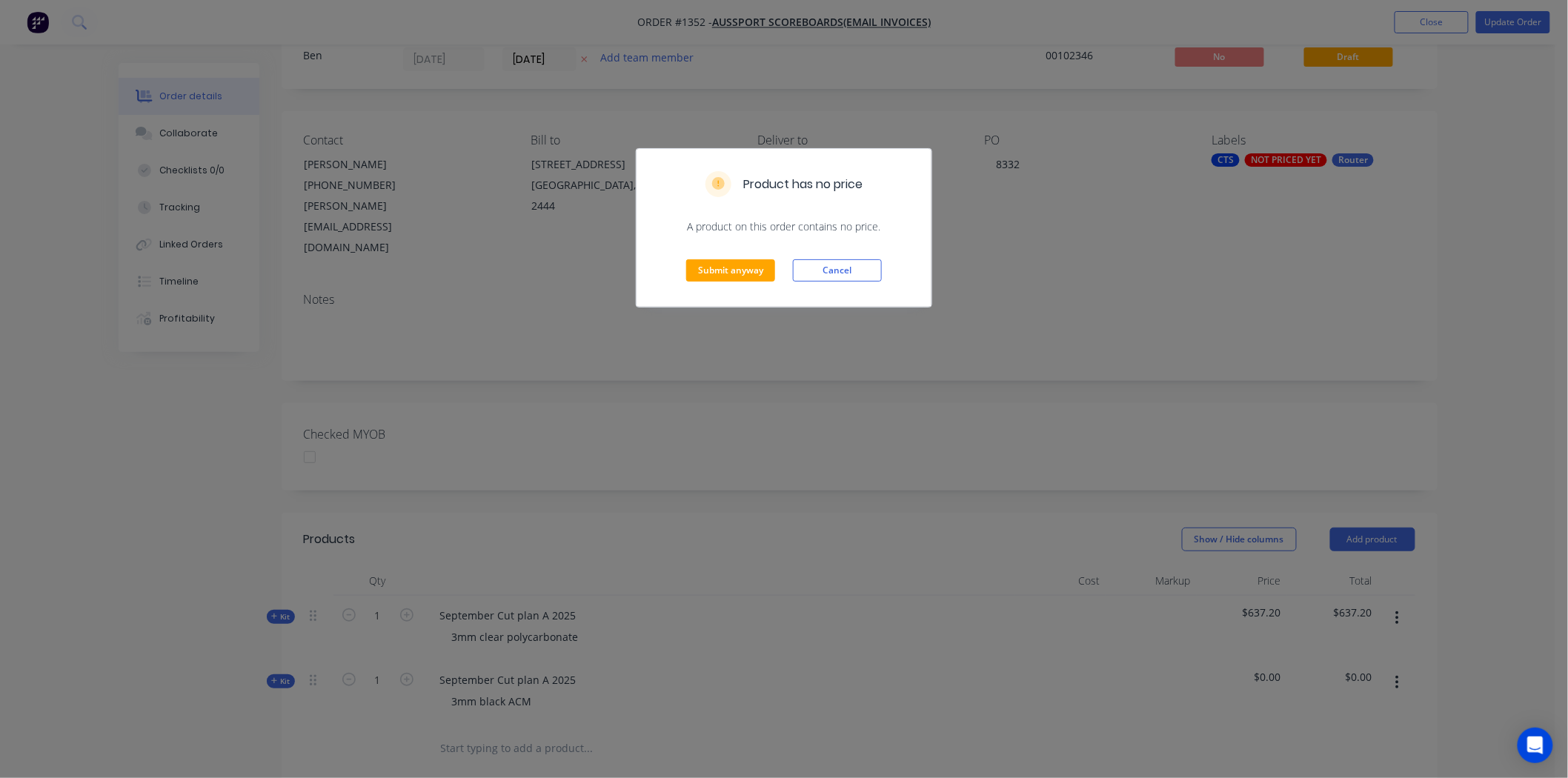
scroll to position [82, 0]
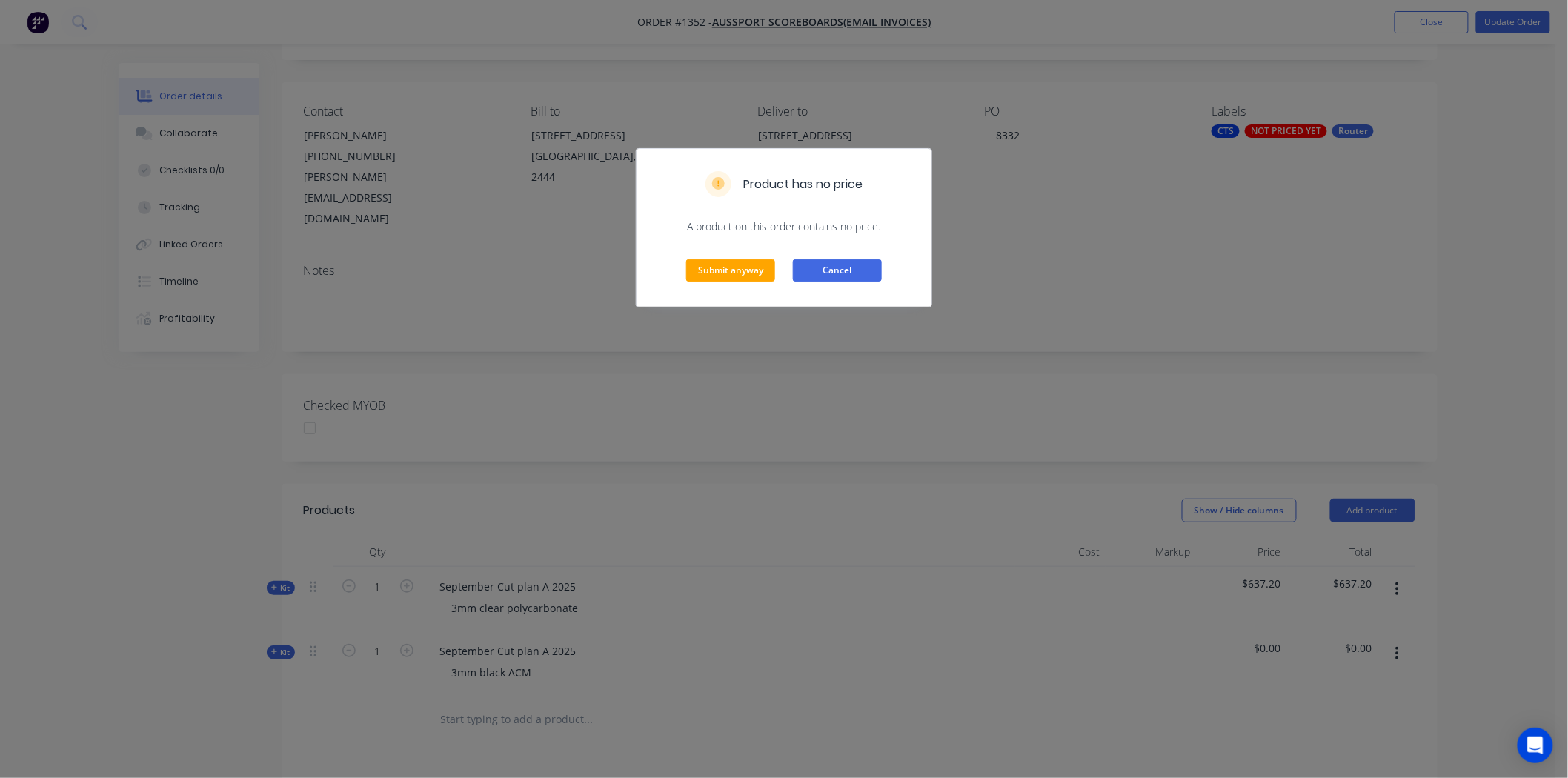
click at [860, 269] on button "Cancel" at bounding box center [836, 270] width 89 height 22
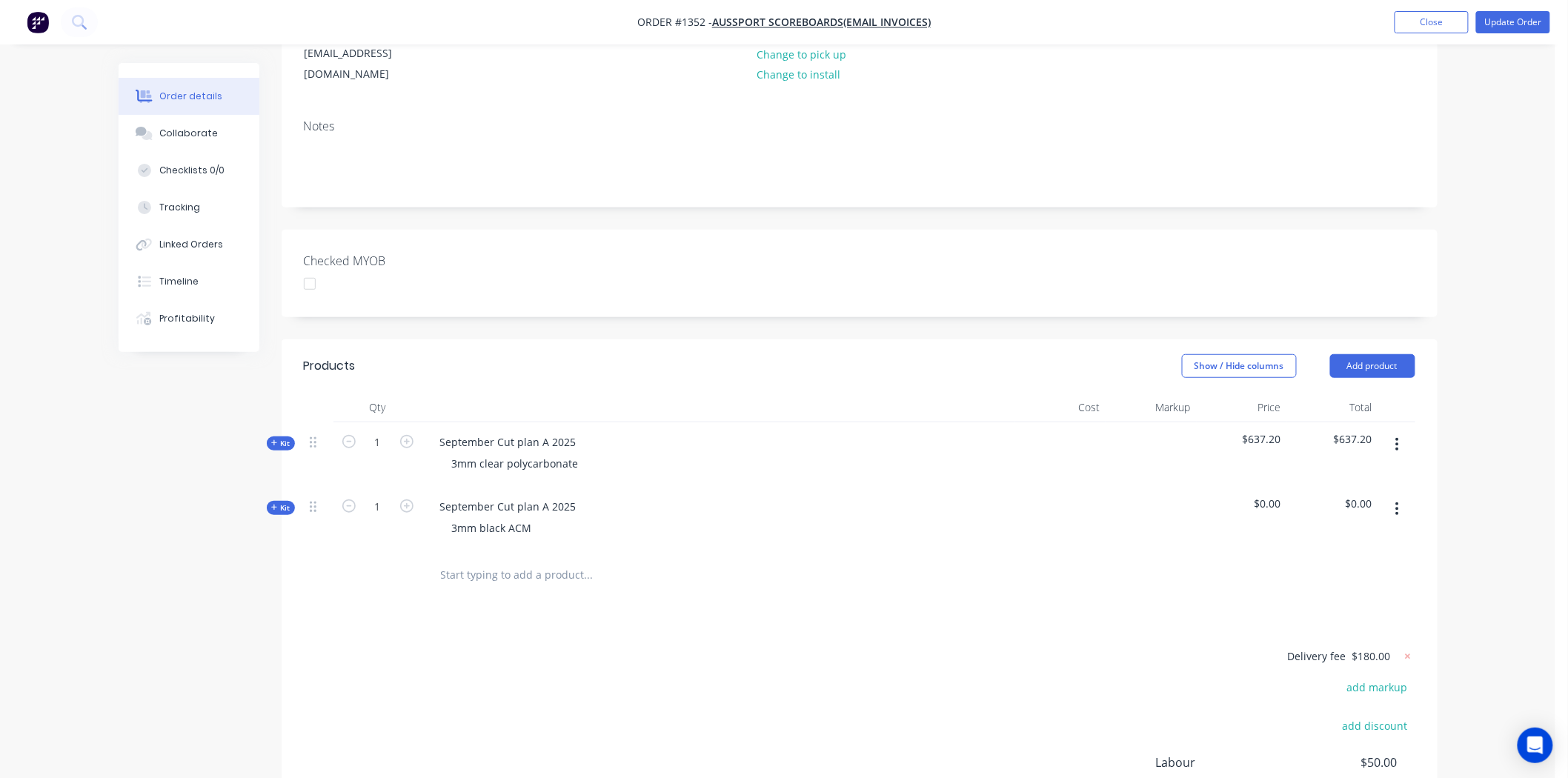
scroll to position [0, 0]
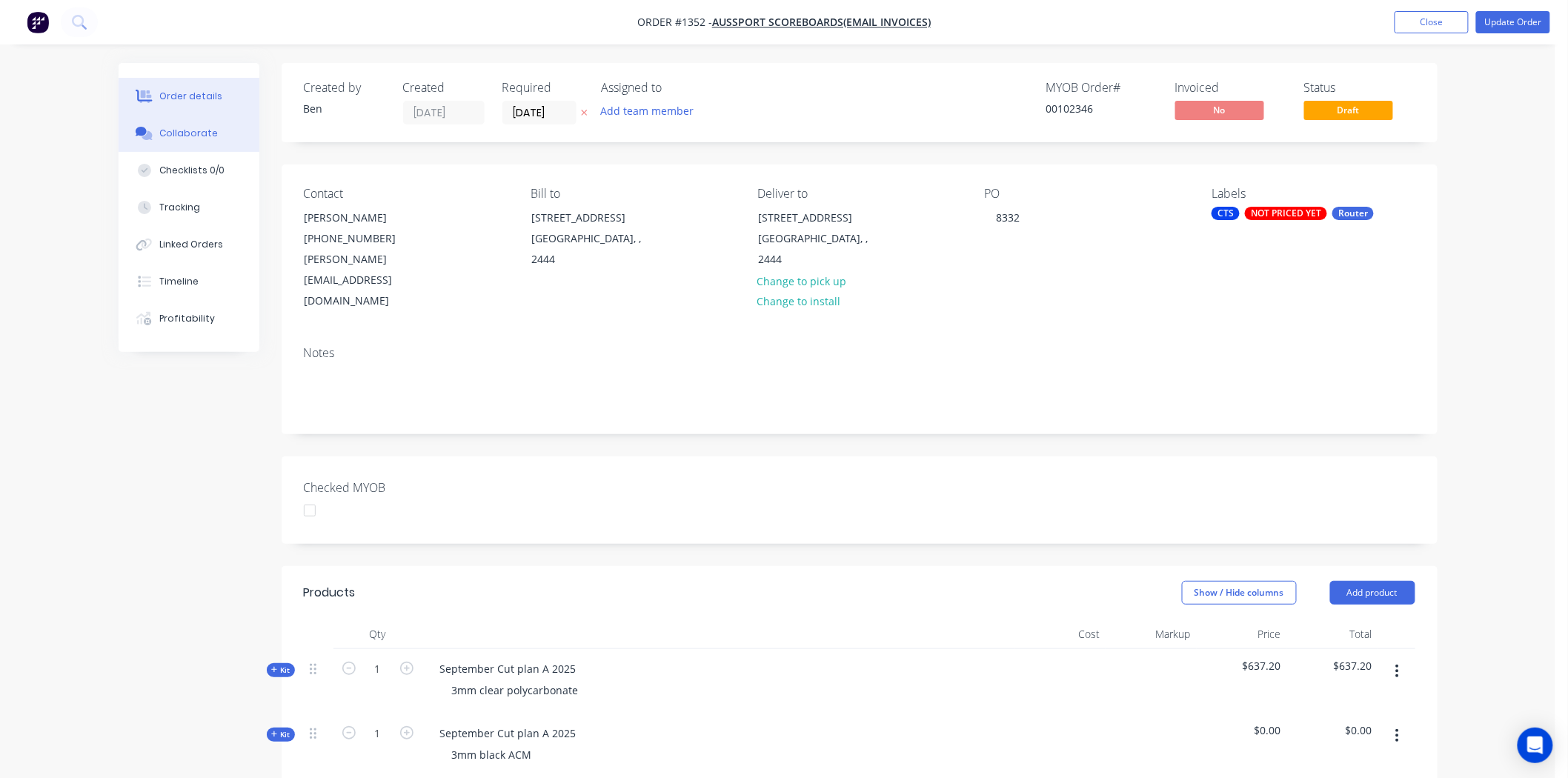
click at [159, 130] on div "Collaborate" at bounding box center [188, 134] width 58 height 14
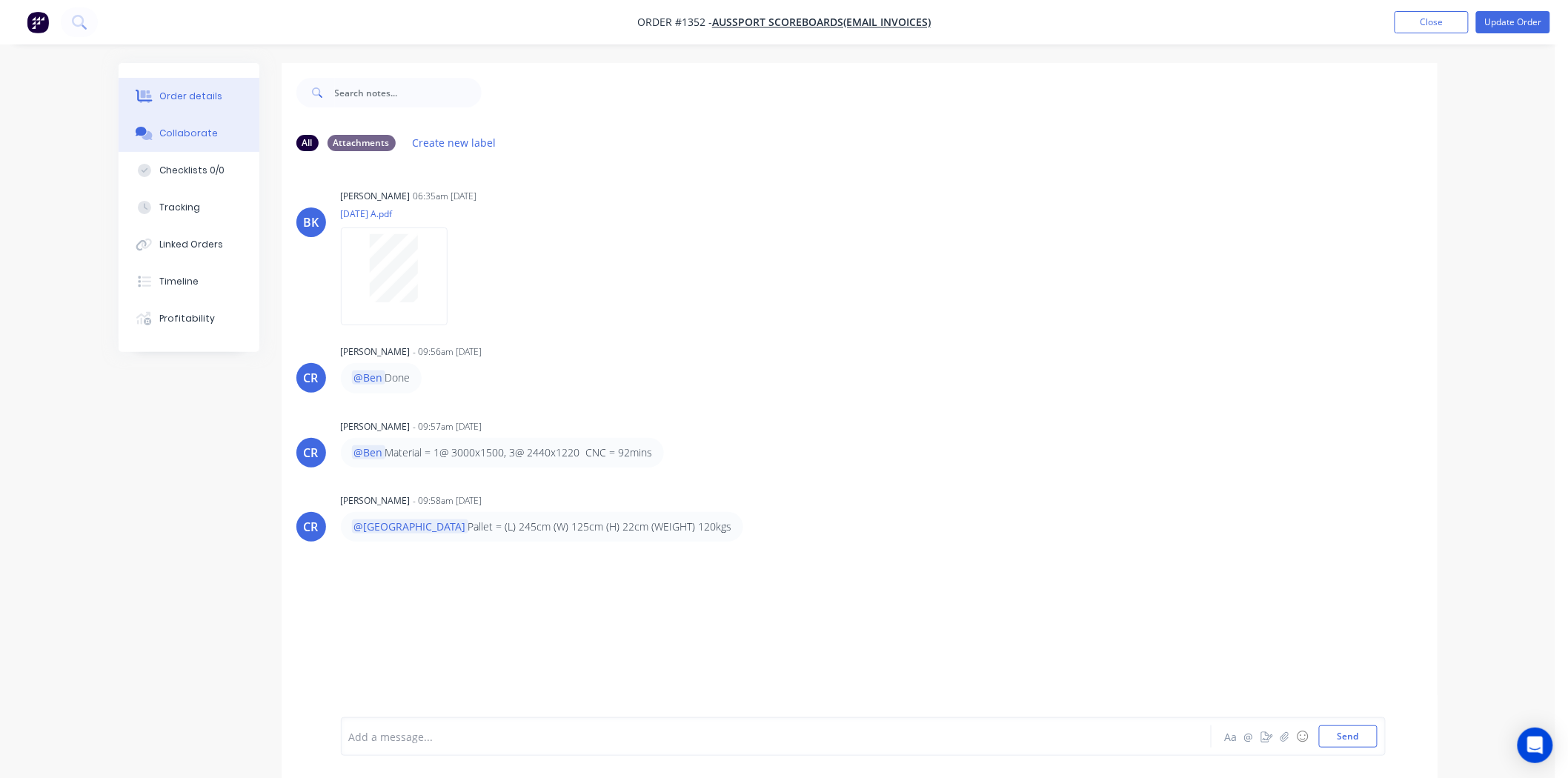
click at [179, 92] on div "Order details" at bounding box center [190, 97] width 63 height 14
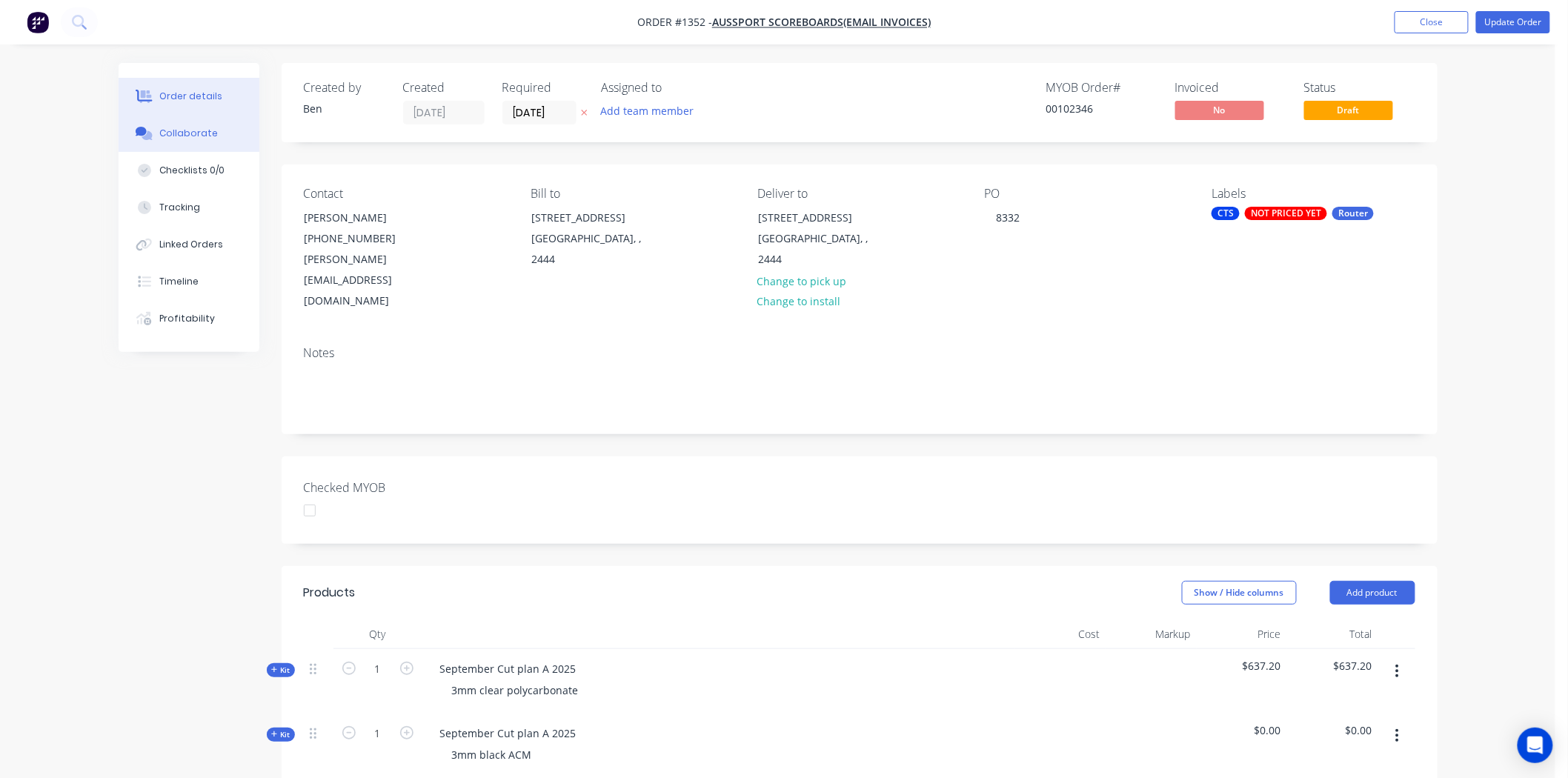
click at [173, 128] on div "Collaborate" at bounding box center [188, 134] width 58 height 14
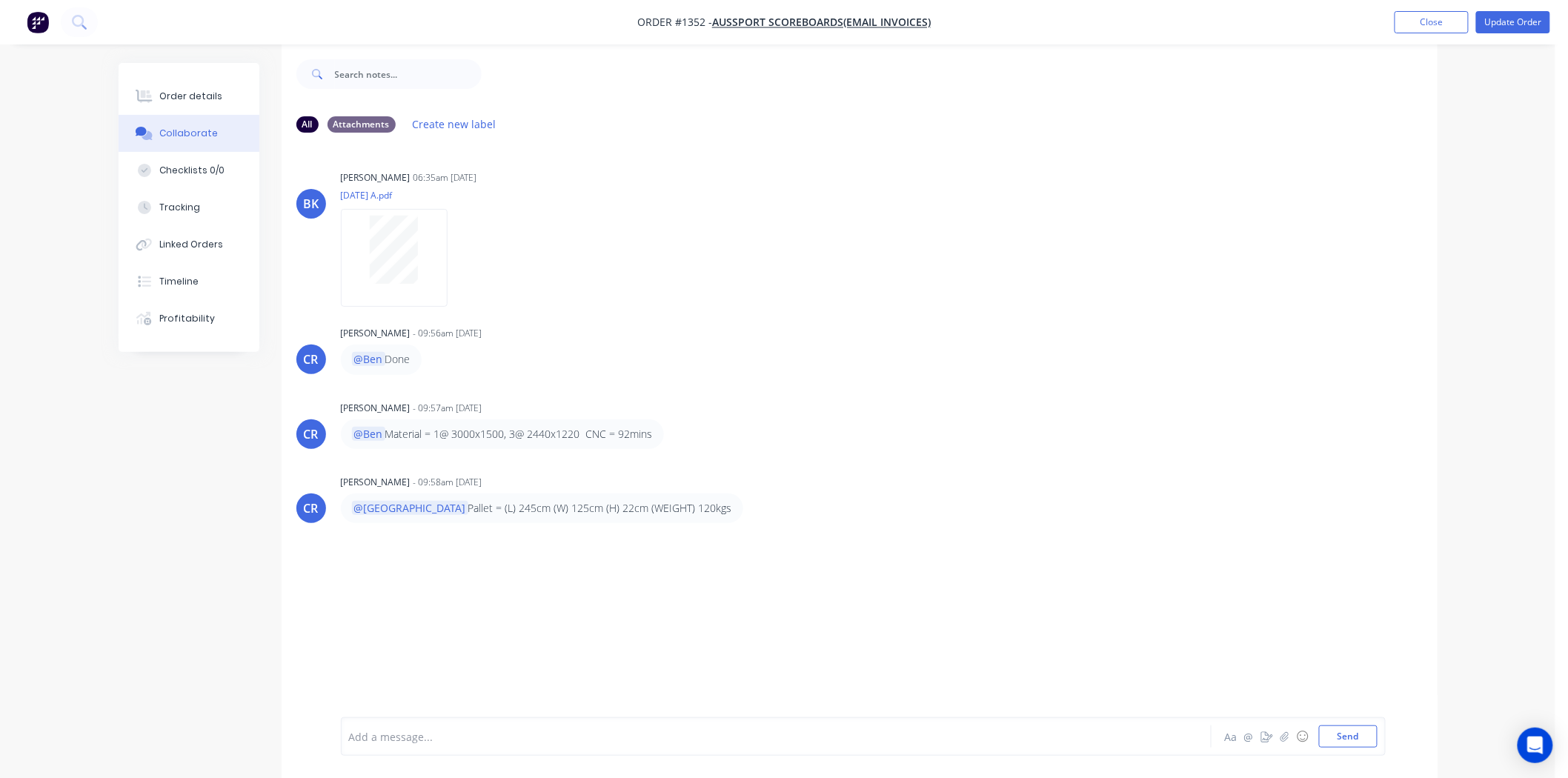
scroll to position [23, 0]
click at [386, 738] on div at bounding box center [735, 737] width 770 height 15
click at [1354, 741] on button "Send" at bounding box center [1348, 737] width 58 height 22
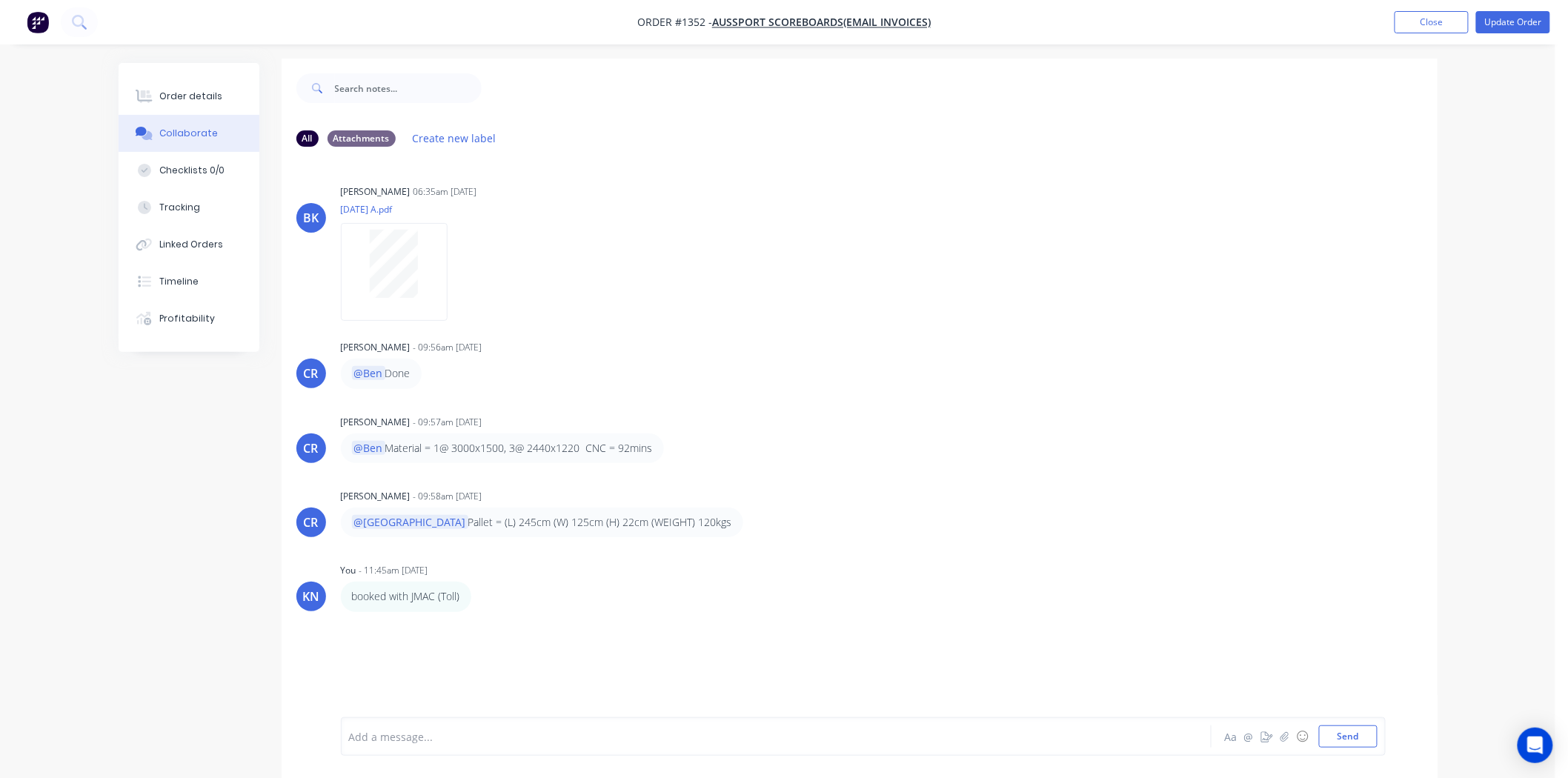
scroll to position [0, 0]
click at [188, 90] on div "Order details" at bounding box center [190, 97] width 63 height 14
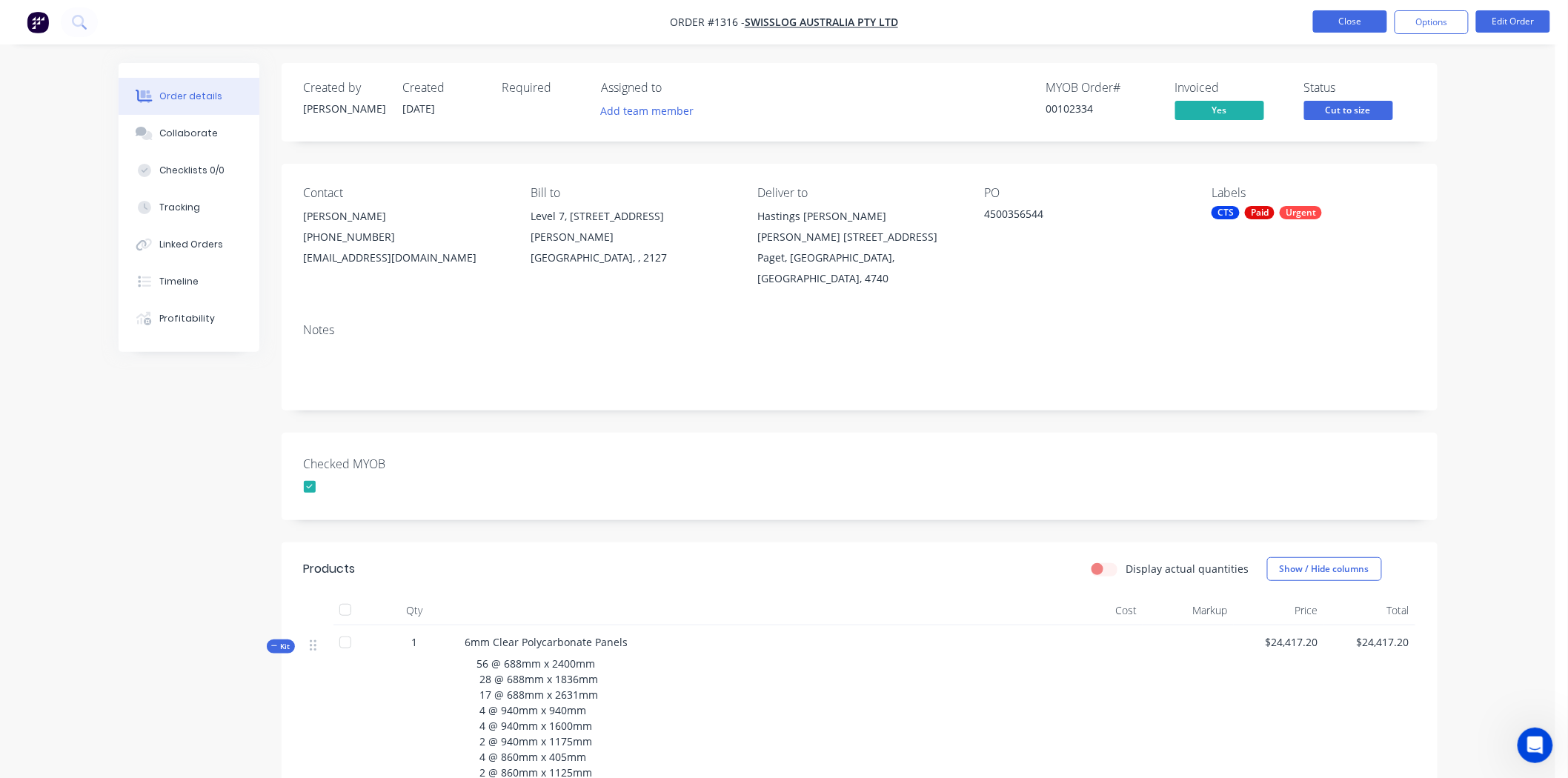
click at [1350, 25] on button "Close" at bounding box center [1350, 21] width 75 height 22
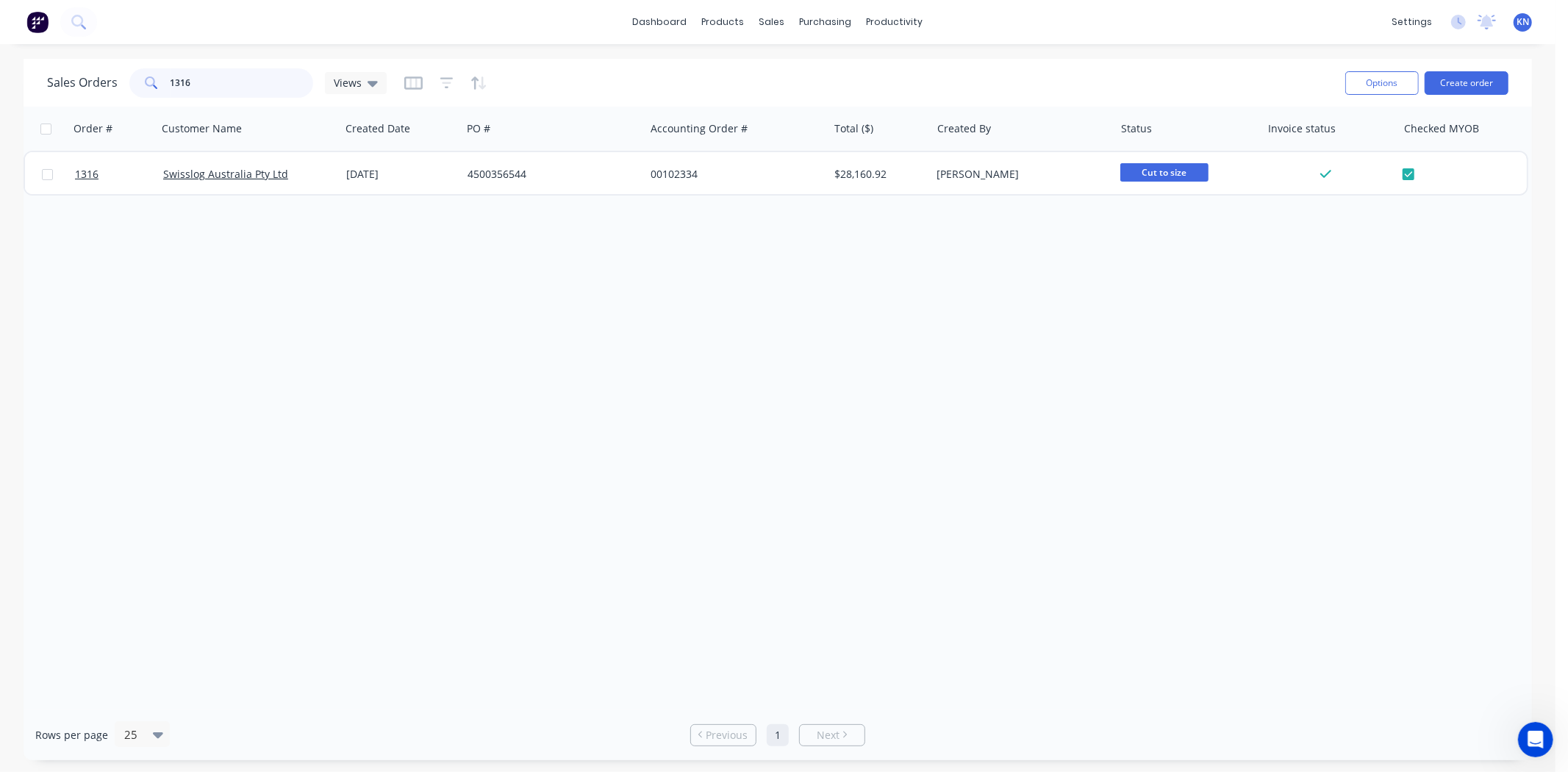
click at [203, 77] on input "1316" at bounding box center [242, 82] width 144 height 29
type input "1"
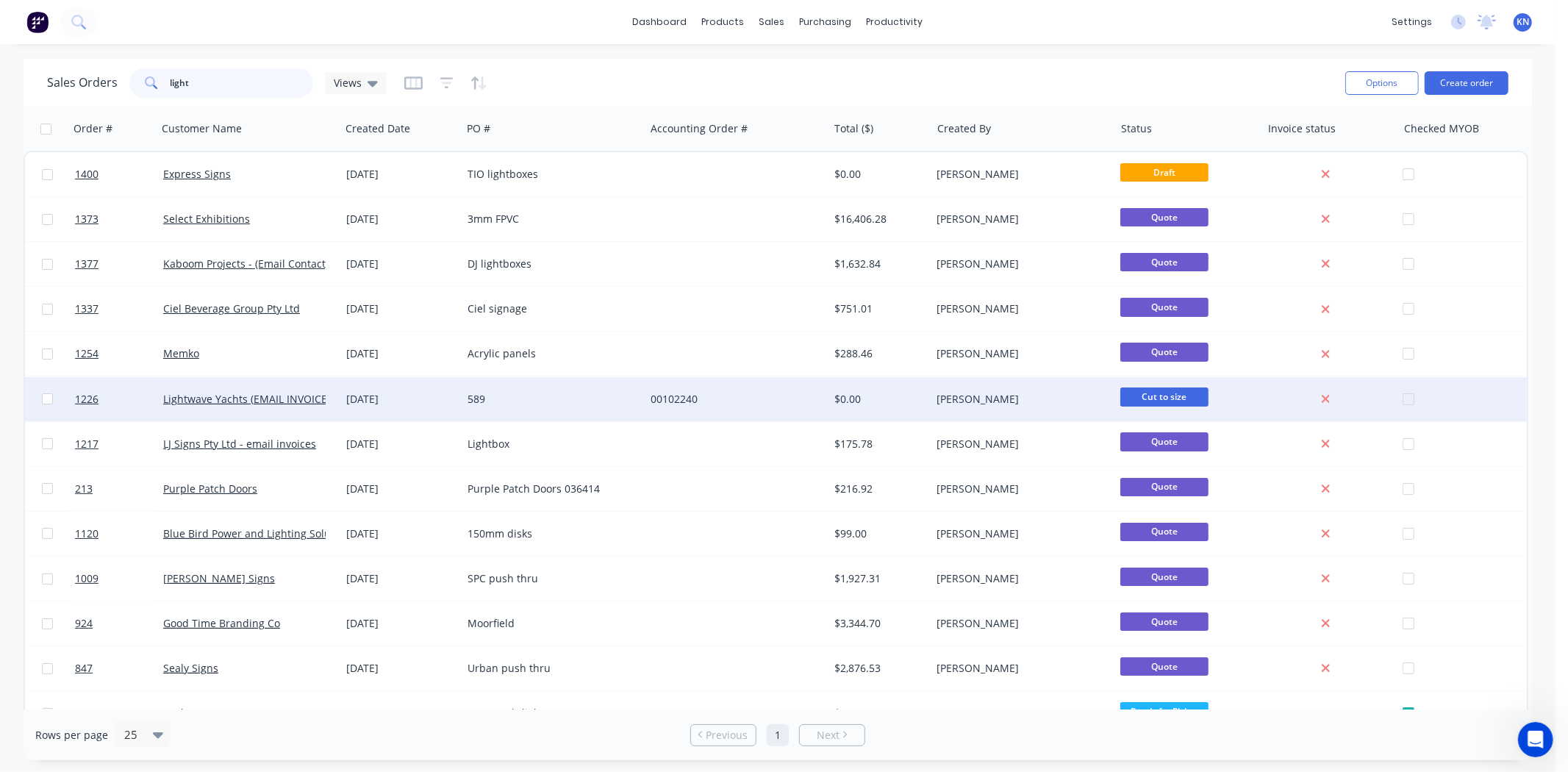
type input "light"
click at [544, 400] on div "589" at bounding box center [549, 399] width 163 height 15
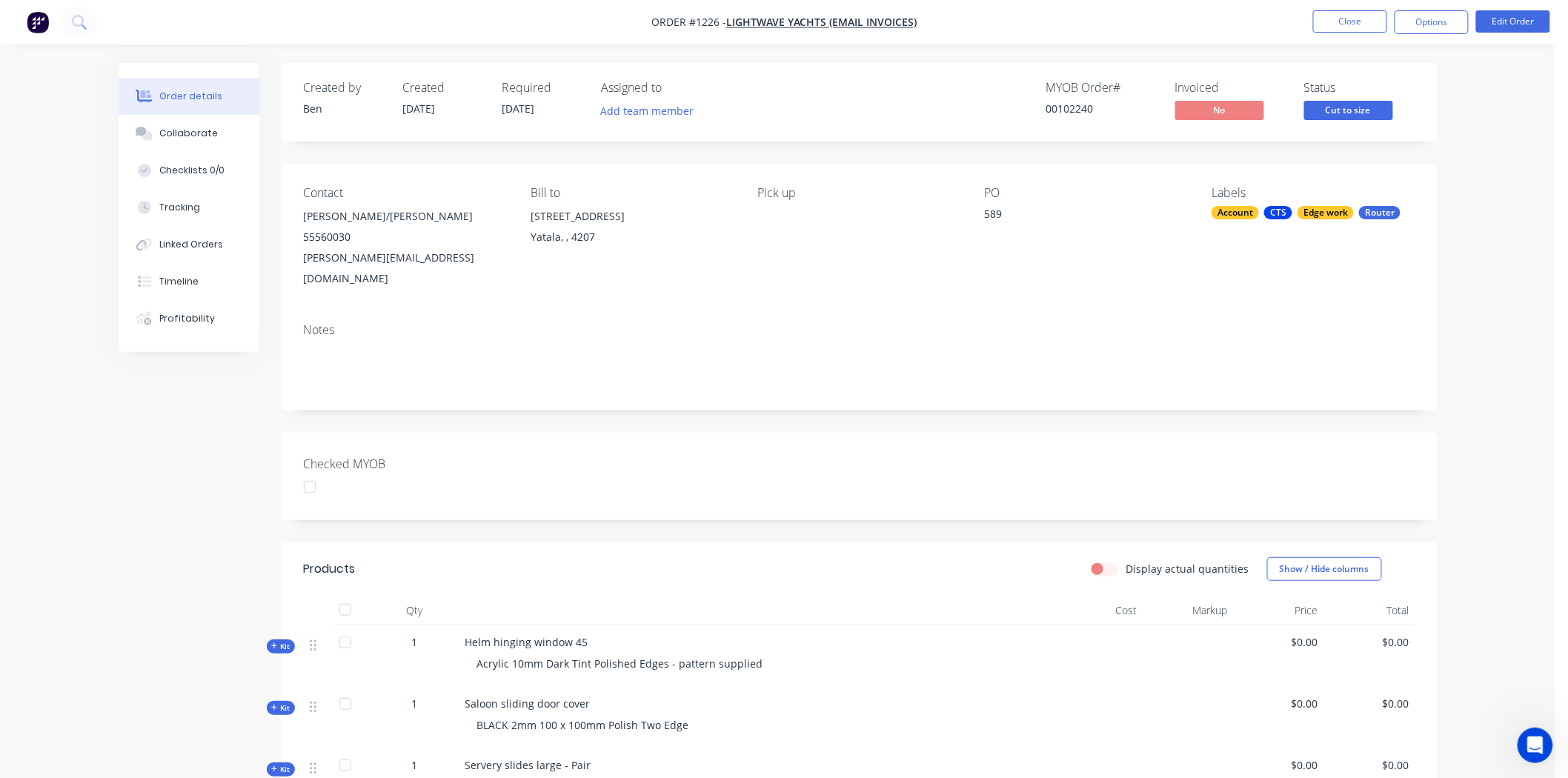
click at [1239, 210] on div "Account" at bounding box center [1235, 212] width 47 height 14
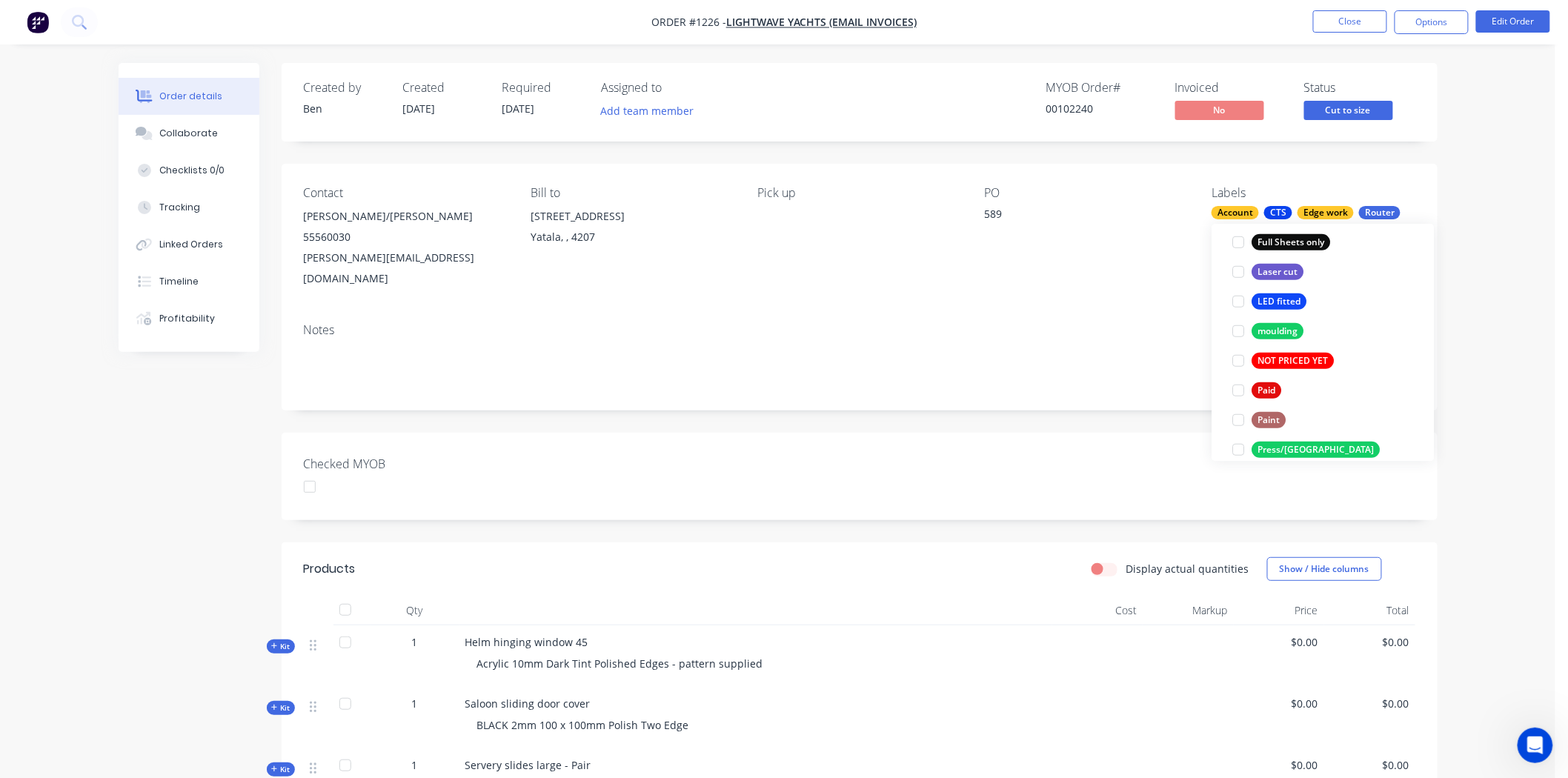
scroll to position [494, 0]
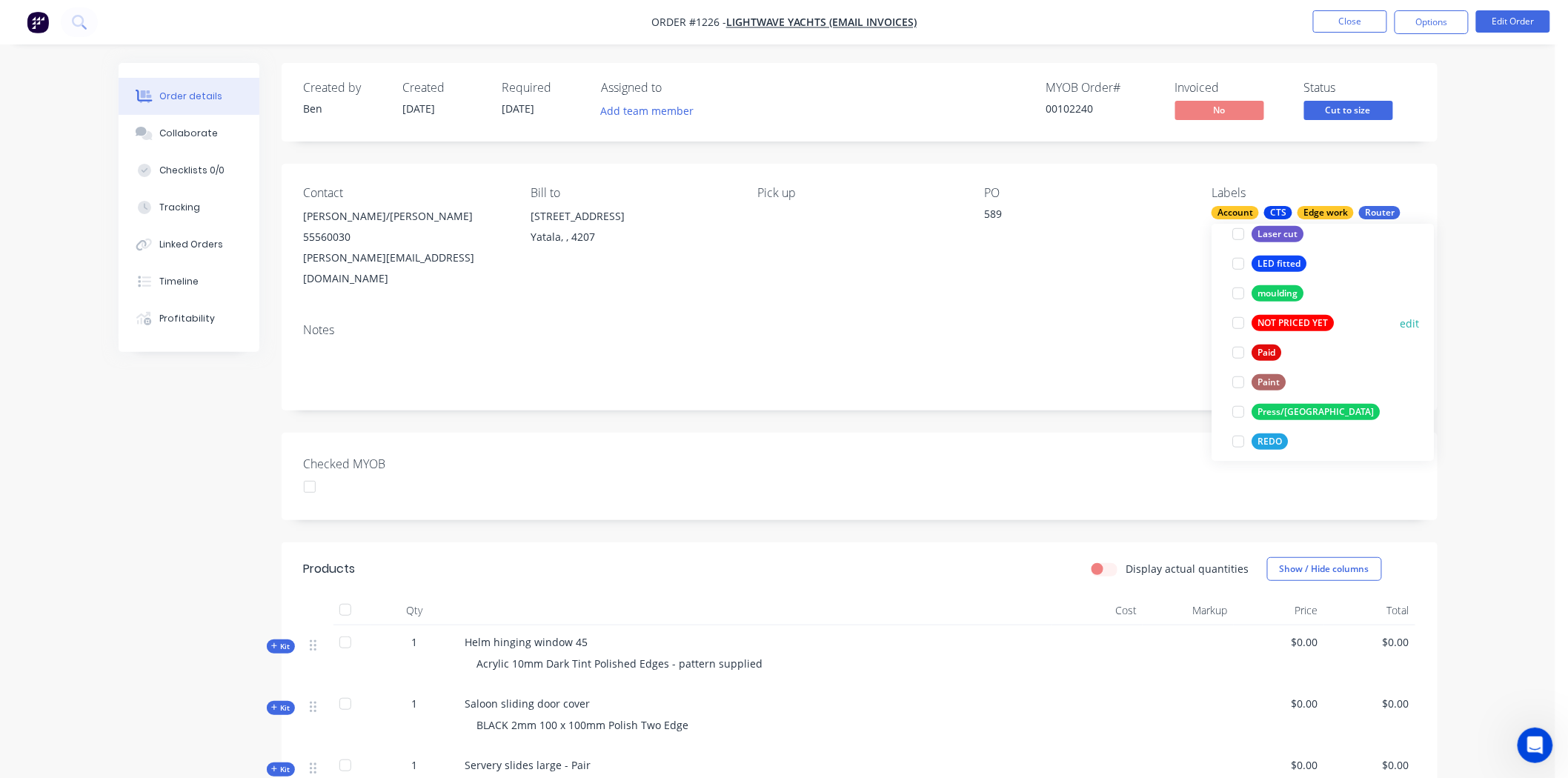
click at [1238, 323] on div at bounding box center [1239, 323] width 30 height 30
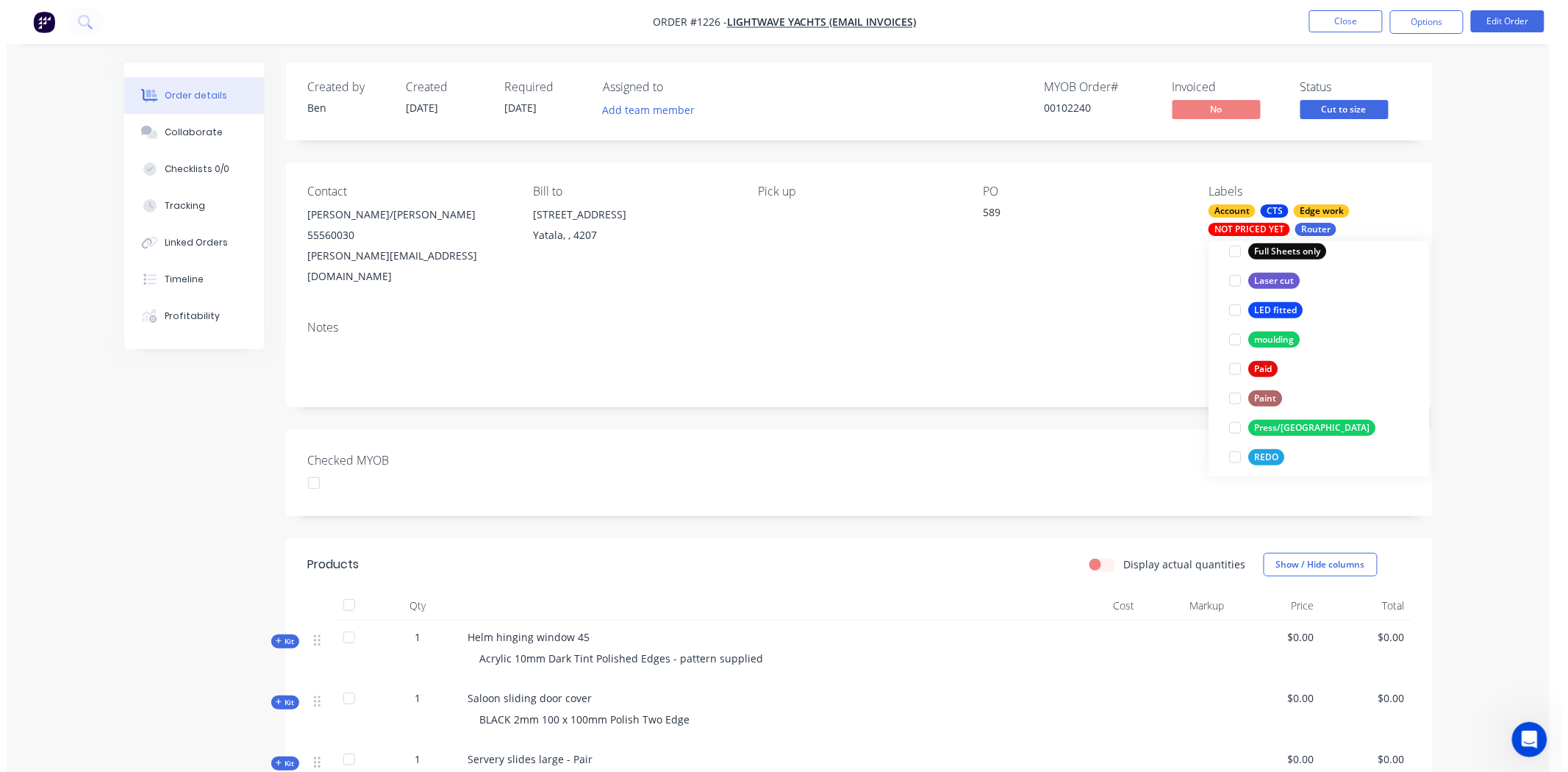
scroll to position [108, 0]
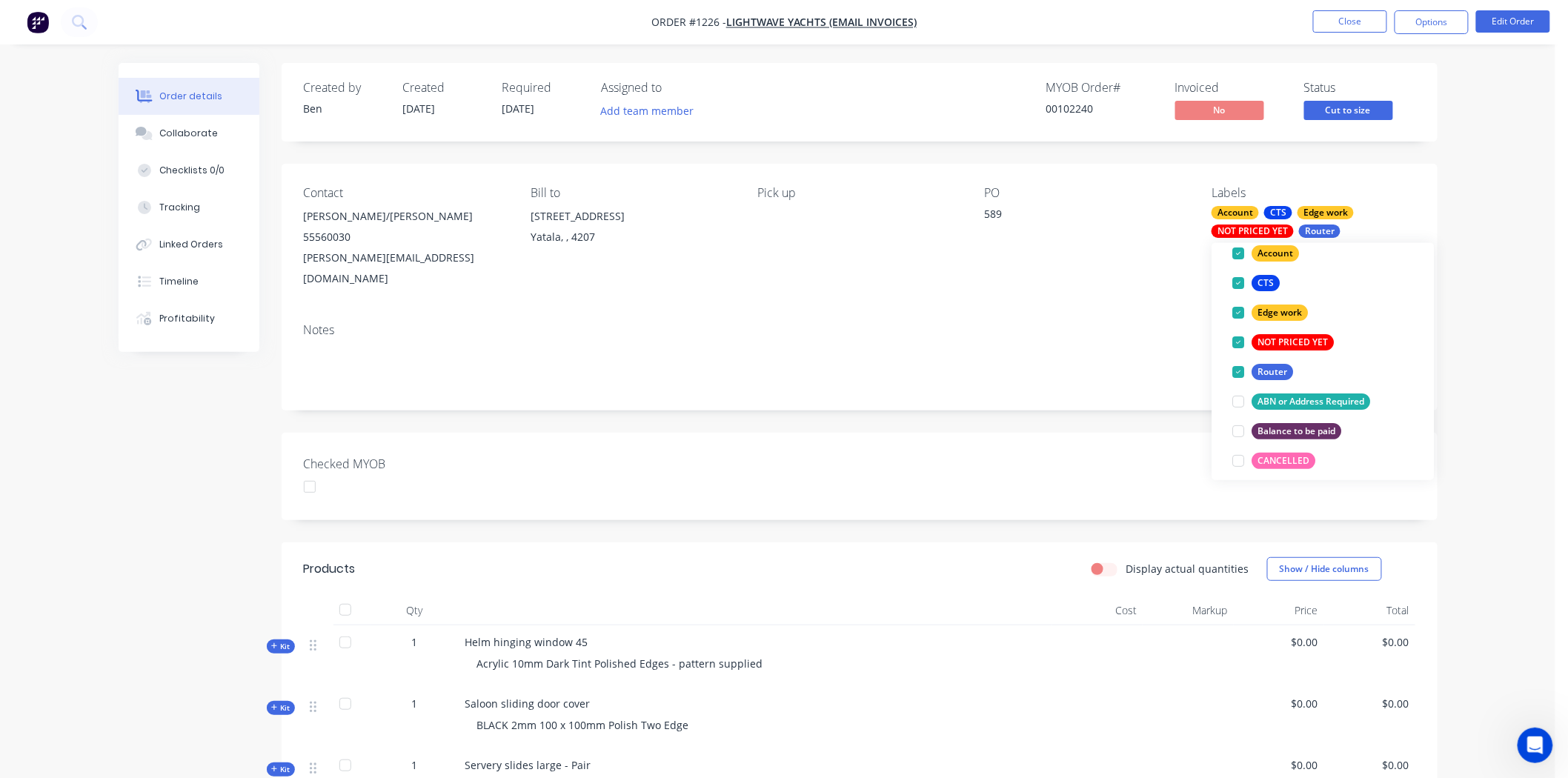
click at [1113, 454] on div "Checked MYOB" at bounding box center [859, 476] width 1156 height 87
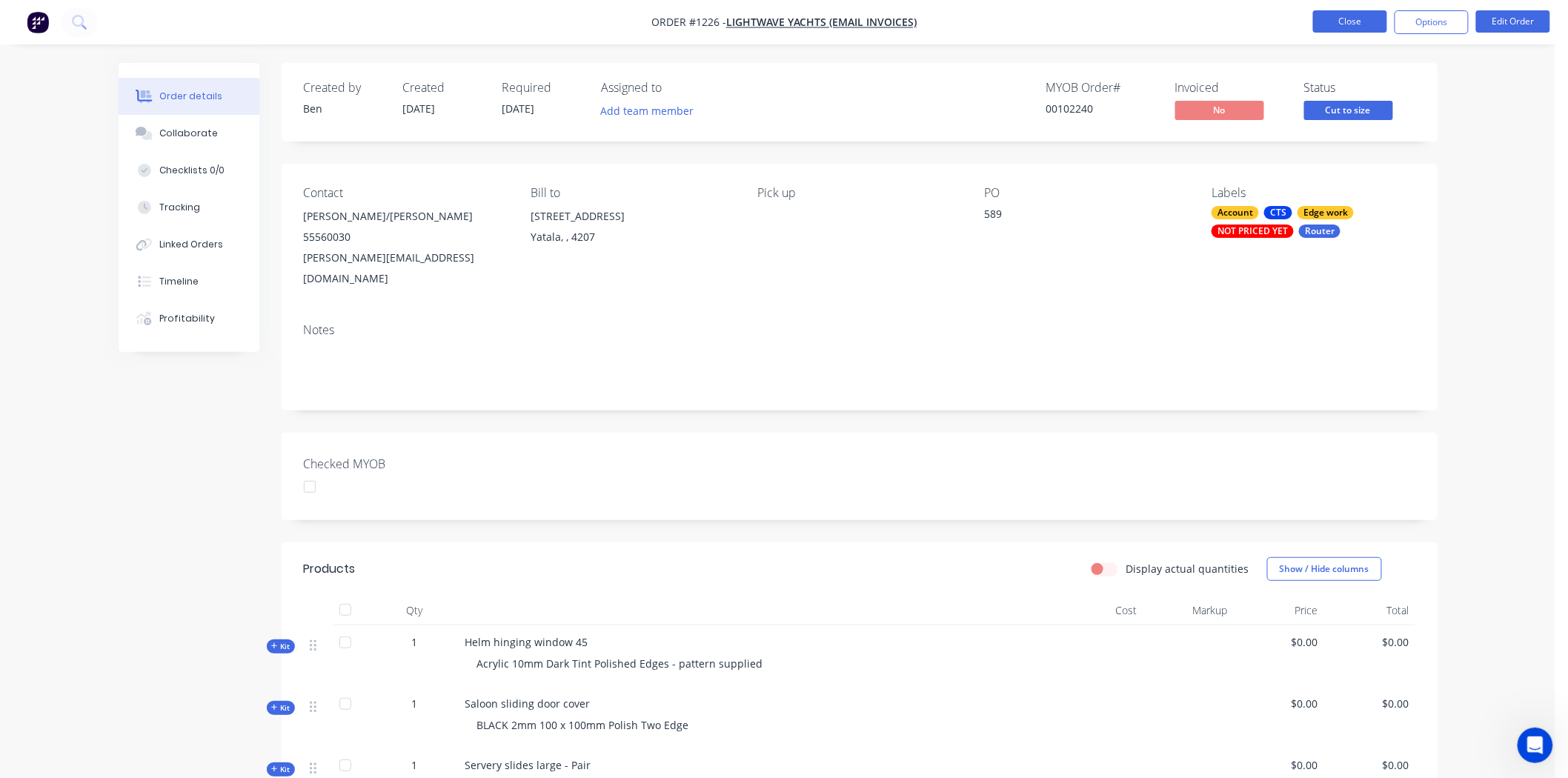
click at [1358, 18] on button "Close" at bounding box center [1350, 21] width 75 height 22
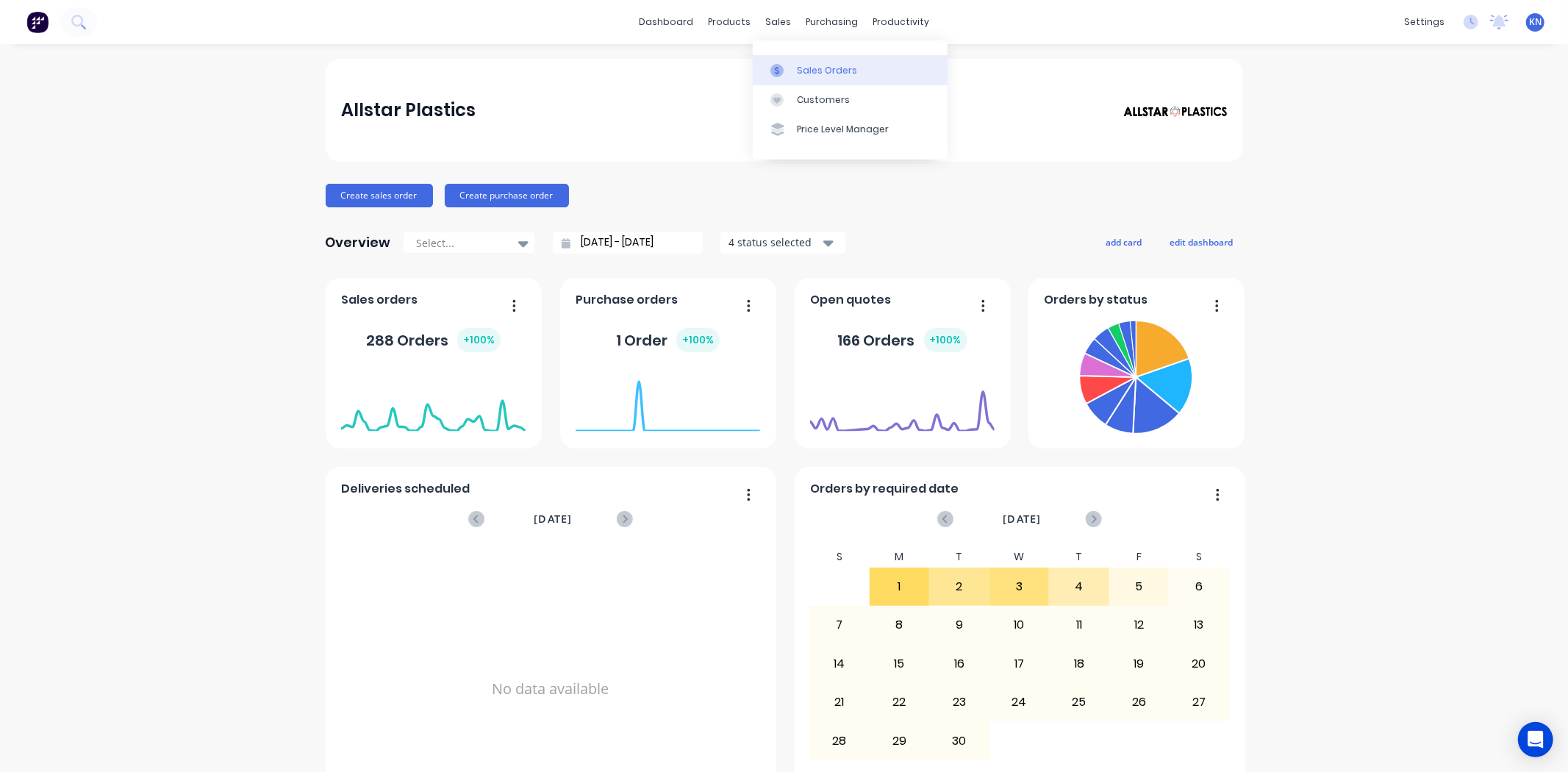
click at [811, 69] on div "Sales Orders" at bounding box center [827, 71] width 60 height 13
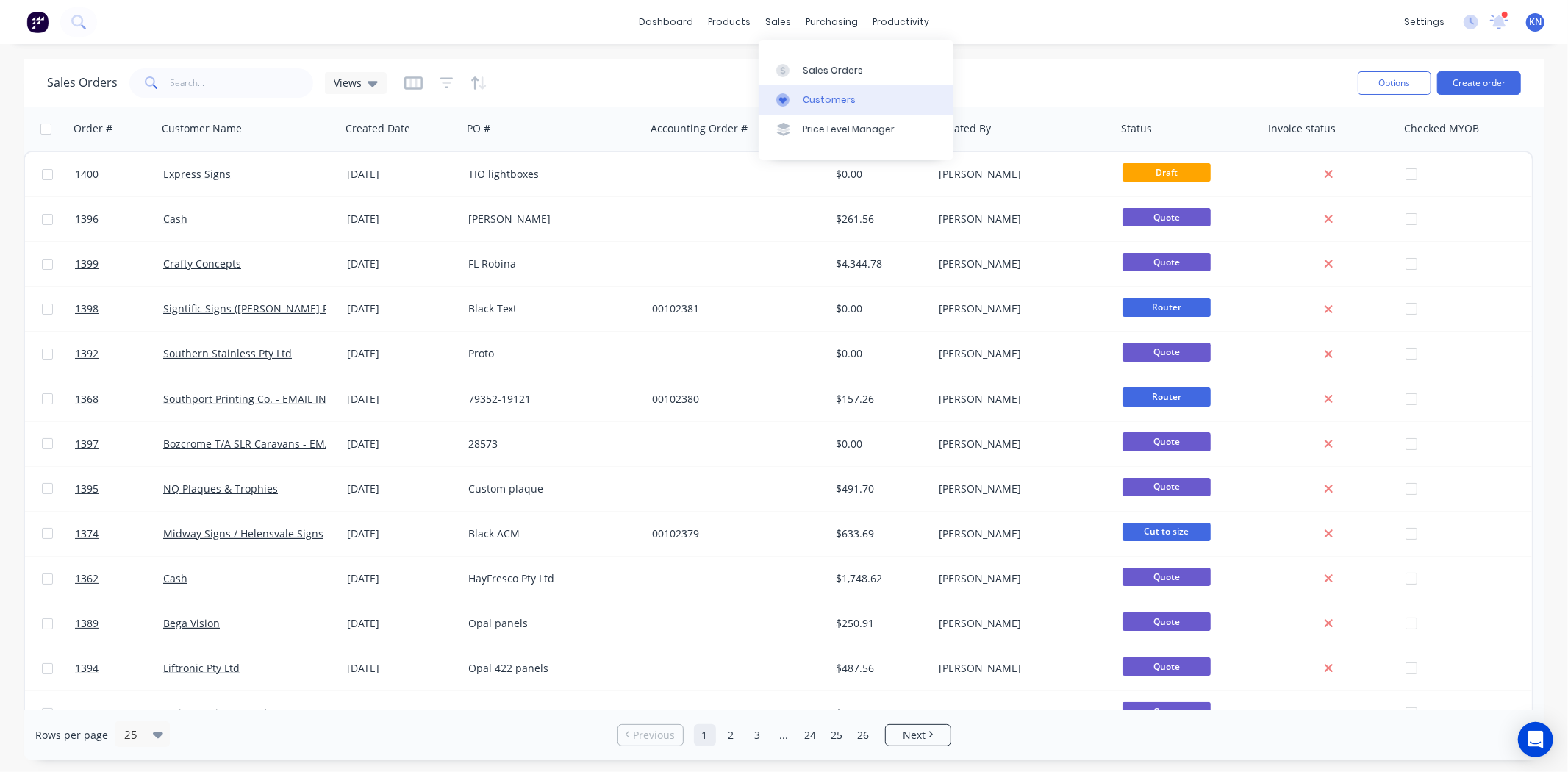
click at [841, 97] on div "Customers" at bounding box center [829, 100] width 53 height 13
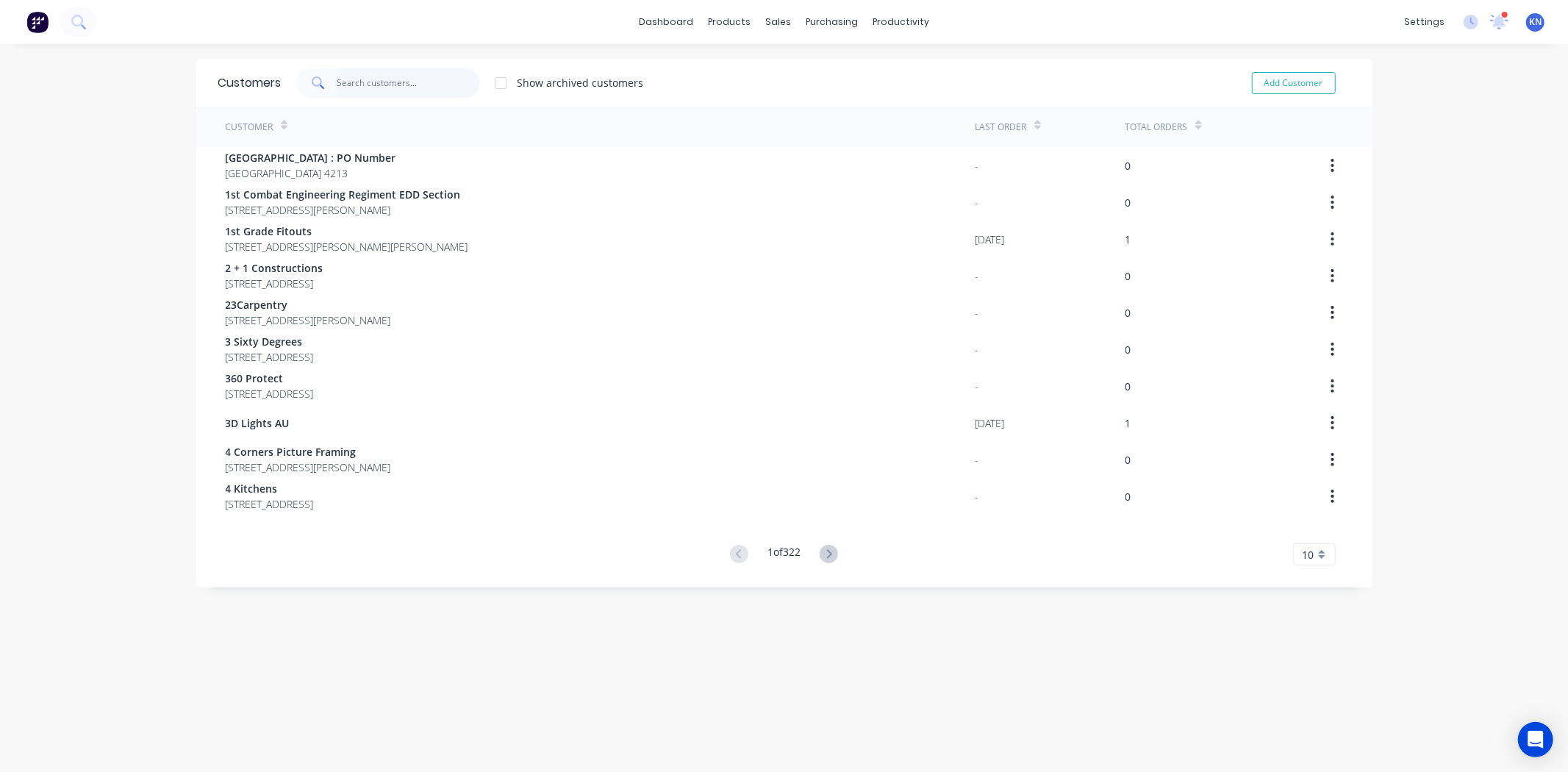
click at [421, 77] on input "text" at bounding box center [408, 82] width 144 height 29
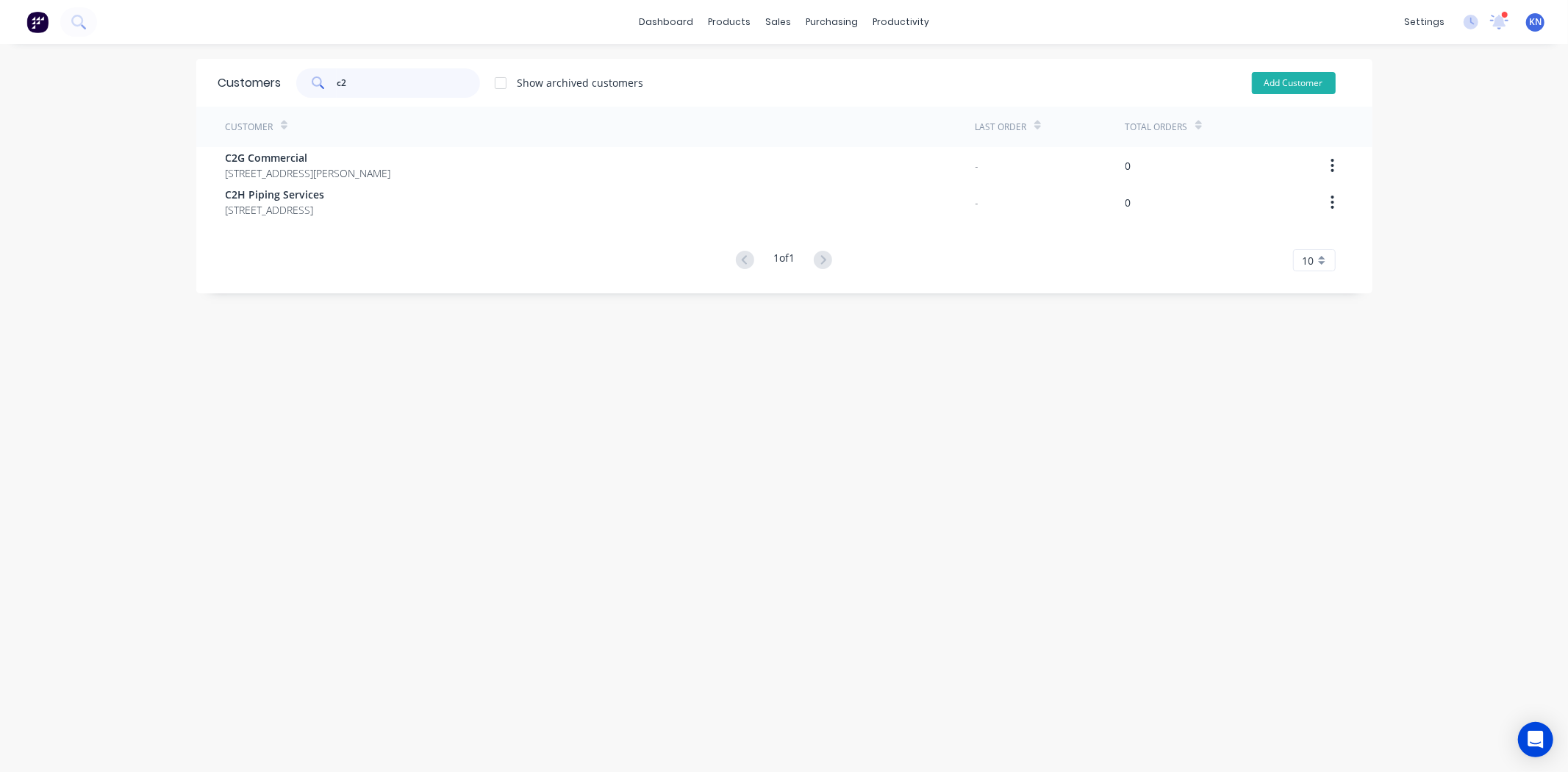
type input "c2"
click at [1307, 81] on button "Add Customer" at bounding box center [1293, 83] width 84 height 22
select select "AU"
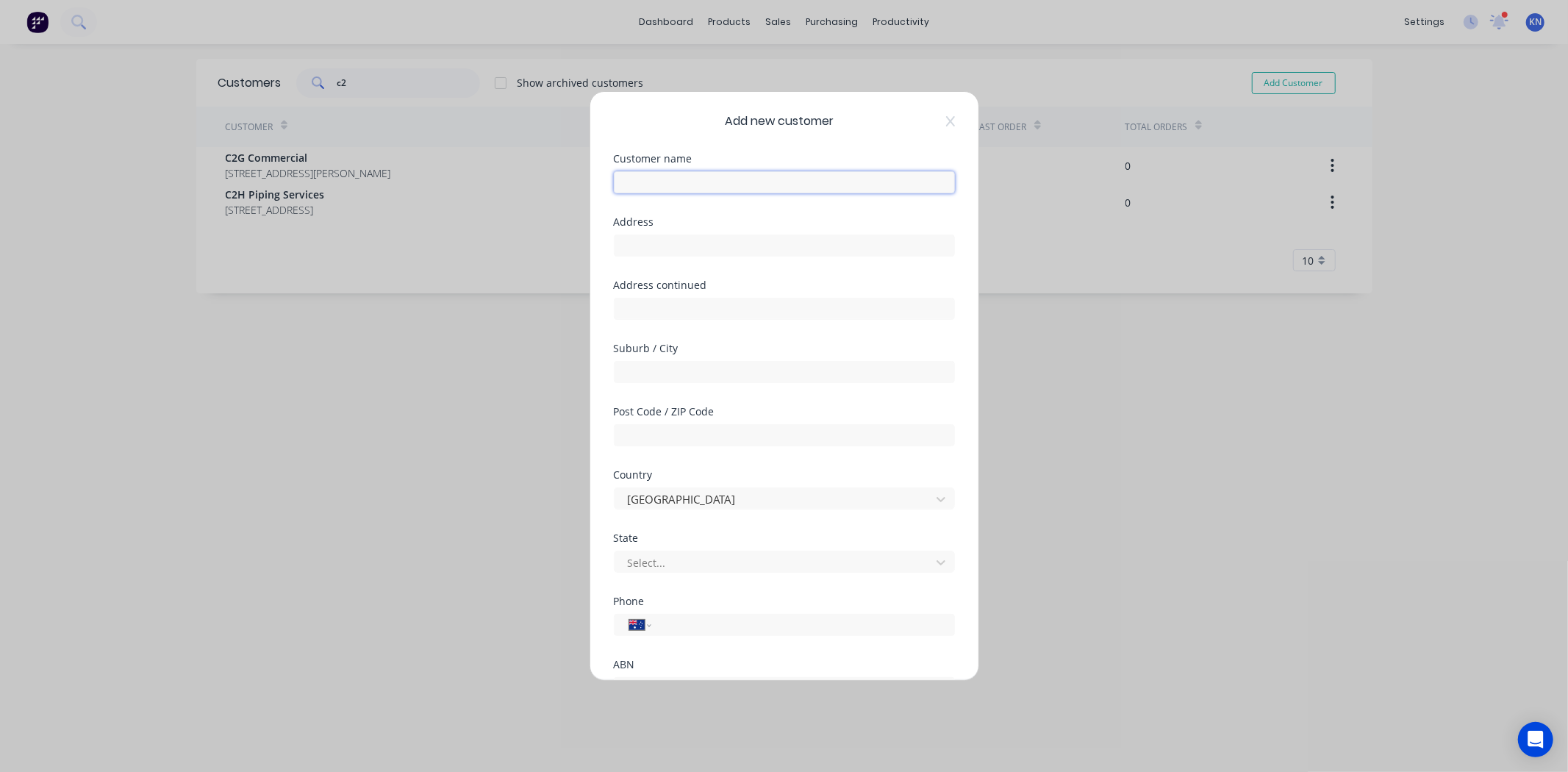
click at [658, 181] on input "text" at bounding box center [784, 182] width 341 height 22
click at [627, 188] on input "c2 Robotics" at bounding box center [784, 182] width 341 height 22
type input "C2 Robotics"
click at [676, 259] on div "Address" at bounding box center [784, 248] width 341 height 63
click at [677, 241] on input "text" at bounding box center [784, 245] width 341 height 22
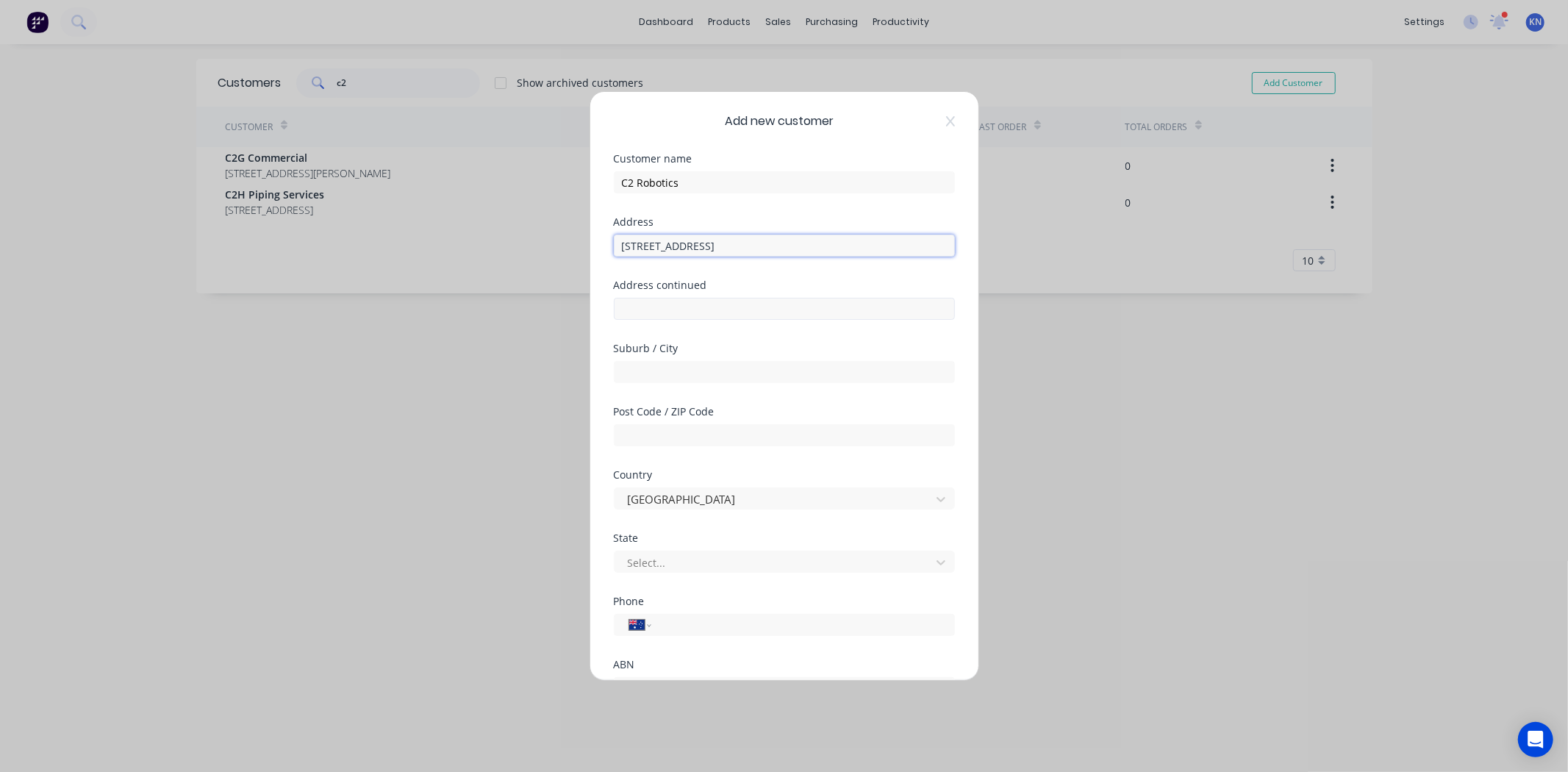
type input "[STREET_ADDRESS]"
click at [747, 309] on input "text" at bounding box center [784, 308] width 341 height 22
click at [663, 377] on input "text" at bounding box center [784, 372] width 341 height 22
type input "Tullamarine"
click at [660, 435] on input "text" at bounding box center [784, 435] width 341 height 22
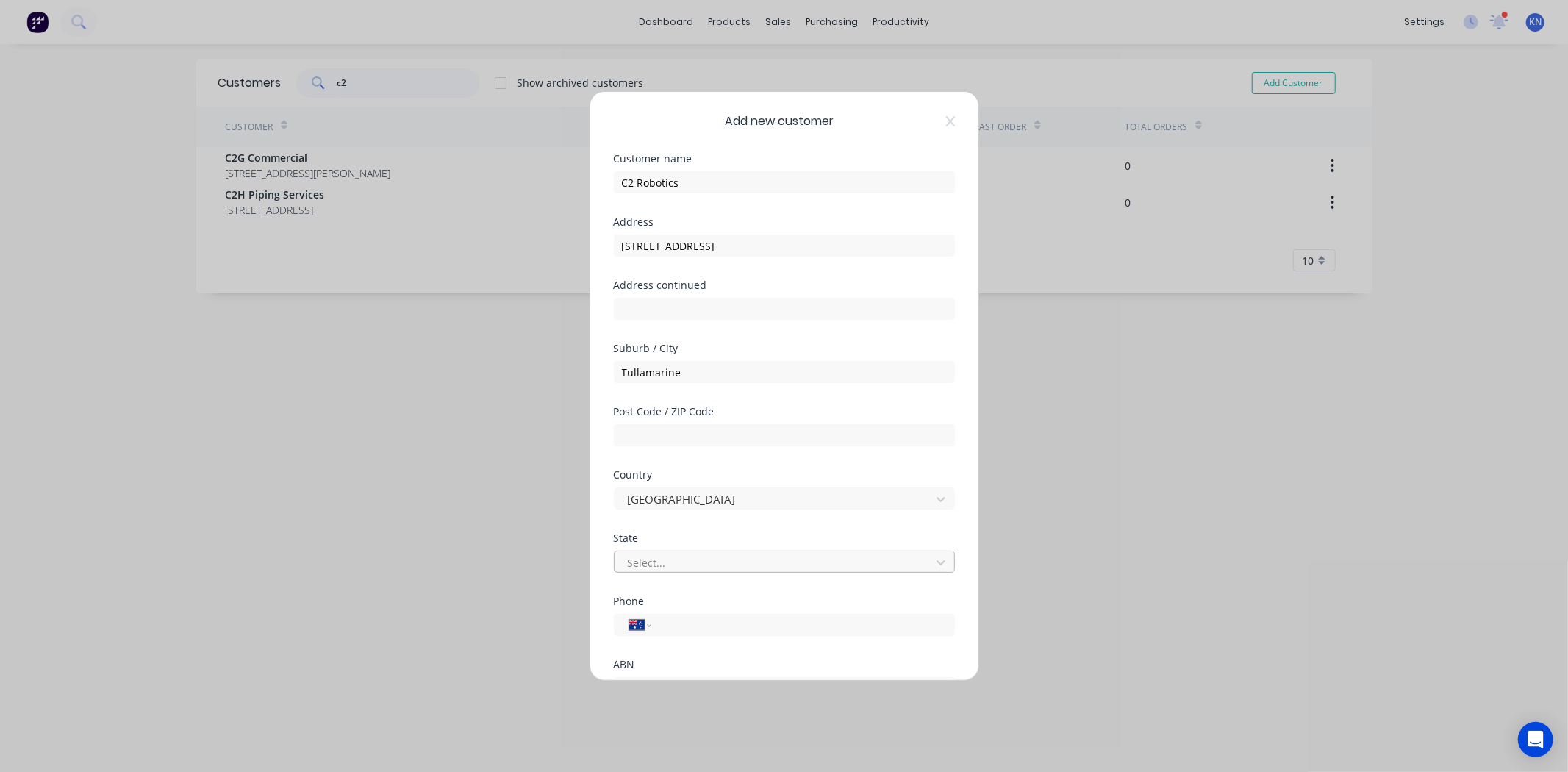
click at [674, 556] on div at bounding box center [775, 563] width 297 height 18
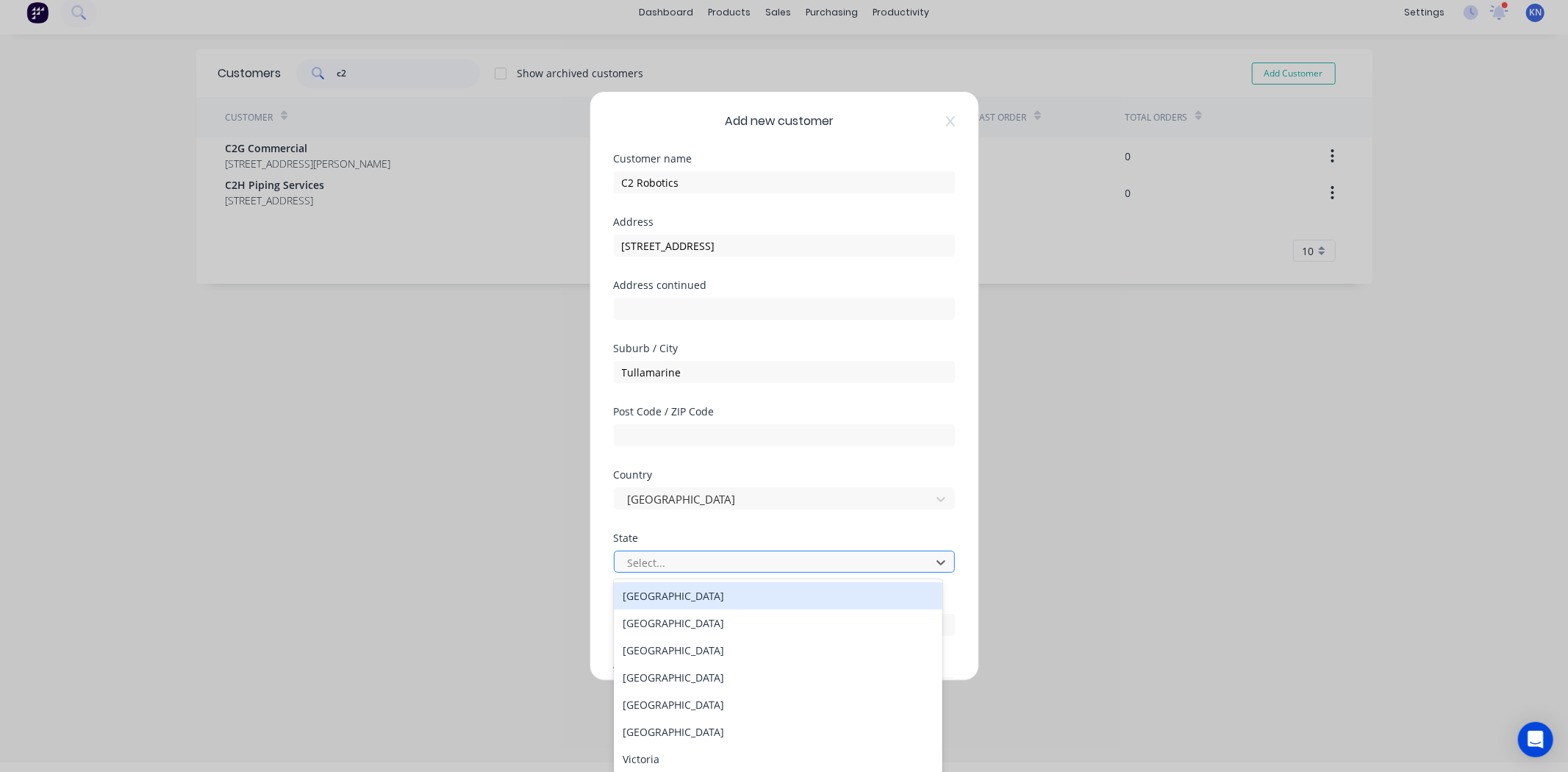
scroll to position [10, 0]
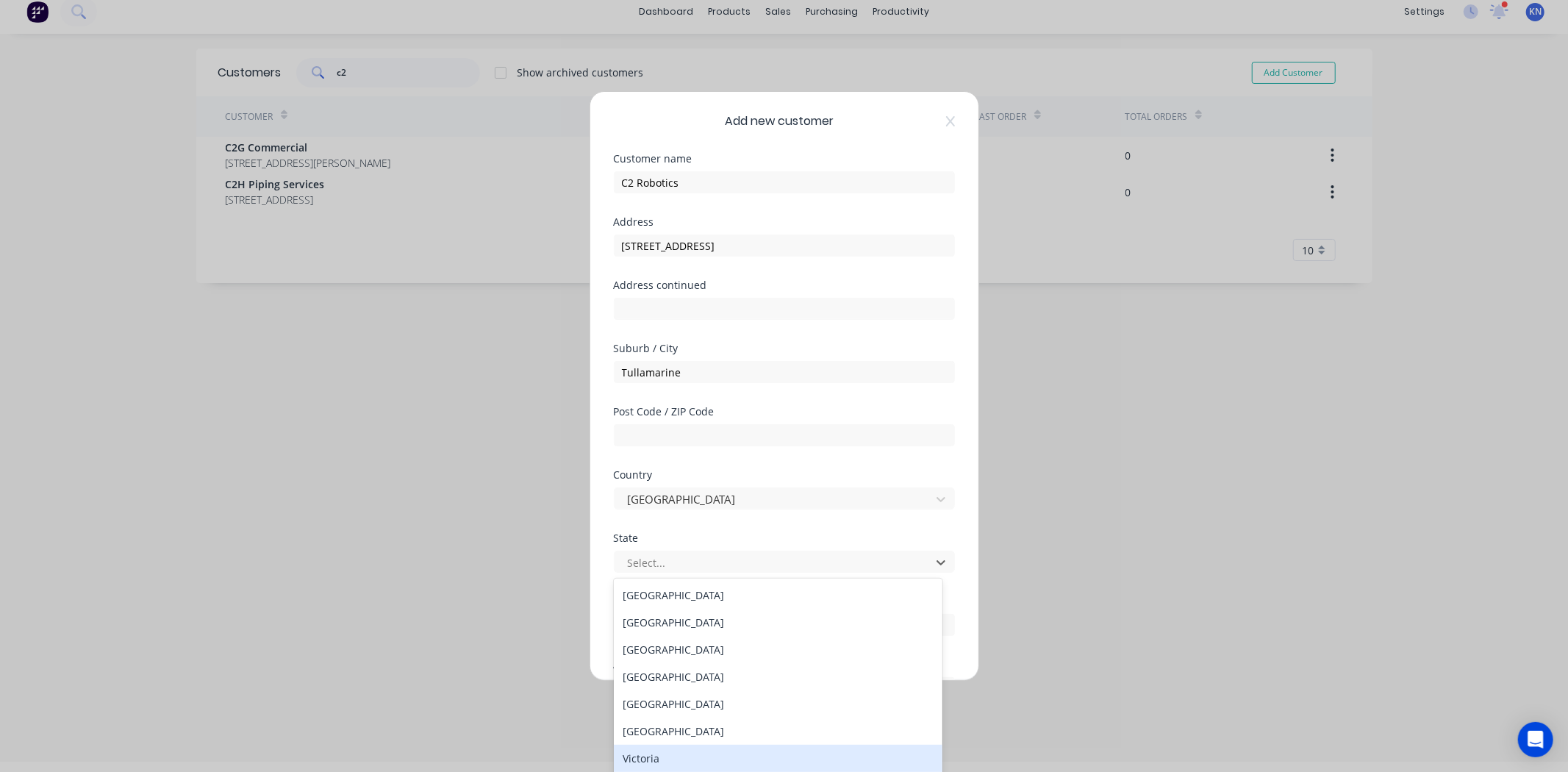
click at [651, 755] on div "Victoria" at bounding box center [778, 759] width 328 height 27
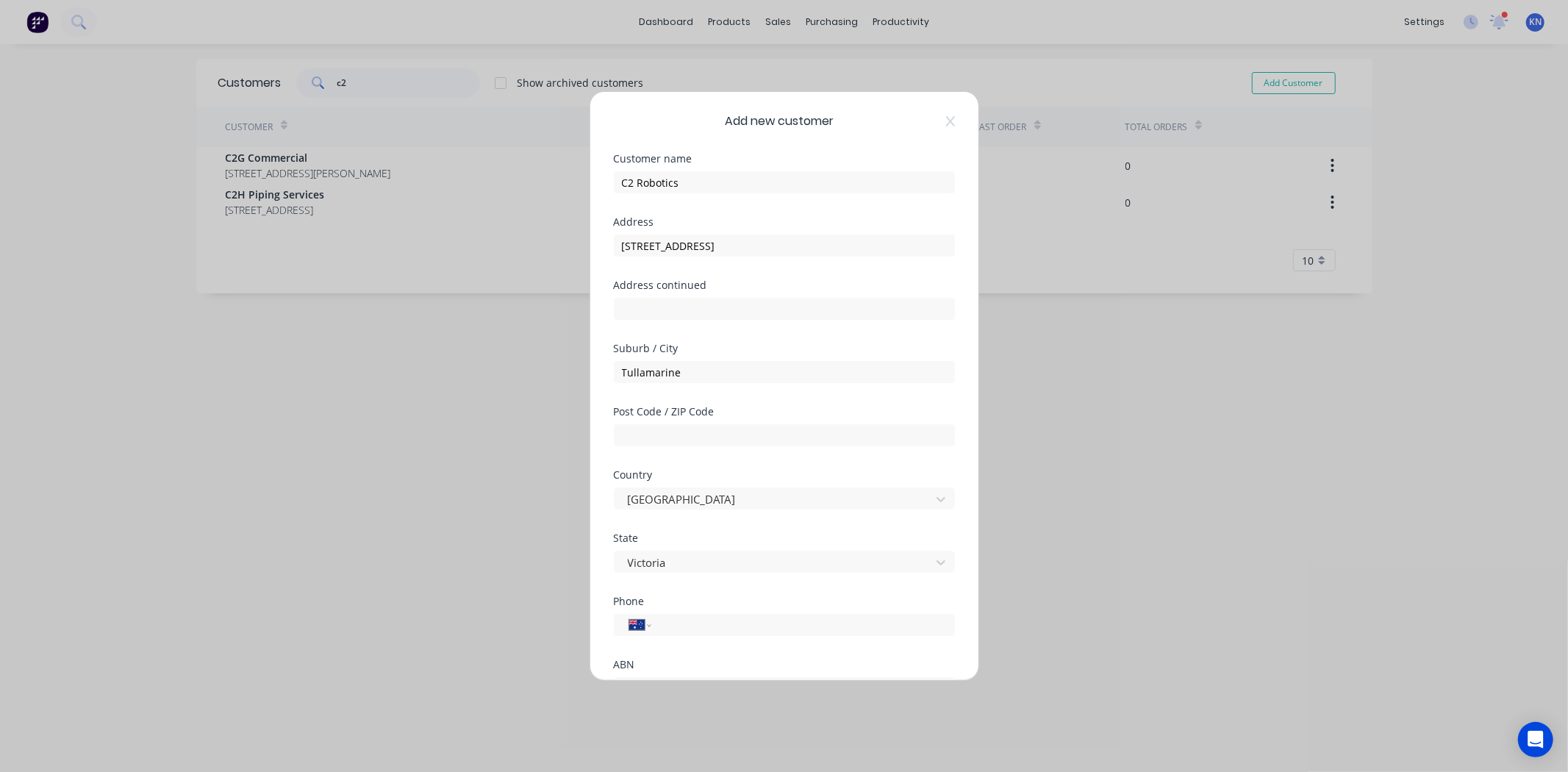
scroll to position [0, 0]
click at [709, 430] on input "text" at bounding box center [784, 435] width 341 height 22
click at [667, 431] on input "text" at bounding box center [784, 435] width 341 height 22
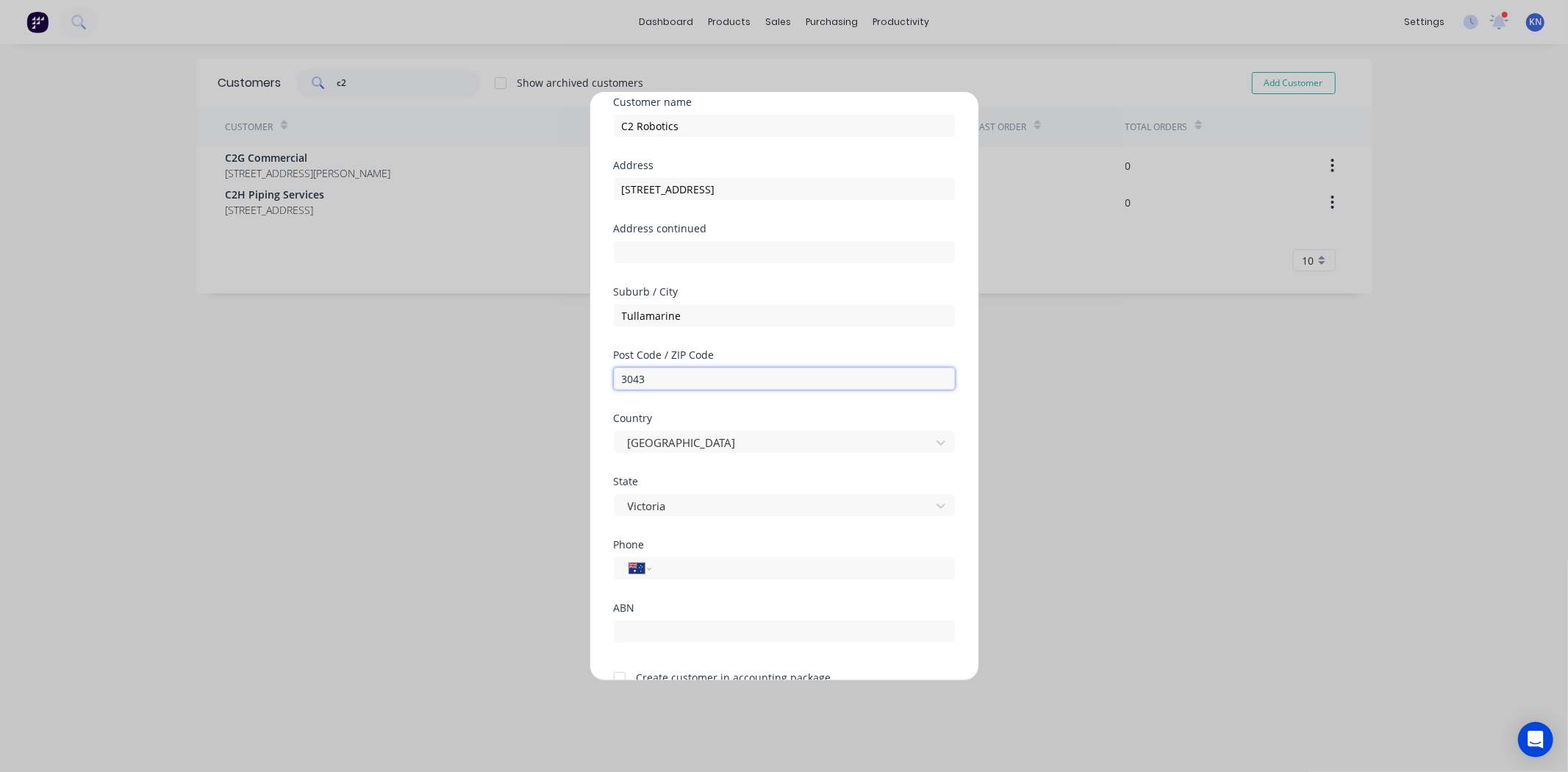
scroll to position [129, 0]
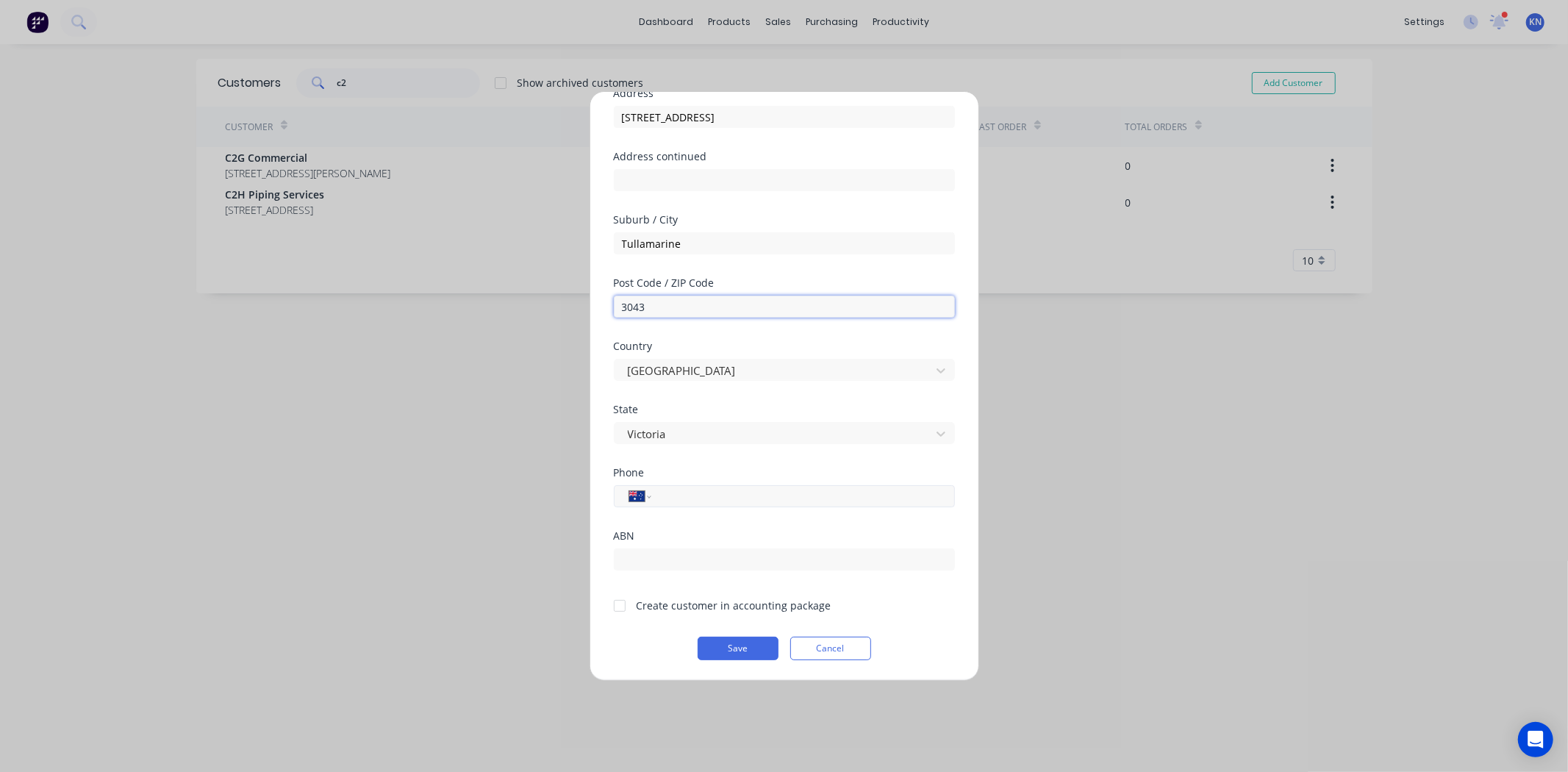
type input "3043"
click at [691, 491] on input "tel" at bounding box center [800, 496] width 277 height 17
type input "0420 946 783"
click at [621, 607] on div at bounding box center [619, 606] width 29 height 29
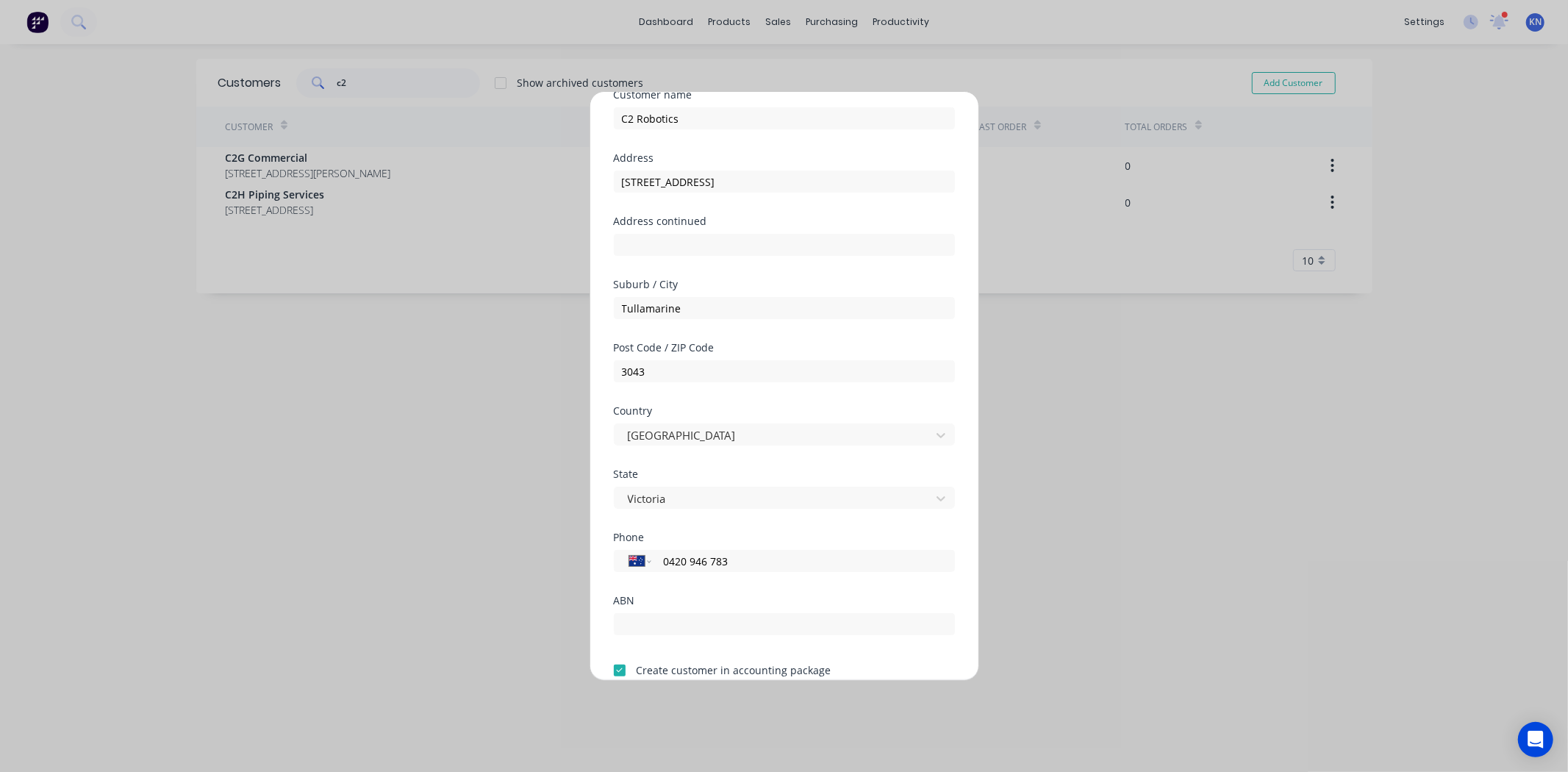
scroll to position [0, 0]
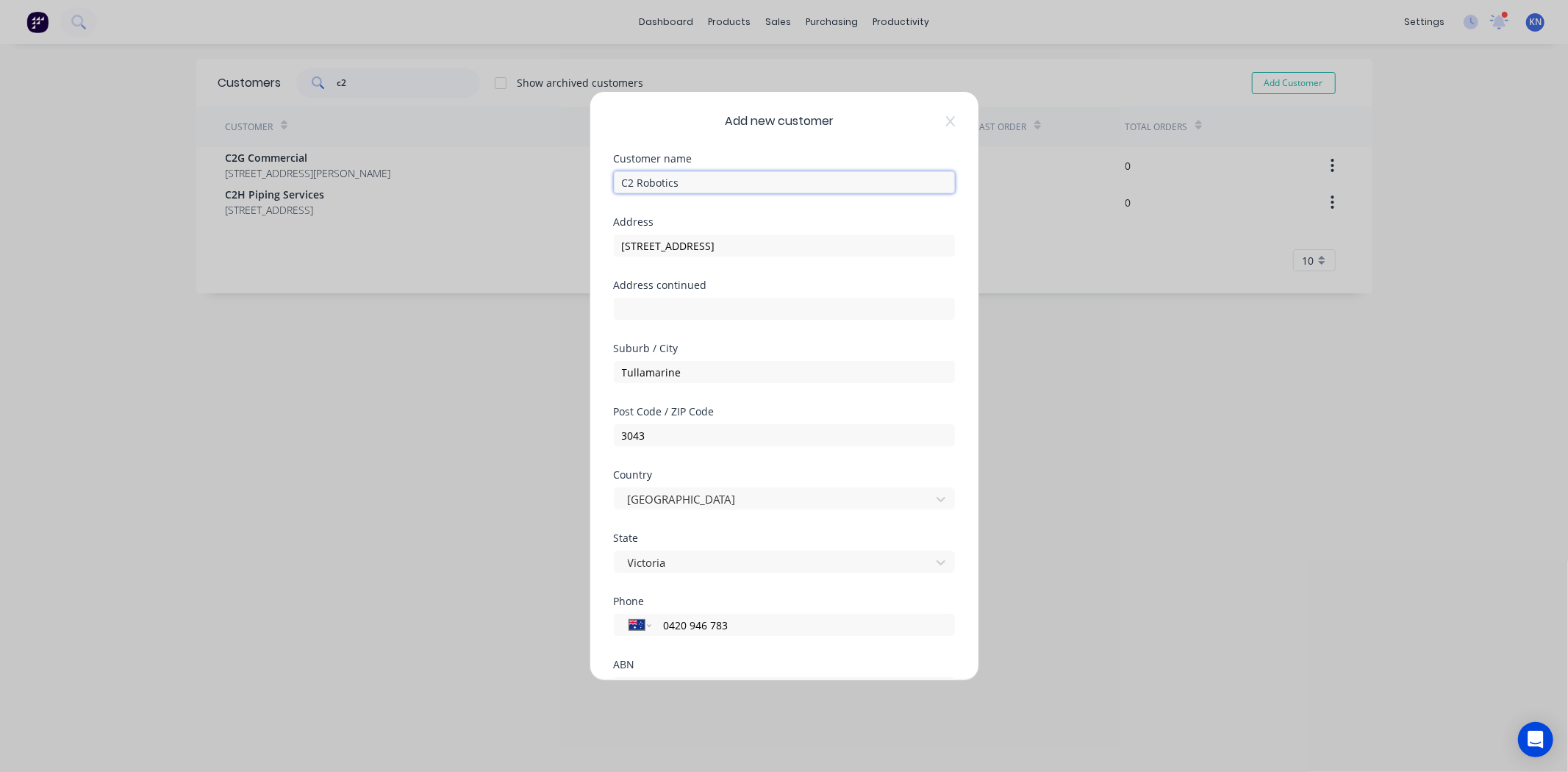
click at [718, 186] on input "C2 Robotics" at bounding box center [784, 182] width 341 height 22
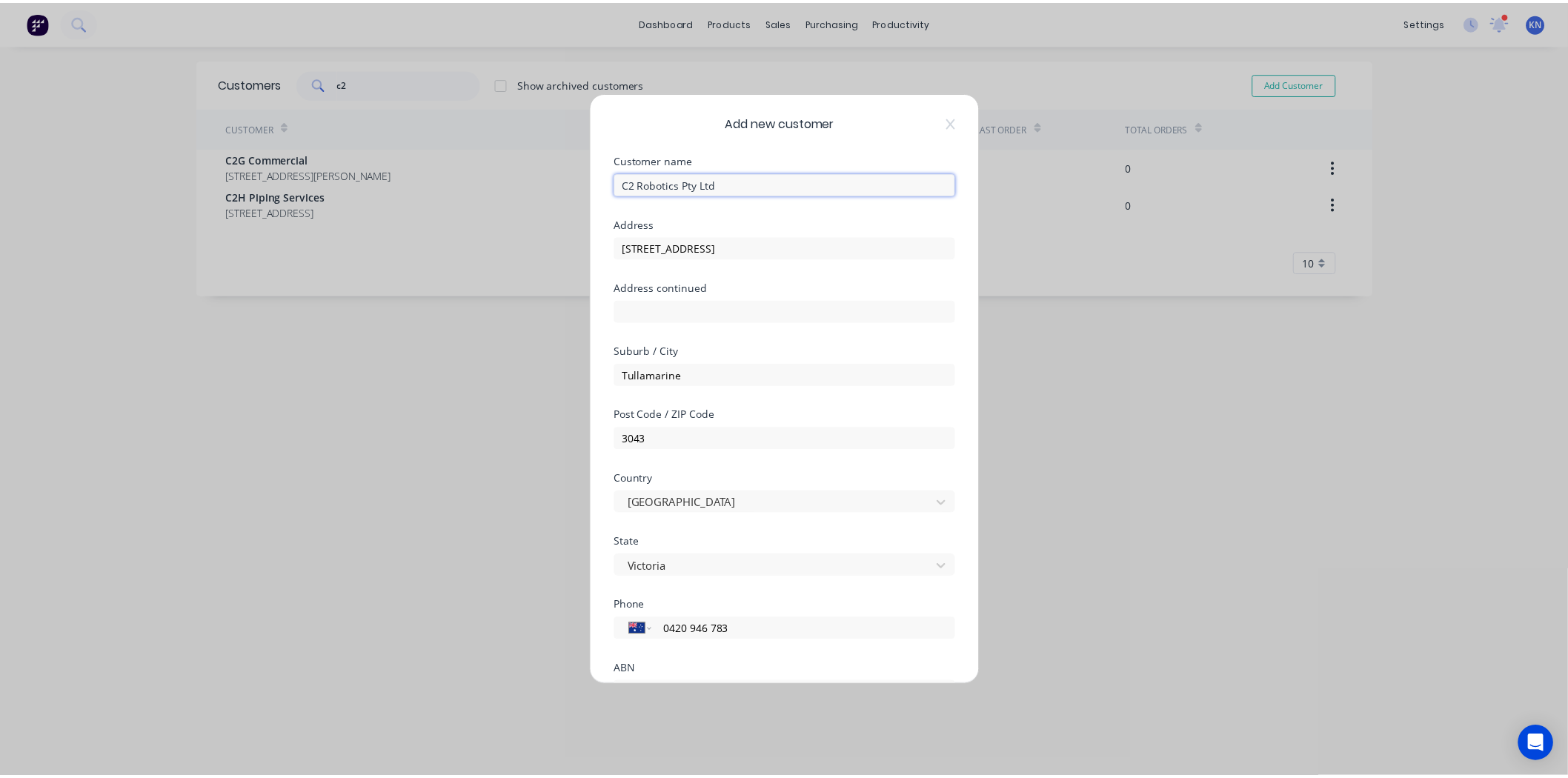
scroll to position [130, 0]
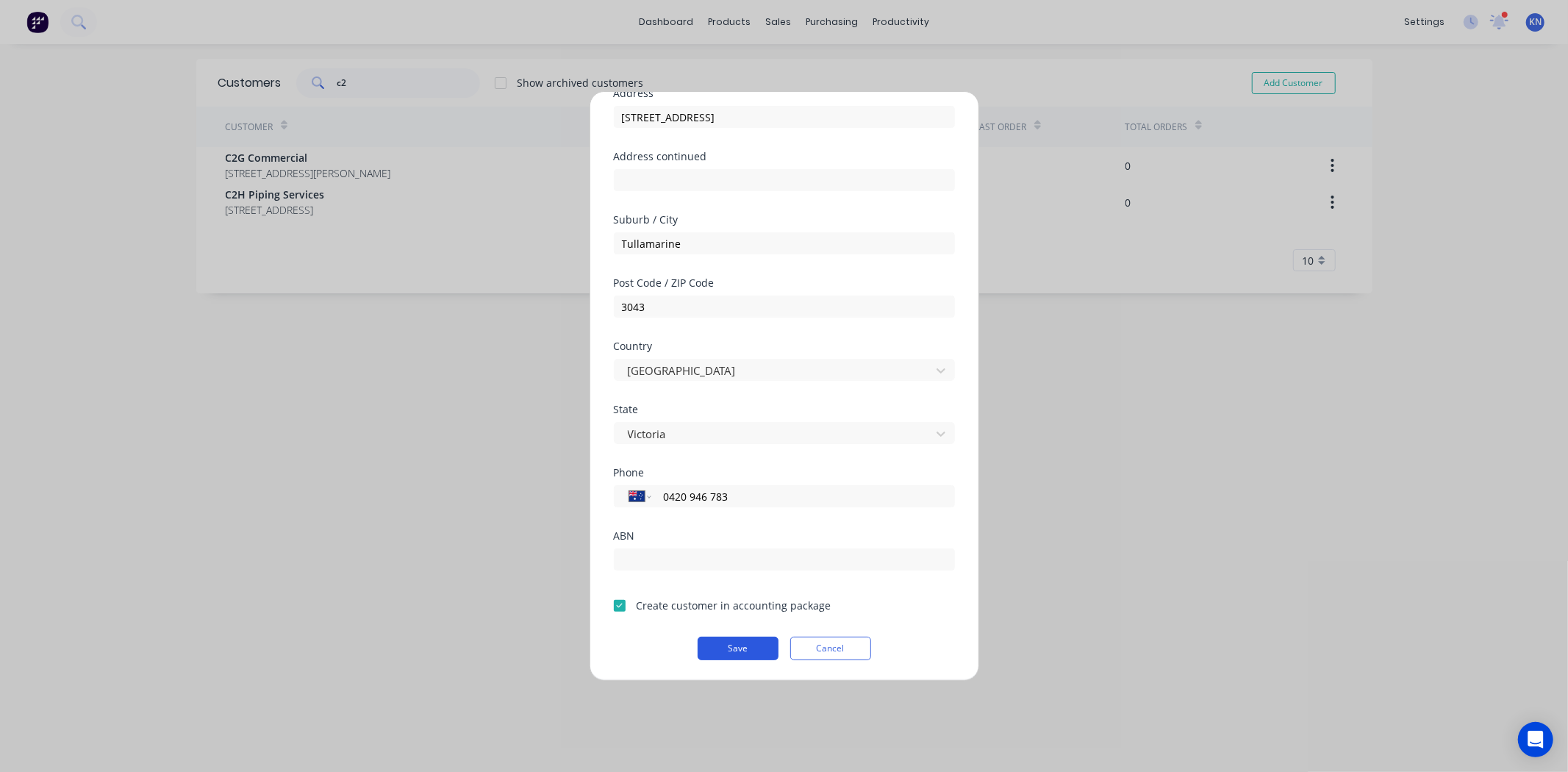
type input "C2 Robotics Pty Ltd"
click at [717, 643] on button "Save" at bounding box center [738, 649] width 81 height 24
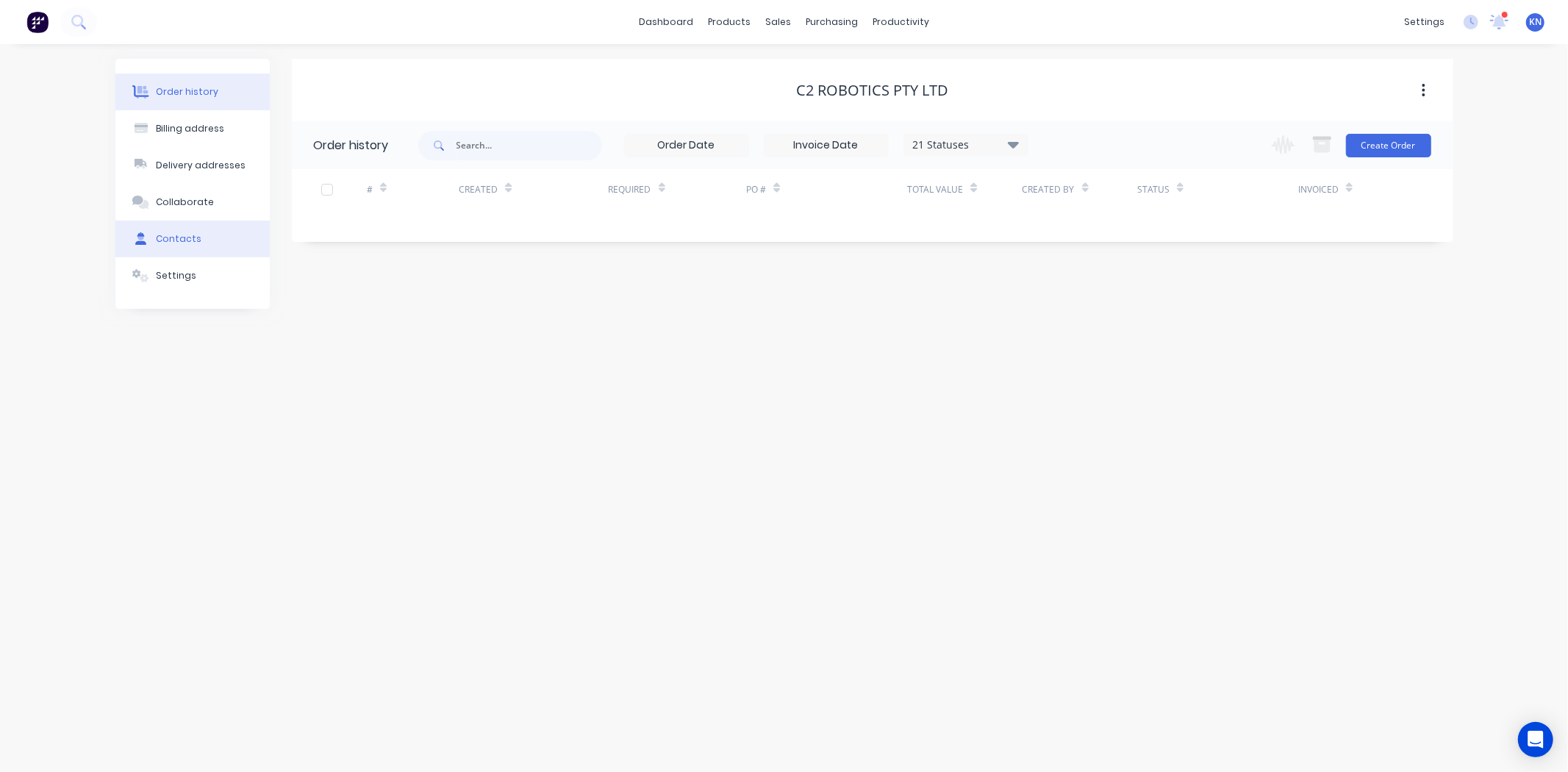
click at [191, 238] on div "Contacts" at bounding box center [179, 239] width 45 height 13
click at [1407, 144] on button "Add contact" at bounding box center [1408, 144] width 68 height 22
select select "AU"
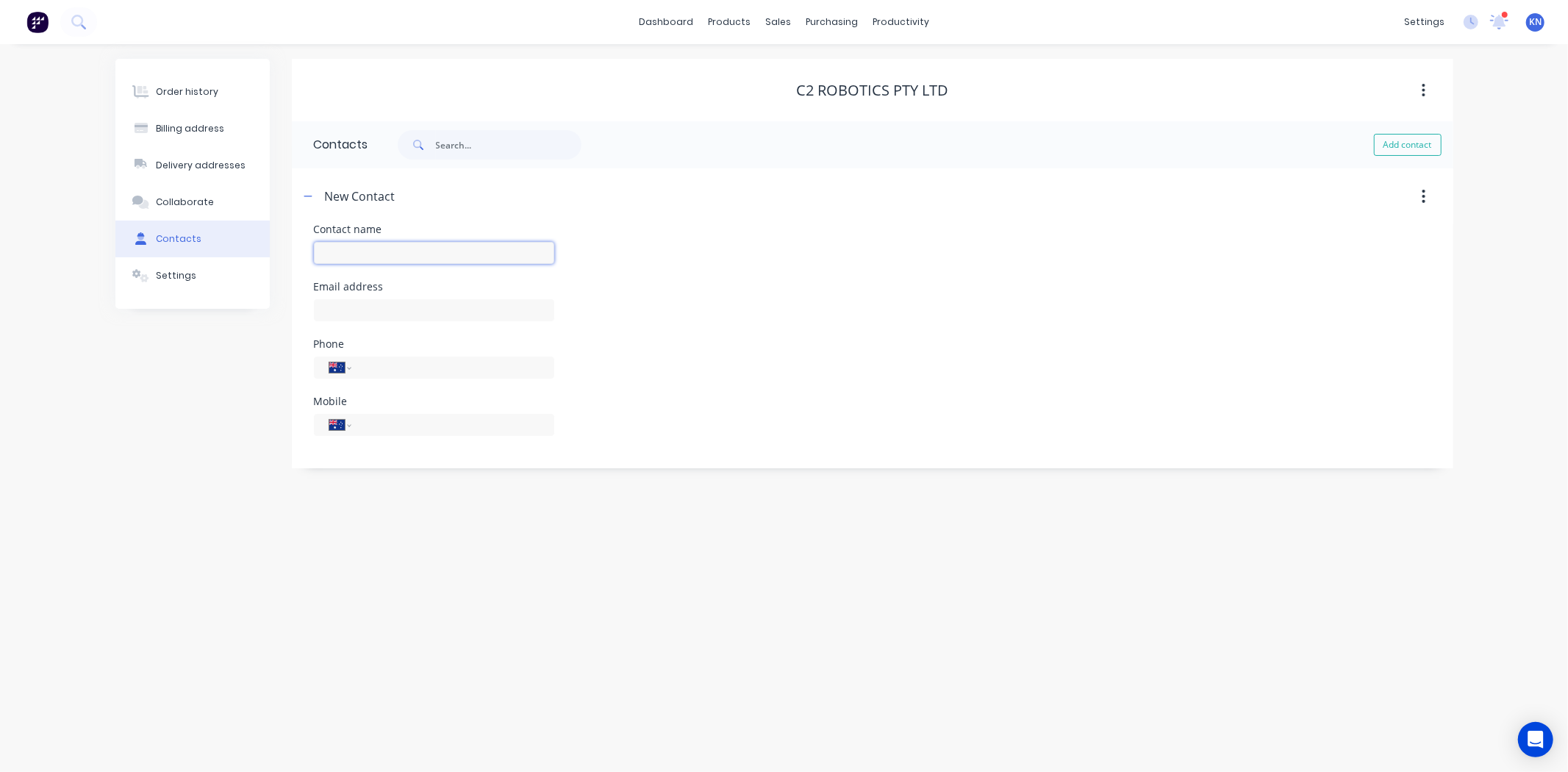
click at [326, 244] on input "text" at bounding box center [434, 253] width 240 height 22
type input "[PERSON_NAME]"
select select "AU"
click at [438, 318] on input "text" at bounding box center [434, 310] width 240 height 22
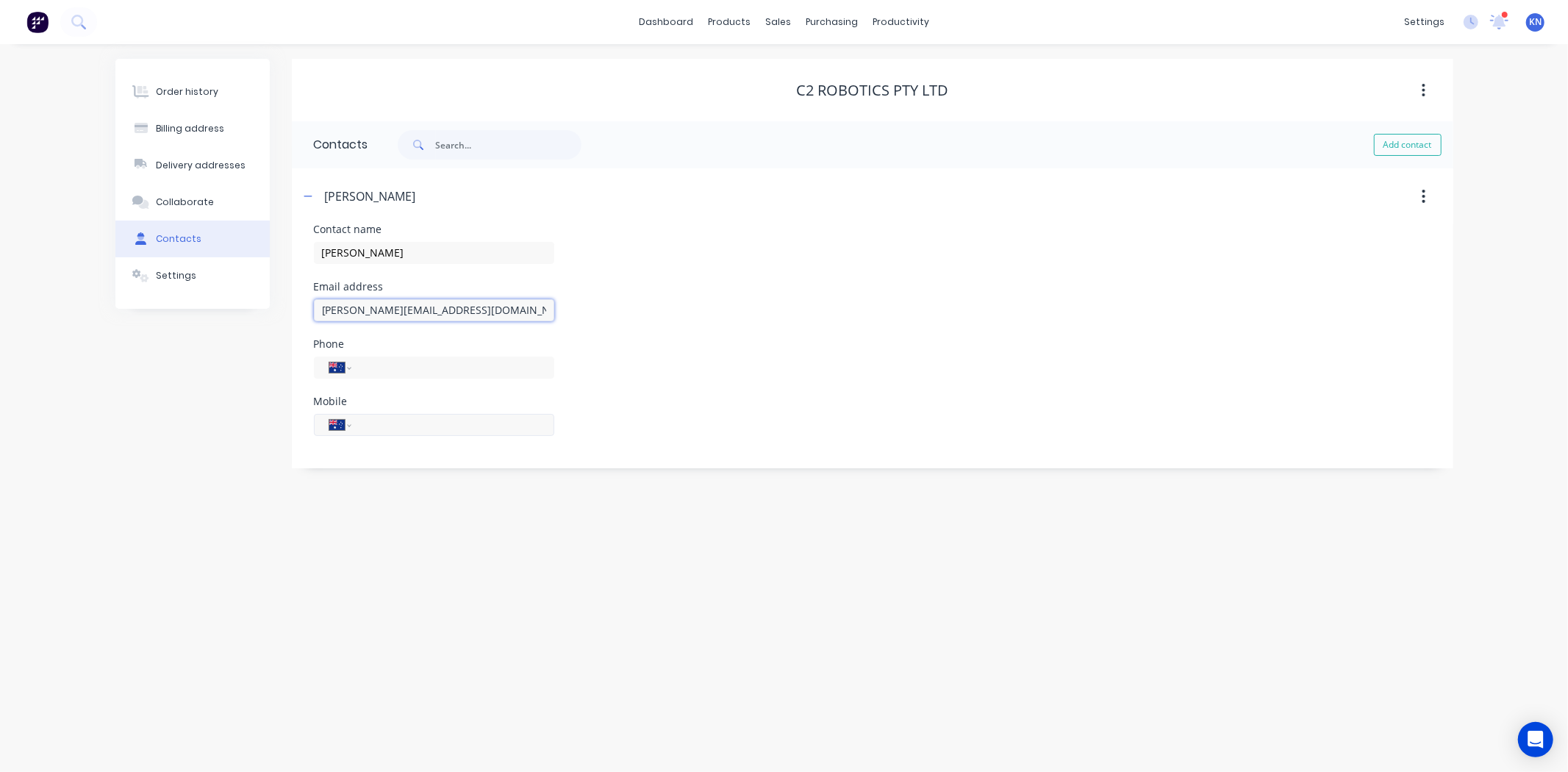
type input "[PERSON_NAME][EMAIL_ADDRESS][DOMAIN_NAME]"
click at [397, 423] on input "tel" at bounding box center [450, 424] width 176 height 17
type input "0420 946 783"
click at [686, 340] on div "Phone International [GEOGRAPHIC_DATA] [GEOGRAPHIC_DATA] [GEOGRAPHIC_DATA] [GEOG…" at bounding box center [873, 367] width 1117 height 57
click at [313, 189] on button "button" at bounding box center [308, 196] width 18 height 18
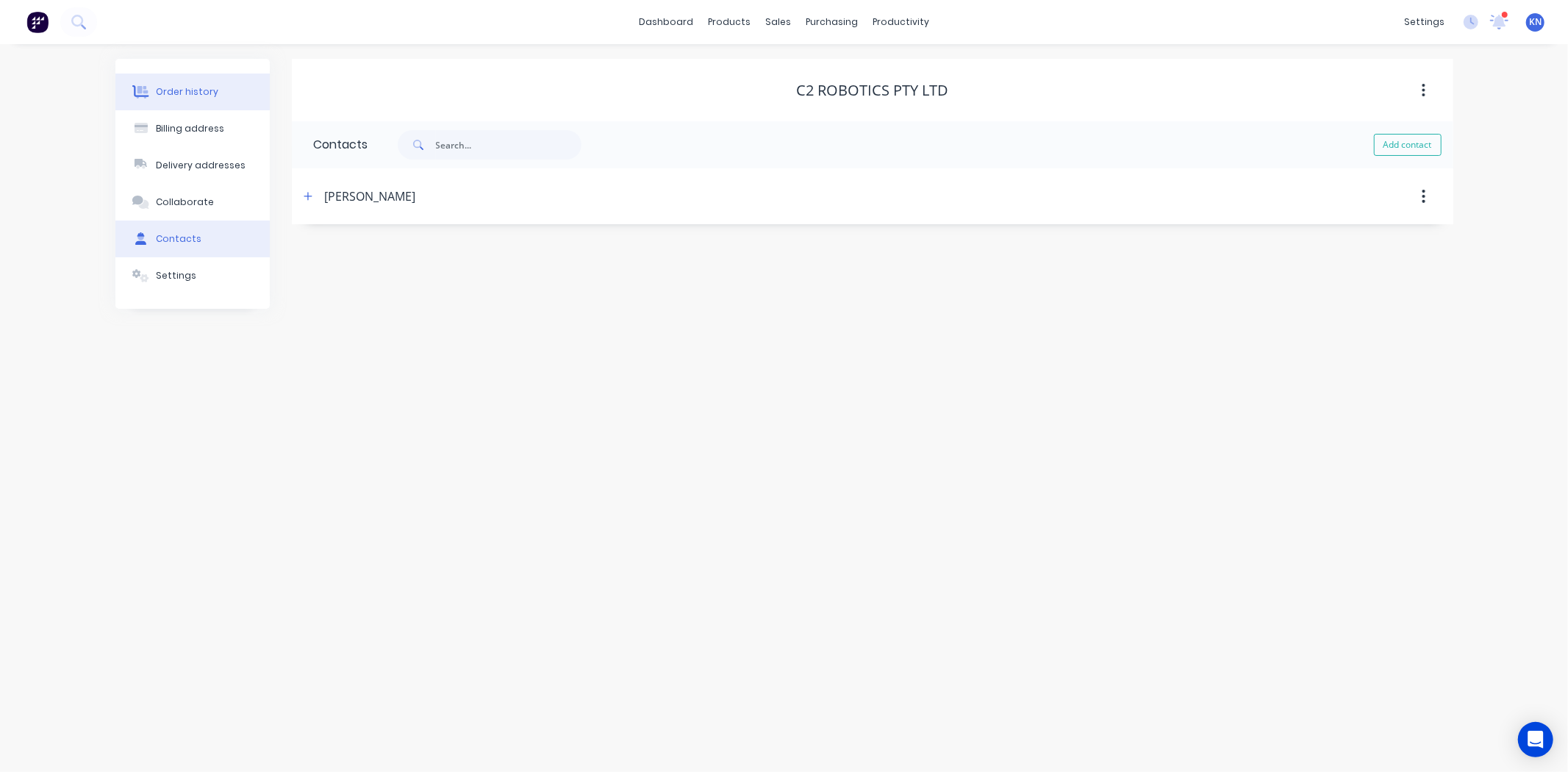
click at [197, 90] on div "Order history" at bounding box center [187, 92] width 62 height 13
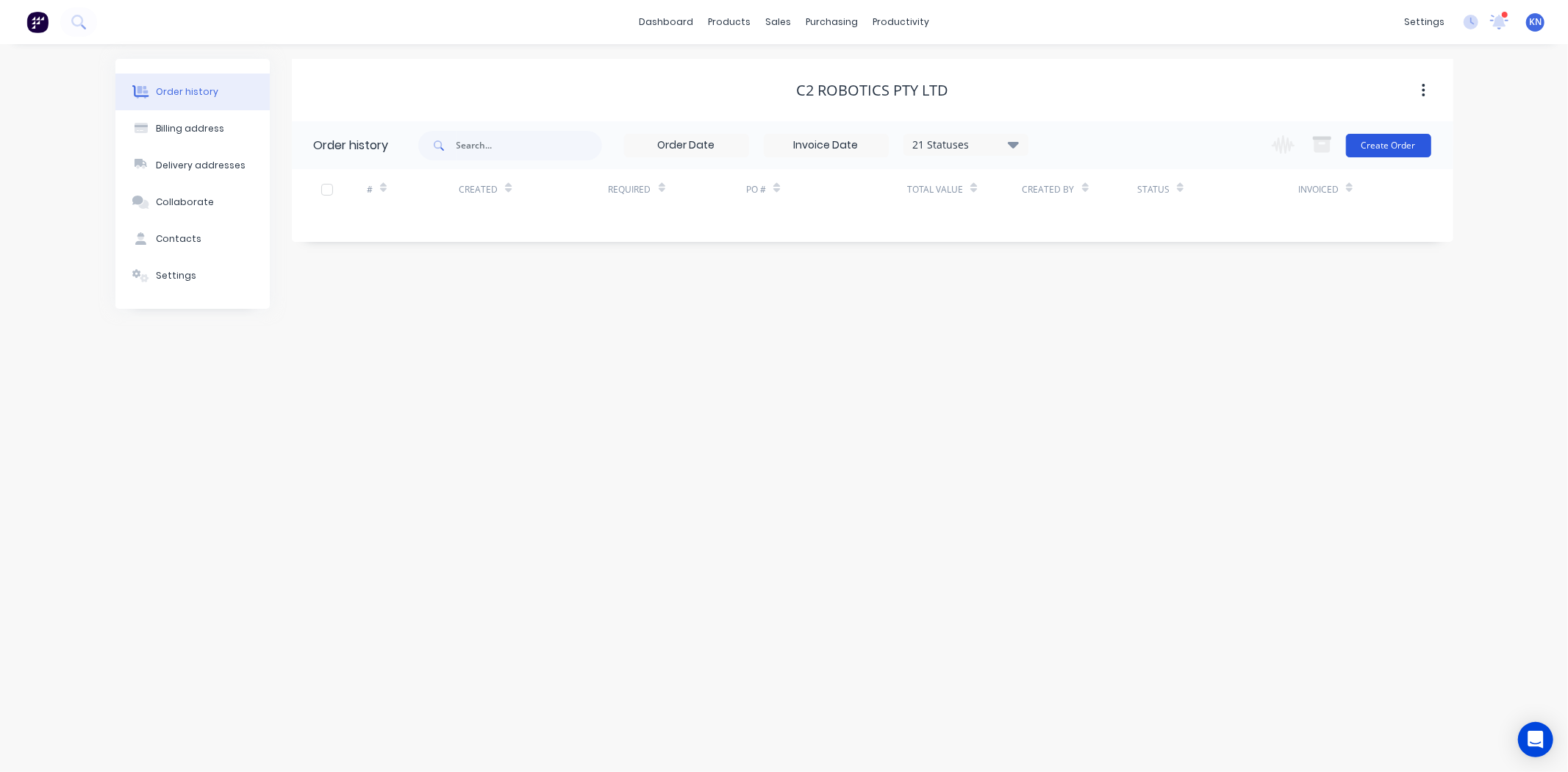
click at [1369, 136] on button "Create Order" at bounding box center [1388, 145] width 86 height 24
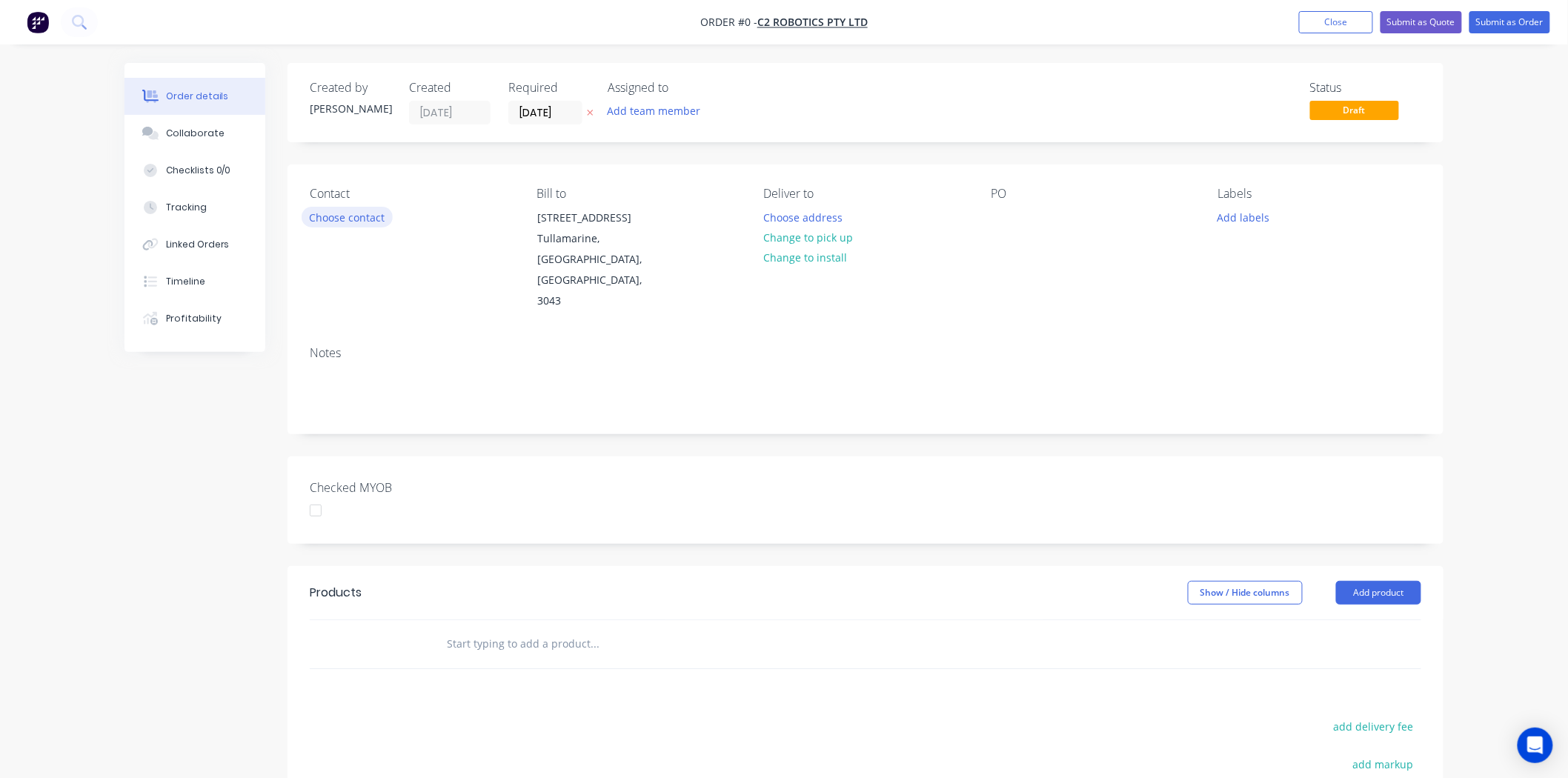
click at [359, 210] on button "Choose contact" at bounding box center [347, 217] width 91 height 20
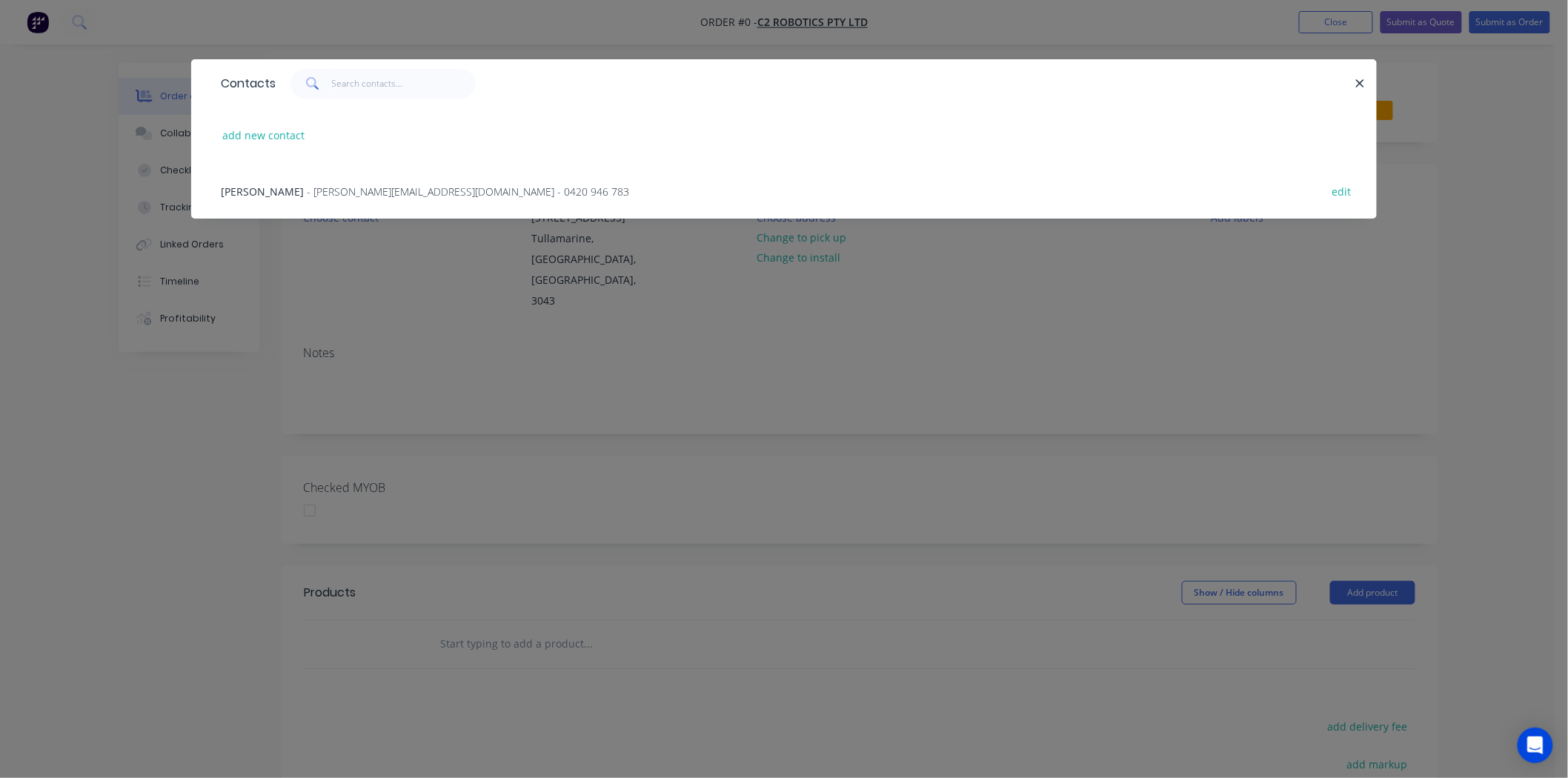
click at [327, 185] on span "- P.chadd@intairco.com.au - 0420 946 783" at bounding box center [467, 191] width 323 height 14
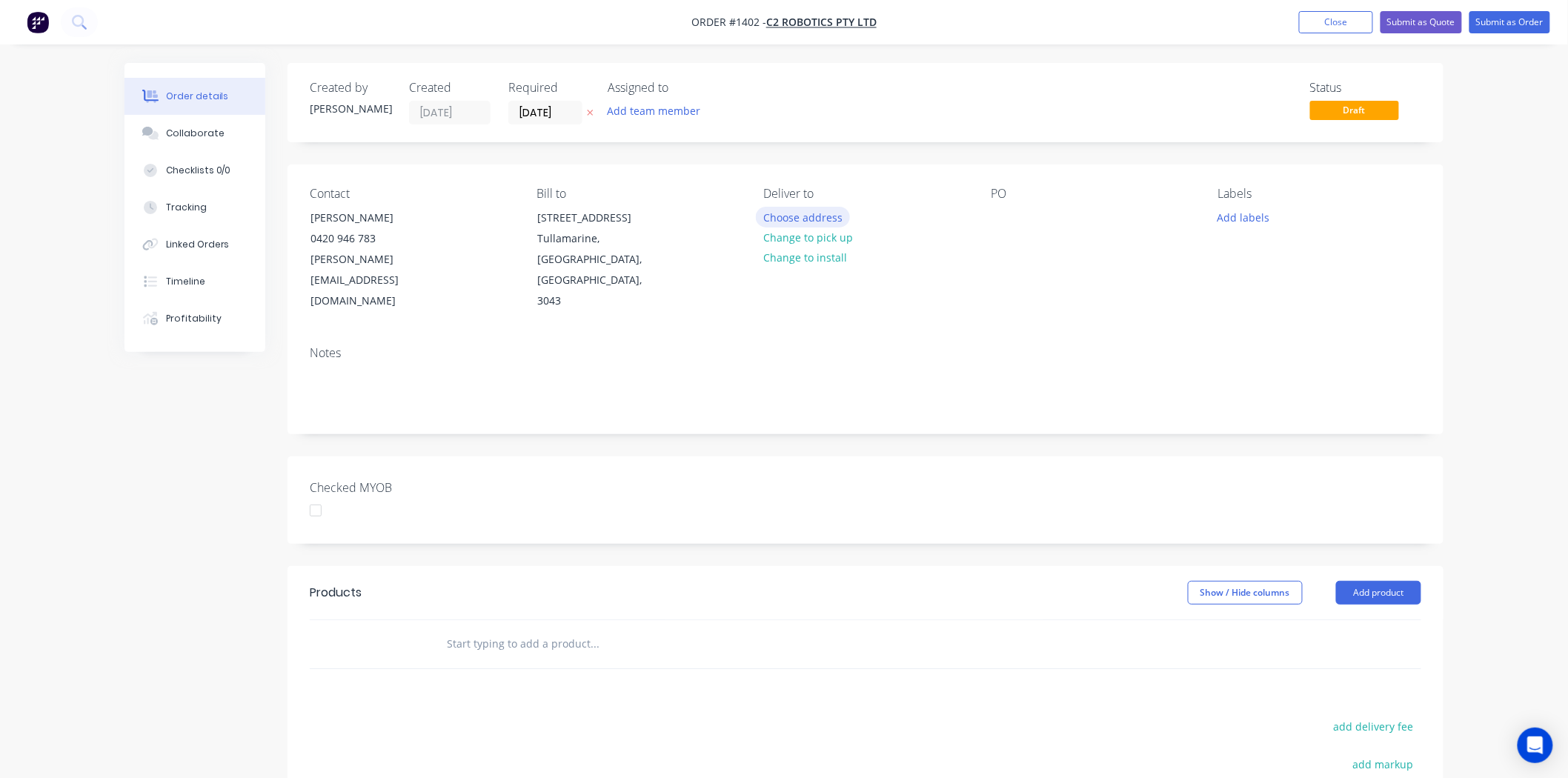
click at [816, 212] on button "Choose address" at bounding box center [803, 217] width 95 height 20
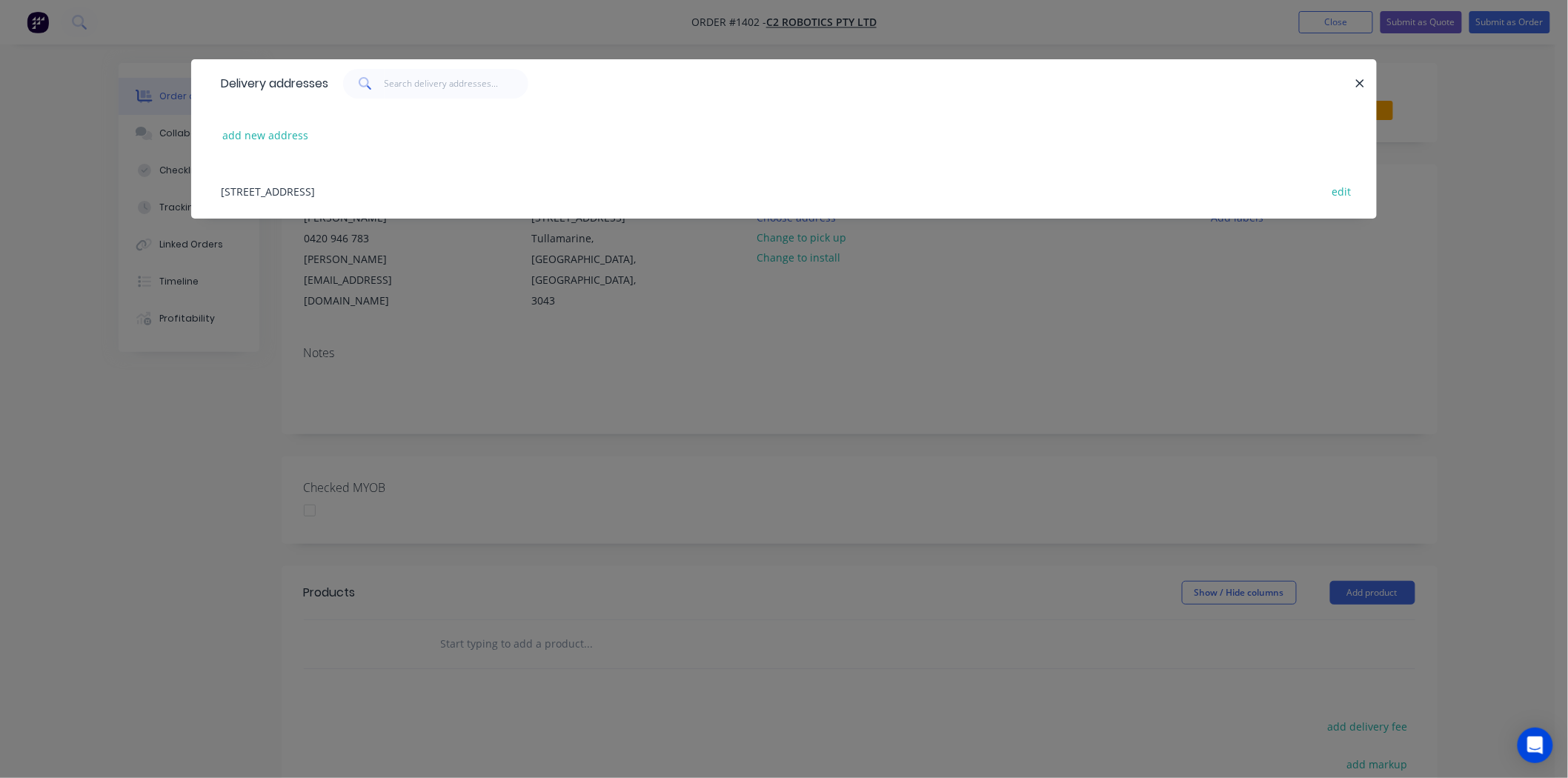
click at [312, 189] on div "46 Ovata Drive, Tullamarine, Victoria, Australia, 3043 edit" at bounding box center [784, 191] width 1141 height 56
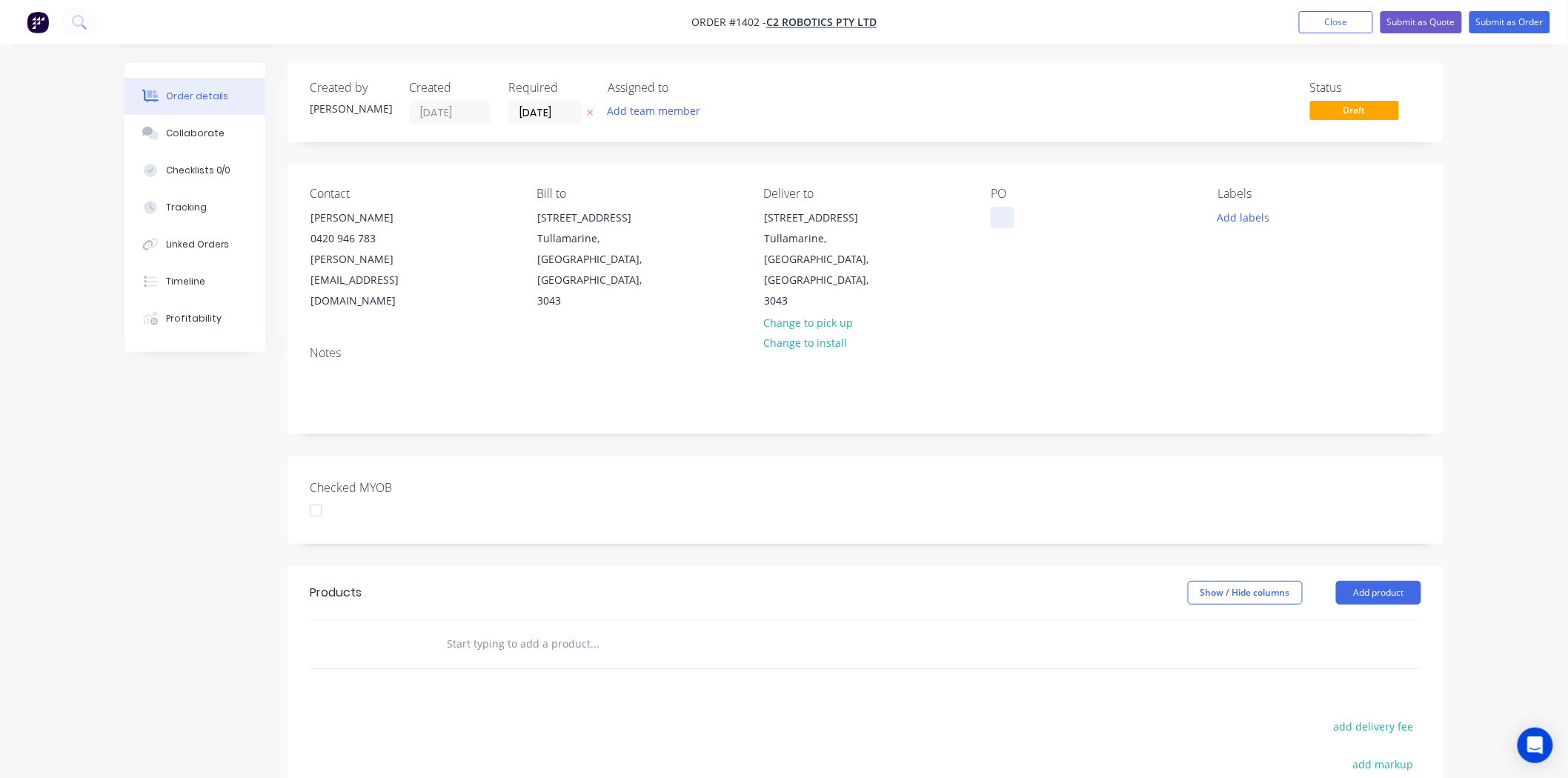
drag, startPoint x: 997, startPoint y: 217, endPoint x: 1041, endPoint y: 230, distance: 45.9
click at [997, 217] on div at bounding box center [1002, 217] width 24 height 21
click at [1238, 213] on button "Add labels" at bounding box center [1243, 217] width 69 height 20
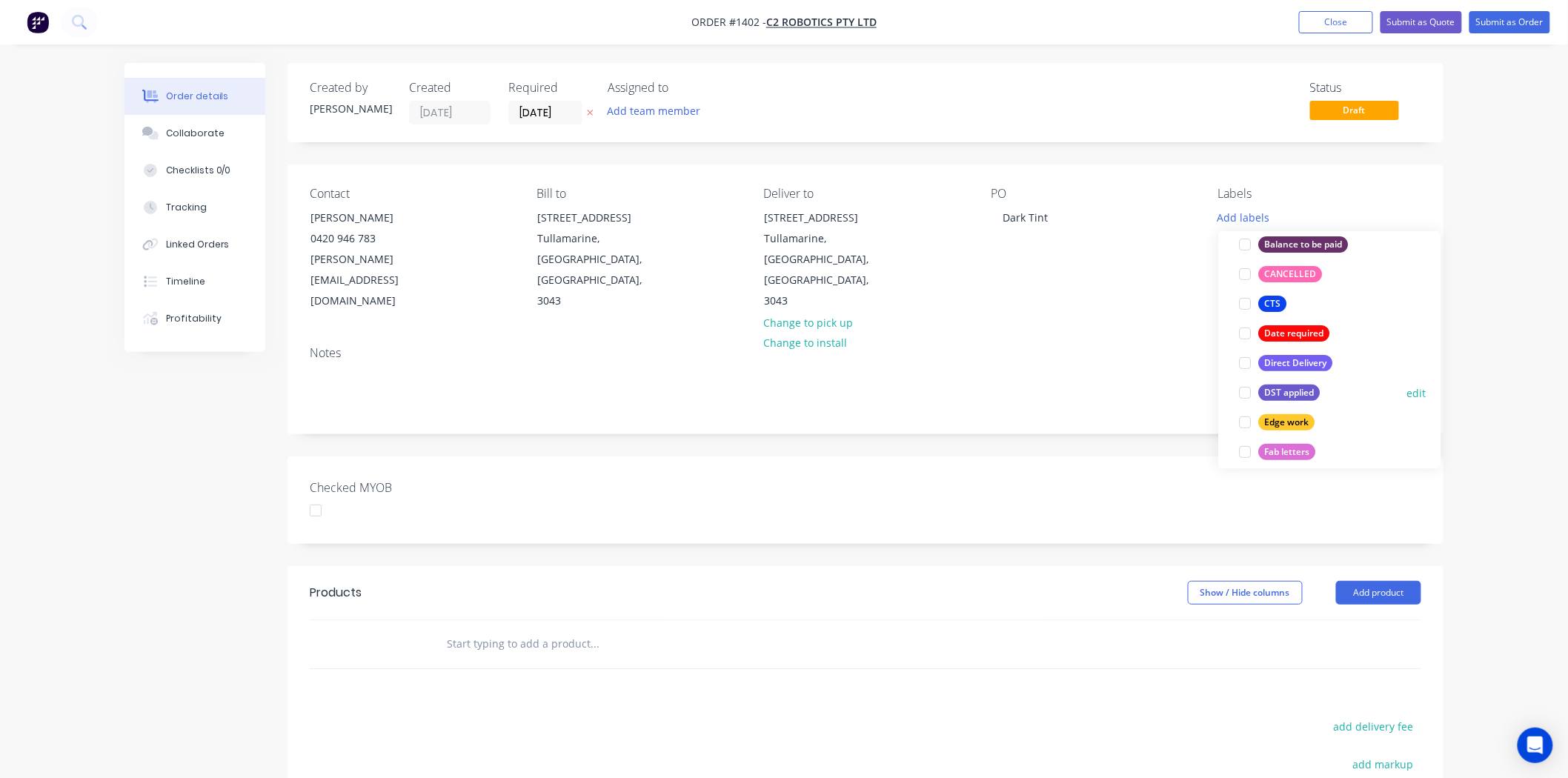
scroll to position [329, 0]
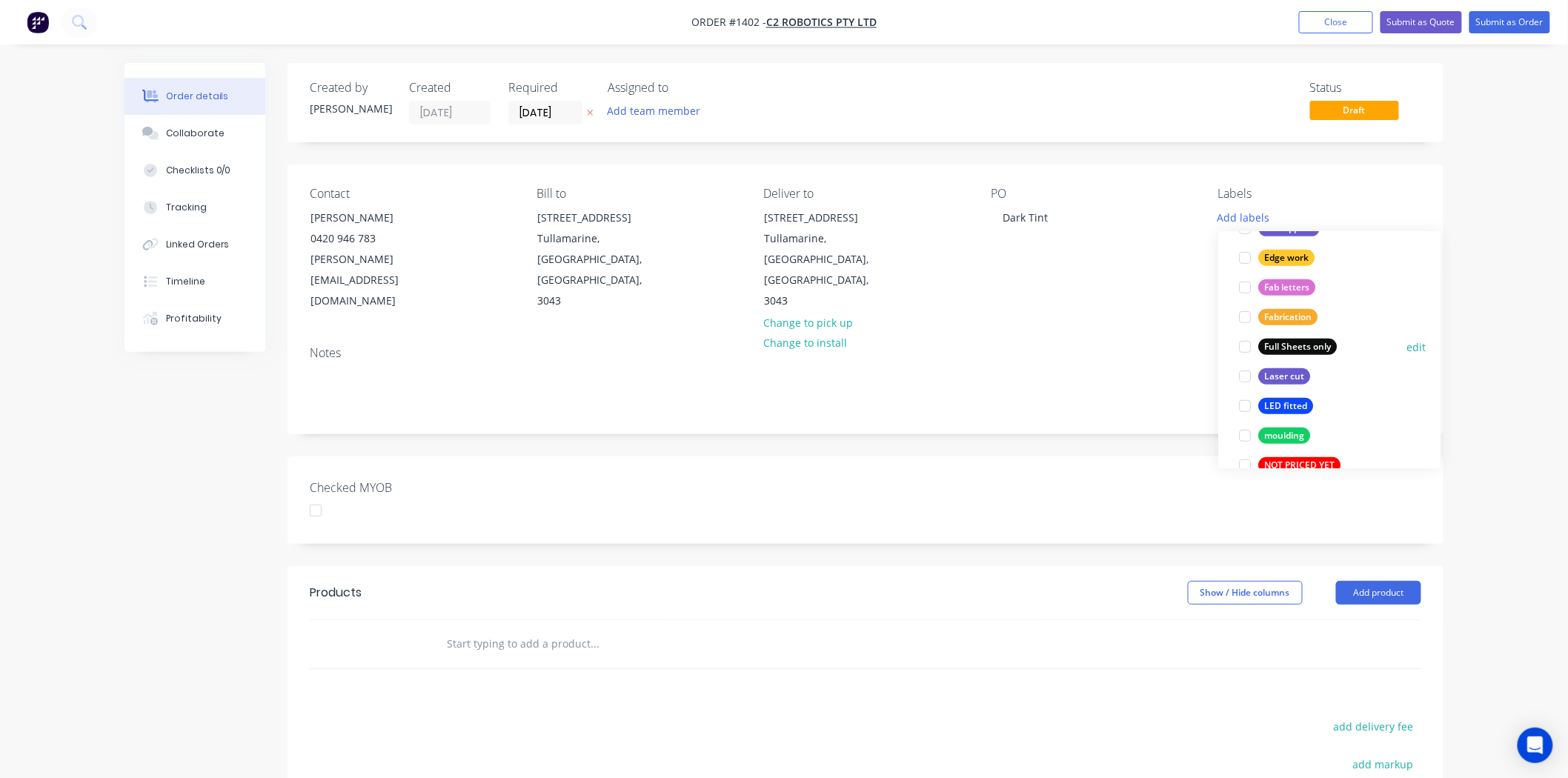
click at [1245, 348] on div at bounding box center [1245, 346] width 30 height 30
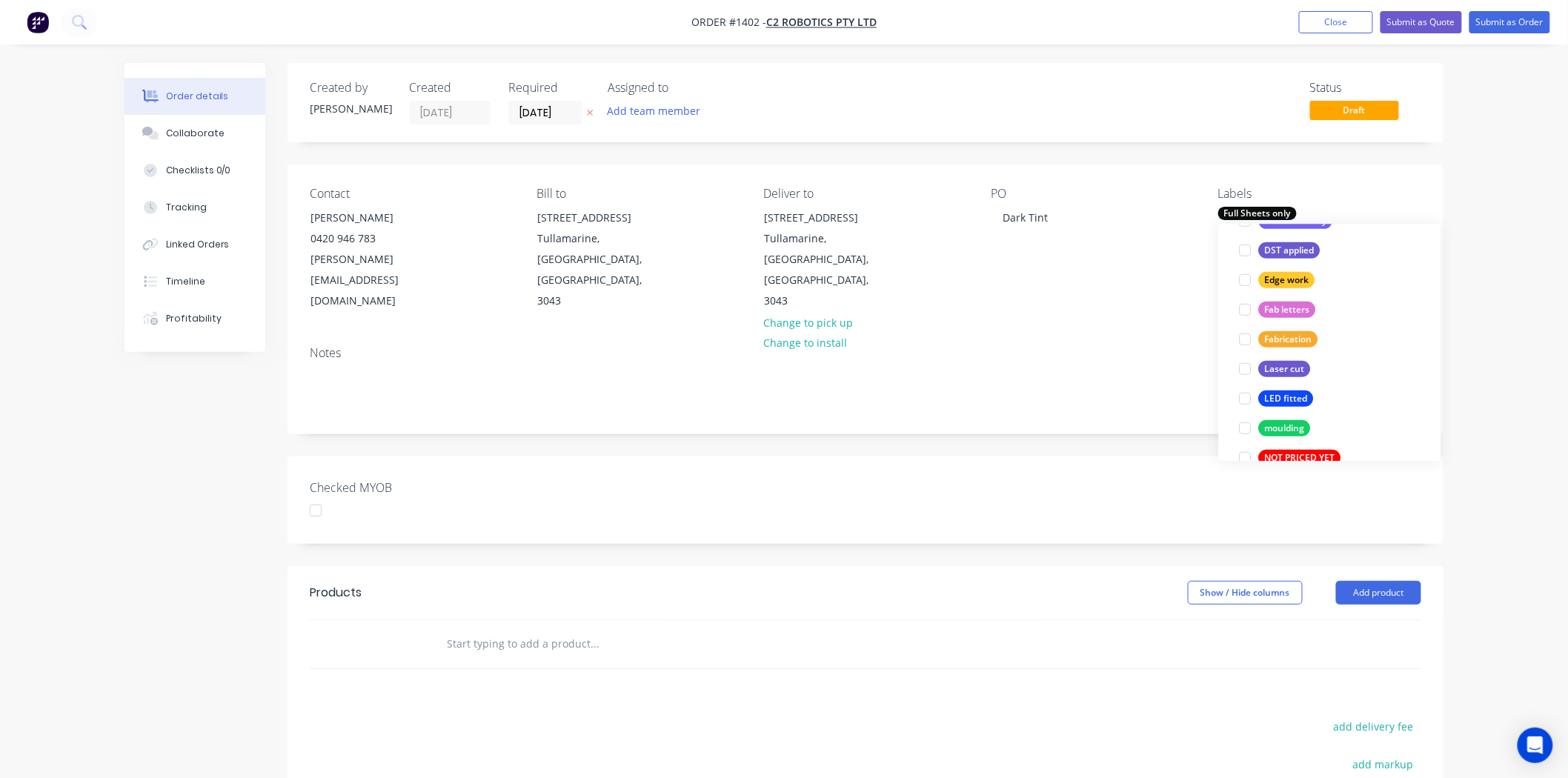
scroll to position [3, 0]
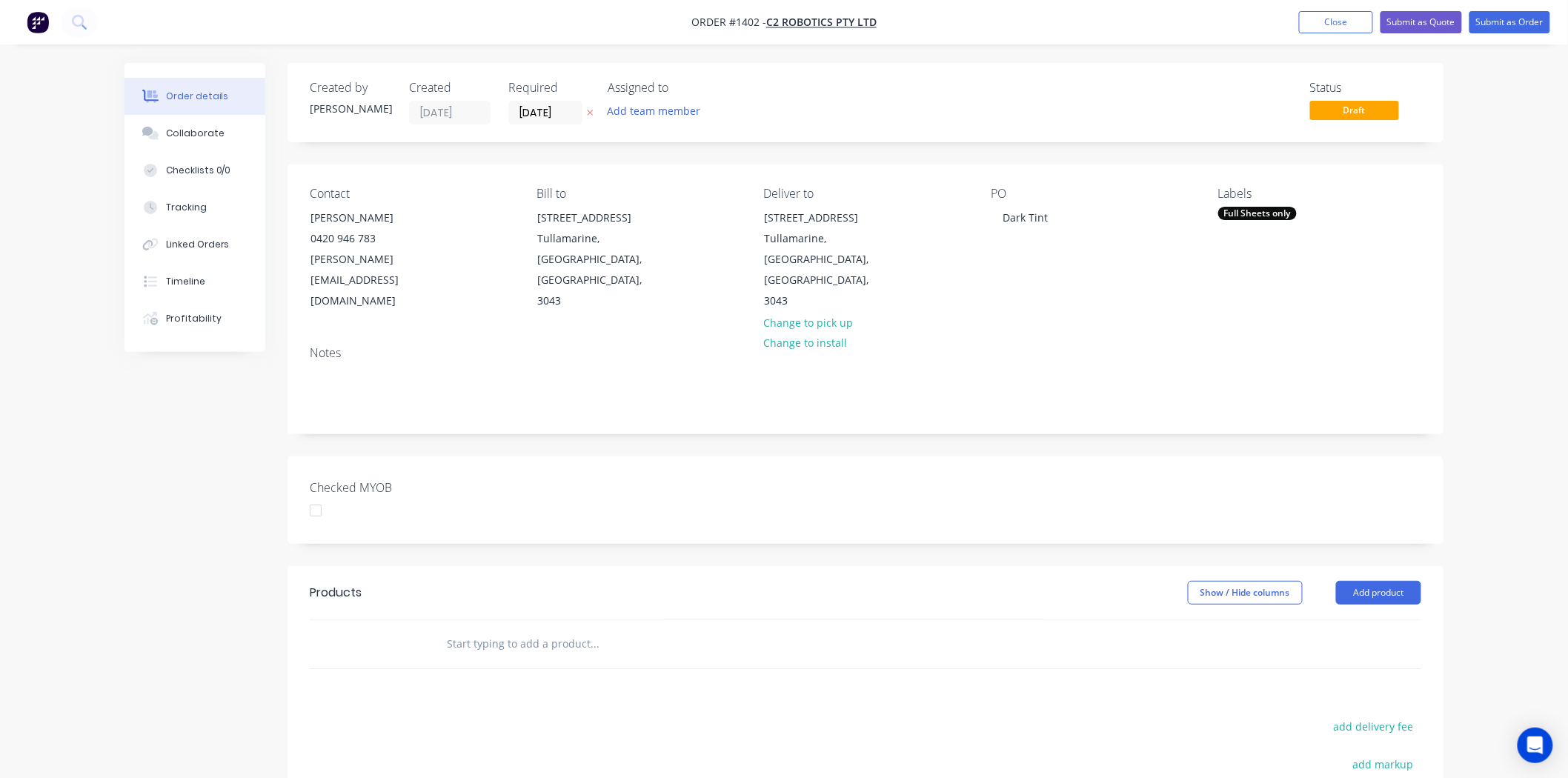
click at [709, 466] on div "Checked MYOB" at bounding box center [865, 499] width 1156 height 87
click at [581, 629] on input "text" at bounding box center [594, 643] width 296 height 30
click at [1392, 581] on button "Add product" at bounding box center [1378, 593] width 86 height 24
click at [1341, 620] on div "Product catalogue" at bounding box center [1350, 630] width 114 height 21
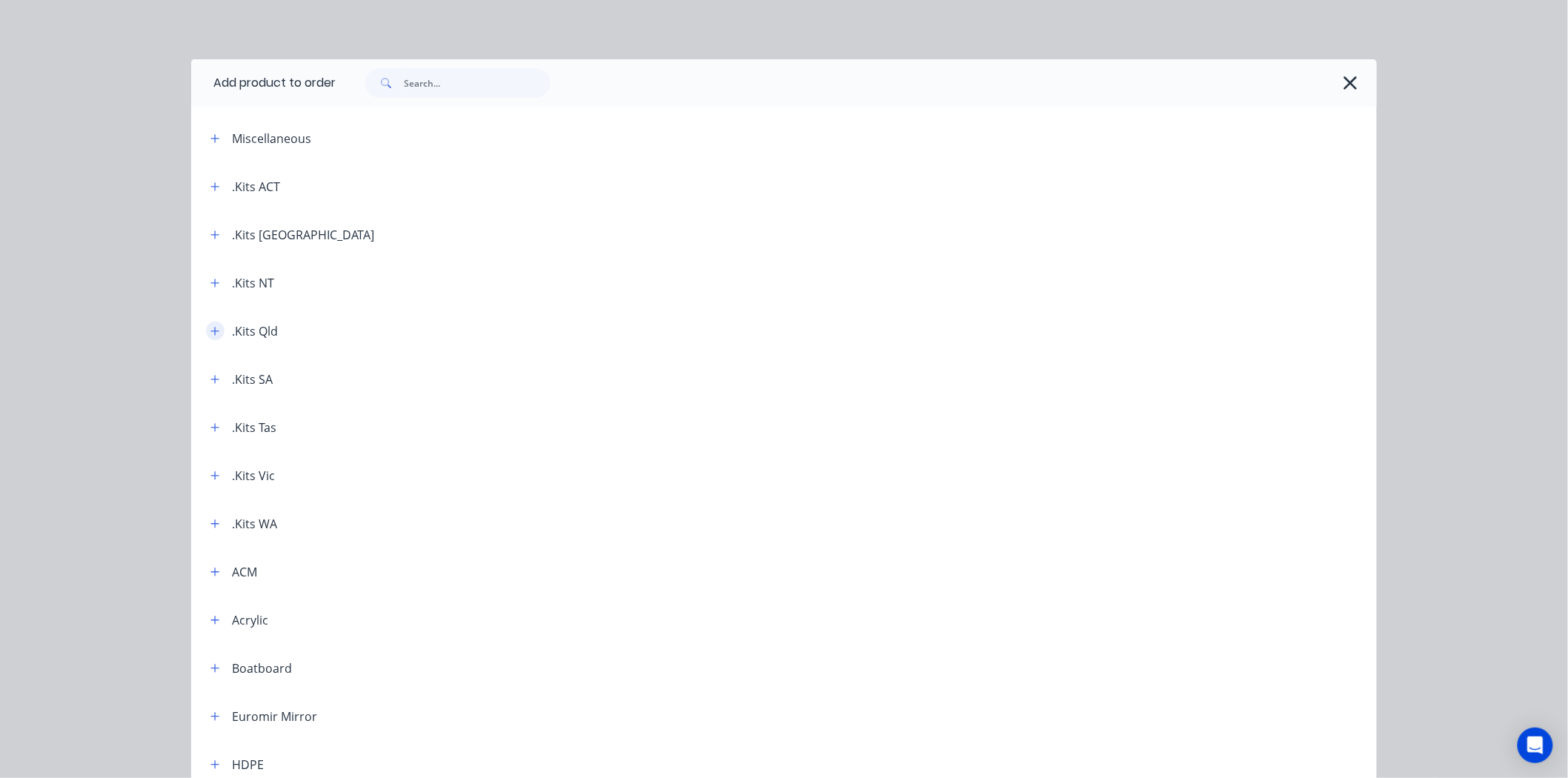
click at [211, 329] on icon "button" at bounding box center [215, 331] width 9 height 10
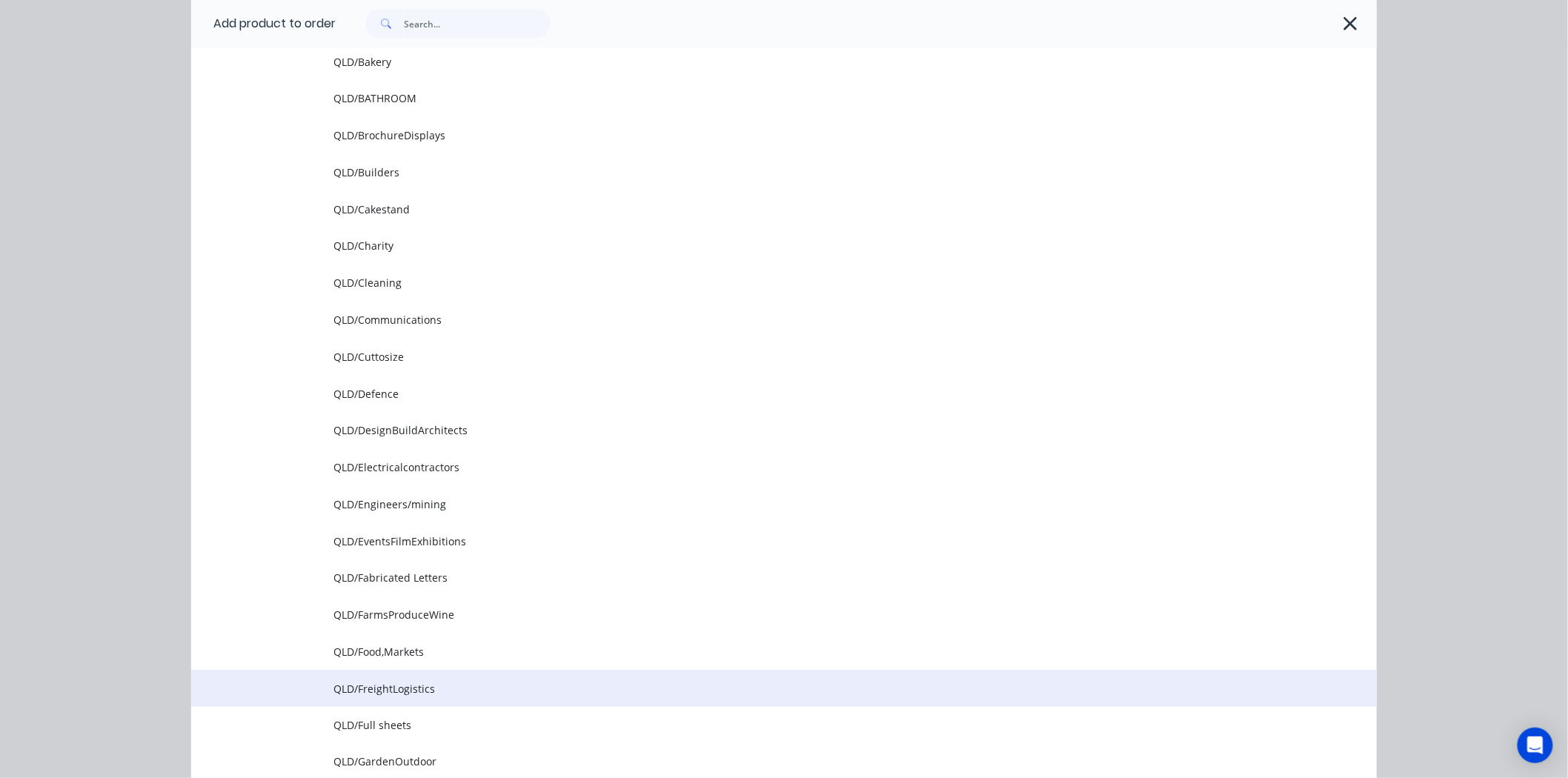
scroll to position [494, 0]
click at [356, 686] on span "QLD/Full sheets" at bounding box center [750, 692] width 834 height 15
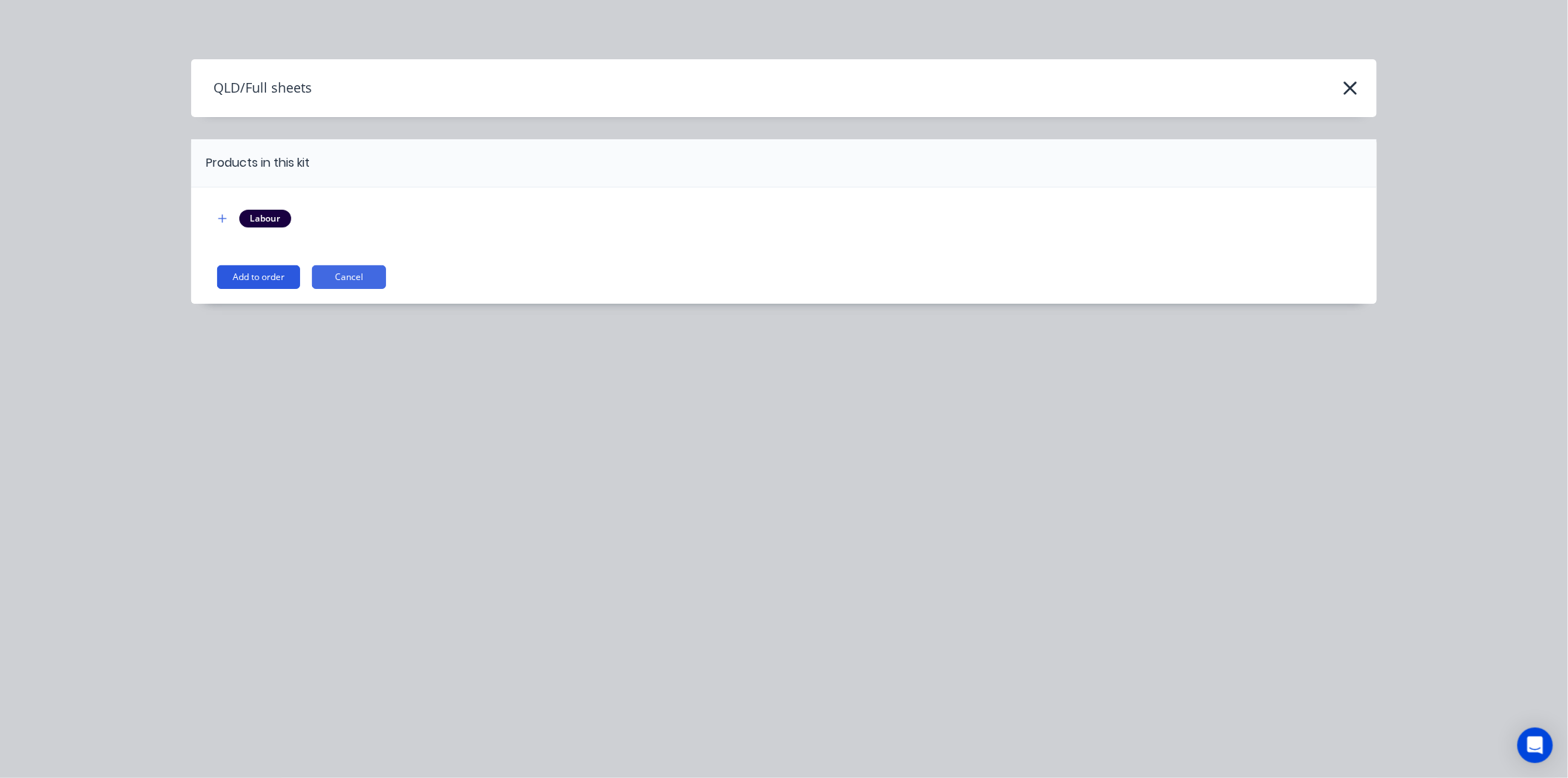
click at [248, 270] on button "Add to order" at bounding box center [258, 277] width 83 height 24
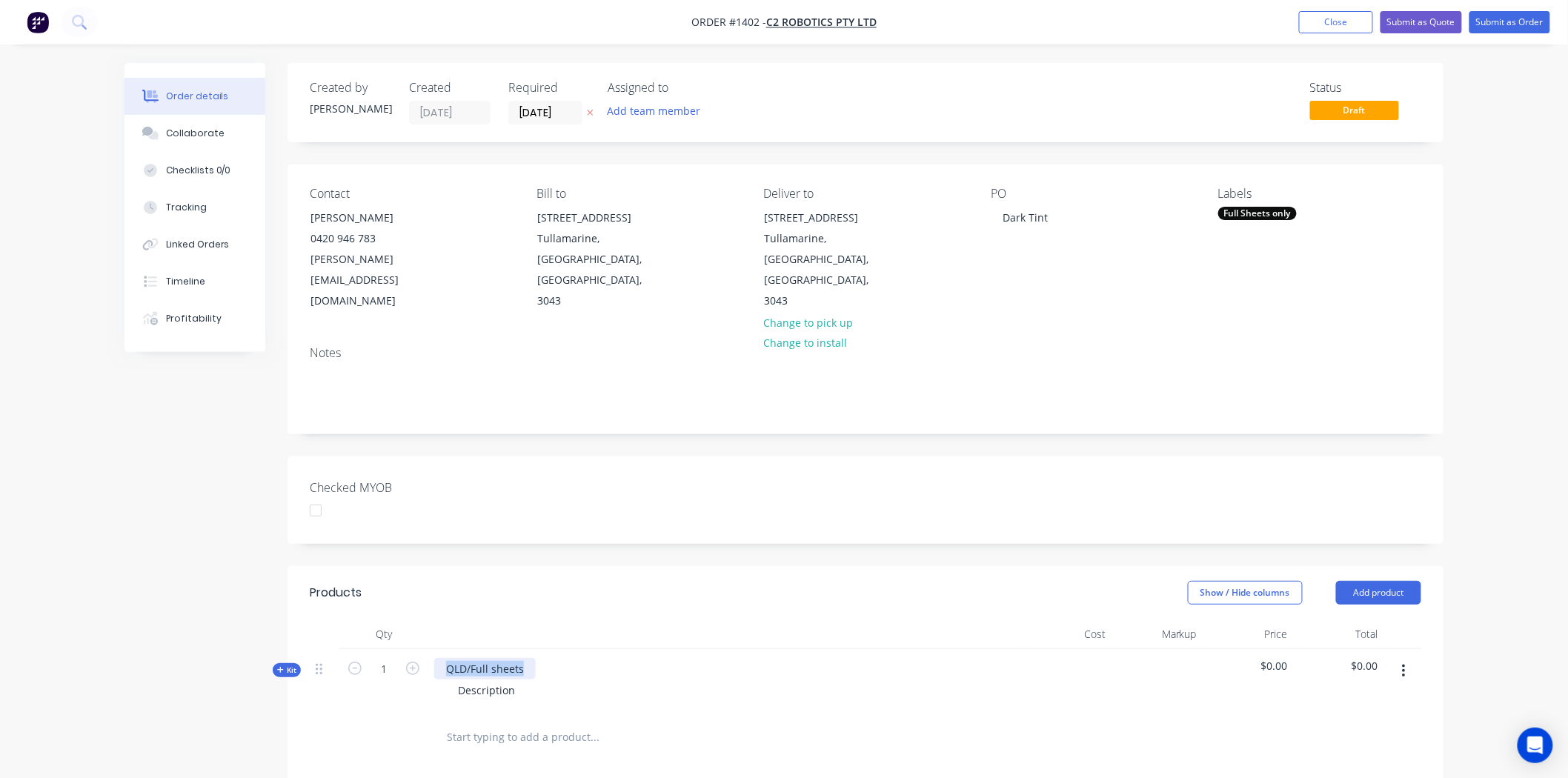
drag, startPoint x: 442, startPoint y: 626, endPoint x: 612, endPoint y: 632, distance: 170.1
click at [612, 649] on div "QLD/Full sheets Description" at bounding box center [725, 681] width 593 height 64
drag, startPoint x: 577, startPoint y: 625, endPoint x: 675, endPoint y: 621, distance: 98.1
click at [674, 649] on div "6mm Dark Tint 512 Acrylic 1220x2440mm Description" at bounding box center [725, 681] width 593 height 64
copy div "1220x2440mm"
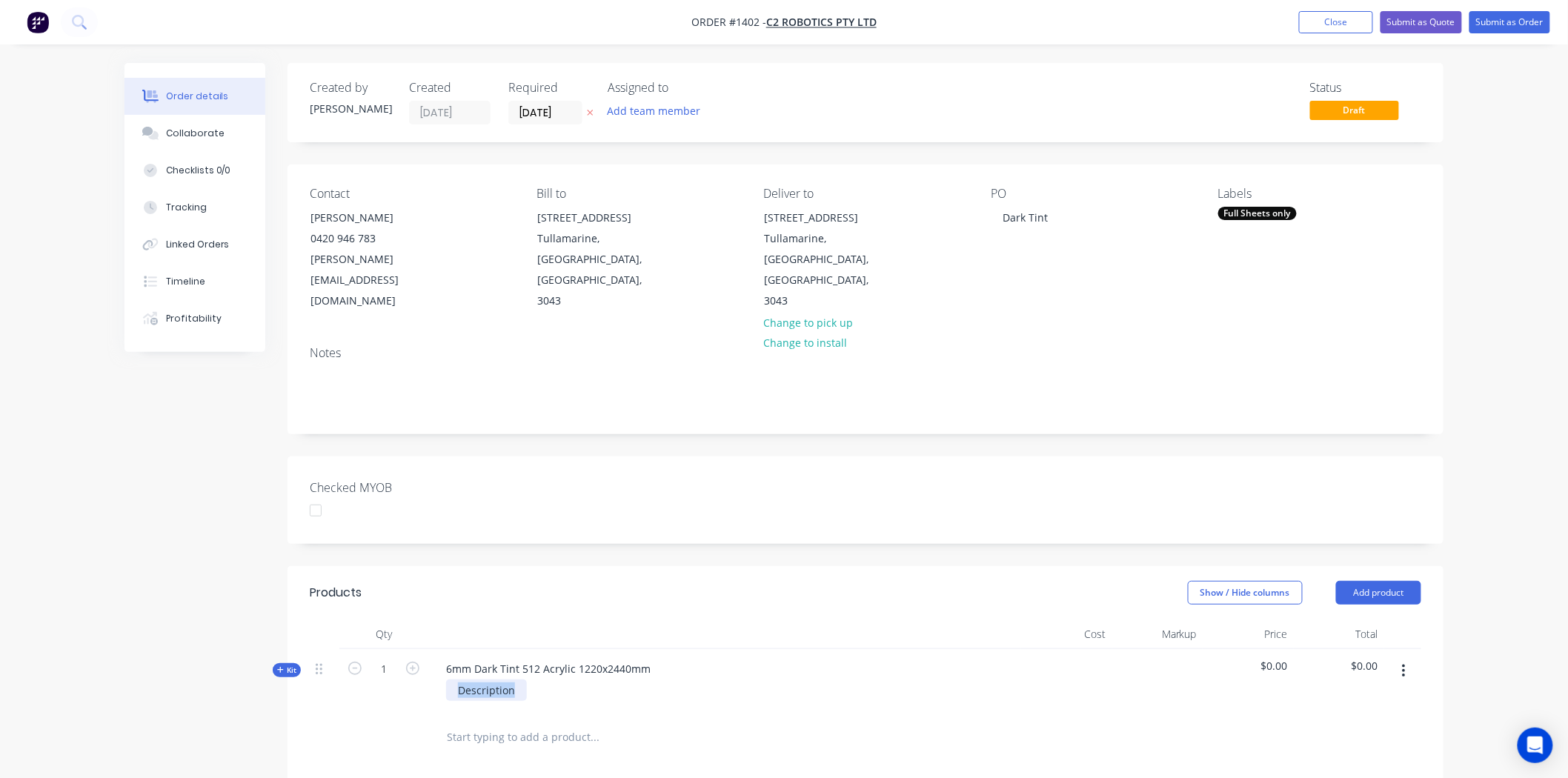
drag, startPoint x: 457, startPoint y: 650, endPoint x: 543, endPoint y: 656, distance: 86.2
click at [543, 680] on div "Description" at bounding box center [725, 690] width 581 height 21
paste div
click at [290, 665] on span "Kit" at bounding box center [286, 670] width 19 height 11
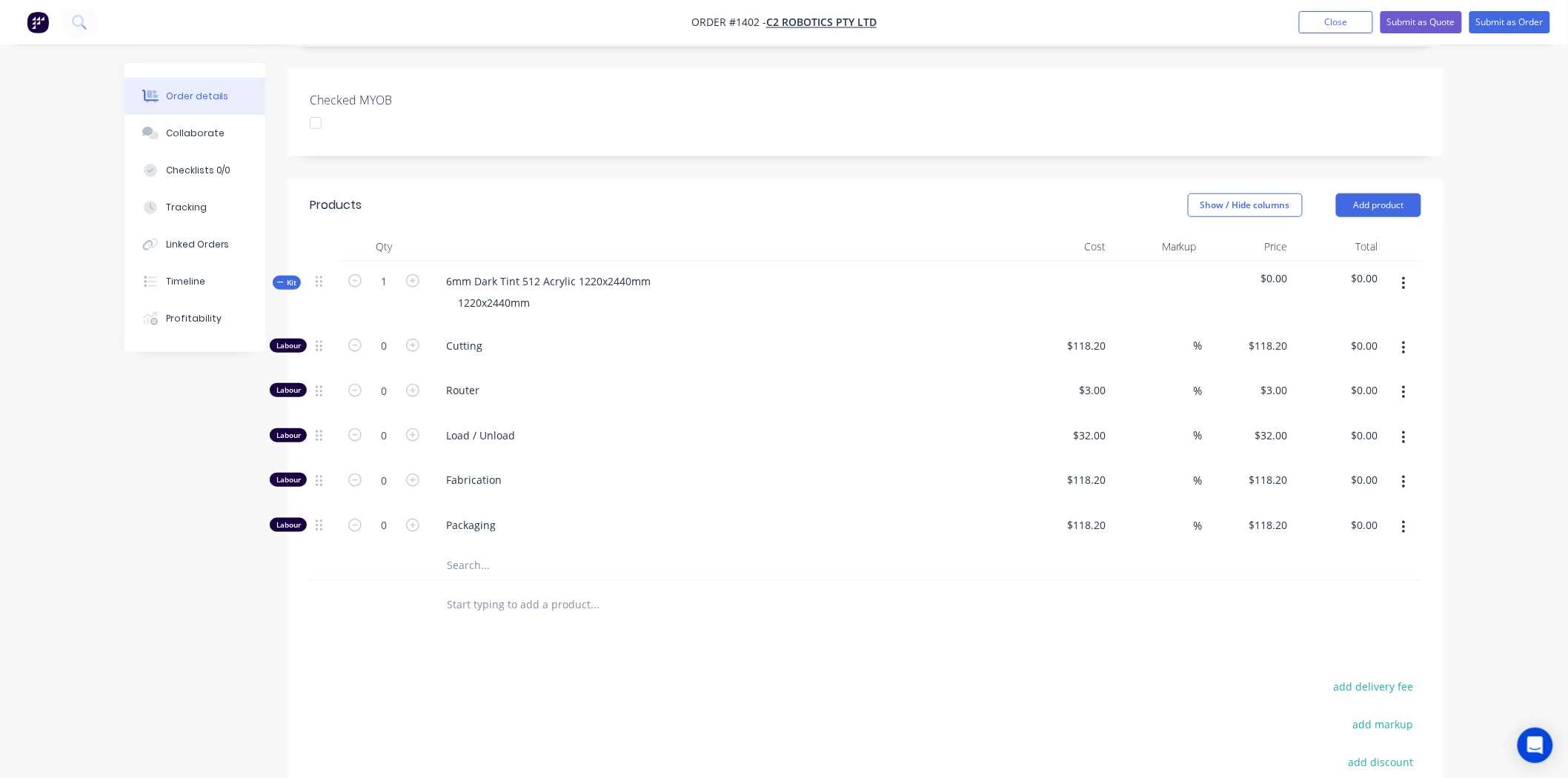
scroll to position [411, 0]
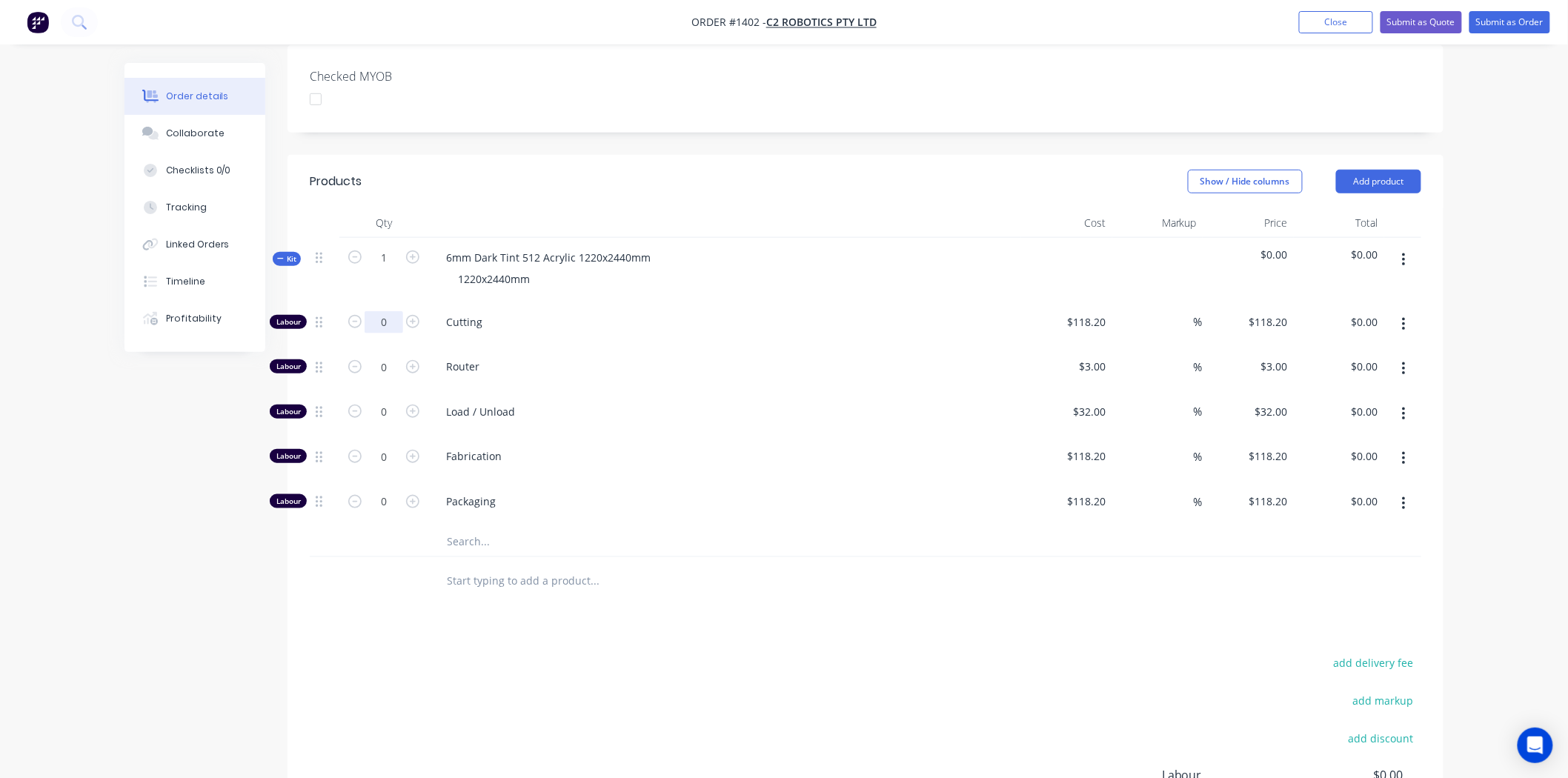
click at [380, 312] on input "0" at bounding box center [384, 323] width 39 height 22
type input "1"
type input "$118.20"
click at [1094, 312] on input "118.2" at bounding box center [1089, 322] width 46 height 21
type input "$250.00"
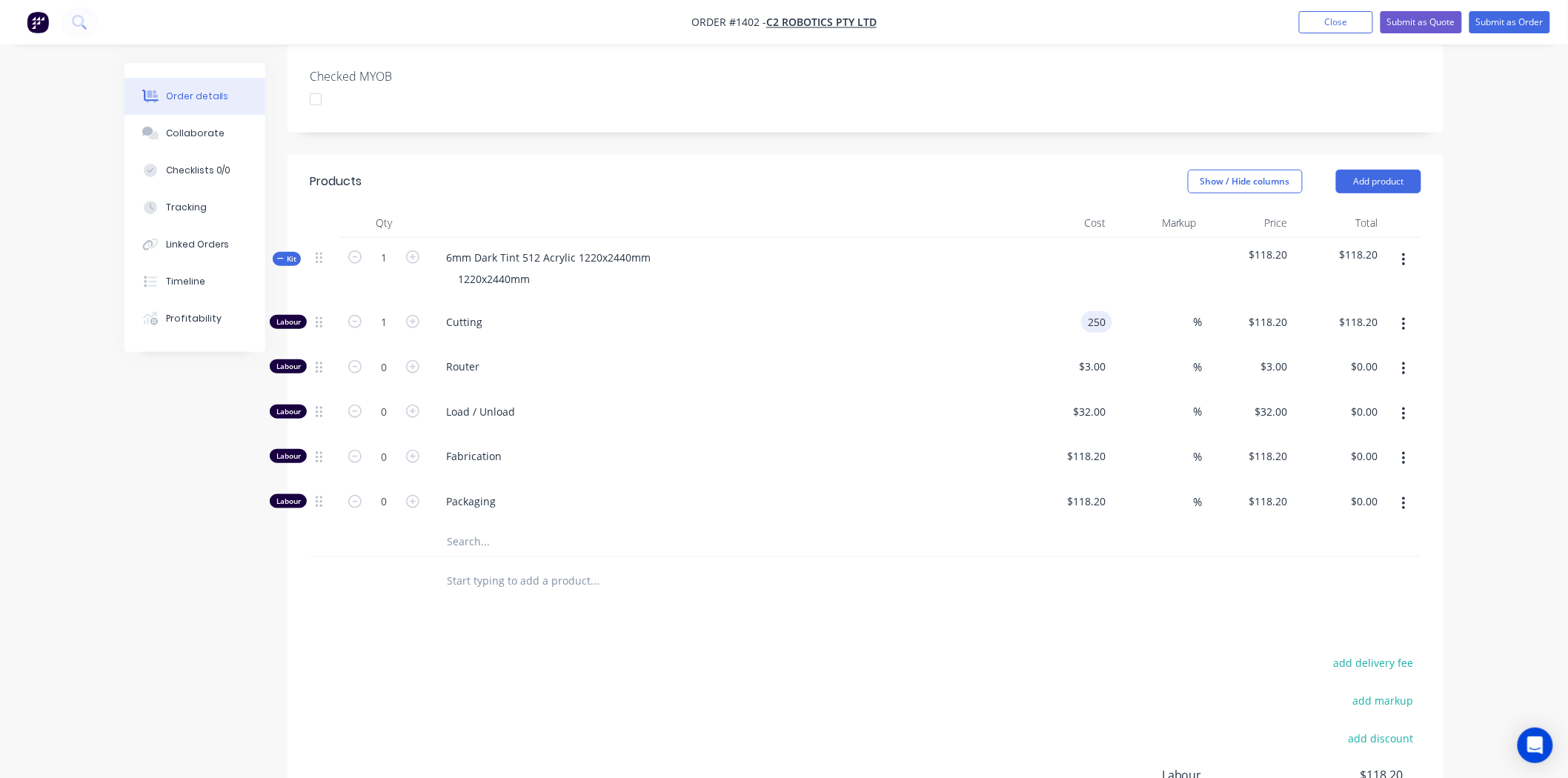
type input "$250.00"
click at [478, 527] on input "text" at bounding box center [594, 541] width 296 height 30
click at [1396, 169] on button "Add product" at bounding box center [1378, 181] width 86 height 24
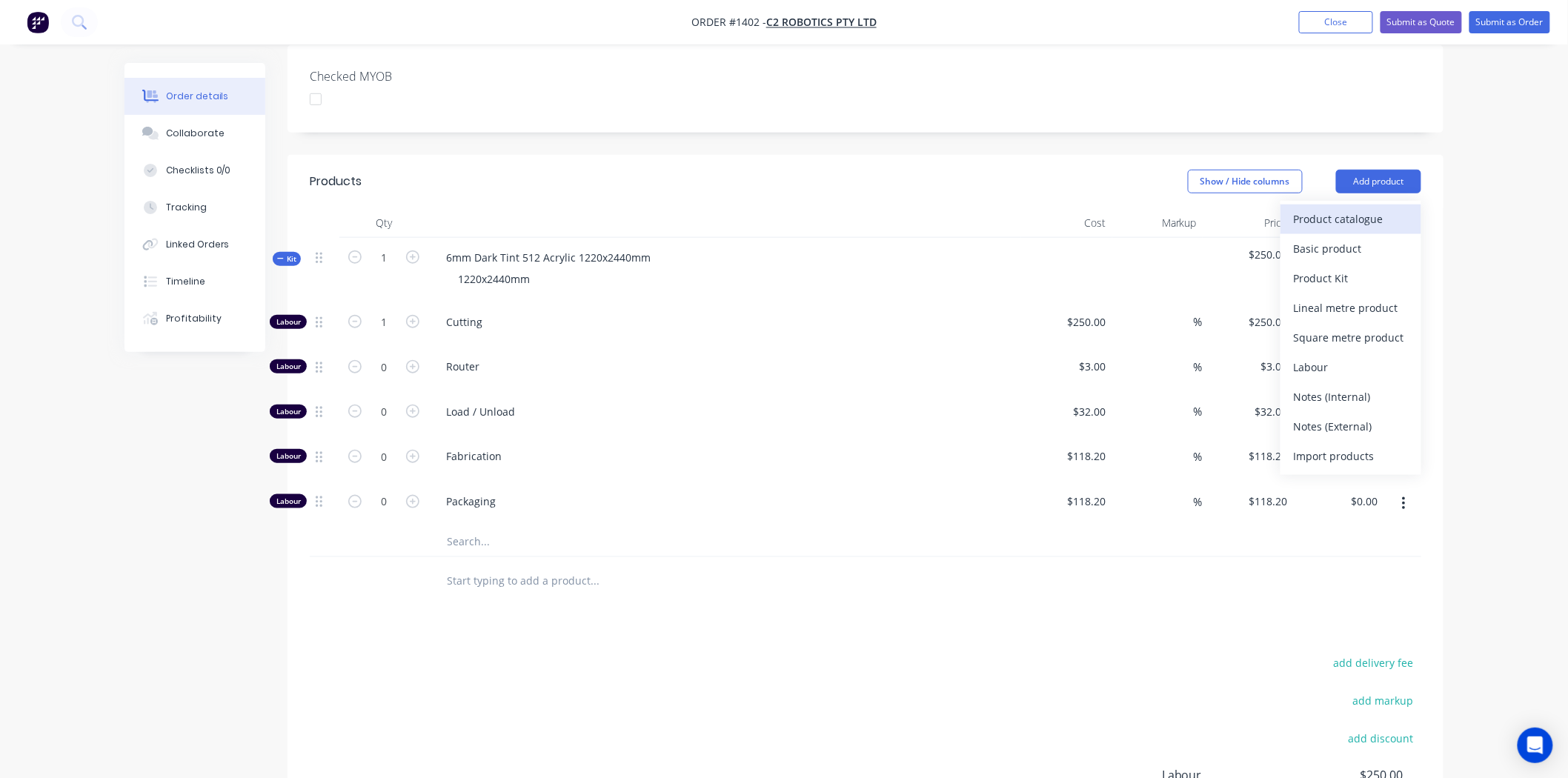
click at [1377, 208] on div "Product catalogue" at bounding box center [1350, 218] width 114 height 21
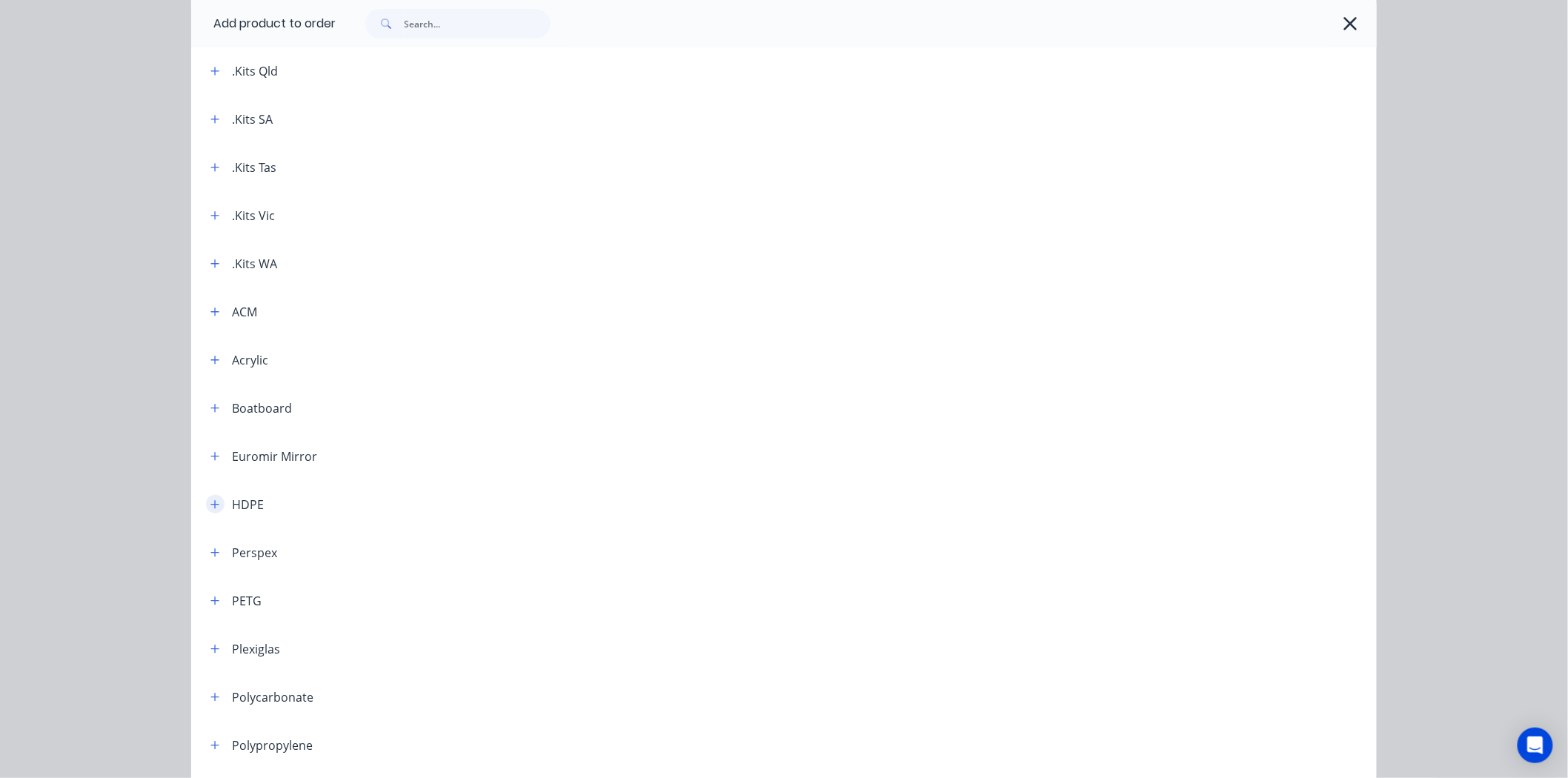
scroll to position [246, 0]
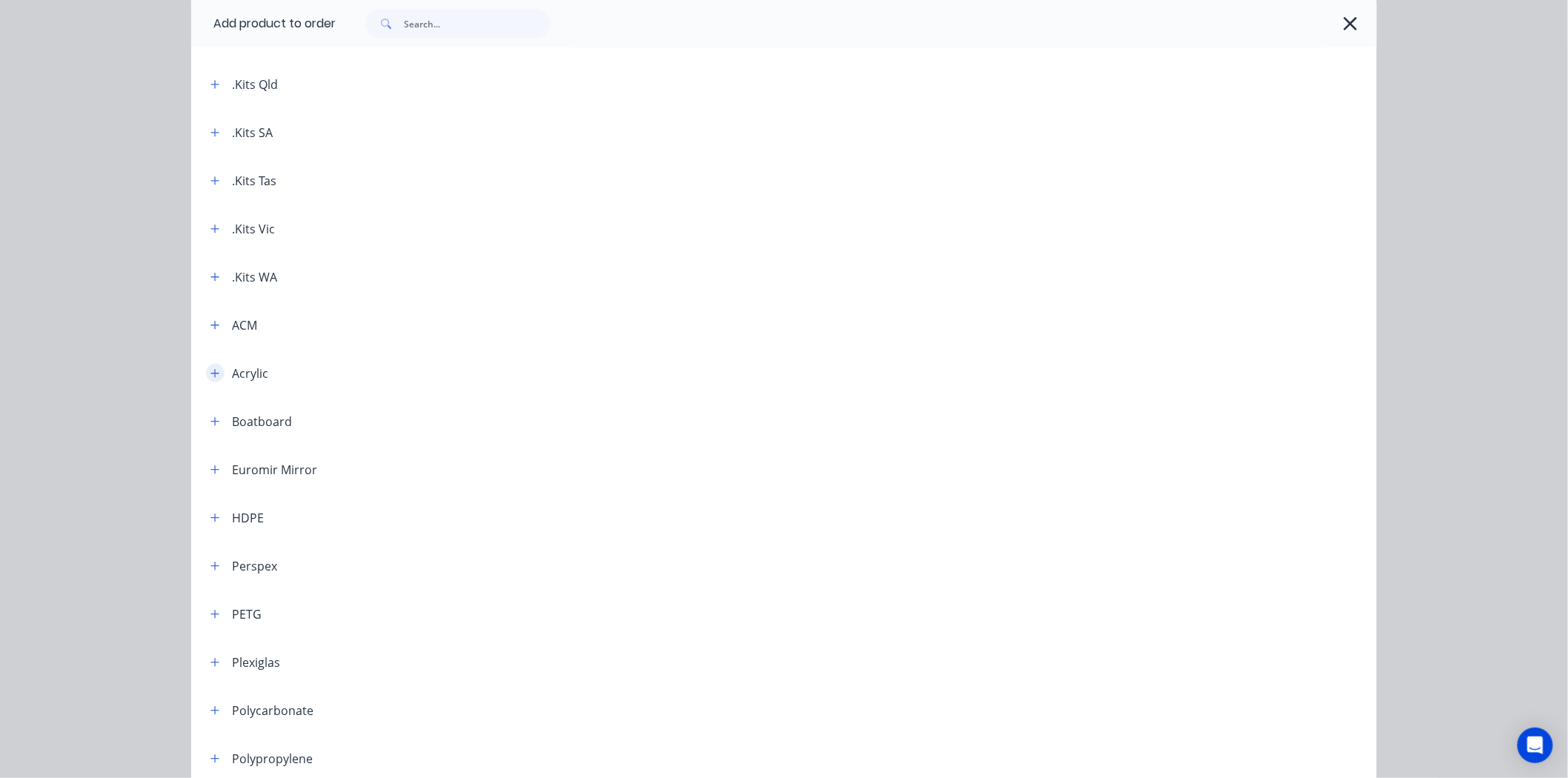
click at [211, 374] on icon "button" at bounding box center [215, 373] width 8 height 8
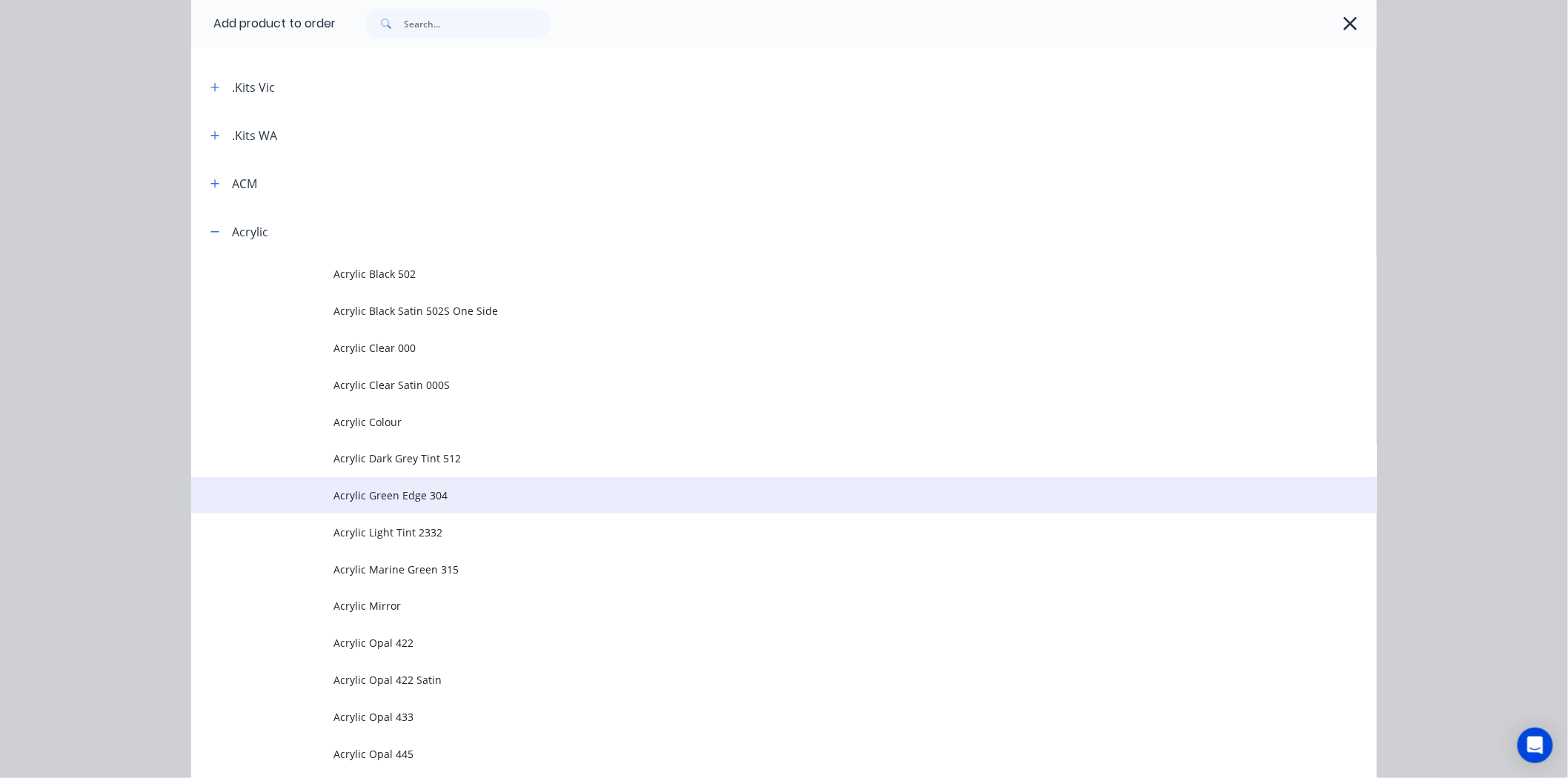
scroll to position [576, 0]
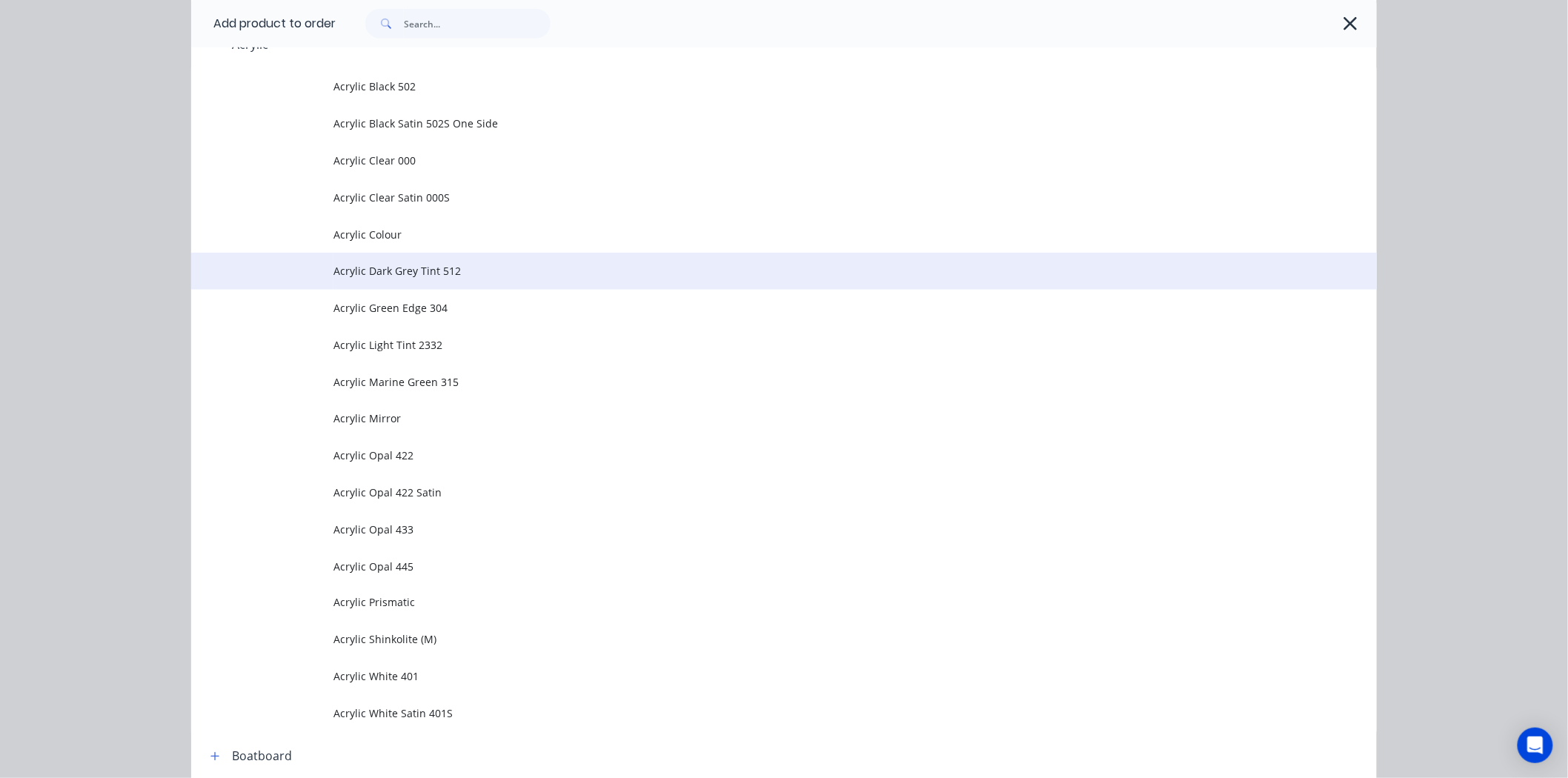
click at [383, 265] on span "Acrylic Dark Grey Tint 512" at bounding box center [750, 271] width 834 height 15
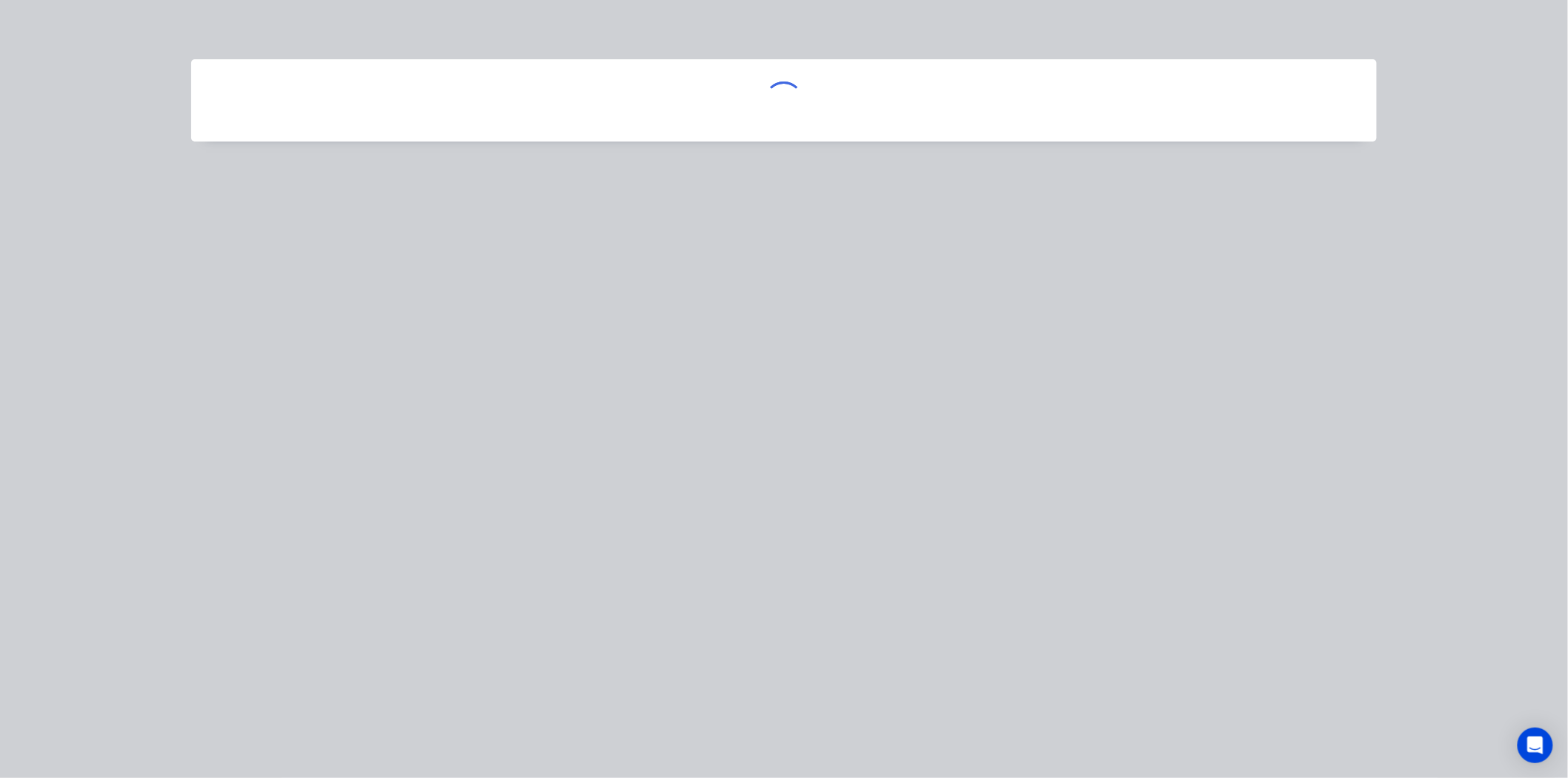
scroll to position [0, 0]
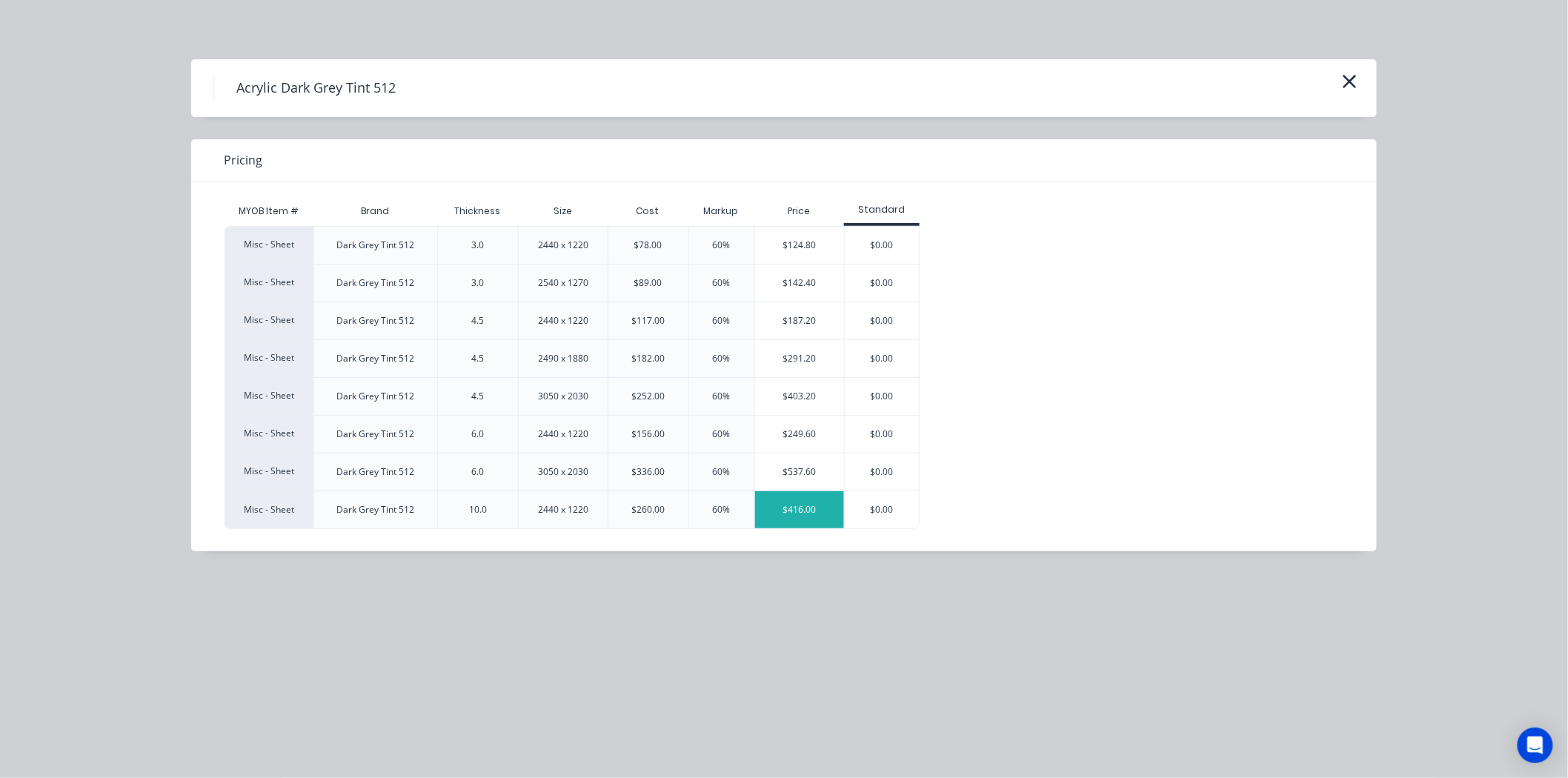
click at [800, 509] on div "$416.00" at bounding box center [800, 510] width 90 height 37
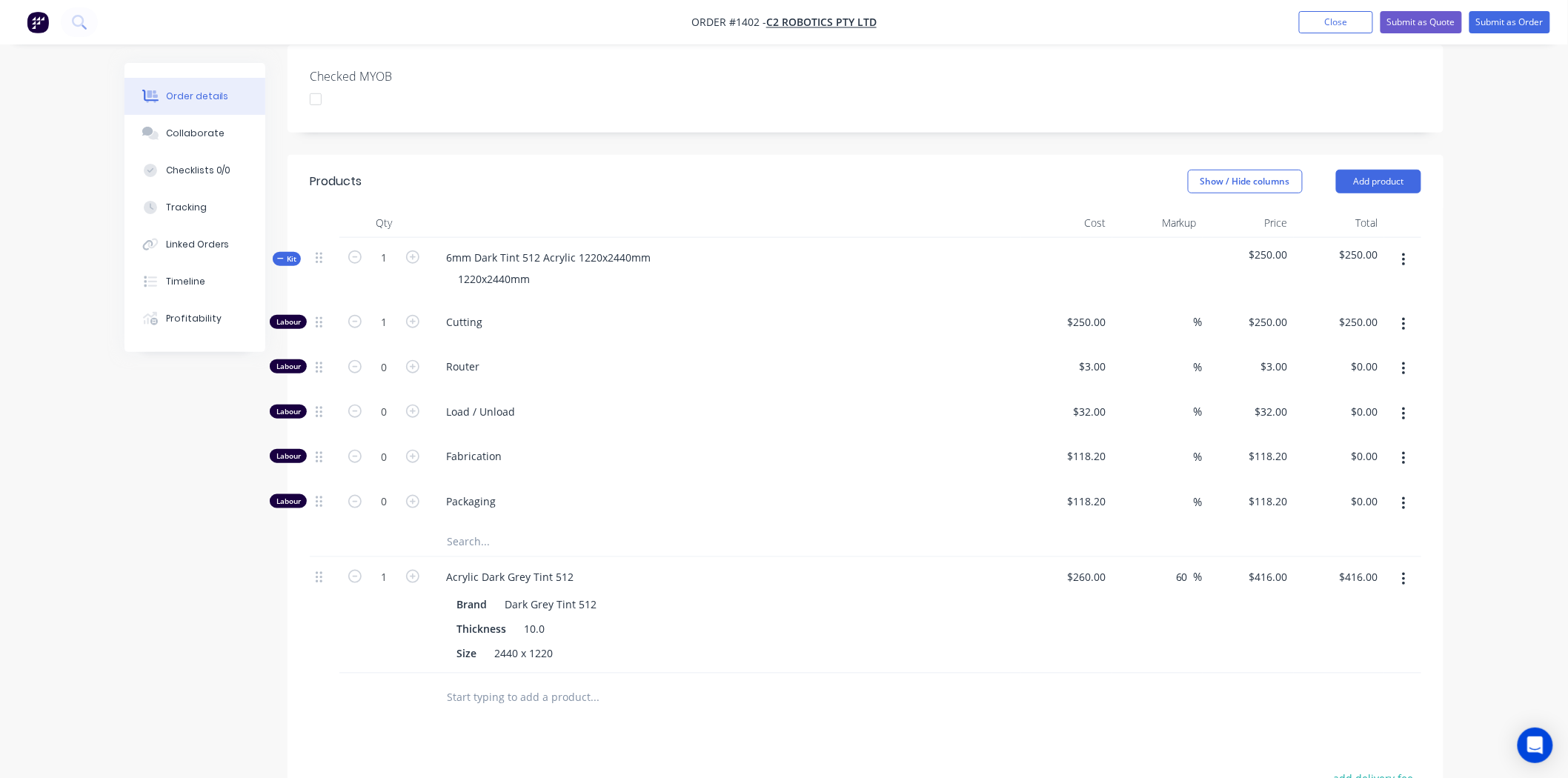
click at [279, 255] on icon at bounding box center [280, 258] width 7 height 8
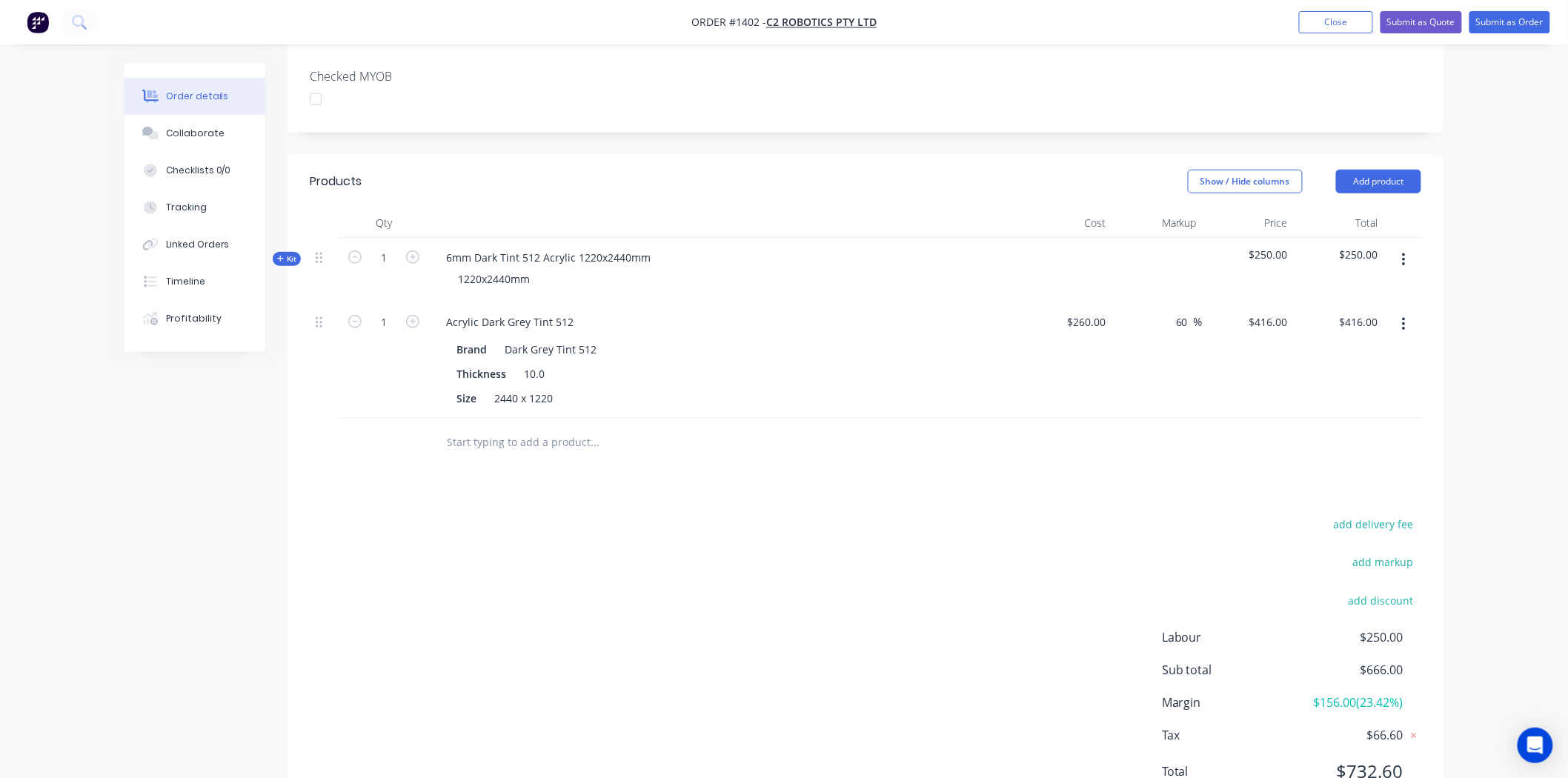
click at [1405, 252] on icon "button" at bounding box center [1404, 260] width 3 height 16
click at [1346, 377] on div "Delete" at bounding box center [1350, 387] width 114 height 21
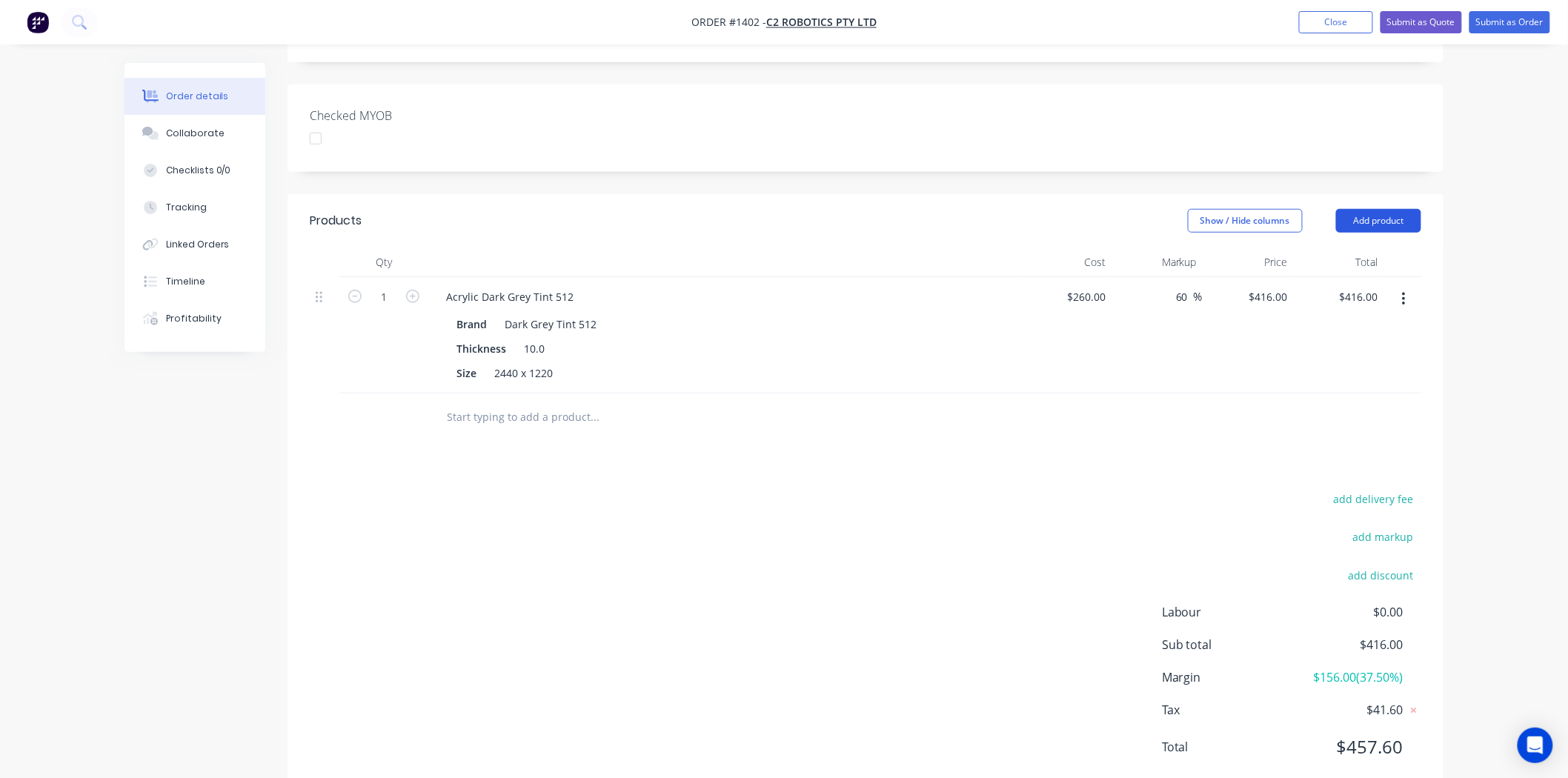
click at [1400, 209] on button "Add product" at bounding box center [1378, 221] width 86 height 24
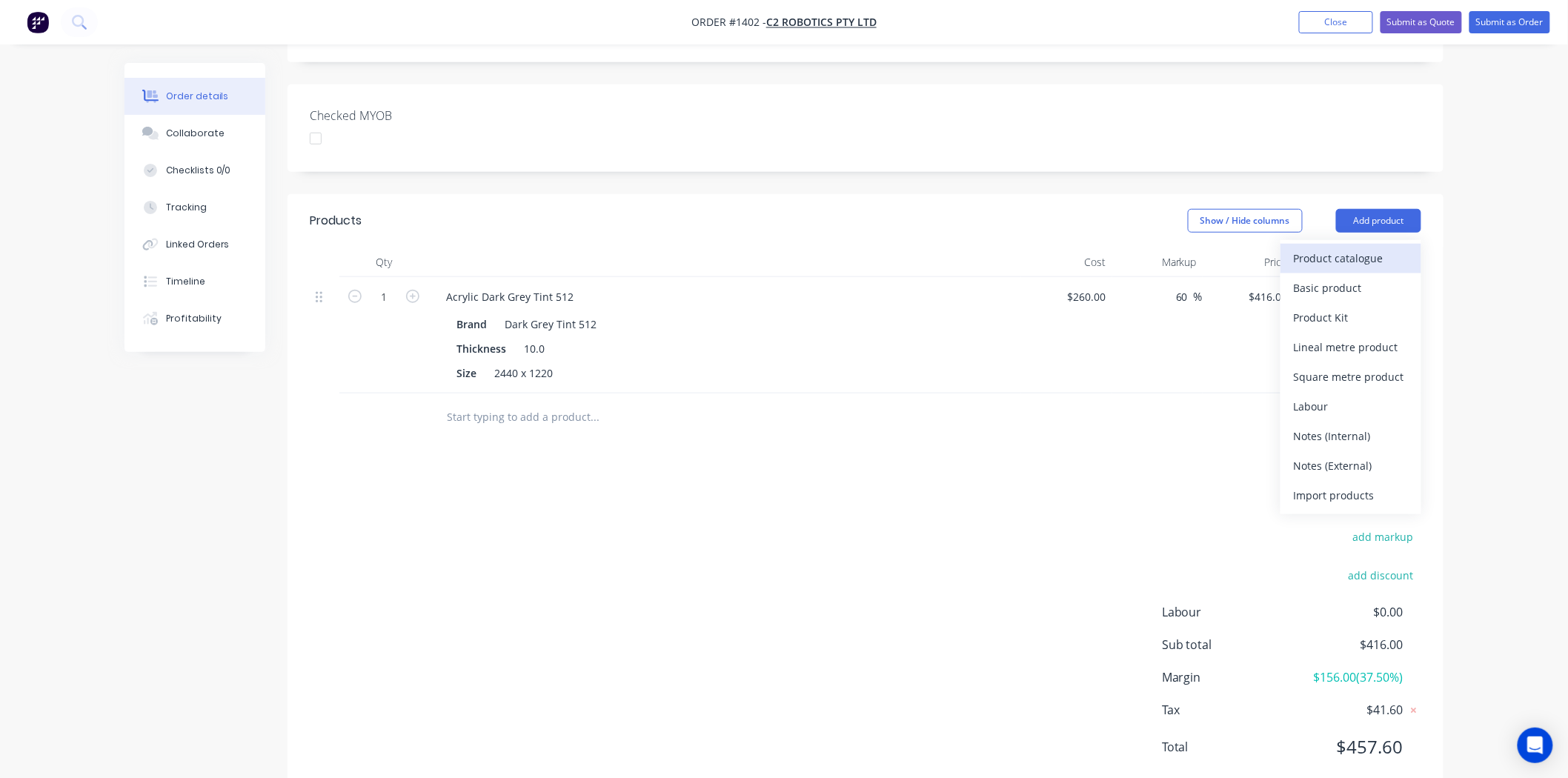
click at [1351, 247] on div "Product catalogue" at bounding box center [1350, 257] width 114 height 21
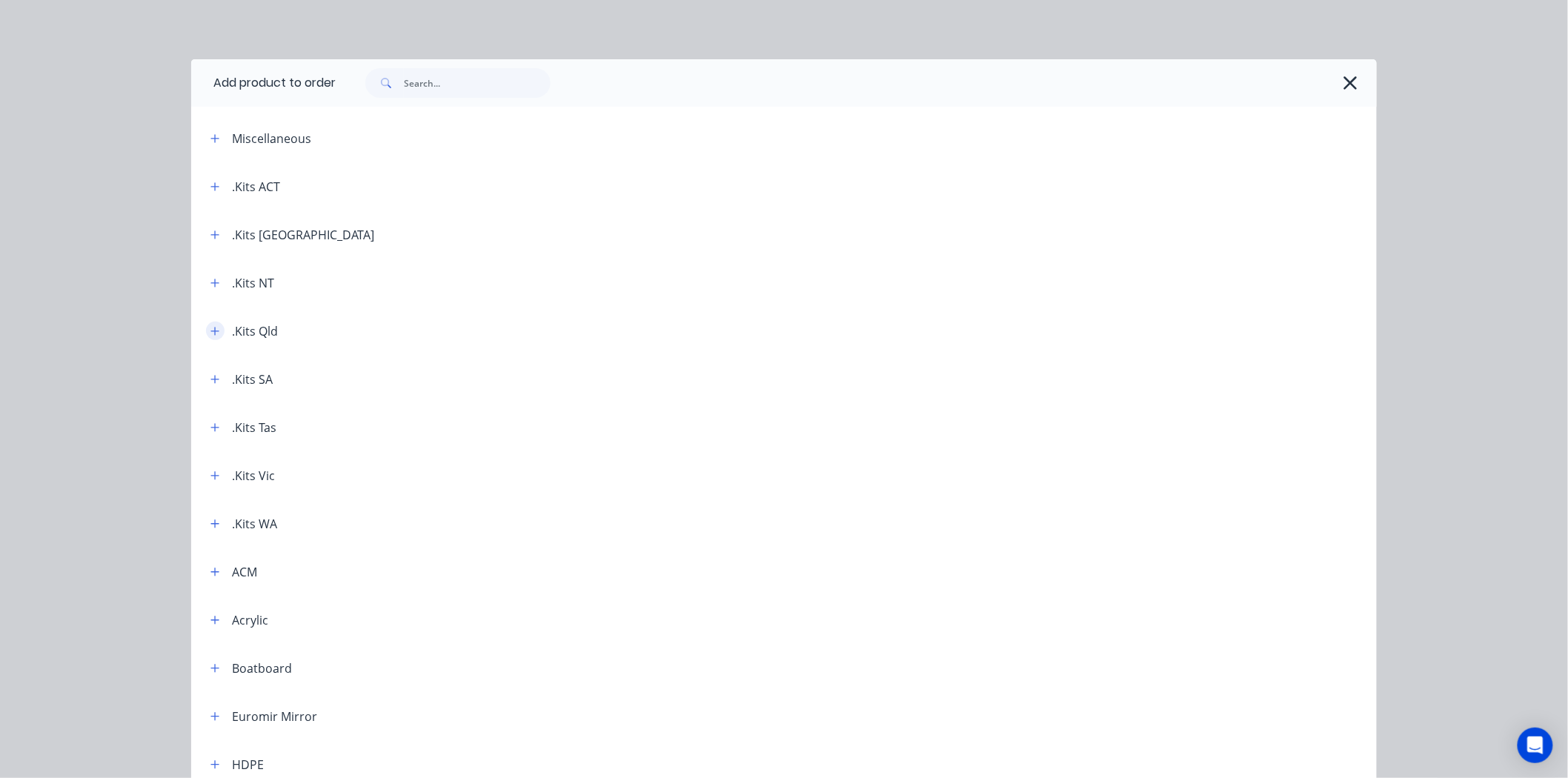
click at [211, 328] on icon "button" at bounding box center [215, 331] width 9 height 10
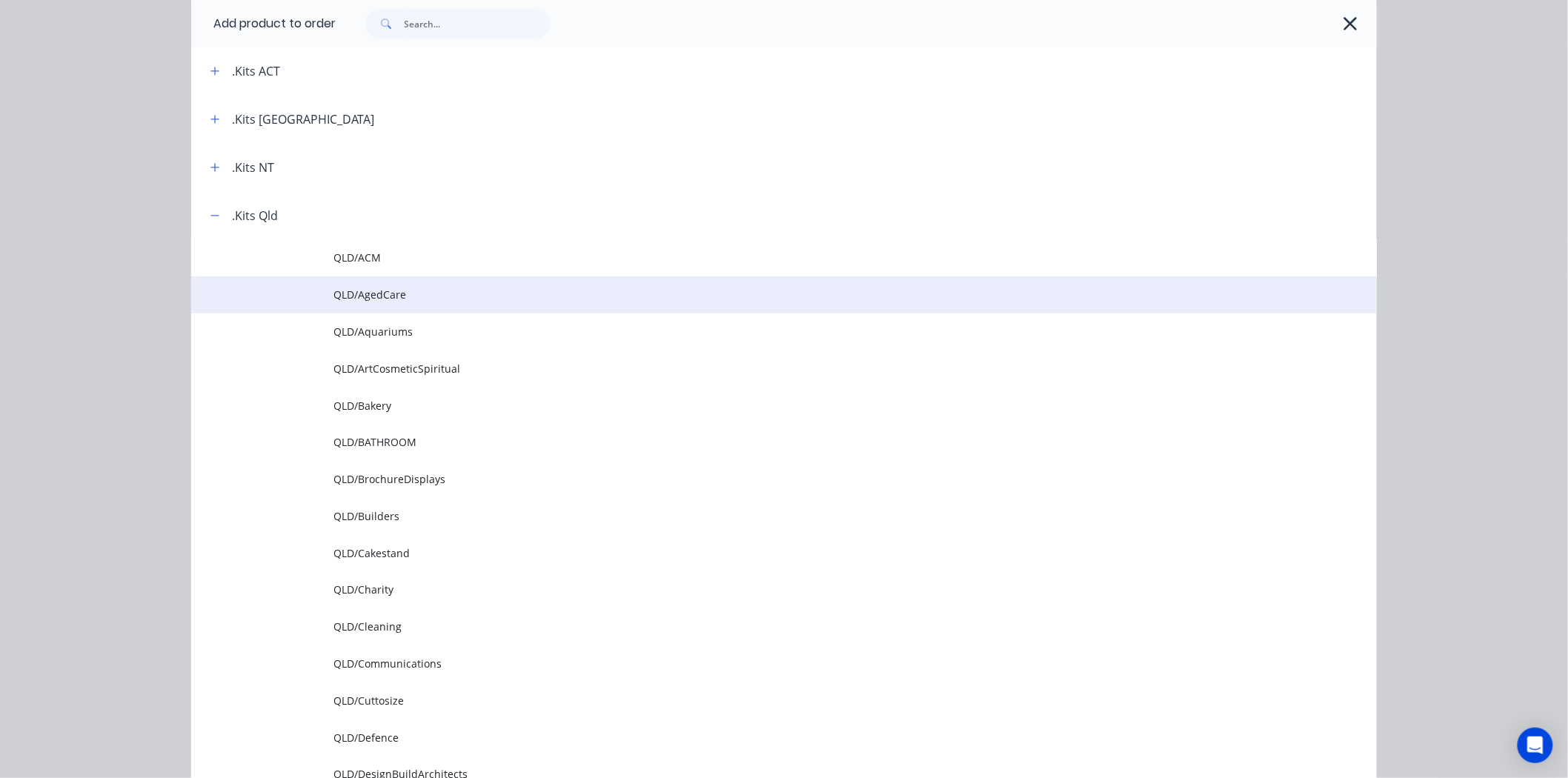
scroll to position [0, 0]
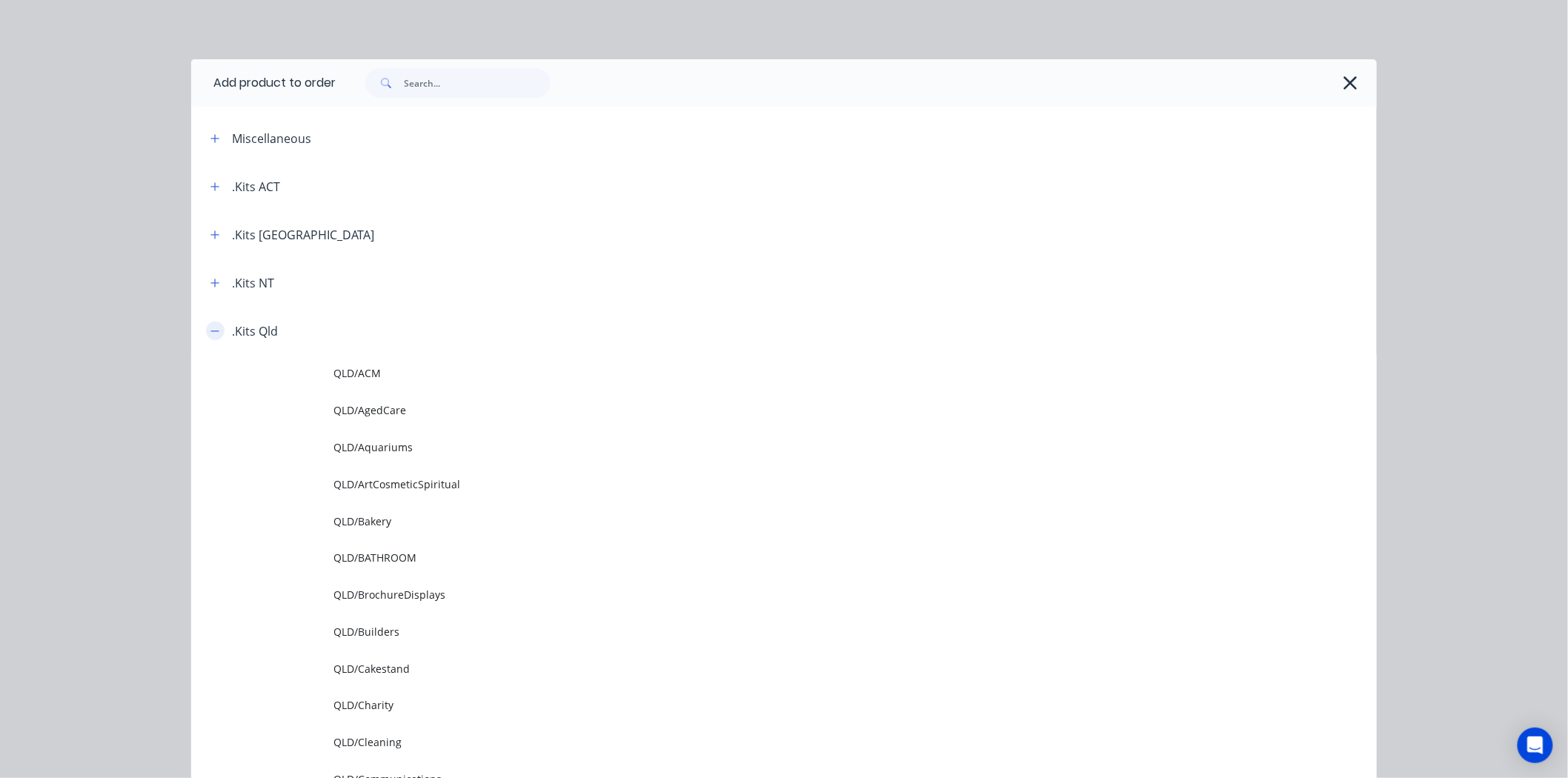
click at [211, 328] on icon "button" at bounding box center [215, 331] width 9 height 10
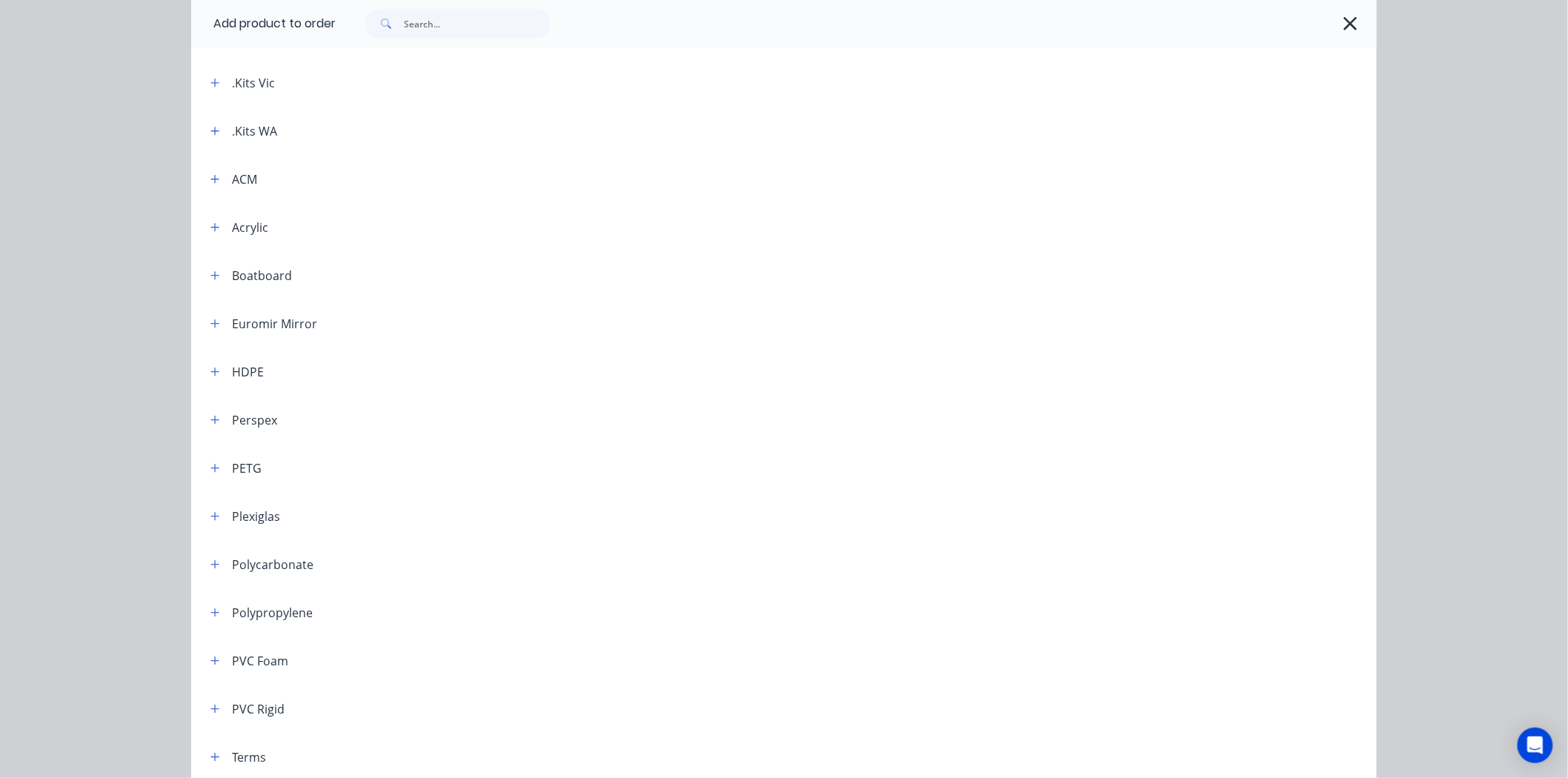
scroll to position [310, 0]
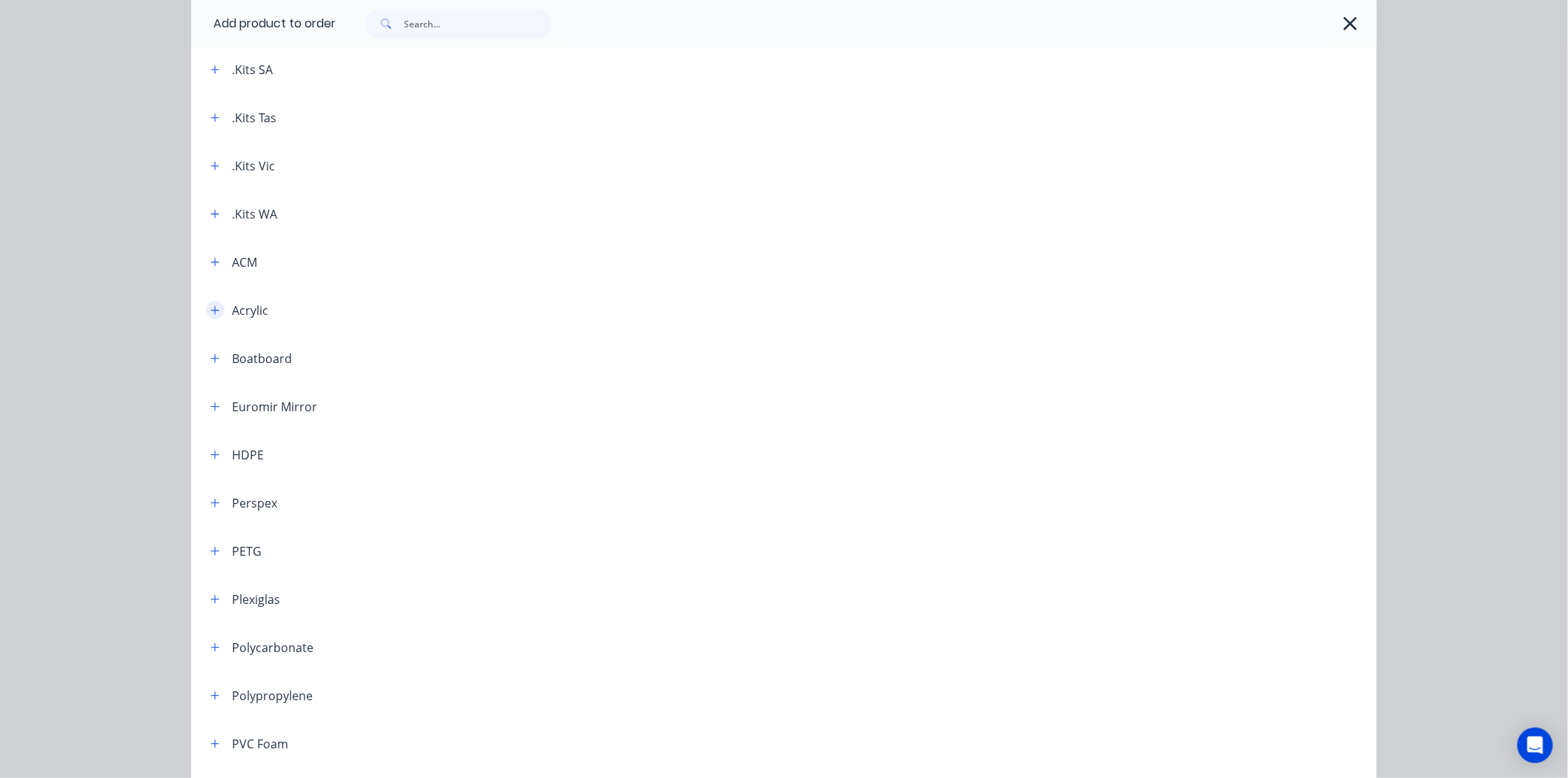
click at [206, 301] on button "button" at bounding box center [215, 310] width 19 height 19
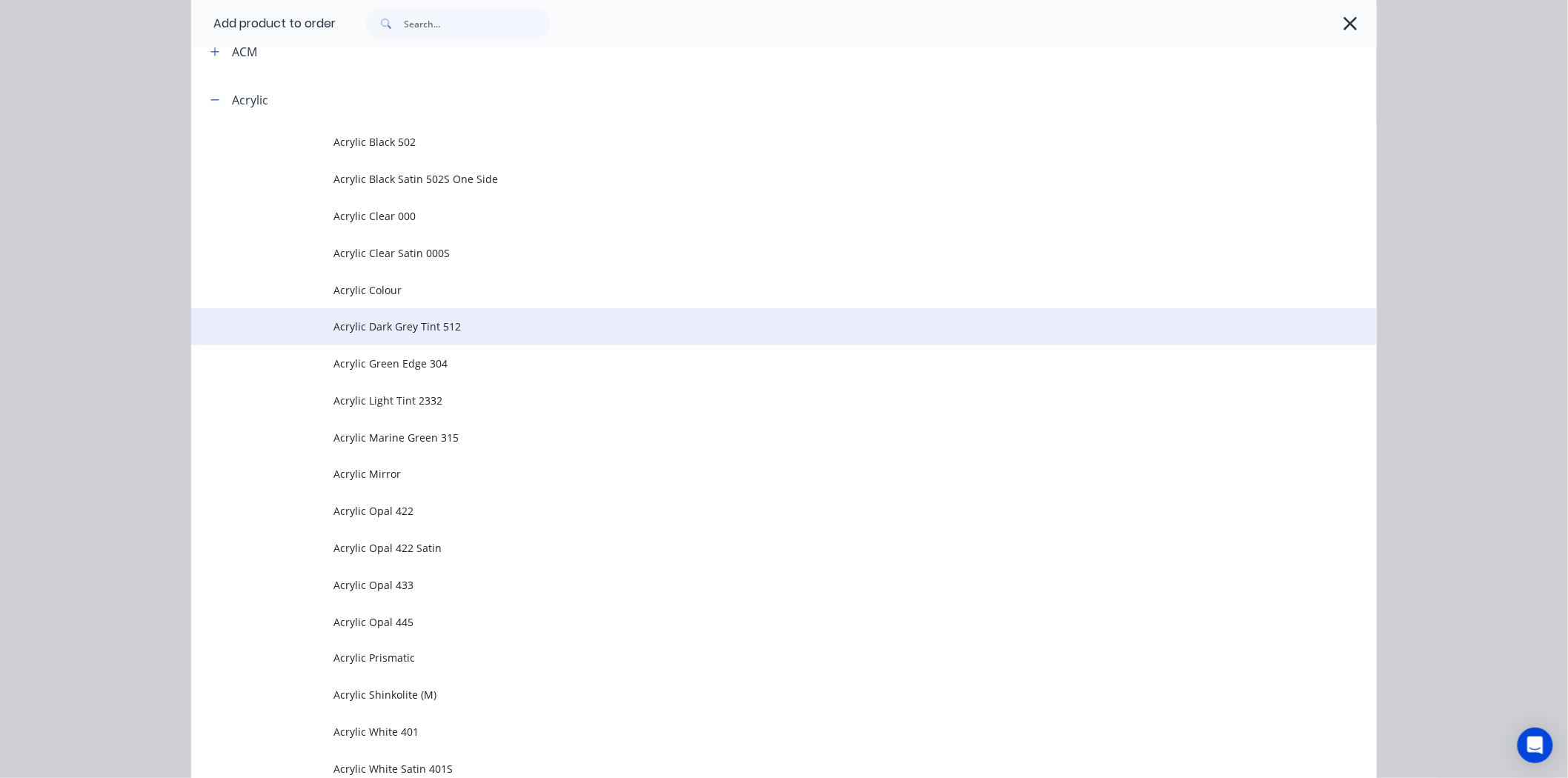
scroll to position [557, 0]
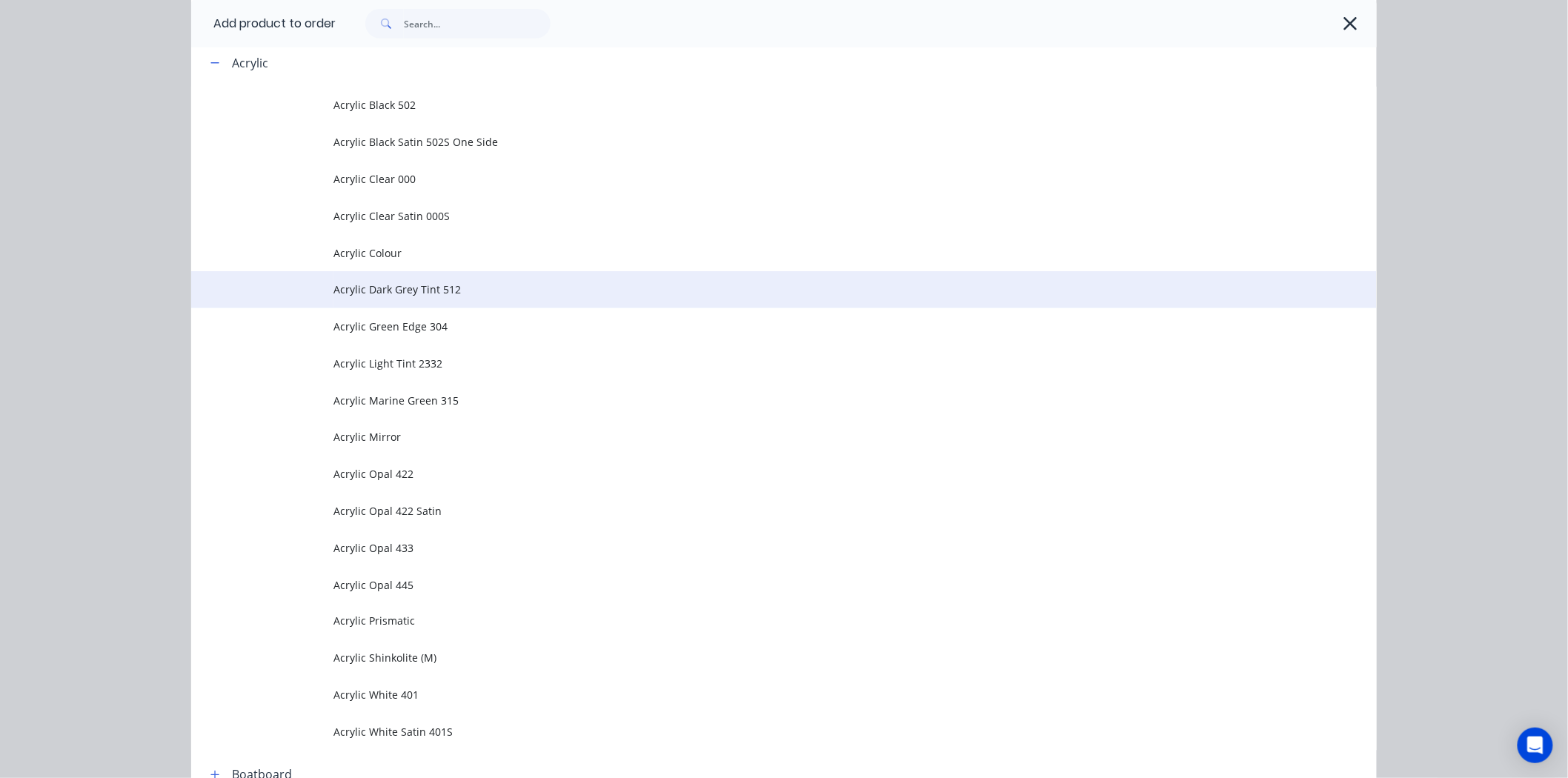
click at [400, 286] on span "Acrylic Dark Grey Tint 512" at bounding box center [750, 290] width 834 height 15
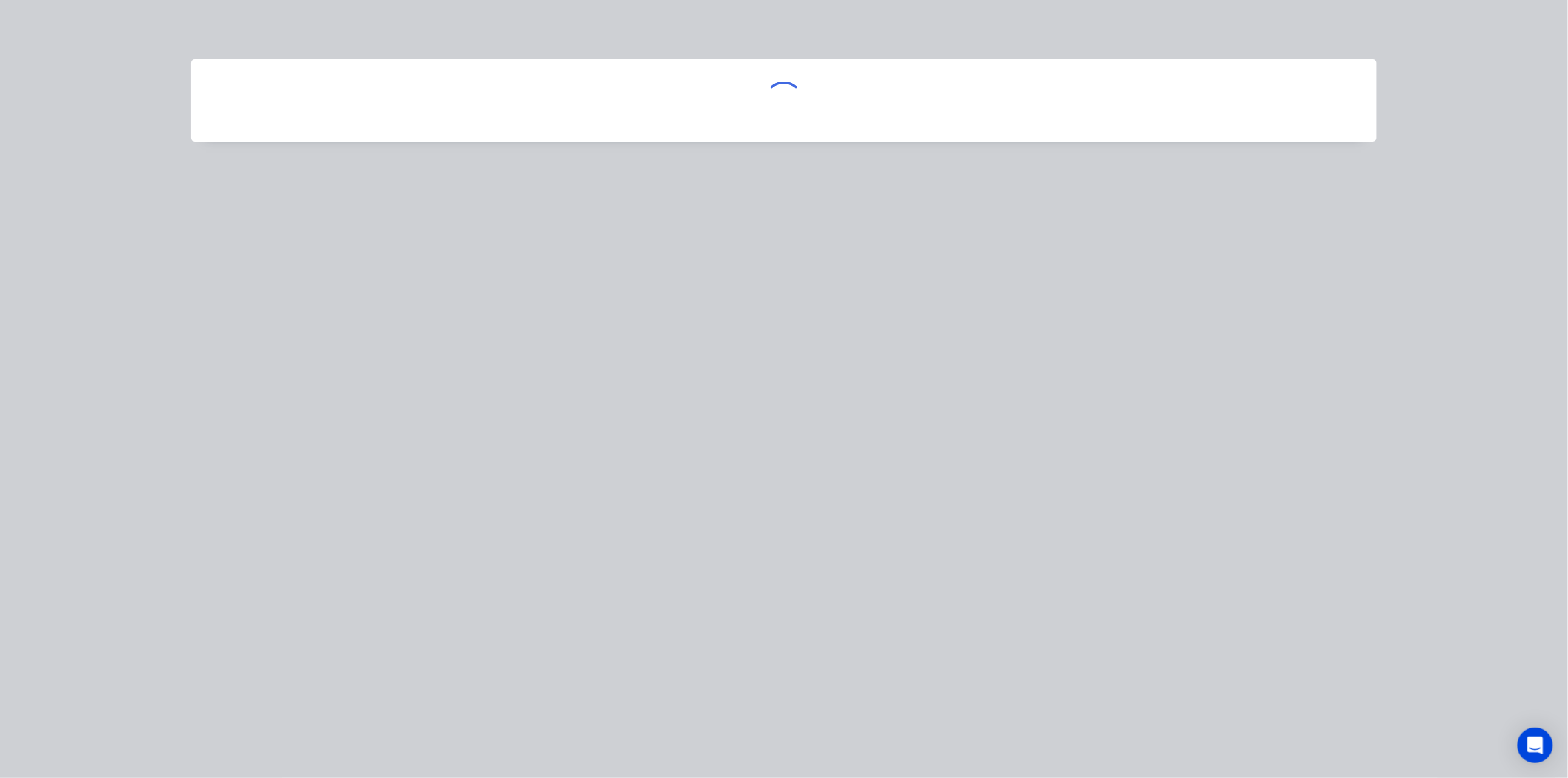
scroll to position [0, 0]
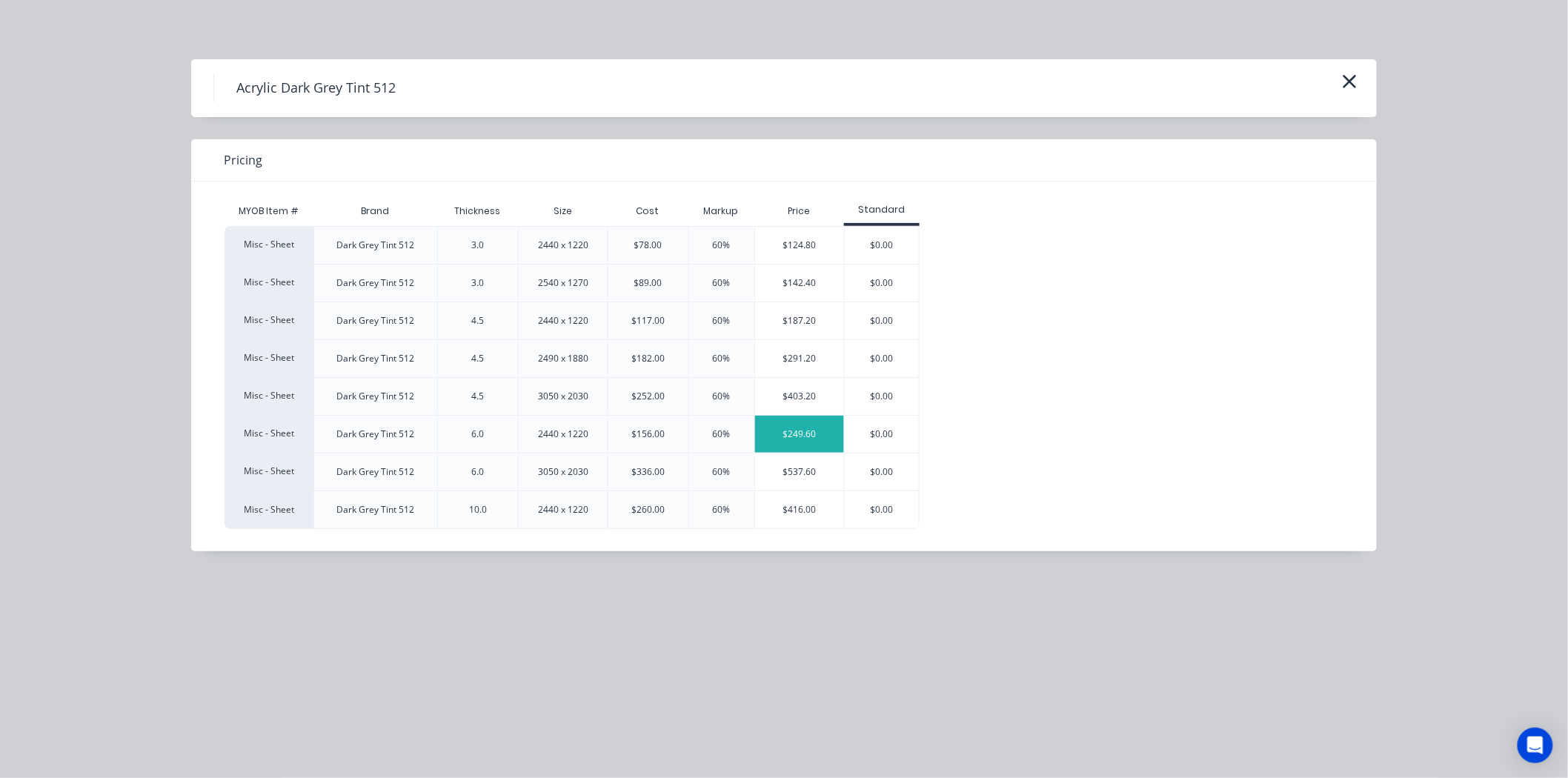
click at [801, 430] on div "$249.60" at bounding box center [800, 434] width 90 height 37
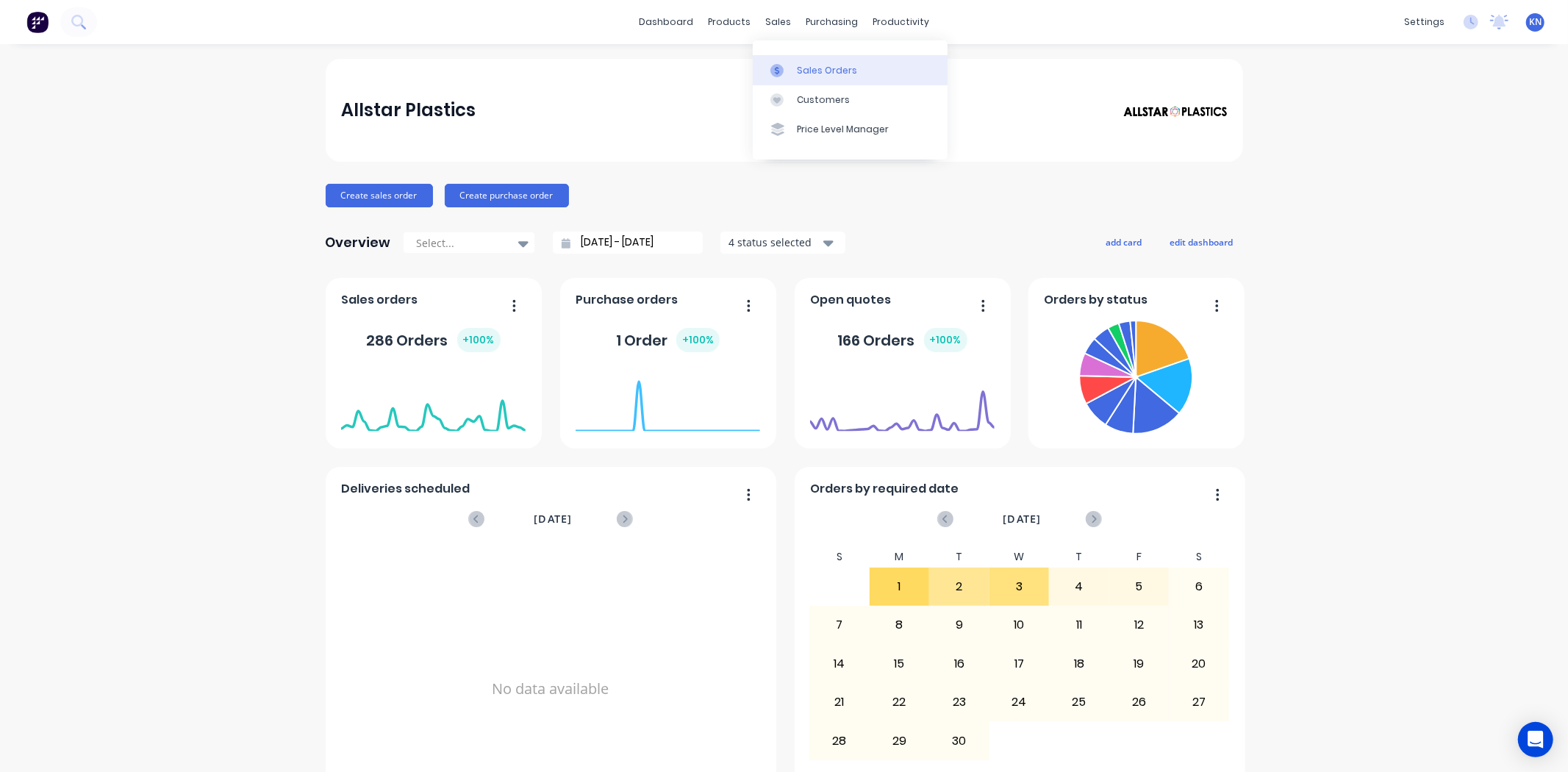
click at [831, 71] on div "Sales Orders" at bounding box center [827, 71] width 60 height 13
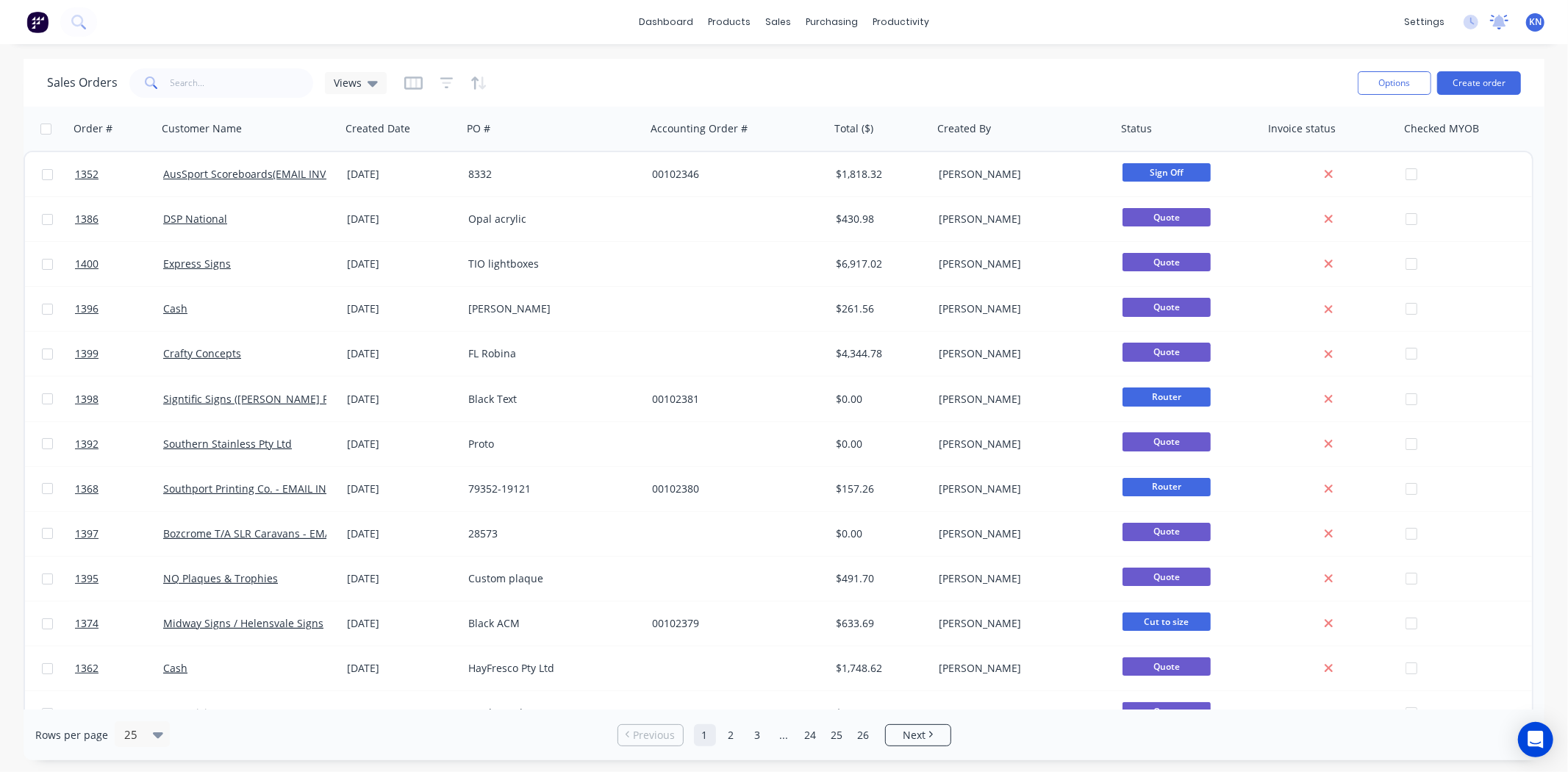
click at [1503, 24] on icon at bounding box center [1499, 21] width 13 height 12
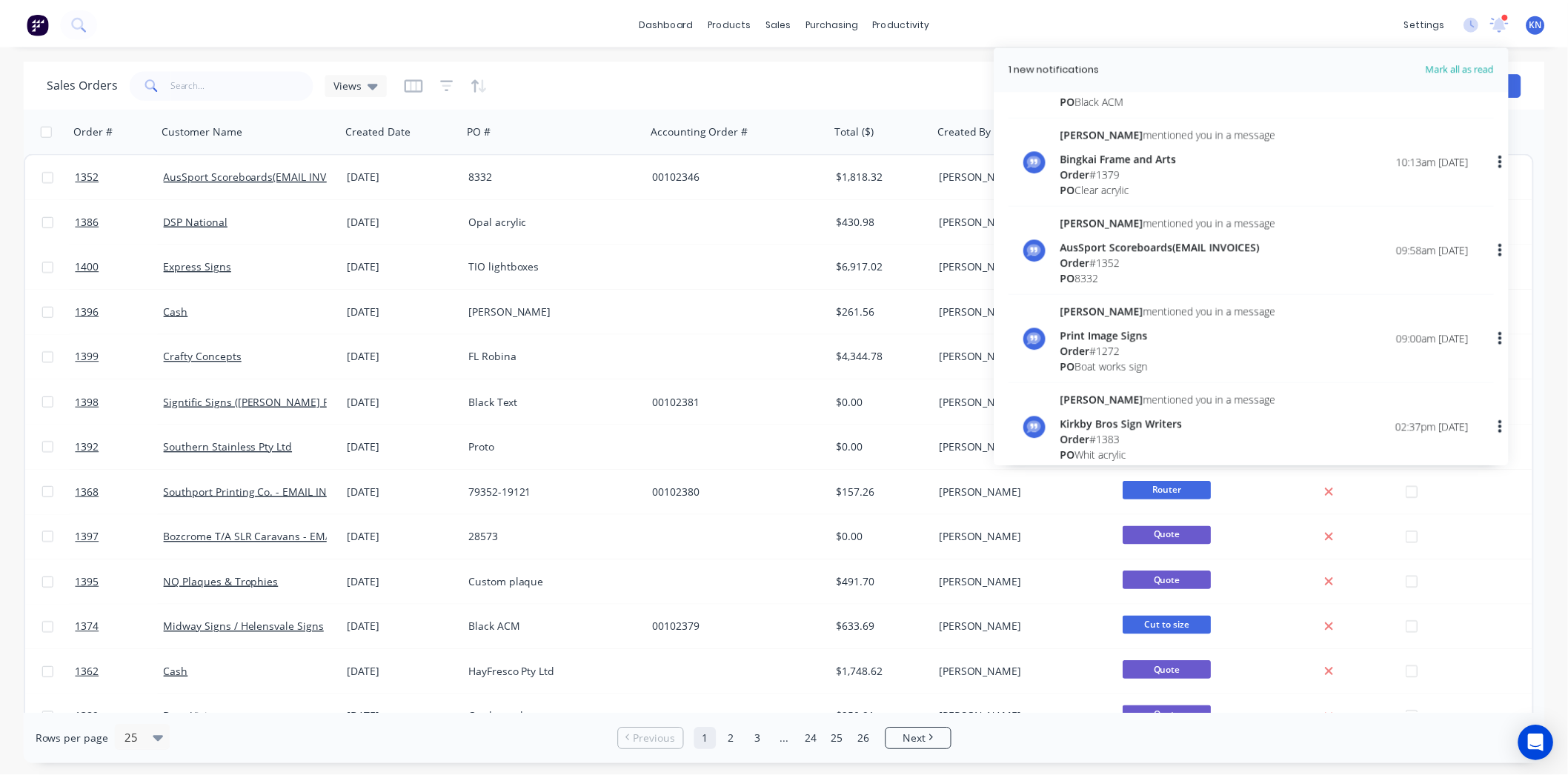
scroll to position [164, 0]
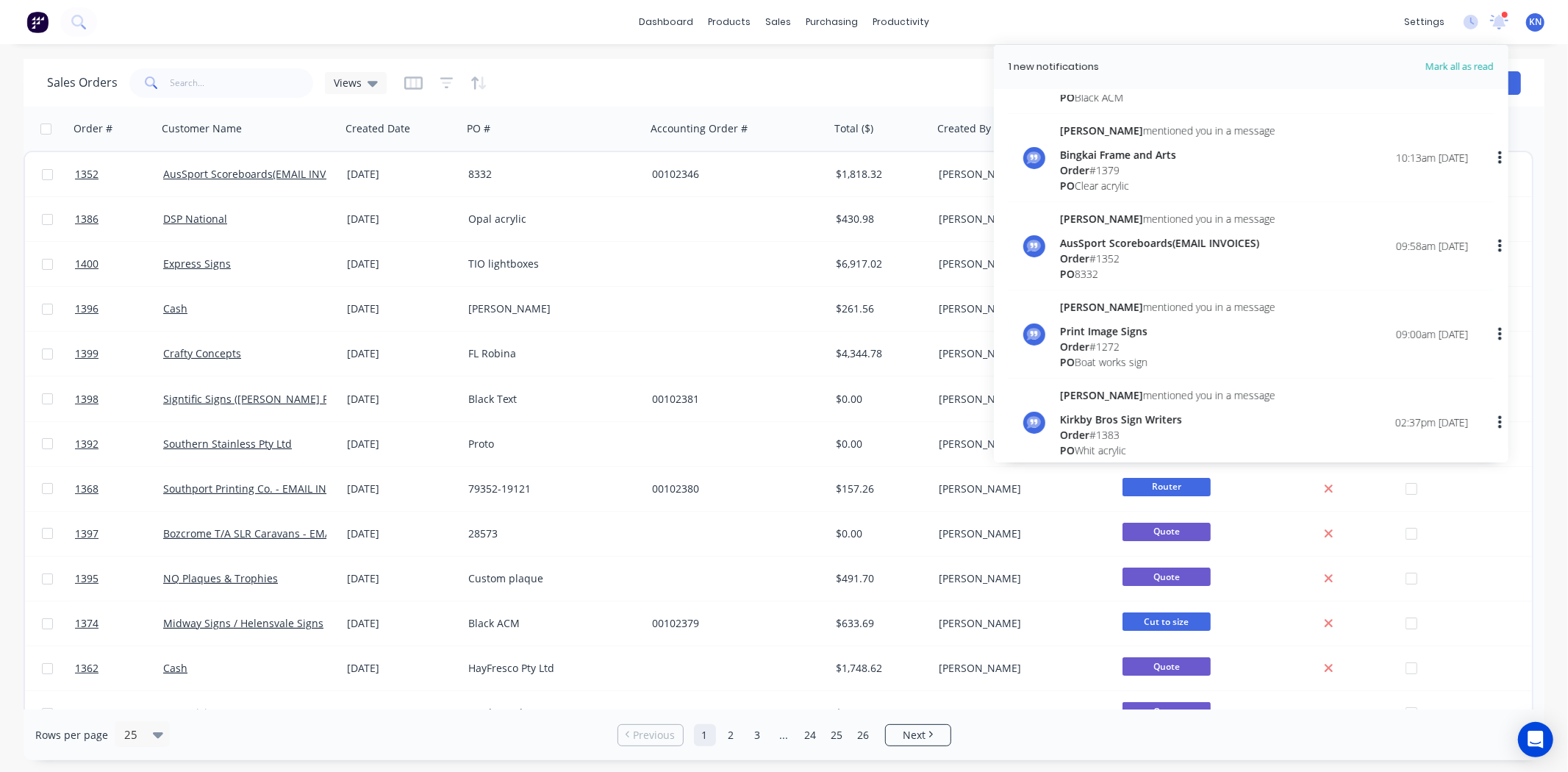
click at [1091, 246] on div "AusSport Scoreboards(EMAIL INVOICES)" at bounding box center [1167, 243] width 215 height 15
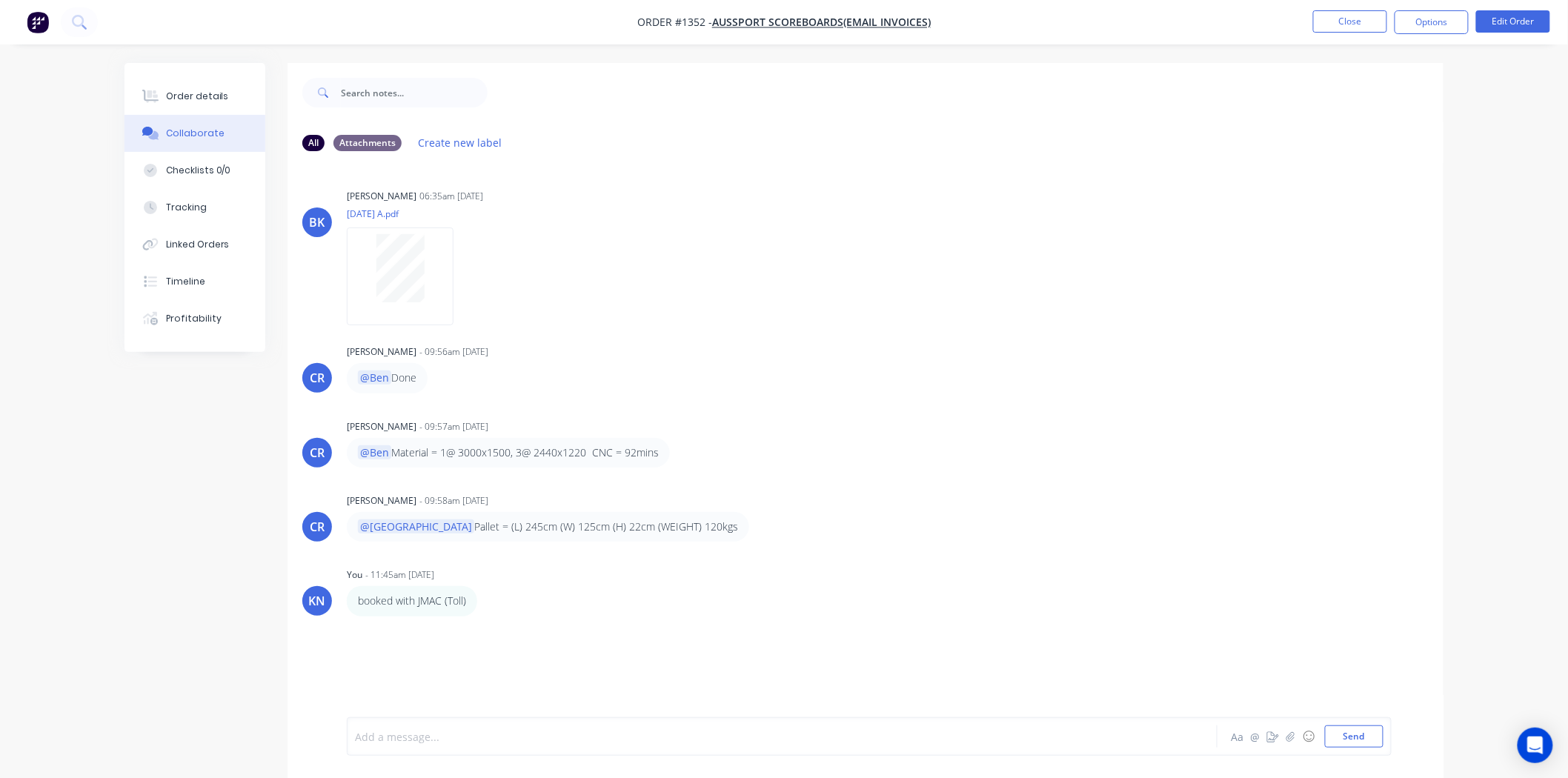
click at [423, 734] on div at bounding box center [741, 737] width 770 height 15
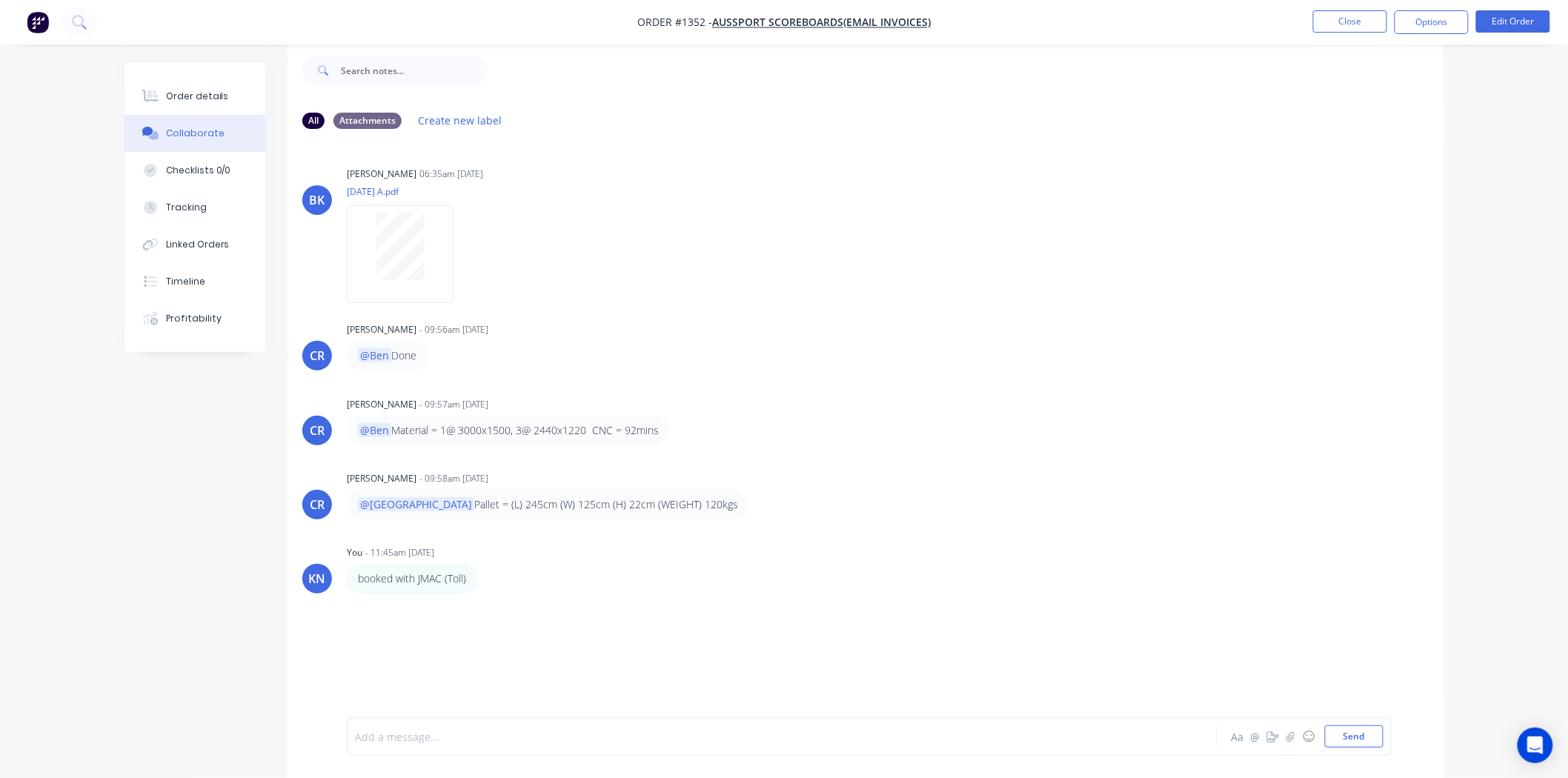
click at [408, 749] on div "Add a message... Aa @ ☺ Send" at bounding box center [870, 737] width 1045 height 39
click at [479, 733] on div at bounding box center [741, 737] width 770 height 15
click at [202, 92] on div "Order details" at bounding box center [197, 97] width 63 height 14
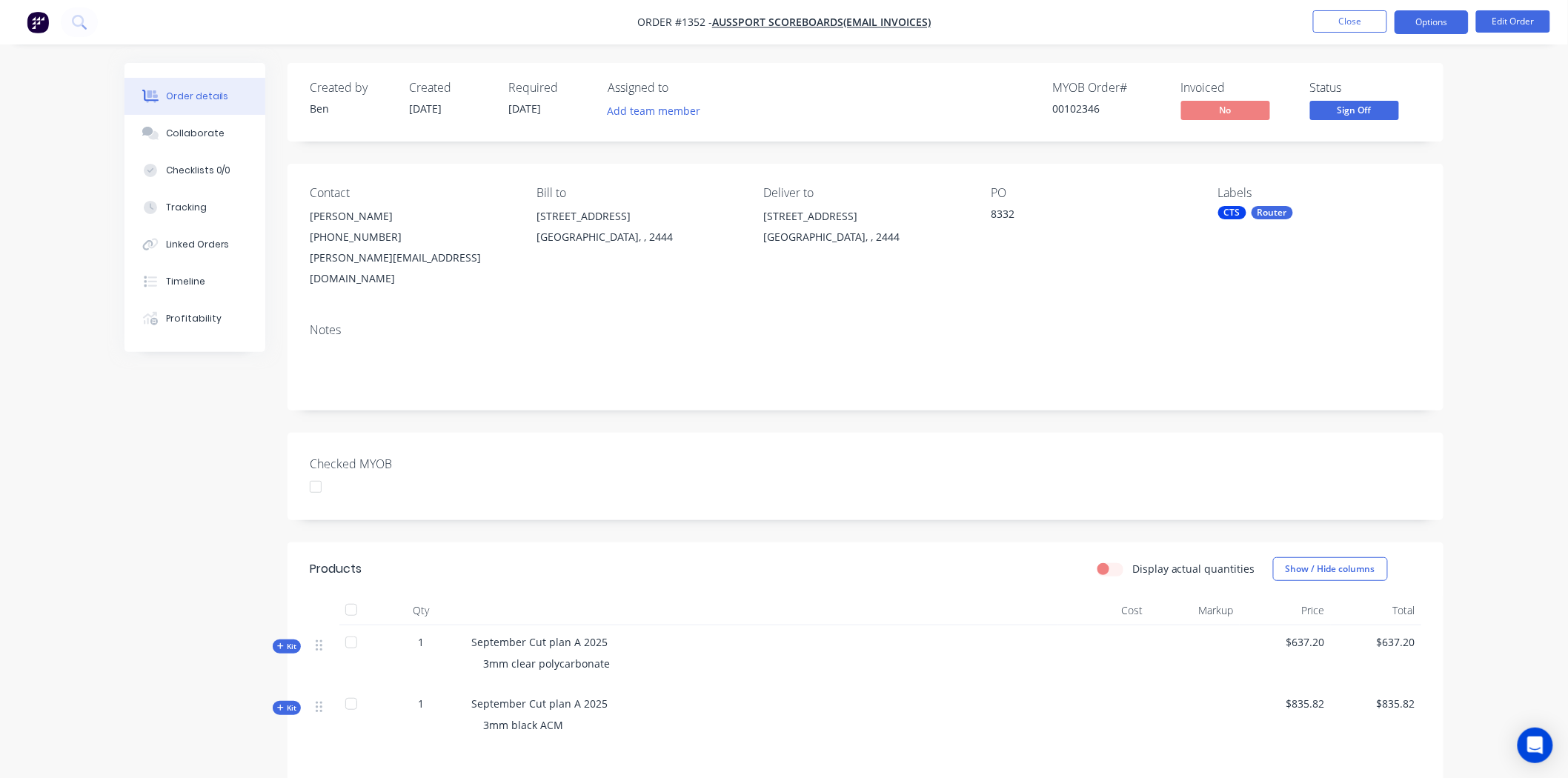
click at [1438, 20] on button "Options" at bounding box center [1432, 22] width 75 height 24
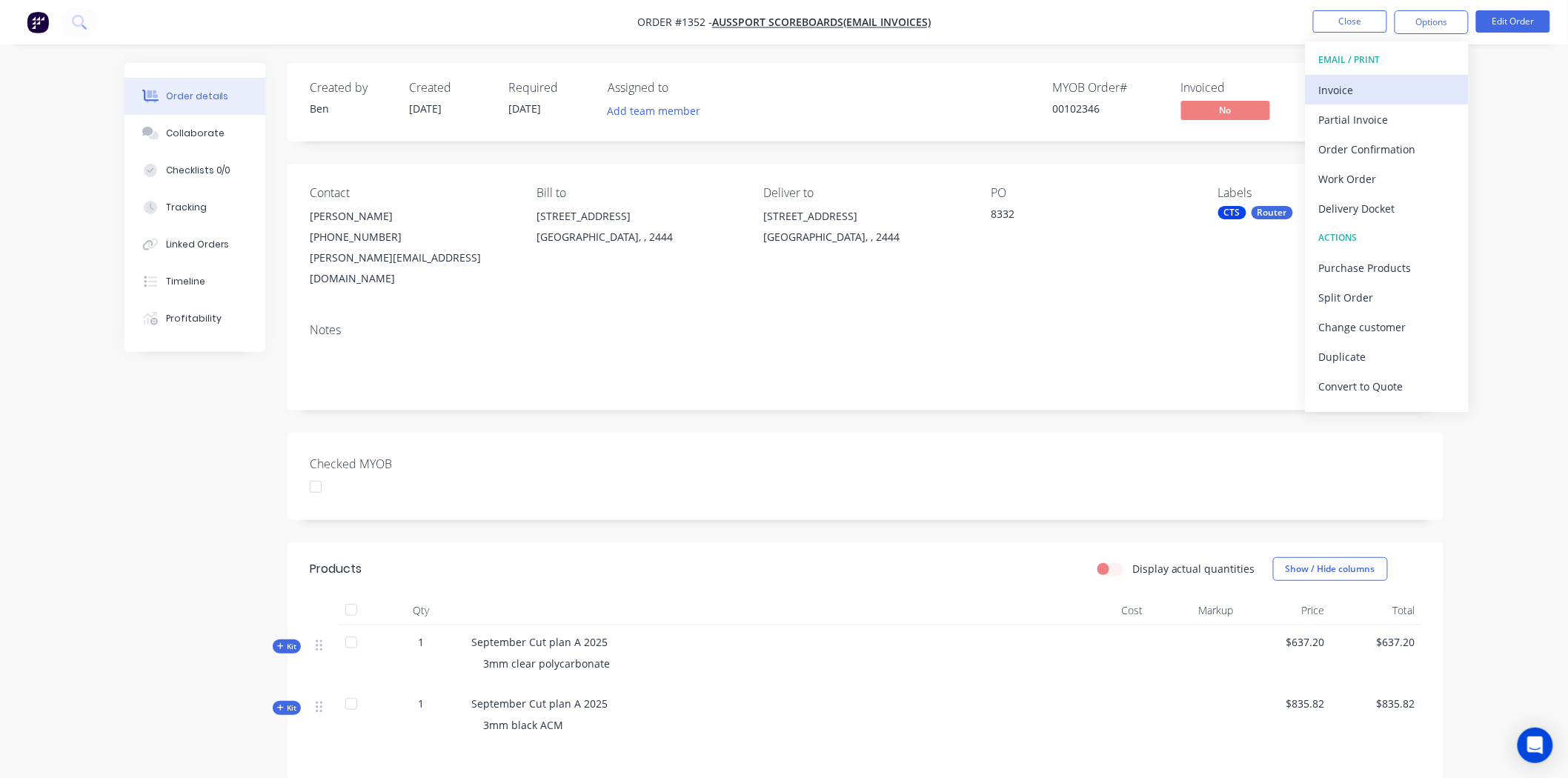
click at [1352, 86] on div "Invoice" at bounding box center [1387, 90] width 136 height 21
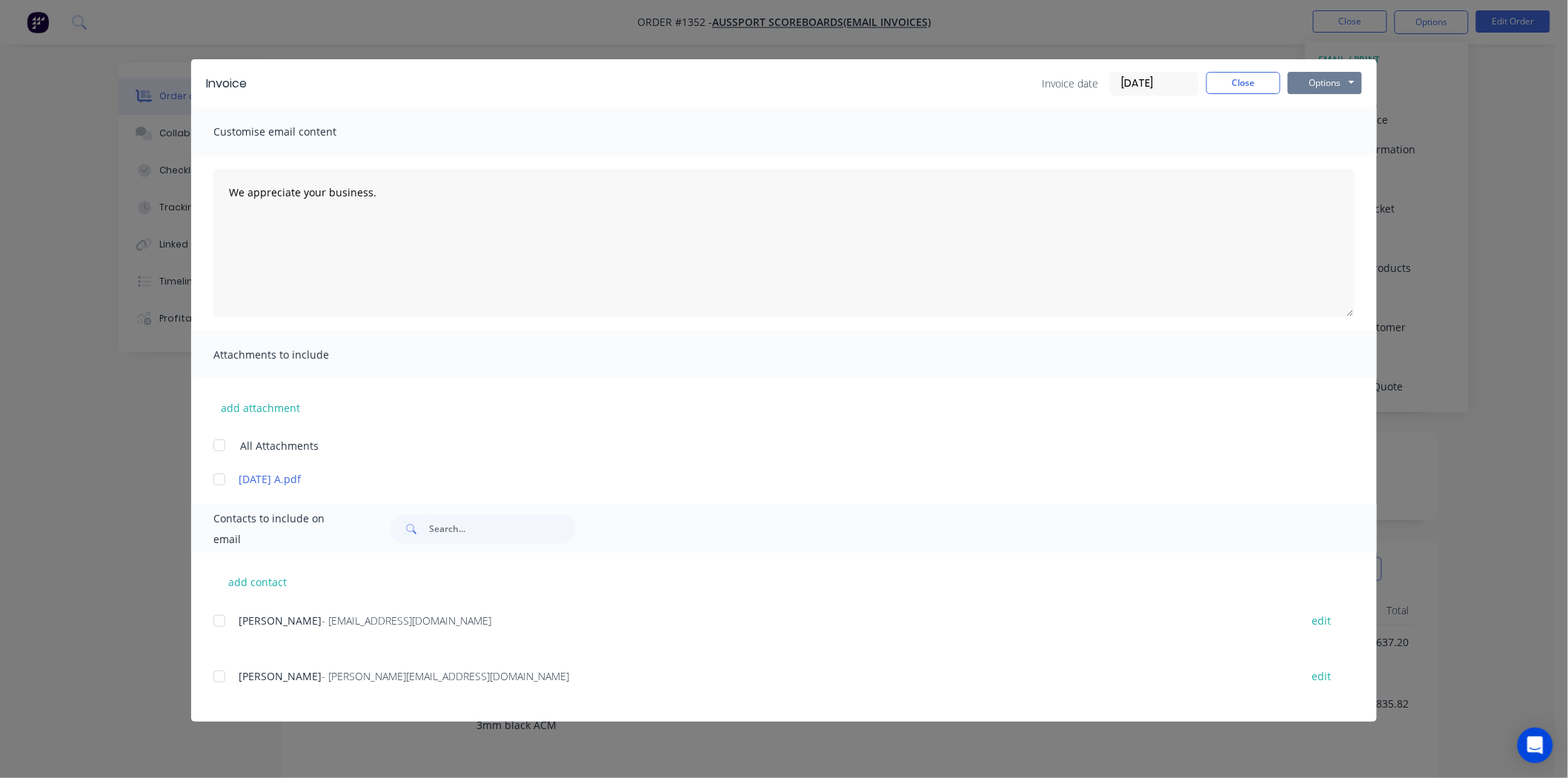
click at [1337, 75] on button "Options" at bounding box center [1325, 83] width 75 height 22
click at [1321, 136] on button "Print" at bounding box center [1335, 134] width 95 height 25
click at [1234, 78] on button "Close" at bounding box center [1244, 83] width 75 height 22
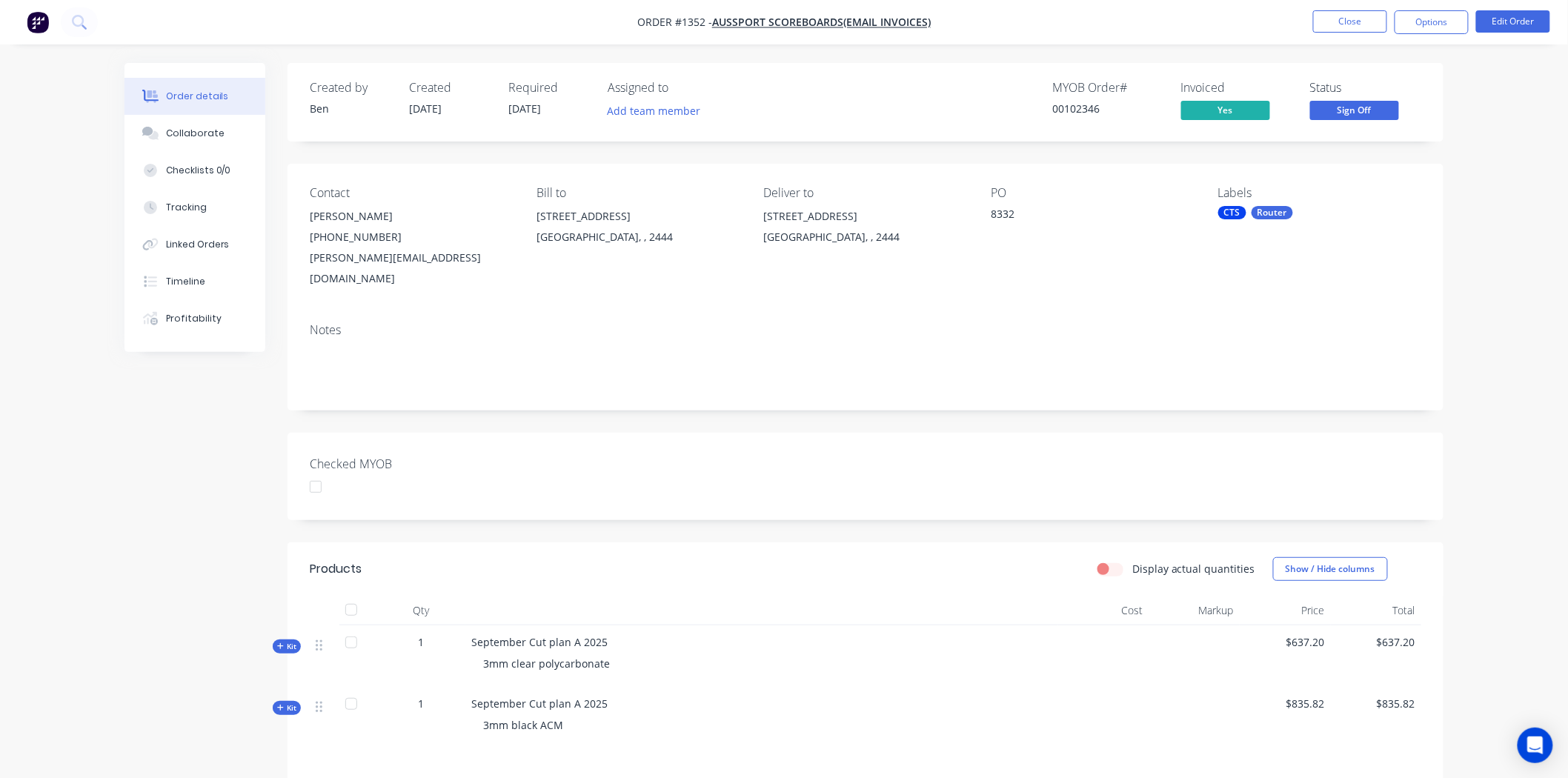
click at [321, 472] on div at bounding box center [315, 486] width 30 height 30
click at [1368, 107] on span "Sign Off" at bounding box center [1354, 110] width 89 height 19
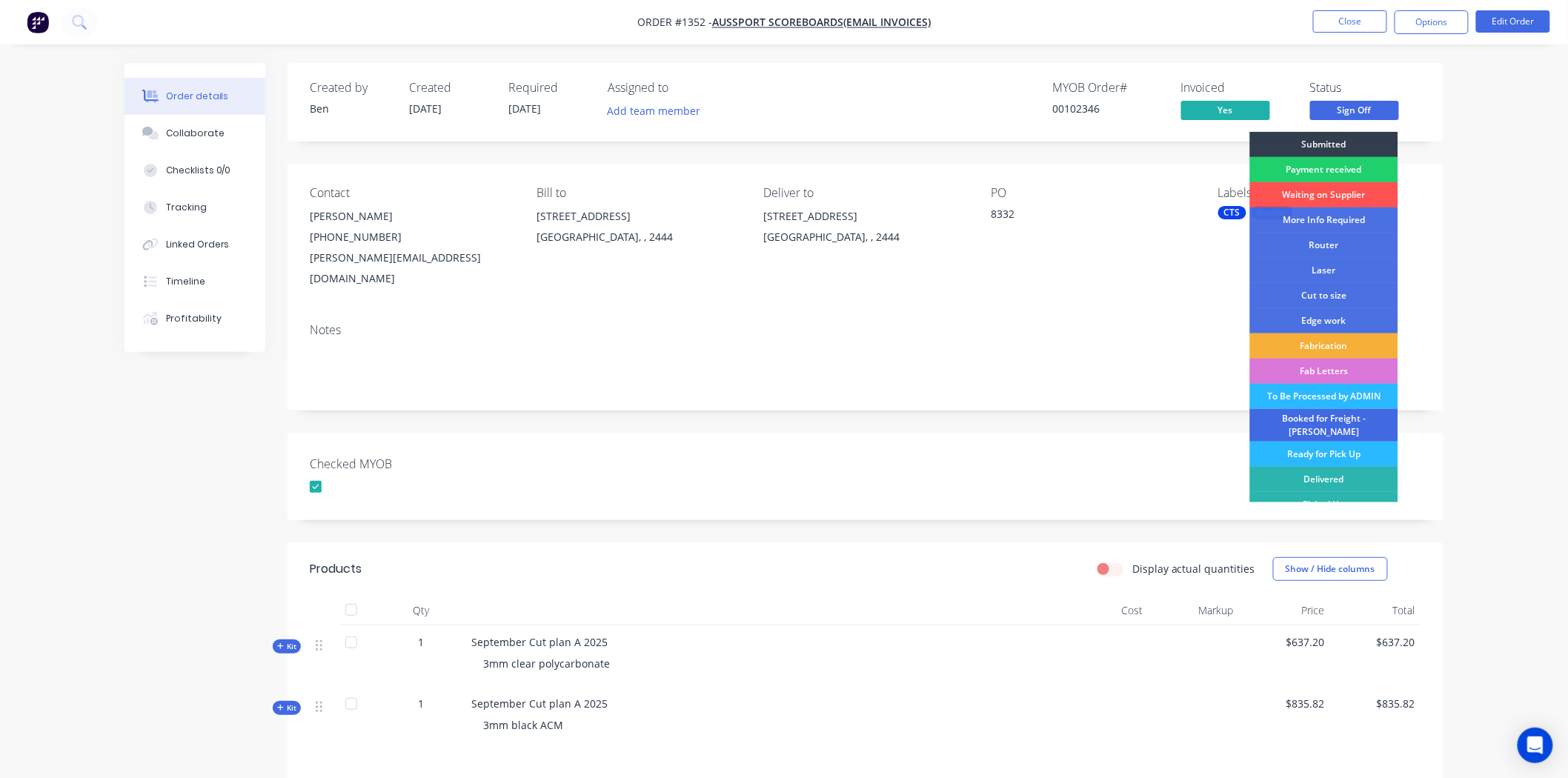
click at [1339, 420] on div "Booked for Freight - [PERSON_NAME]" at bounding box center [1323, 425] width 148 height 33
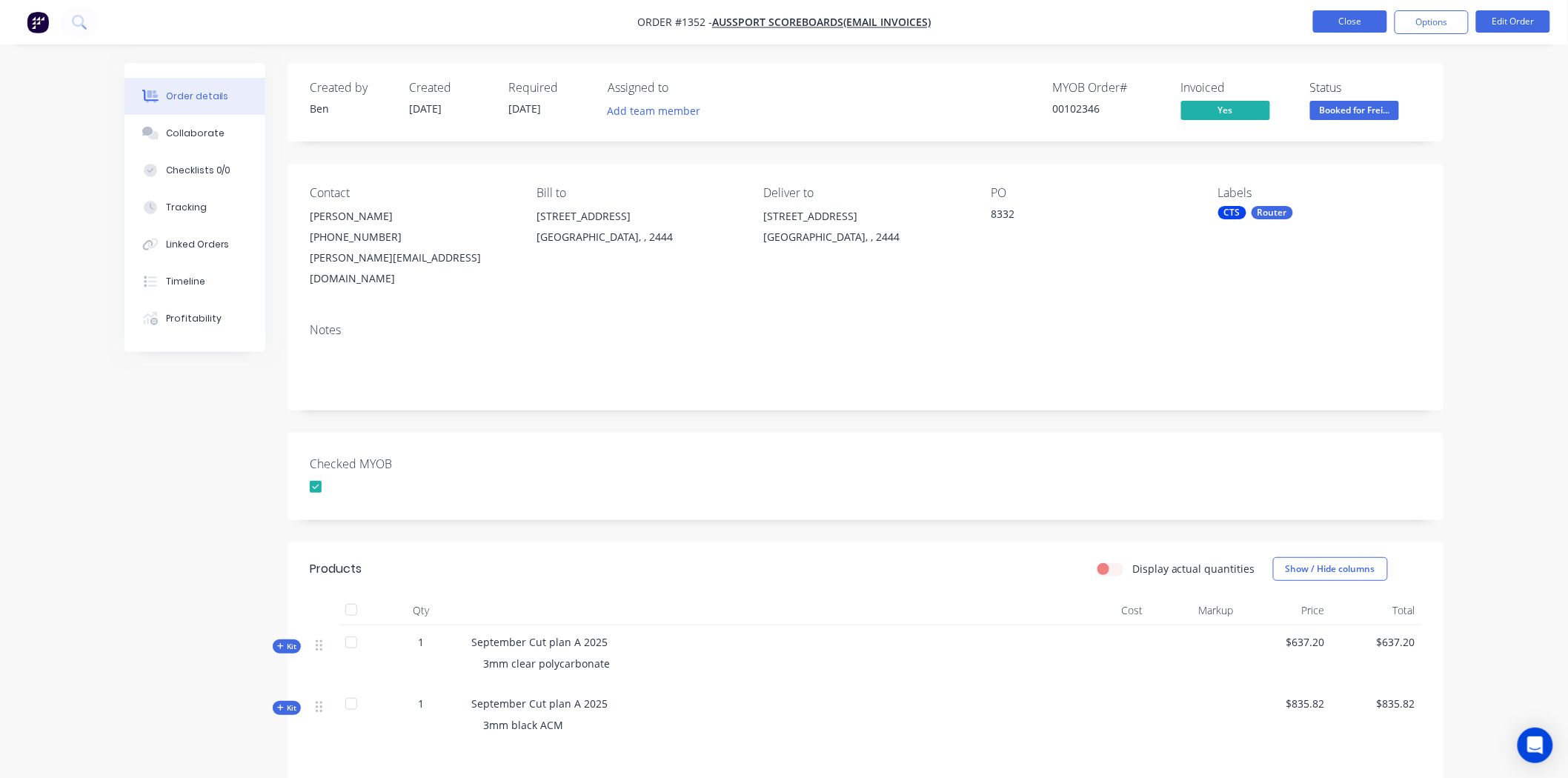
click at [1356, 21] on button "Close" at bounding box center [1350, 21] width 75 height 22
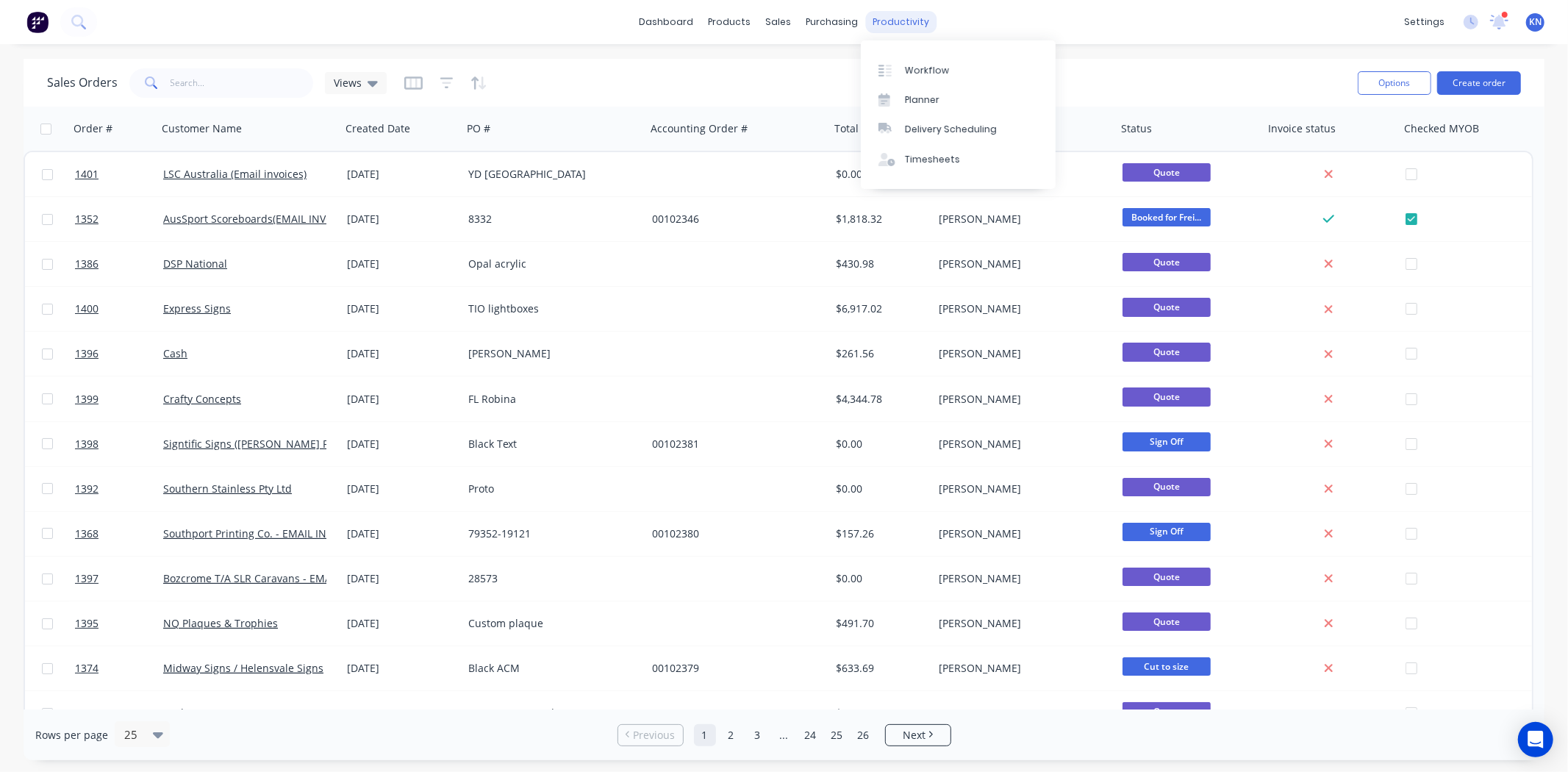
click at [908, 18] on div "productivity" at bounding box center [900, 22] width 71 height 22
click at [923, 68] on div "Workflow" at bounding box center [926, 71] width 45 height 13
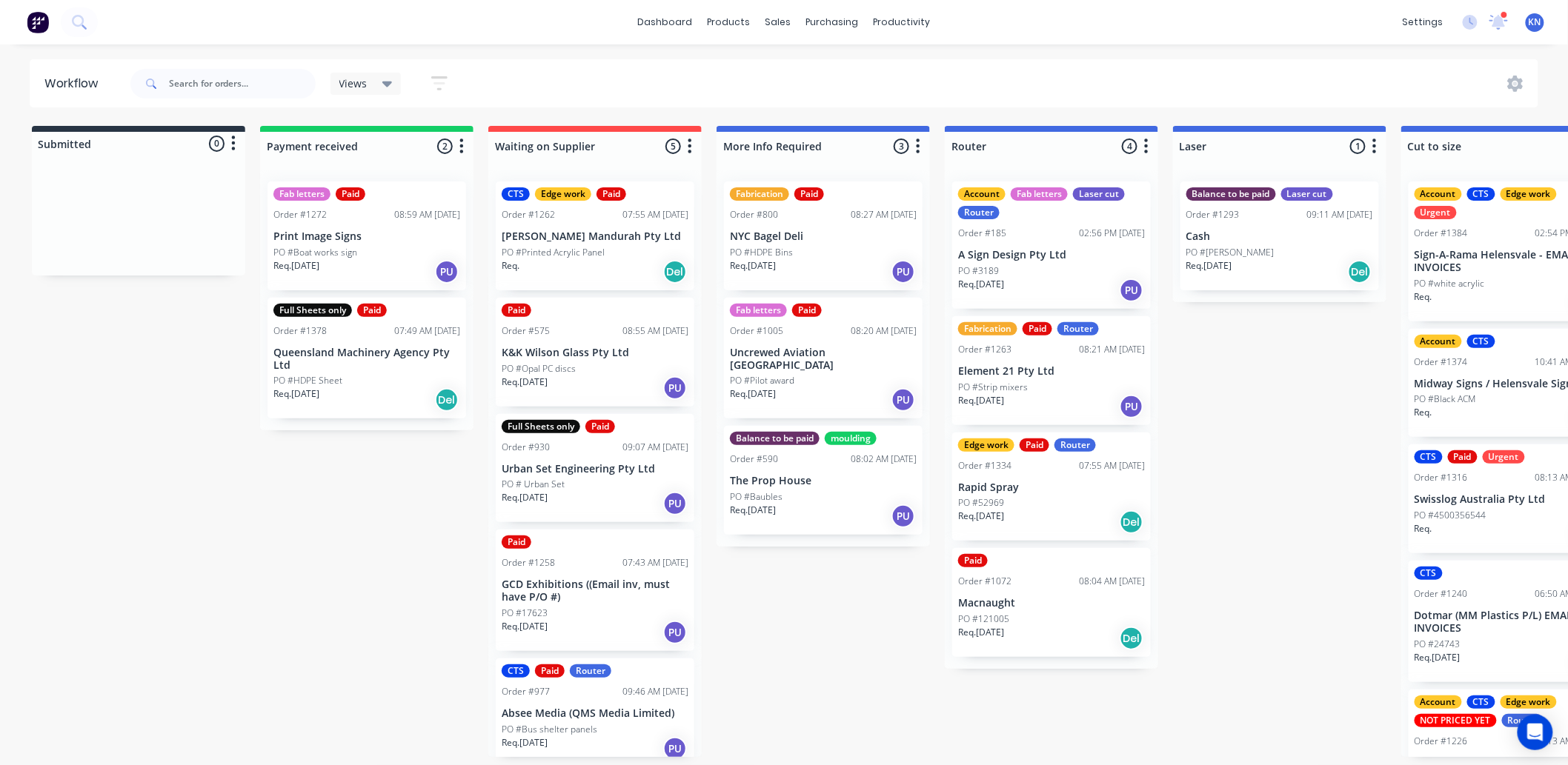
drag, startPoint x: 225, startPoint y: 615, endPoint x: 554, endPoint y: 630, distance: 329.3
click at [1500, 20] on icon at bounding box center [1499, 21] width 14 height 12
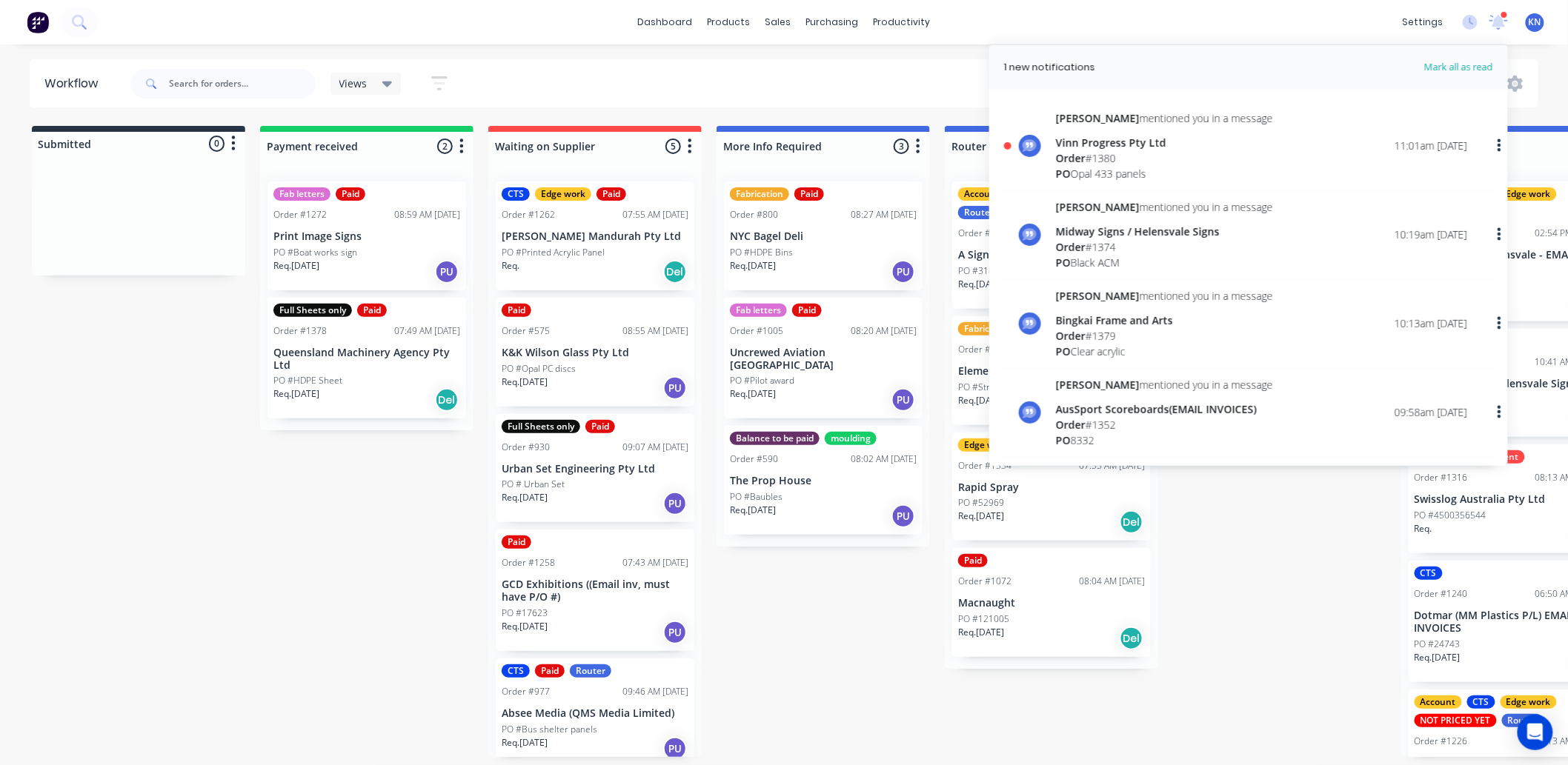
click at [1129, 151] on div "Order # 1380" at bounding box center [1164, 158] width 217 height 15
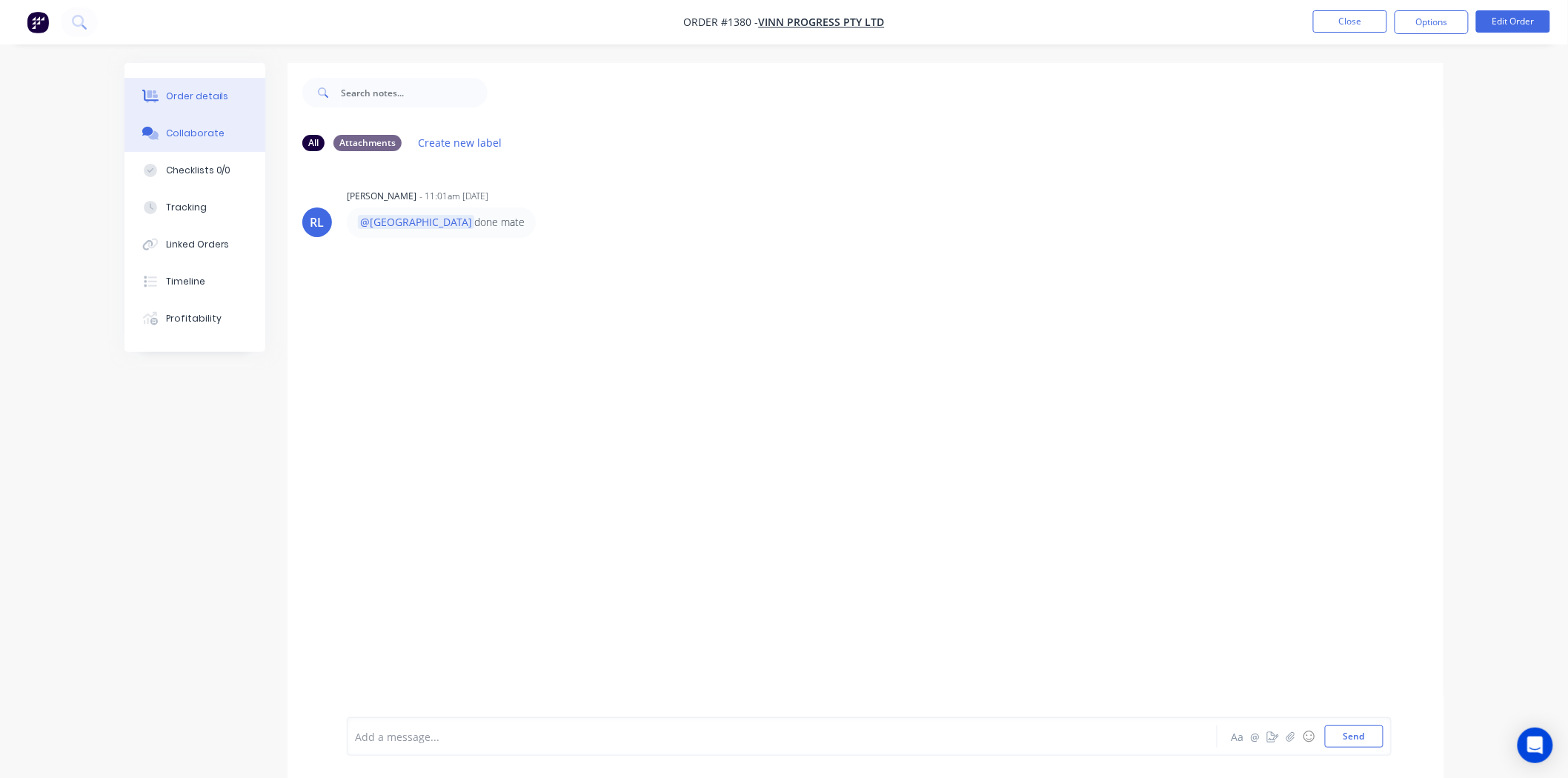
click at [196, 93] on div "Order details" at bounding box center [197, 97] width 63 height 14
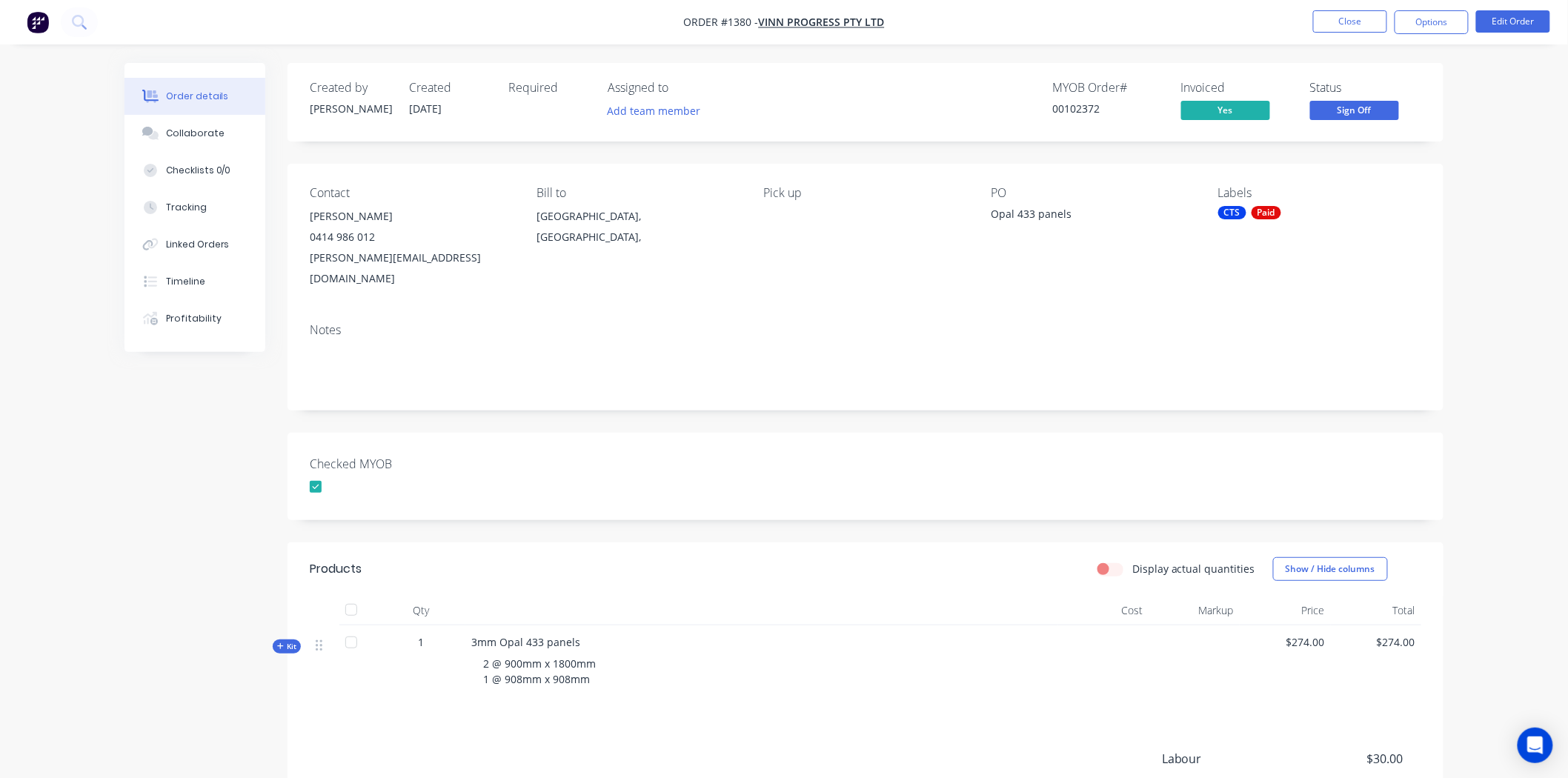
click at [1367, 108] on span "Sign Off" at bounding box center [1354, 110] width 89 height 19
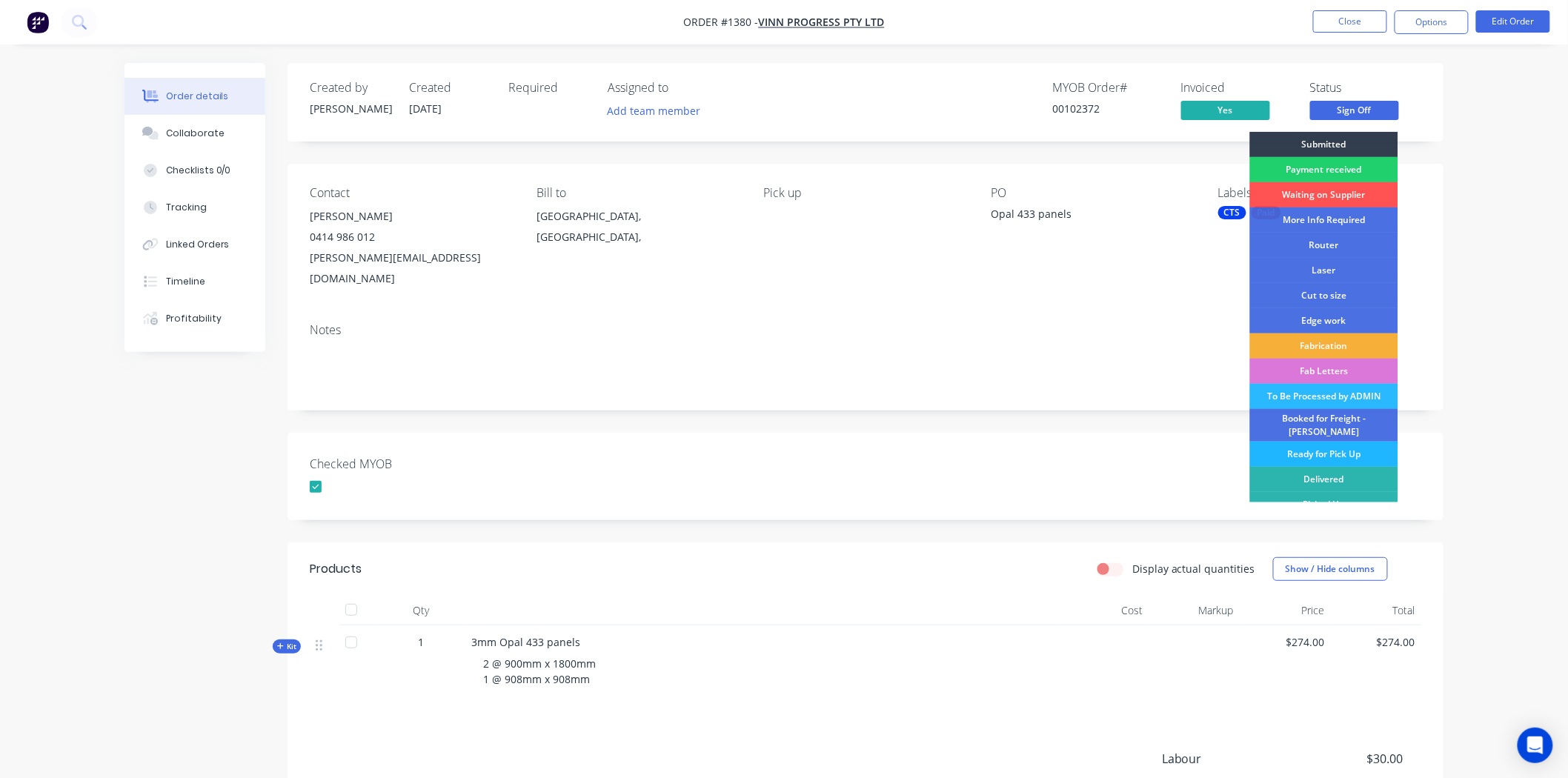
click at [1336, 442] on div "Ready for Pick Up" at bounding box center [1323, 455] width 148 height 25
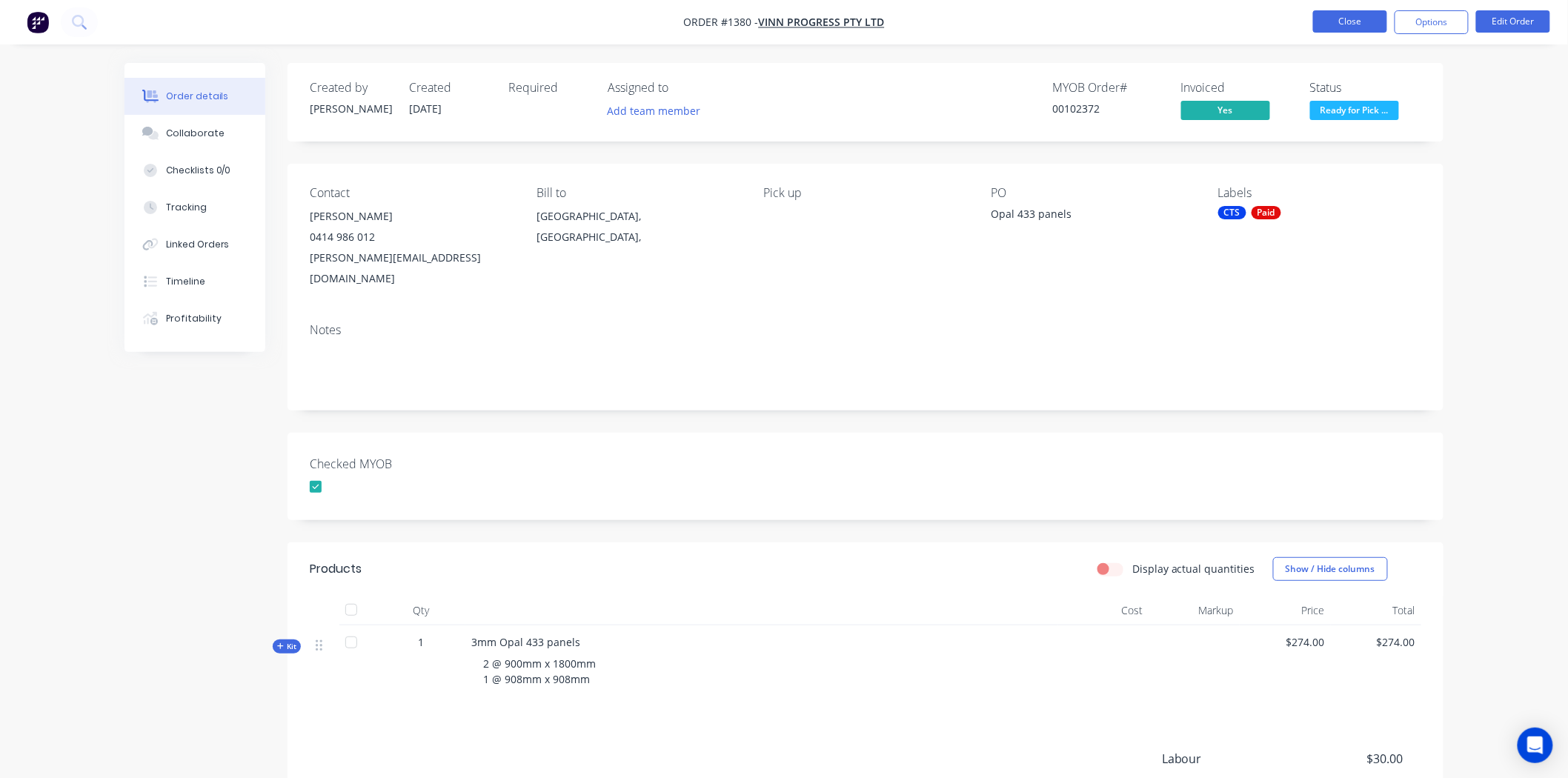
click at [1356, 22] on button "Close" at bounding box center [1350, 21] width 75 height 22
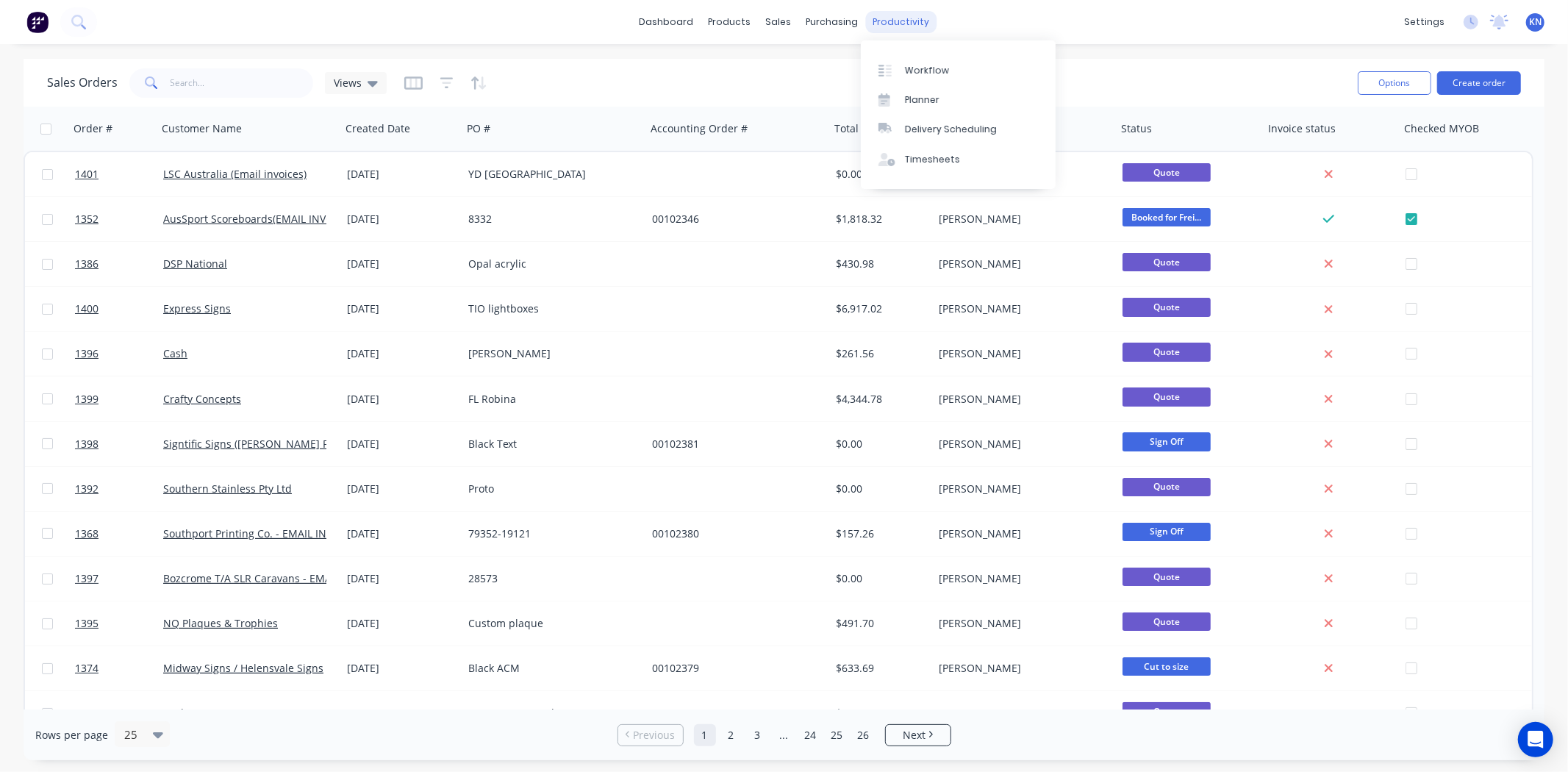
click at [900, 25] on div "productivity" at bounding box center [900, 22] width 71 height 22
click at [936, 72] on div "Workflow" at bounding box center [926, 71] width 45 height 13
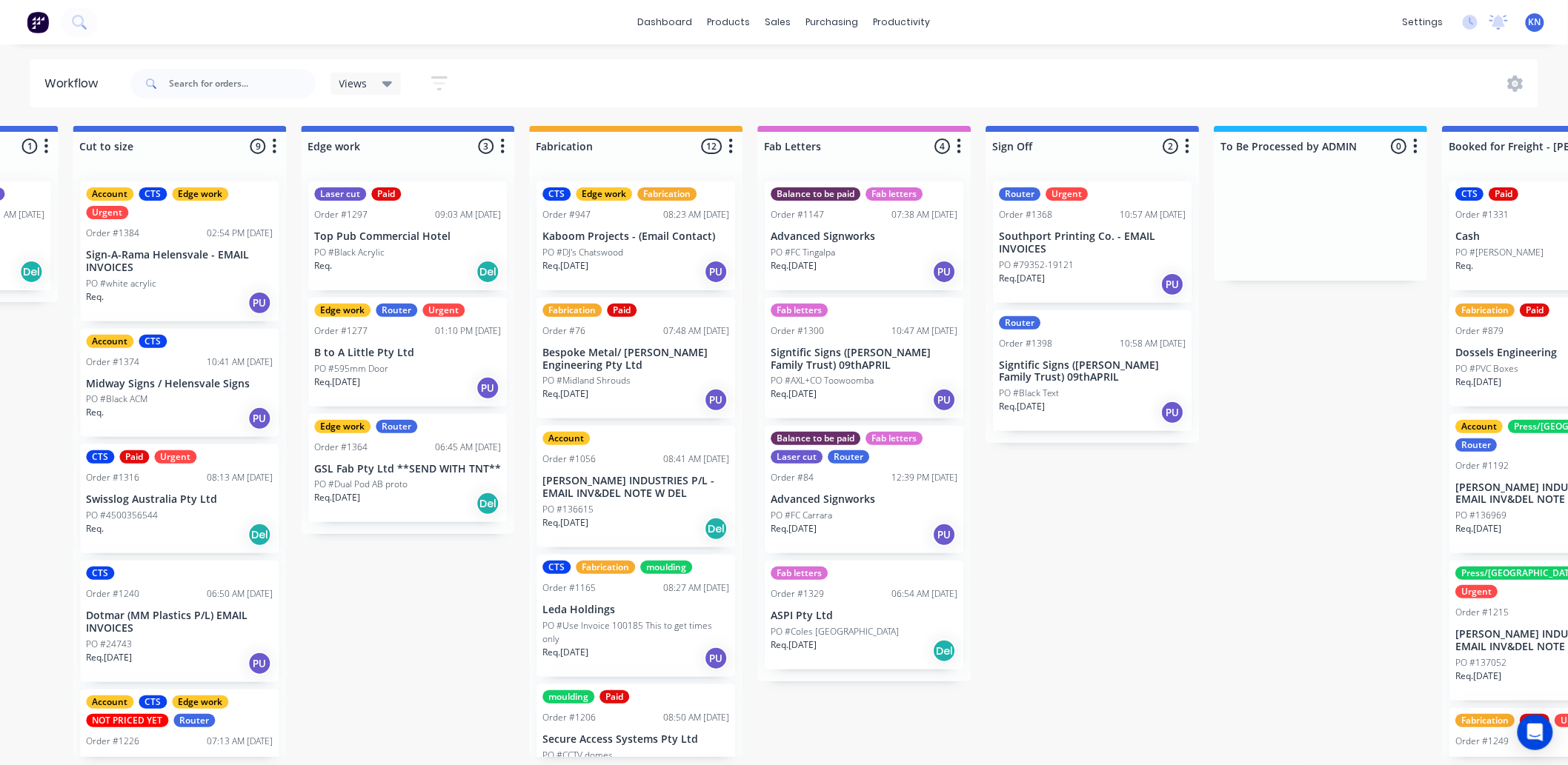
scroll to position [0, 1224]
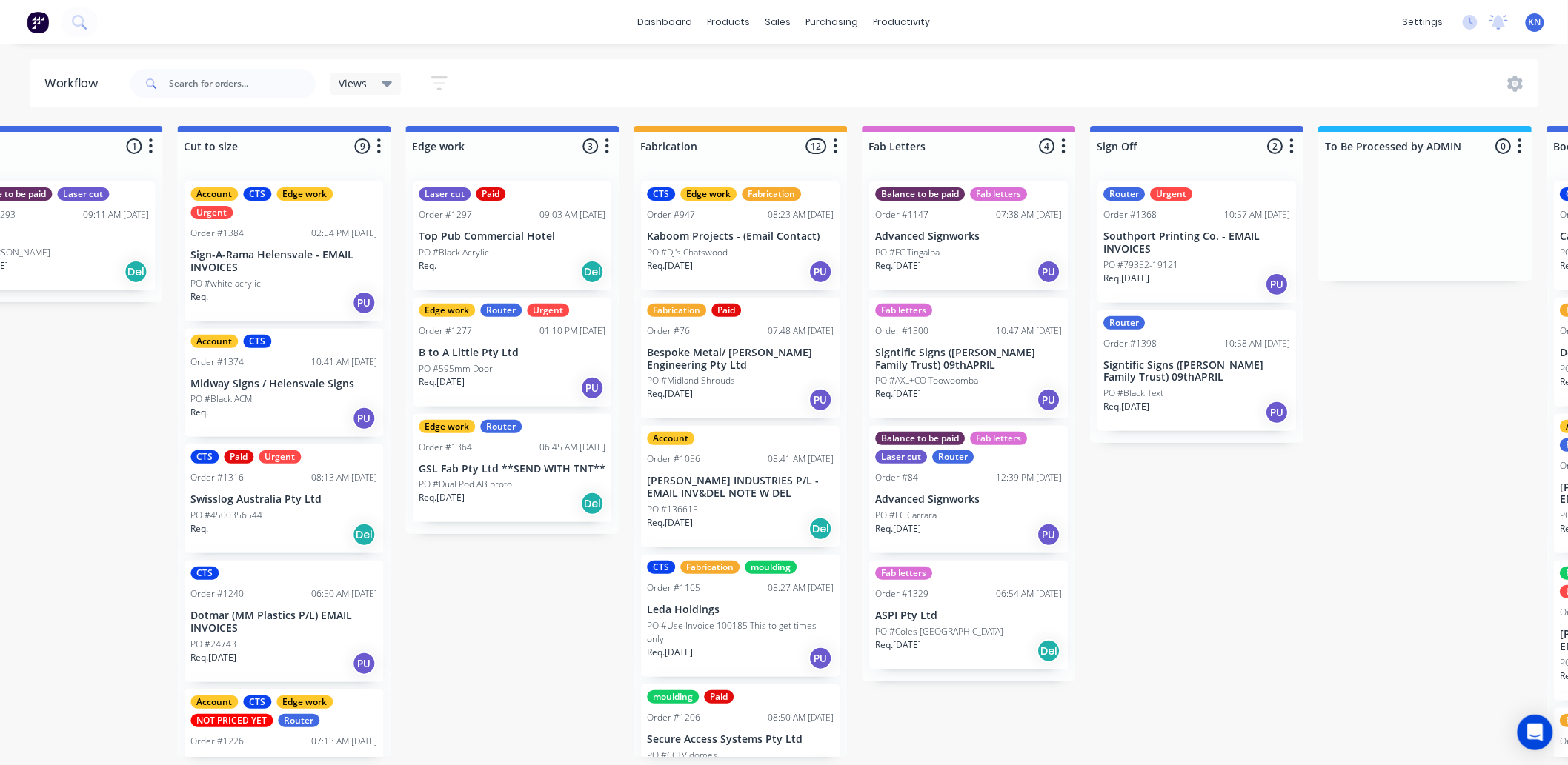
click at [1219, 81] on div "Views Save new view None (Default) edit Ready for Pick Up edit Show/Hide status…" at bounding box center [833, 84] width 1411 height 45
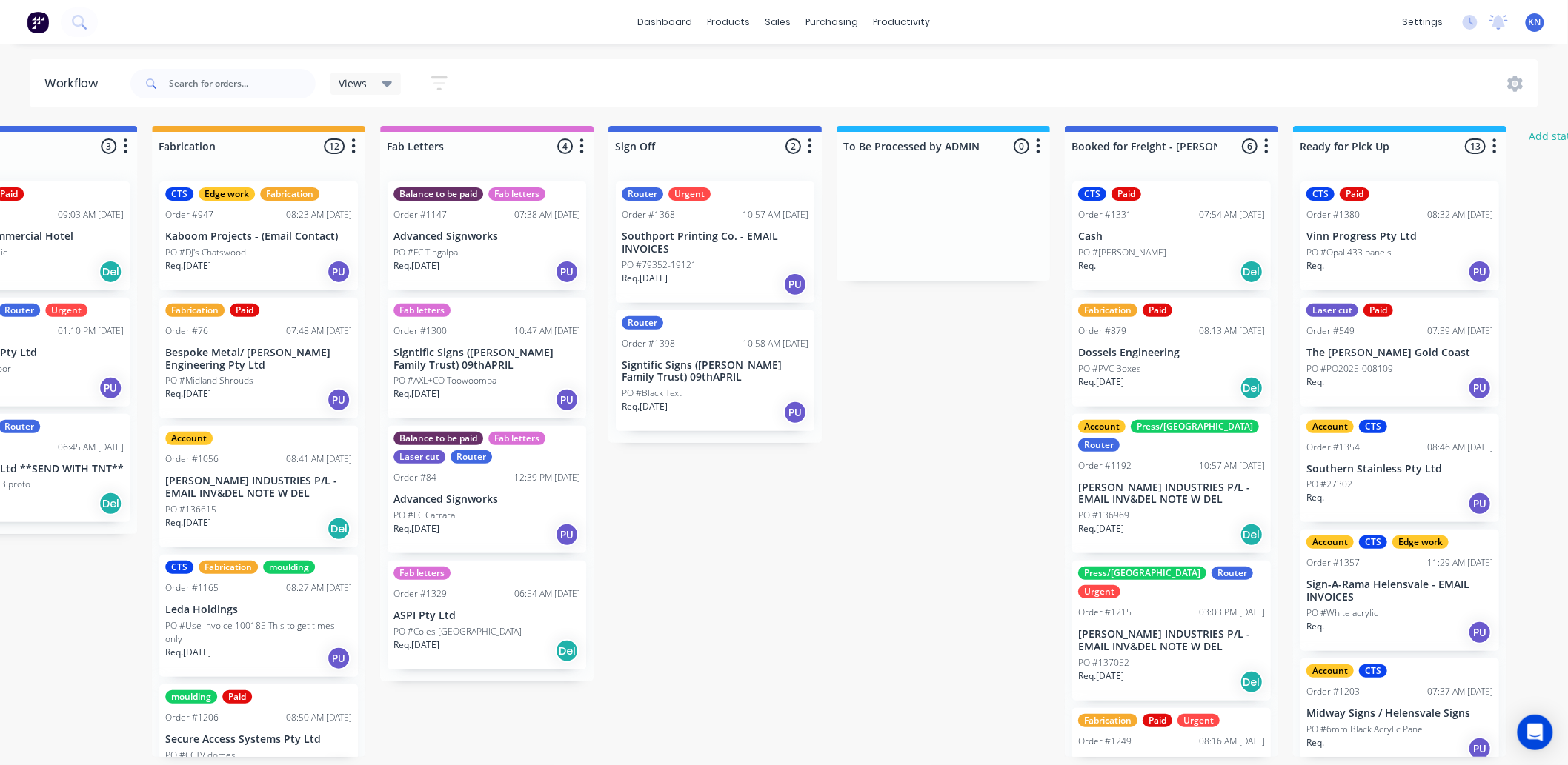
scroll to position [0, 1709]
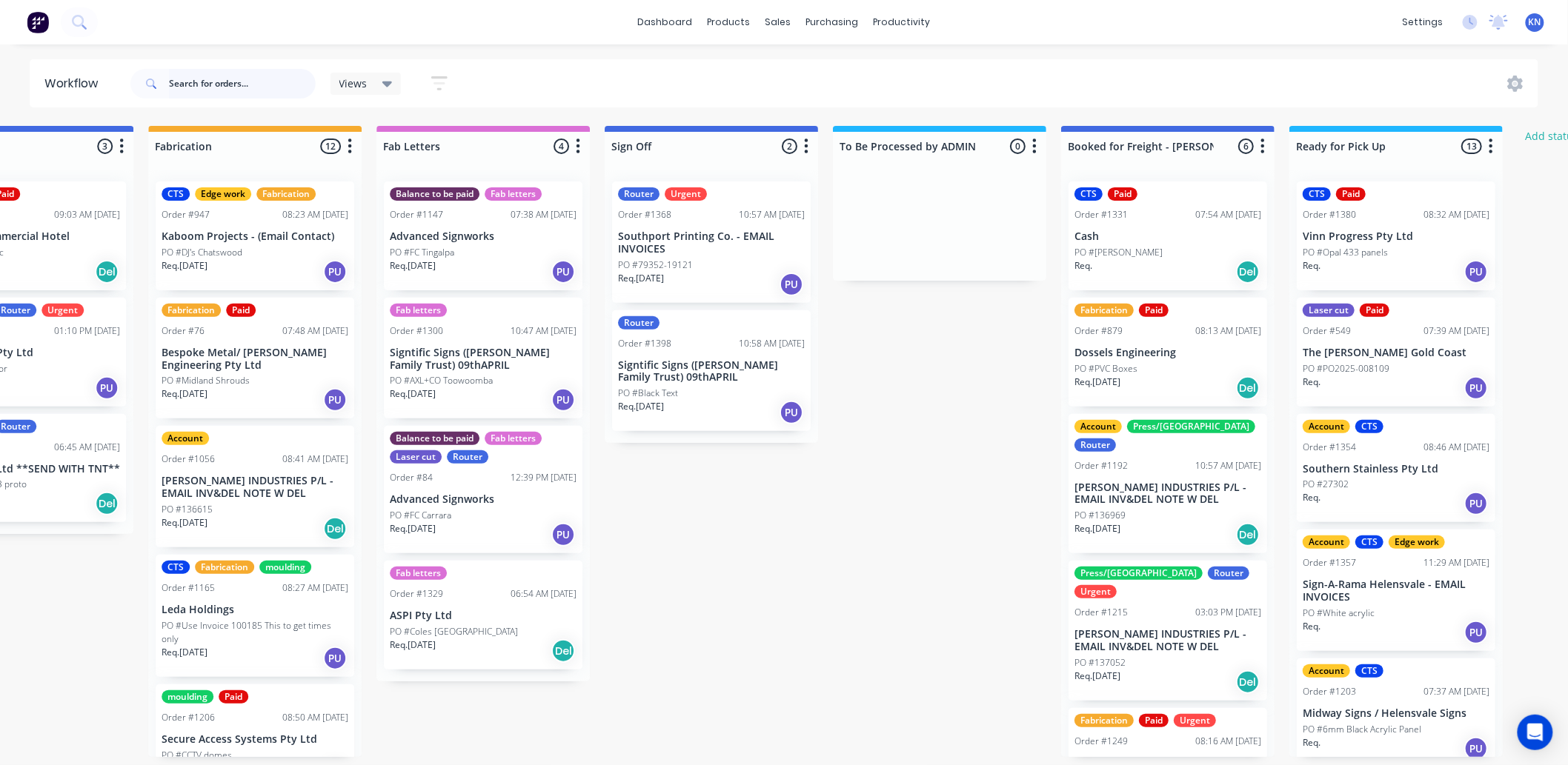
click at [269, 82] on input "text" at bounding box center [242, 83] width 146 height 30
type input "swiss"
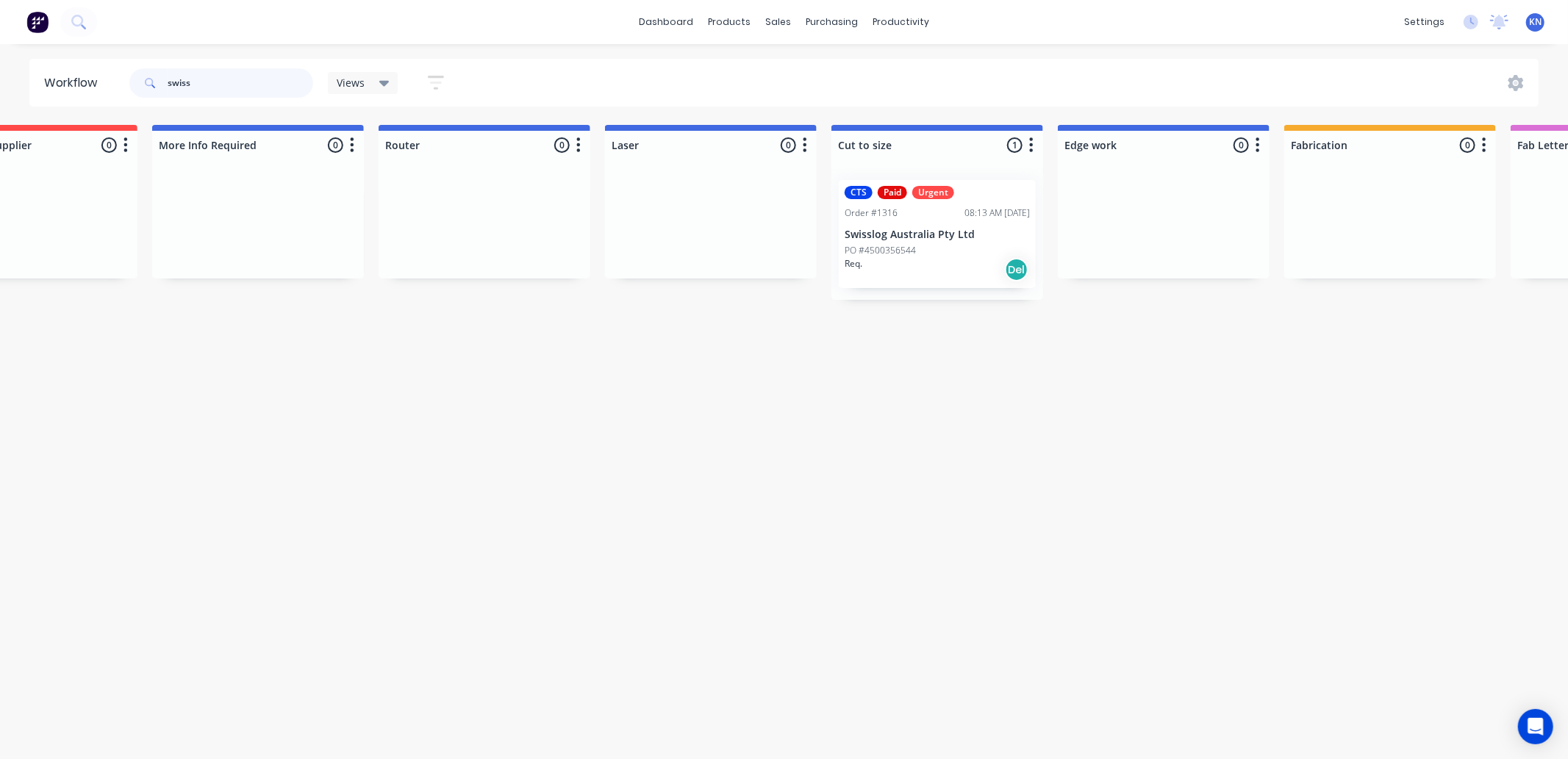
scroll to position [0, 1146]
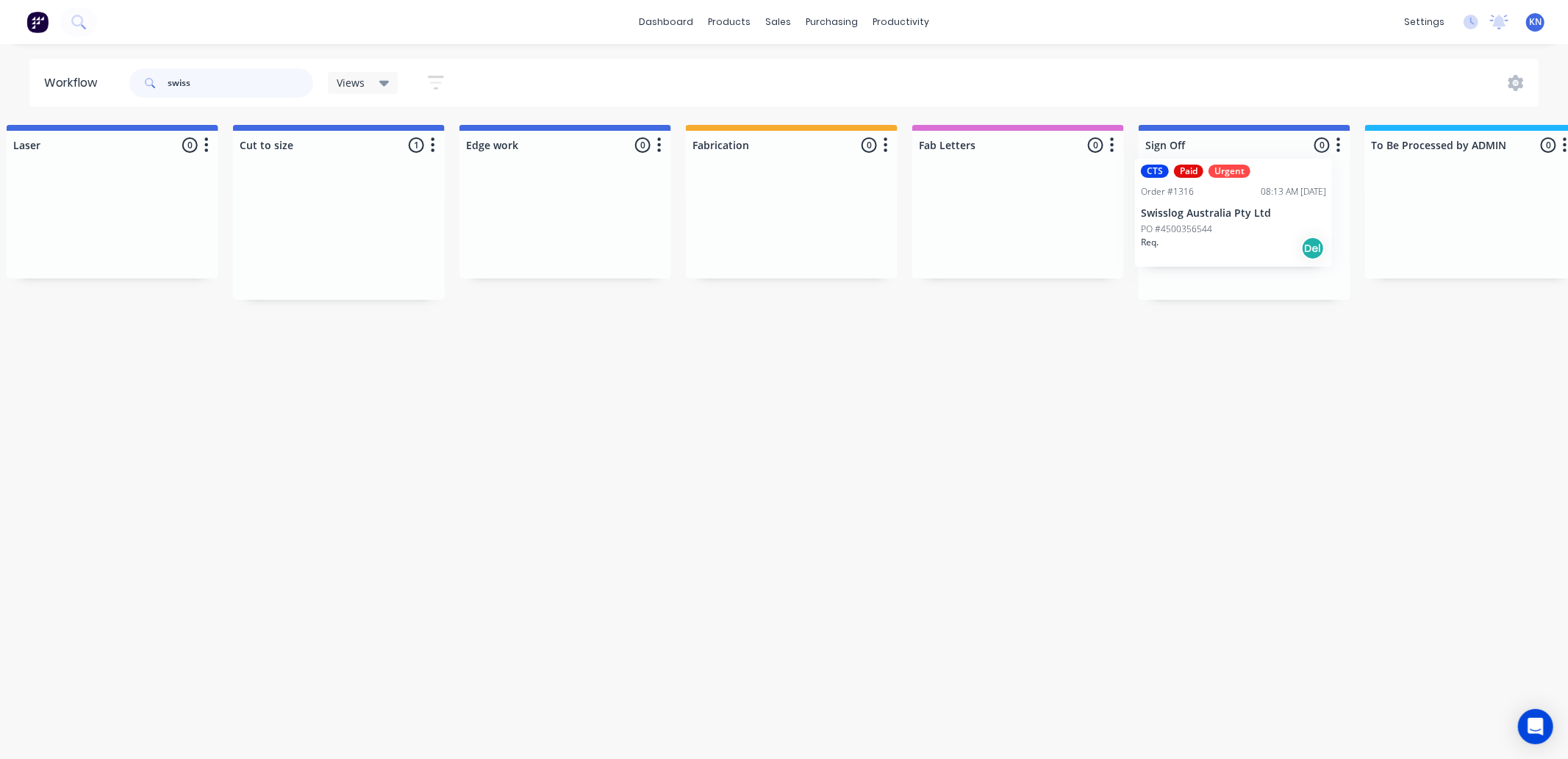
drag, startPoint x: 356, startPoint y: 248, endPoint x: 1246, endPoint y: 226, distance: 890.3
click at [1246, 226] on div "Submitted 0 Status colour #273444 hex #273444 Save Cancel Summaries Total order…" at bounding box center [590, 212] width 3517 height 175
drag, startPoint x: 211, startPoint y: 90, endPoint x: 11, endPoint y: 71, distance: 200.9
click at [11, 71] on div "Workflow swiss Views Save new view None (Default) edit Ready for Pick Up edit S…" at bounding box center [784, 82] width 1568 height 48
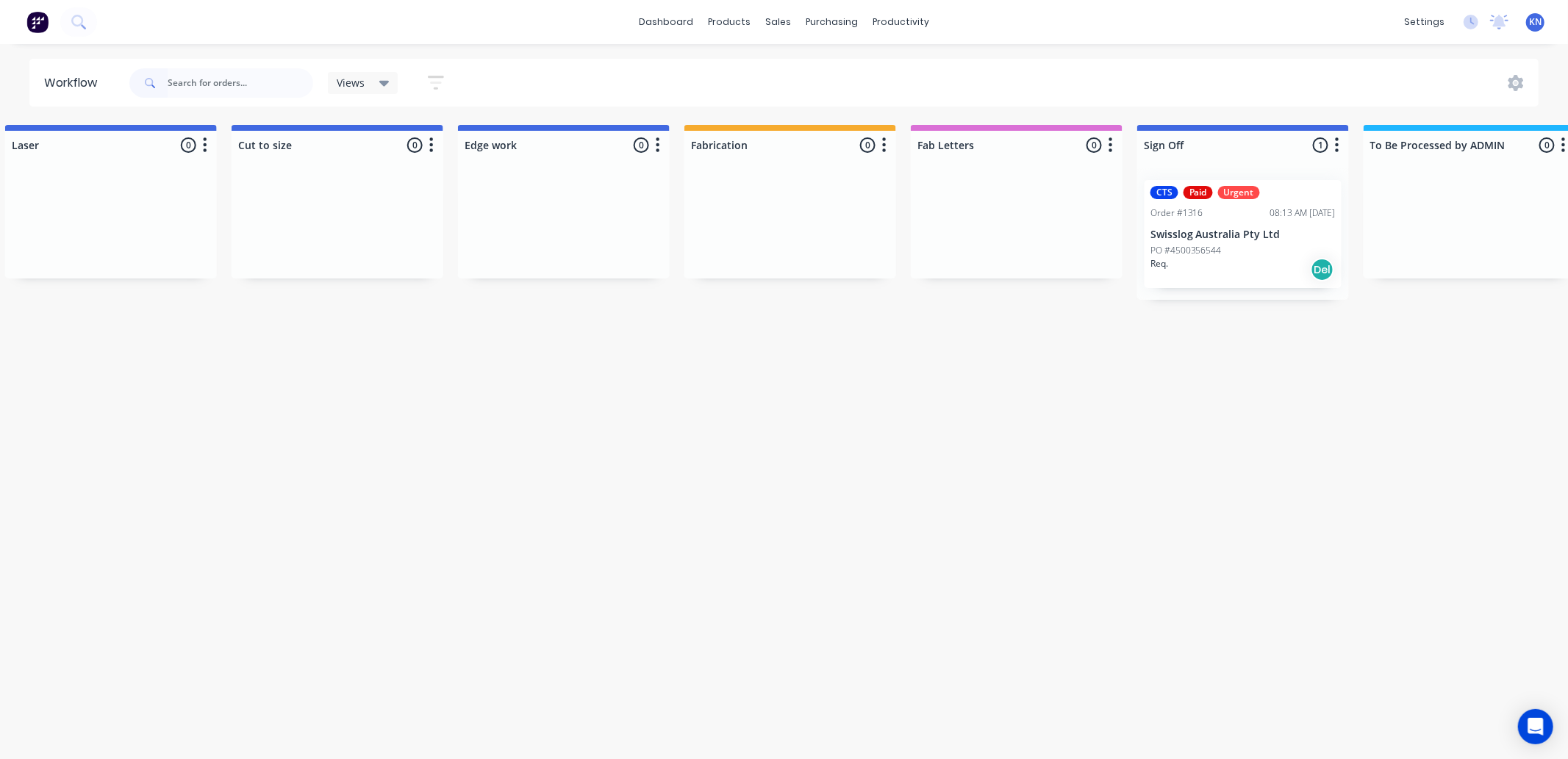
click at [1208, 226] on div "CTS Paid Urgent Order #1316 08:13 AM [DATE] Swisslog Australia Pty Ltd PO #[MED…" at bounding box center [1243, 233] width 197 height 108
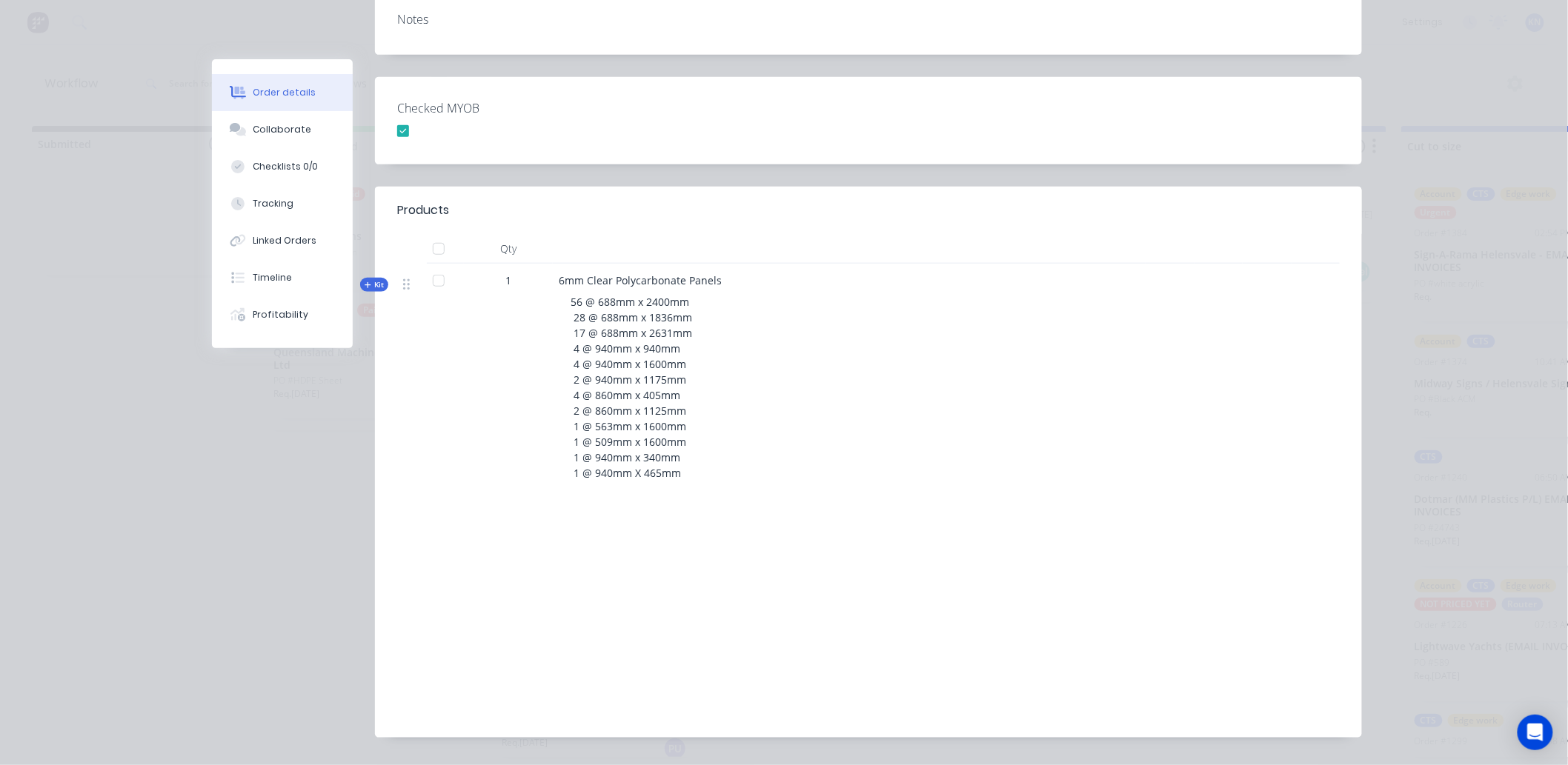
scroll to position [0, 0]
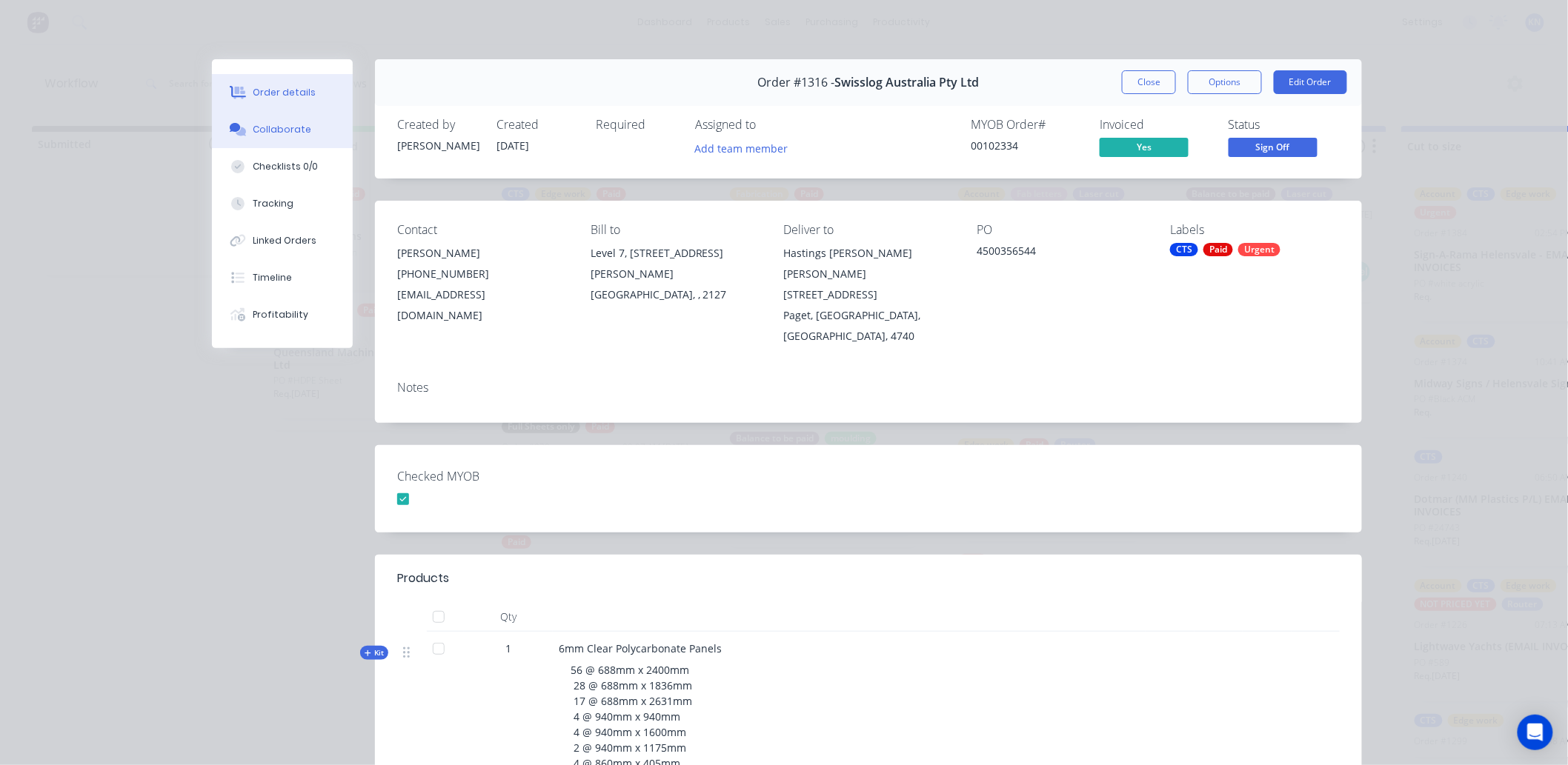
click at [262, 134] on div "Collaborate" at bounding box center [282, 129] width 58 height 14
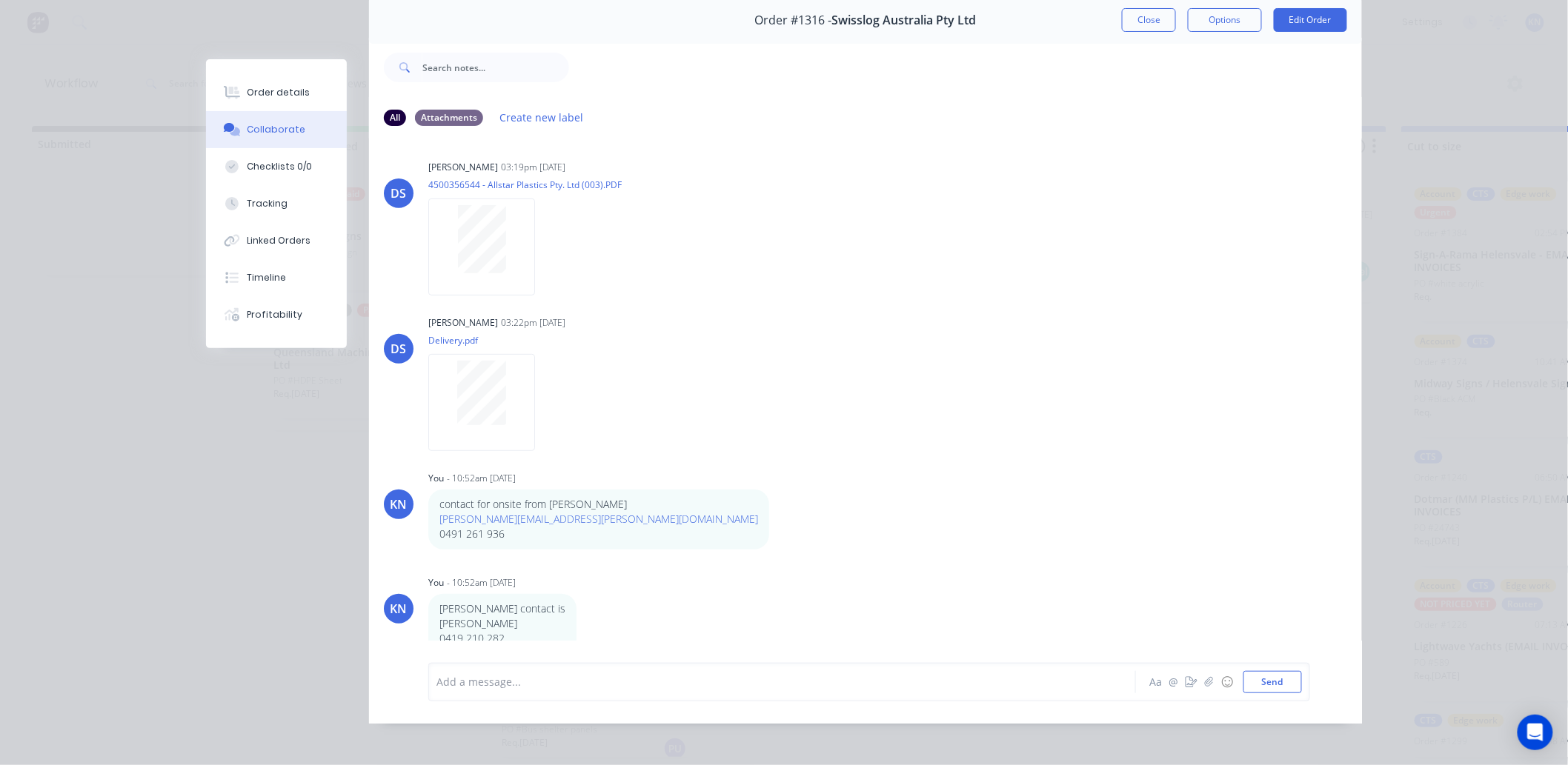
scroll to position [80, 0]
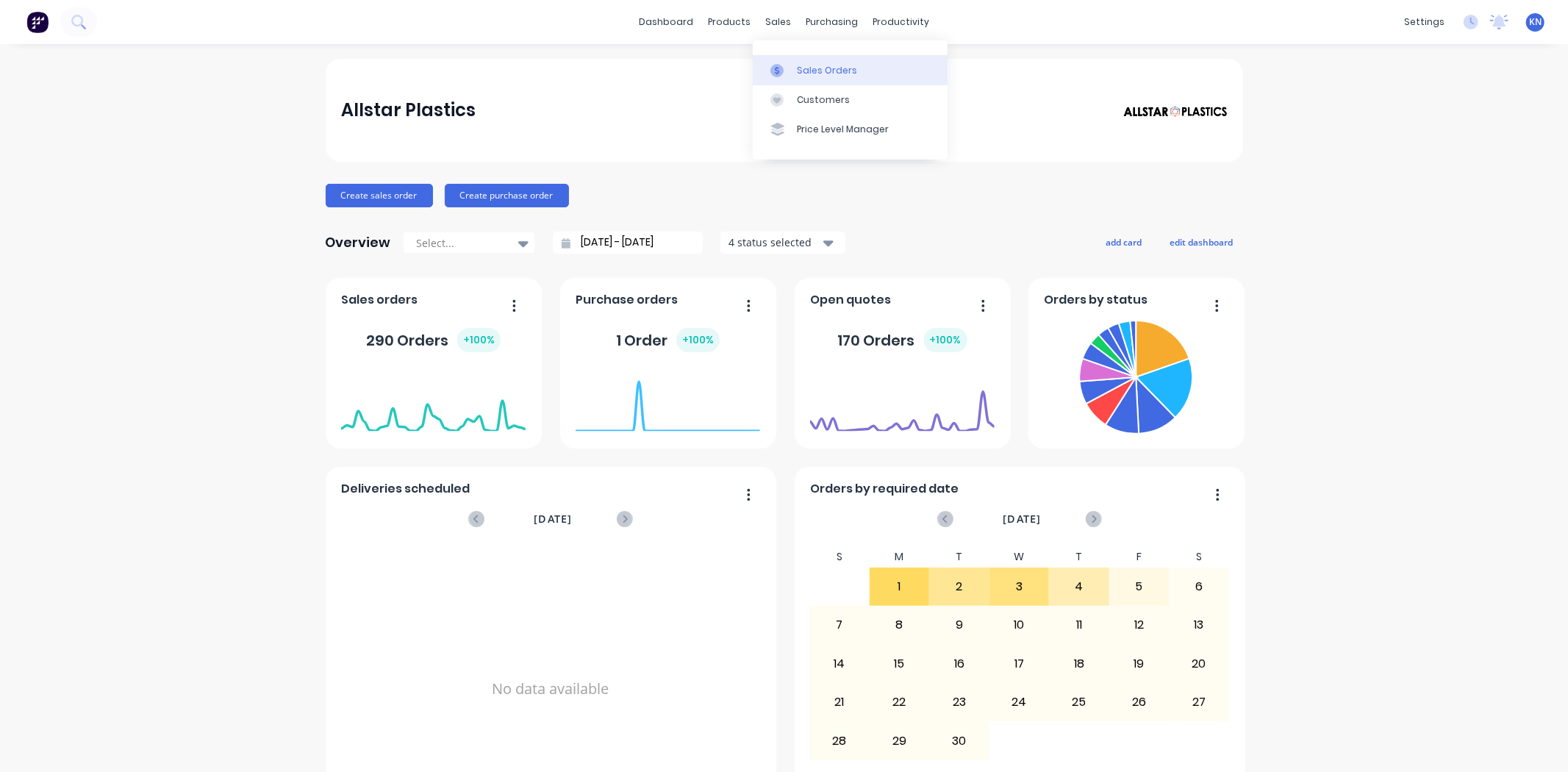
click at [815, 66] on div "Sales Orders" at bounding box center [827, 71] width 60 height 13
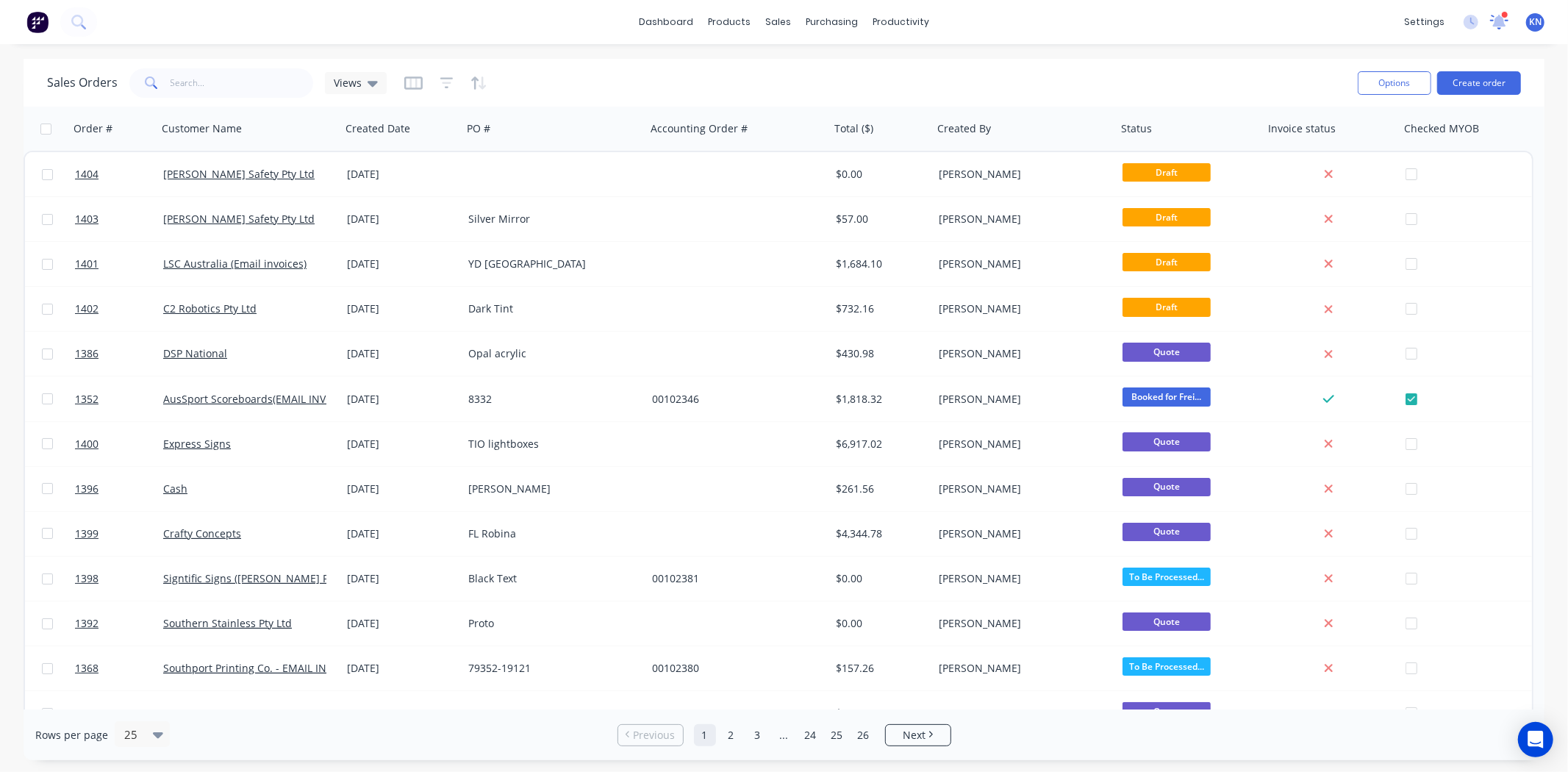
click at [1498, 23] on icon at bounding box center [1499, 21] width 13 height 12
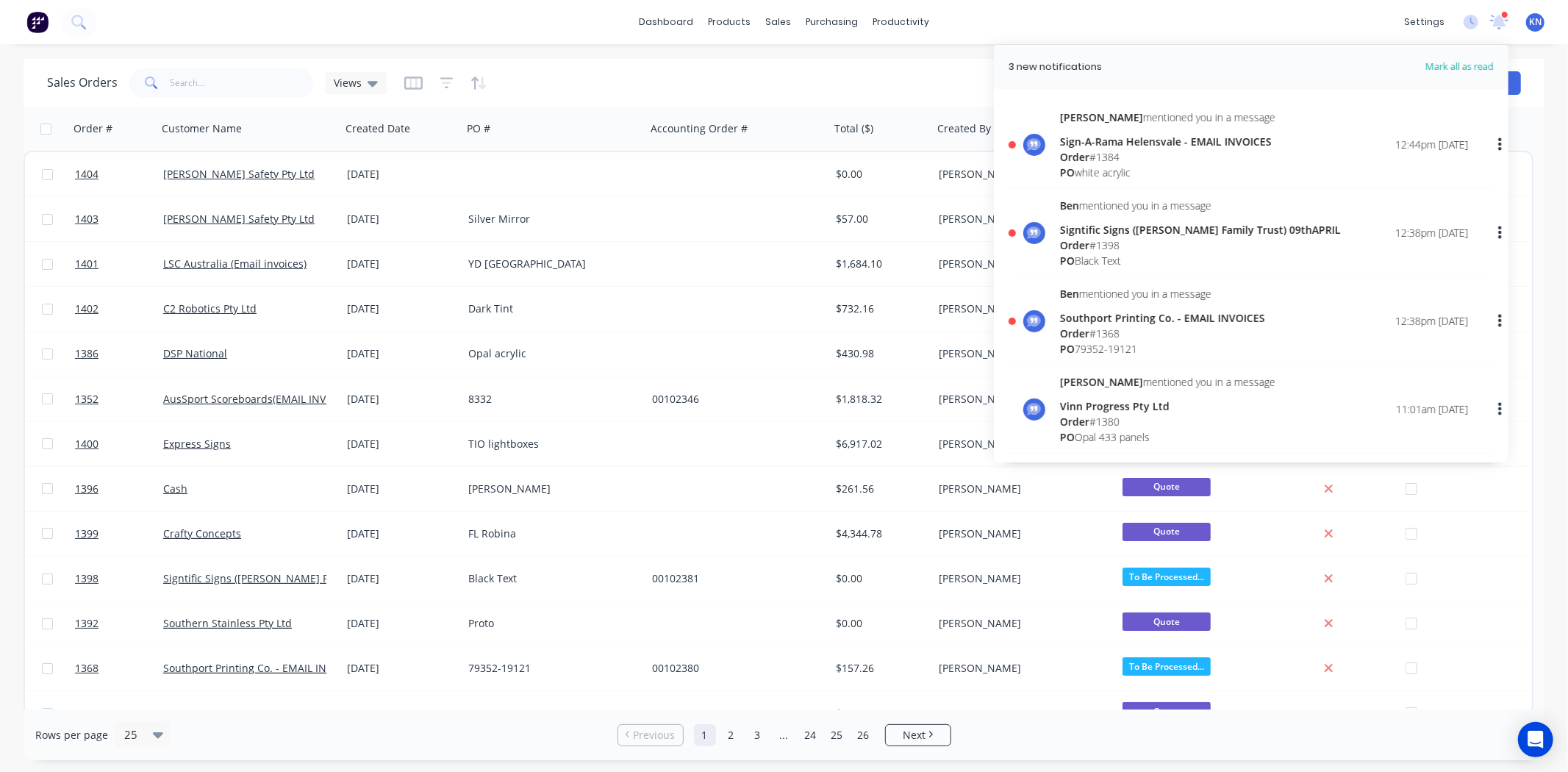
click at [1089, 318] on div "Southport Printing Co. - EMAIL INVOICES" at bounding box center [1162, 318] width 205 height 15
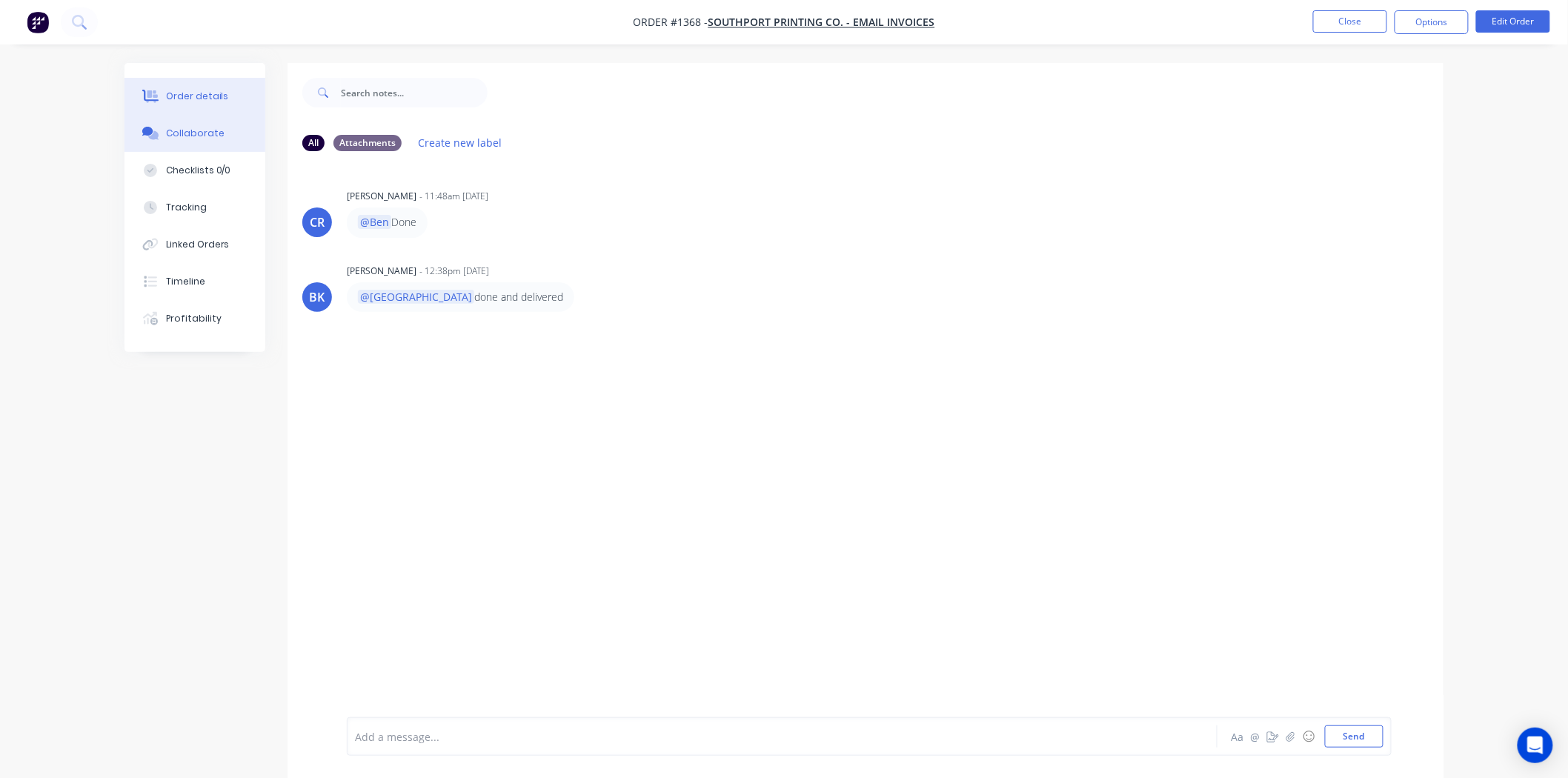
click at [196, 97] on div "Order details" at bounding box center [197, 97] width 63 height 14
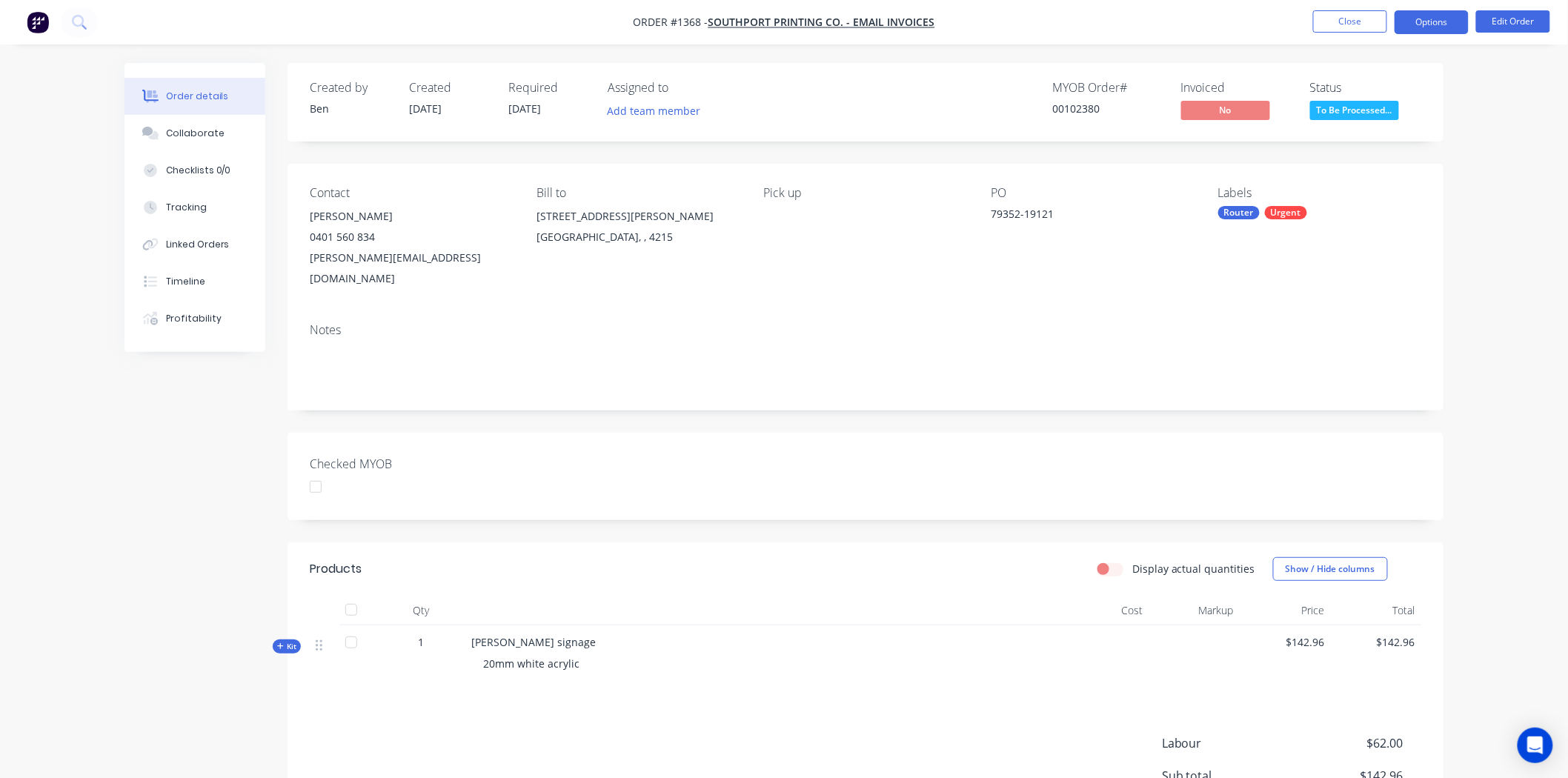
click at [1431, 18] on button "Options" at bounding box center [1432, 22] width 75 height 24
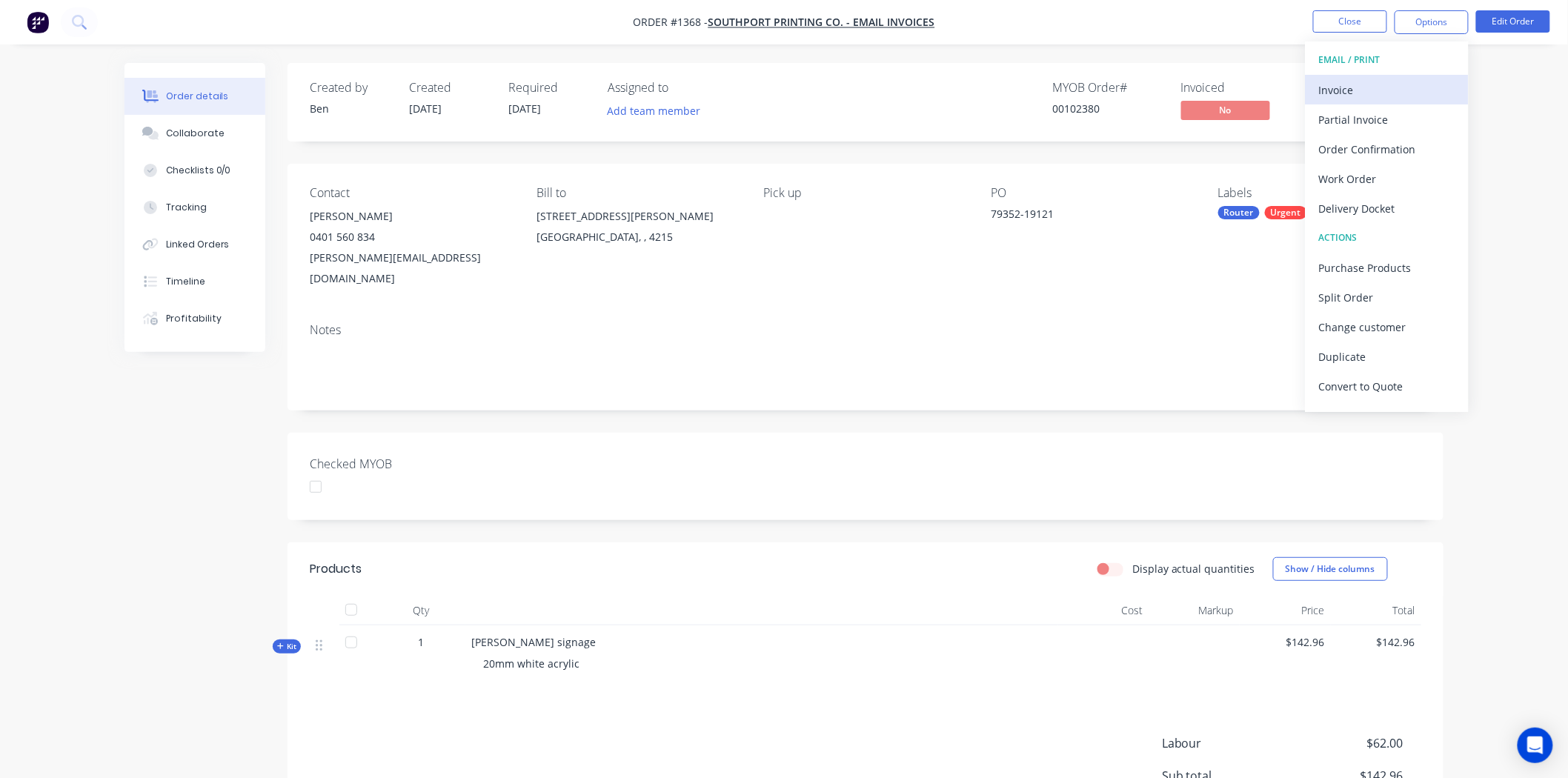
click at [1331, 91] on div "Invoice" at bounding box center [1387, 90] width 136 height 21
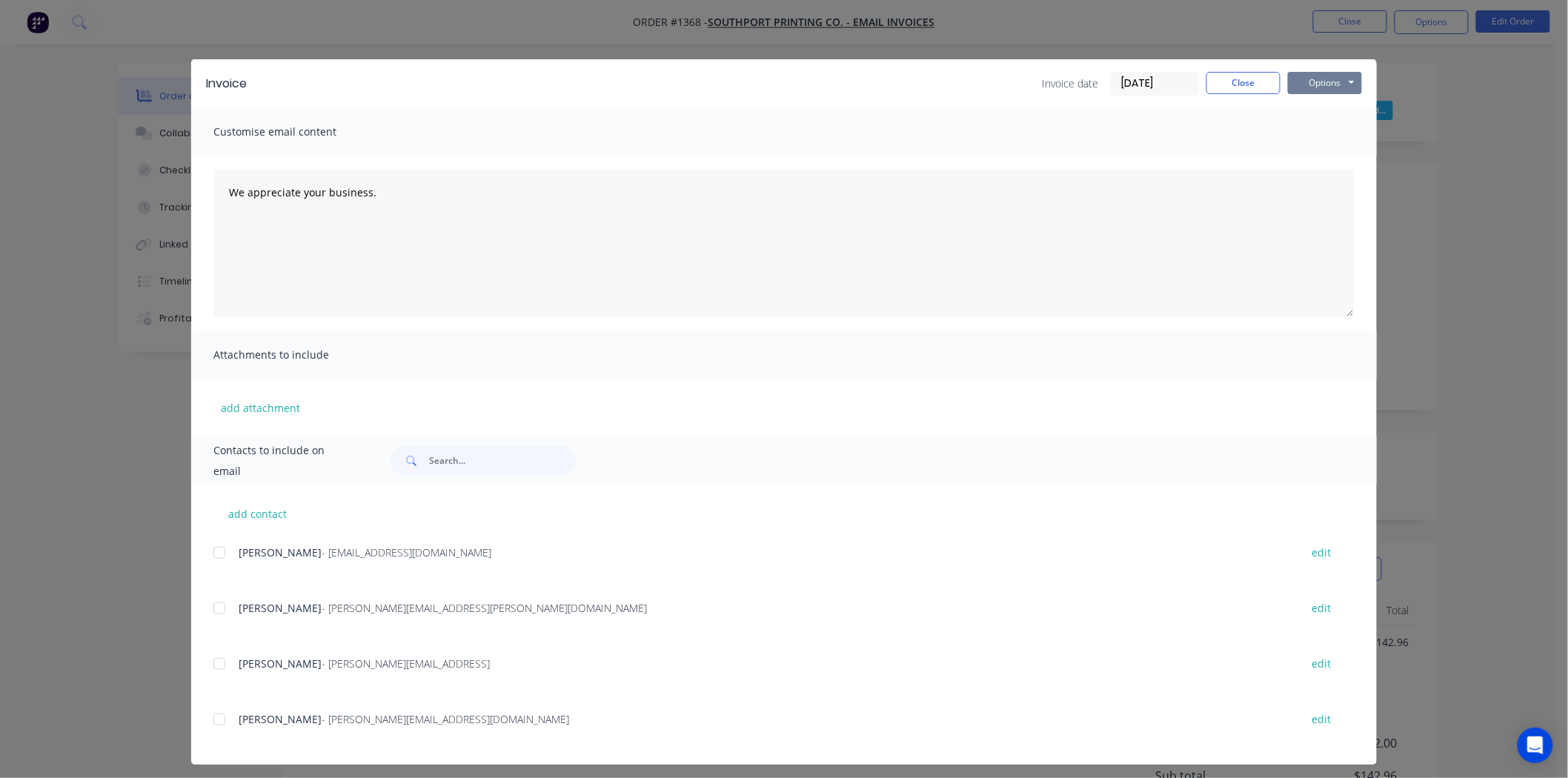
click at [1330, 79] on button "Options" at bounding box center [1325, 83] width 75 height 22
click at [1315, 136] on button "Print" at bounding box center [1335, 134] width 95 height 25
click at [1246, 83] on button "Close" at bounding box center [1244, 83] width 75 height 22
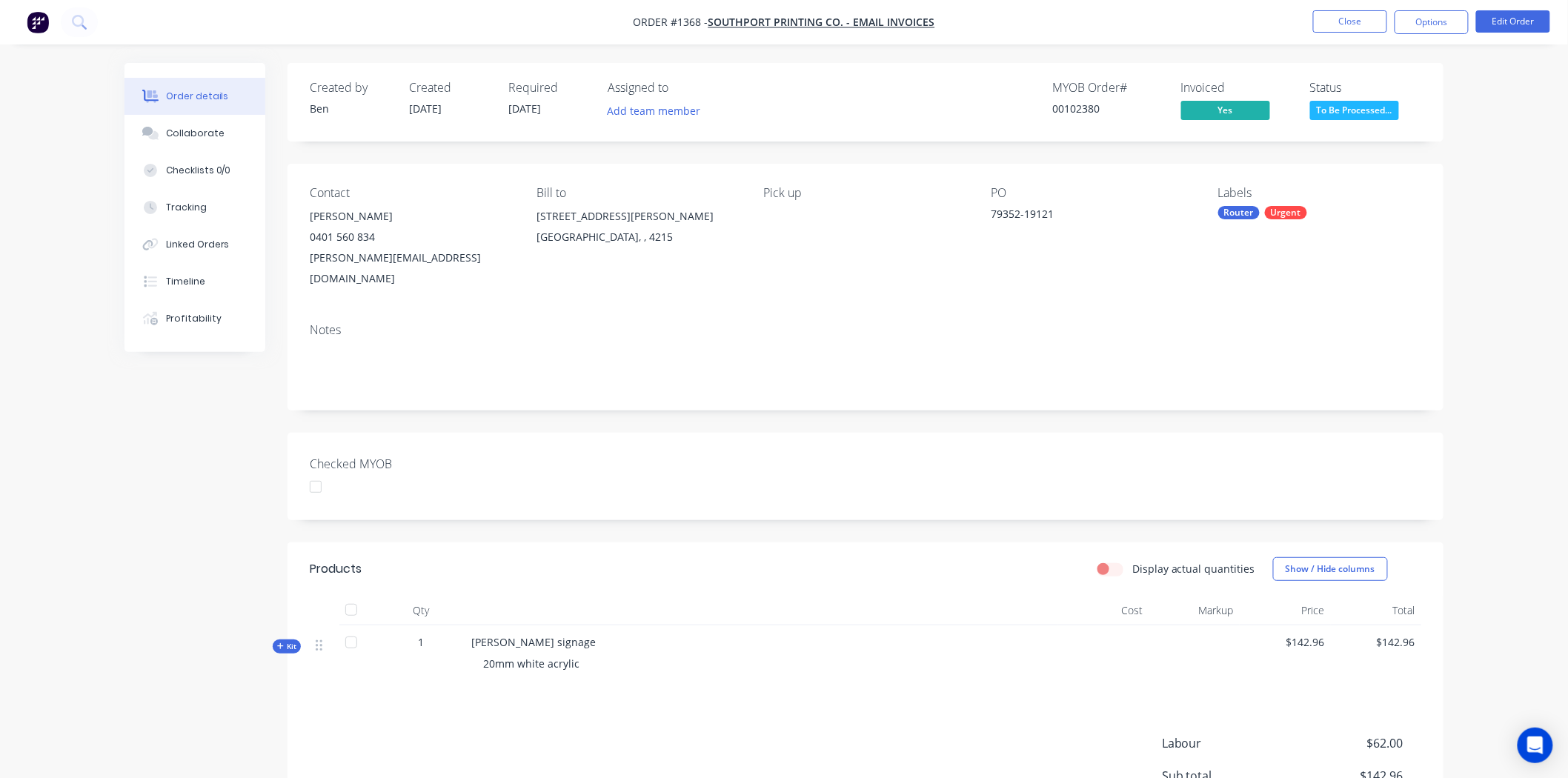
click at [316, 472] on div at bounding box center [315, 486] width 30 height 30
click at [1355, 19] on button "Close" at bounding box center [1350, 21] width 75 height 22
click at [1280, 399] on div "Created by Ben Created 04/09/25 Required 03/09/25 Assigned to Add team member M…" at bounding box center [865, 495] width 1156 height 865
click at [1477, 69] on icon at bounding box center [1477, 71] width 14 height 18
click at [1435, 19] on button "Options" at bounding box center [1432, 22] width 75 height 24
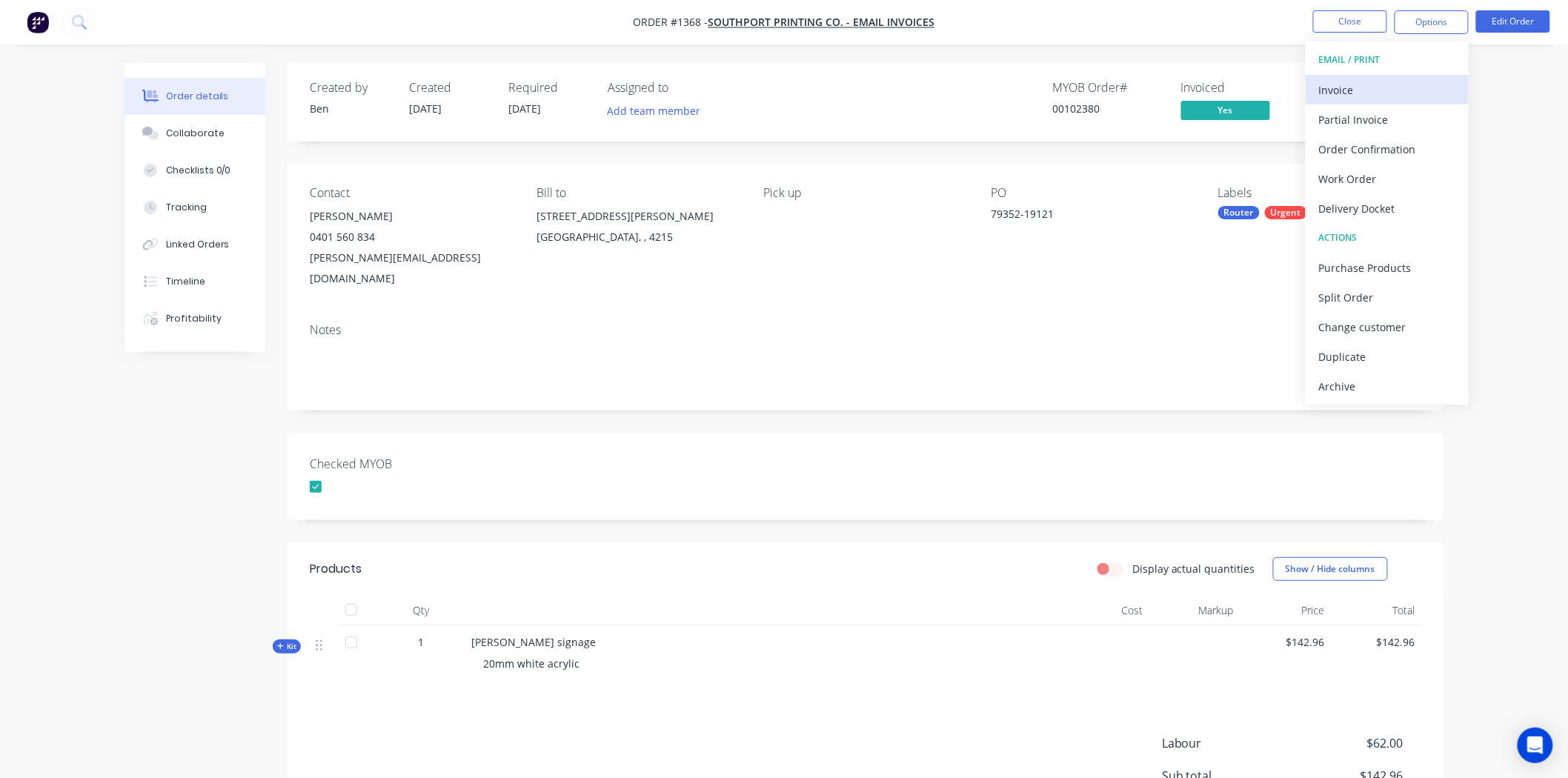
click at [1389, 91] on div "Invoice" at bounding box center [1387, 90] width 136 height 21
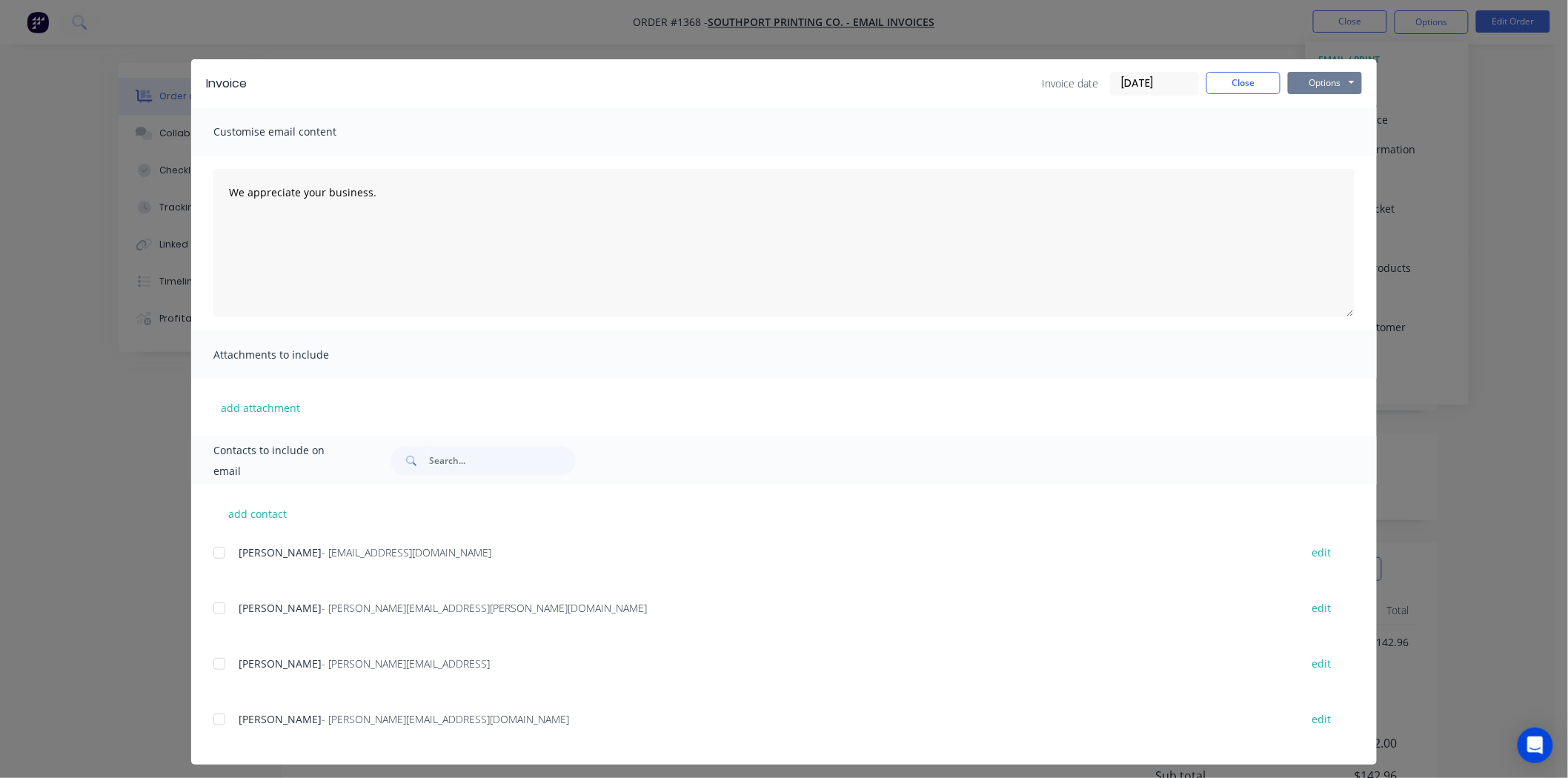
click at [1322, 86] on button "Options" at bounding box center [1325, 83] width 75 height 22
click at [1324, 129] on button "Print" at bounding box center [1335, 134] width 95 height 25
click at [1248, 78] on button "Close" at bounding box center [1244, 83] width 75 height 22
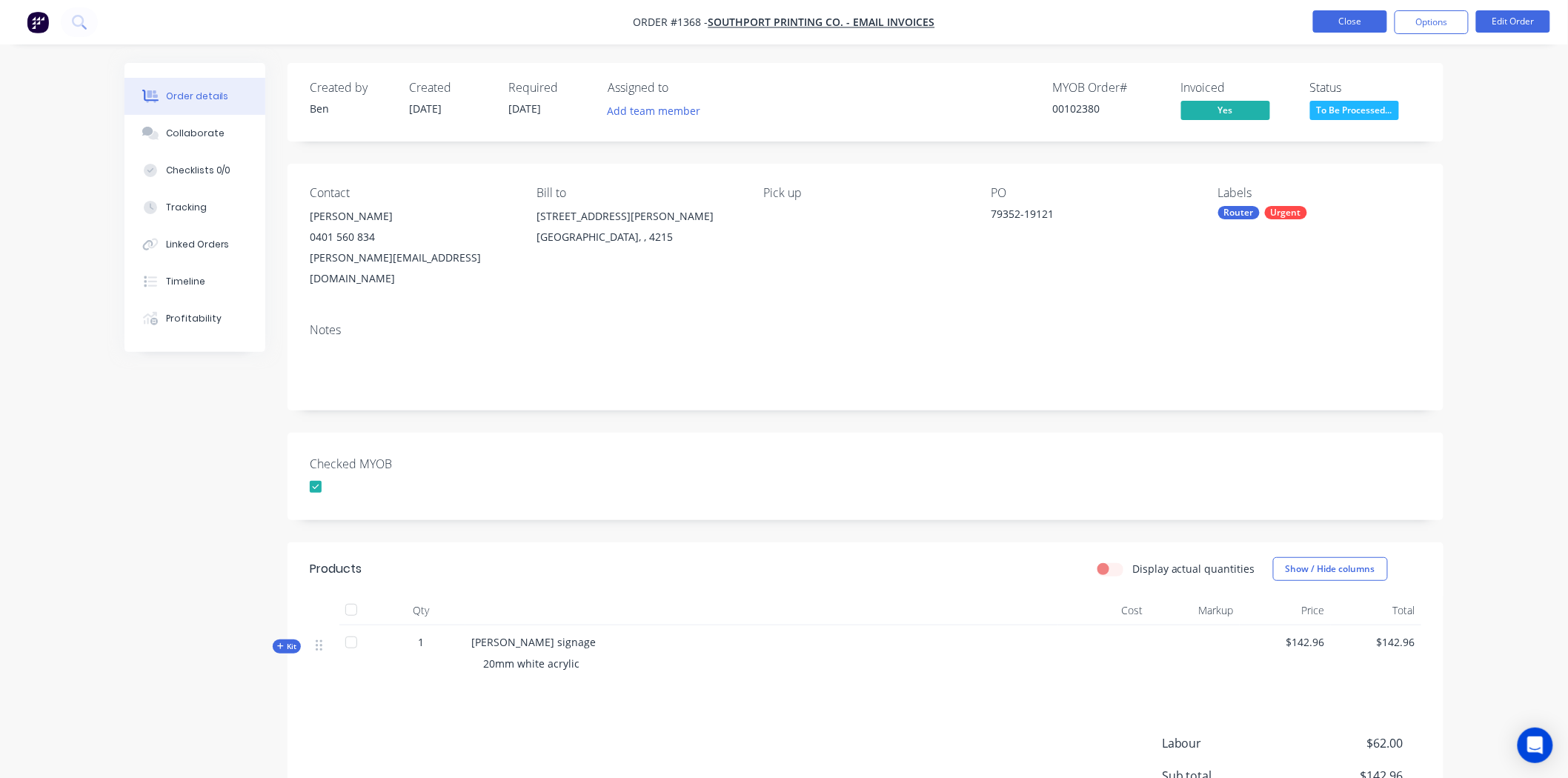
click at [1361, 21] on button "Close" at bounding box center [1350, 21] width 75 height 22
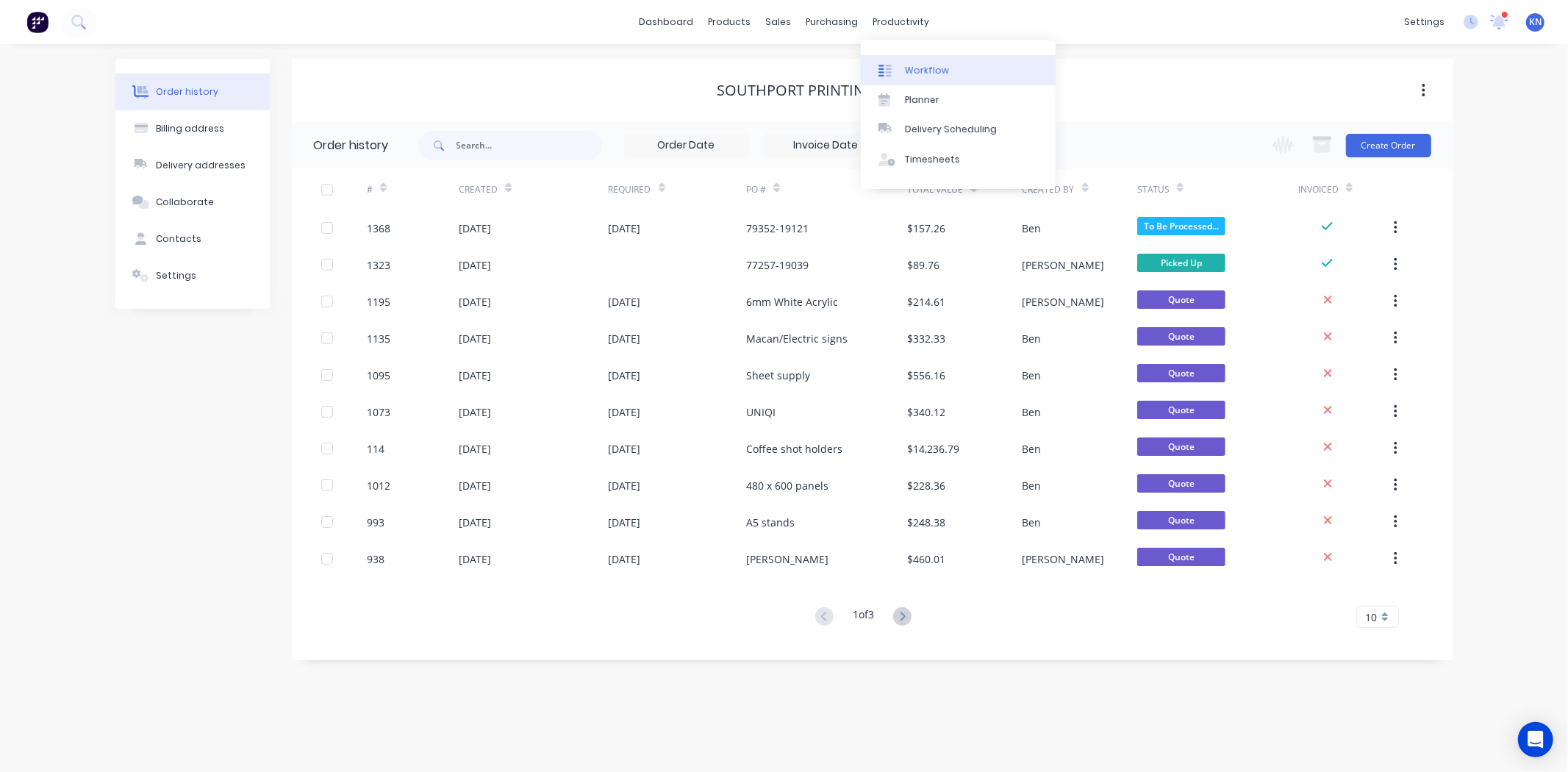
click at [924, 69] on div "Workflow" at bounding box center [926, 71] width 45 height 13
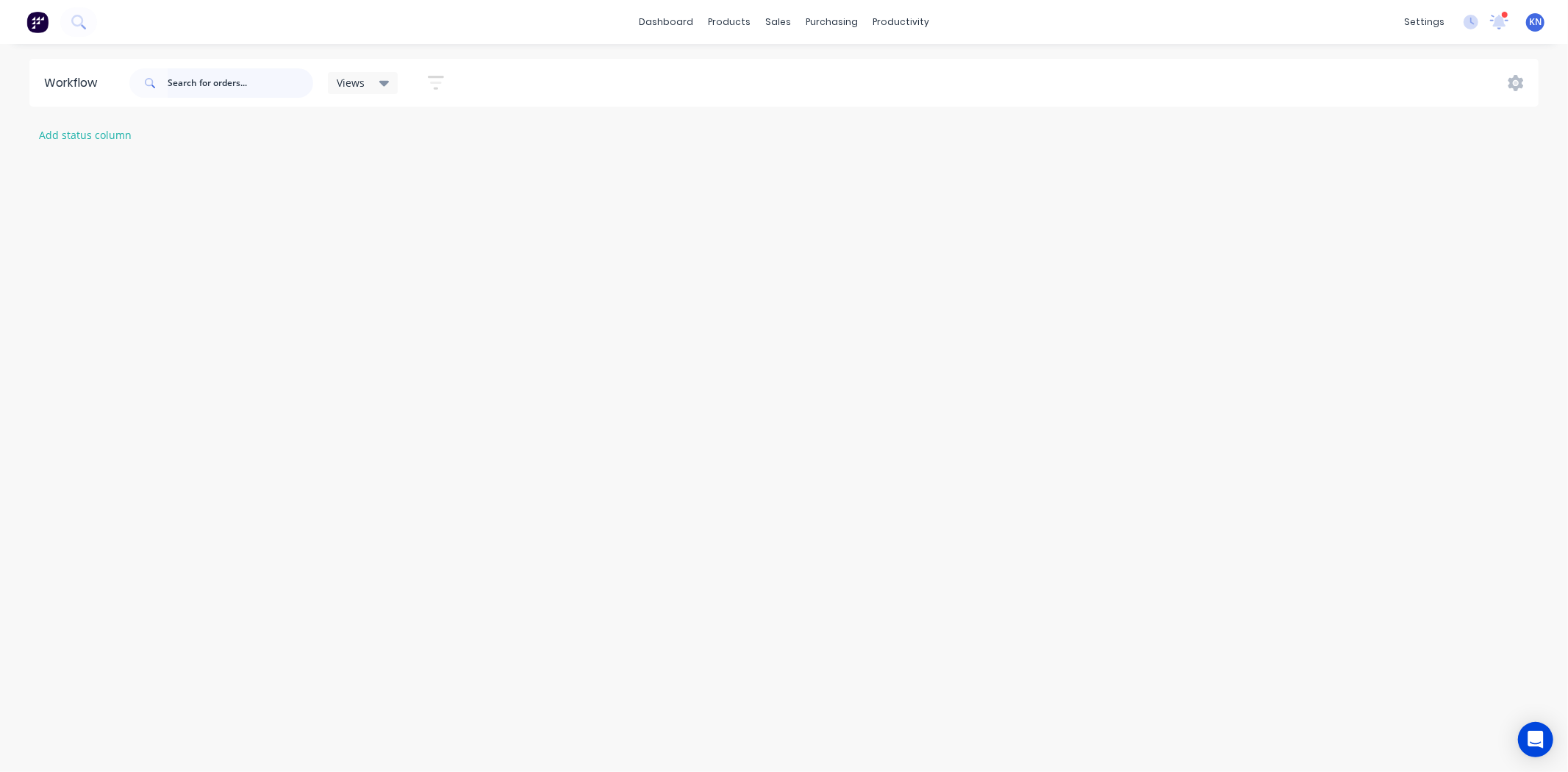
click at [244, 86] on input "text" at bounding box center [240, 82] width 145 height 29
click at [806, 68] on div "Sales Orders" at bounding box center [833, 71] width 60 height 13
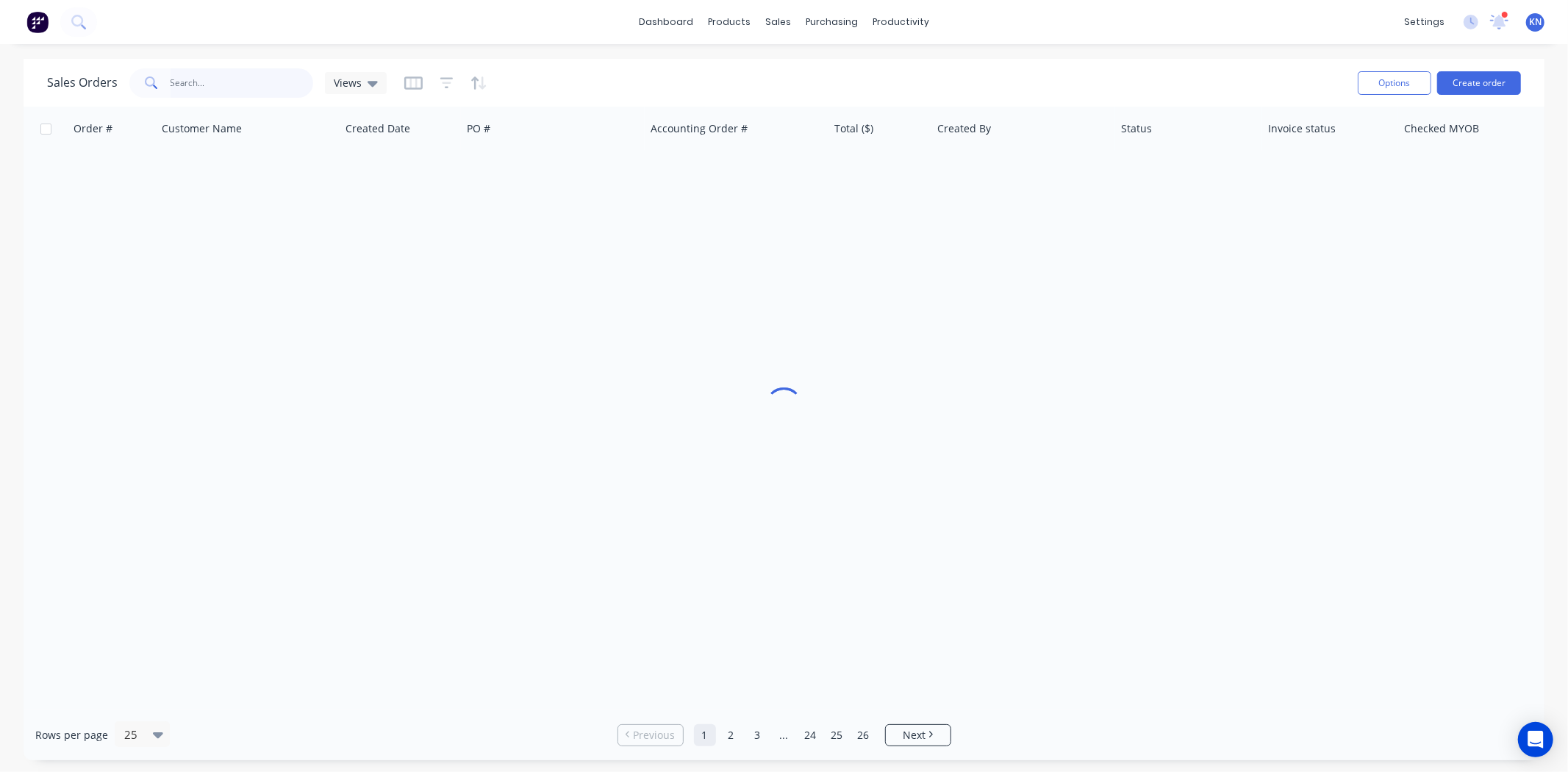
click at [262, 85] on input "text" at bounding box center [242, 82] width 144 height 29
click at [199, 81] on input "1360" at bounding box center [242, 82] width 144 height 29
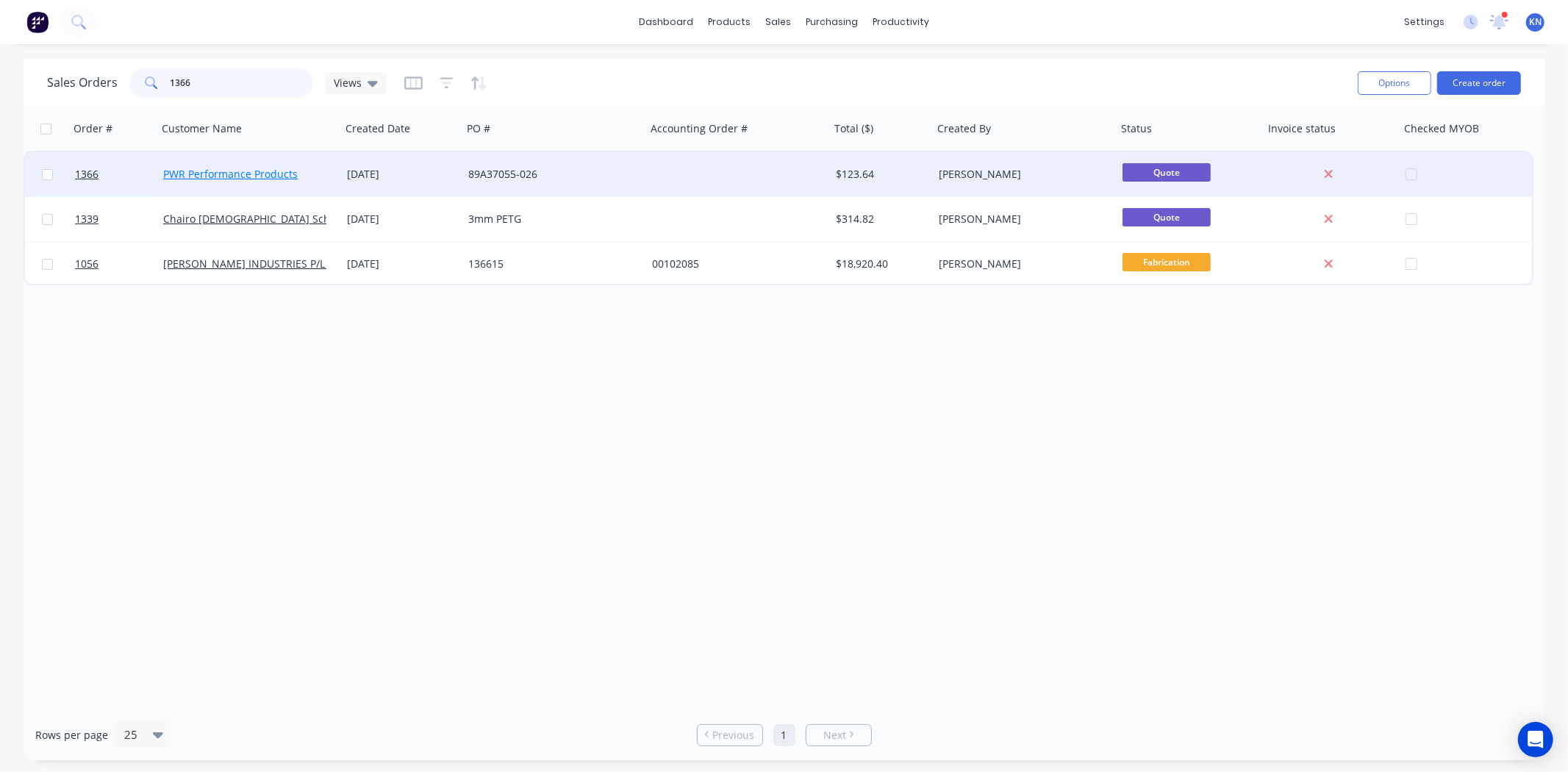
type input "1366"
click at [215, 174] on link "PWR Performance Products" at bounding box center [230, 174] width 134 height 14
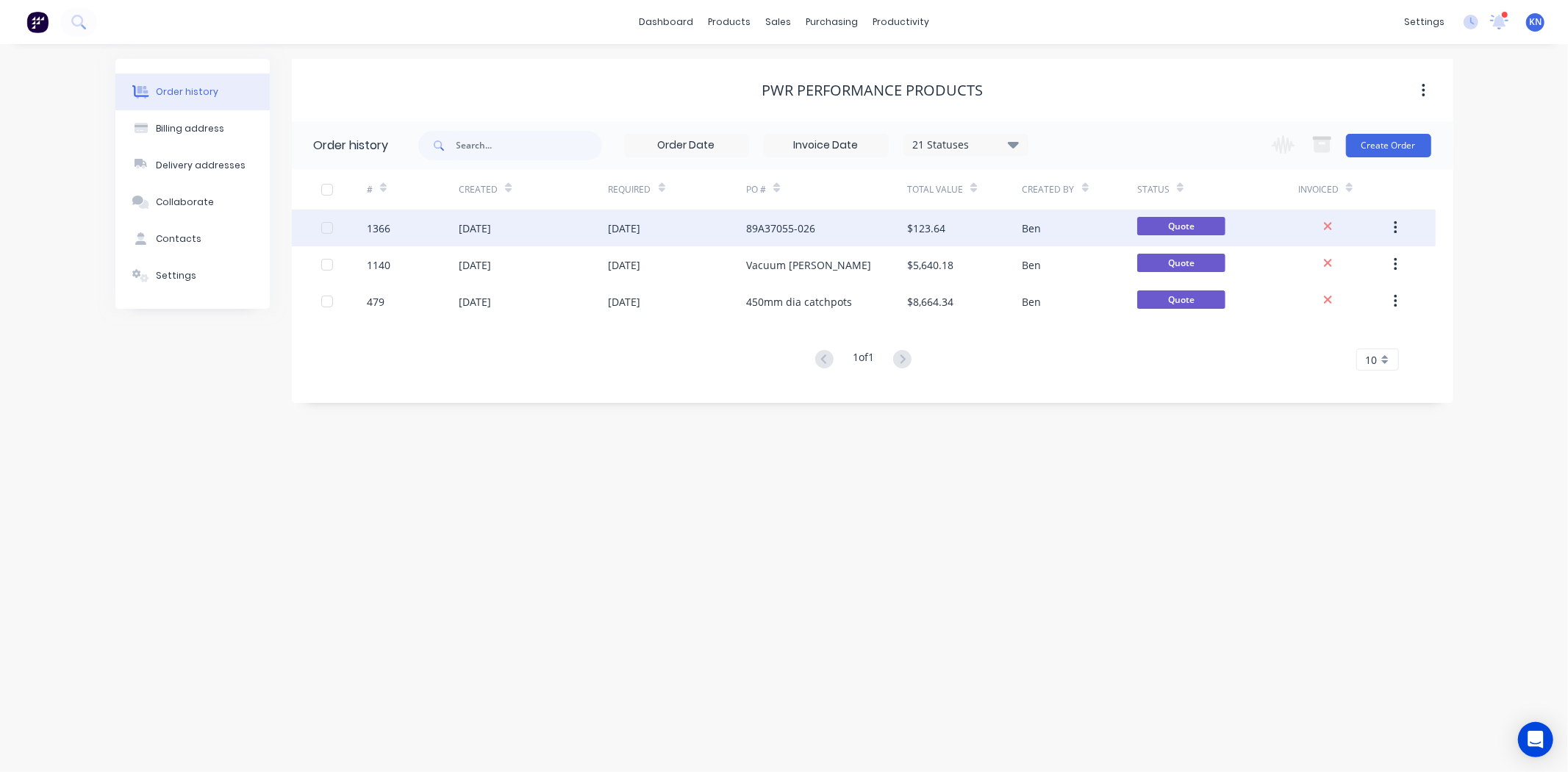
click at [385, 224] on div "1366" at bounding box center [379, 228] width 24 height 15
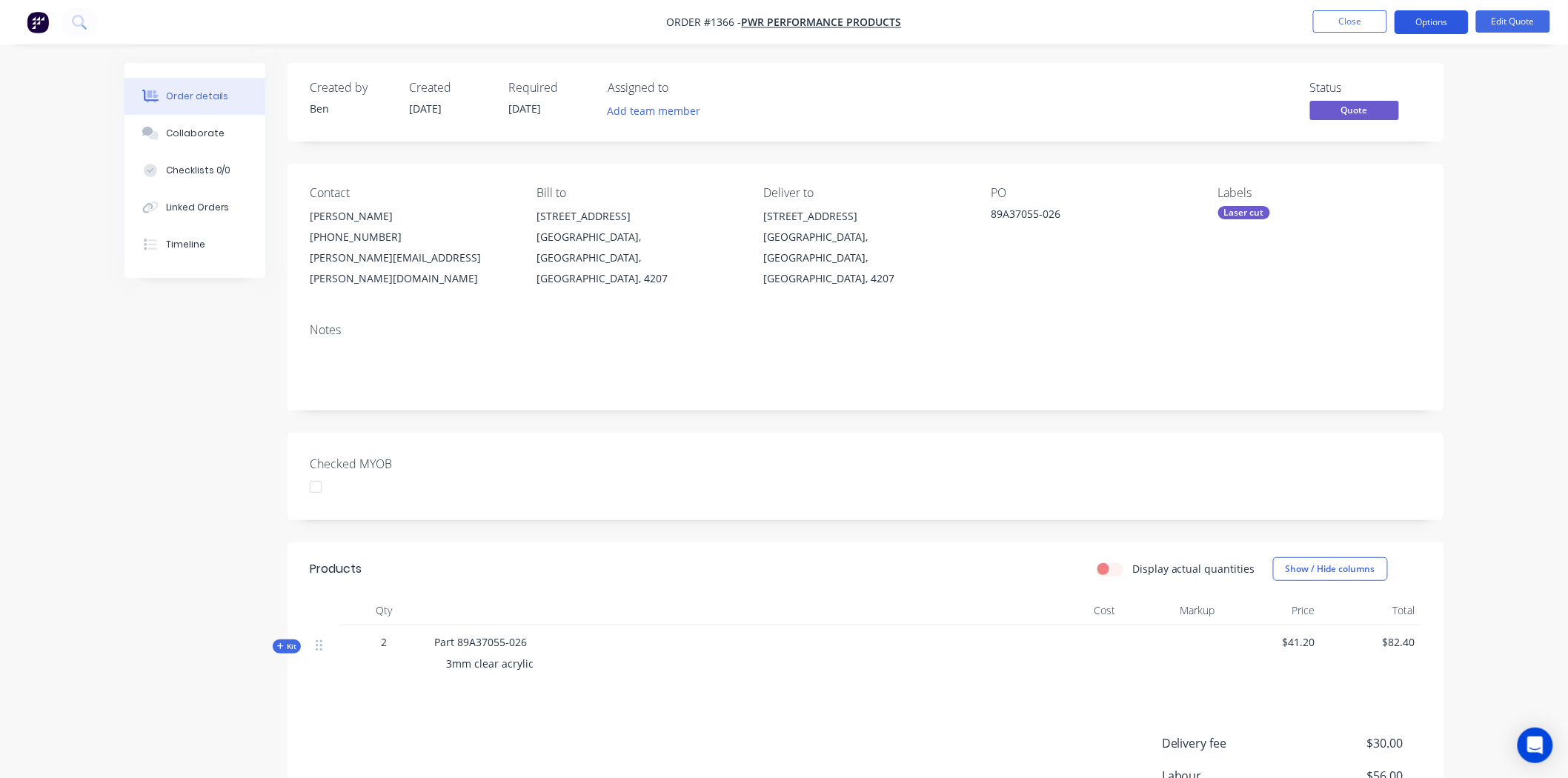
click at [1447, 20] on button "Options" at bounding box center [1432, 22] width 75 height 24
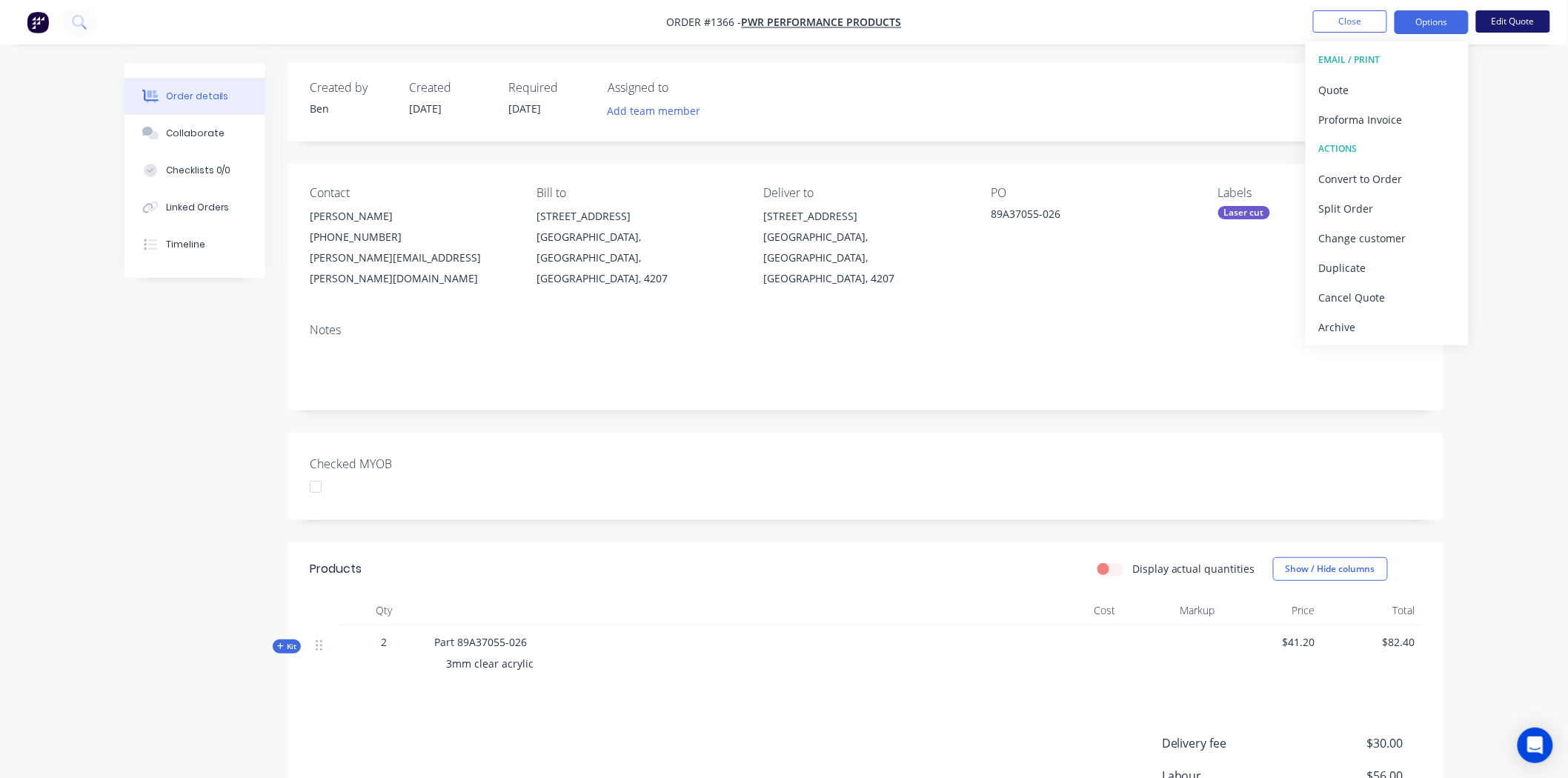
click at [1510, 19] on button "Edit Quote" at bounding box center [1513, 21] width 75 height 22
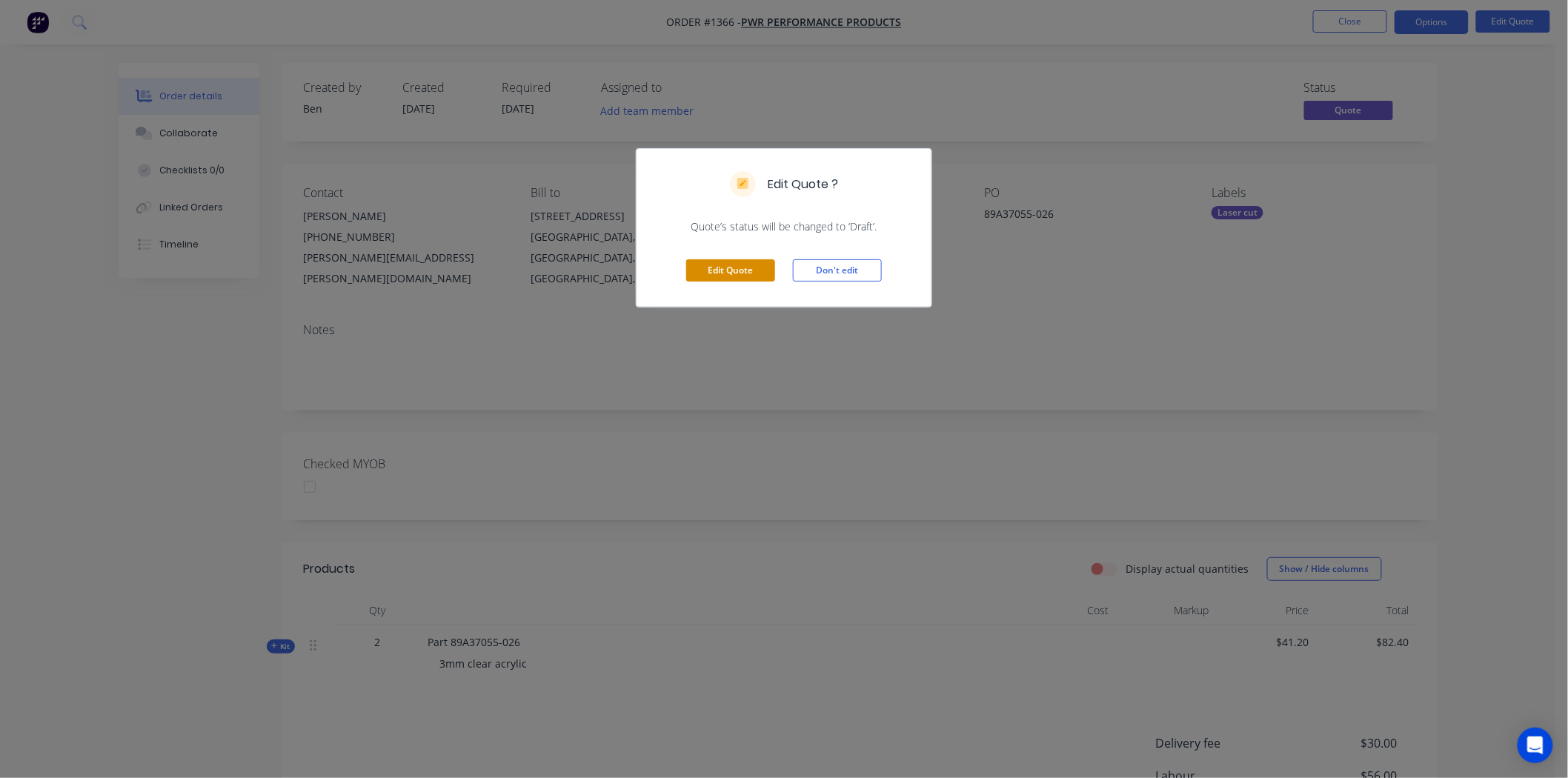
click at [732, 268] on button "Edit Quote" at bounding box center [730, 270] width 89 height 22
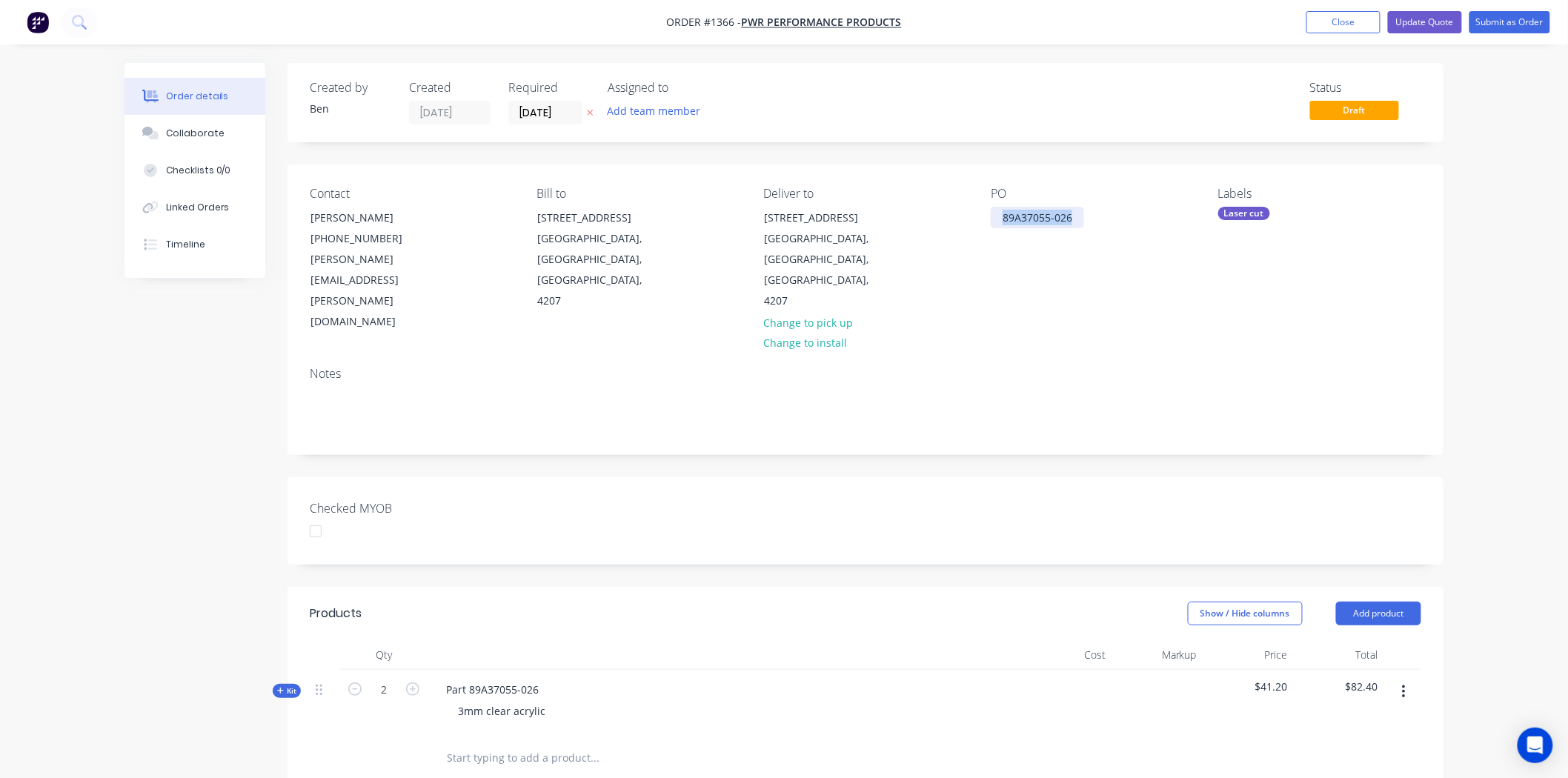
drag, startPoint x: 999, startPoint y: 217, endPoint x: 1217, endPoint y: 208, distance: 218.2
click at [1217, 208] on div "Contact Maurilio Mota (07) 5547 1600 maurilio.mota@pwr.com.au Bill to 28 Quarry…" at bounding box center [865, 259] width 1156 height 190
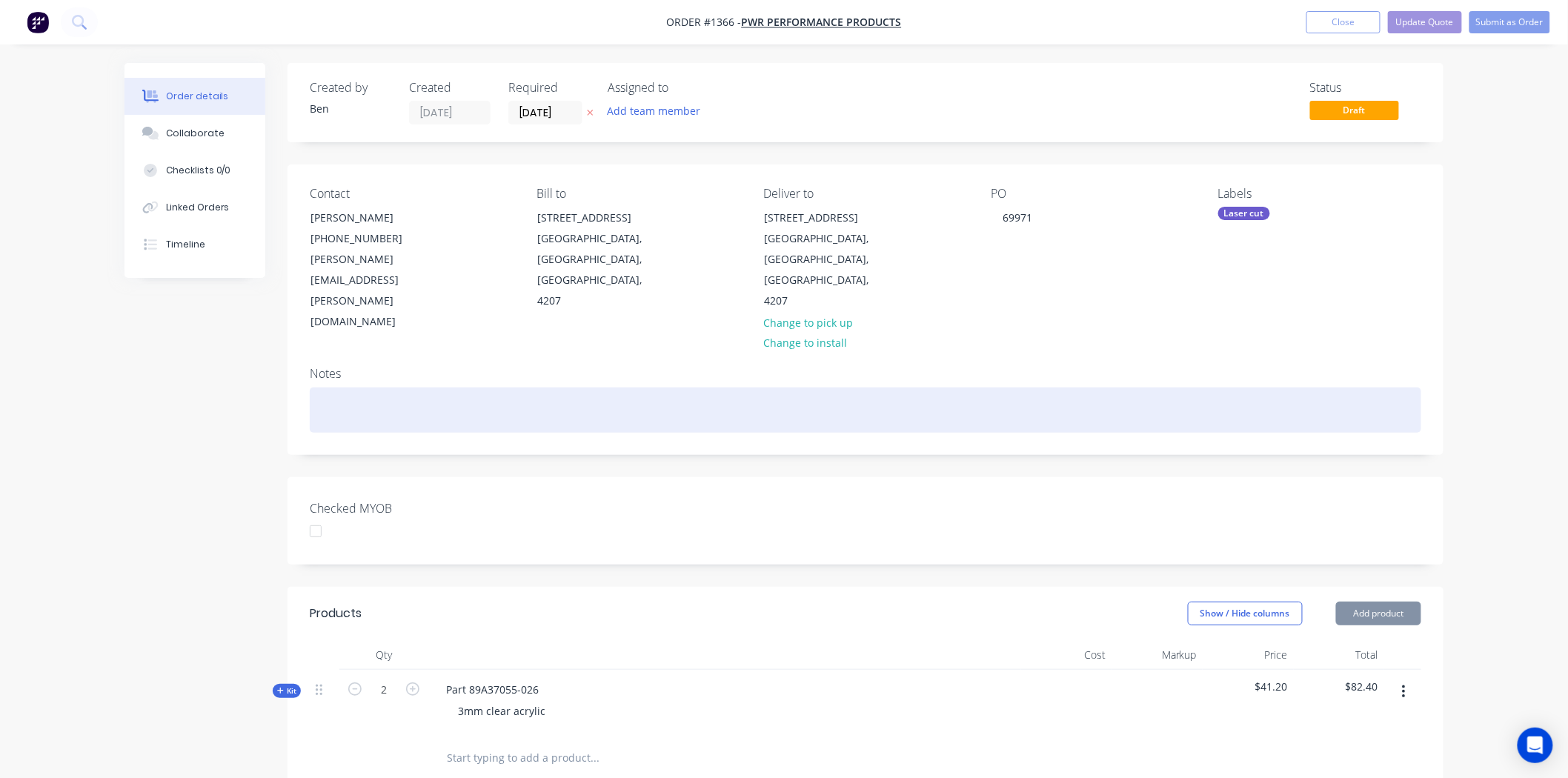
click at [1158, 388] on div at bounding box center [865, 410] width 1112 height 45
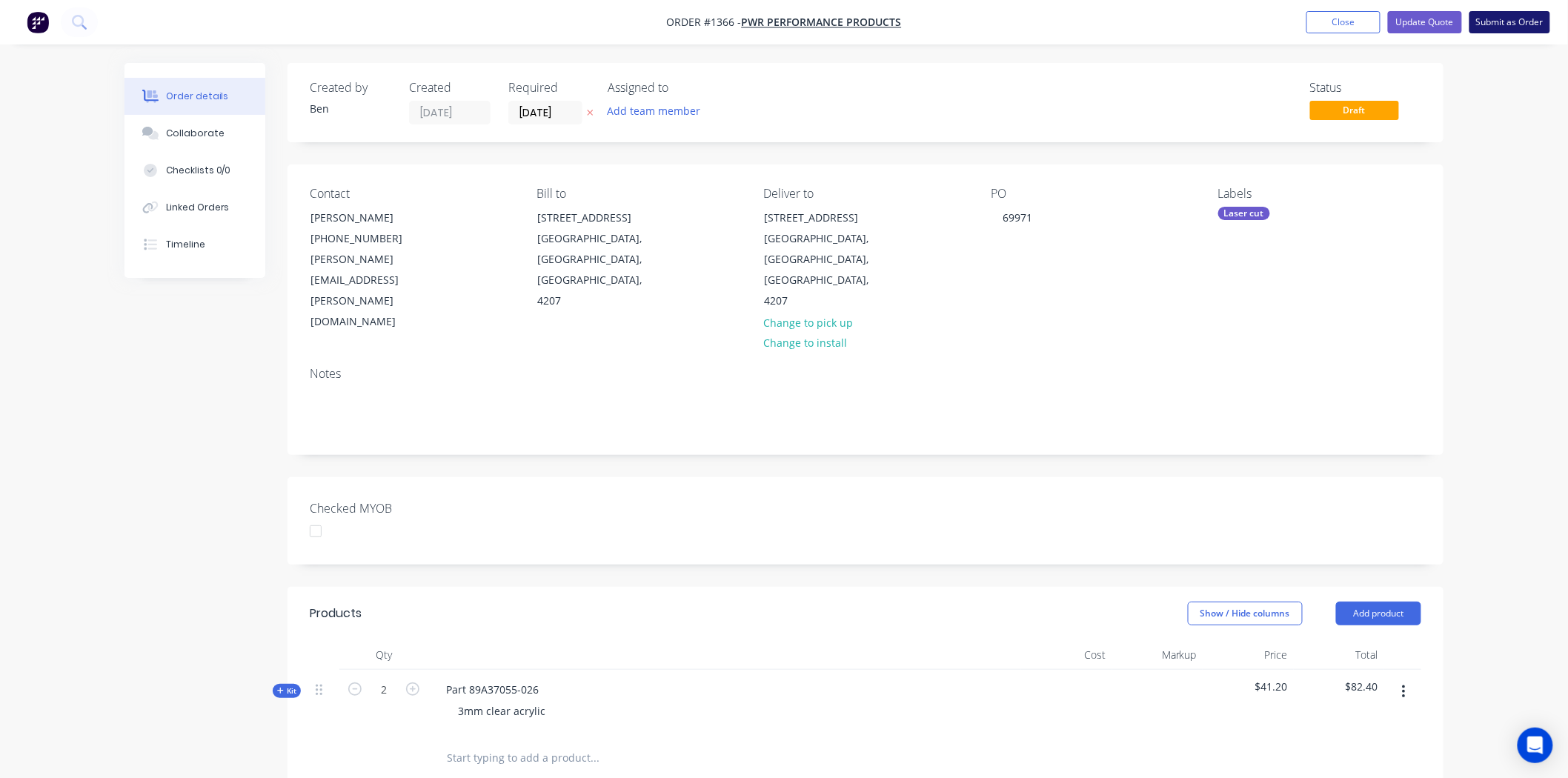
click at [1510, 22] on button "Submit as Order" at bounding box center [1509, 22] width 80 height 22
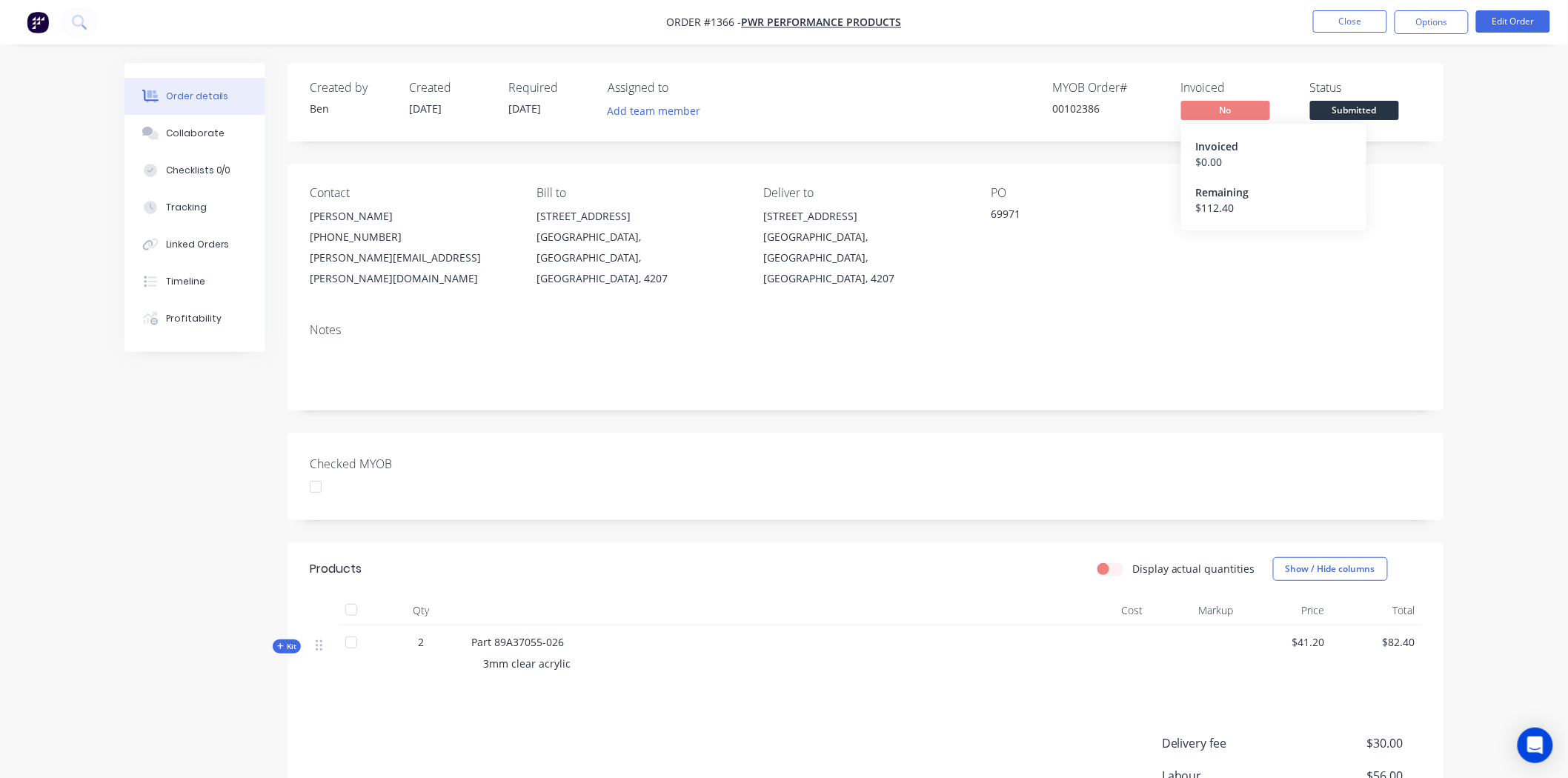
click at [1220, 104] on span "No" at bounding box center [1225, 110] width 89 height 19
click at [1456, 19] on button "Options" at bounding box center [1432, 22] width 75 height 24
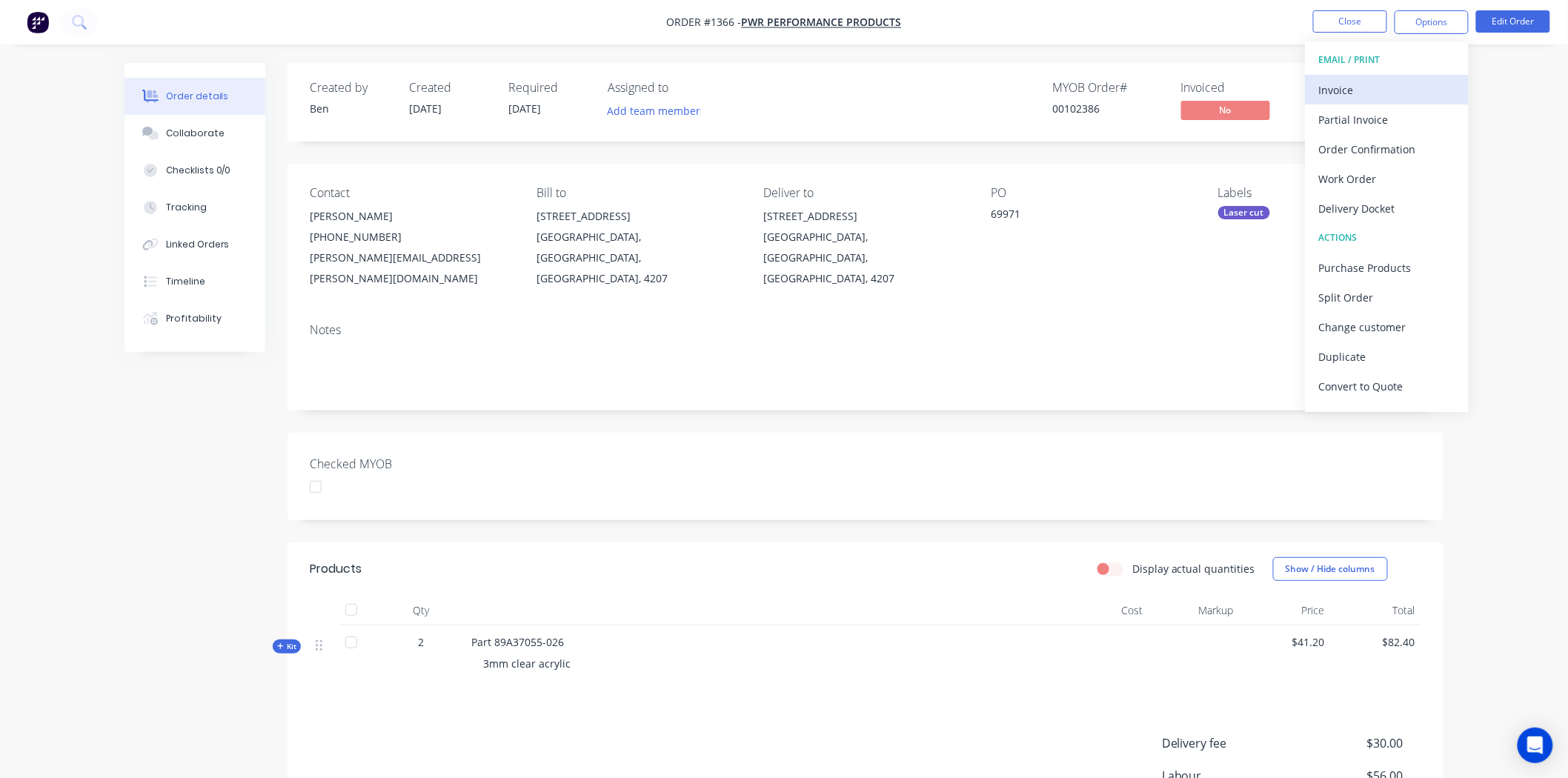
click at [1378, 86] on div "Invoice" at bounding box center [1387, 90] width 136 height 21
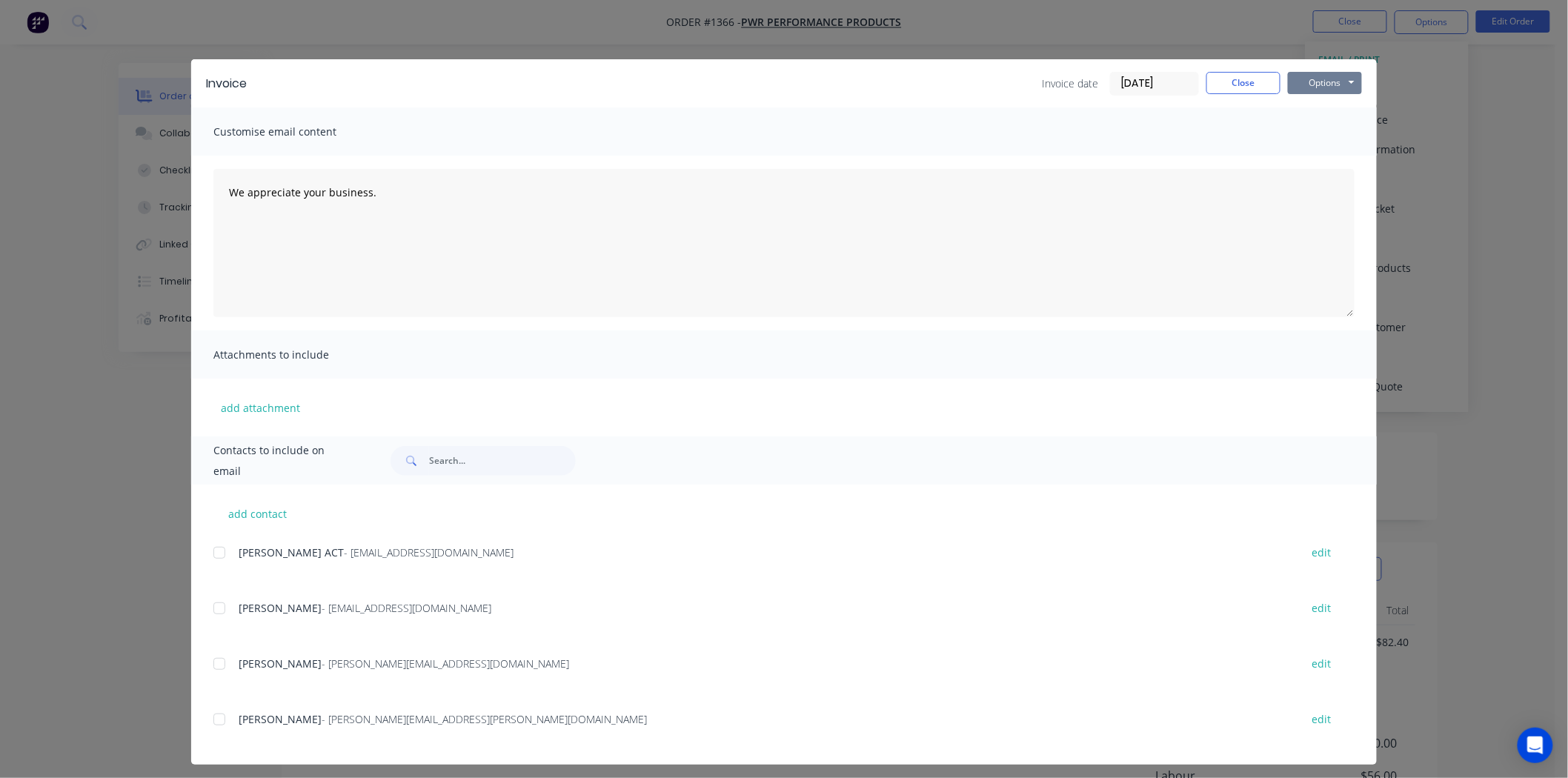
click at [1310, 77] on button "Options" at bounding box center [1325, 83] width 75 height 22
click at [1335, 130] on button "Print" at bounding box center [1335, 134] width 95 height 25
click at [1247, 75] on button "Close" at bounding box center [1244, 83] width 75 height 22
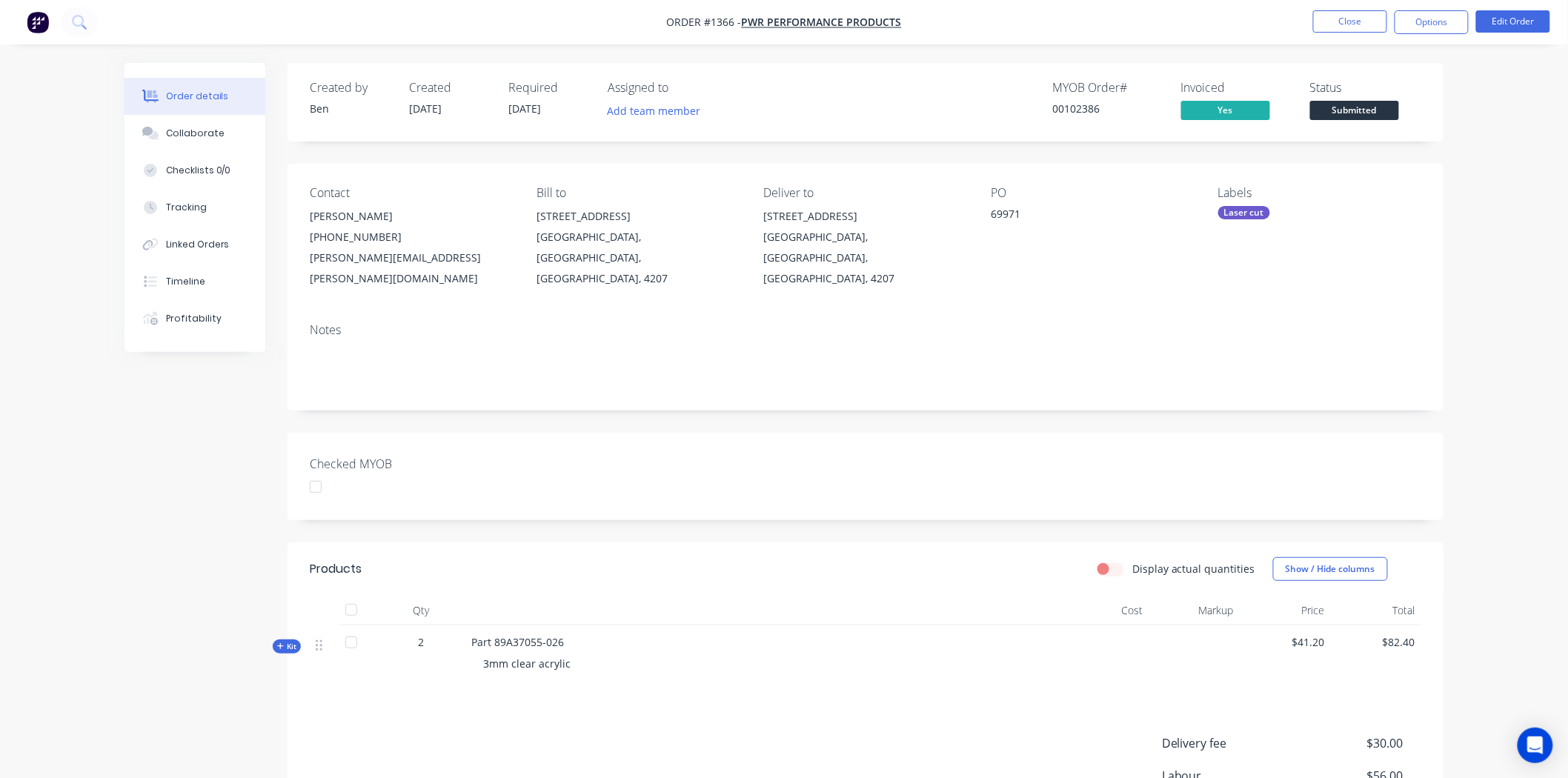
click at [1366, 110] on span "Submitted" at bounding box center [1354, 110] width 89 height 19
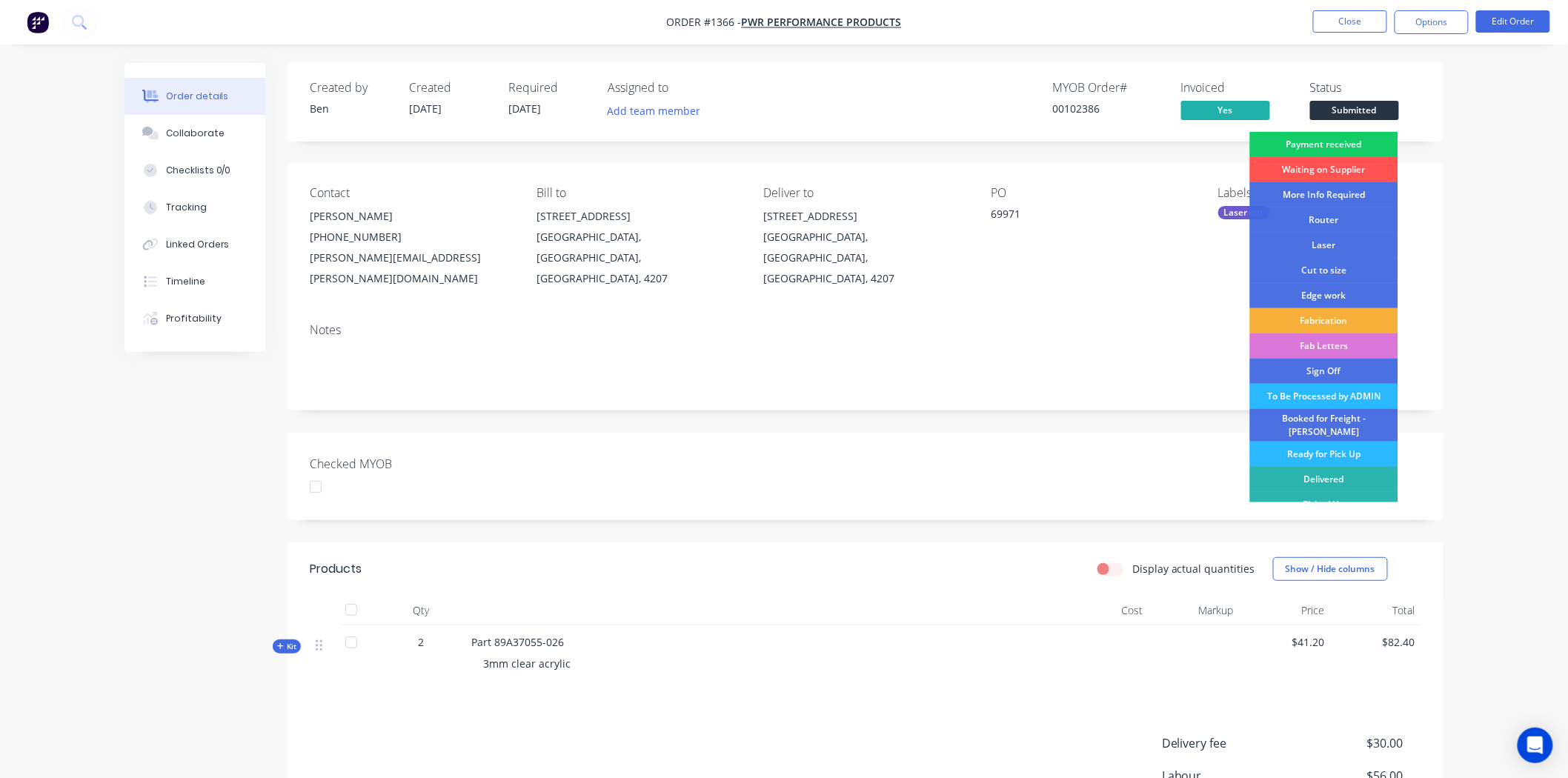
click at [1347, 141] on div "Payment received" at bounding box center [1323, 145] width 148 height 25
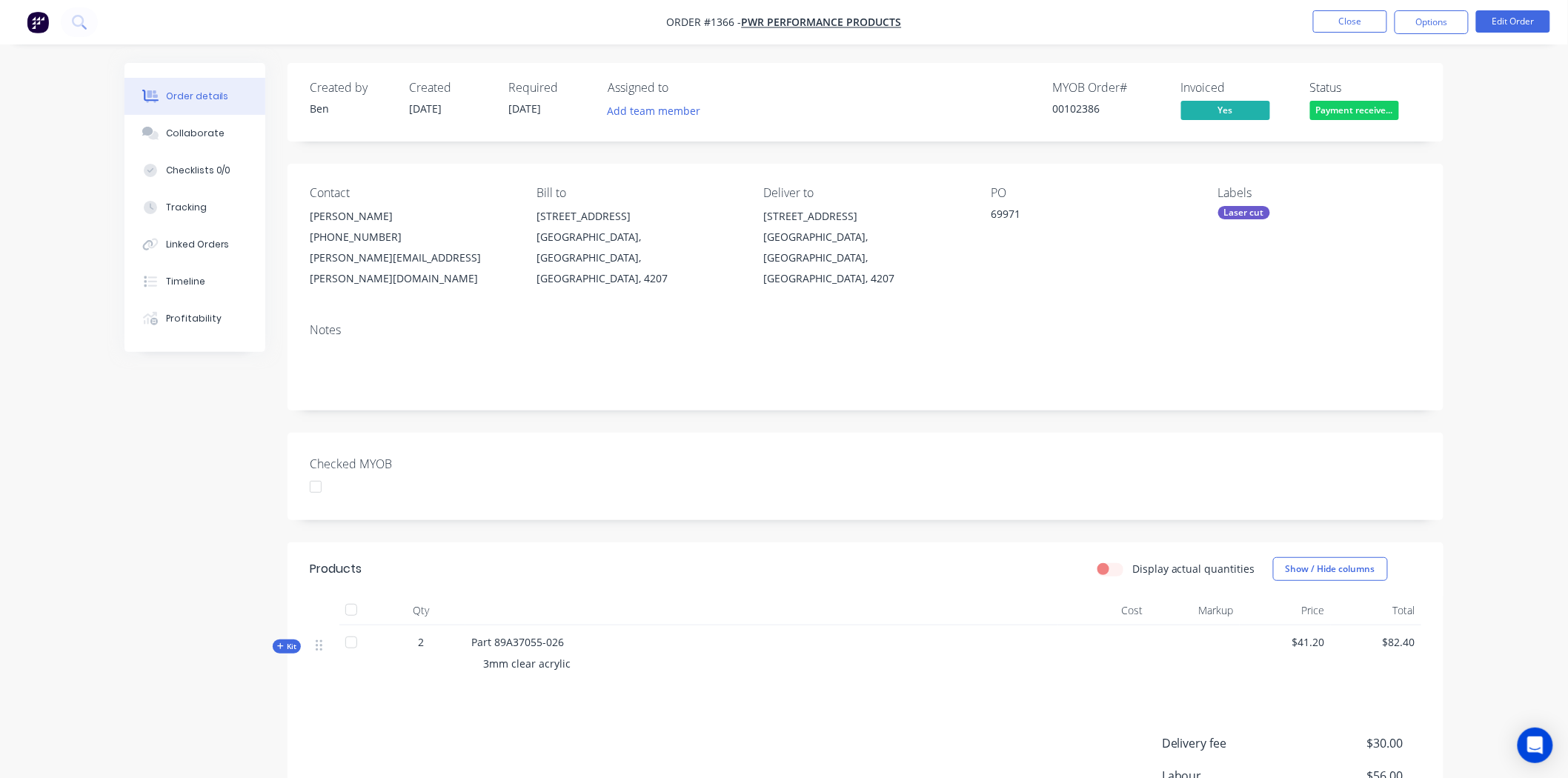
click at [316, 472] on div at bounding box center [315, 486] width 30 height 30
click at [759, 403] on div "Created by Ben Created 03/09/25 Required 03/09/25 Assigned to Add team member M…" at bounding box center [865, 511] width 1156 height 898
click at [1333, 17] on button "Close" at bounding box center [1350, 21] width 75 height 22
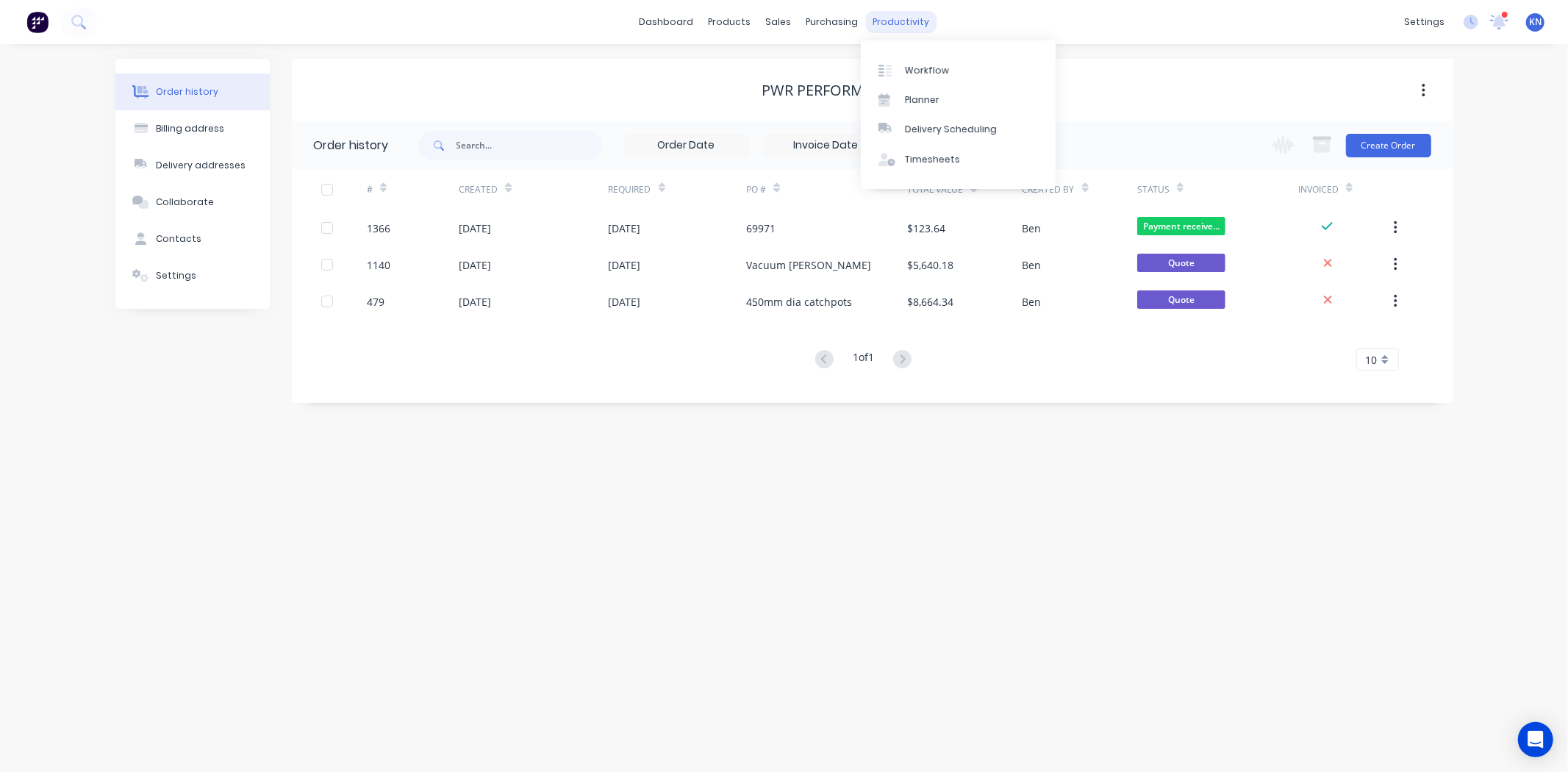
click at [902, 18] on div "productivity" at bounding box center [900, 22] width 71 height 22
click at [916, 64] on div "Workflow" at bounding box center [926, 71] width 45 height 13
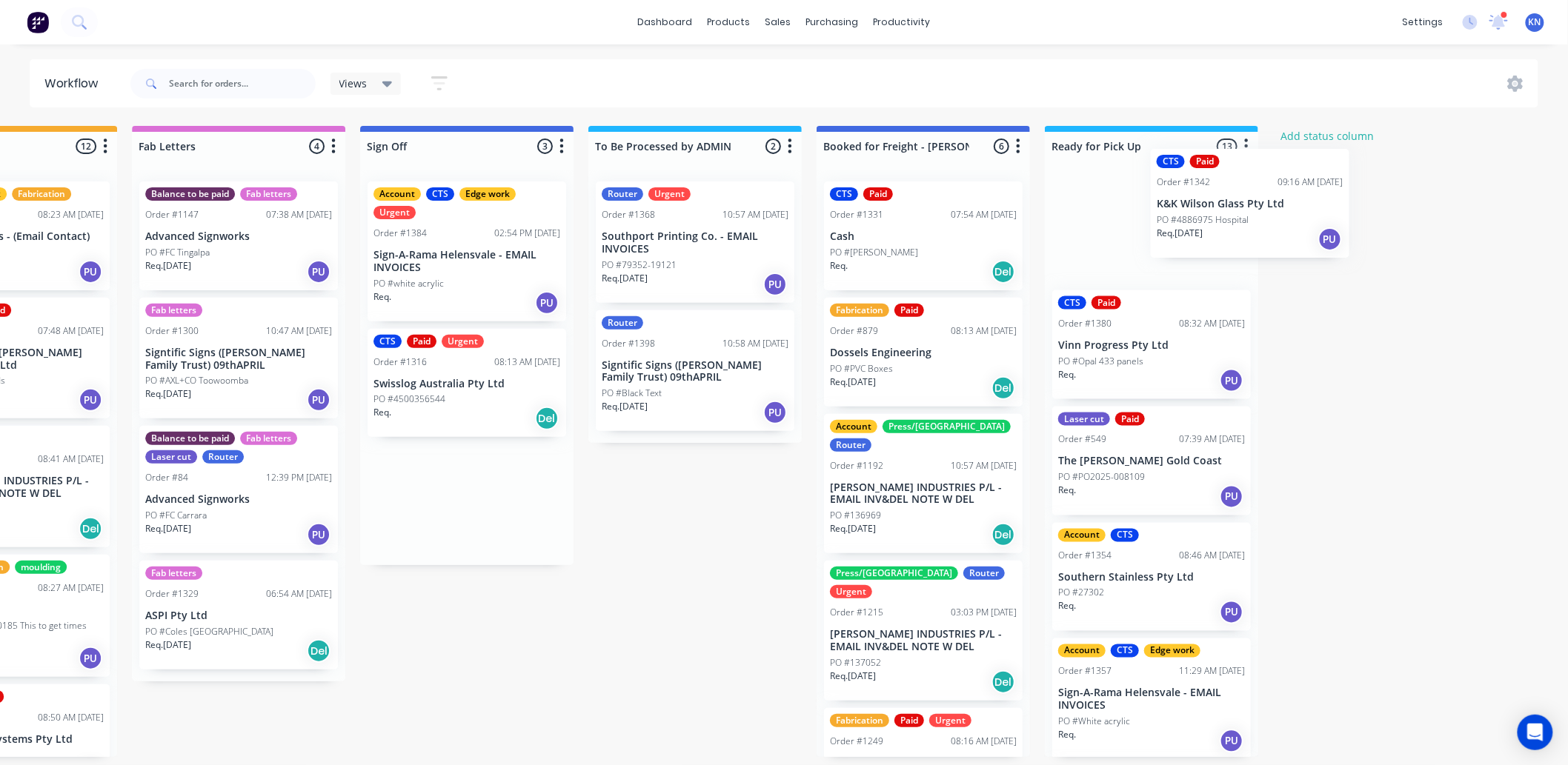
scroll to position [0, 1956]
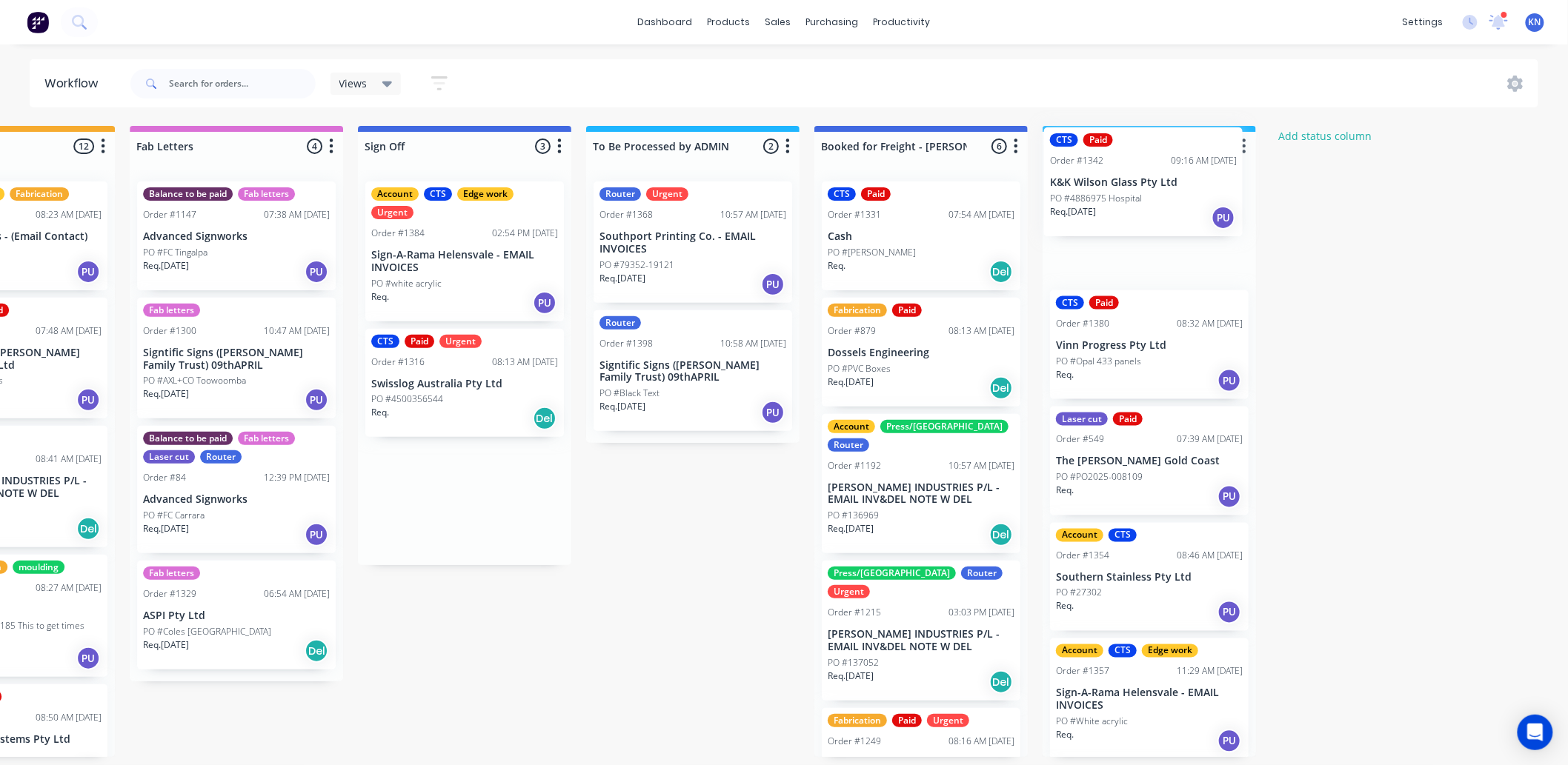
drag, startPoint x: 818, startPoint y: 521, endPoint x: 1118, endPoint y: 203, distance: 437.2
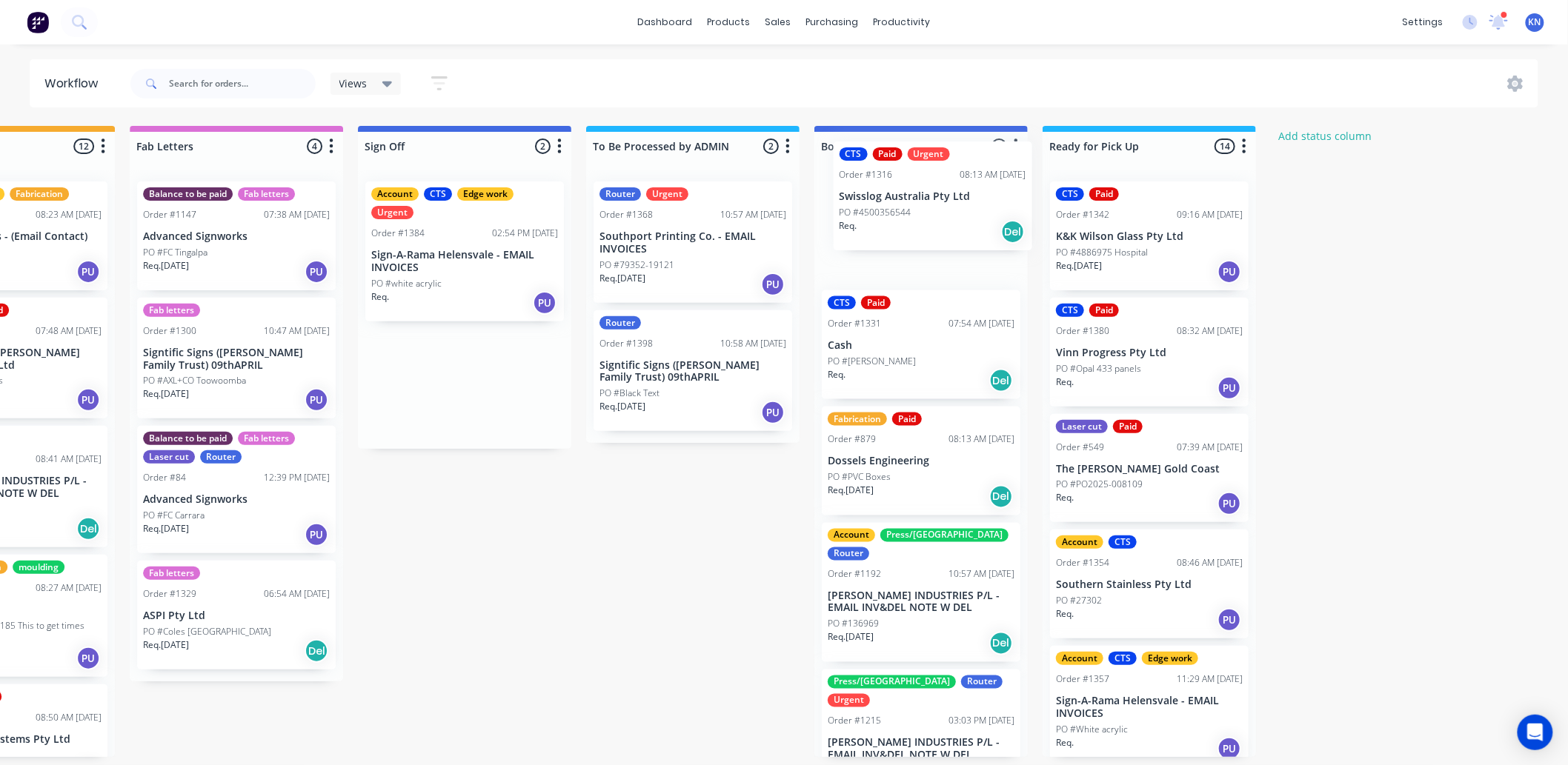
drag, startPoint x: 413, startPoint y: 390, endPoint x: 895, endPoint y: 204, distance: 516.6
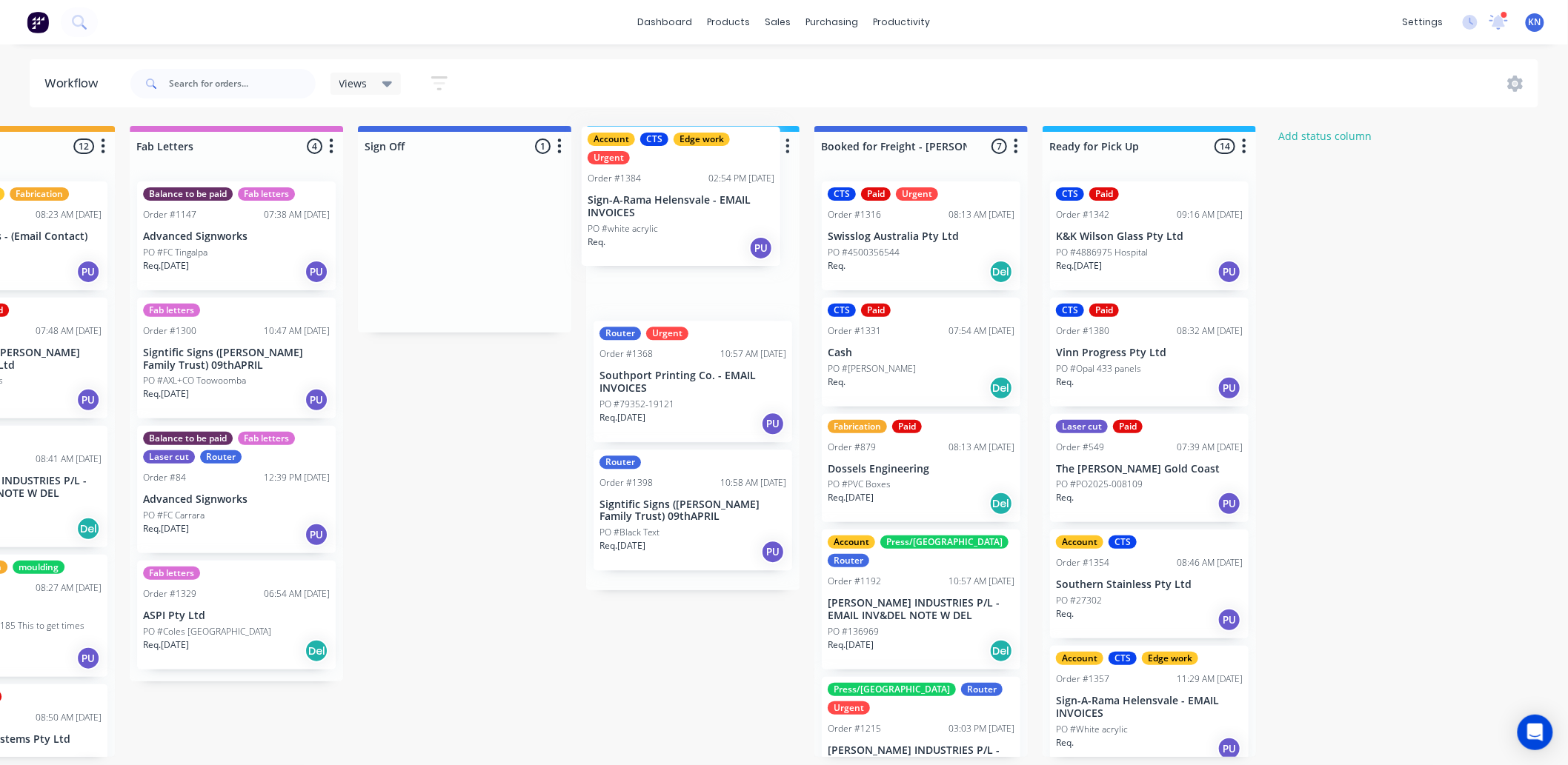
drag, startPoint x: 418, startPoint y: 255, endPoint x: 650, endPoint y: 199, distance: 238.7
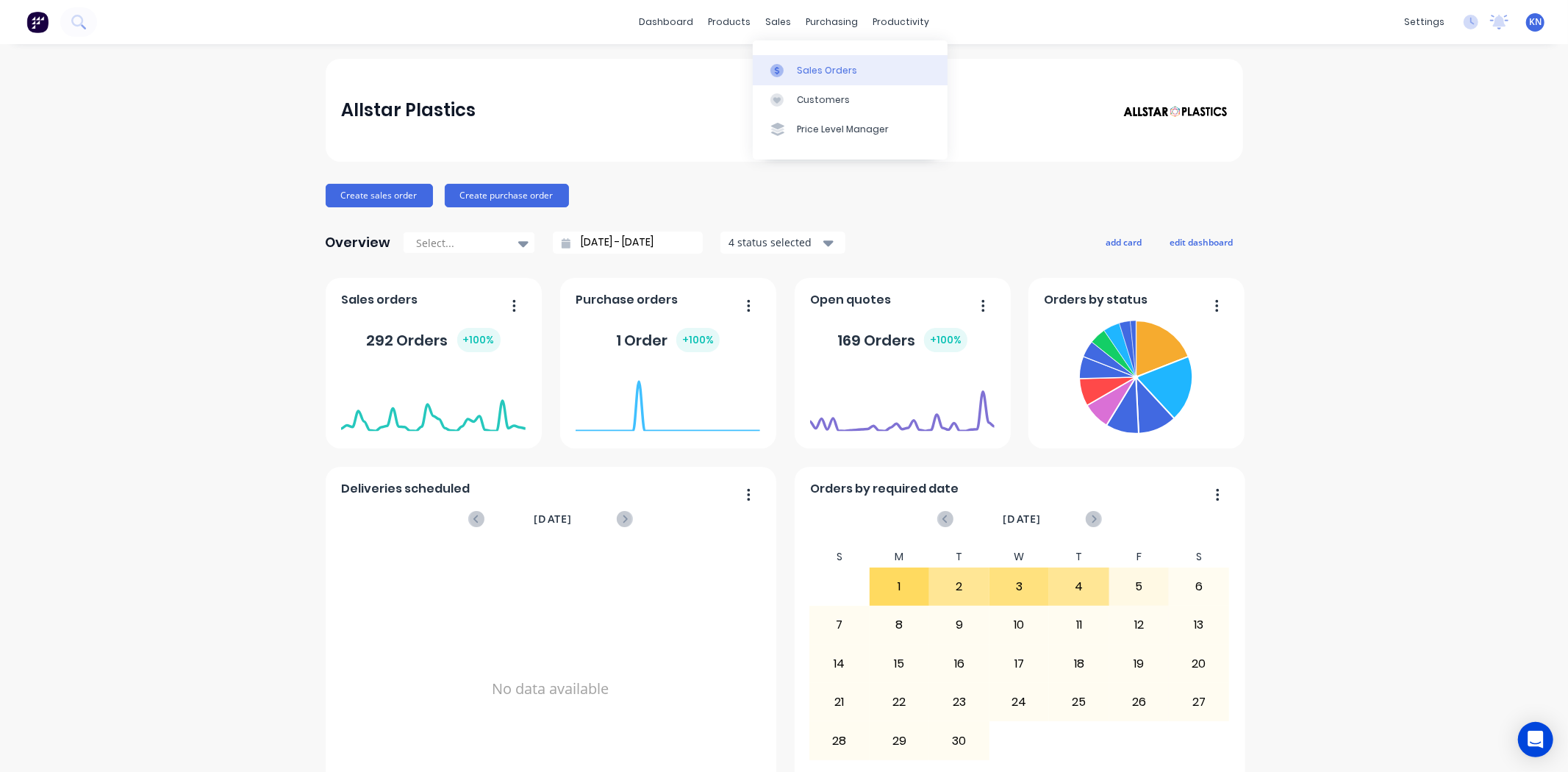
click at [821, 68] on div "Sales Orders" at bounding box center [827, 71] width 60 height 13
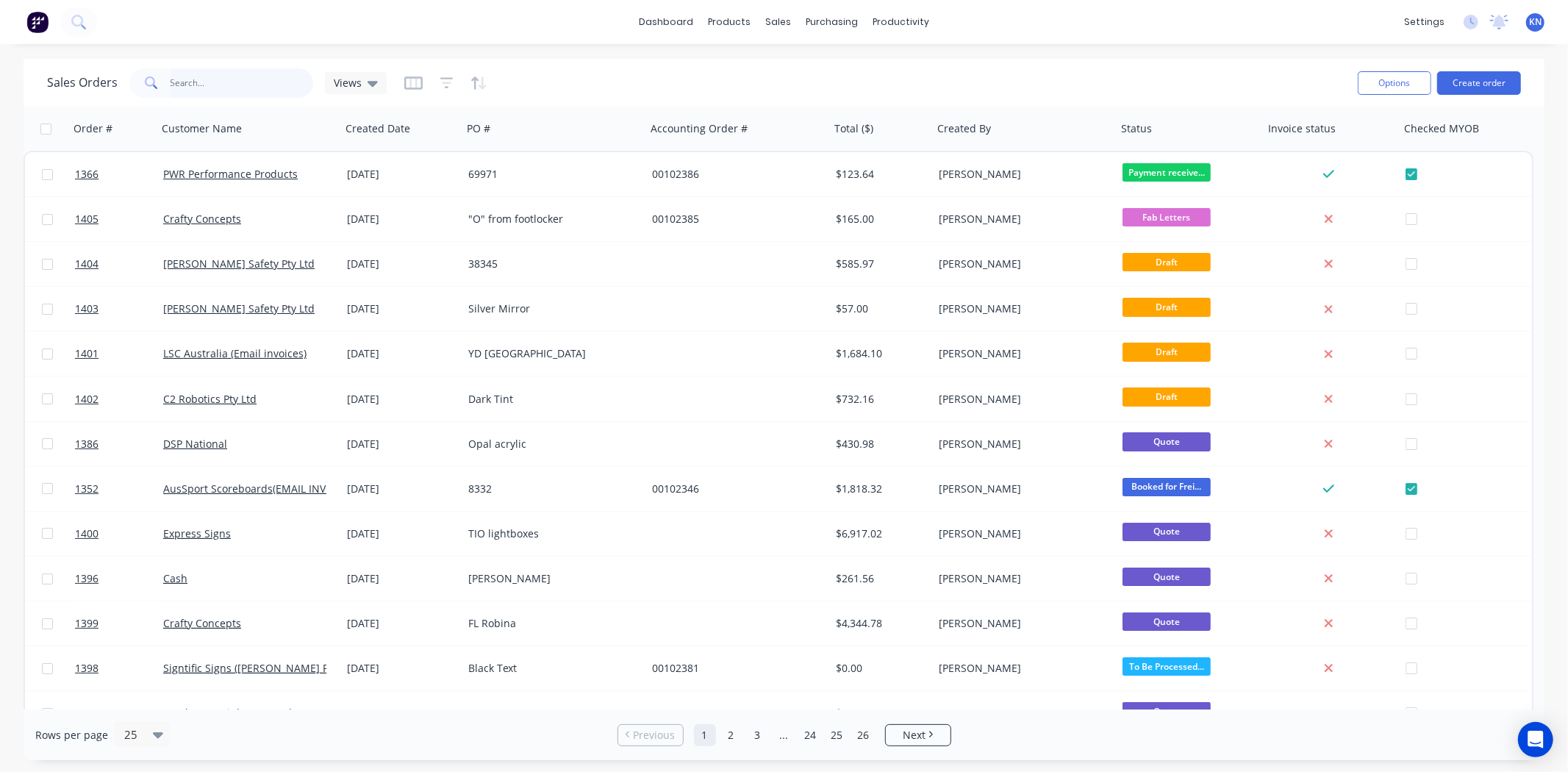
click at [186, 68] on input "text" at bounding box center [242, 82] width 144 height 29
type input "1384"
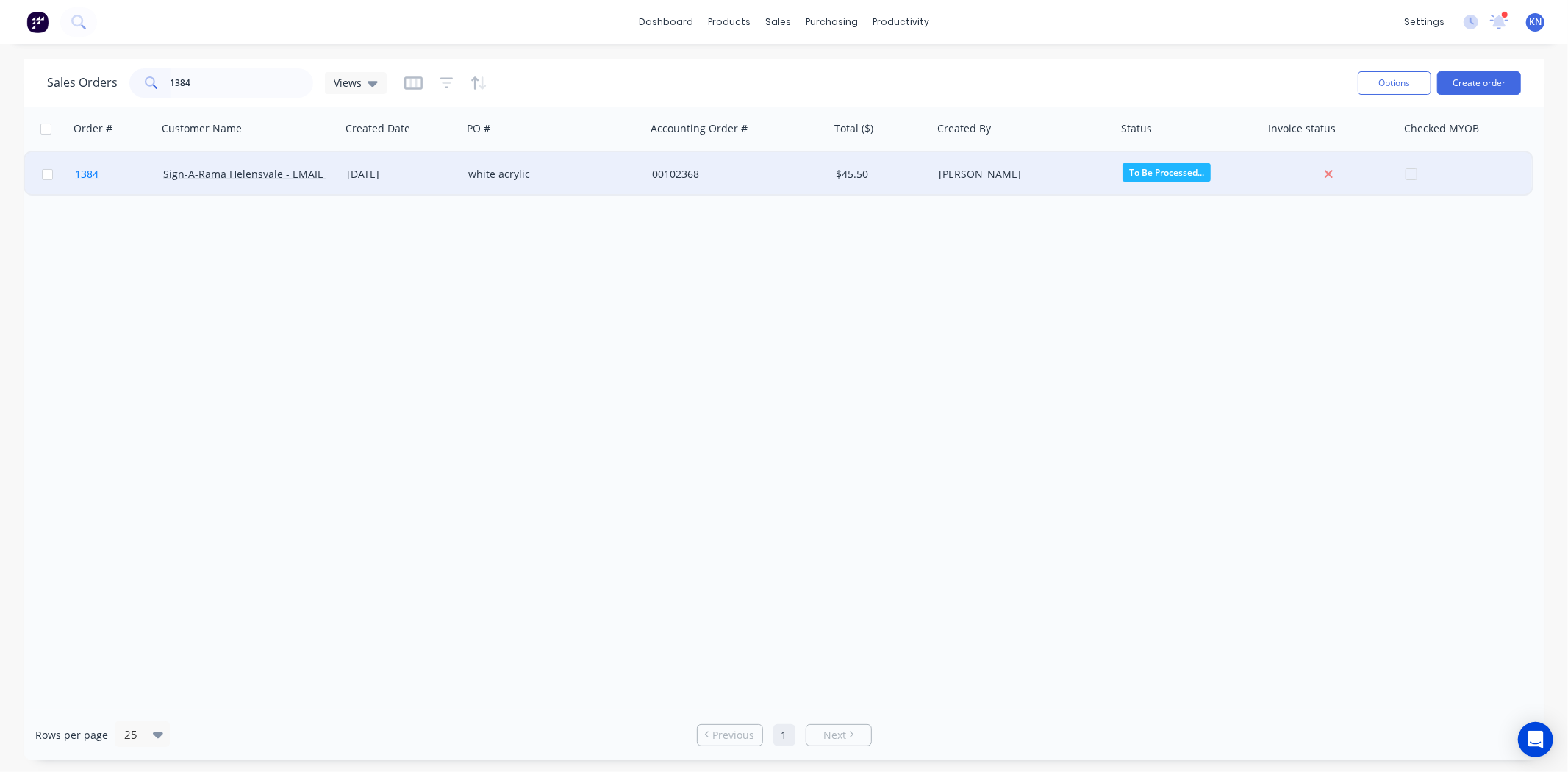
click at [120, 174] on link "1384" at bounding box center [118, 174] width 88 height 45
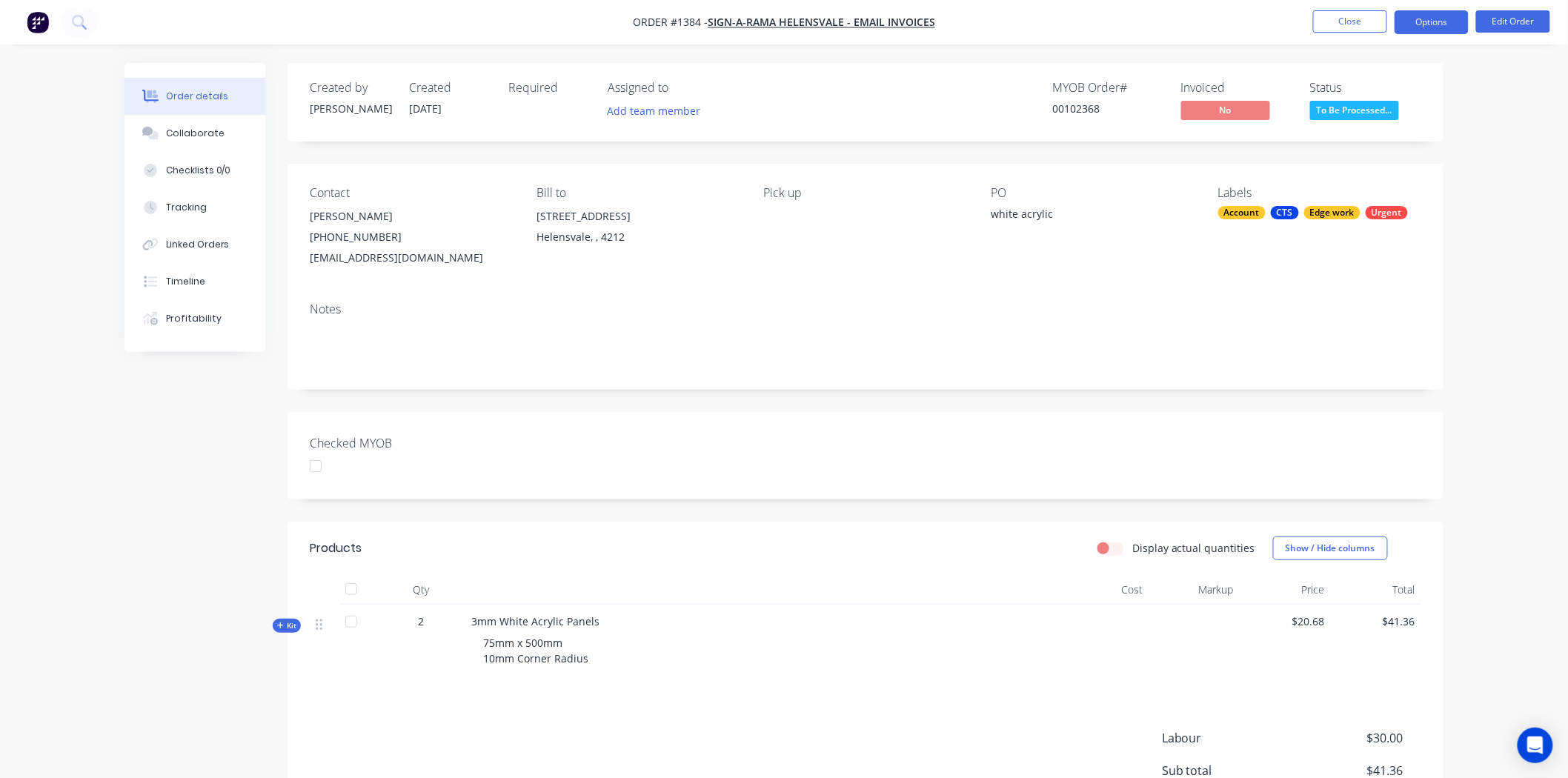
click at [1436, 25] on button "Options" at bounding box center [1432, 22] width 75 height 24
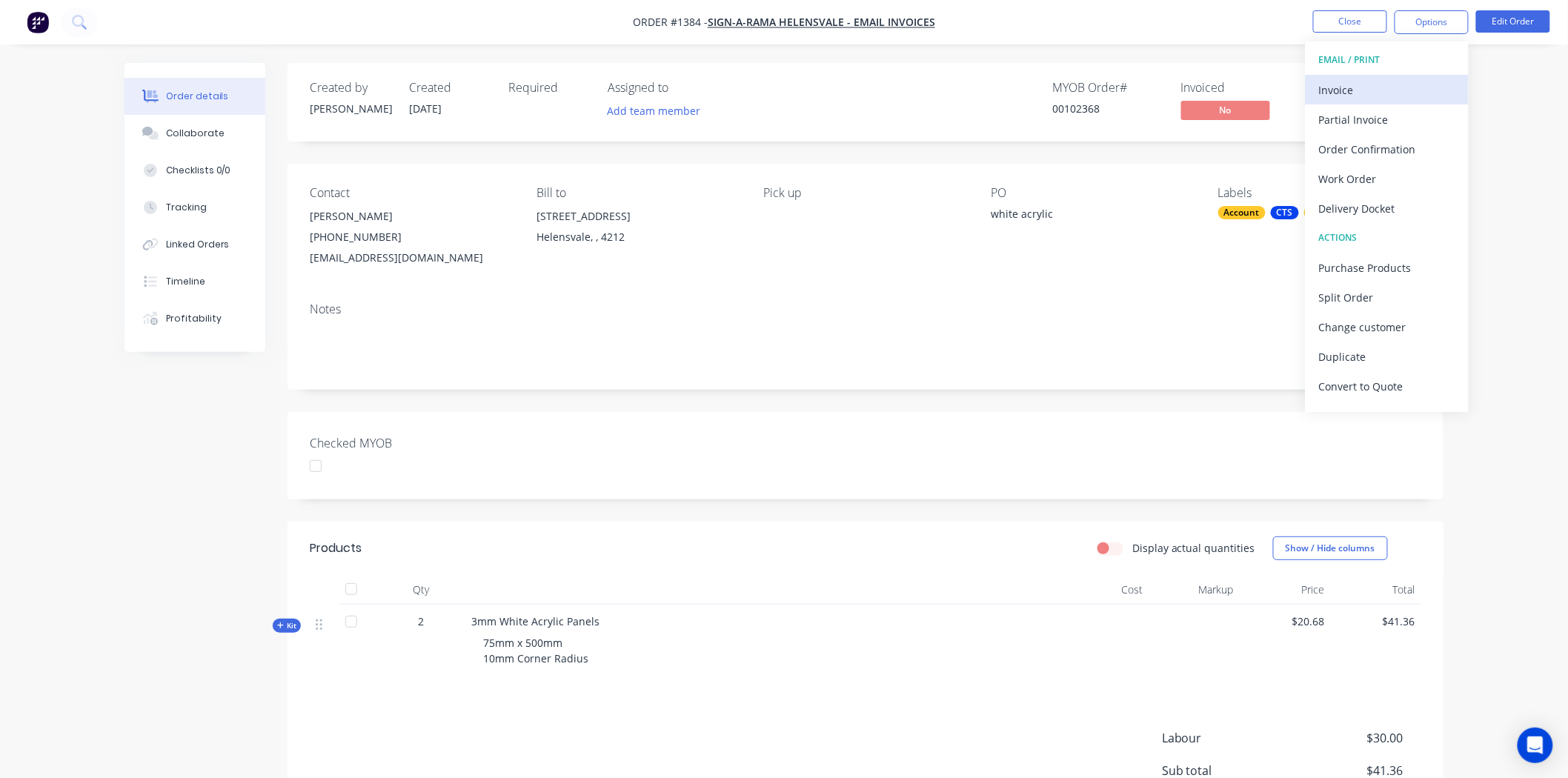
click at [1355, 86] on div "Invoice" at bounding box center [1387, 90] width 136 height 21
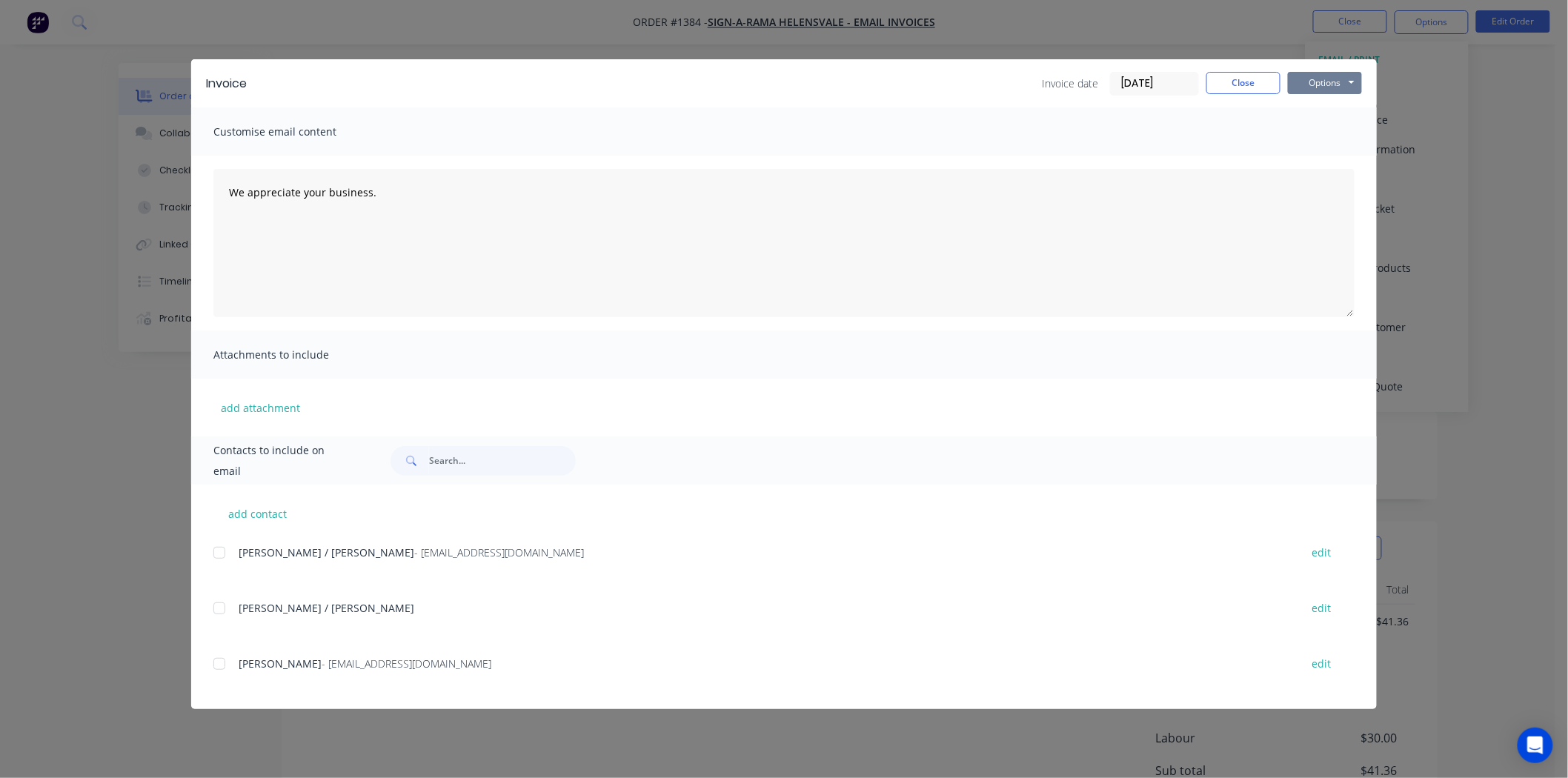
click at [1315, 81] on button "Options" at bounding box center [1325, 83] width 75 height 22
click at [1320, 130] on button "Print" at bounding box center [1335, 134] width 95 height 25
click at [1235, 82] on button "Close" at bounding box center [1244, 83] width 75 height 22
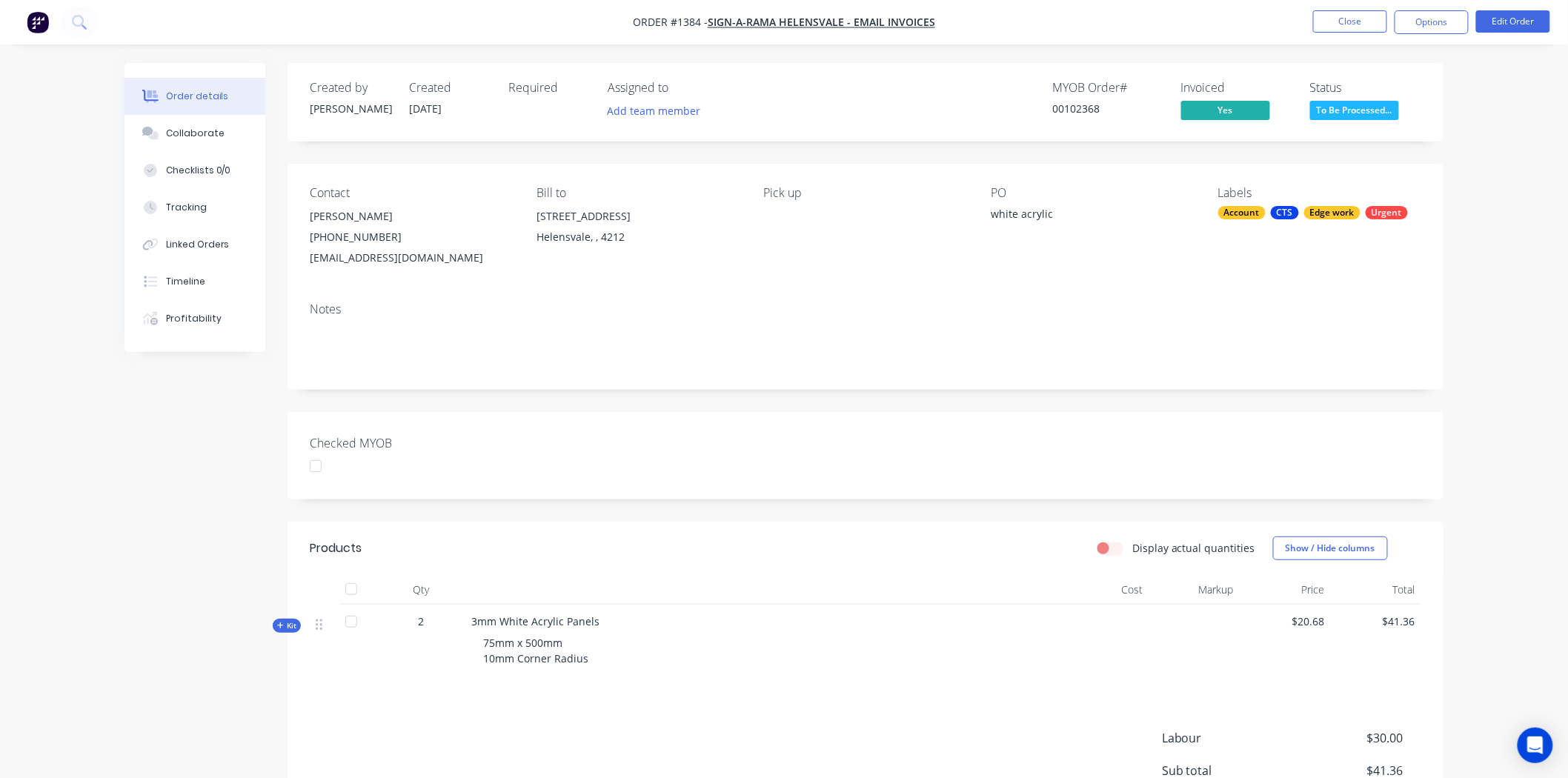
click at [323, 469] on div at bounding box center [315, 466] width 30 height 30
click at [1369, 111] on span "To Be Processed..." at bounding box center [1354, 110] width 89 height 19
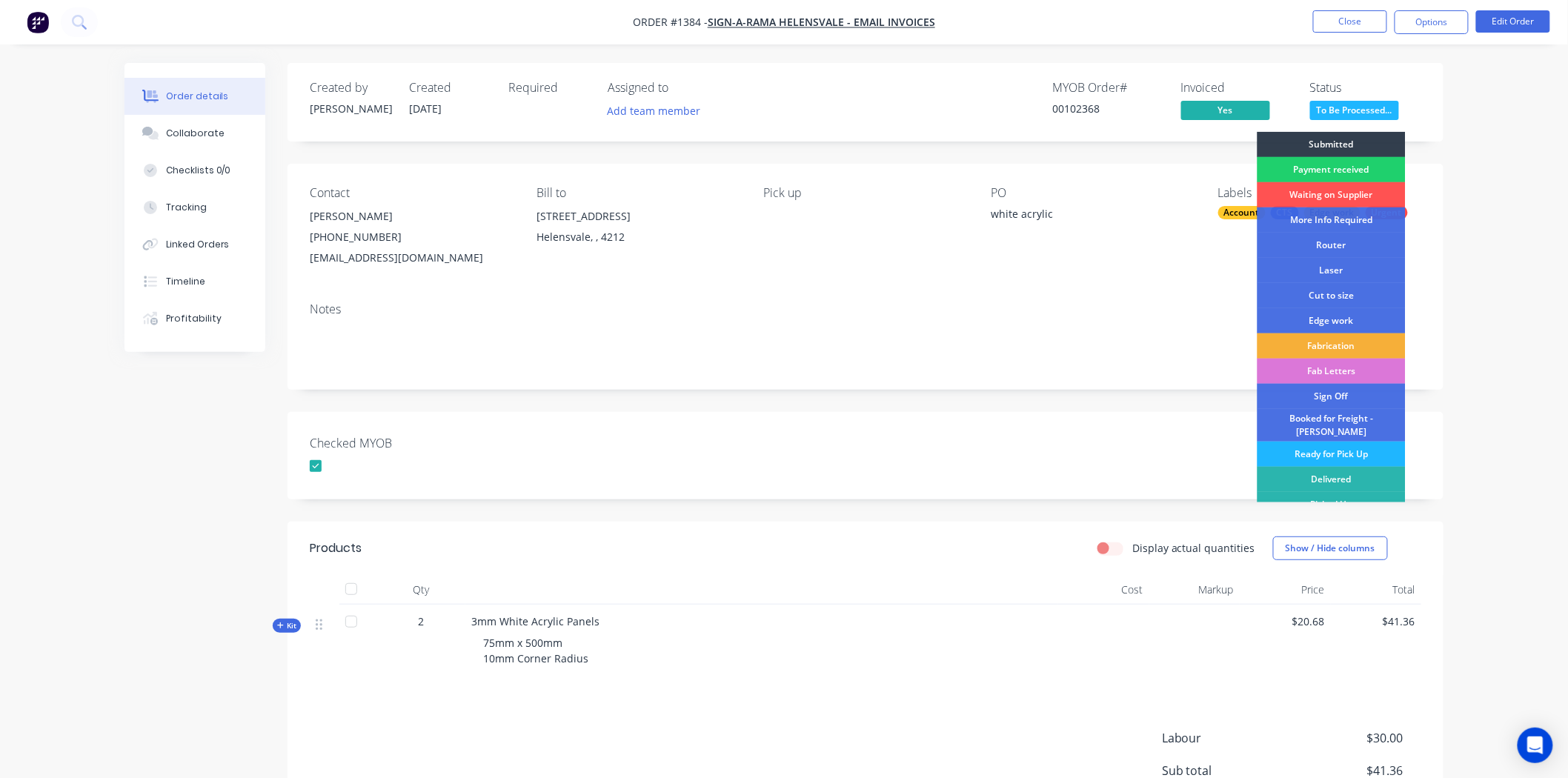
click at [1333, 442] on div "Ready for Pick Up" at bounding box center [1331, 455] width 148 height 25
